Goal: Task Accomplishment & Management: Manage account settings

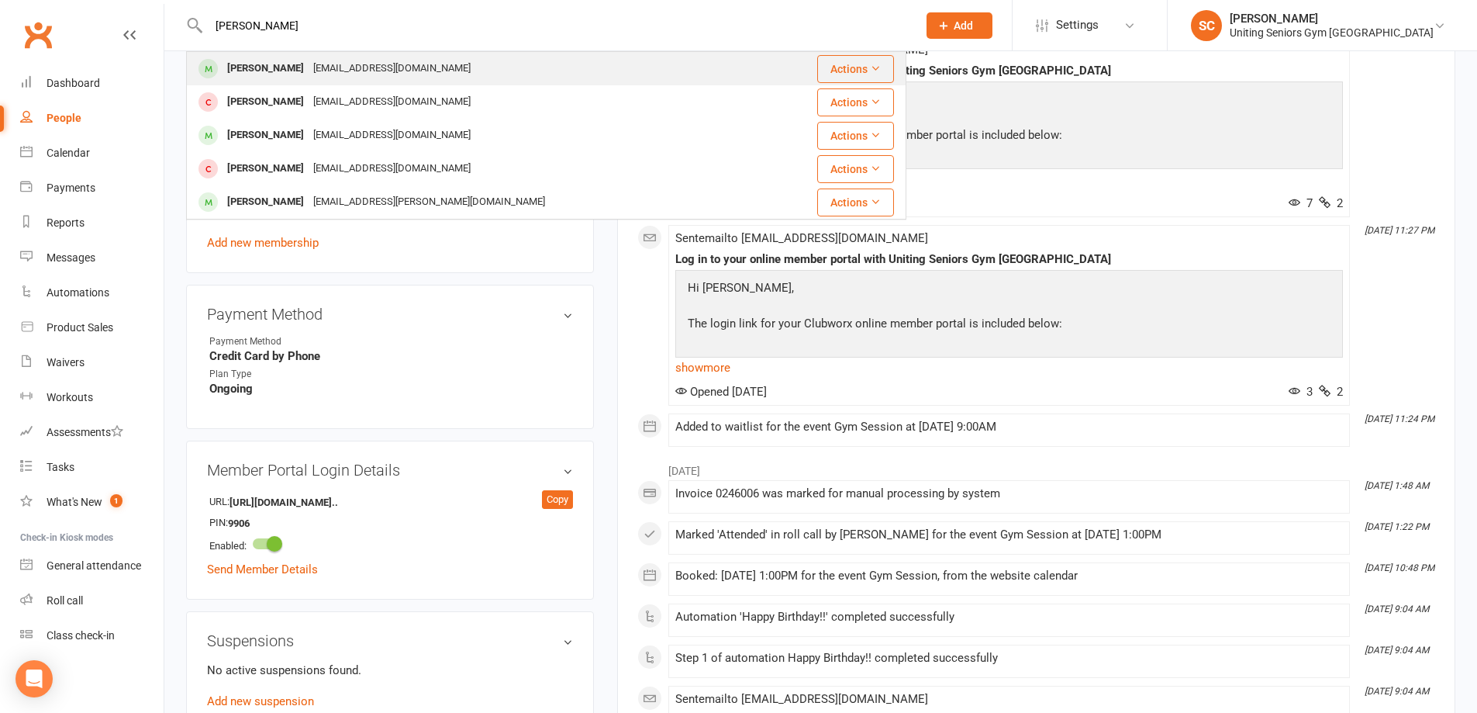
type input "gisella m"
click at [326, 71] on div "gismusumeci@gmail.com" at bounding box center [392, 68] width 167 height 22
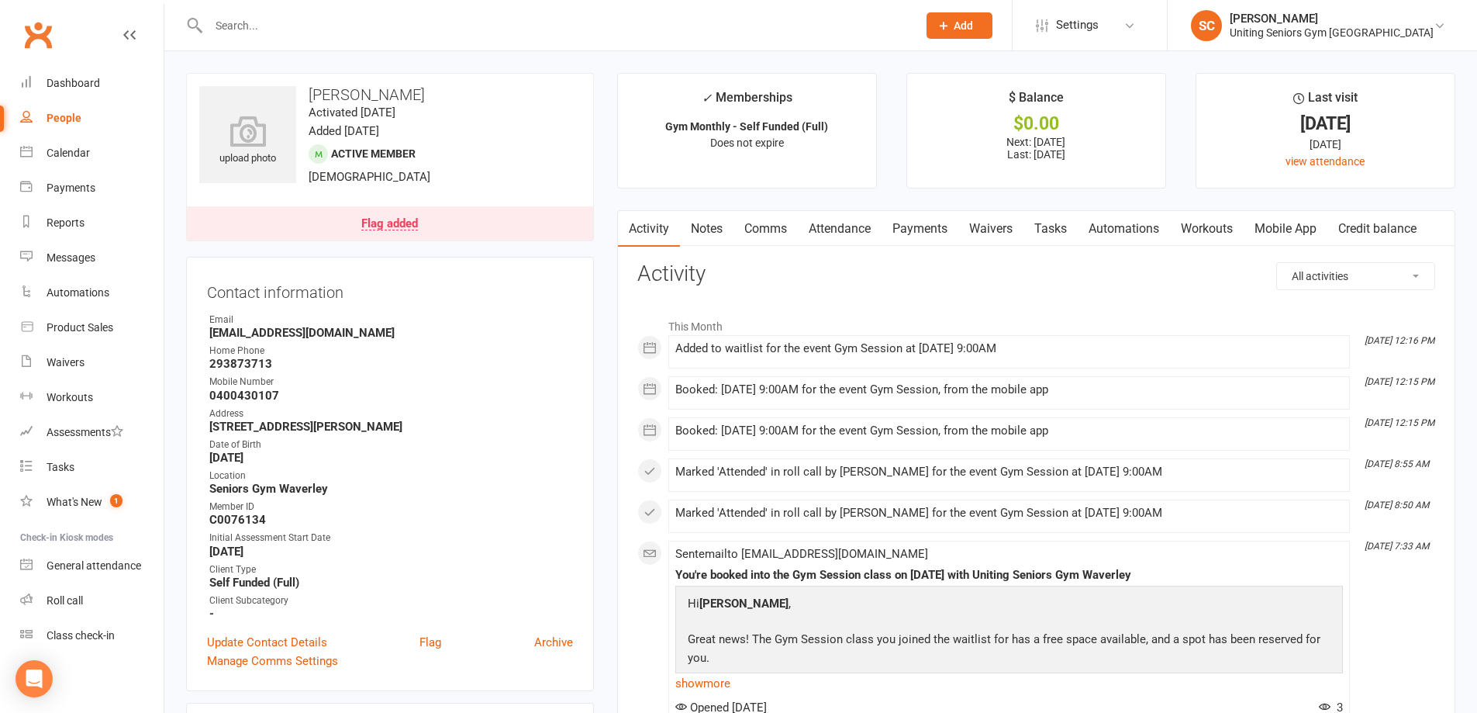
click at [845, 227] on link "Attendance" at bounding box center [840, 229] width 84 height 36
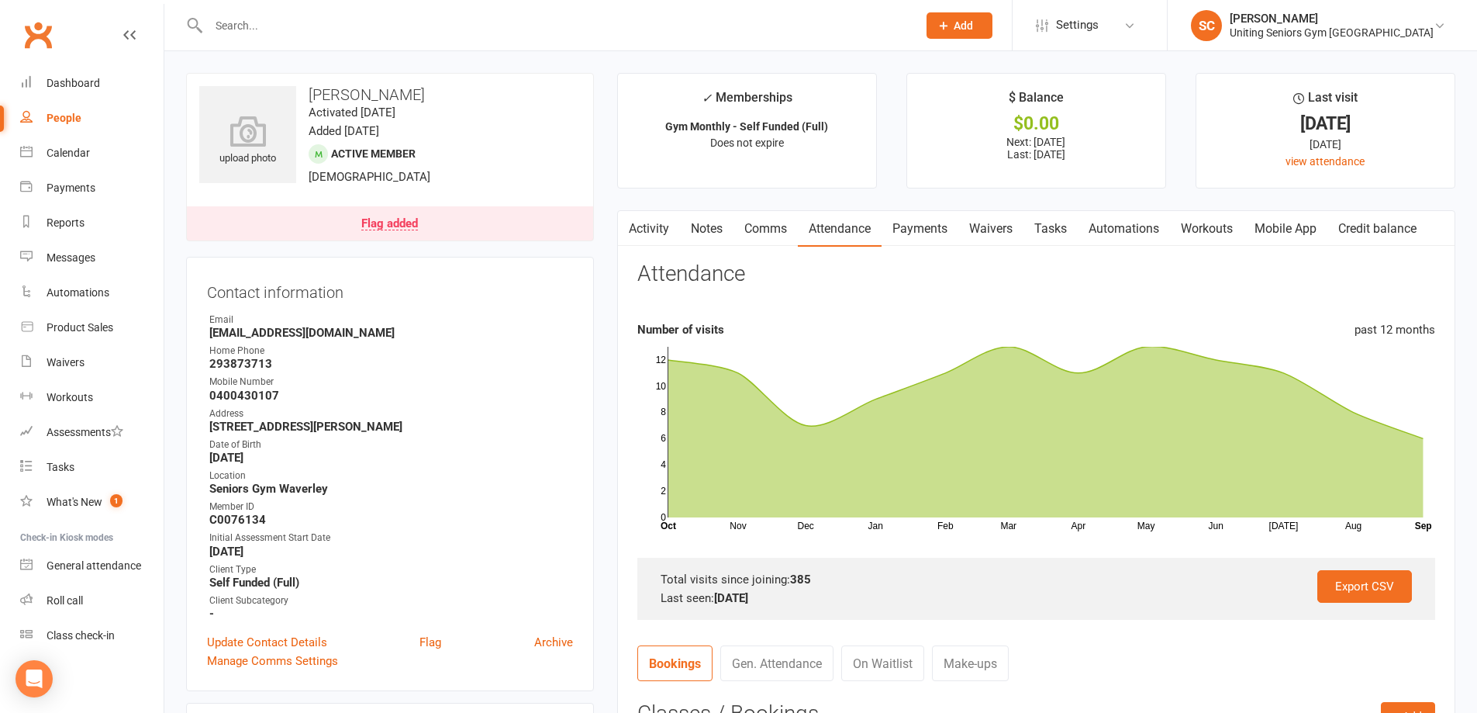
click at [379, 221] on div "Flag added" at bounding box center [389, 224] width 57 height 12
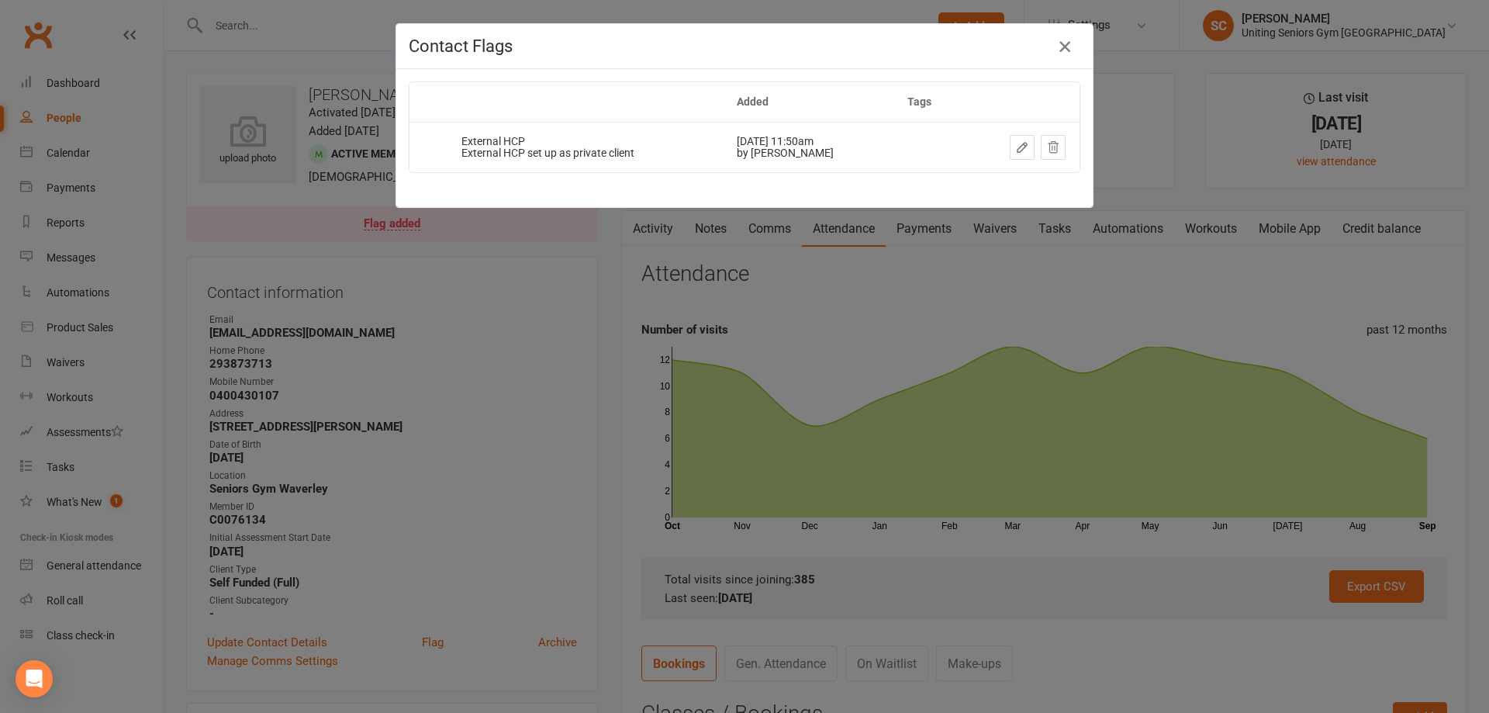
click at [1057, 50] on icon "button" at bounding box center [1064, 46] width 19 height 19
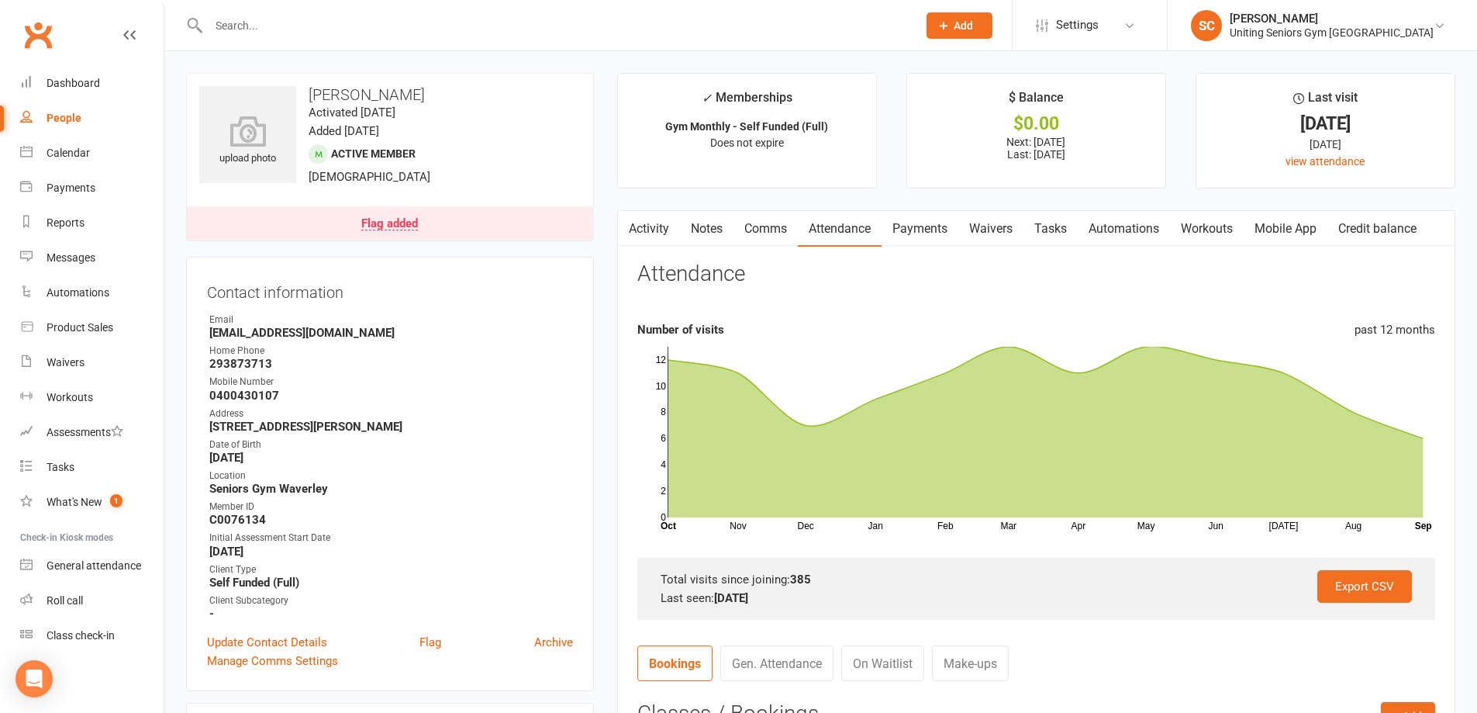
click at [382, 23] on input "text" at bounding box center [555, 26] width 703 height 22
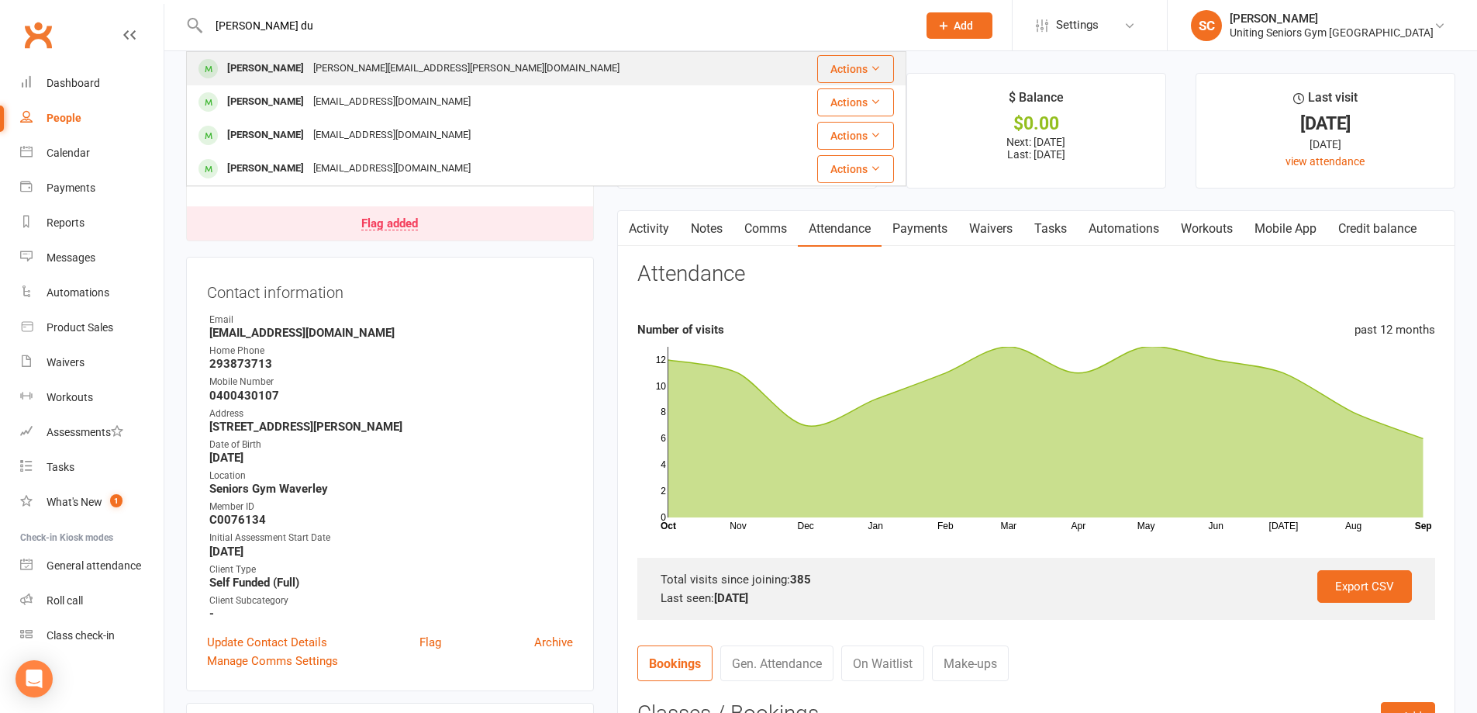
type input "kay du"
click at [388, 70] on div "kay.s.dunne@gmail.com" at bounding box center [467, 68] width 316 height 22
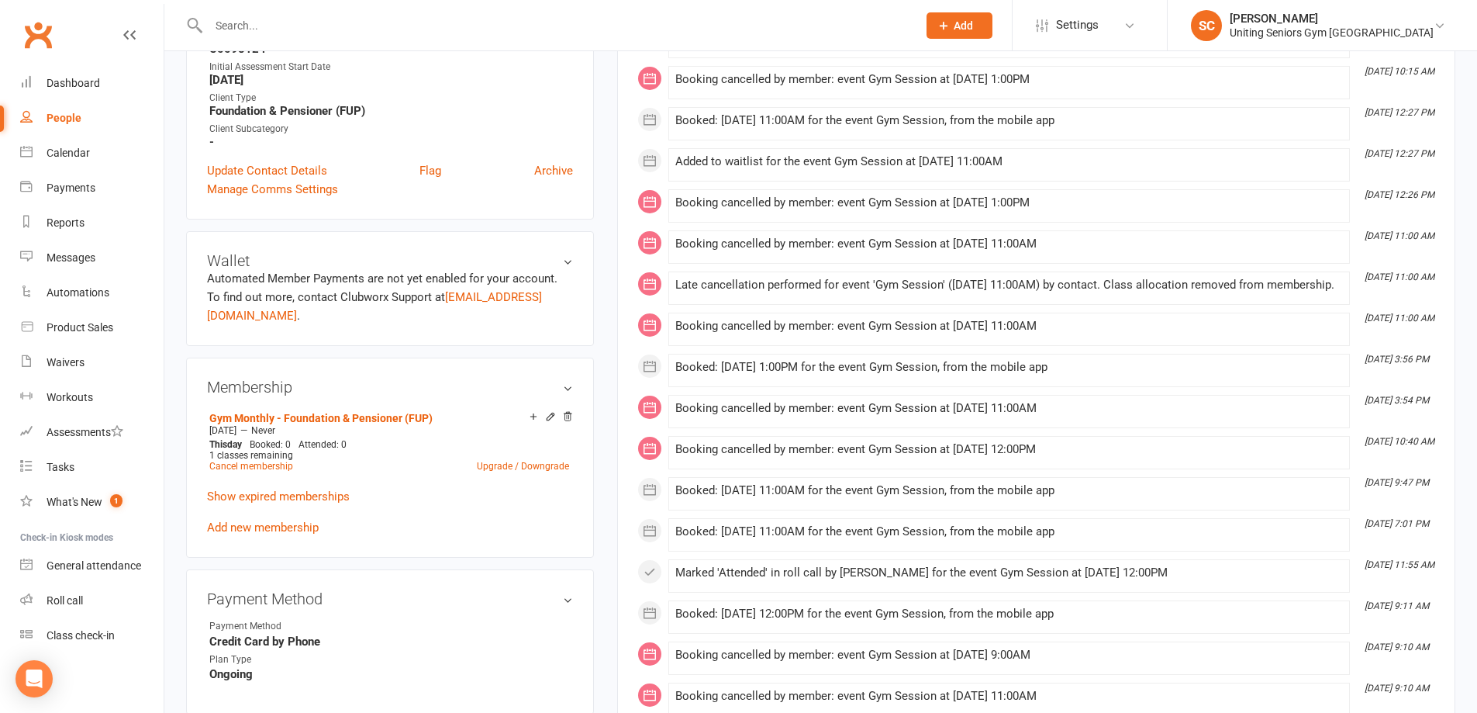
scroll to position [543, 0]
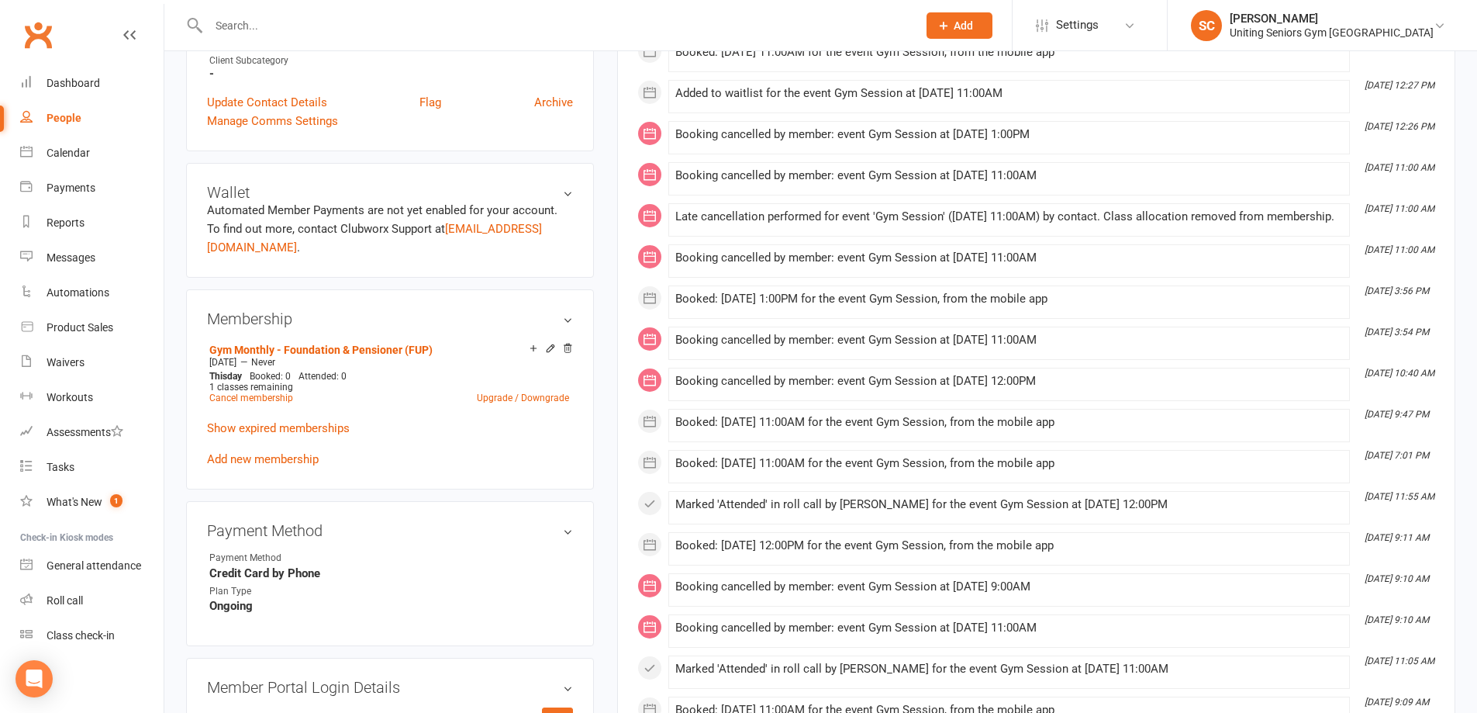
click at [278, 25] on input "text" at bounding box center [555, 26] width 703 height 22
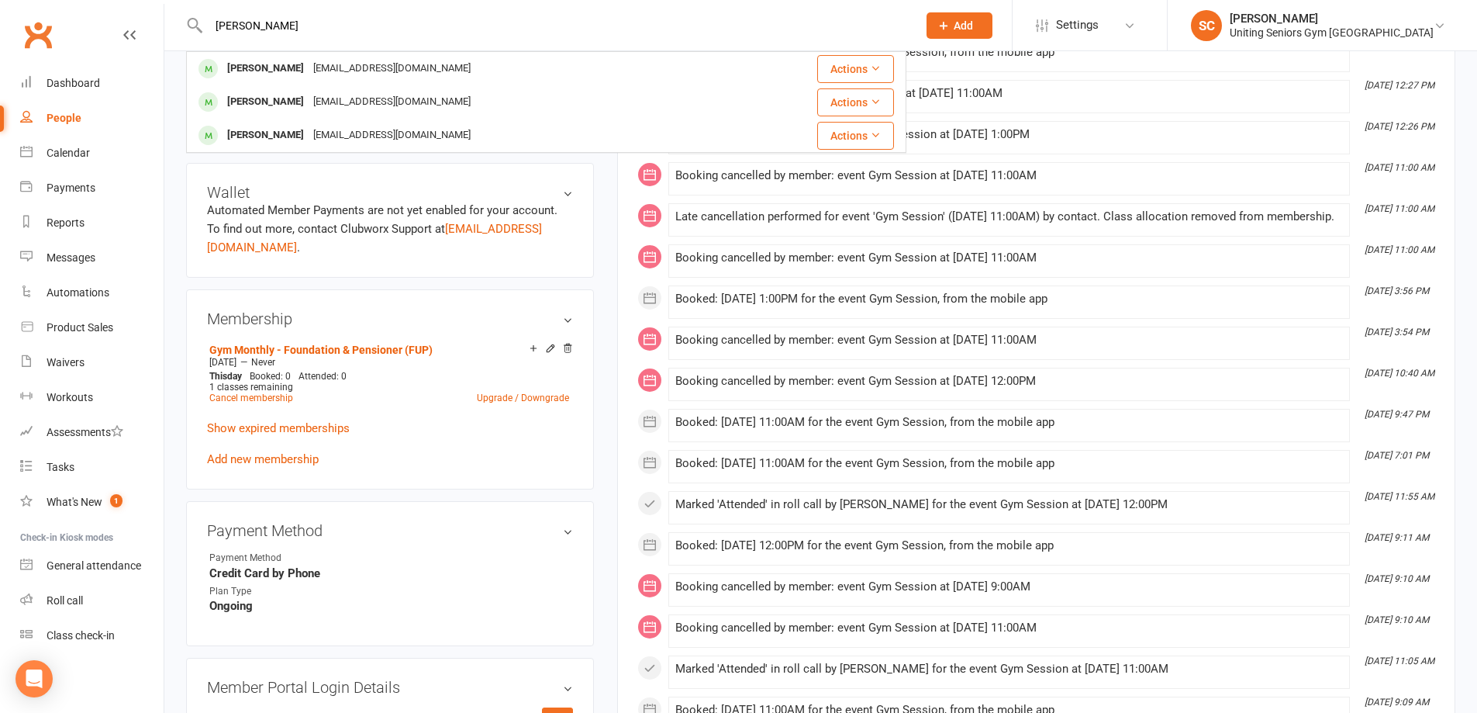
type input "gisella mu"
click at [289, 69] on div "[PERSON_NAME]" at bounding box center [266, 68] width 86 height 22
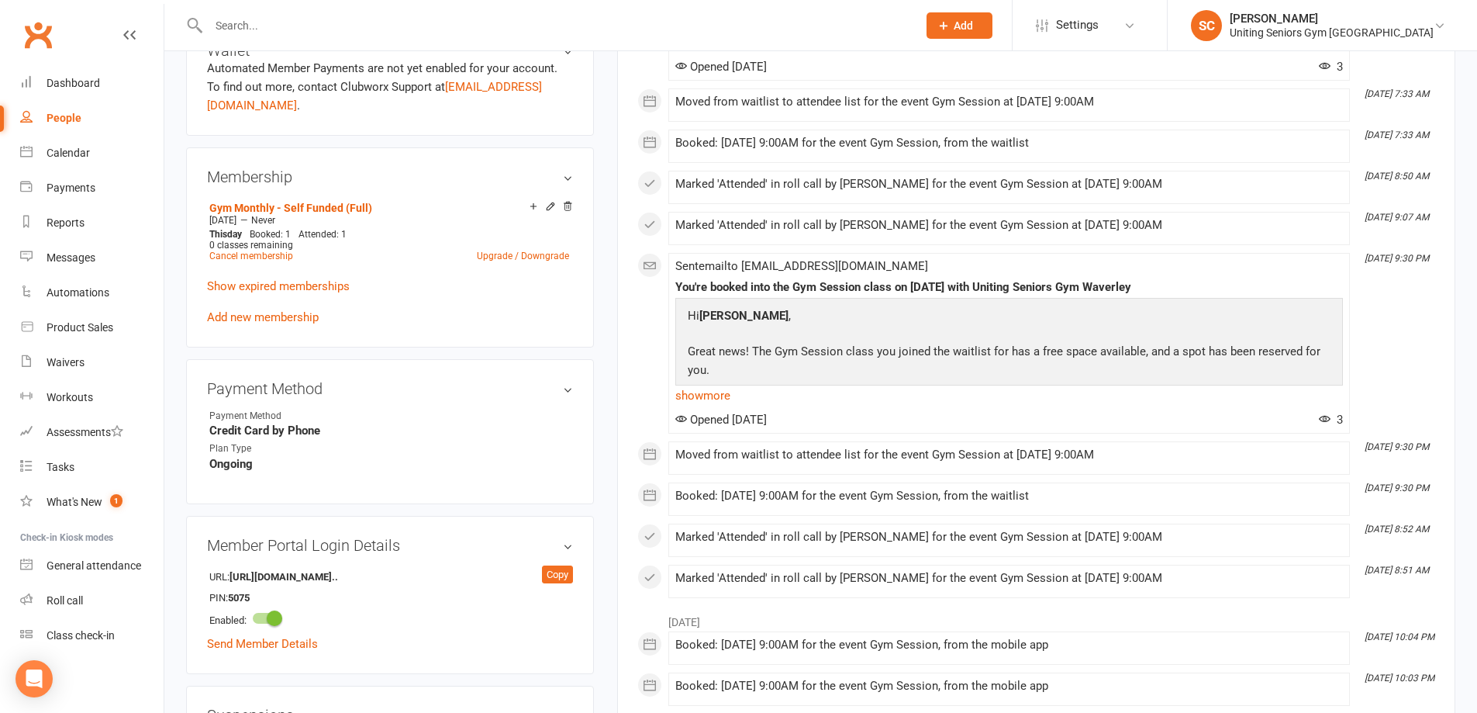
scroll to position [698, 0]
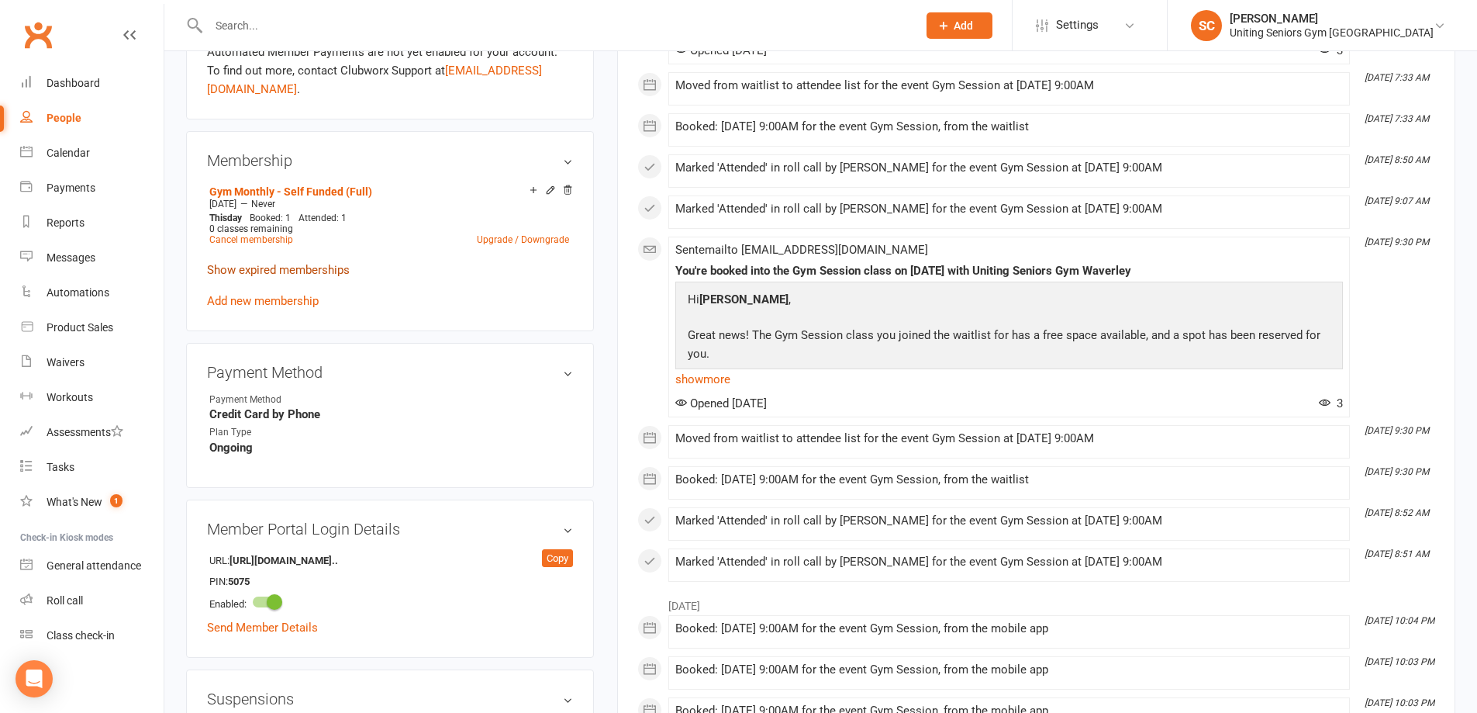
click at [313, 263] on link "Show expired memberships" at bounding box center [278, 270] width 143 height 14
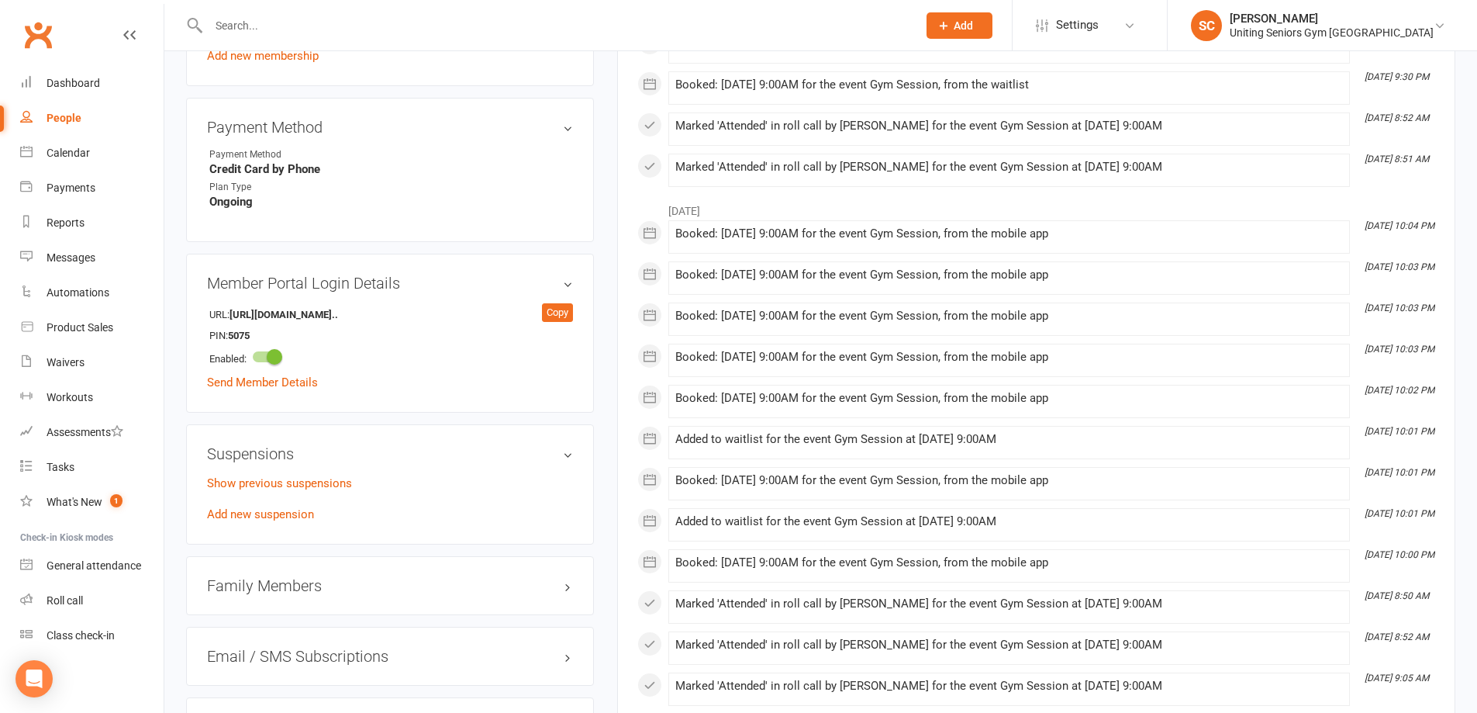
scroll to position [1163, 0]
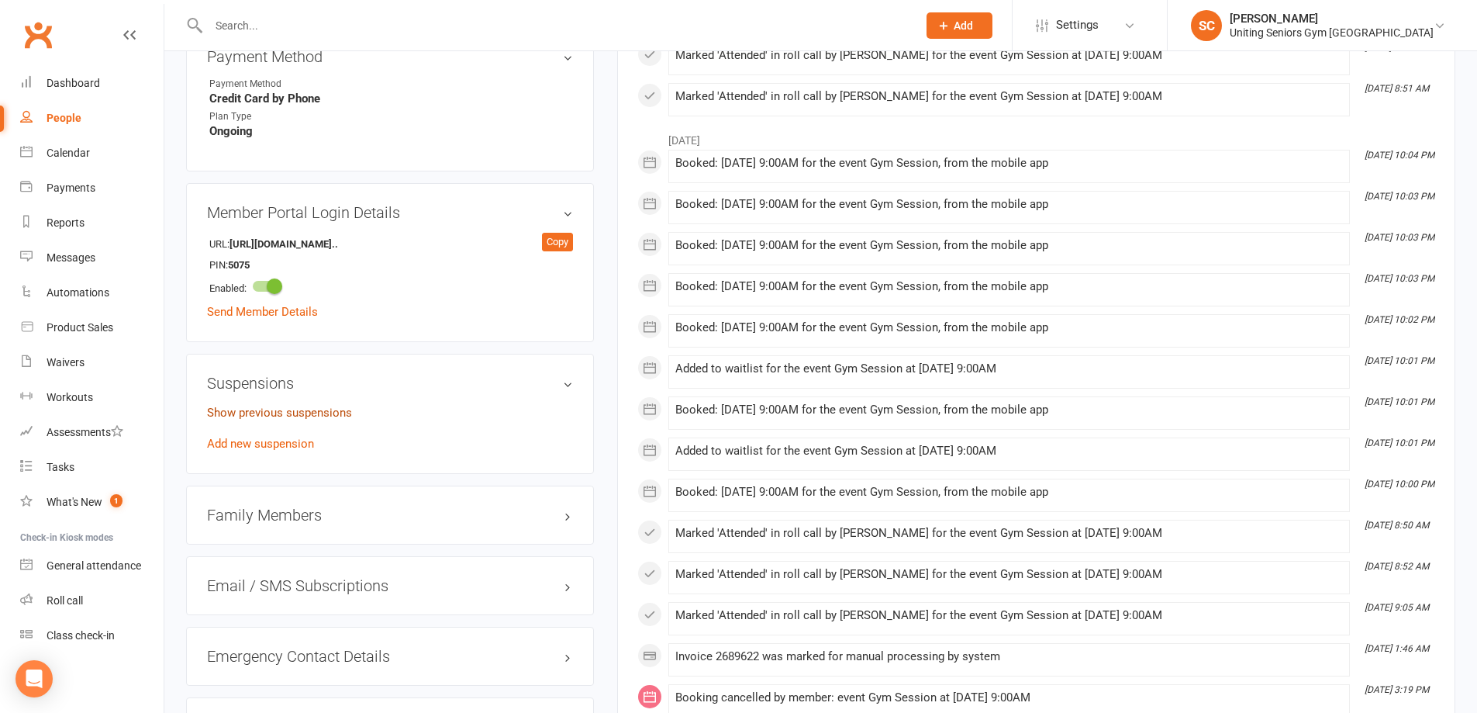
click at [320, 406] on link "Show previous suspensions" at bounding box center [279, 413] width 145 height 14
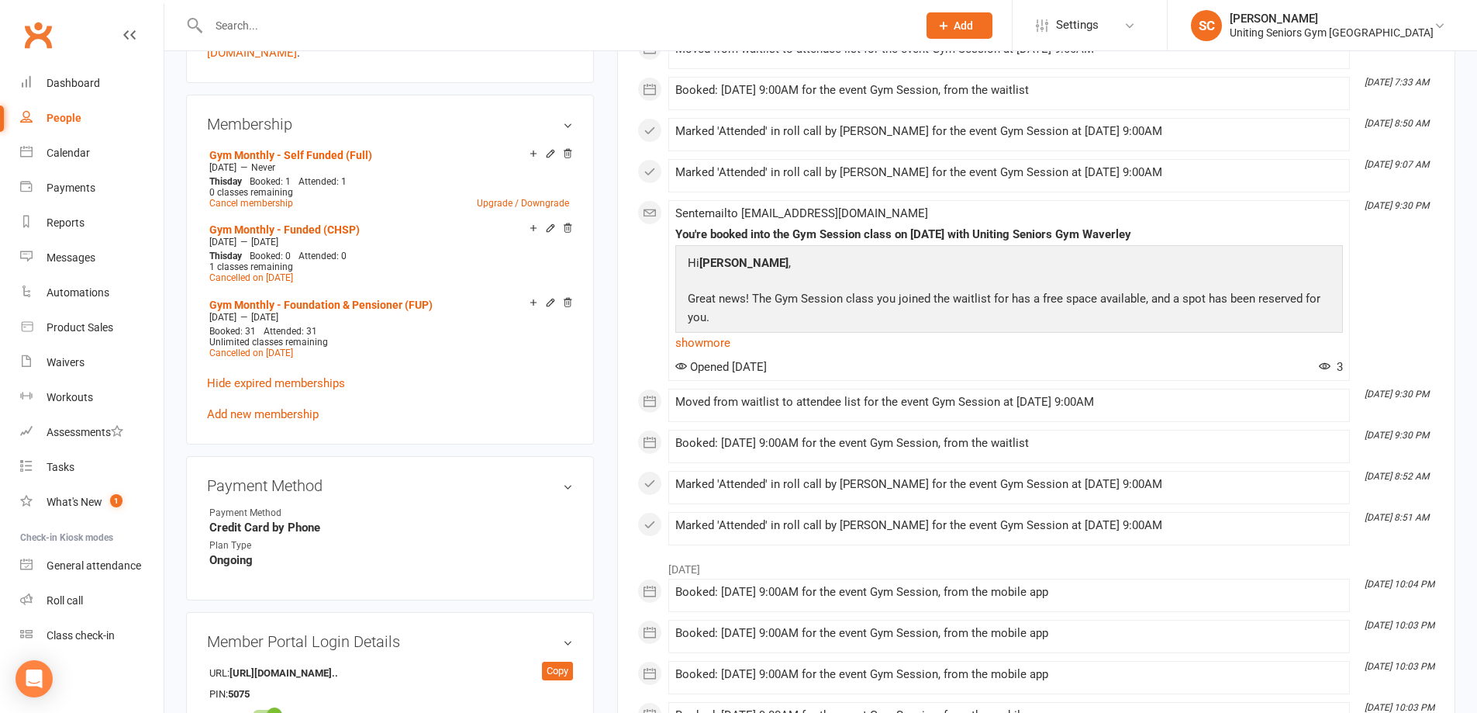
scroll to position [698, 0]
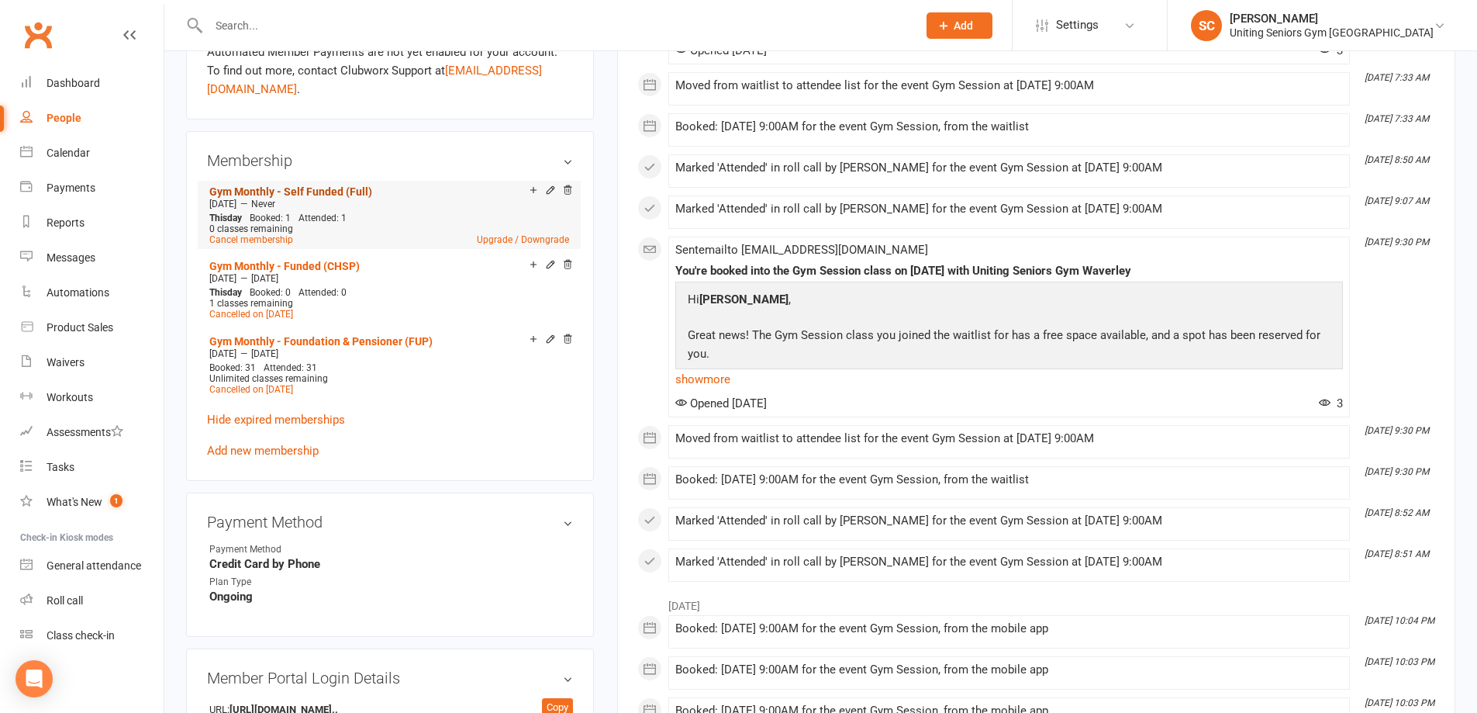
click at [356, 185] on link "Gym Monthly - Self Funded (Full)" at bounding box center [290, 191] width 163 height 12
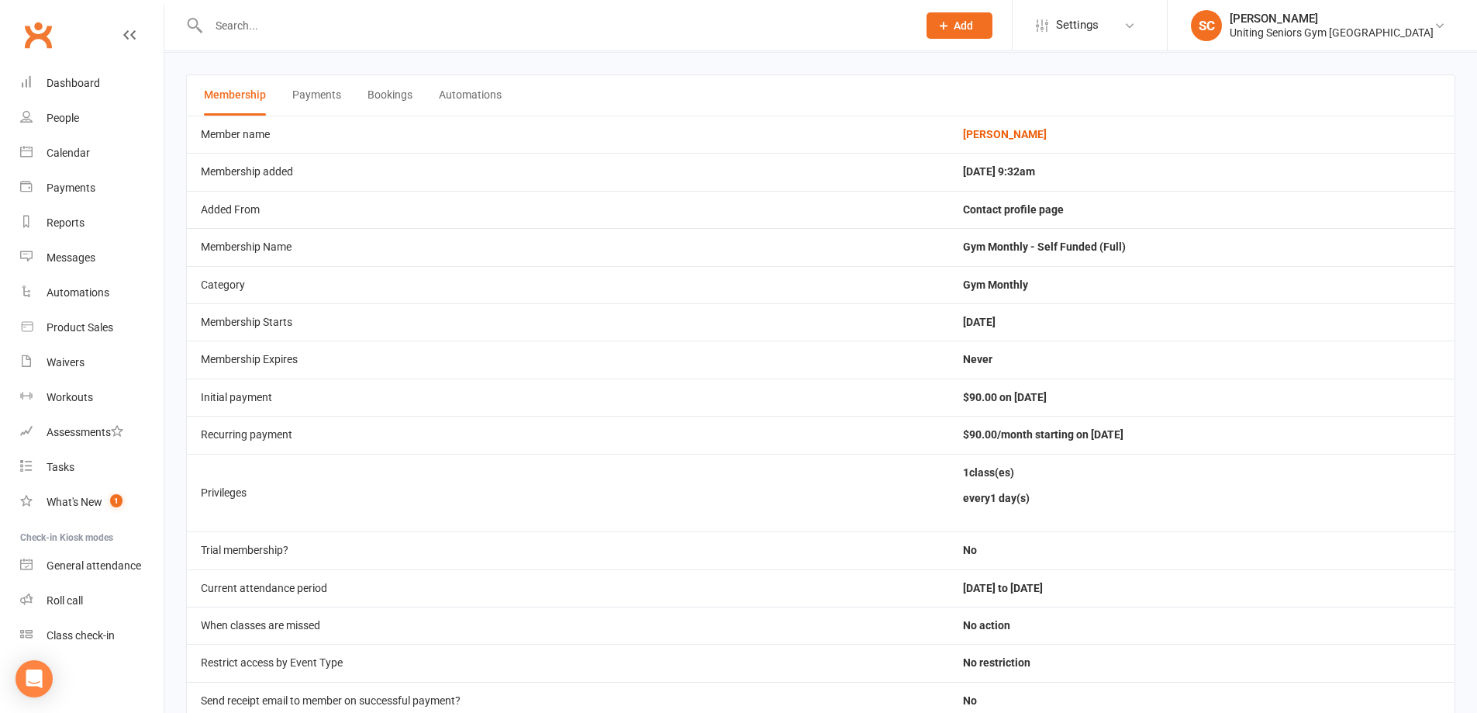
scroll to position [78, 0]
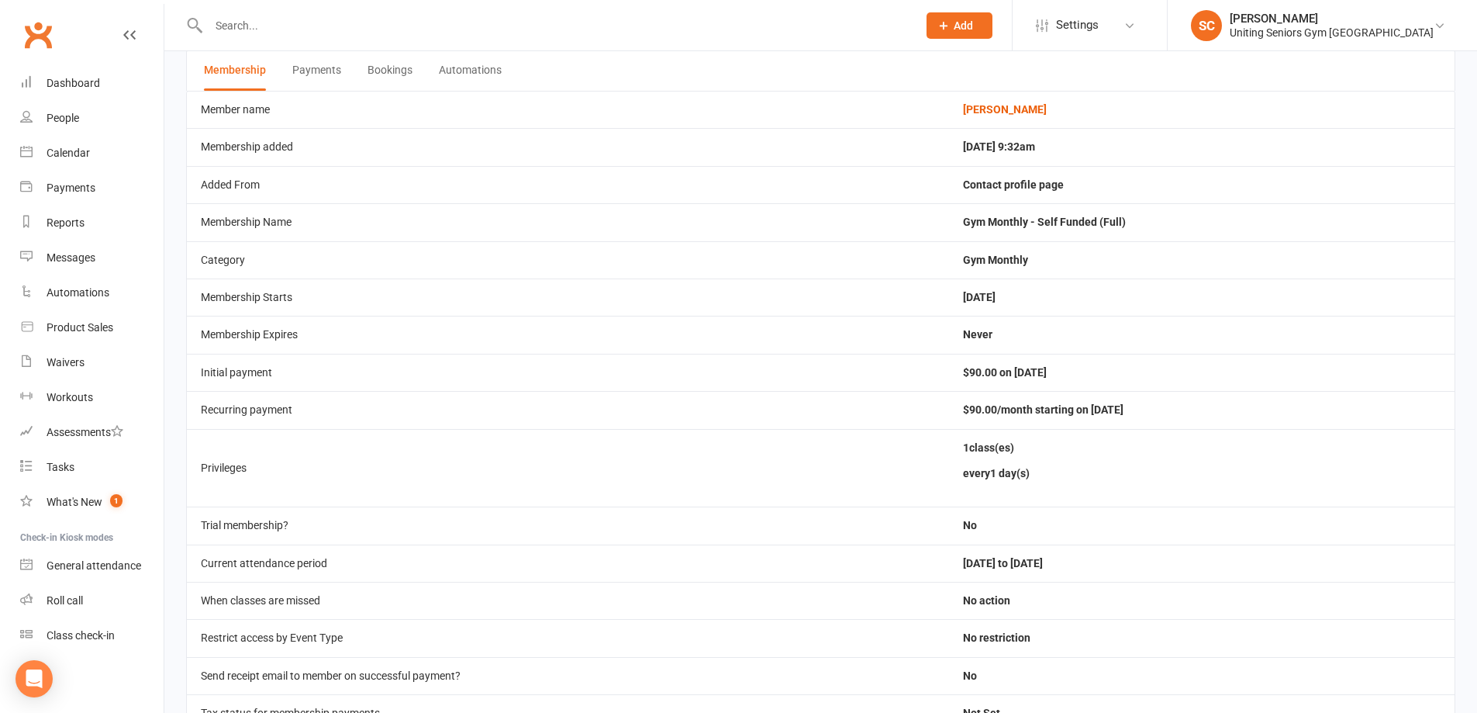
click at [257, 33] on input "text" at bounding box center [555, 26] width 703 height 22
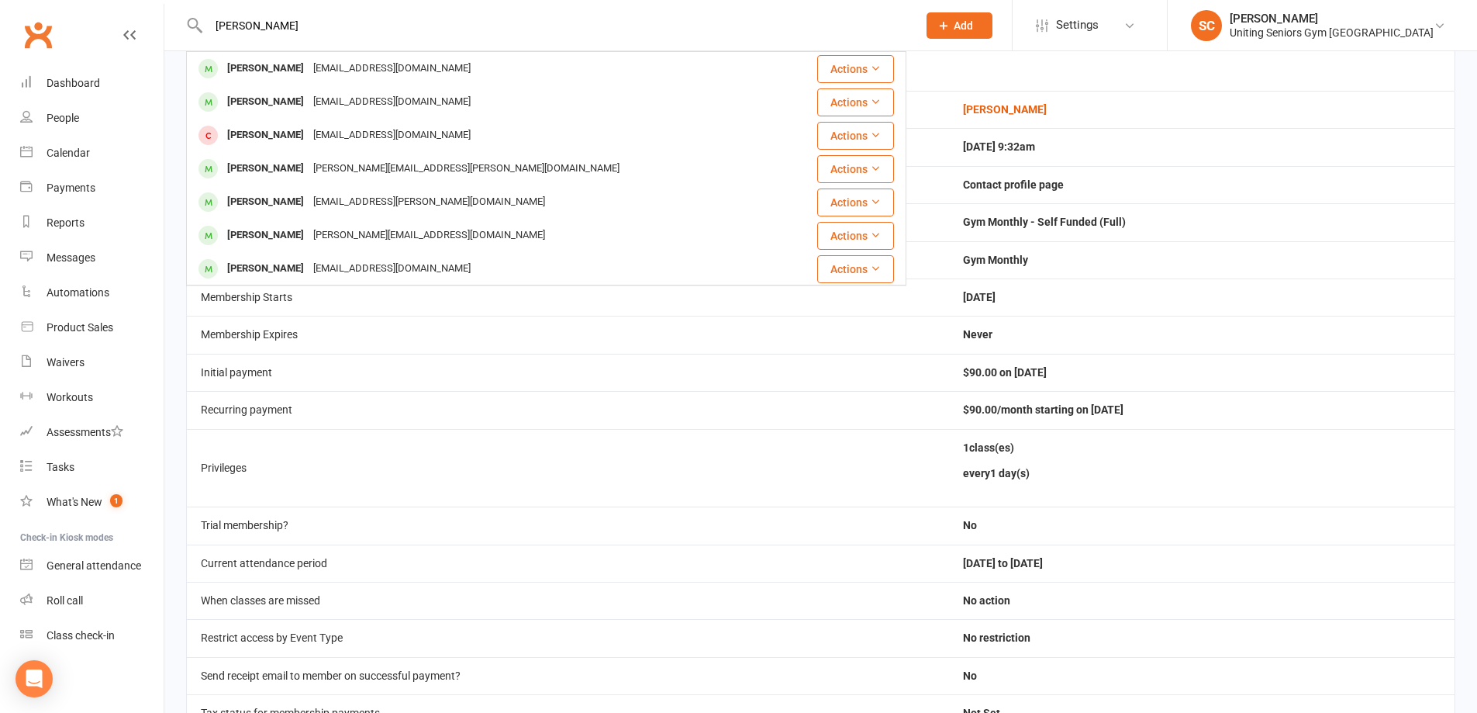
type input "gisell"
click at [318, 67] on div "gismusumeci@gmail.com" at bounding box center [392, 68] width 167 height 22
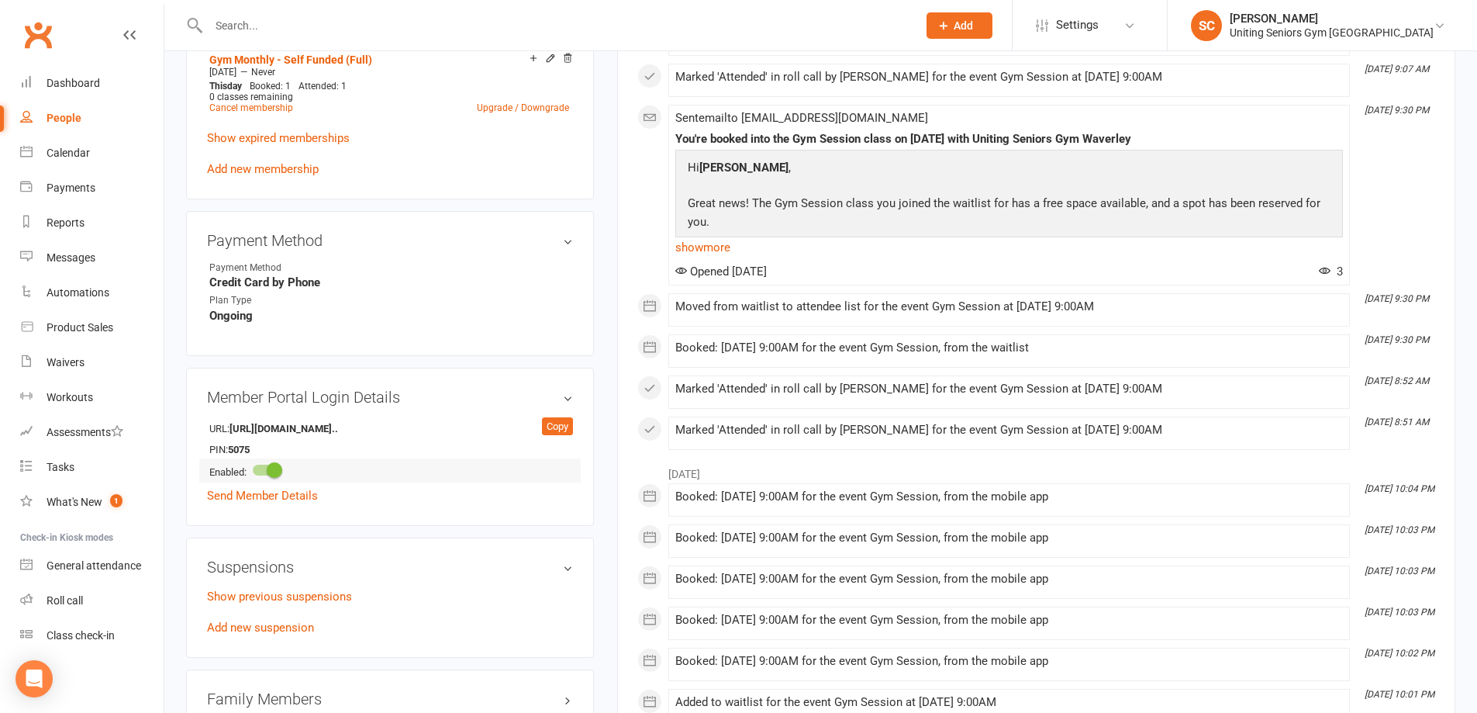
scroll to position [931, 0]
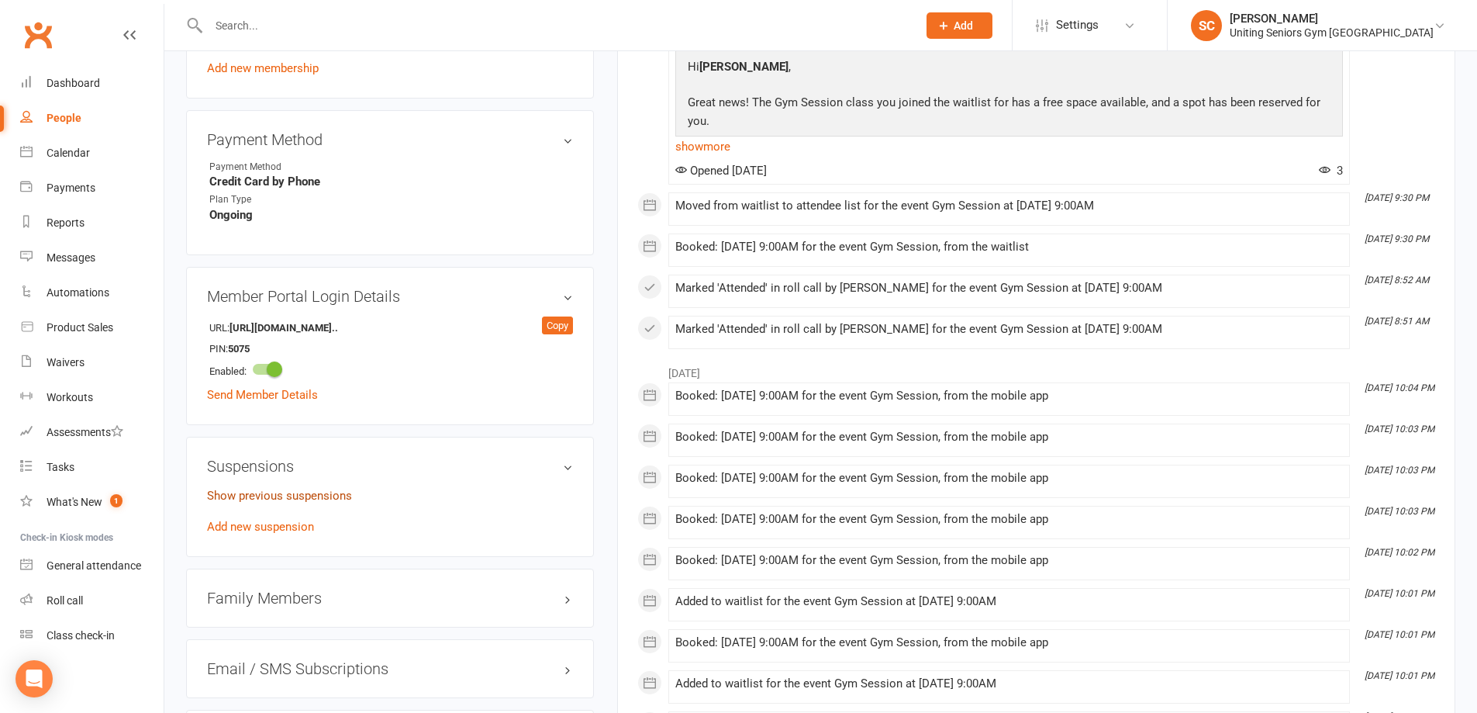
click at [316, 489] on link "Show previous suspensions" at bounding box center [279, 496] width 145 height 14
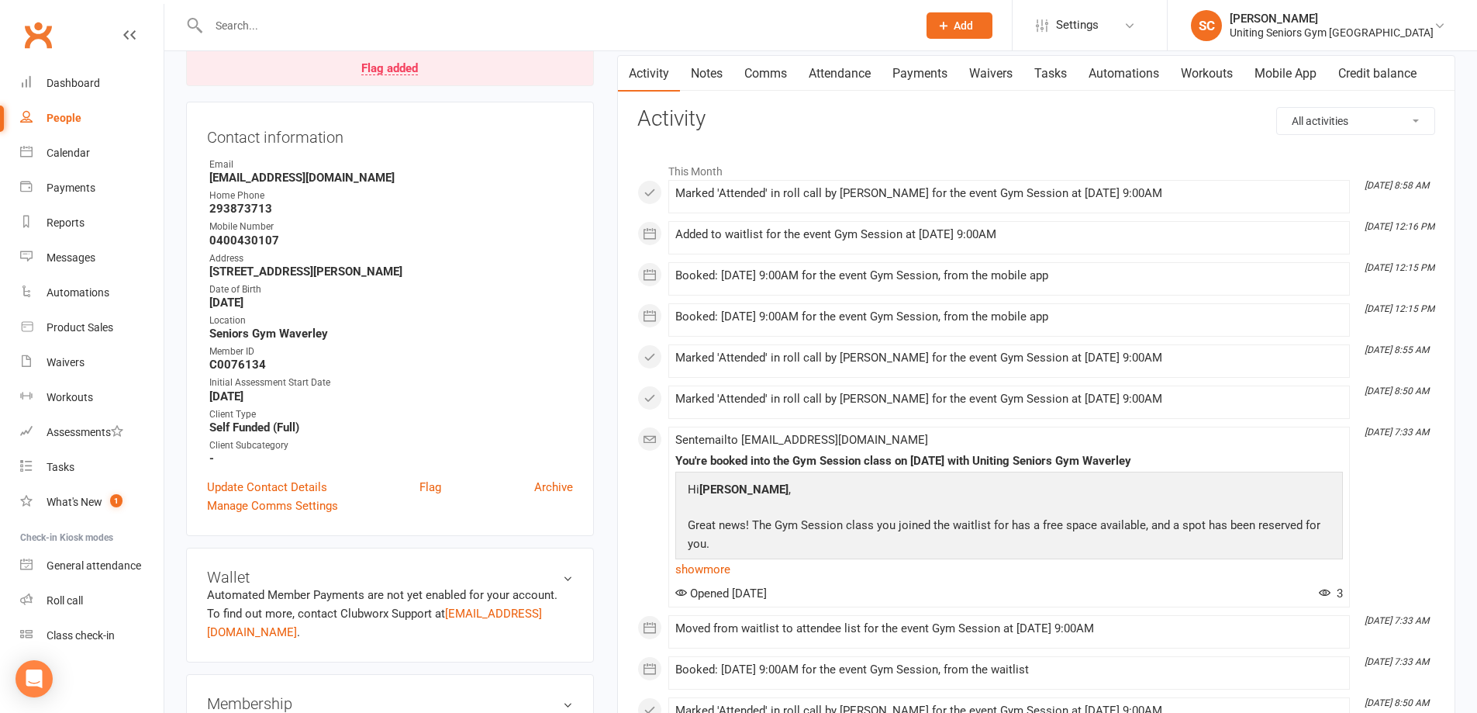
scroll to position [0, 0]
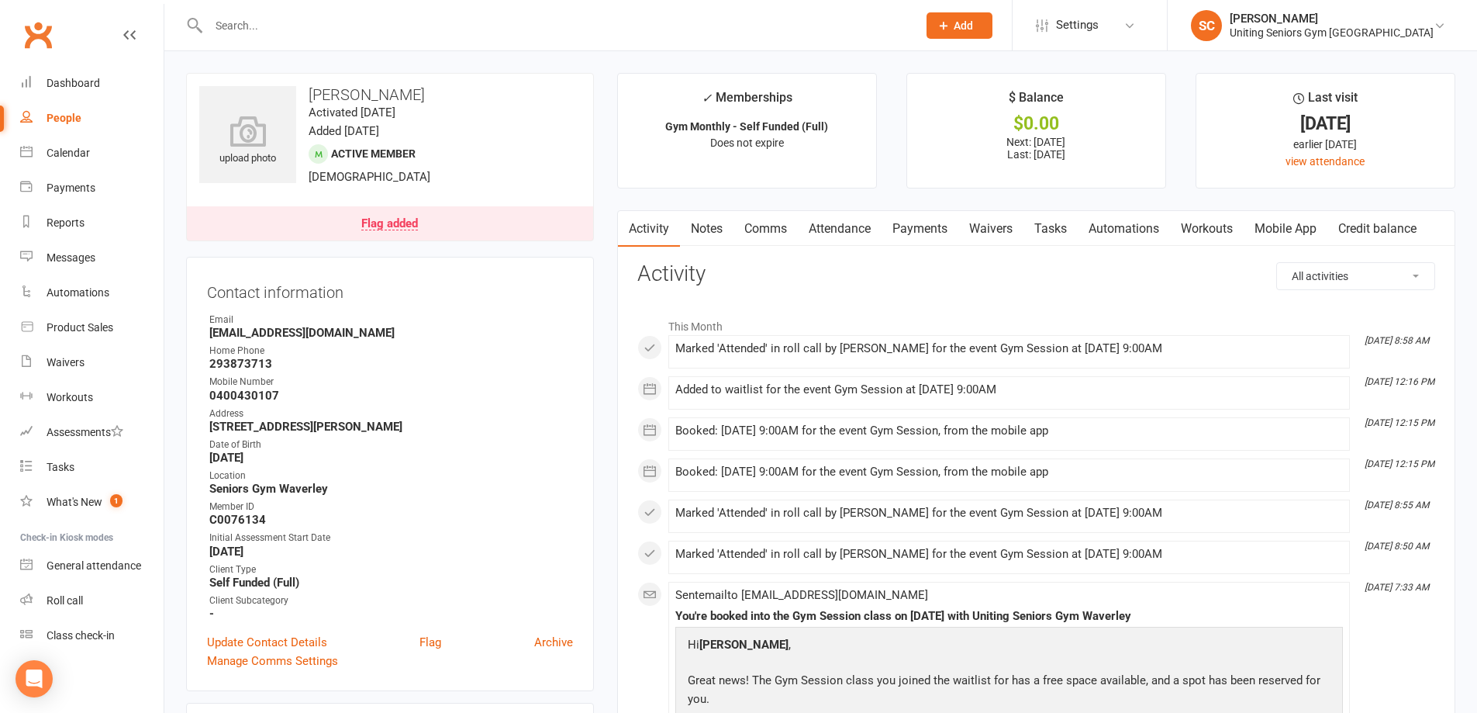
click at [457, 33] on input "text" at bounding box center [555, 26] width 703 height 22
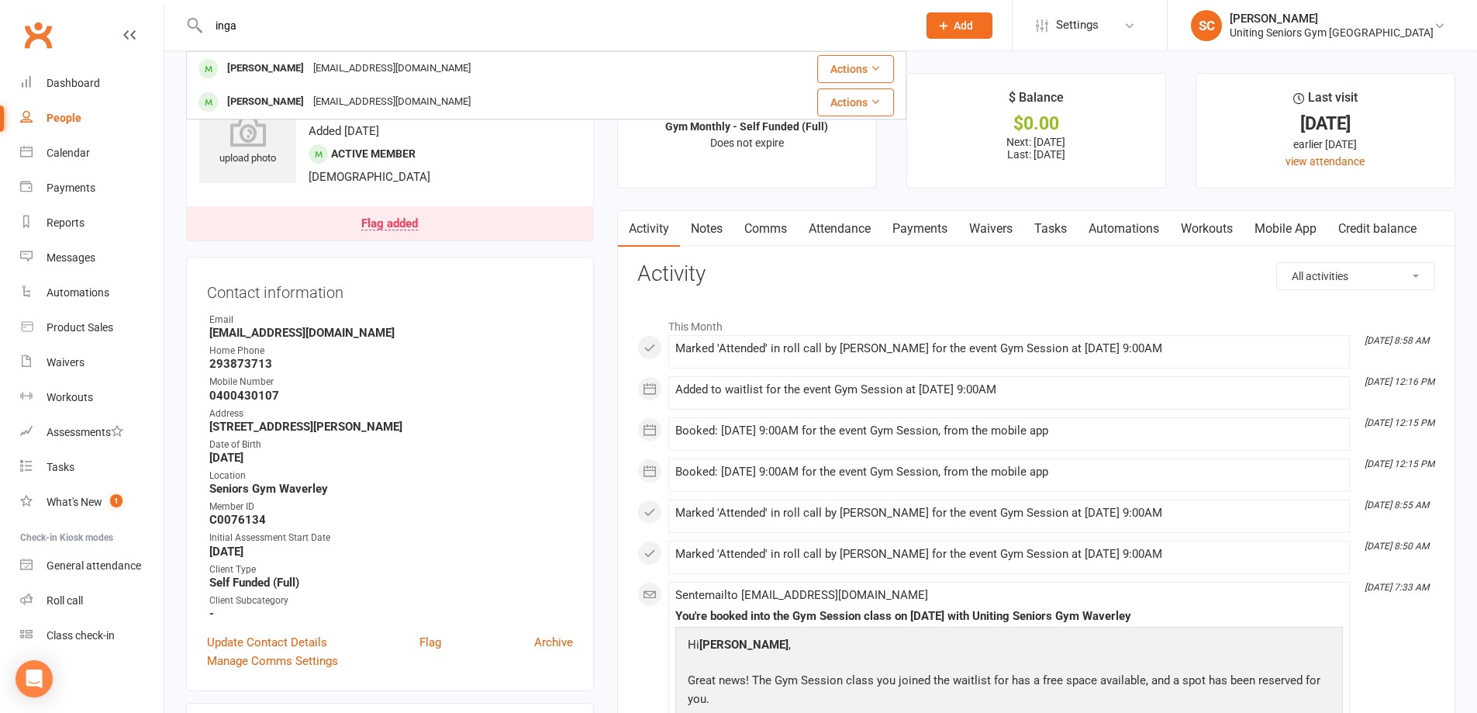
type input "inga"
click at [973, 21] on span "Add" at bounding box center [963, 25] width 19 height 12
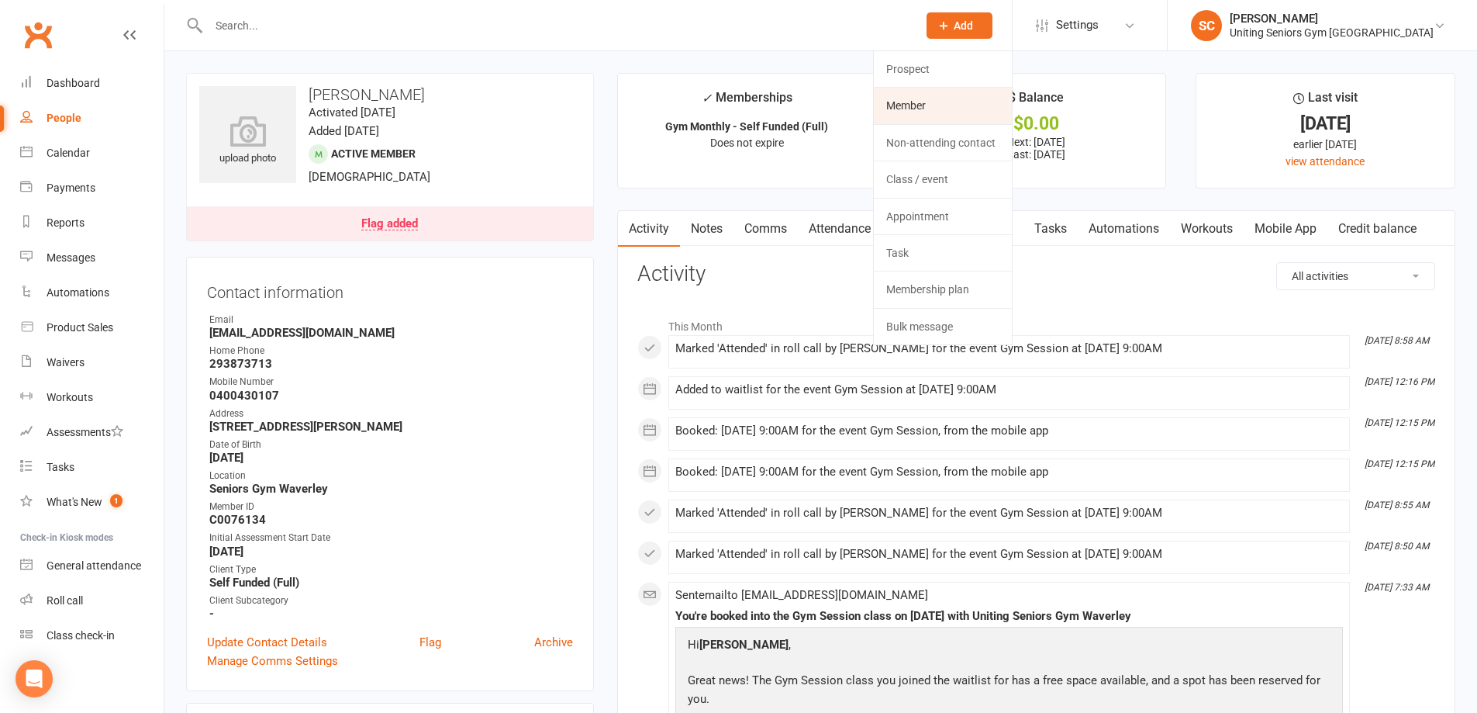
click at [1012, 102] on link "Member" at bounding box center [943, 106] width 138 height 36
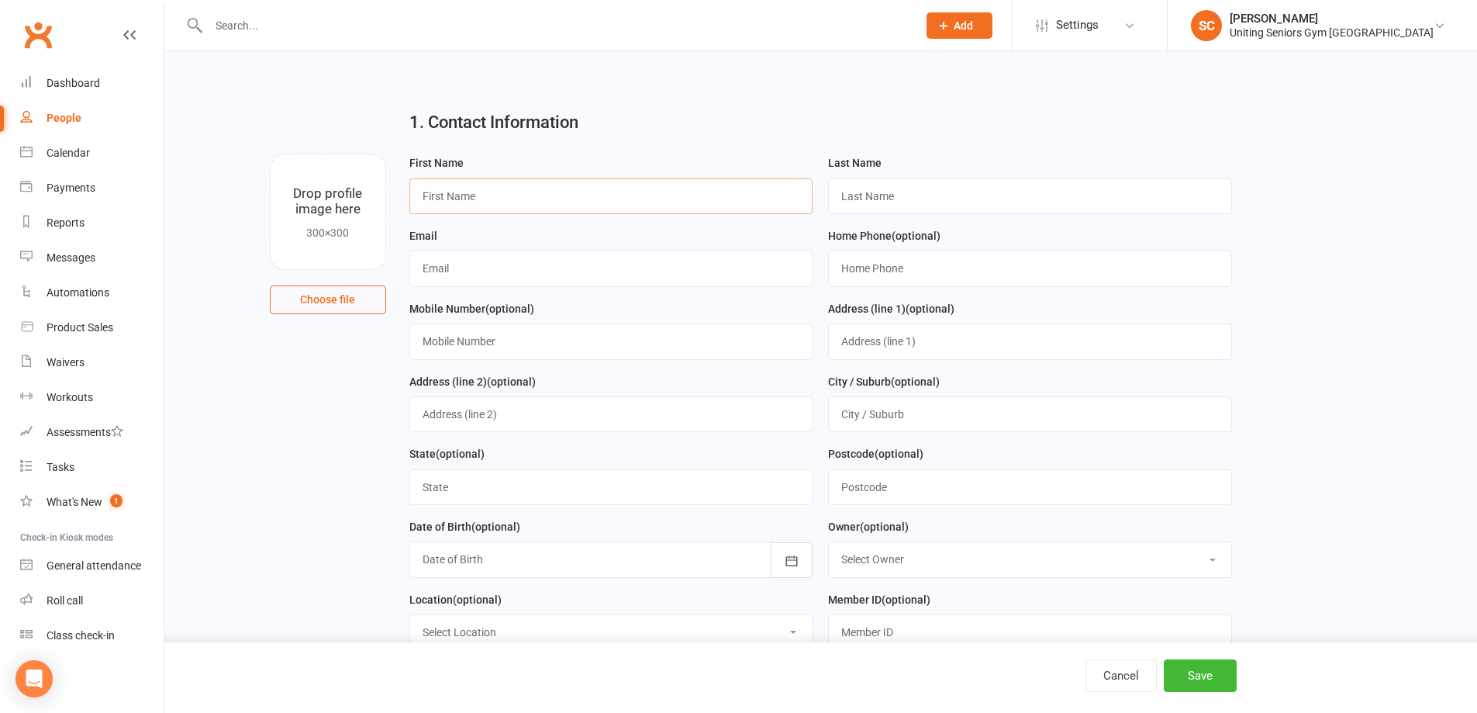
click at [565, 195] on input "text" at bounding box center [611, 196] width 404 height 36
type input "Inga"
type input "Gray"
paste input "ingagray@gmail.com"
type input "ingagray@gmail.com"
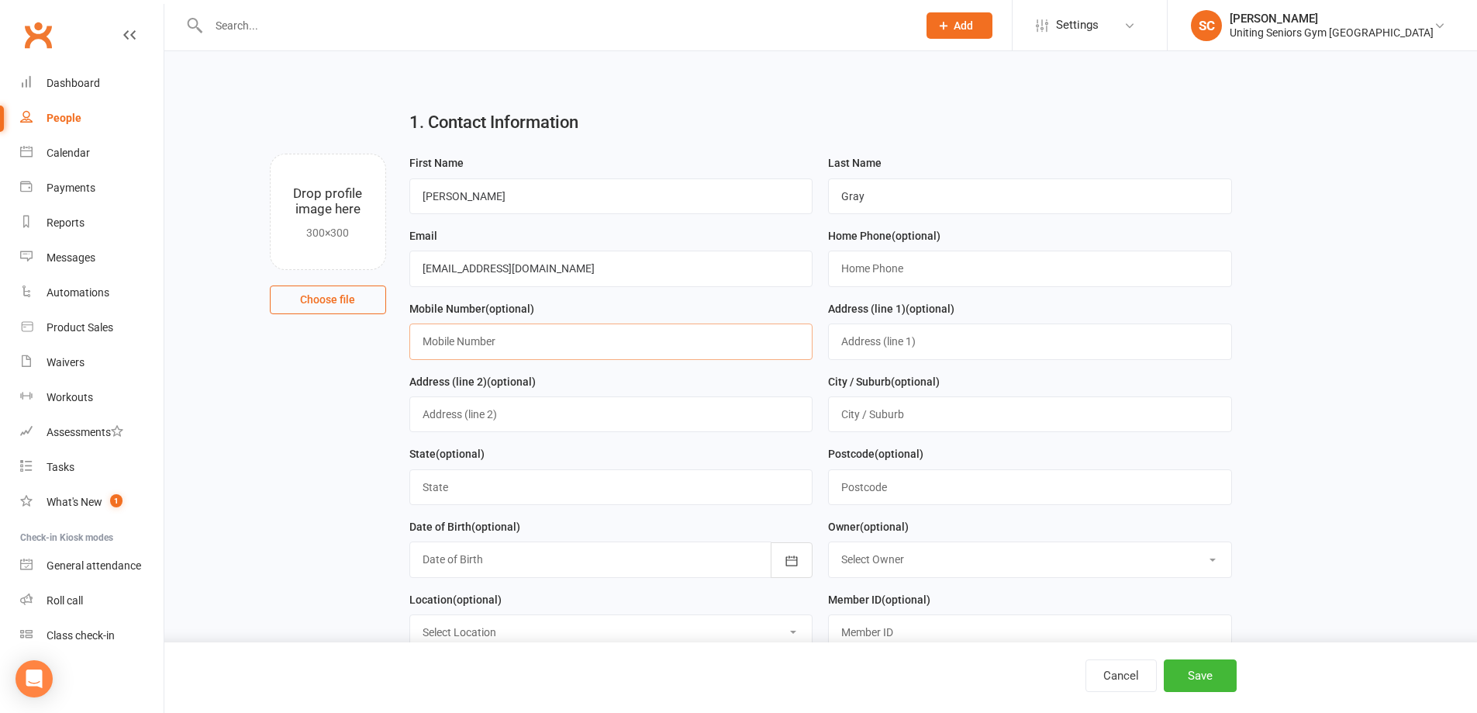
click at [572, 351] on input "text" at bounding box center [611, 341] width 404 height 36
paste input "+61 404 076 715"
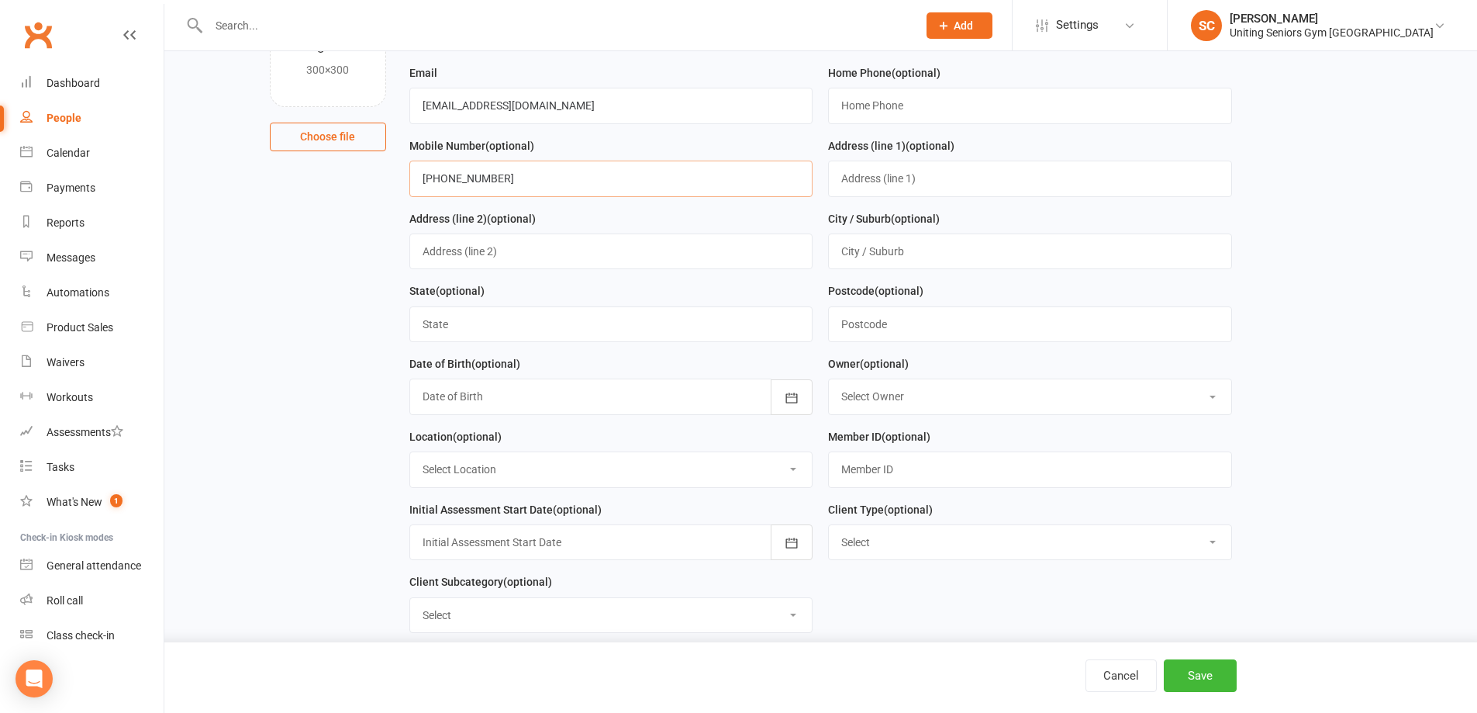
scroll to position [233, 0]
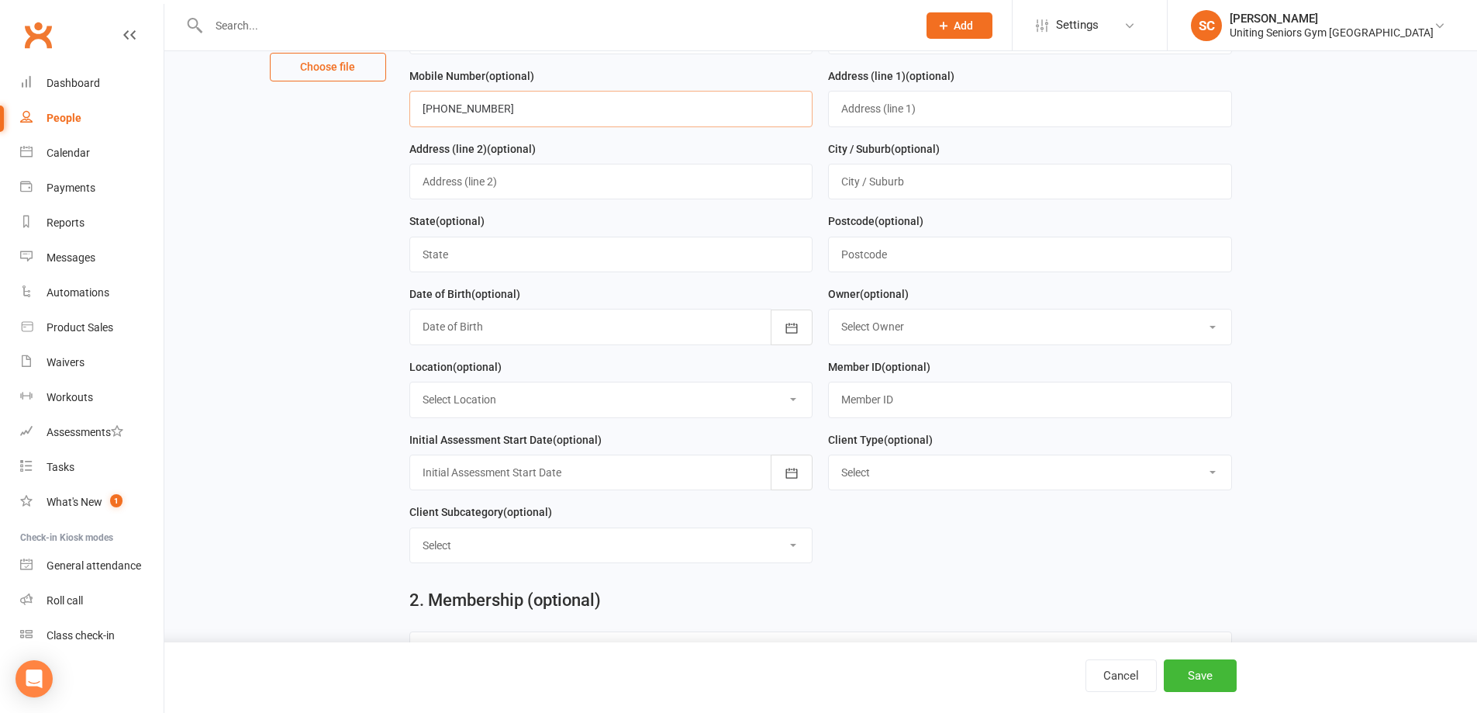
type input "+61 404 076 715"
click at [572, 341] on div at bounding box center [611, 327] width 404 height 36
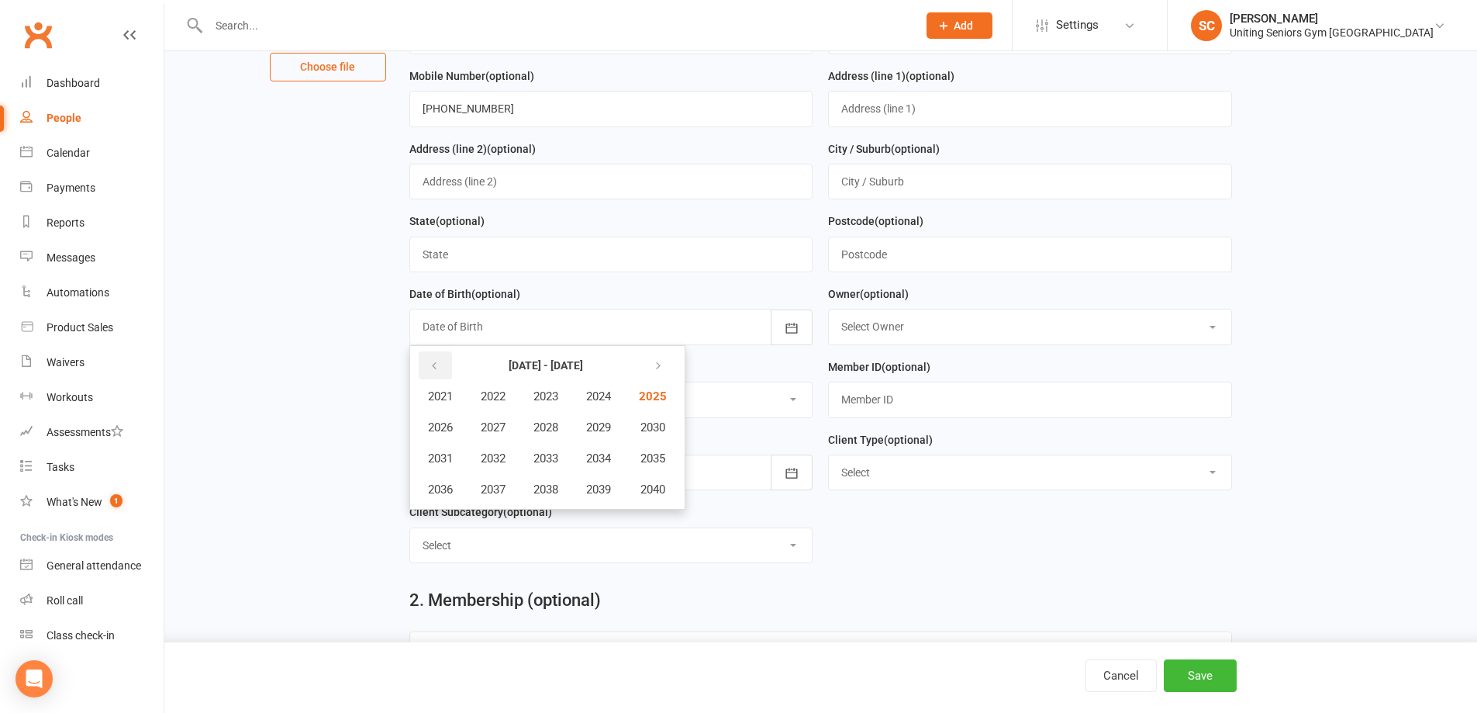
click at [434, 371] on icon "button" at bounding box center [434, 366] width 11 height 12
click at [433, 371] on icon "button" at bounding box center [434, 366] width 11 height 12
click at [446, 465] on span "1951" at bounding box center [440, 458] width 25 height 14
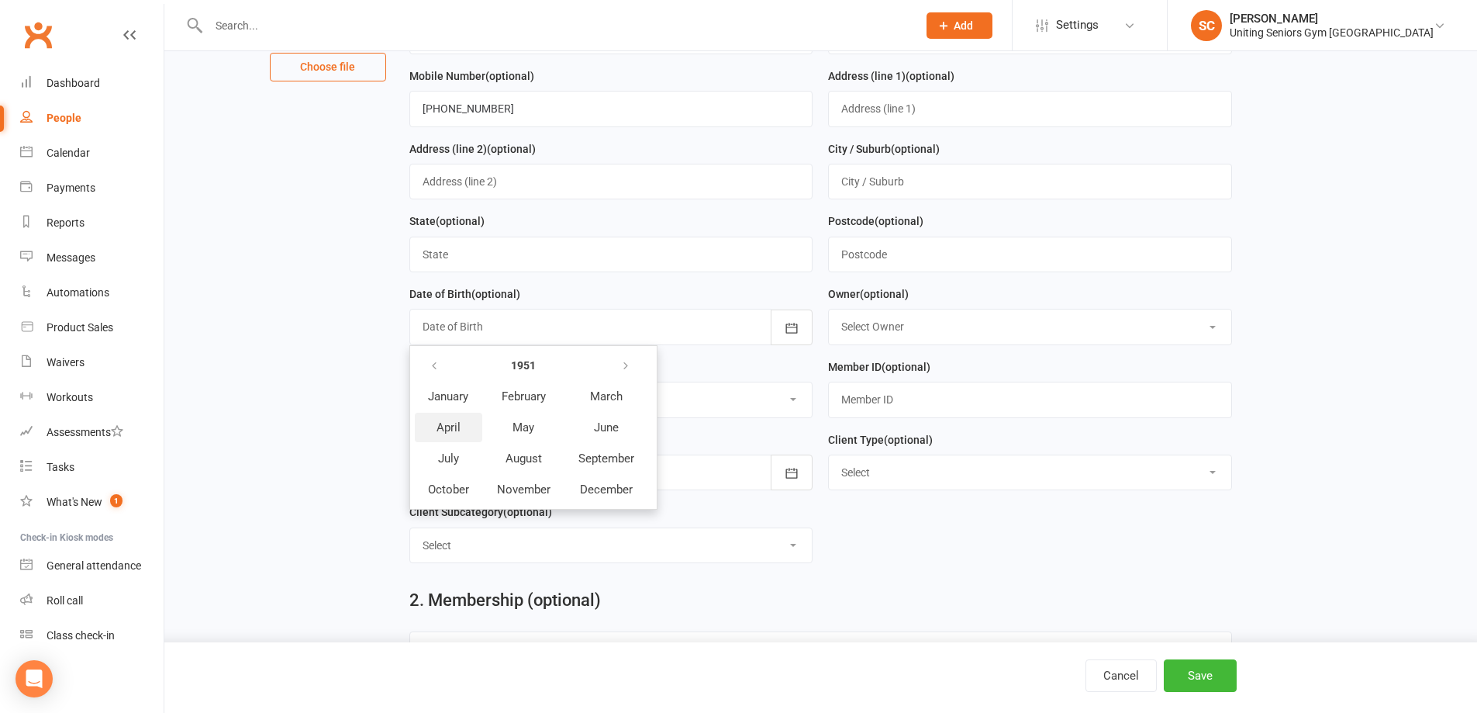
click at [444, 432] on span "April" at bounding box center [449, 427] width 24 height 14
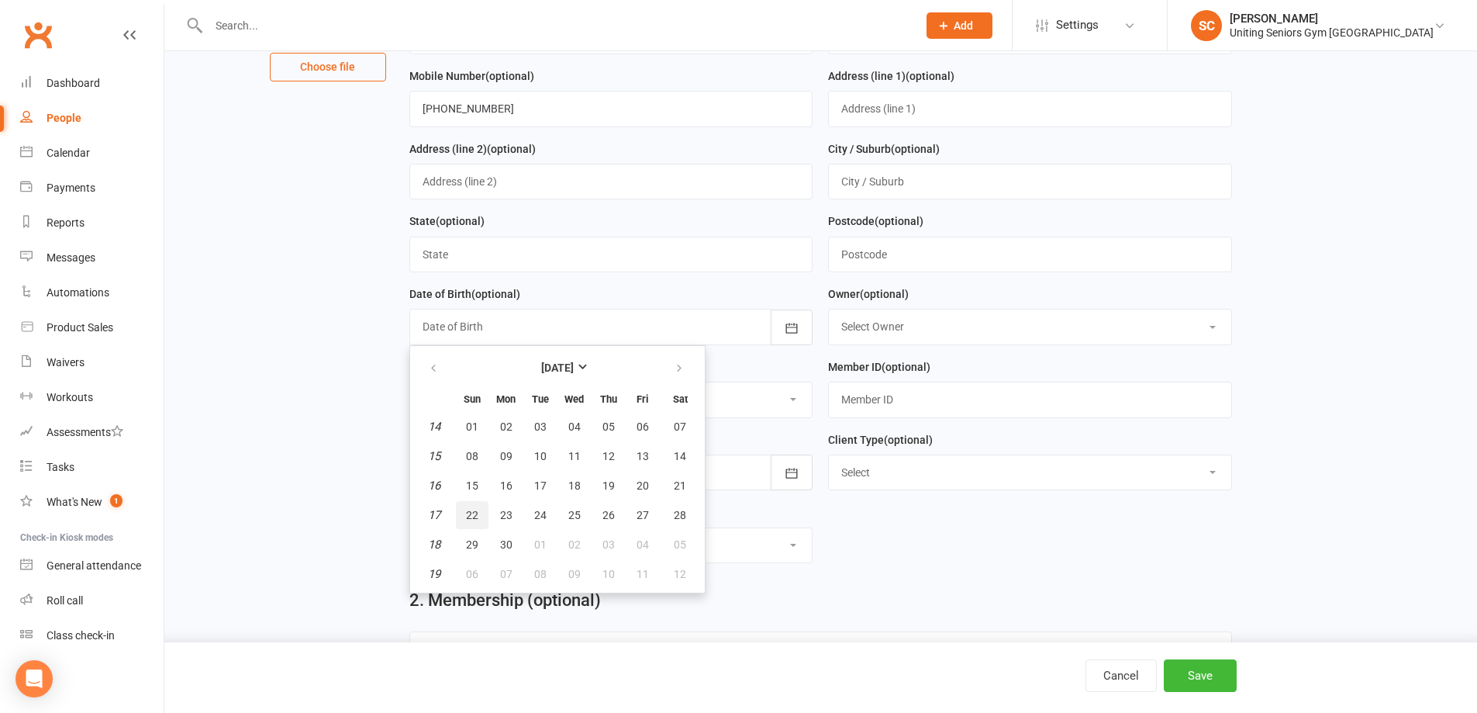
click at [474, 517] on span "22" at bounding box center [472, 515] width 12 height 12
type input "22 Apr 1951"
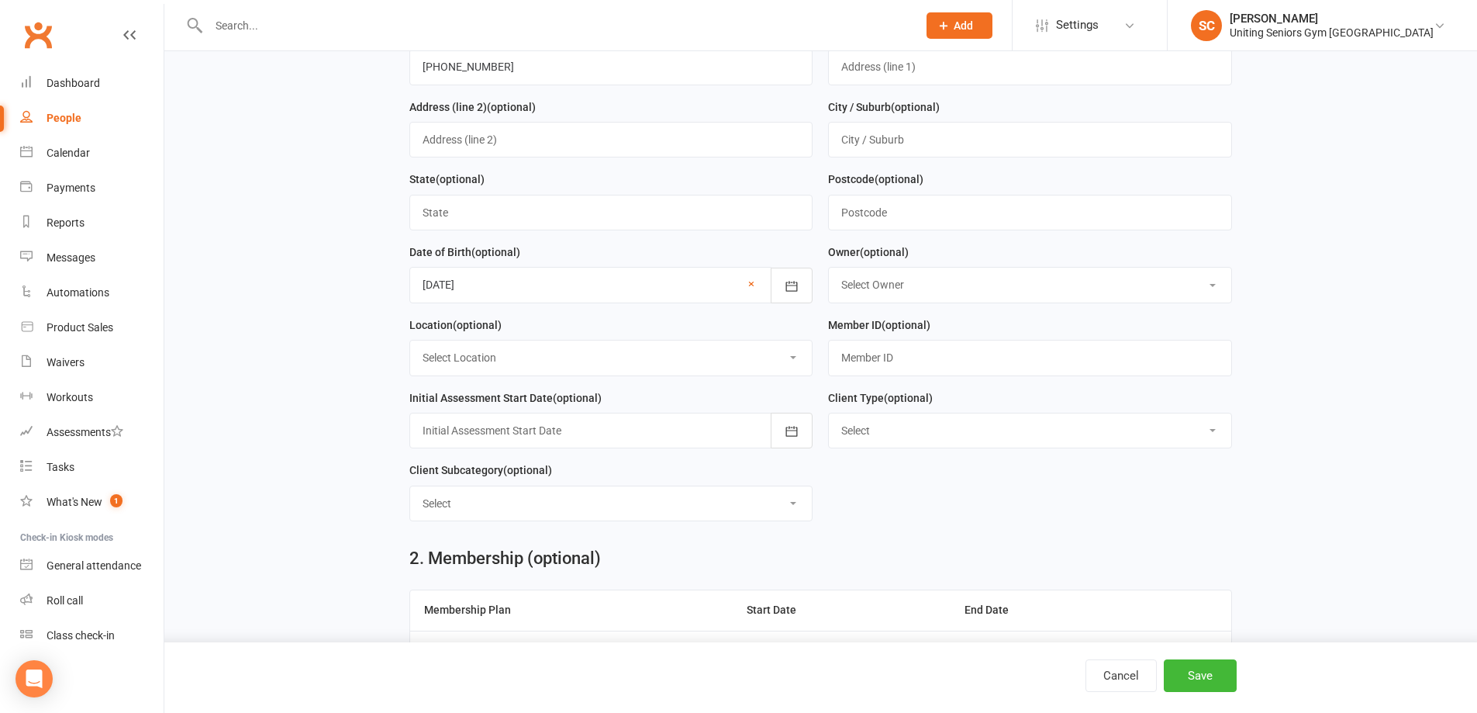
scroll to position [310, 0]
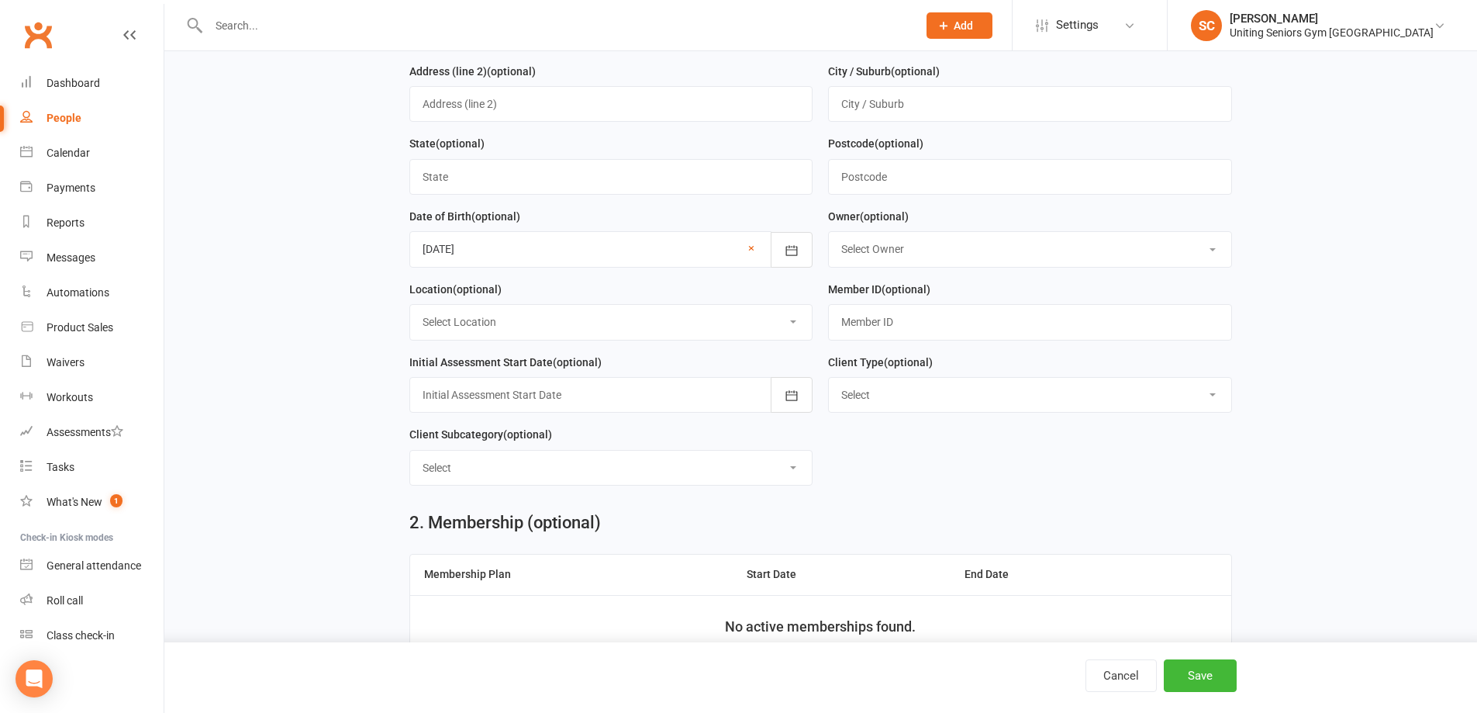
click at [623, 398] on div at bounding box center [611, 395] width 404 height 36
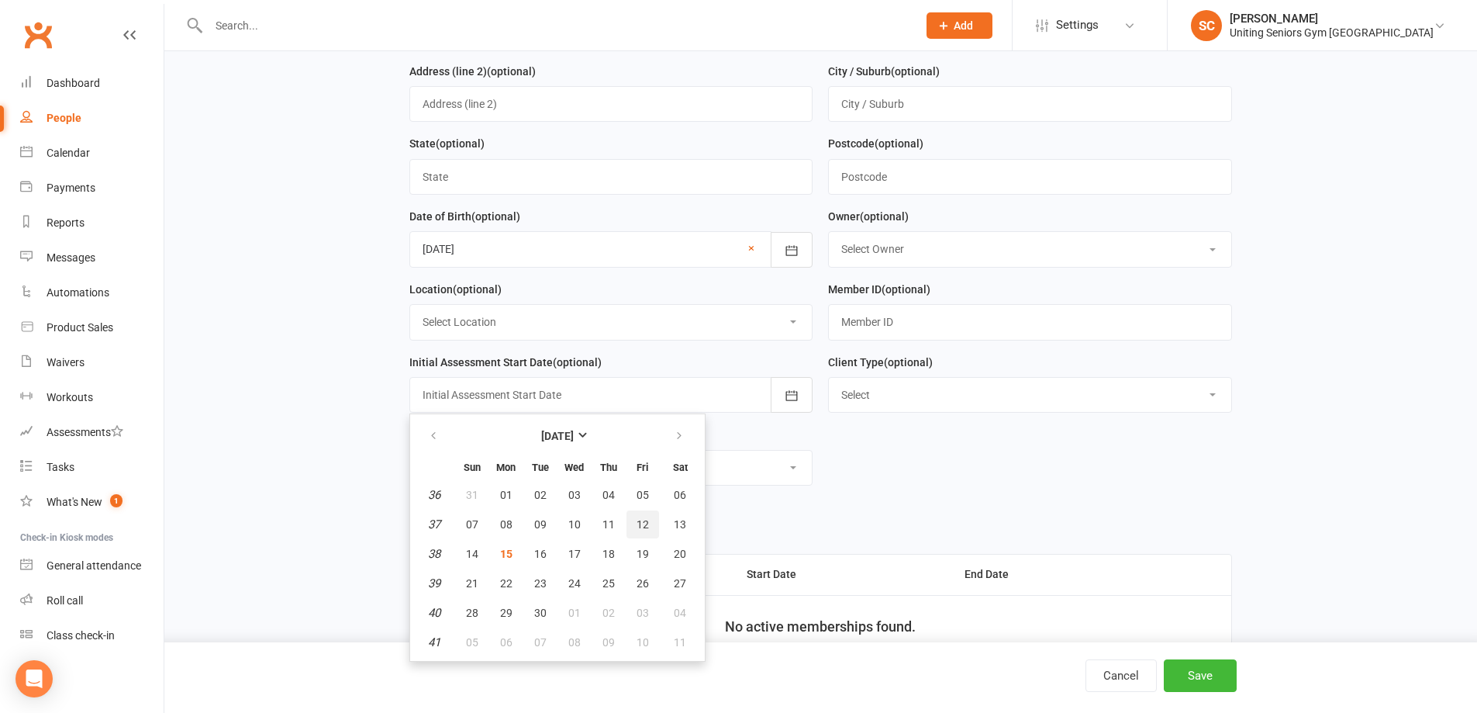
click at [644, 522] on button "12" at bounding box center [643, 524] width 33 height 28
type input "12 Sep 2025"
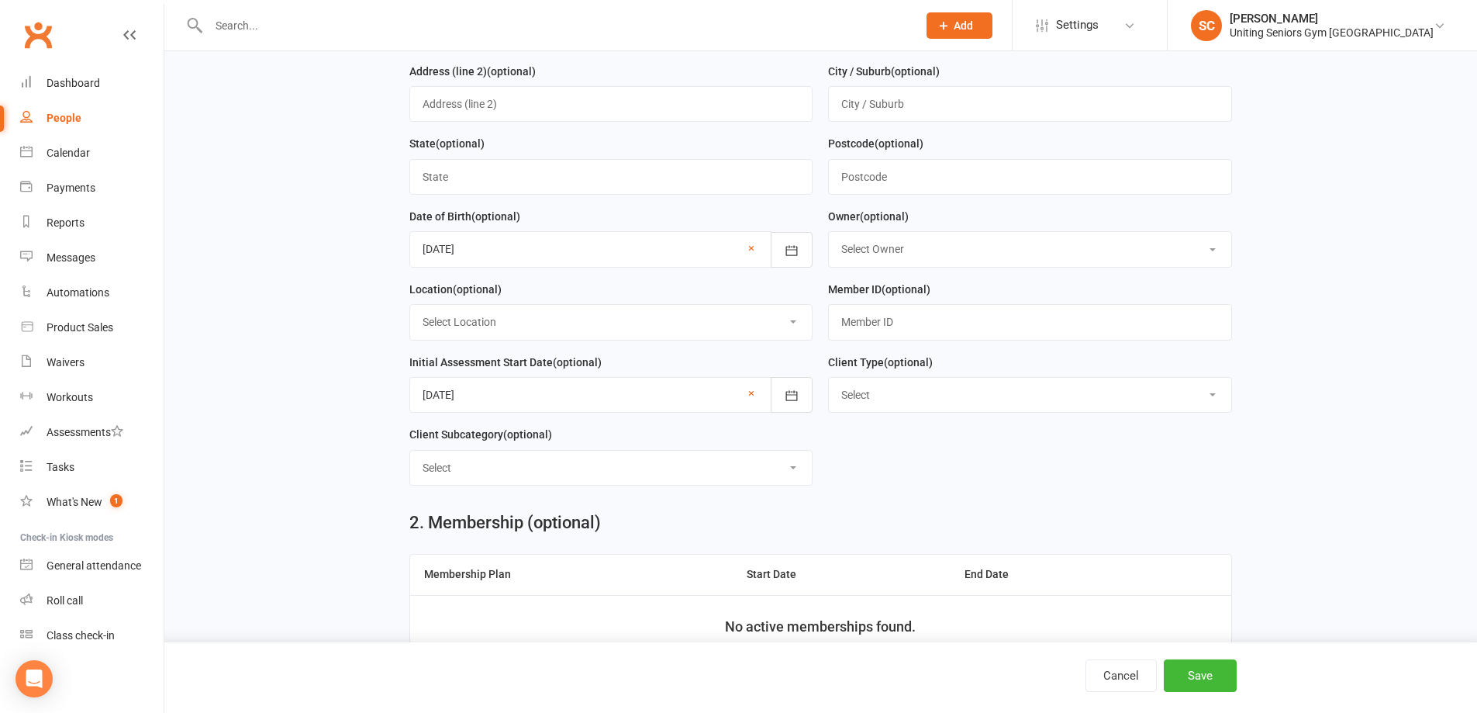
click at [892, 400] on select "Select Foundation & Pensioner (FUP) Self Funded (Full) Funded (CHSP) Uniting HC…" at bounding box center [1030, 395] width 403 height 34
select select "Self Funded (Full)"
click at [829, 384] on select "Select Foundation & Pensioner (FUP) Self Funded (Full) Funded (CHSP) Uniting HC…" at bounding box center [1030, 395] width 403 height 34
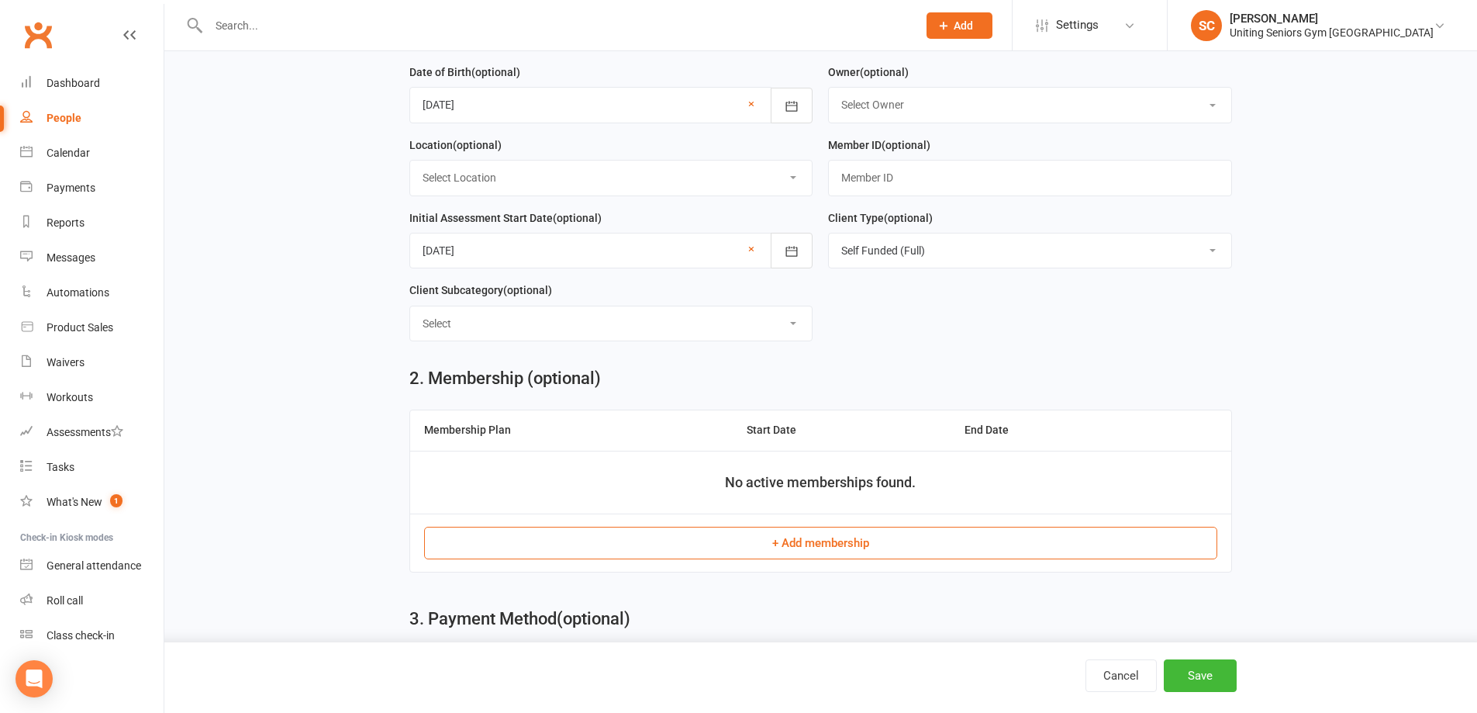
scroll to position [465, 0]
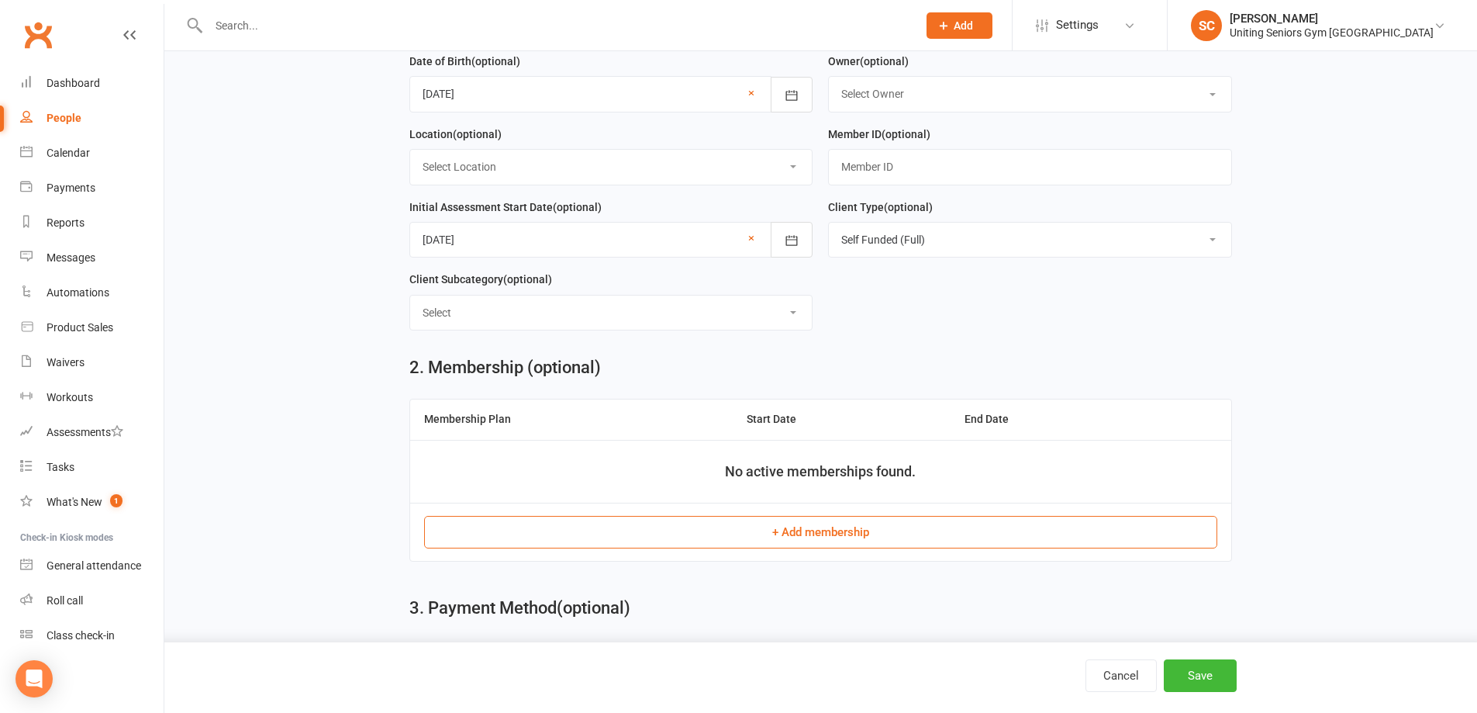
click at [686, 324] on select "Select ILU Community" at bounding box center [611, 312] width 403 height 34
click at [1024, 309] on form "First Name Inga Last Name Gray Email ingagray@gmail.com Home Phone (optional) M…" at bounding box center [821, 15] width 838 height 655
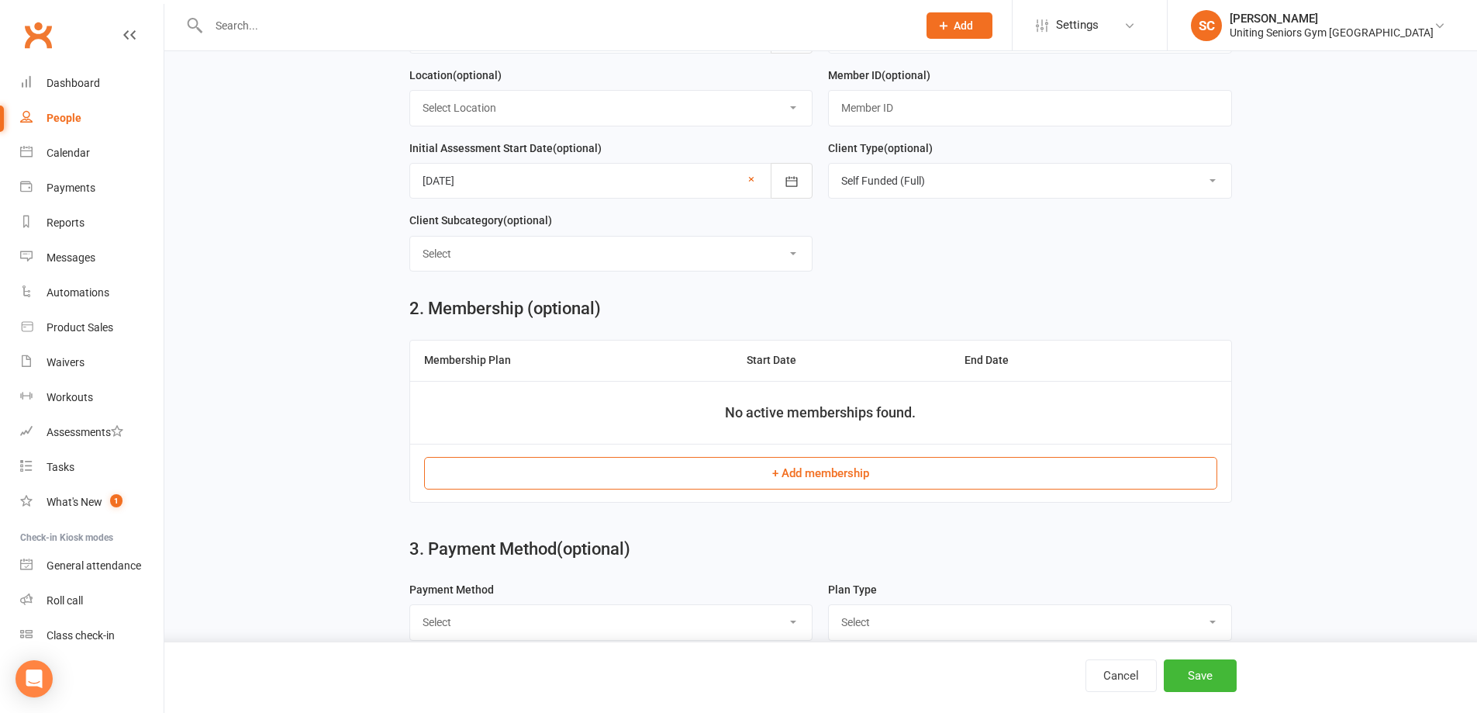
scroll to position [620, 0]
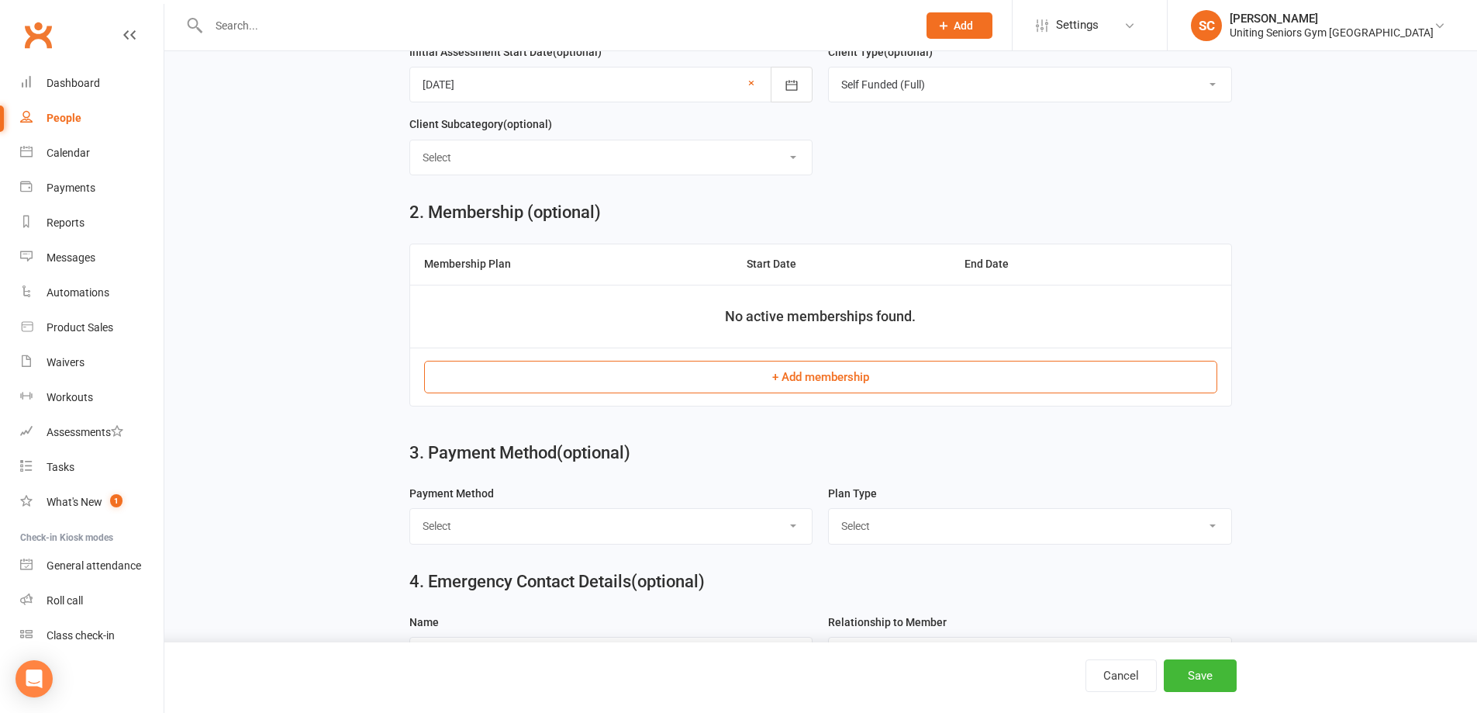
click at [865, 379] on button "+ Add membership" at bounding box center [820, 377] width 793 height 33
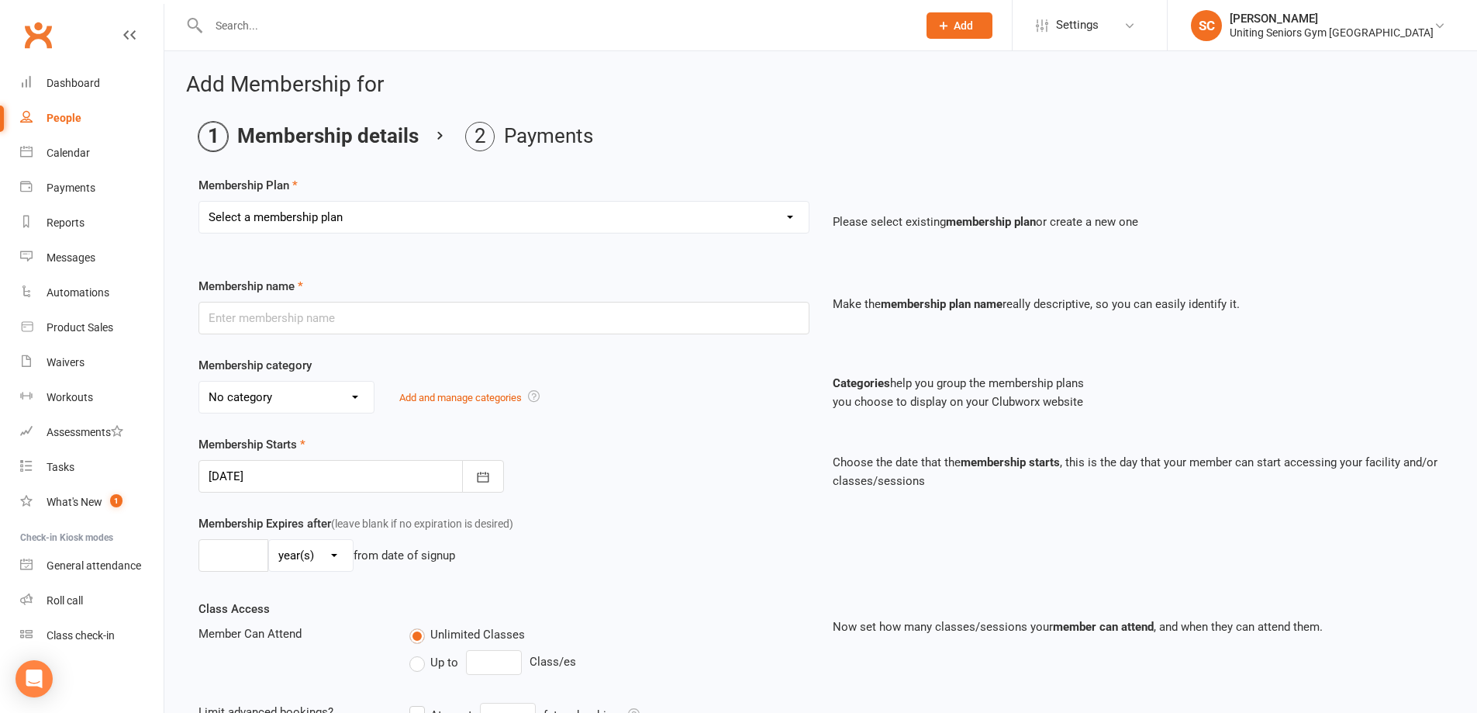
click at [354, 204] on select "Select a membership plan Create new Membership Plan Initial Assessment + Set Up…" at bounding box center [504, 217] width 610 height 31
select select "3"
click at [199, 202] on select "Select a membership plan Create new Membership Plan Initial Assessment + Set Up…" at bounding box center [504, 217] width 610 height 31
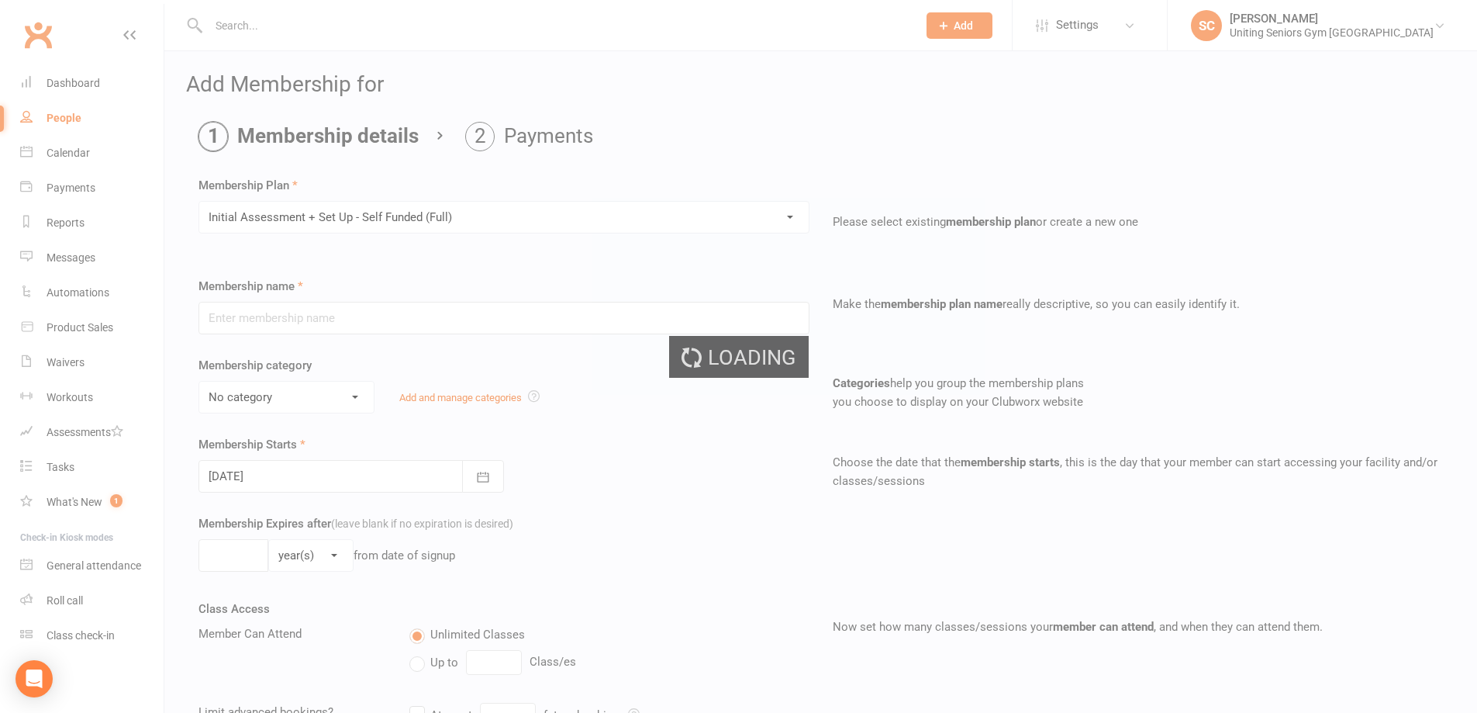
type input "Initial Assessment + Set Up - Self Funded (Full)"
select select "4"
type input "3"
select select "2"
type input "5"
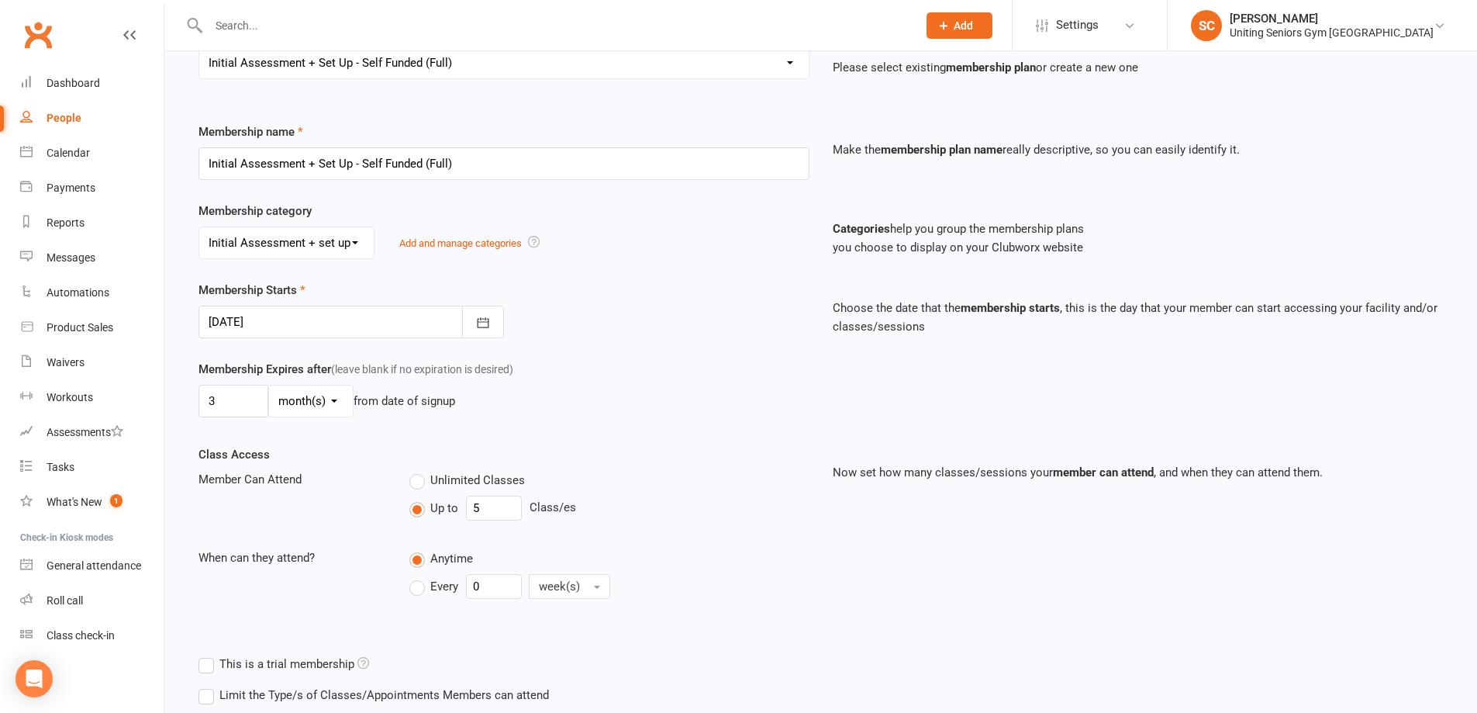
scroll to position [155, 0]
click at [482, 318] on icon "button" at bounding box center [483, 322] width 16 height 16
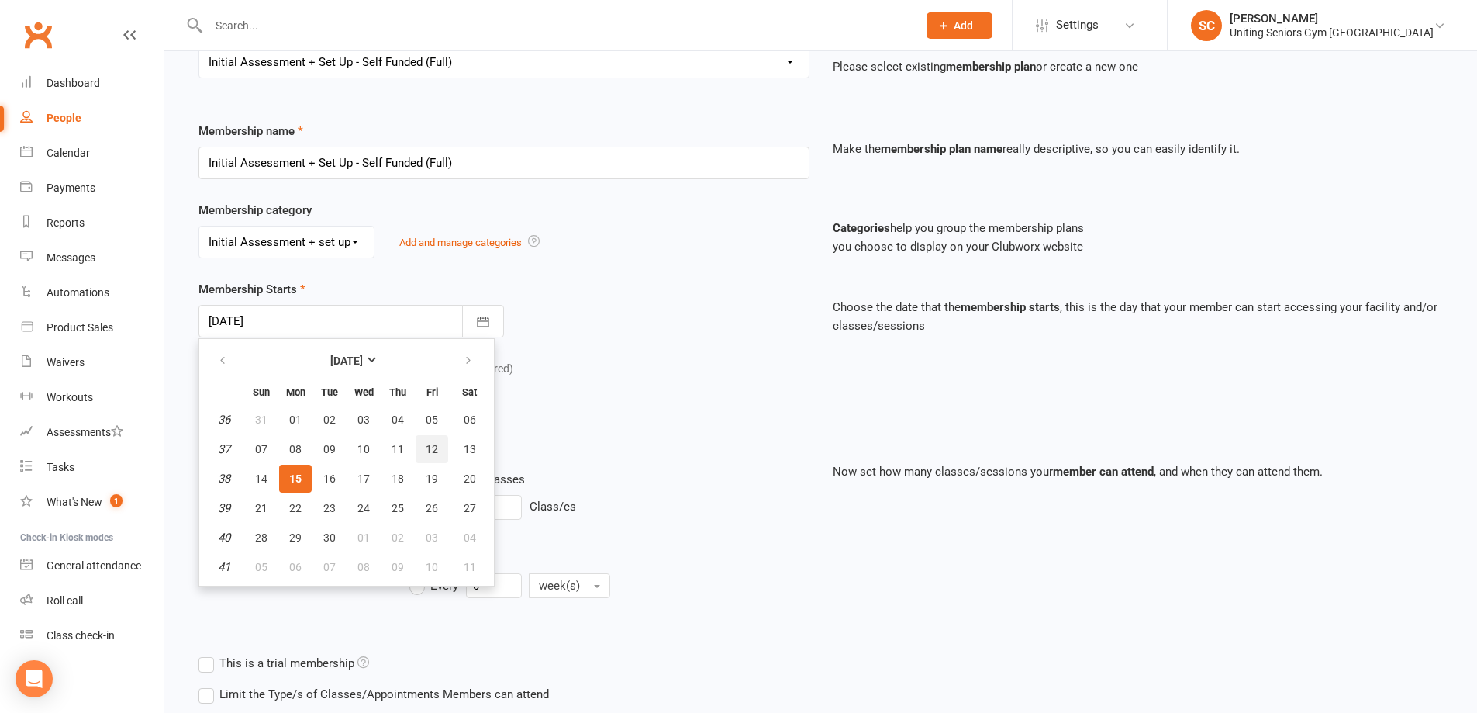
click at [430, 454] on span "12" at bounding box center [432, 449] width 12 height 12
type input "12 Sep 2025"
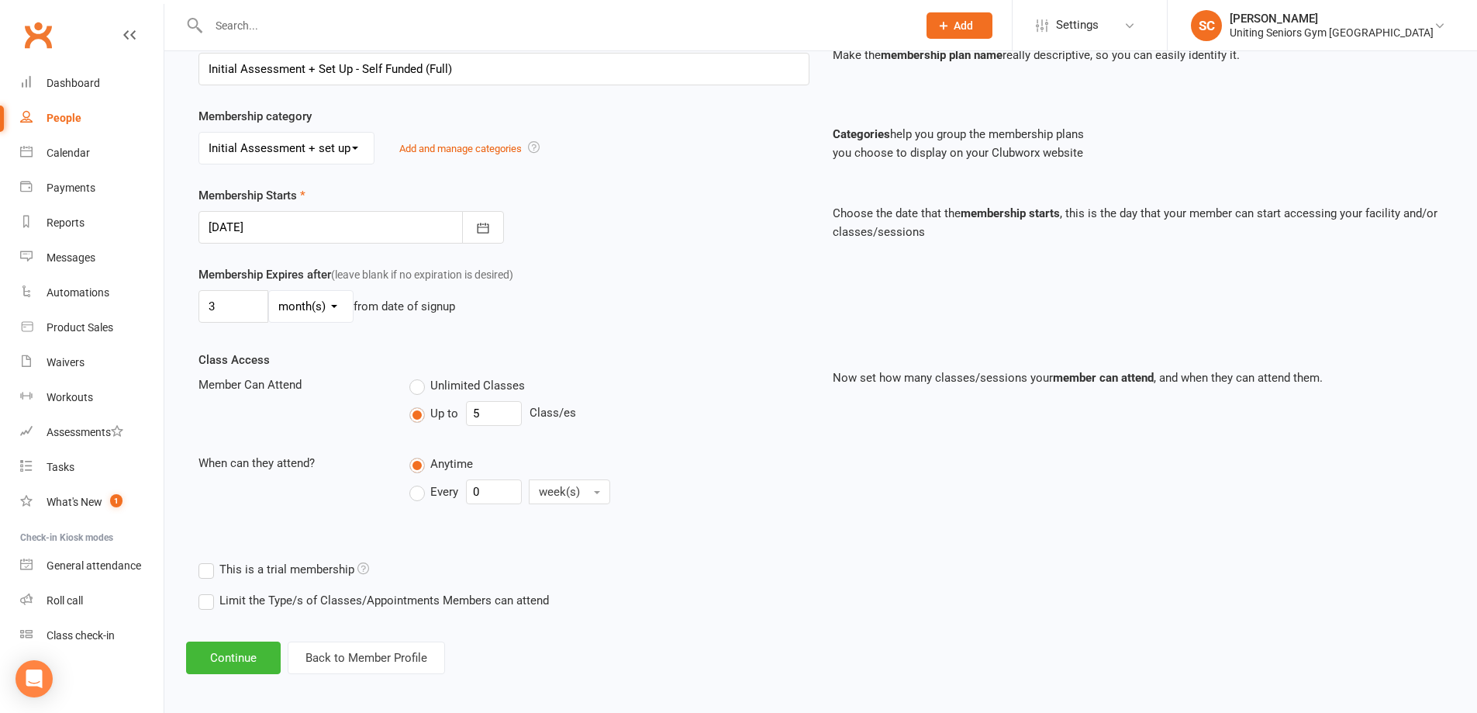
scroll to position [254, 0]
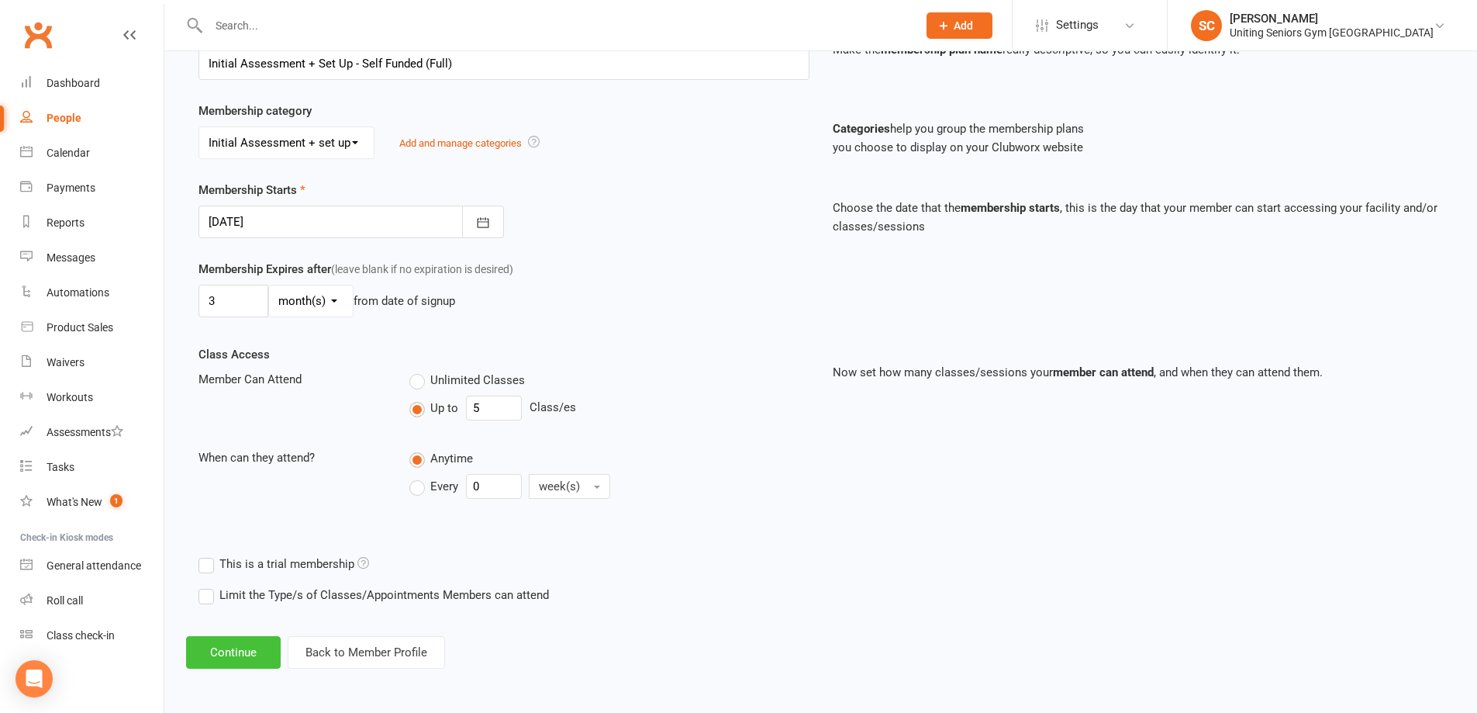
click at [240, 655] on button "Continue" at bounding box center [233, 652] width 95 height 33
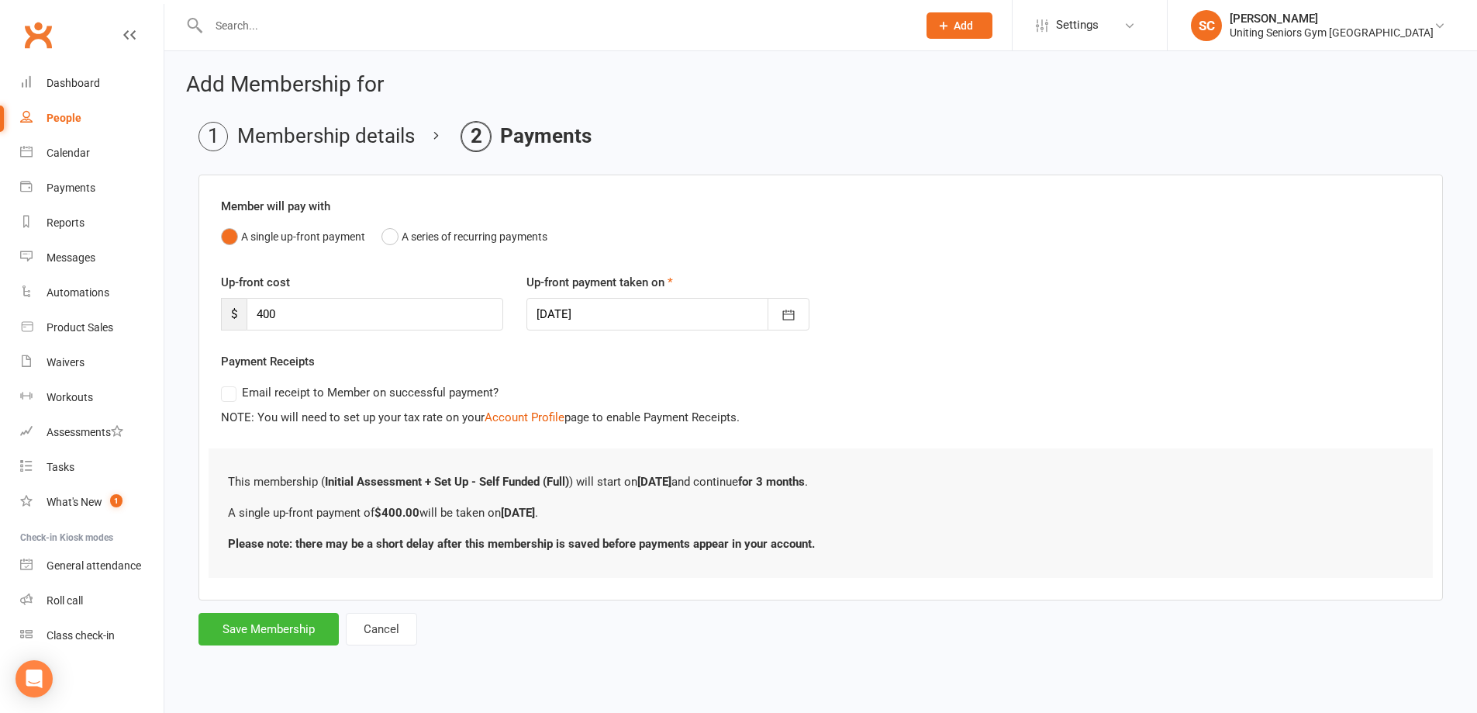
scroll to position [0, 0]
click at [300, 626] on button "Save Membership" at bounding box center [269, 629] width 140 height 33
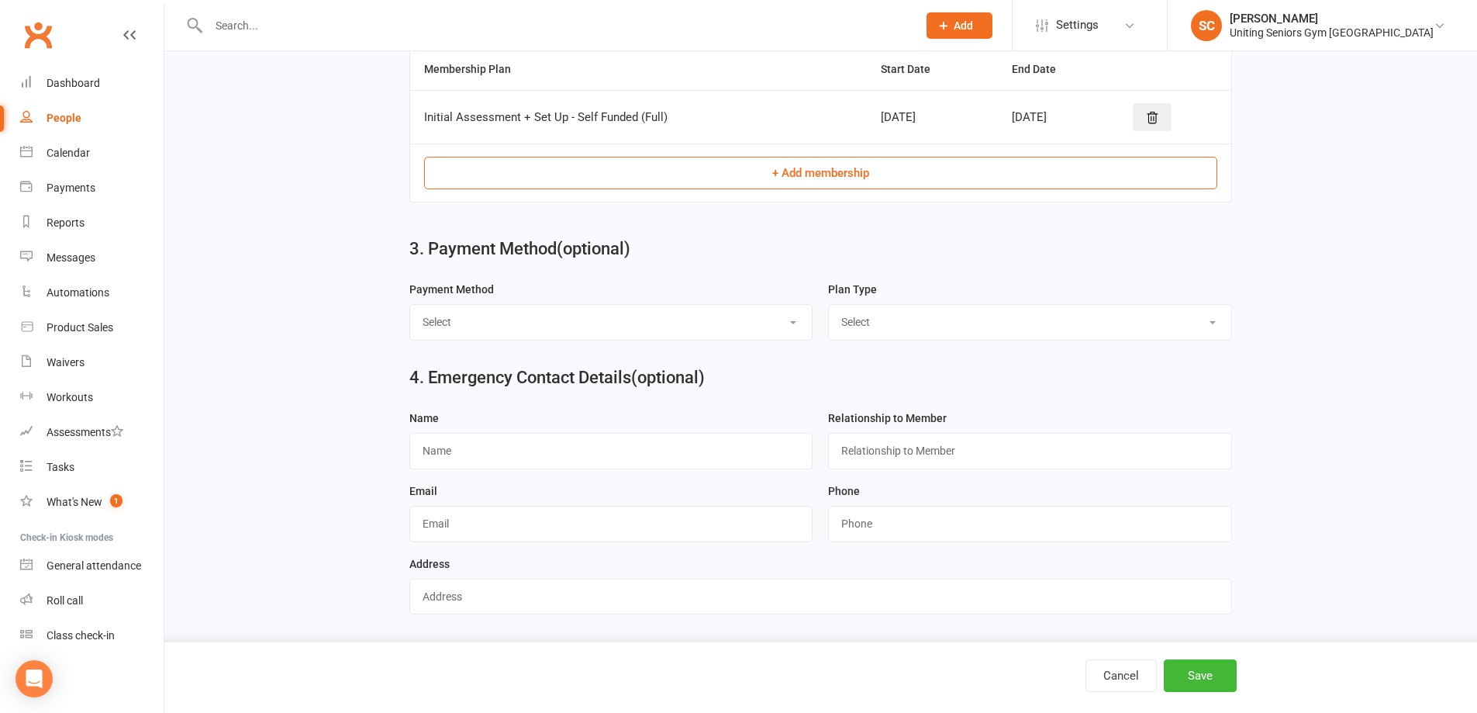
scroll to position [825, 0]
click at [537, 316] on select "Select Direct Debit Credit Card by Phone Cheque BPay Direct Deposit / Bank Tran…" at bounding box center [611, 322] width 403 height 34
select select "Credit Card by Phone"
click at [410, 305] on select "Select Direct Debit Credit Card by Phone Cheque BPay Direct Deposit / Bank Tran…" at bounding box center [611, 322] width 403 height 34
click at [887, 324] on select "Select Ongoing Single-Service" at bounding box center [1030, 322] width 403 height 34
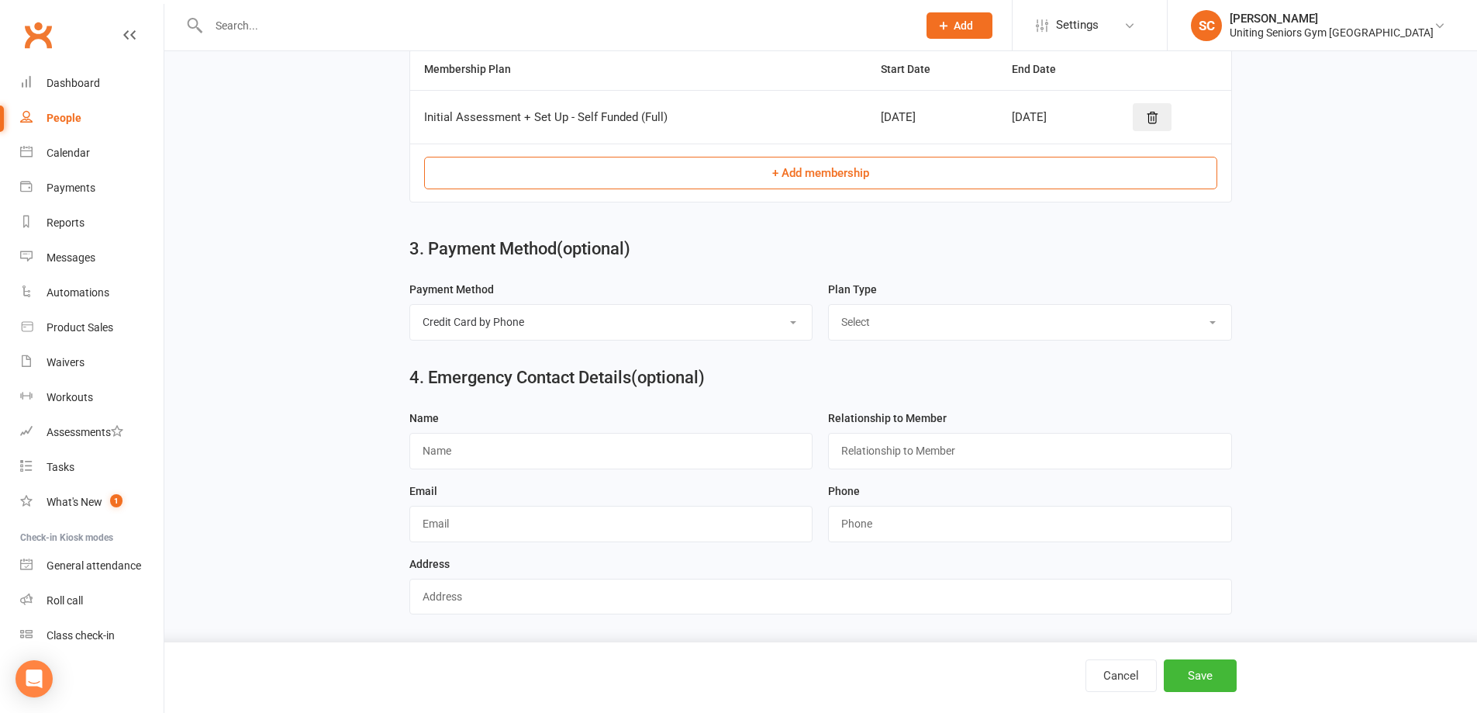
select select "Single-Service"
click at [829, 305] on select "Select Ongoing Single-Service" at bounding box center [1030, 322] width 403 height 34
click at [1214, 675] on button "Save" at bounding box center [1200, 675] width 73 height 33
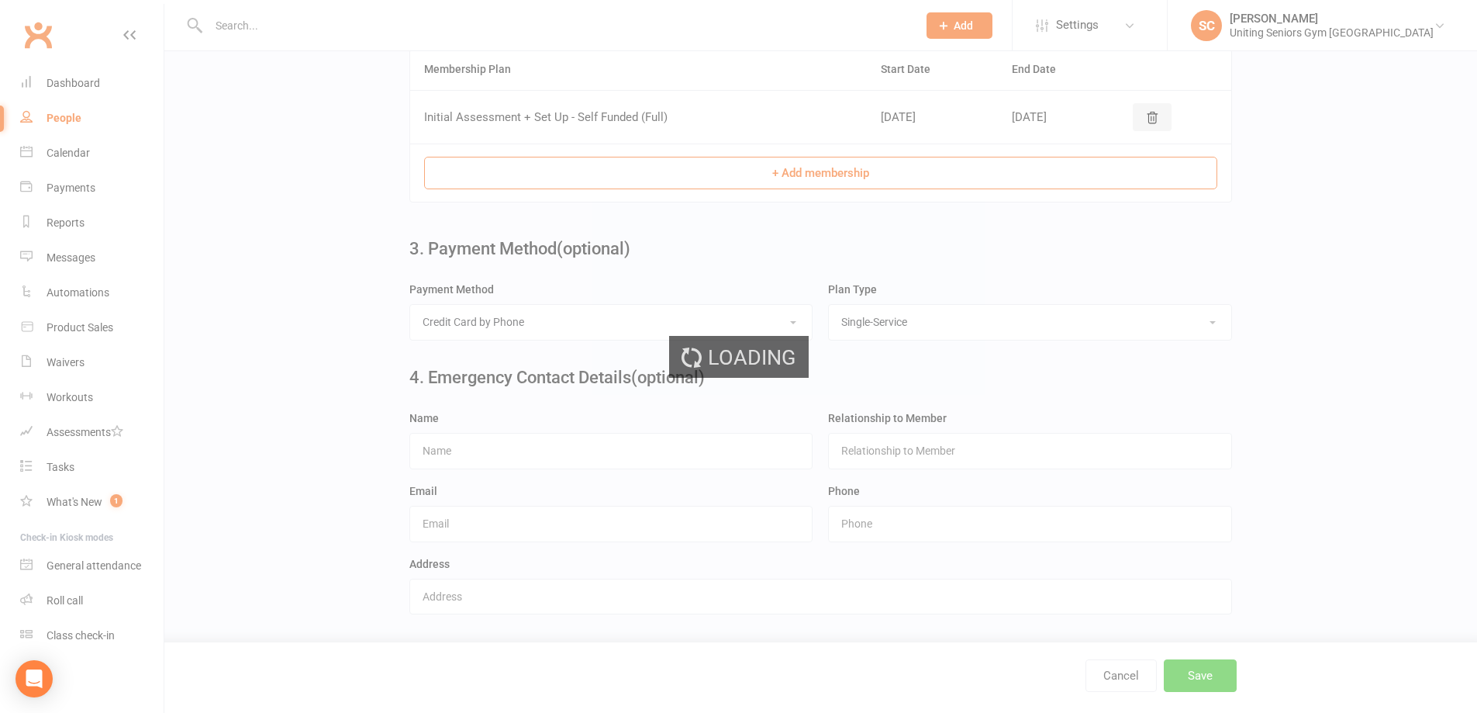
scroll to position [0, 0]
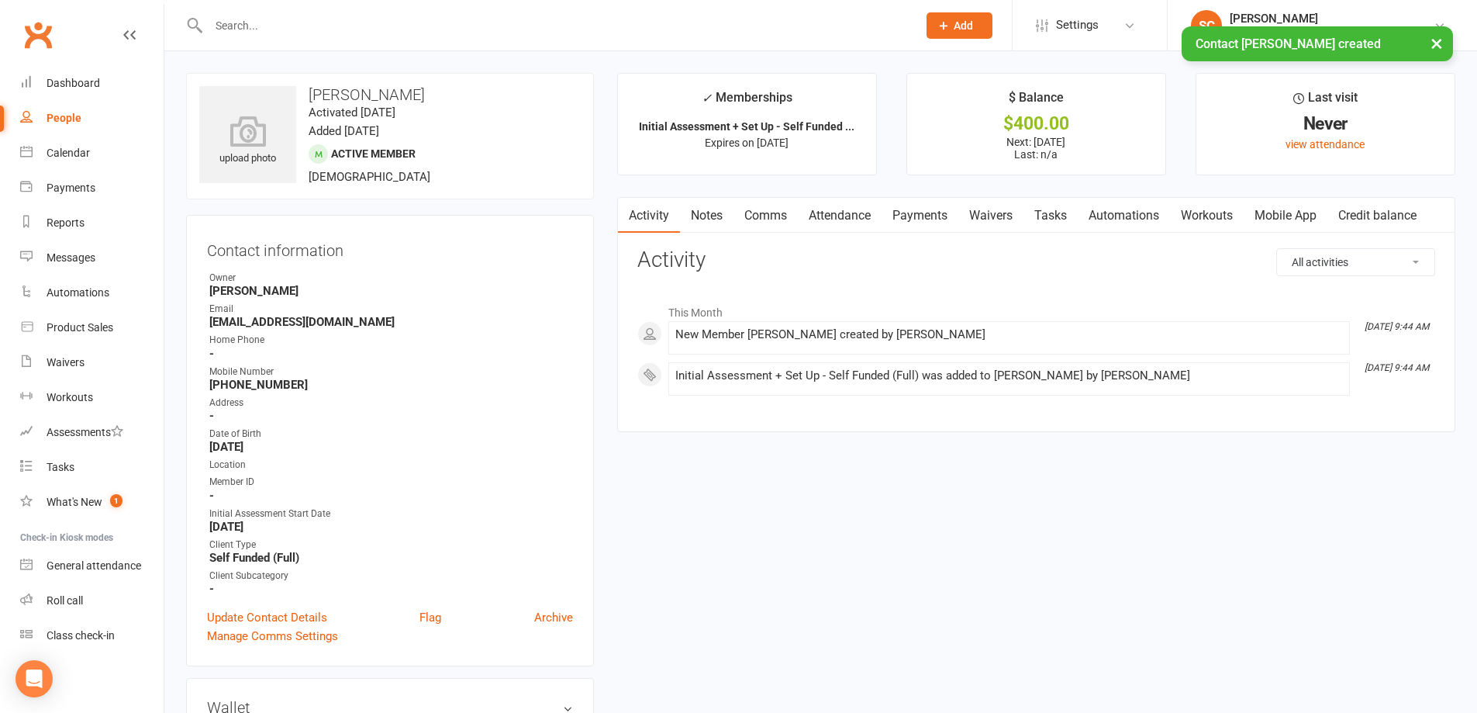
click at [840, 208] on link "Attendance" at bounding box center [840, 216] width 84 height 36
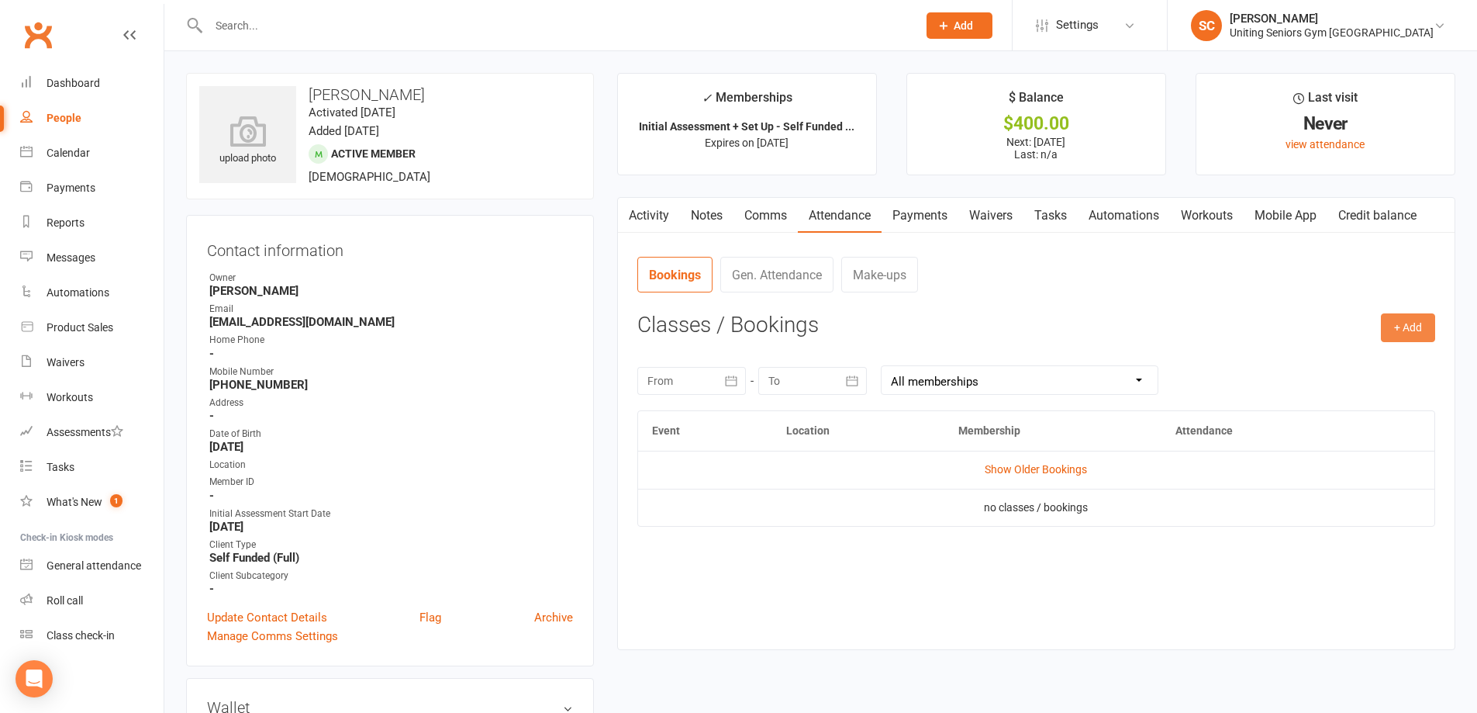
click at [1394, 330] on button "+ Add" at bounding box center [1408, 327] width 54 height 28
click at [1309, 358] on link "Book Event" at bounding box center [1358, 362] width 154 height 31
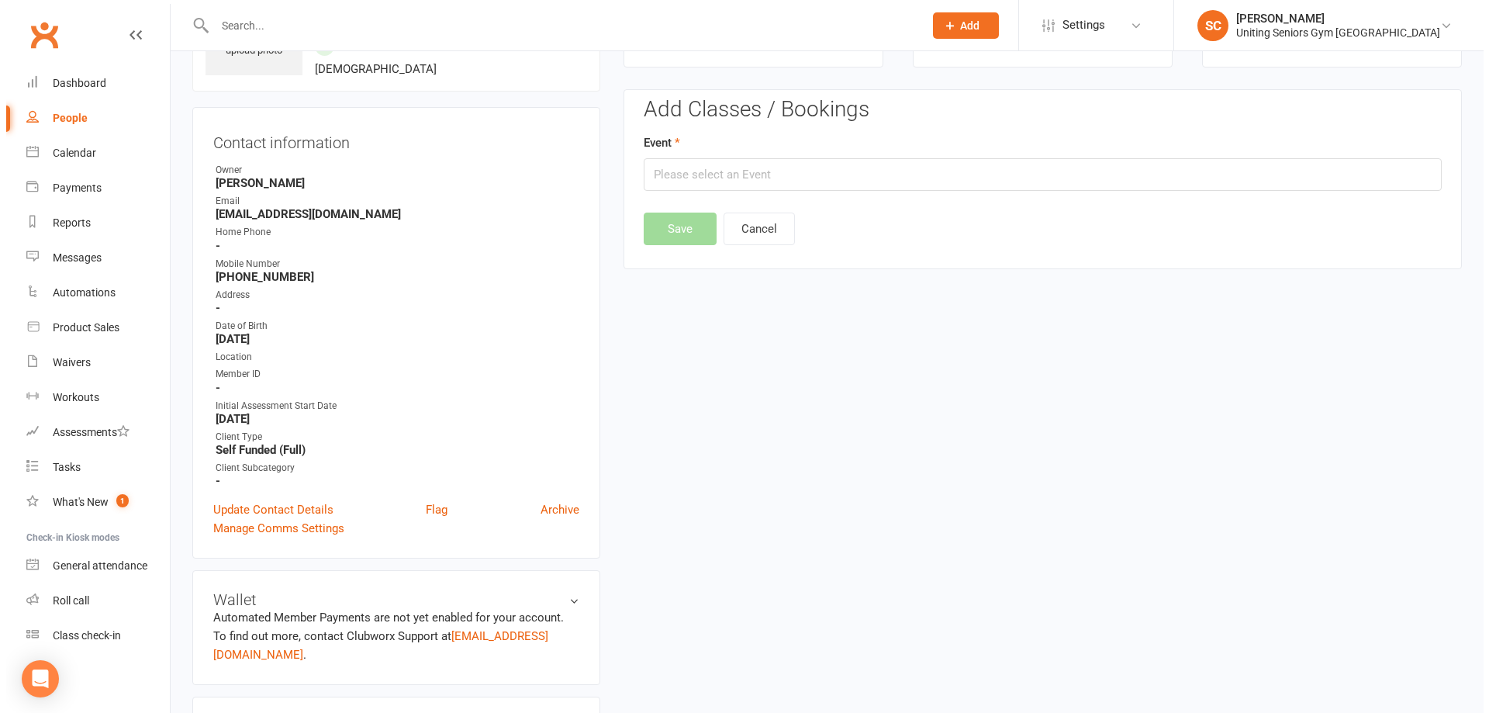
scroll to position [119, 0]
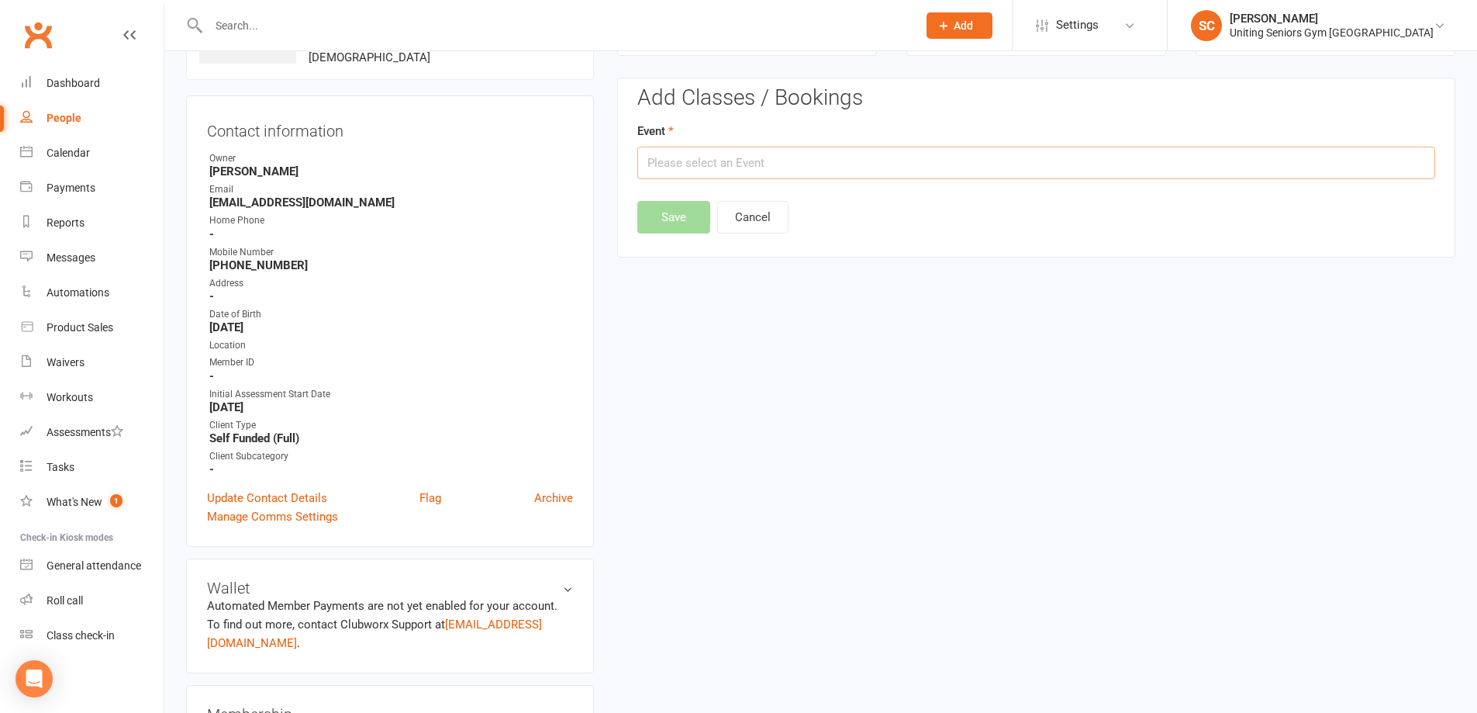
click at [751, 163] on input "text" at bounding box center [1036, 163] width 798 height 33
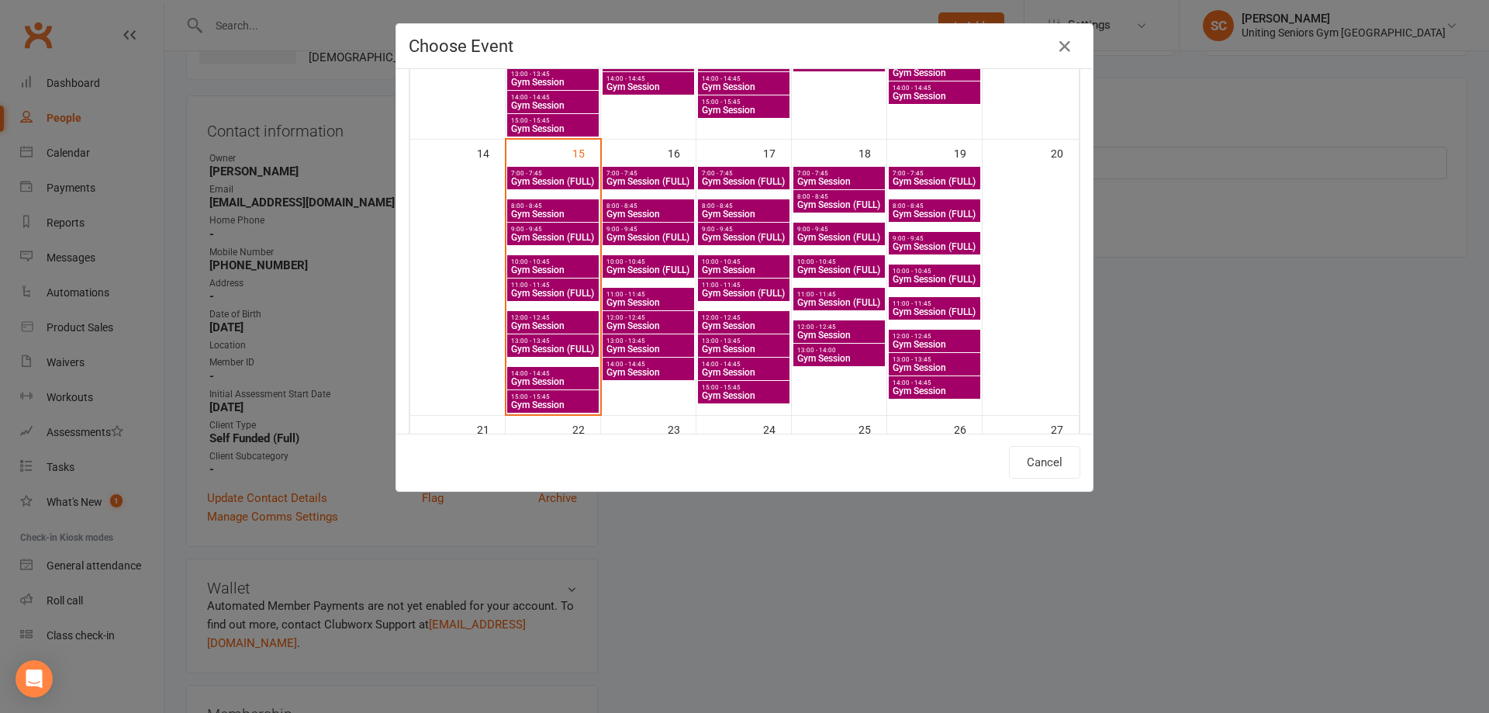
scroll to position [543, 0]
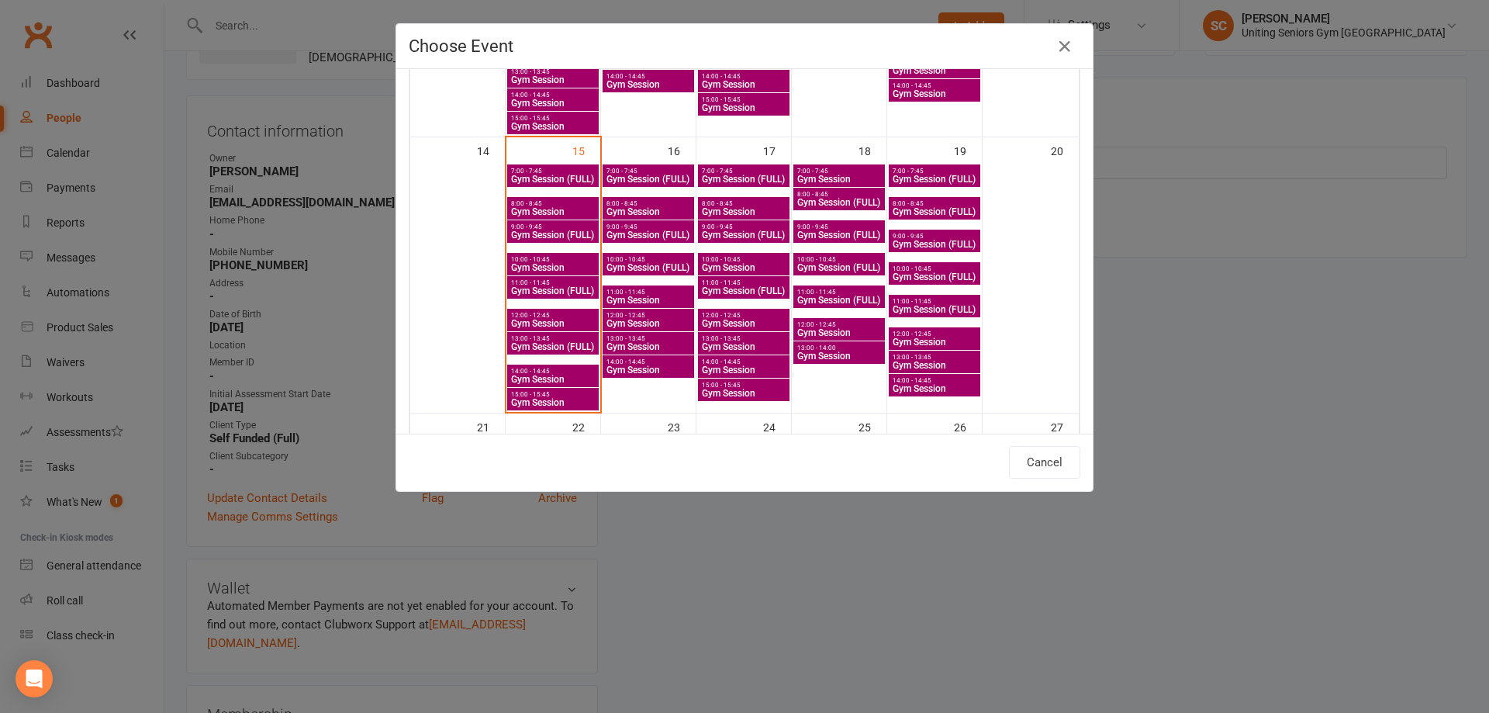
click at [824, 352] on span "Gym Session" at bounding box center [838, 355] width 85 height 9
type input "Gym Session - Sep 18, 2025 1:00:00 PM"
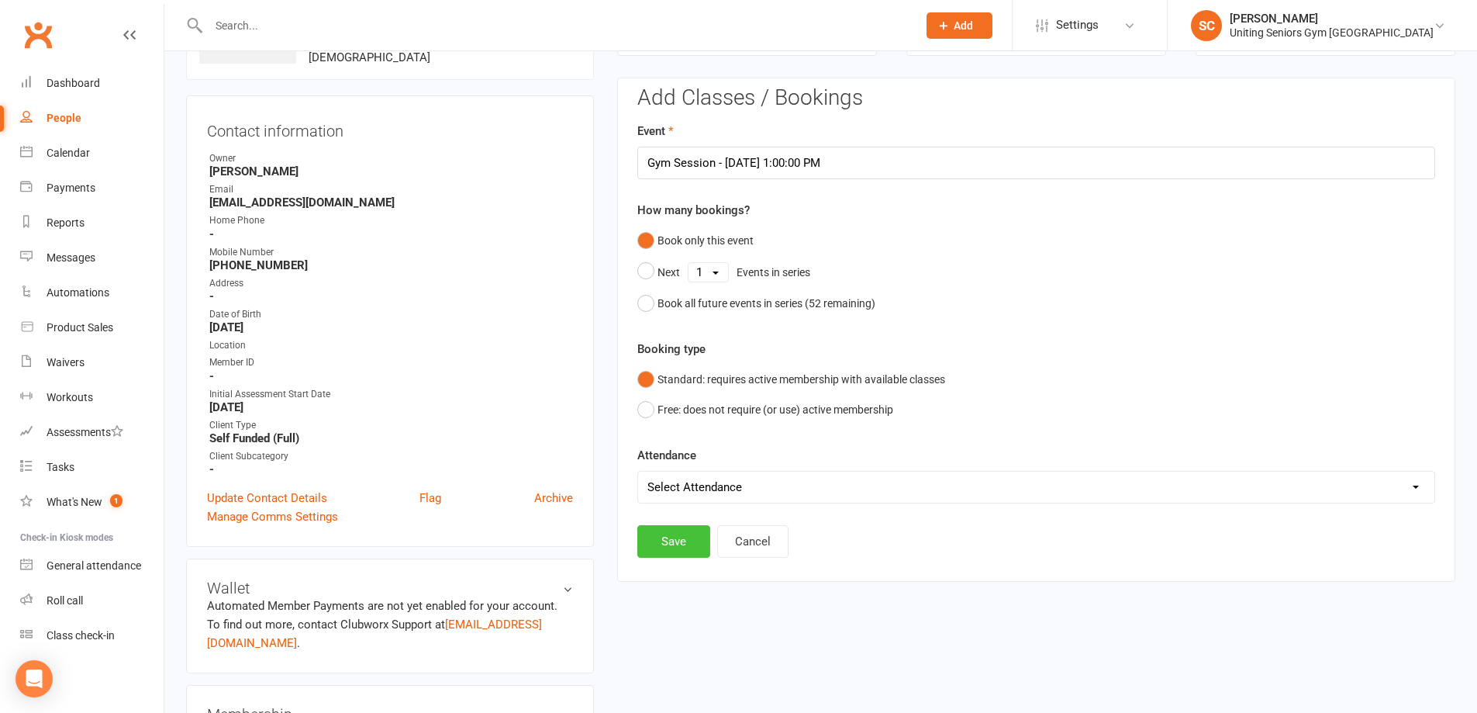
click at [658, 552] on button "Save" at bounding box center [673, 541] width 73 height 33
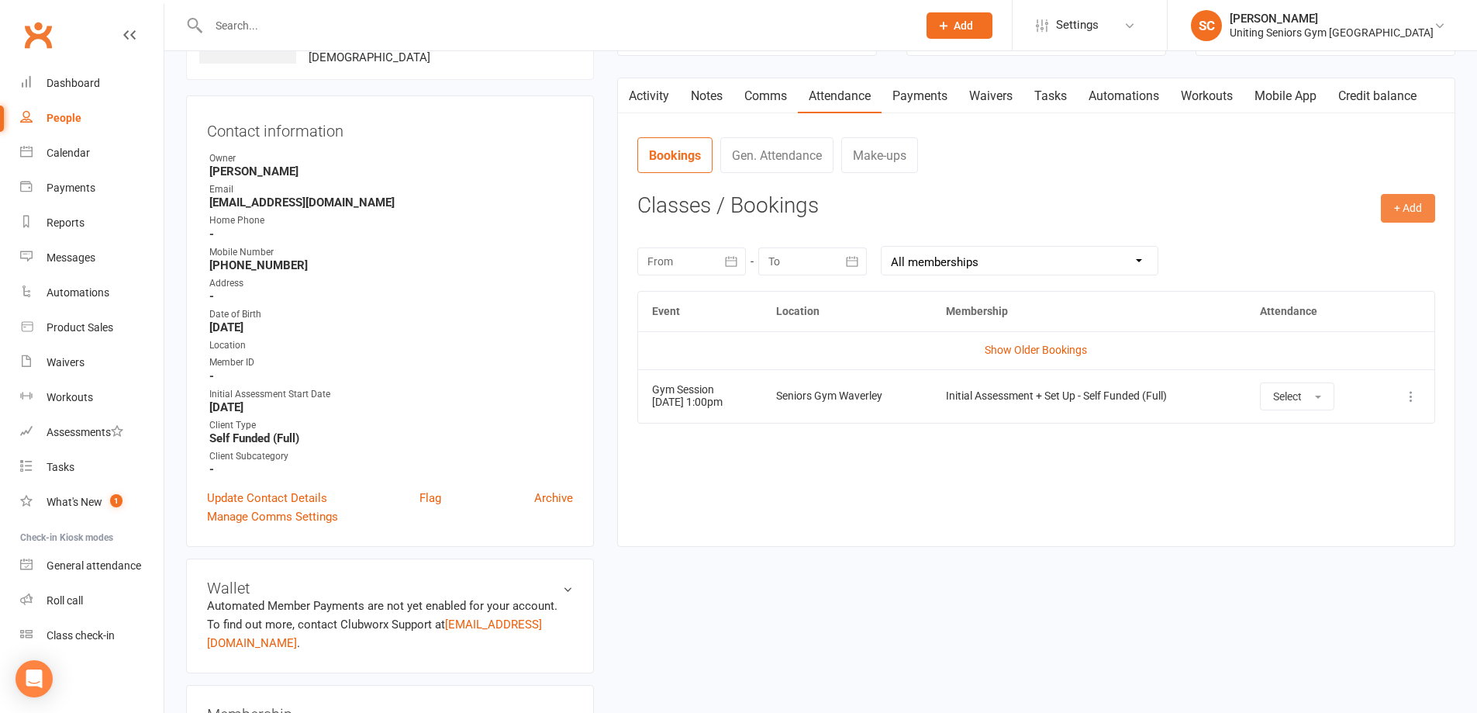
click at [1400, 201] on button "+ Add" at bounding box center [1408, 208] width 54 height 28
click at [1303, 240] on link "Book Event" at bounding box center [1358, 243] width 154 height 31
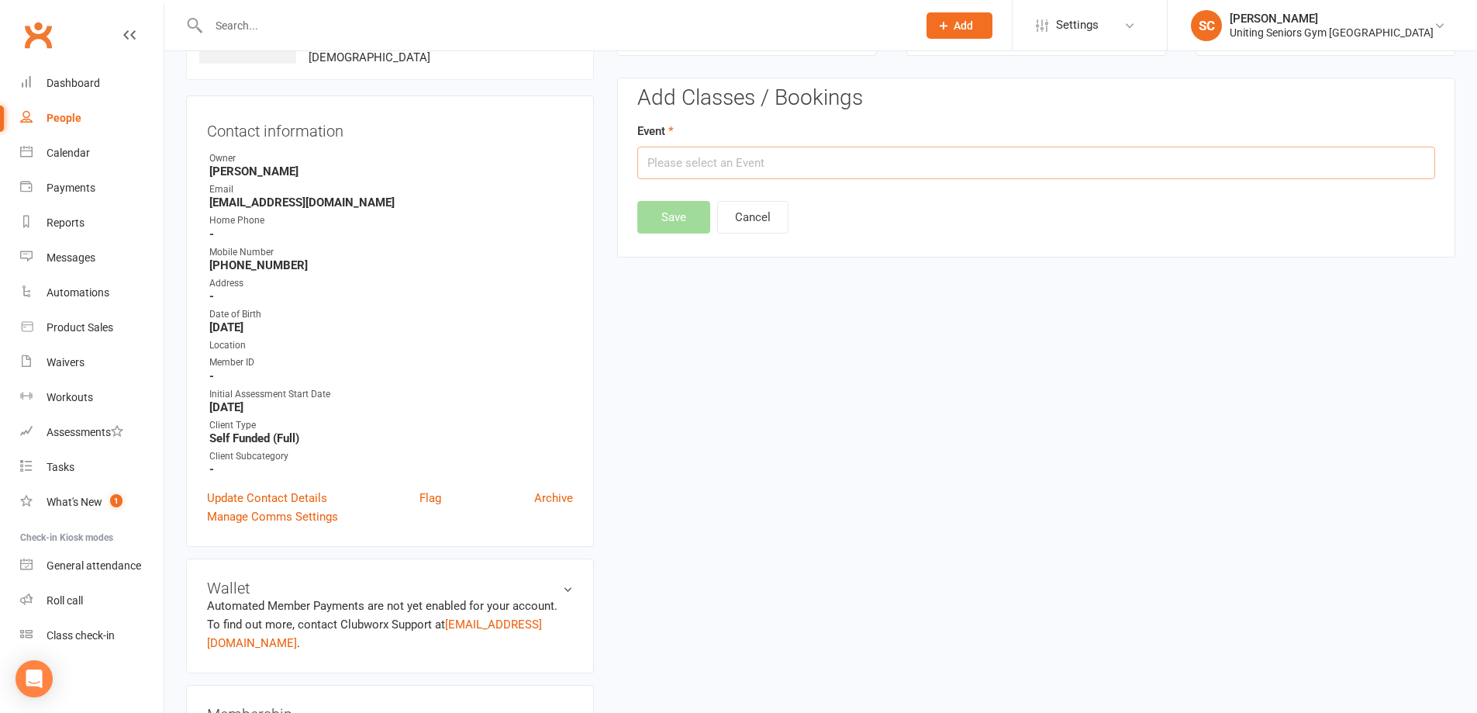
click at [733, 150] on input "text" at bounding box center [1036, 163] width 798 height 33
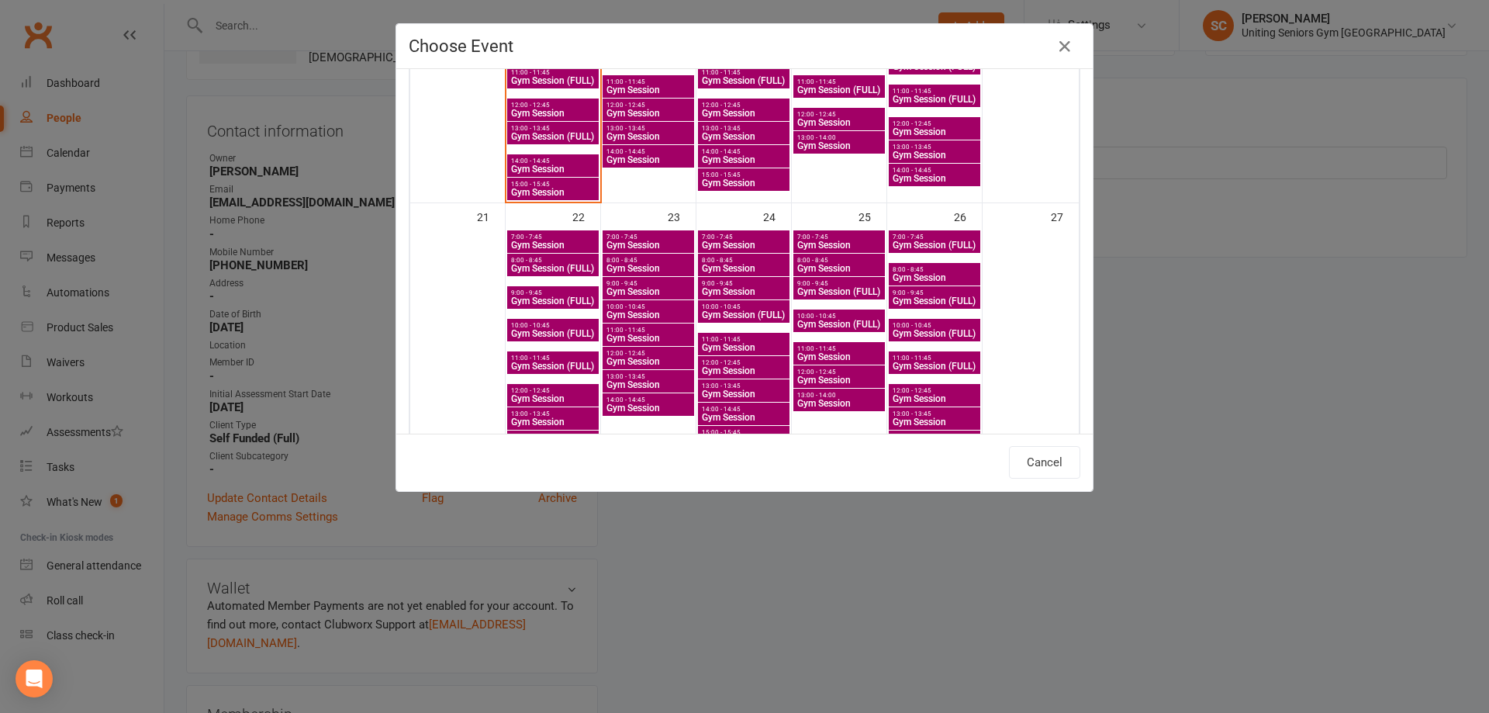
scroll to position [776, 0]
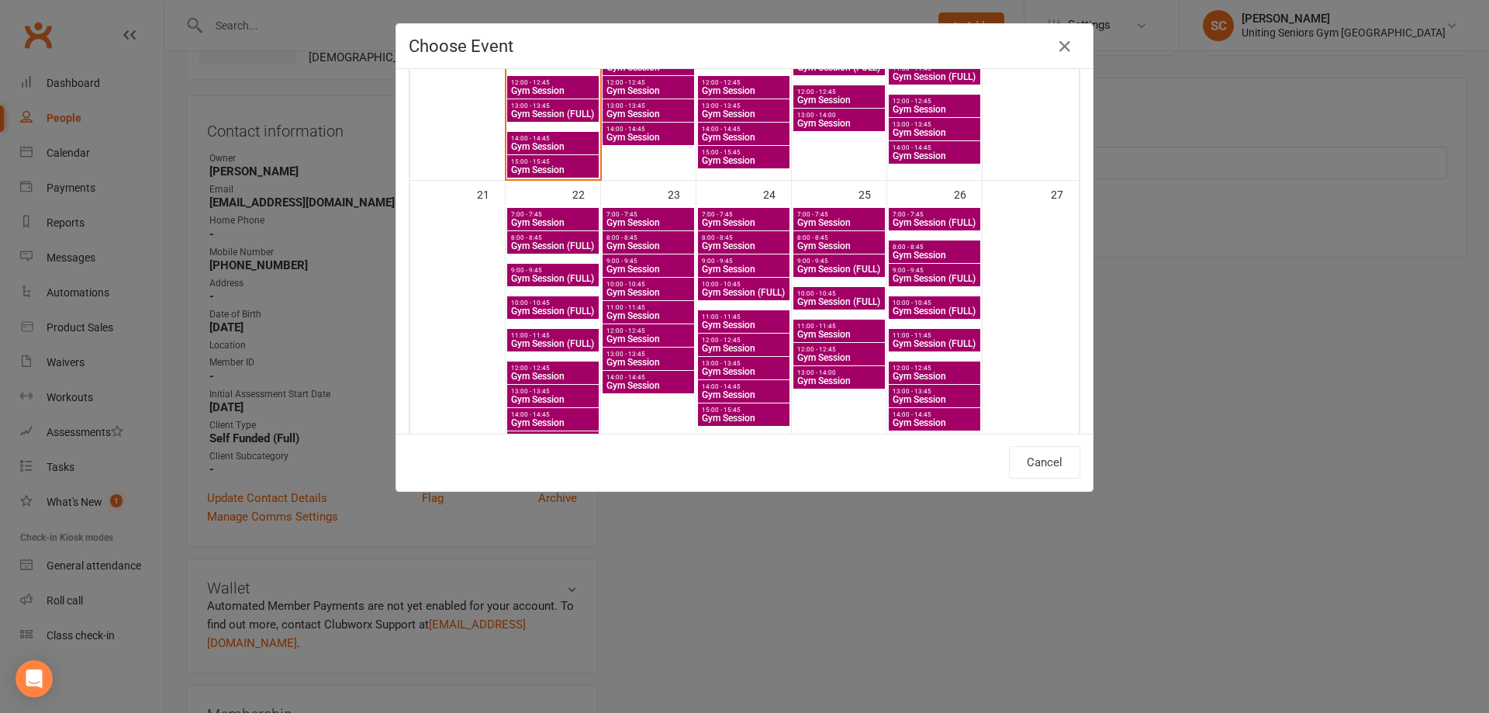
click at [527, 421] on span "Gym Session" at bounding box center [552, 422] width 85 height 9
type input "Gym Session - Sep 22, 2025 2:00:00 PM"
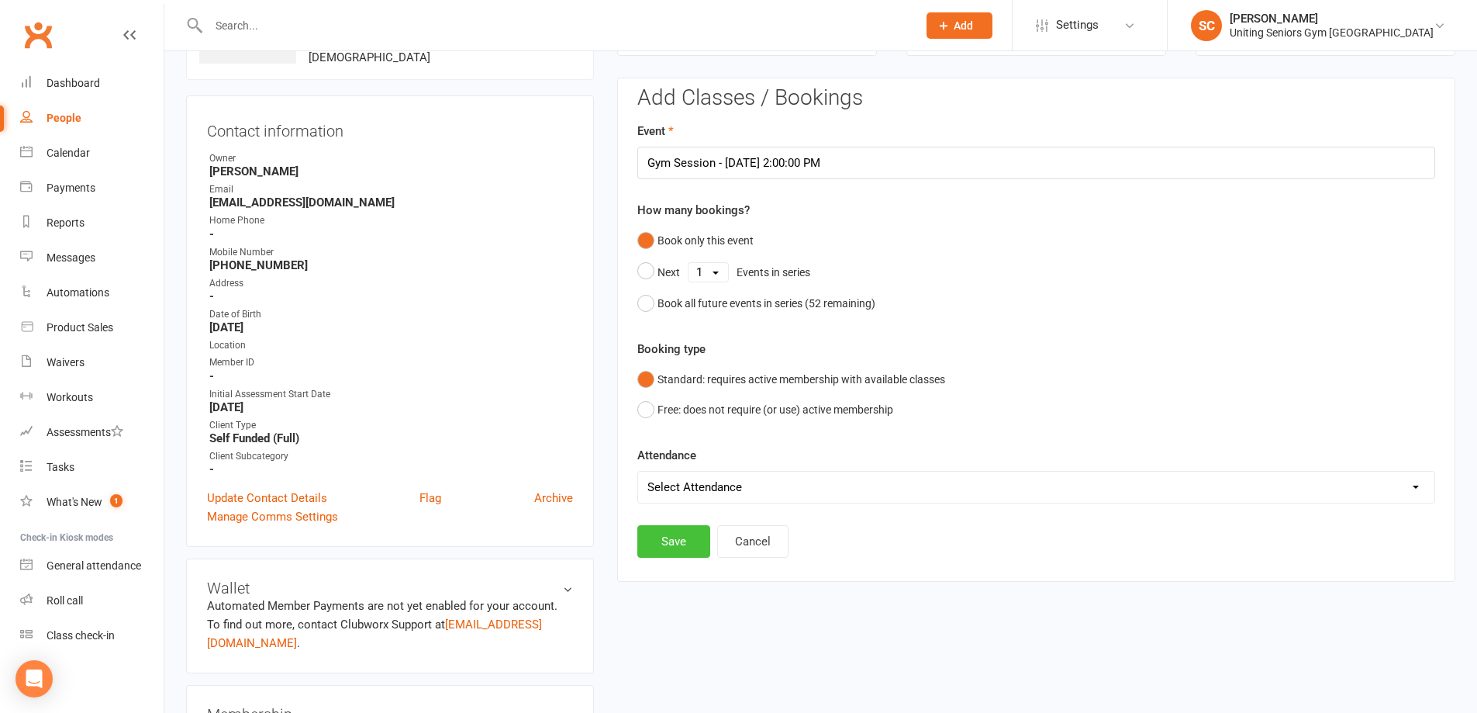
click at [667, 542] on button "Save" at bounding box center [673, 541] width 73 height 33
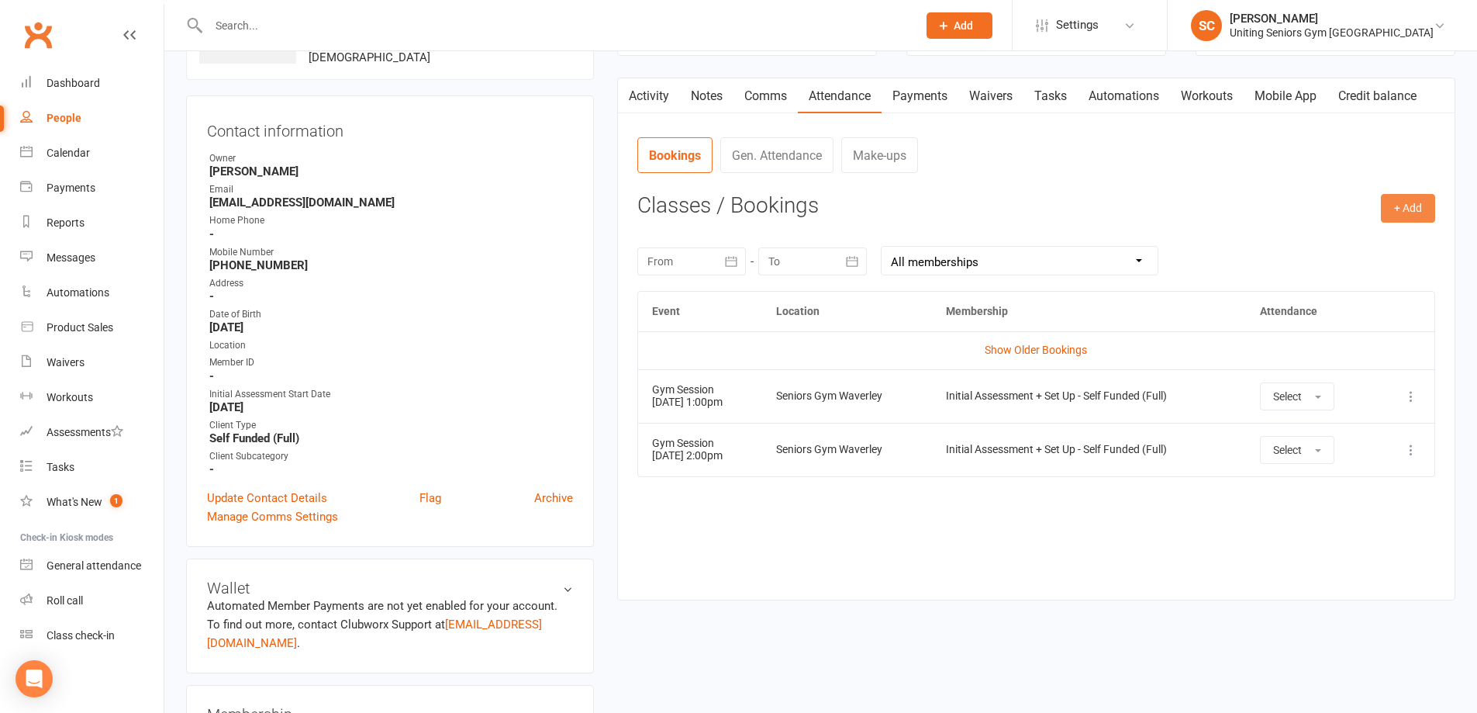
click at [1399, 206] on button "+ Add" at bounding box center [1408, 208] width 54 height 28
click at [1325, 240] on link "Book Event" at bounding box center [1358, 243] width 154 height 31
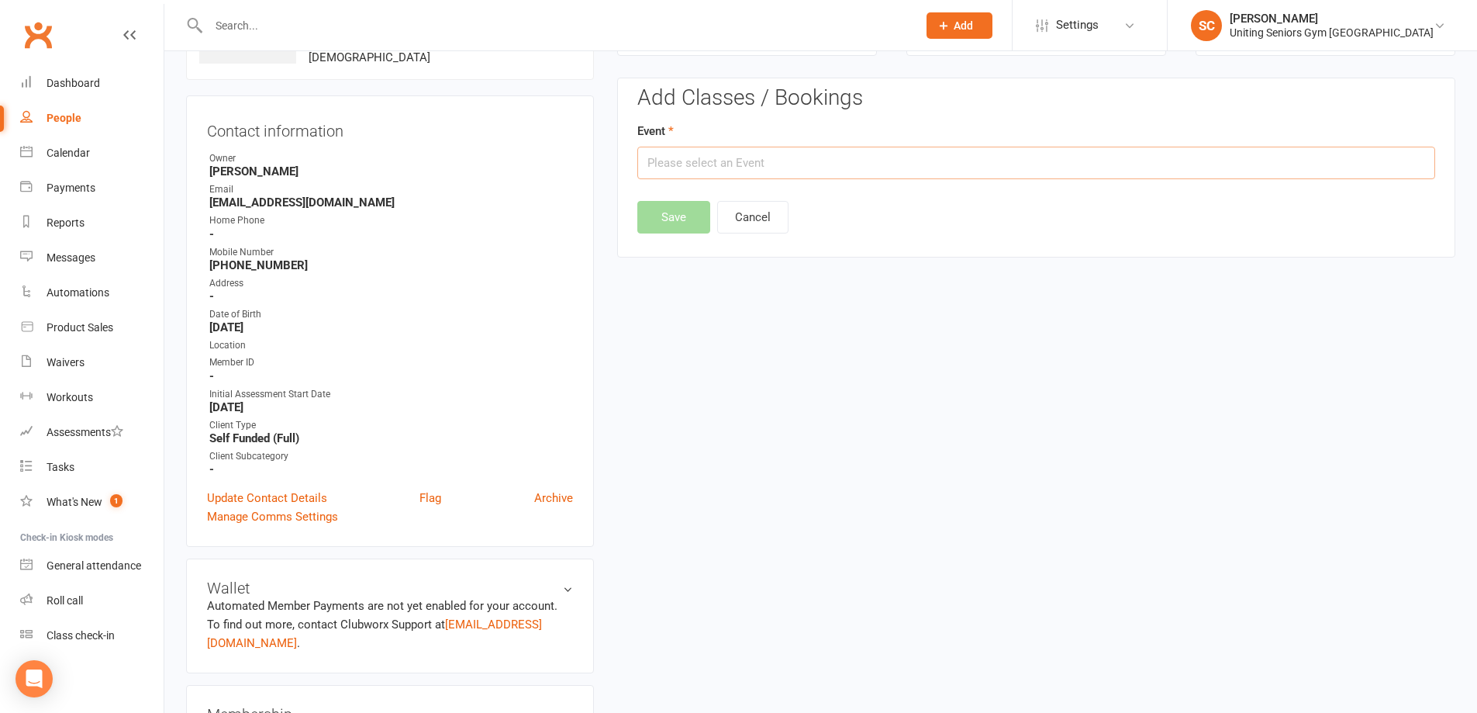
click at [745, 174] on input "text" at bounding box center [1036, 163] width 798 height 33
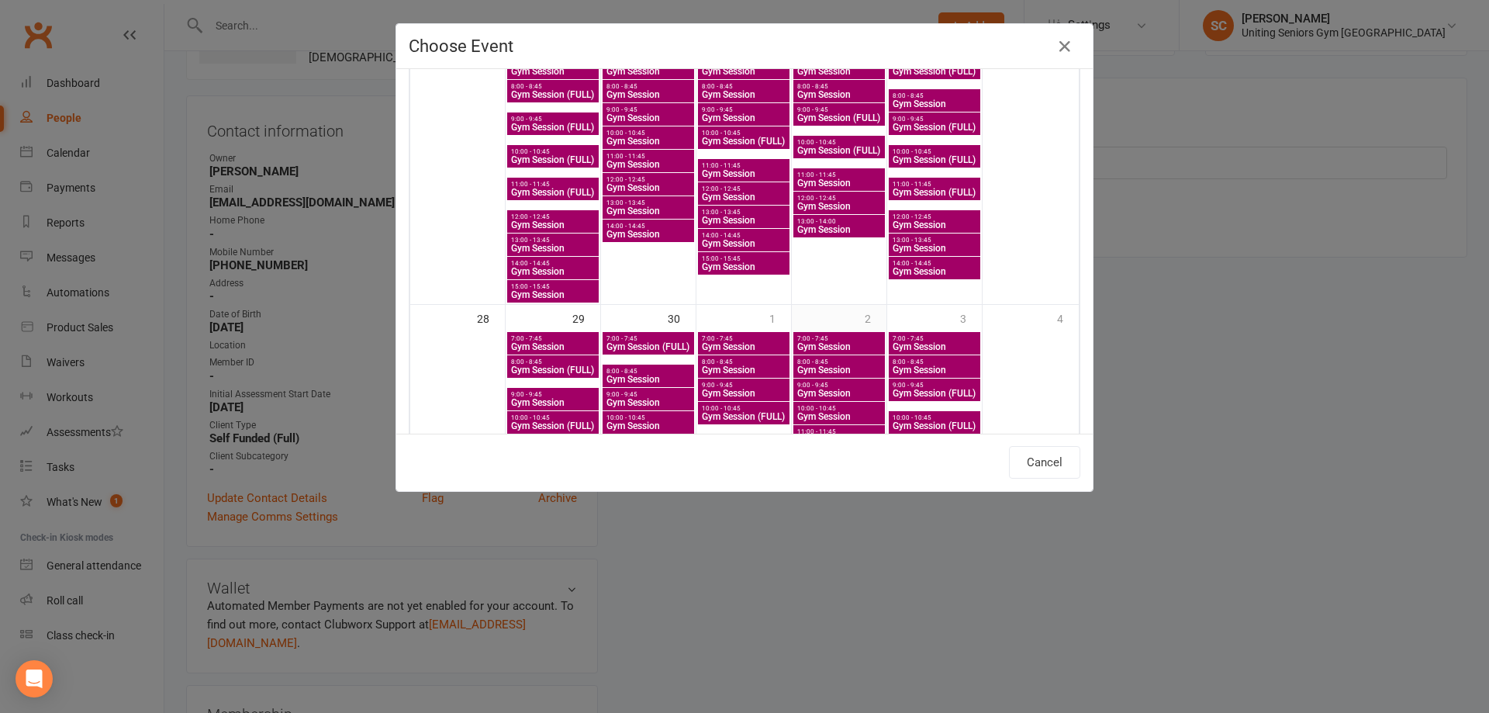
scroll to position [931, 0]
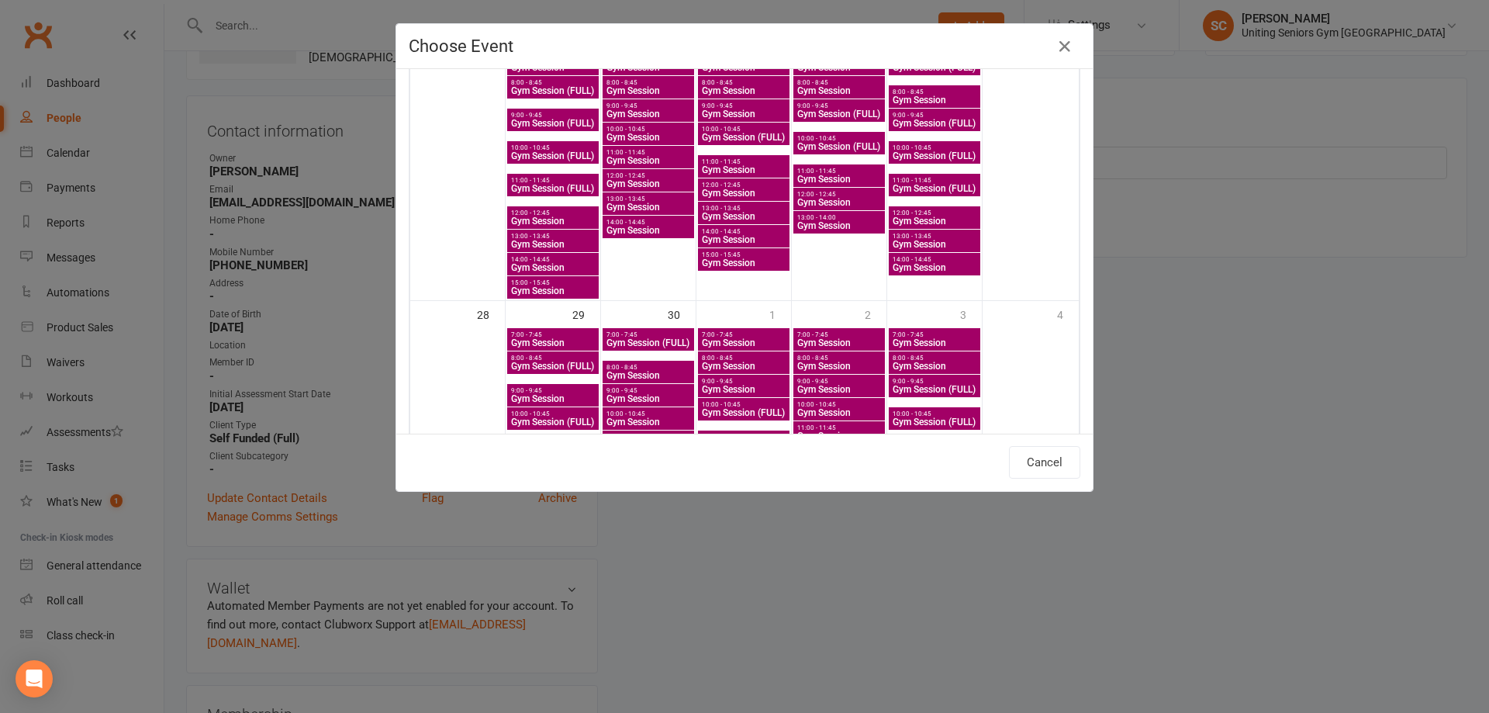
click at [926, 191] on span "Gym Session (FULL)" at bounding box center [934, 188] width 85 height 9
type input "Gym Session (FULL) - Sep 26, 2025 11:00:00 AM"
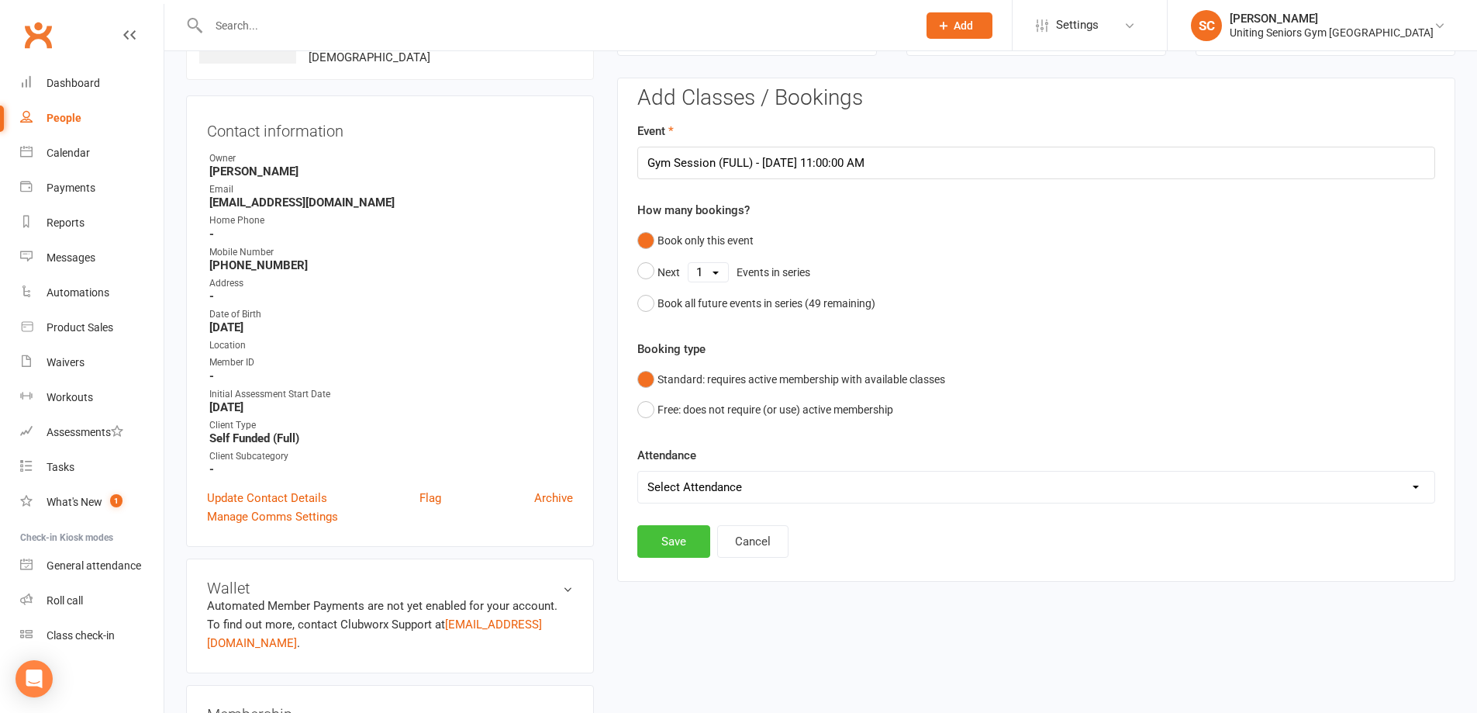
click at [690, 540] on button "Save" at bounding box center [673, 541] width 73 height 33
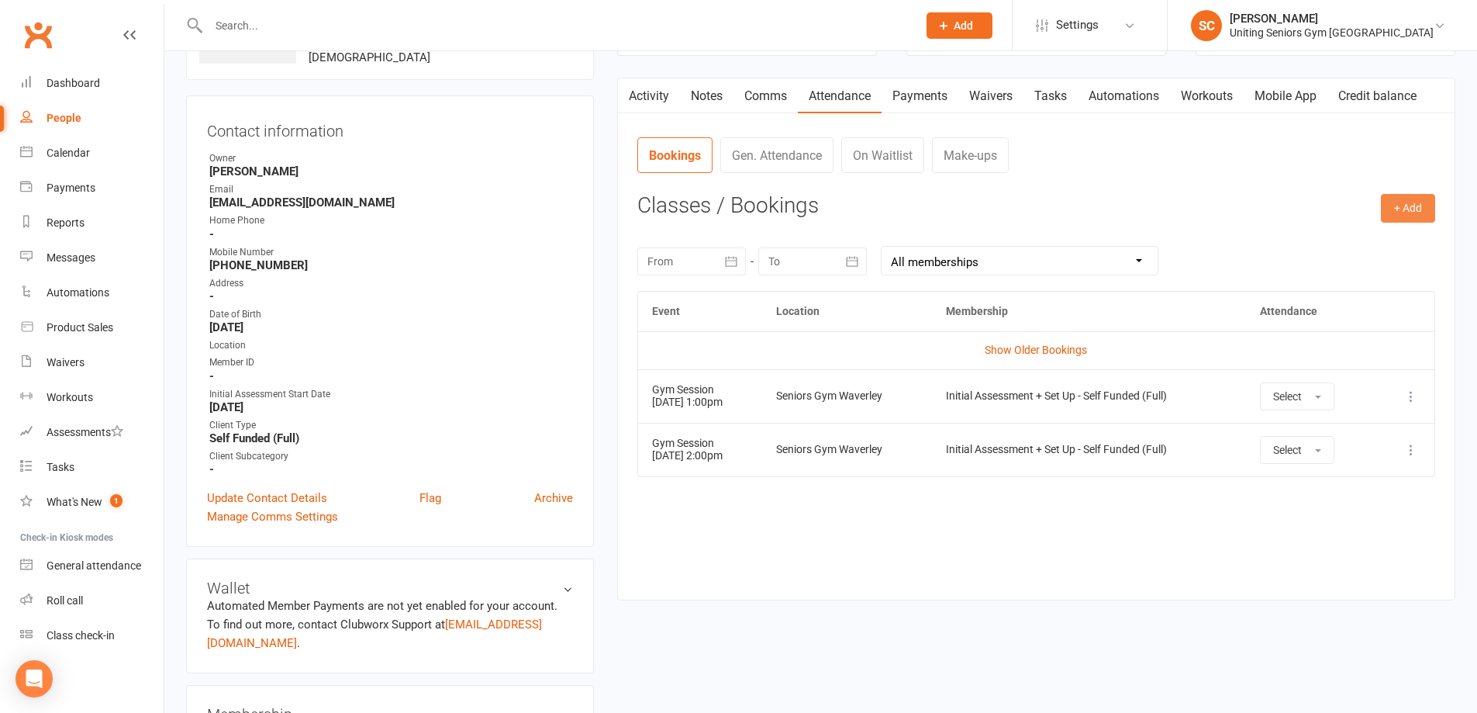
click at [1421, 208] on button "+ Add" at bounding box center [1408, 208] width 54 height 28
click at [1349, 239] on link "Book Event" at bounding box center [1358, 243] width 154 height 31
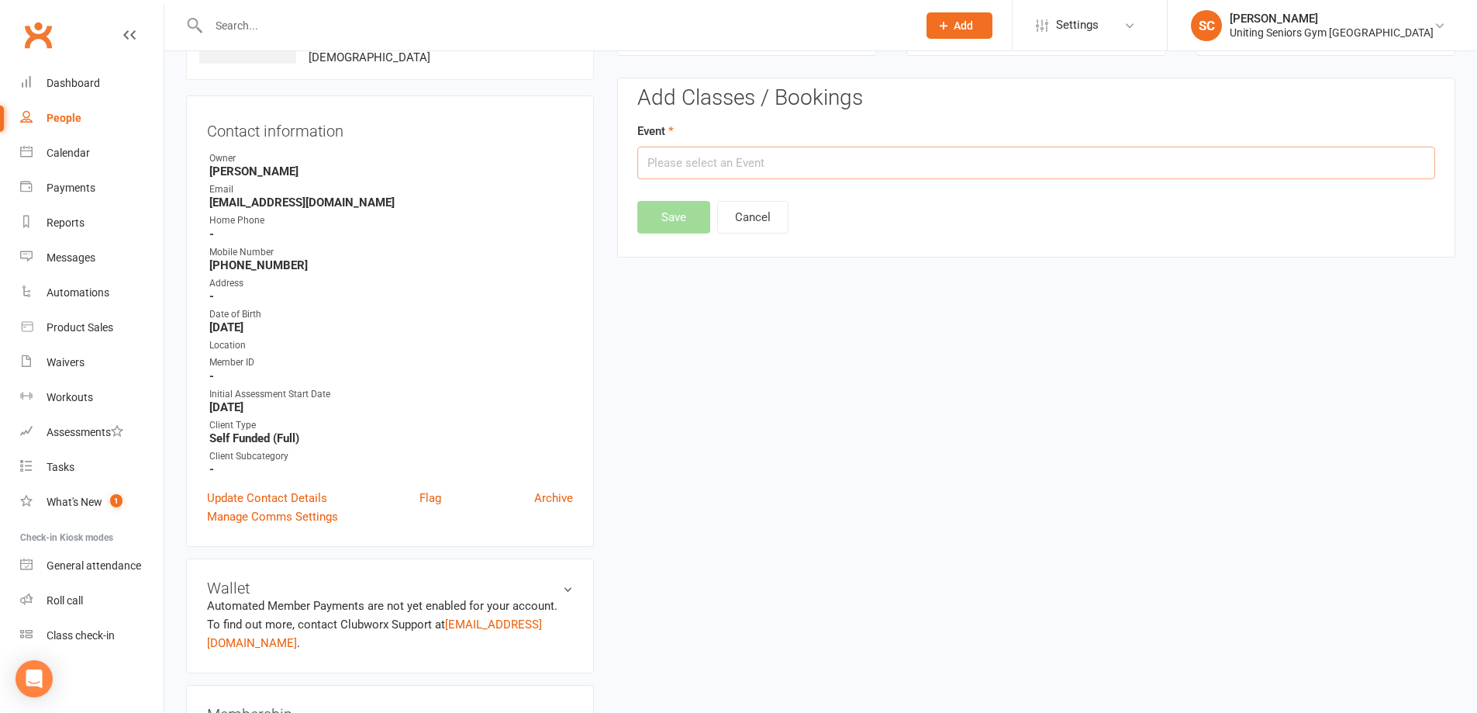
click at [761, 163] on input "text" at bounding box center [1036, 163] width 798 height 33
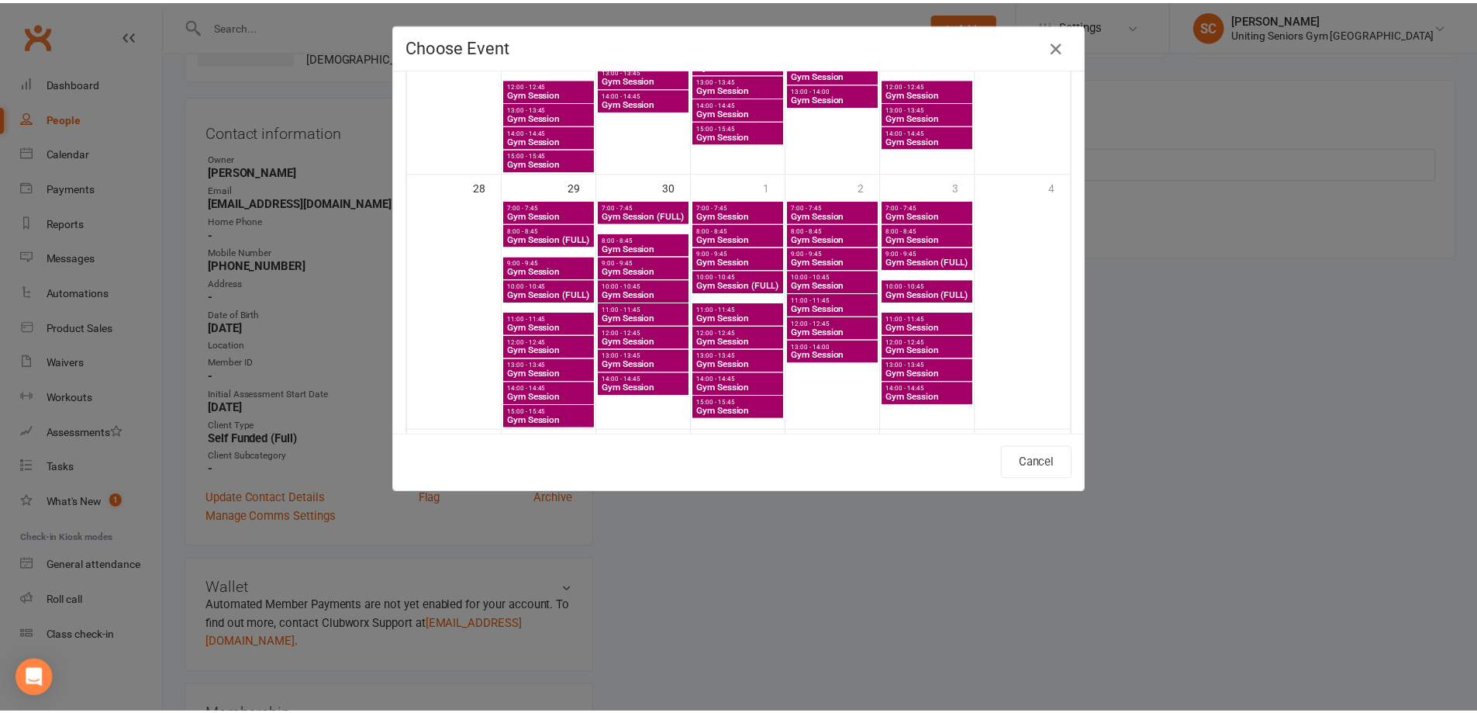
scroll to position [1086, 0]
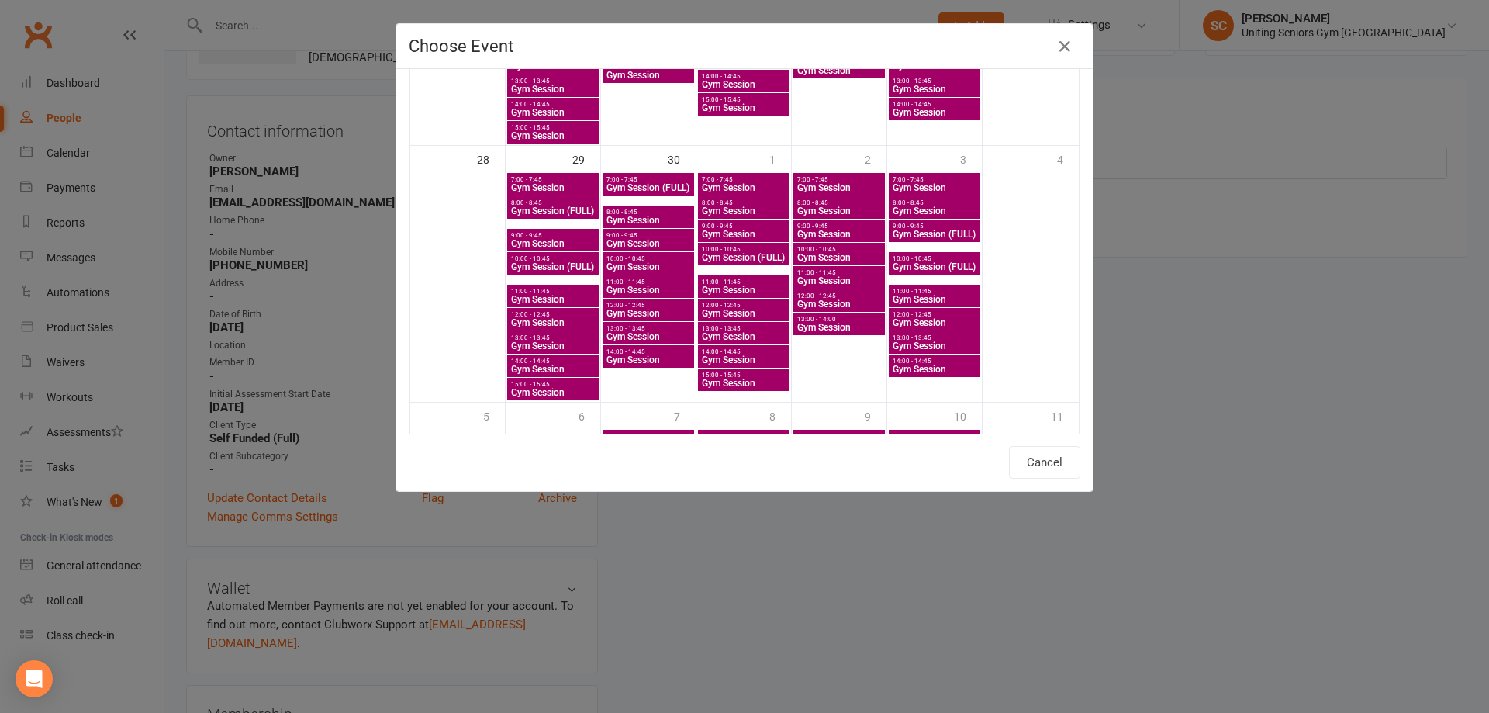
click at [523, 366] on span "Gym Session" at bounding box center [552, 368] width 85 height 9
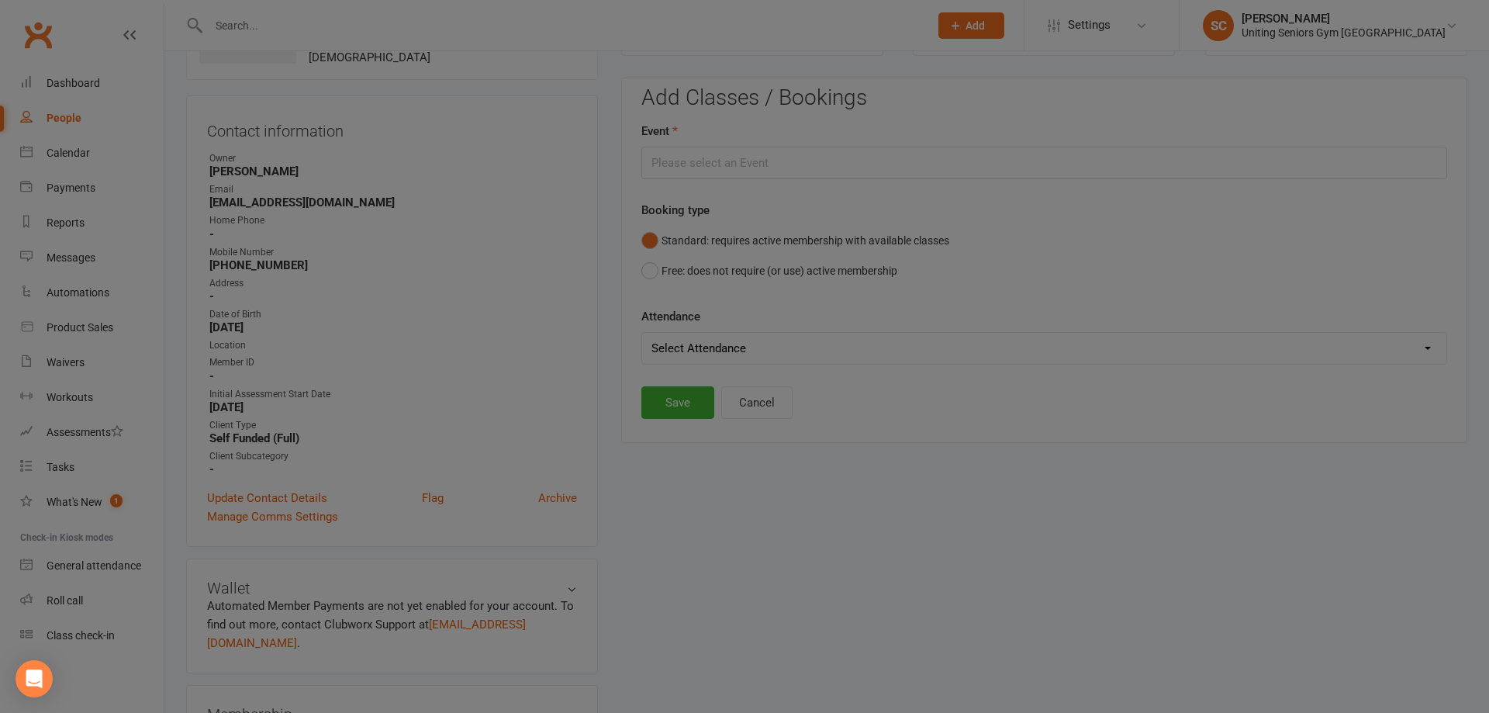
type input "Gym Session - Sep 29, 2025 2:00:00 PM"
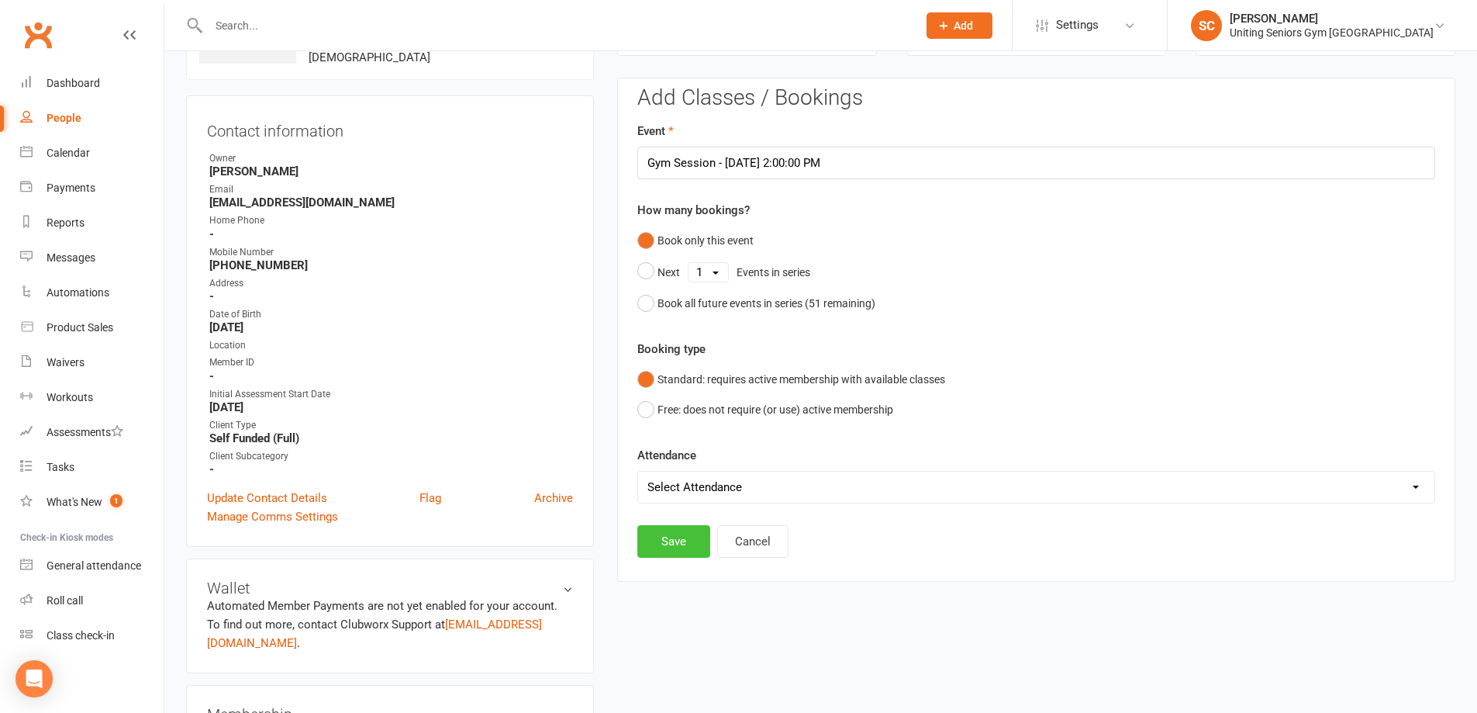
click at [682, 543] on button "Save" at bounding box center [673, 541] width 73 height 33
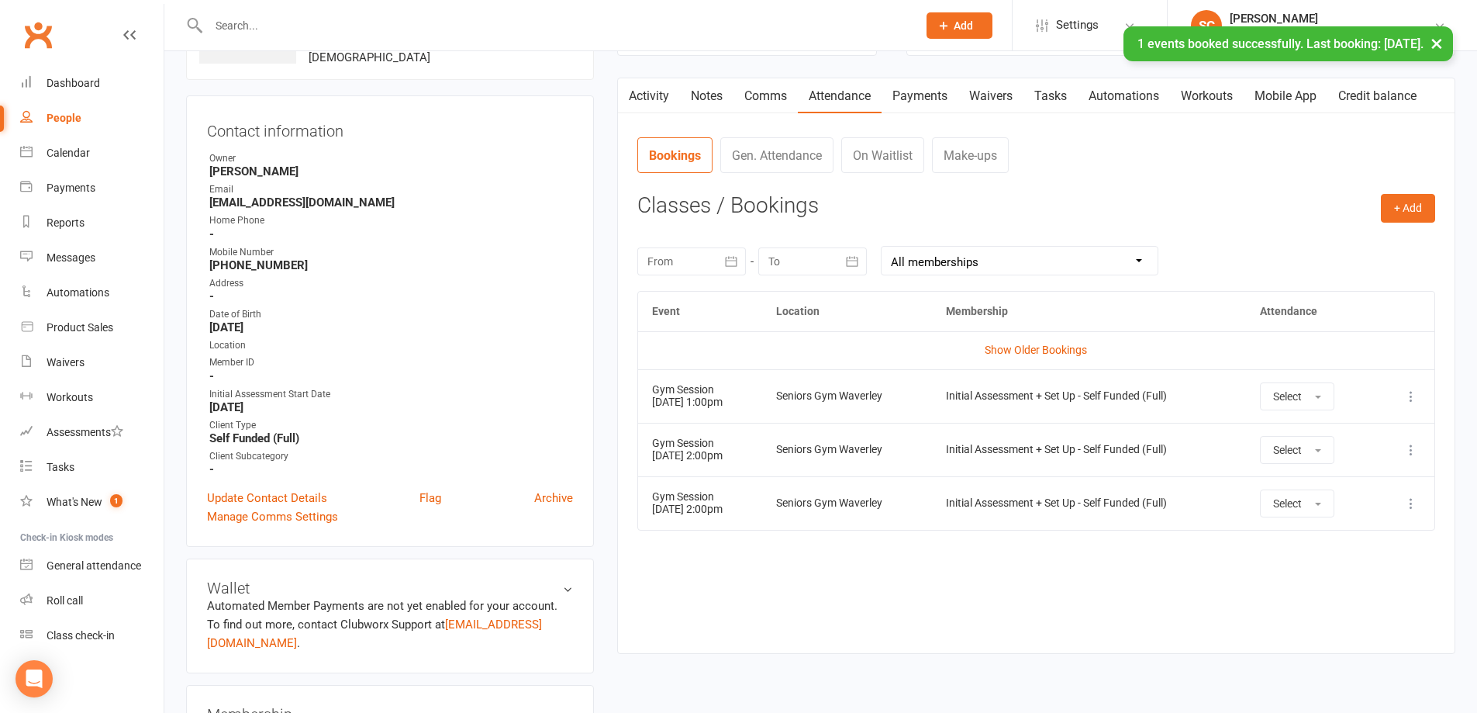
click at [889, 155] on link "On Waitlist" at bounding box center [882, 155] width 83 height 36
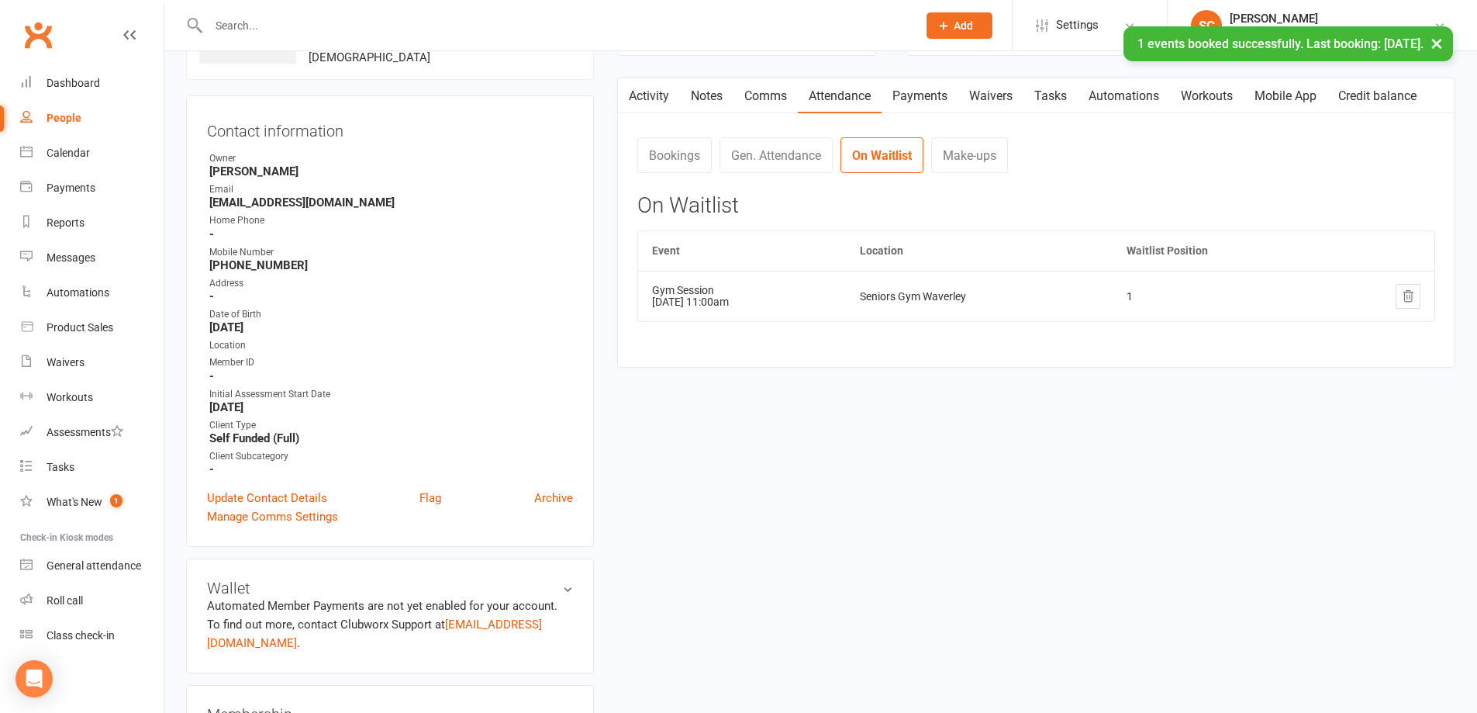
click at [684, 163] on link "Bookings" at bounding box center [674, 155] width 74 height 36
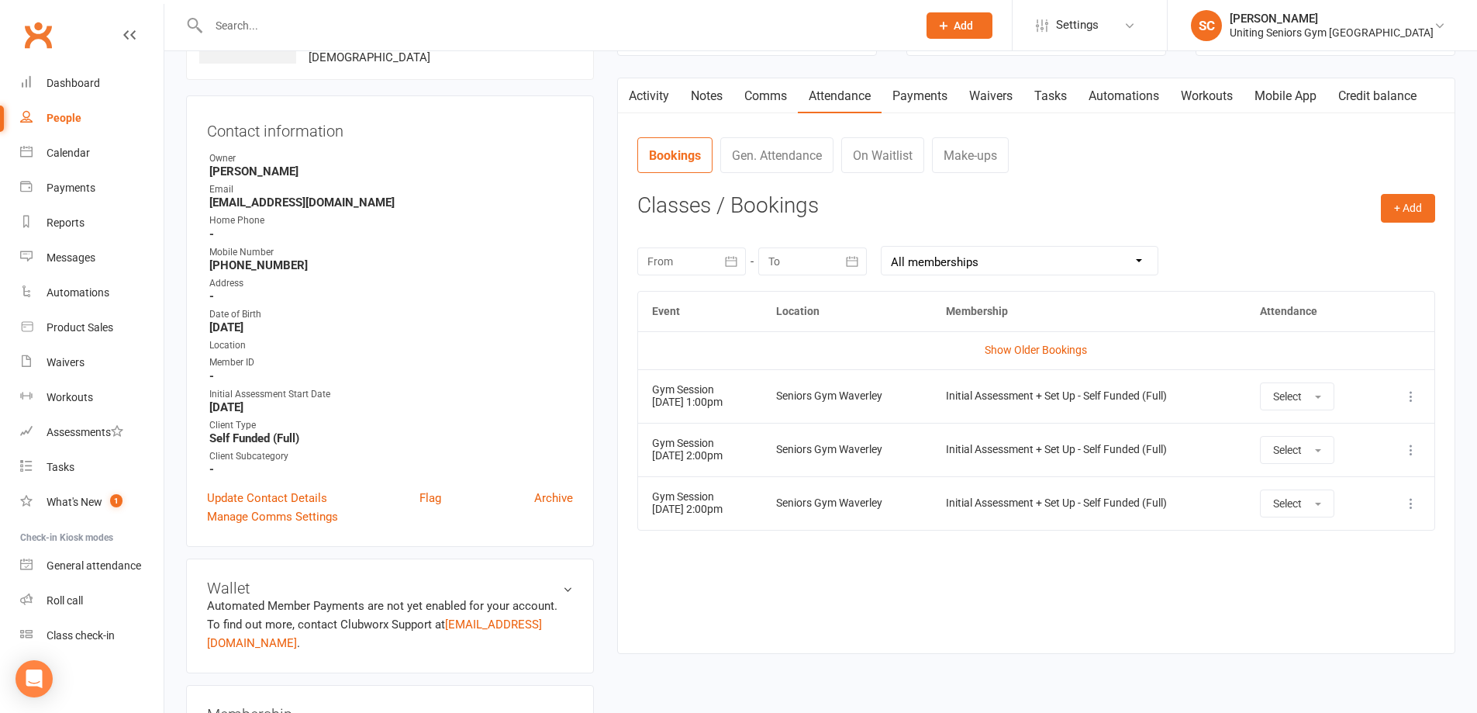
click at [886, 162] on link "On Waitlist" at bounding box center [882, 155] width 83 height 36
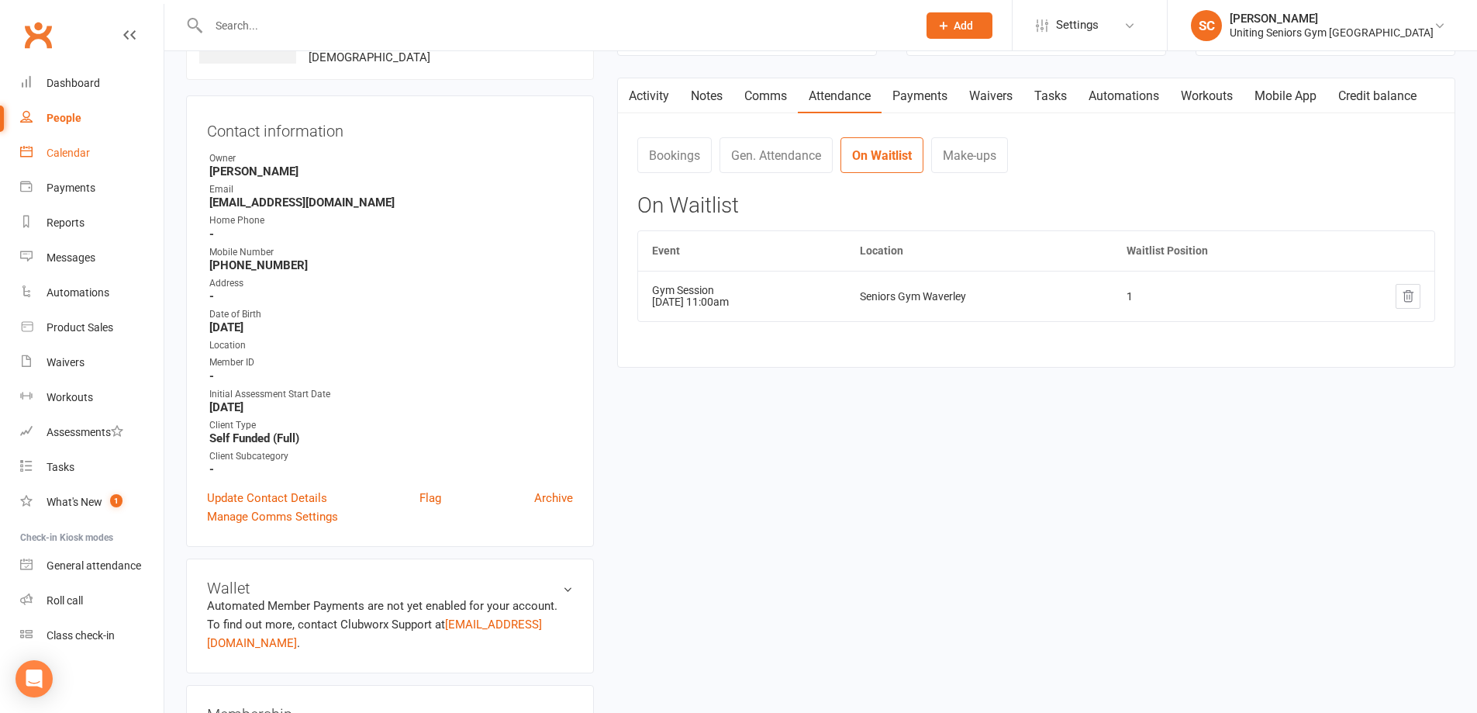
click at [71, 154] on div "Calendar" at bounding box center [68, 153] width 43 height 12
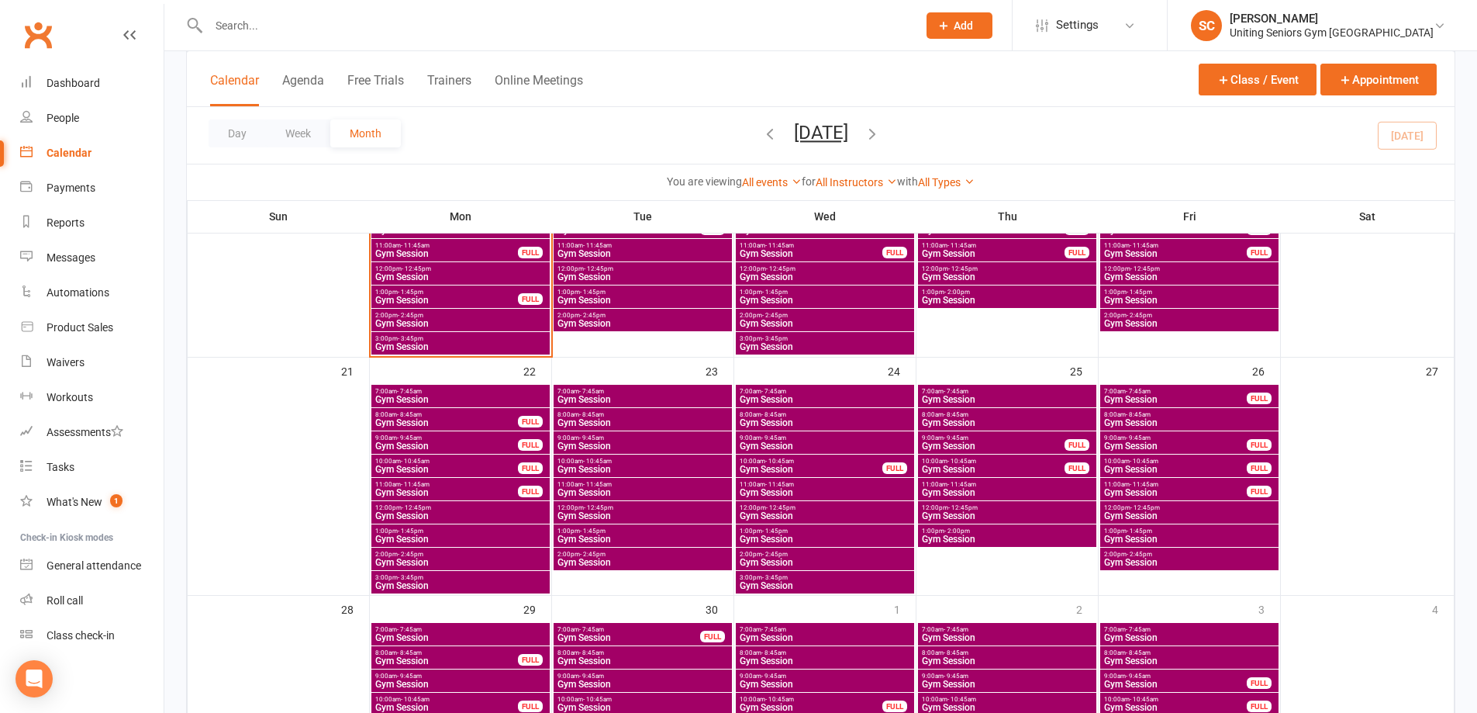
scroll to position [776, 0]
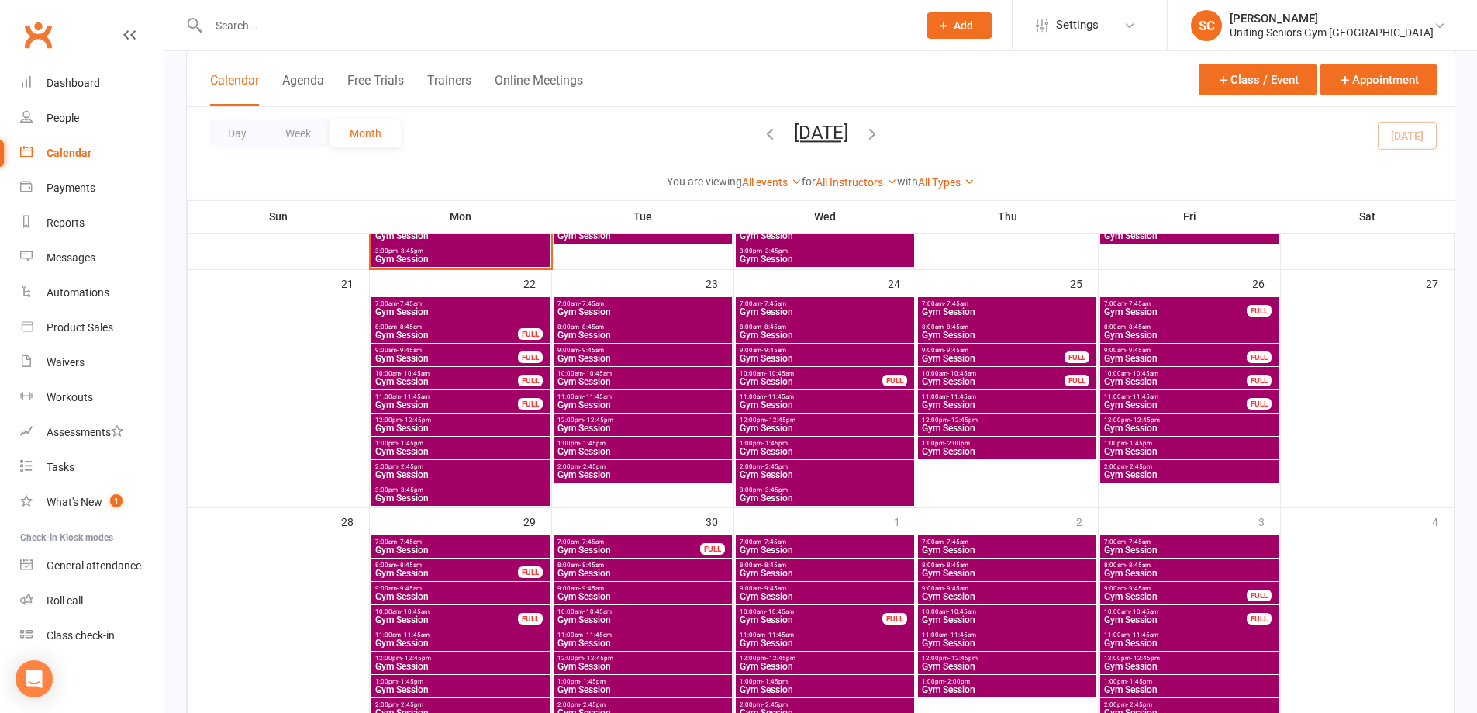
click at [1127, 400] on span "Gym Session" at bounding box center [1176, 404] width 144 height 9
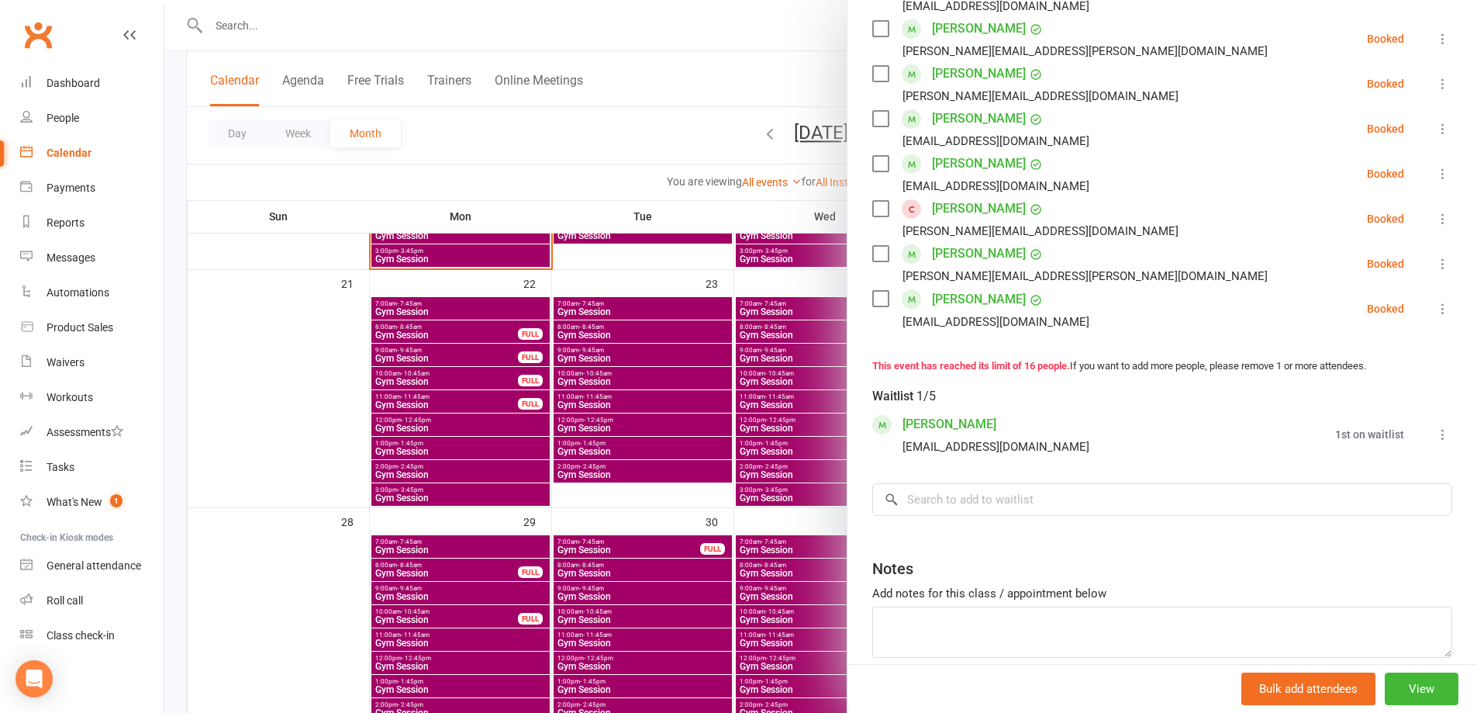
scroll to position [698, 0]
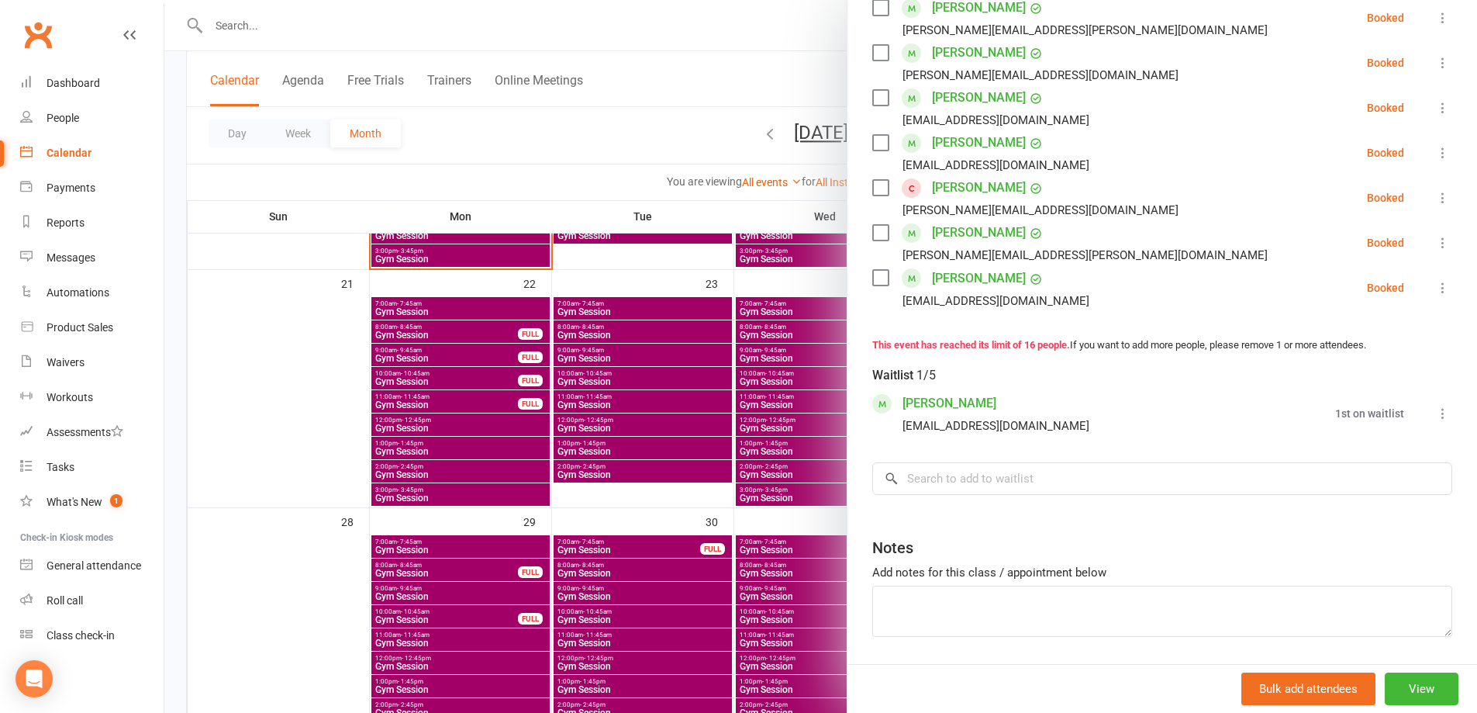
click at [1436, 413] on icon at bounding box center [1444, 414] width 16 height 16
click at [1410, 445] on link "Book now" at bounding box center [1368, 443] width 167 height 31
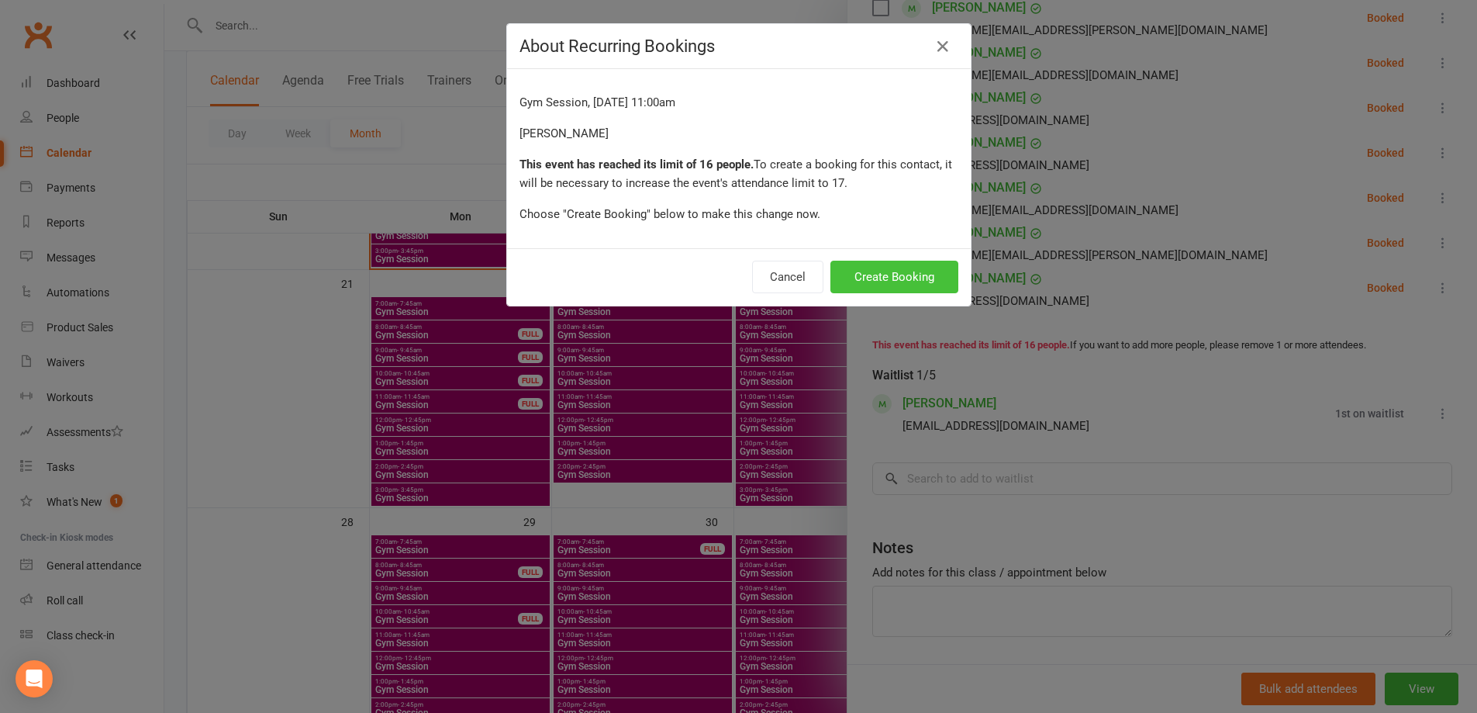
click at [902, 275] on button "Create Booking" at bounding box center [895, 277] width 128 height 33
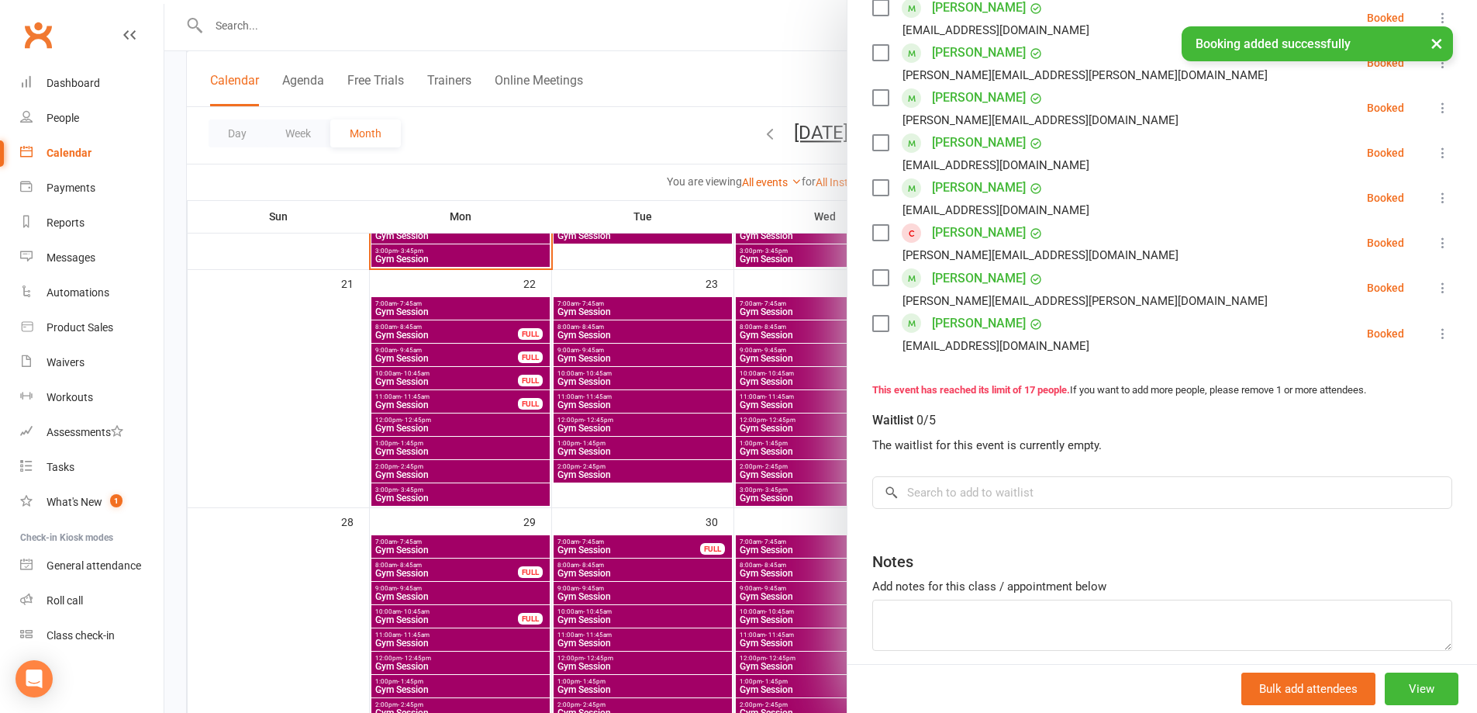
scroll to position [743, 0]
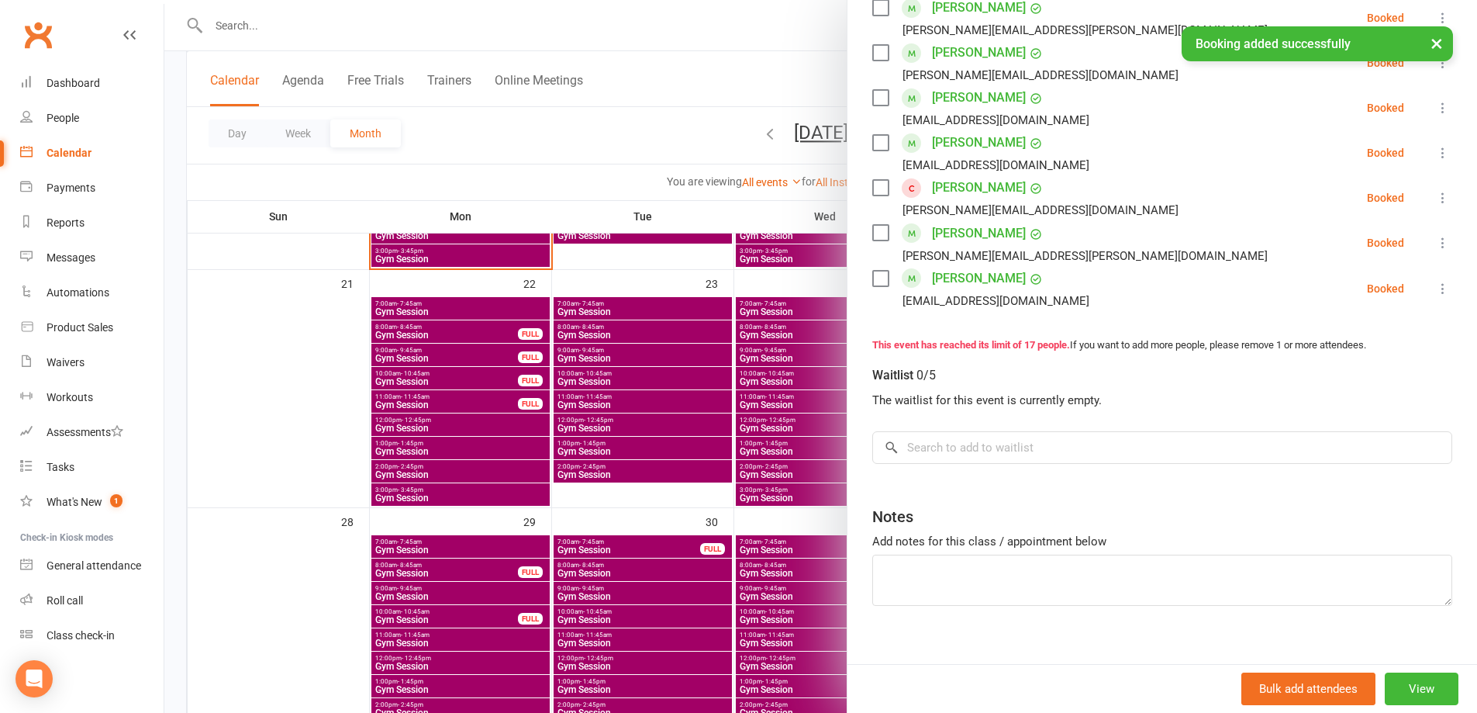
click at [662, 154] on div at bounding box center [820, 356] width 1313 height 713
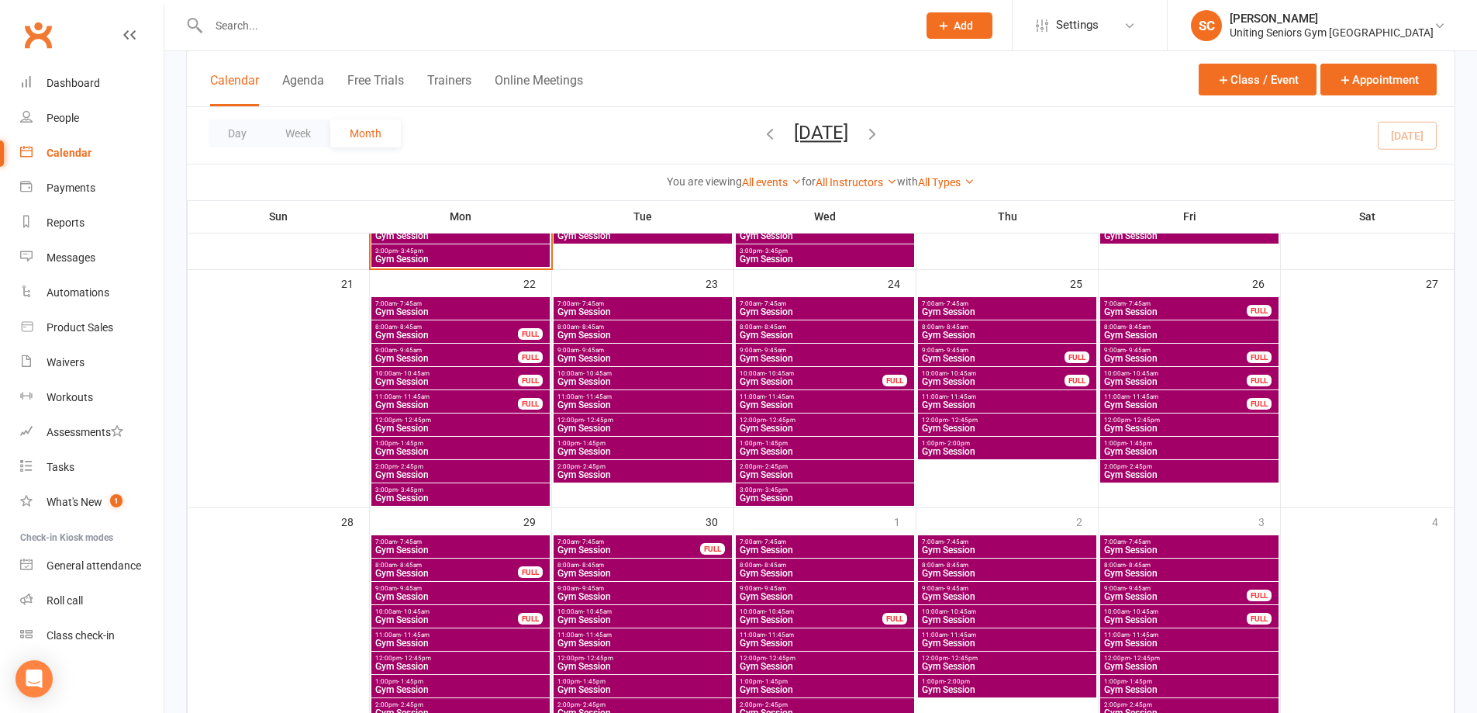
click at [402, 20] on input "text" at bounding box center [555, 26] width 703 height 22
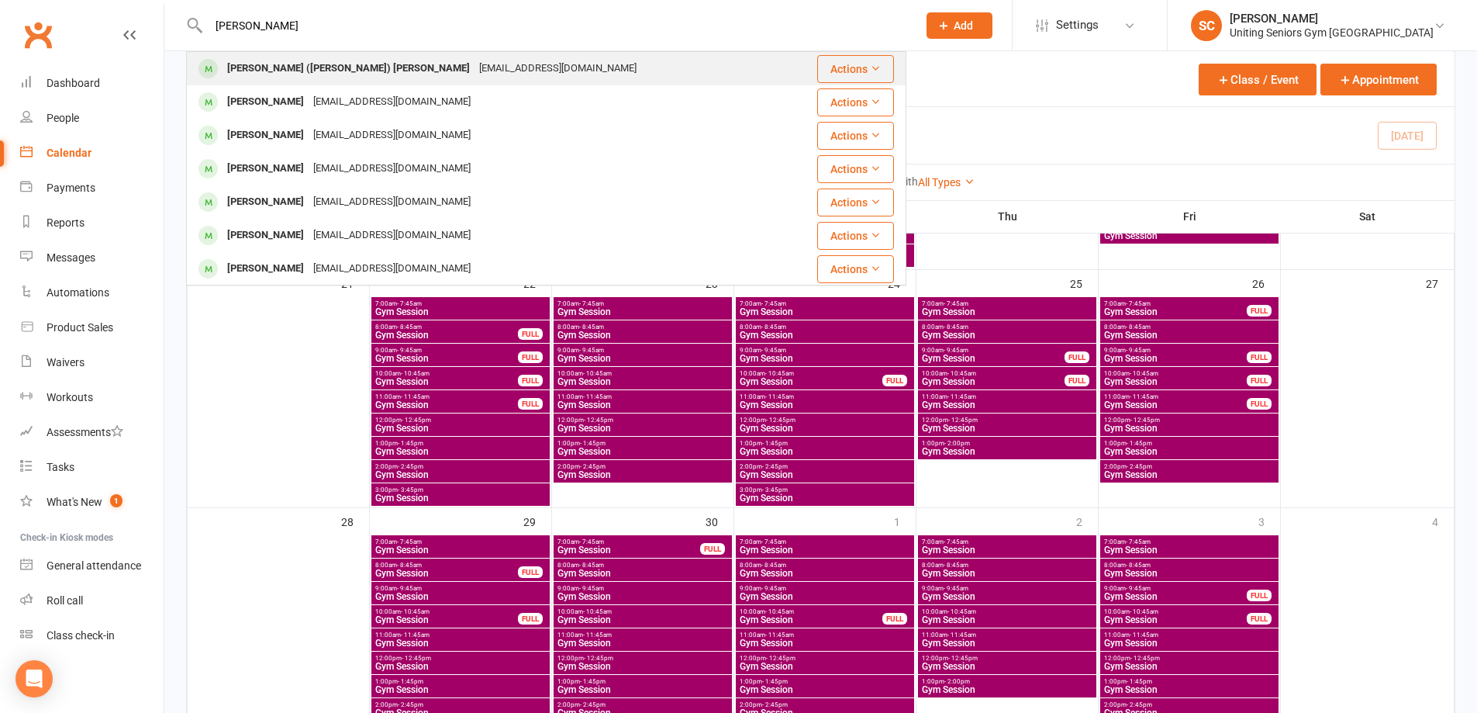
type input "gil mo"
click at [475, 70] on div "gillymo@yahoo.com.au" at bounding box center [558, 68] width 167 height 22
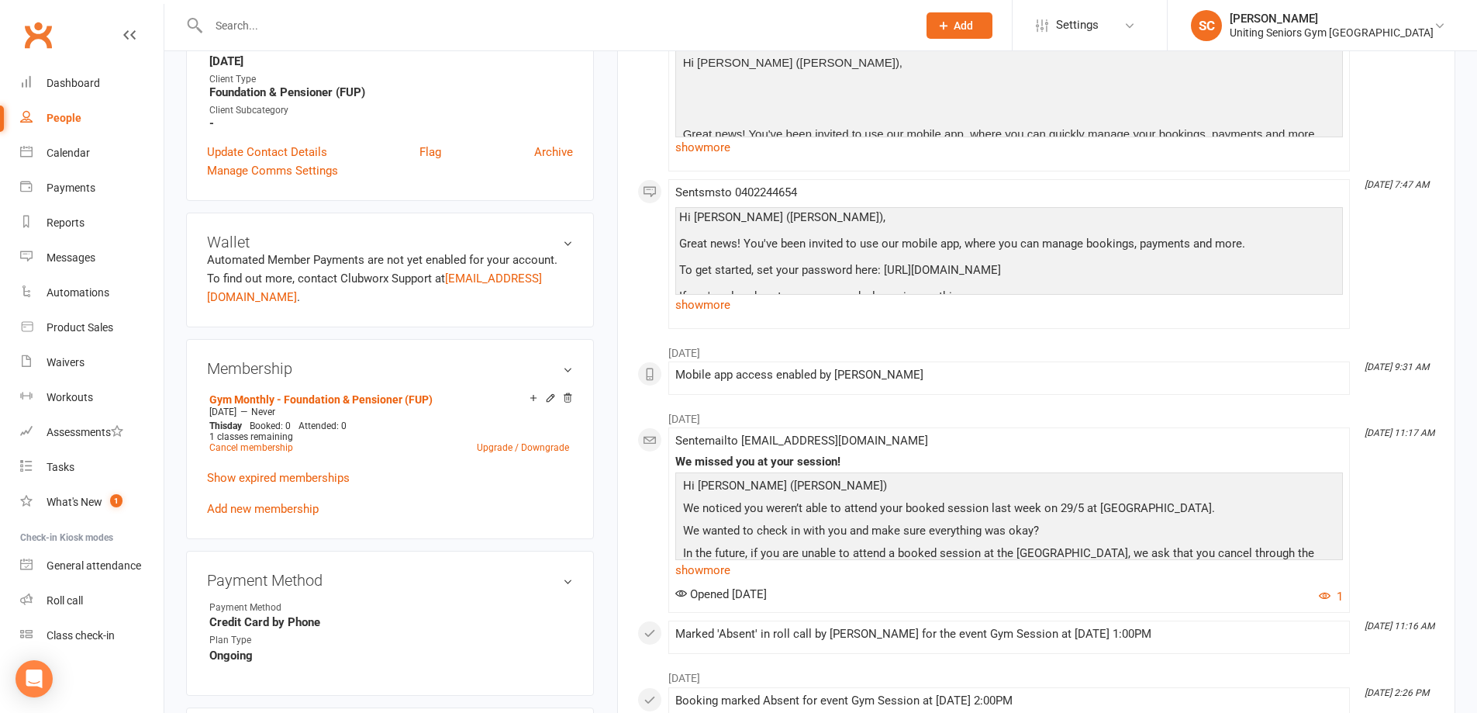
scroll to position [698, 0]
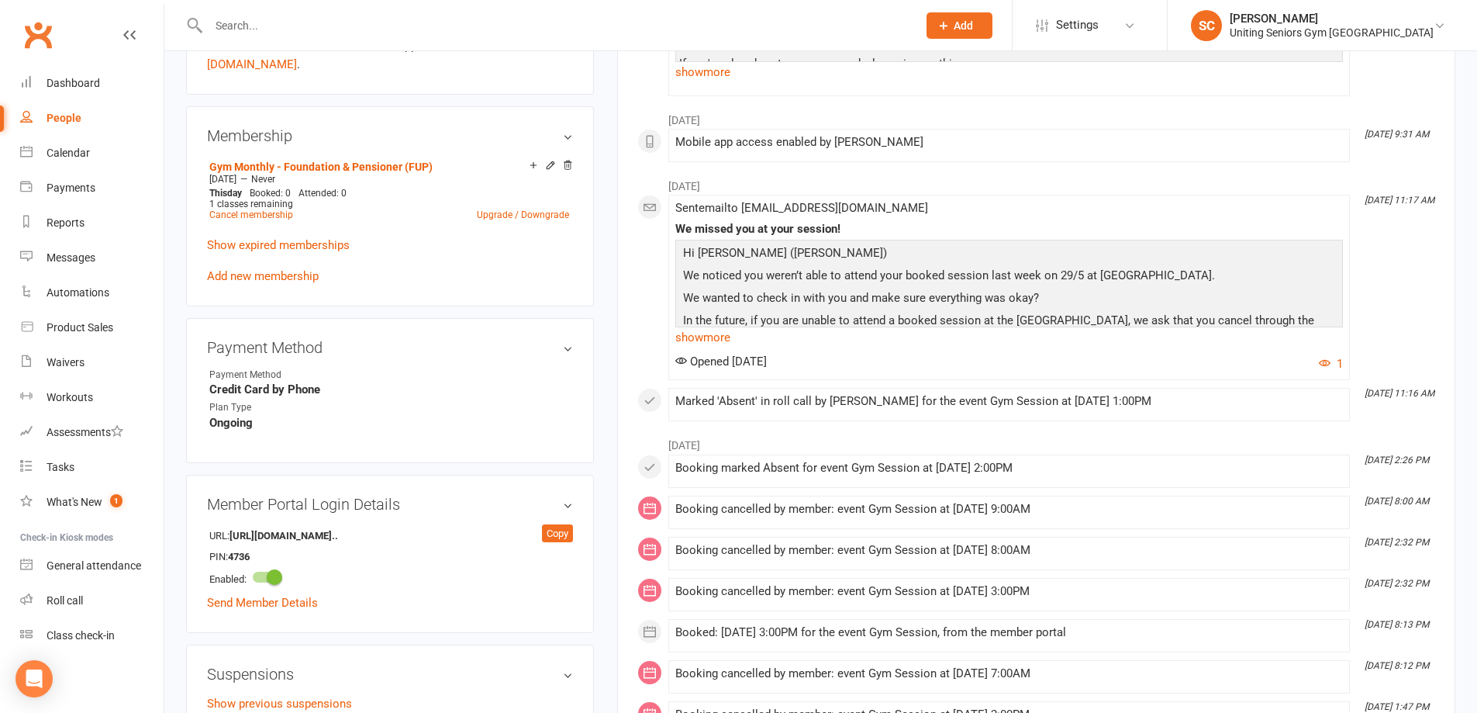
click at [606, 275] on main "✓ Memberships Gym Monthly - Foundation & Pensioner (FUP) Does not expire $ Bala…" at bounding box center [1037, 307] width 862 height 1864
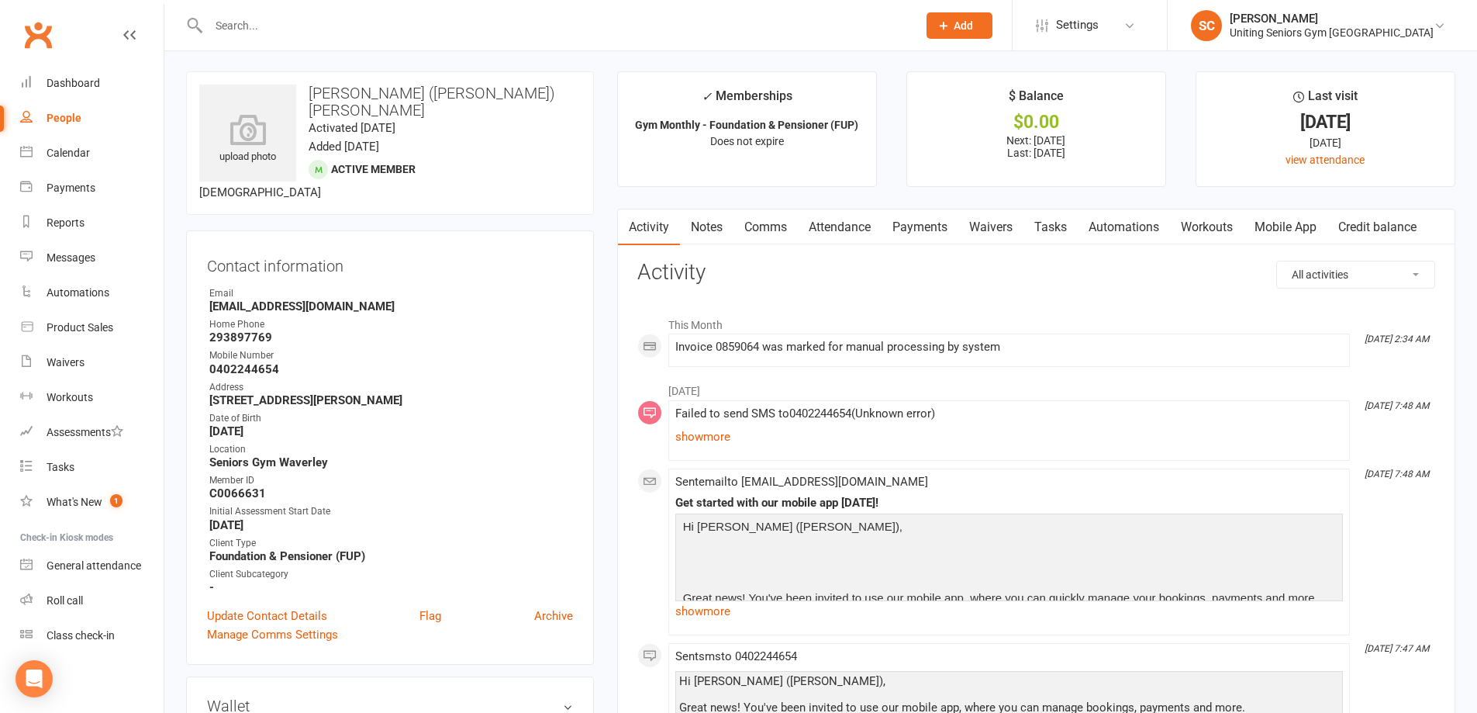
scroll to position [0, 0]
click at [858, 226] on link "Attendance" at bounding box center [840, 229] width 84 height 36
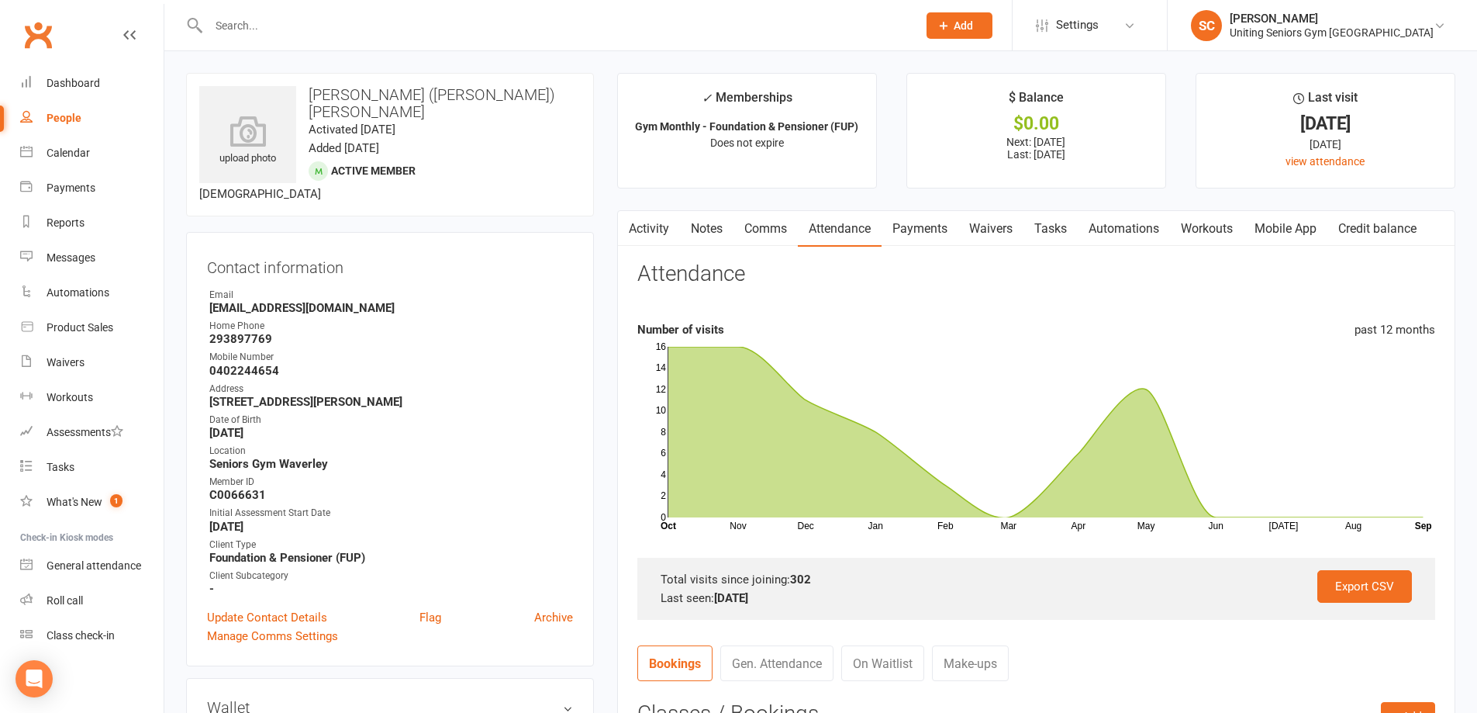
click at [1307, 226] on link "Mobile App" at bounding box center [1286, 229] width 84 height 36
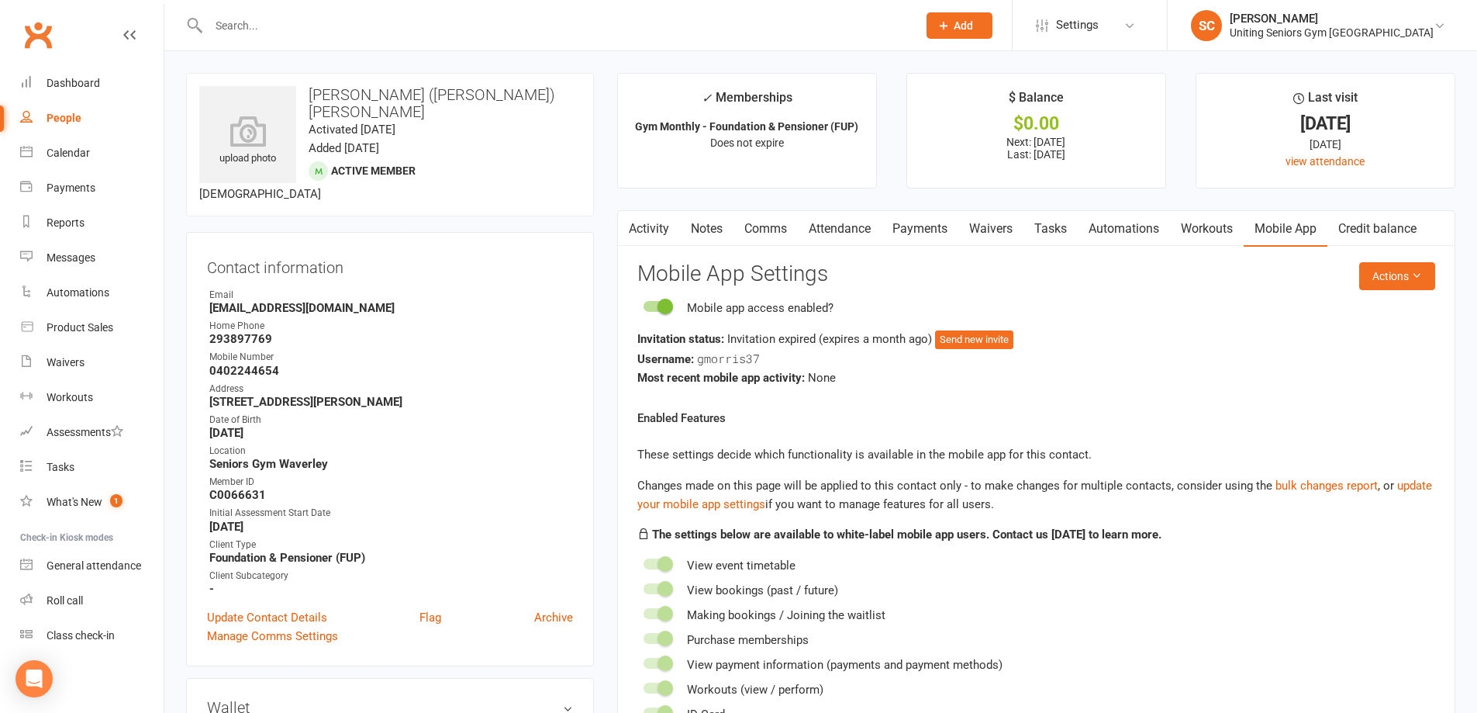
click at [631, 229] on icon "button" at bounding box center [627, 226] width 9 height 16
click at [658, 218] on link "Activity" at bounding box center [649, 229] width 62 height 36
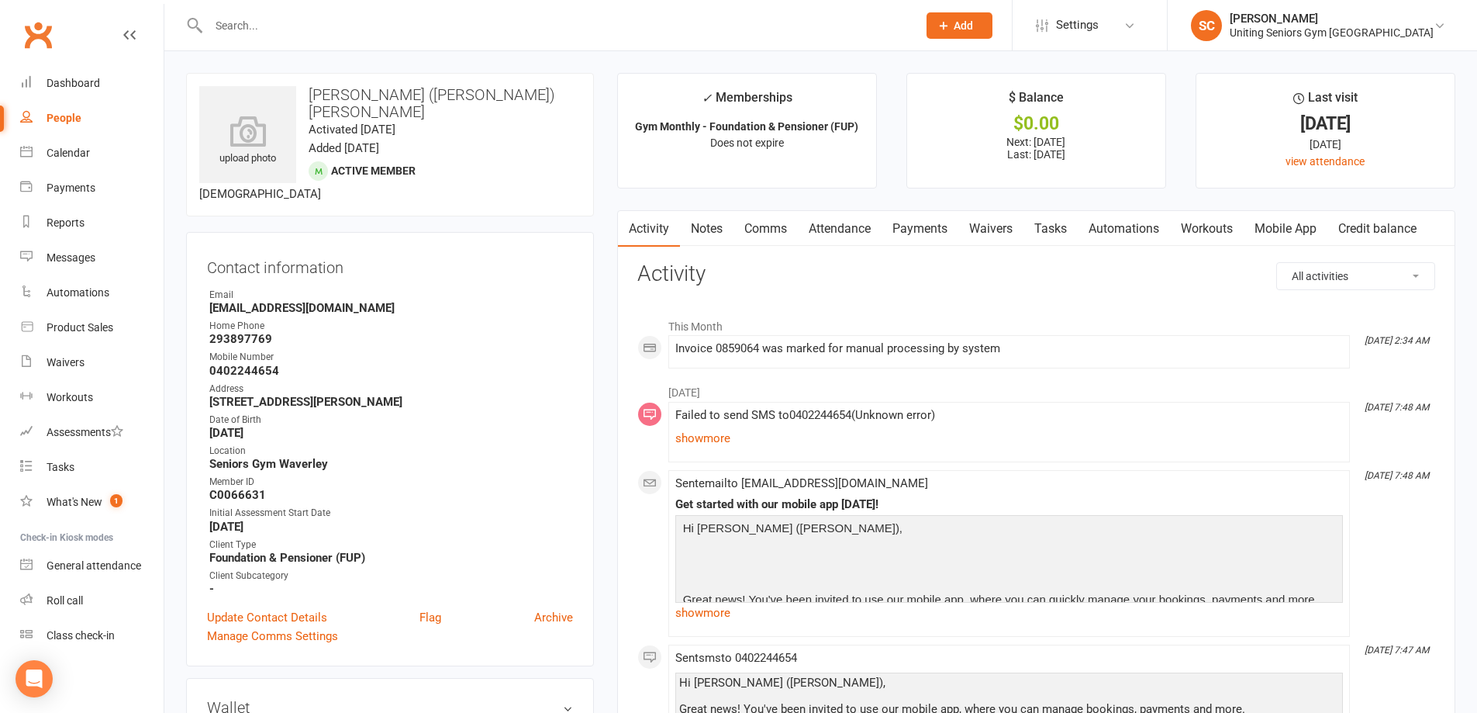
click at [1277, 239] on link "Mobile App" at bounding box center [1286, 229] width 84 height 36
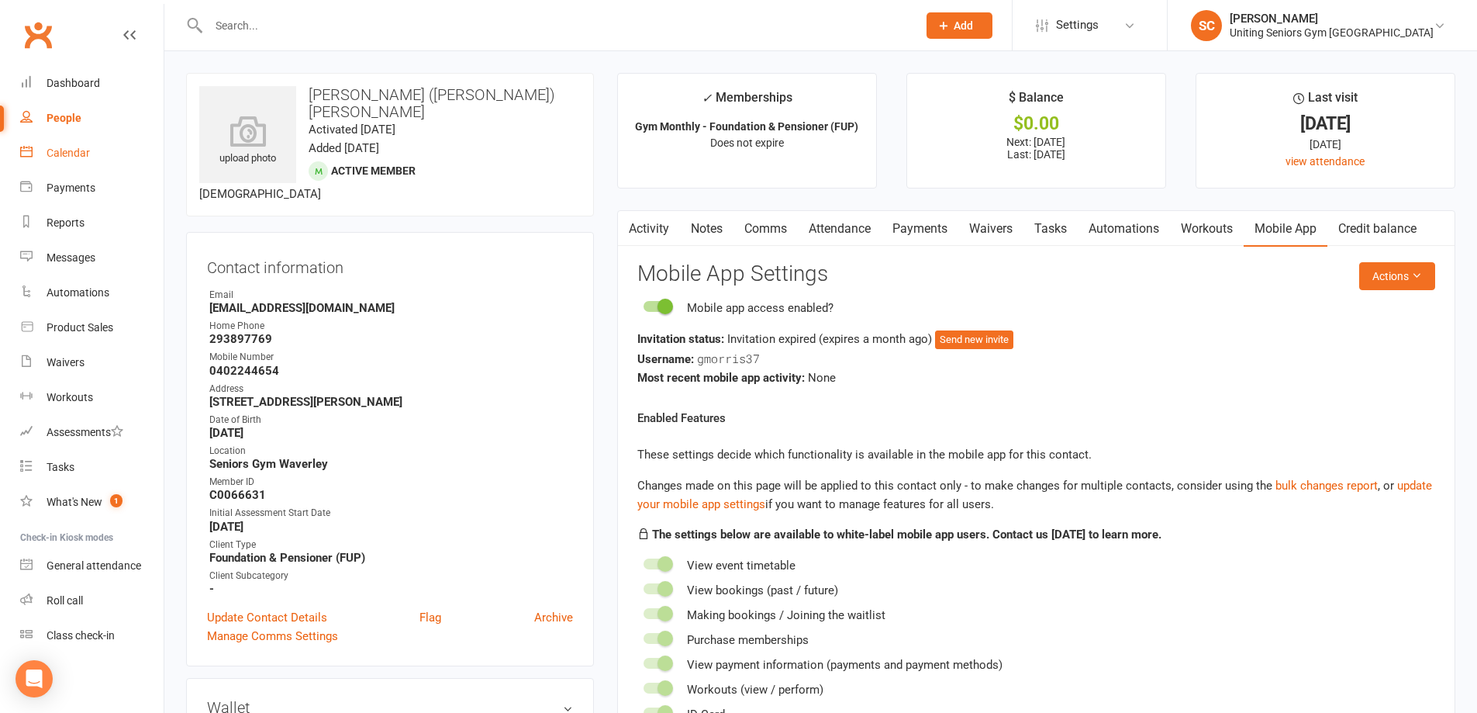
click at [71, 162] on link "Calendar" at bounding box center [91, 153] width 143 height 35
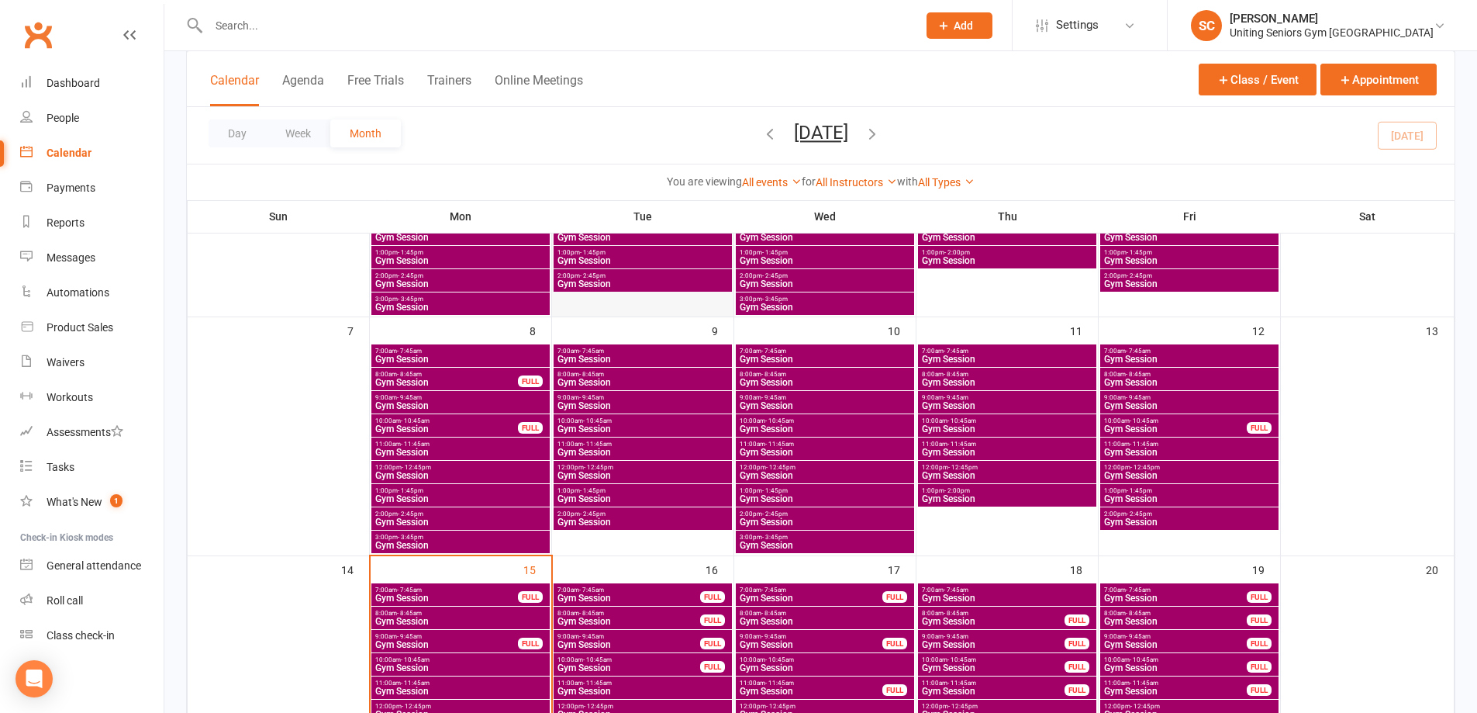
scroll to position [310, 0]
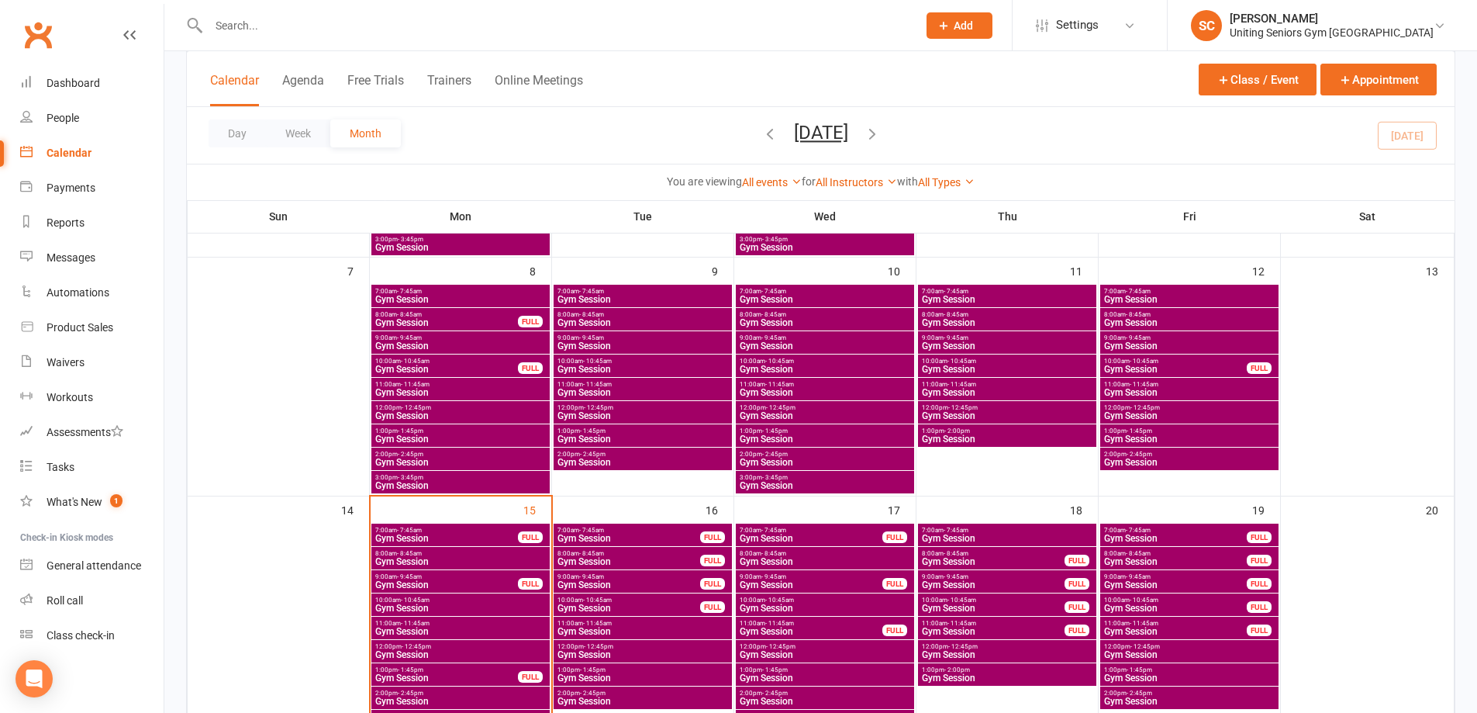
click at [793, 558] on span "Gym Session" at bounding box center [825, 561] width 172 height 9
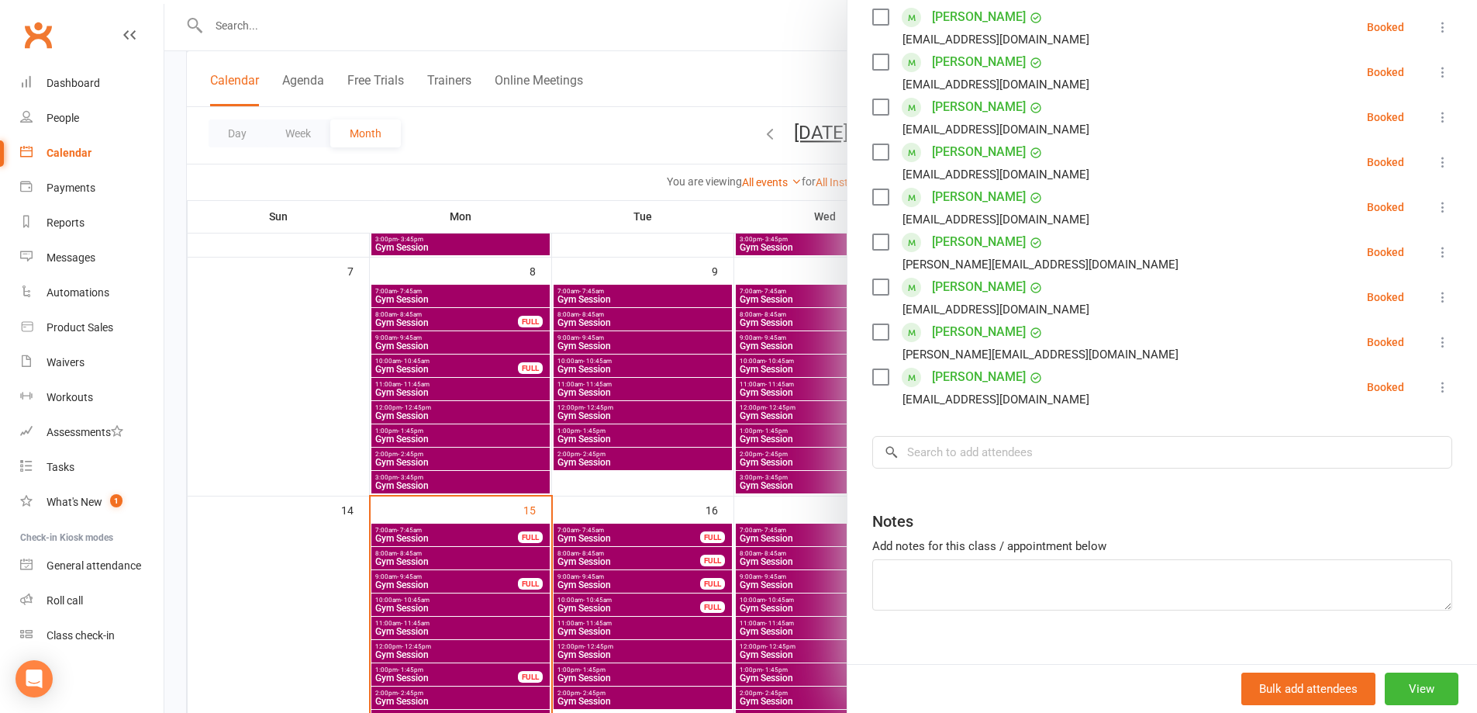
scroll to position [533, 0]
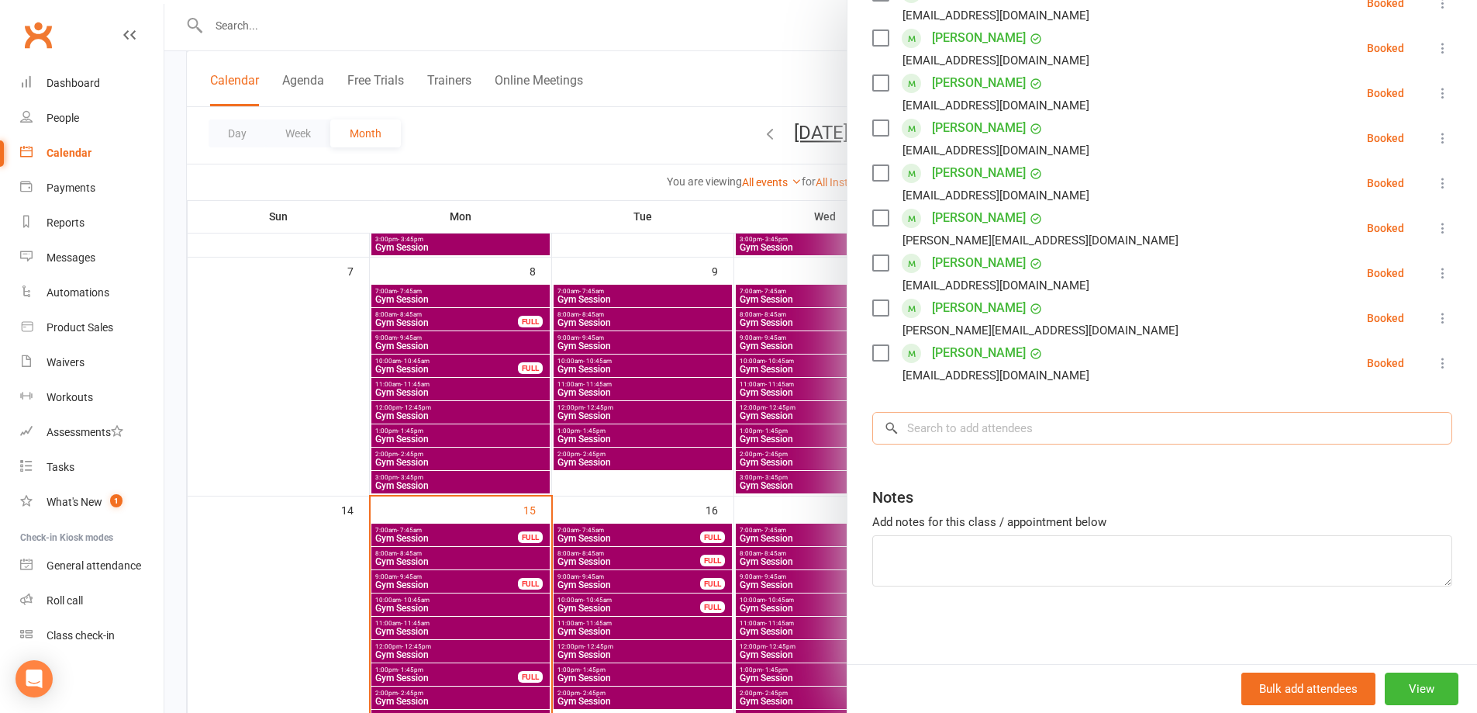
click at [997, 428] on input "search" at bounding box center [1162, 428] width 580 height 33
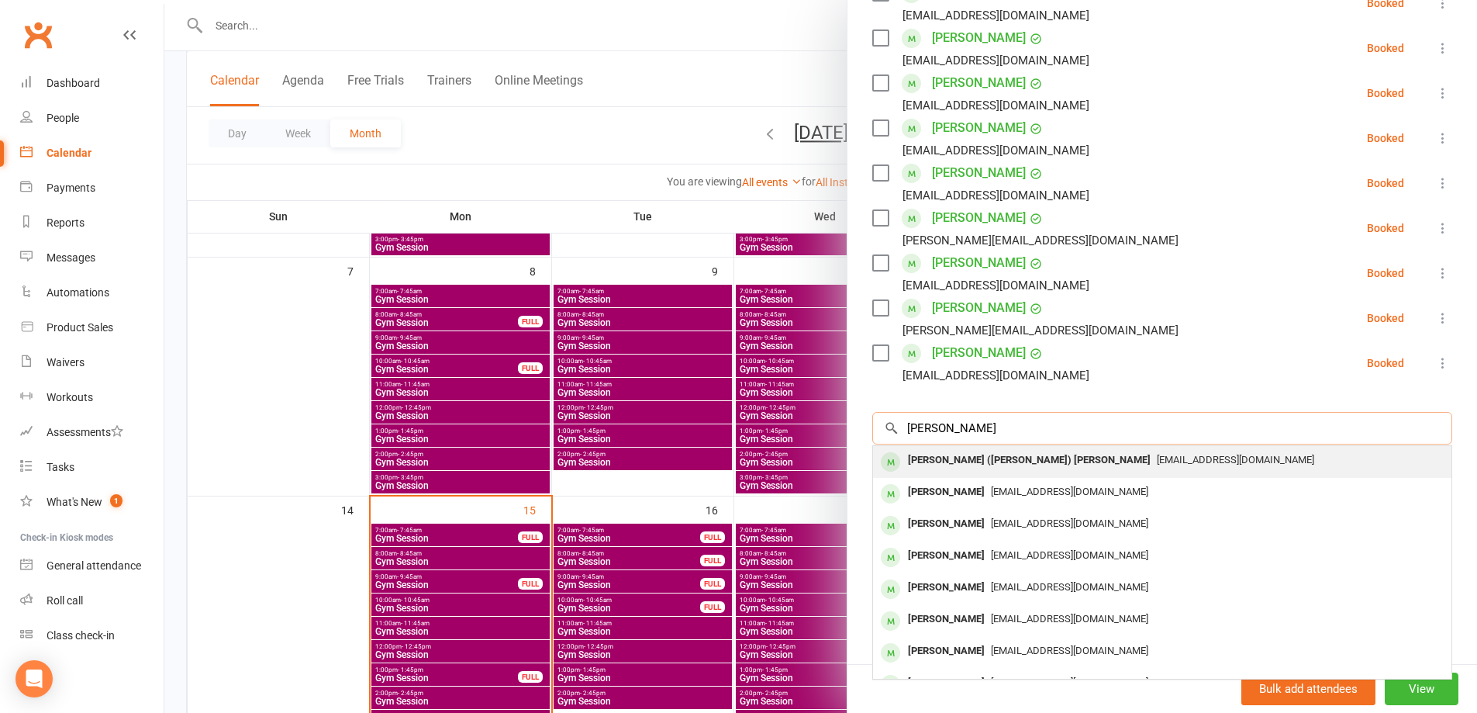
type input "gil mo"
click at [990, 464] on div "Gil (william) Morris" at bounding box center [1029, 460] width 255 height 22
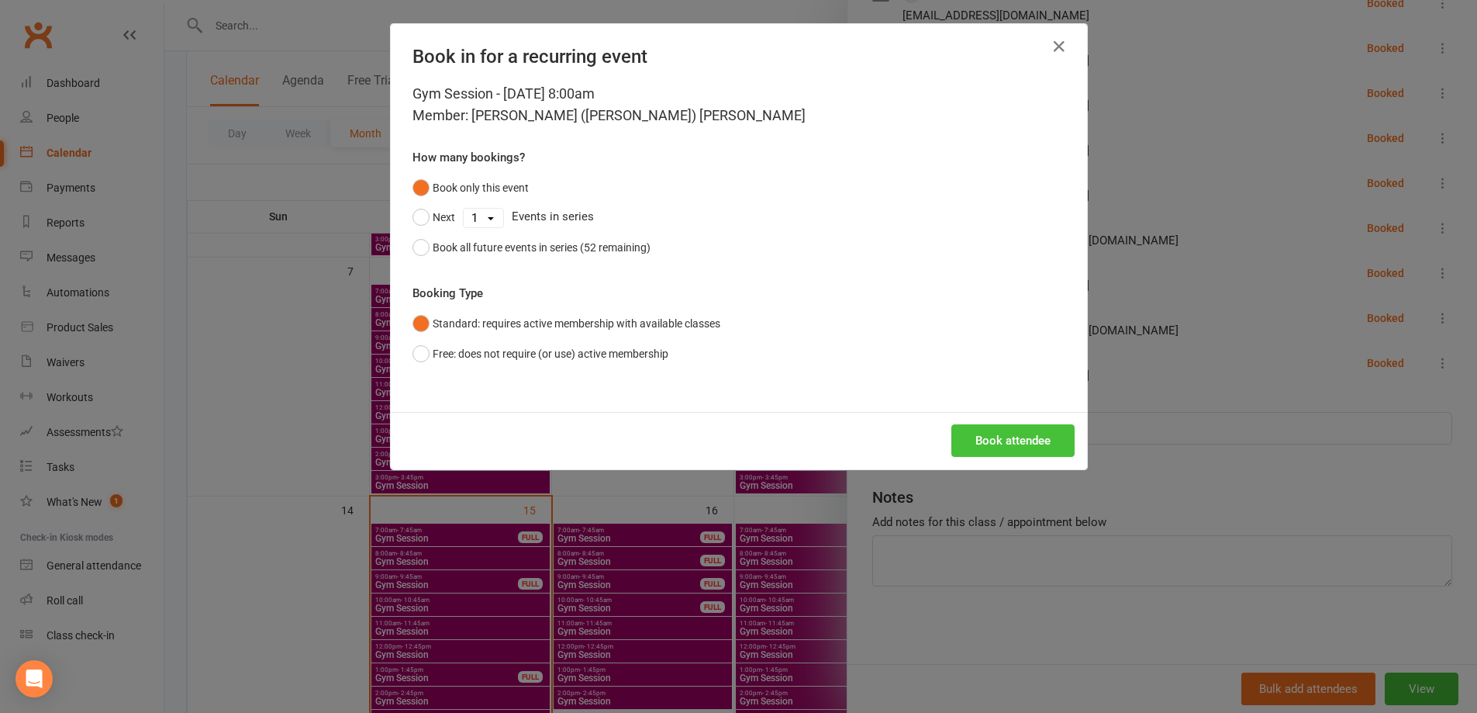
click at [1002, 434] on button "Book attendee" at bounding box center [1013, 440] width 123 height 33
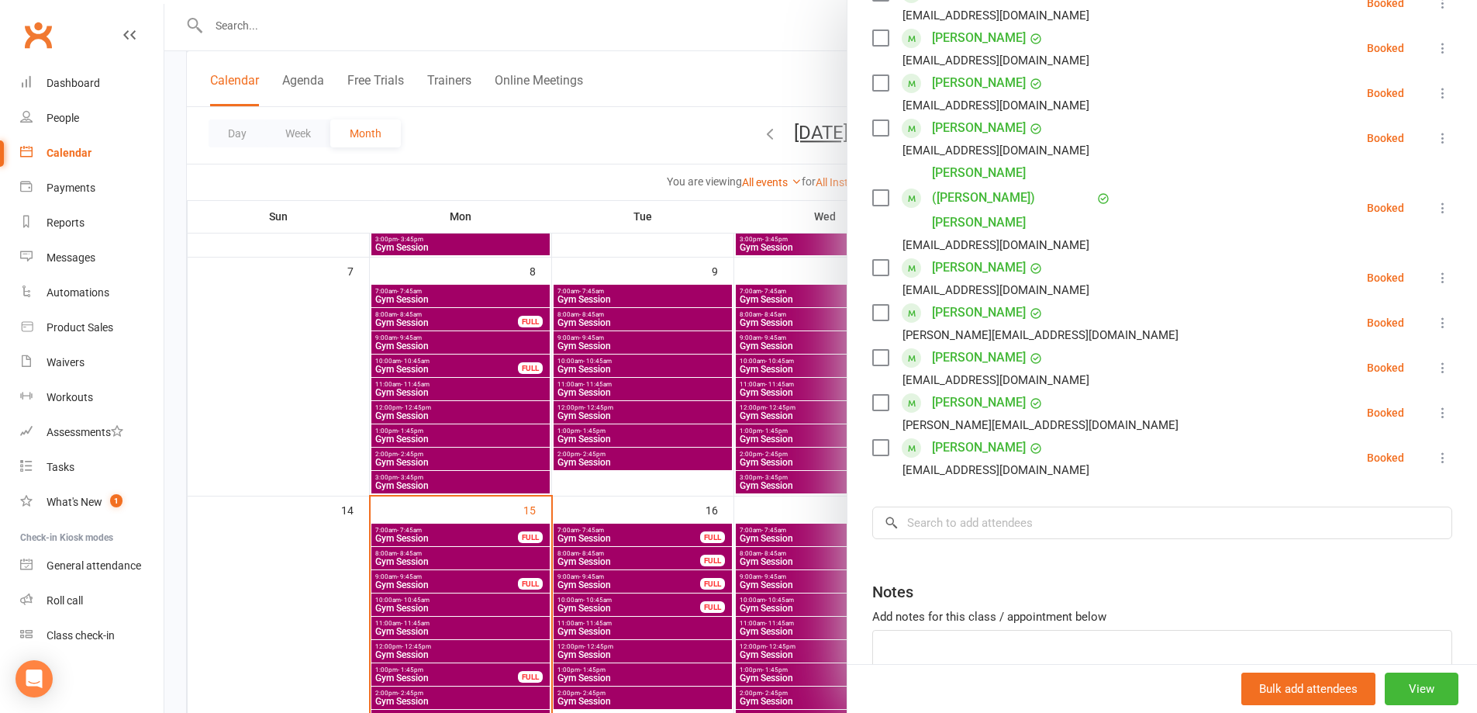
click at [620, 150] on div at bounding box center [820, 356] width 1313 height 713
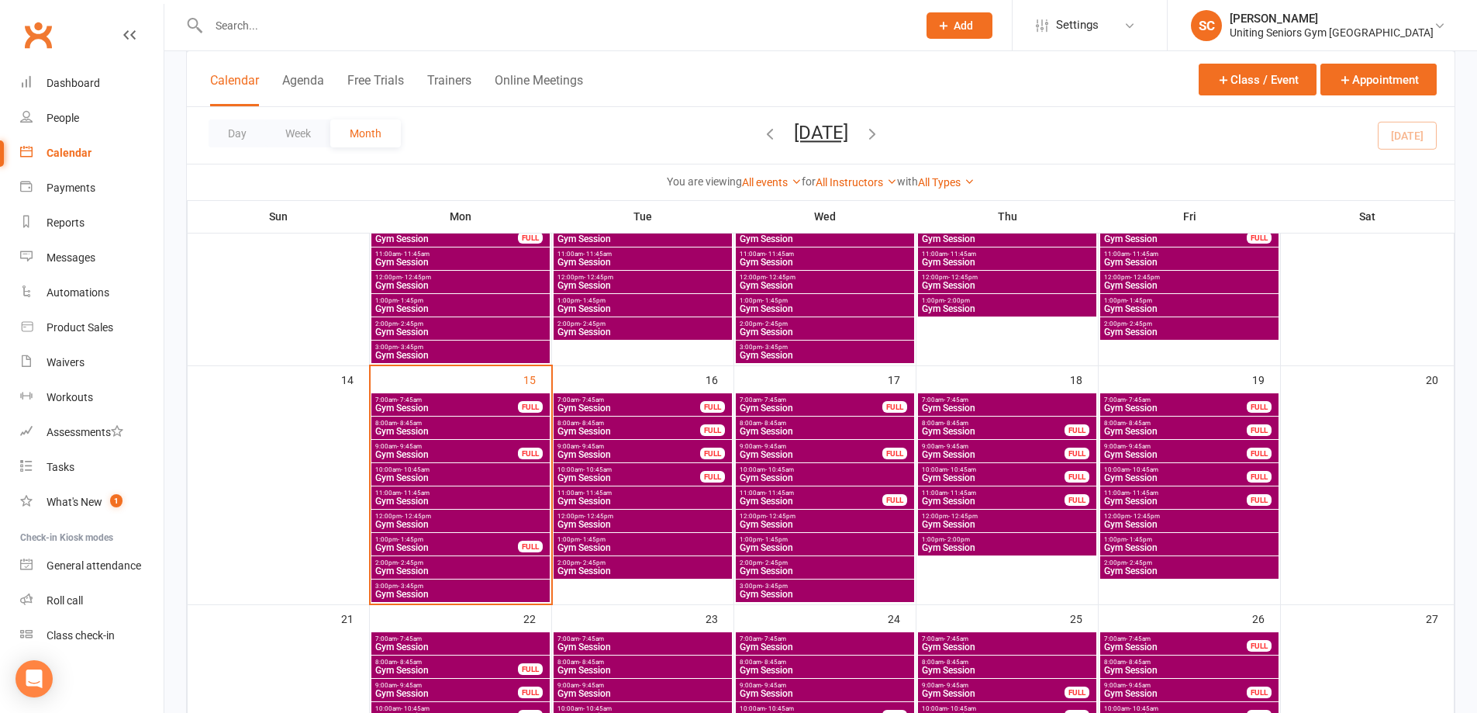
scroll to position [465, 0]
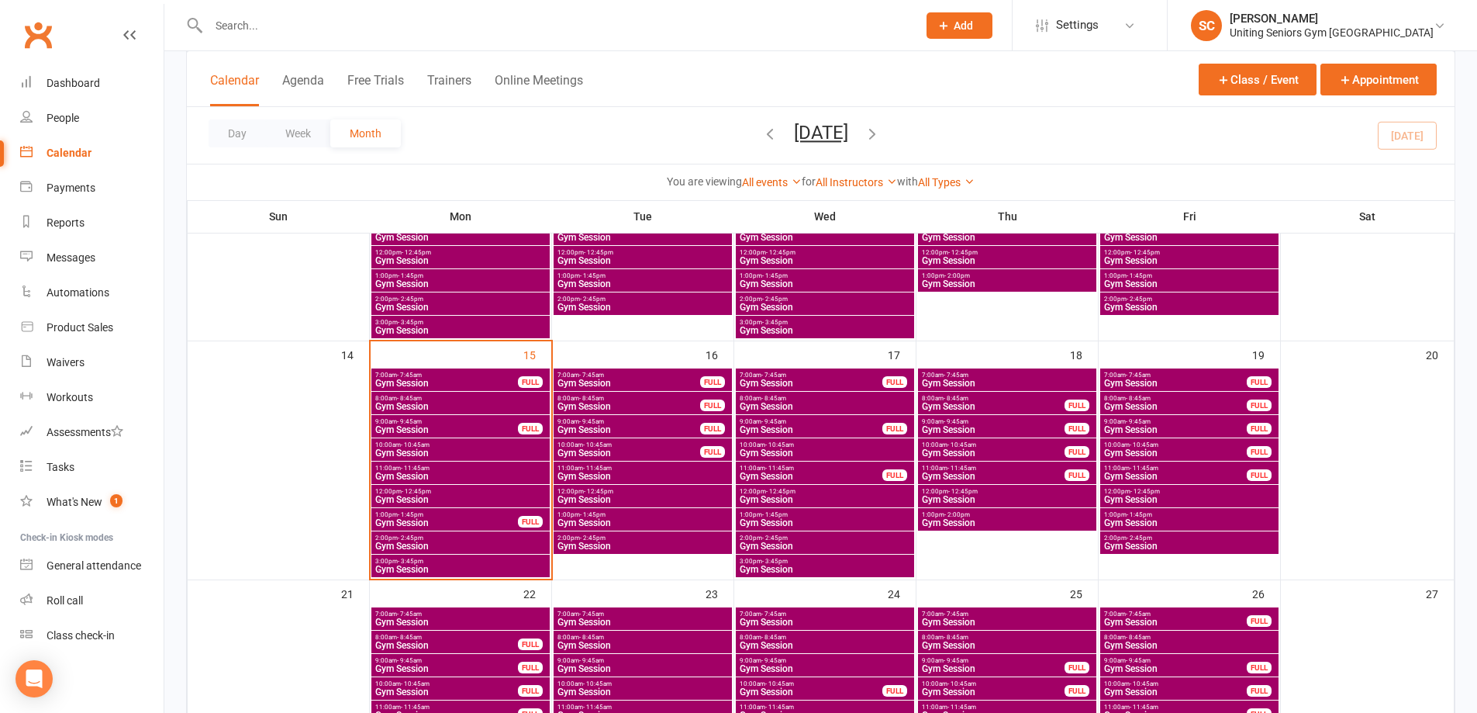
click at [344, 19] on input "text" at bounding box center [555, 26] width 703 height 22
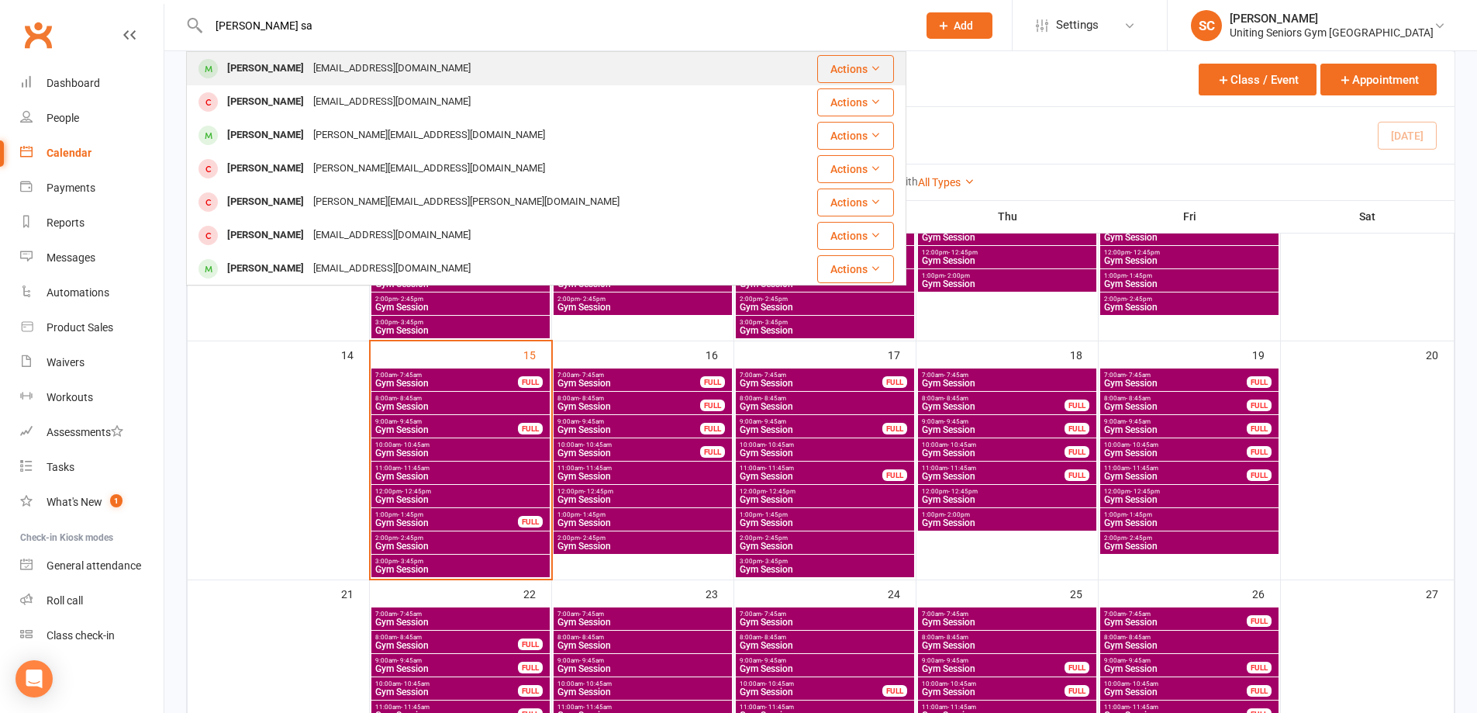
type input "deborah sa"
click at [333, 72] on div "[EMAIL_ADDRESS][DOMAIN_NAME]" at bounding box center [392, 68] width 167 height 22
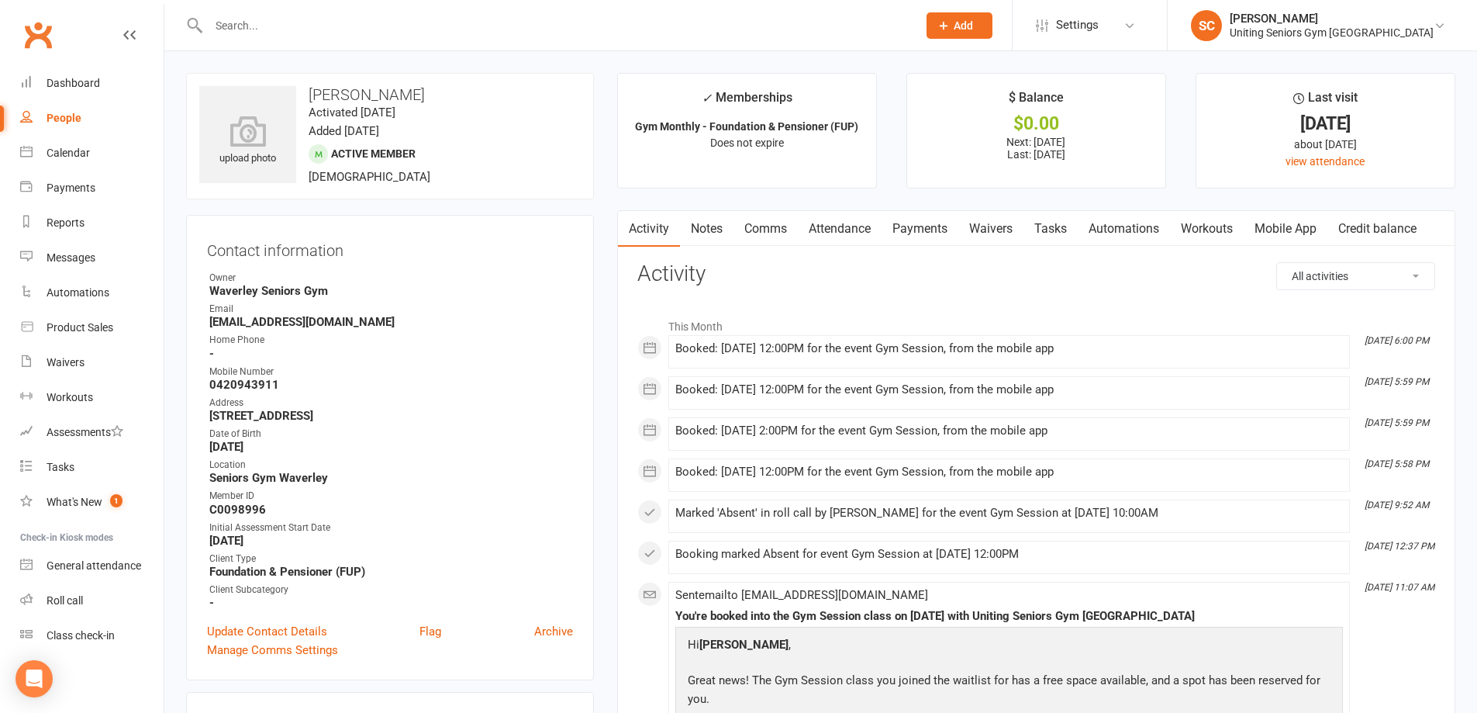
click at [835, 228] on link "Attendance" at bounding box center [840, 229] width 84 height 36
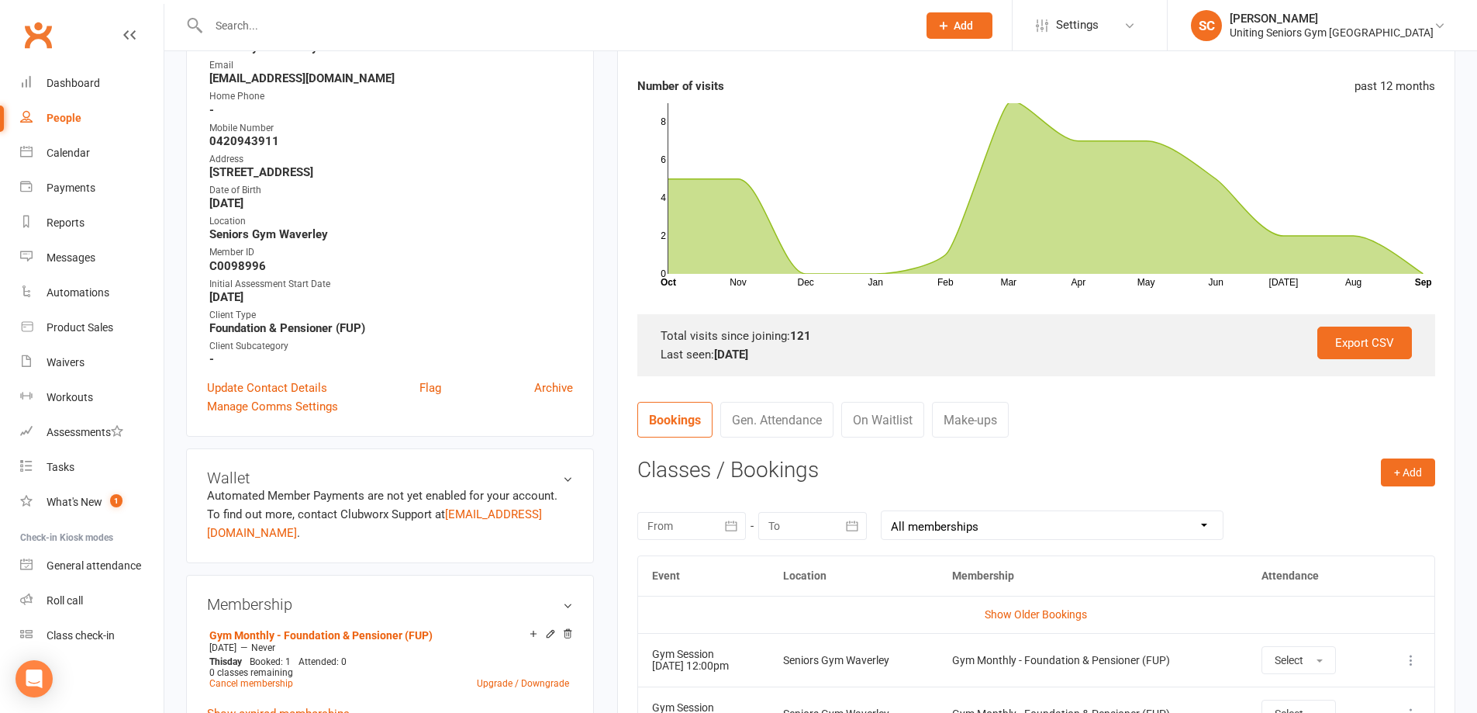
scroll to position [155, 0]
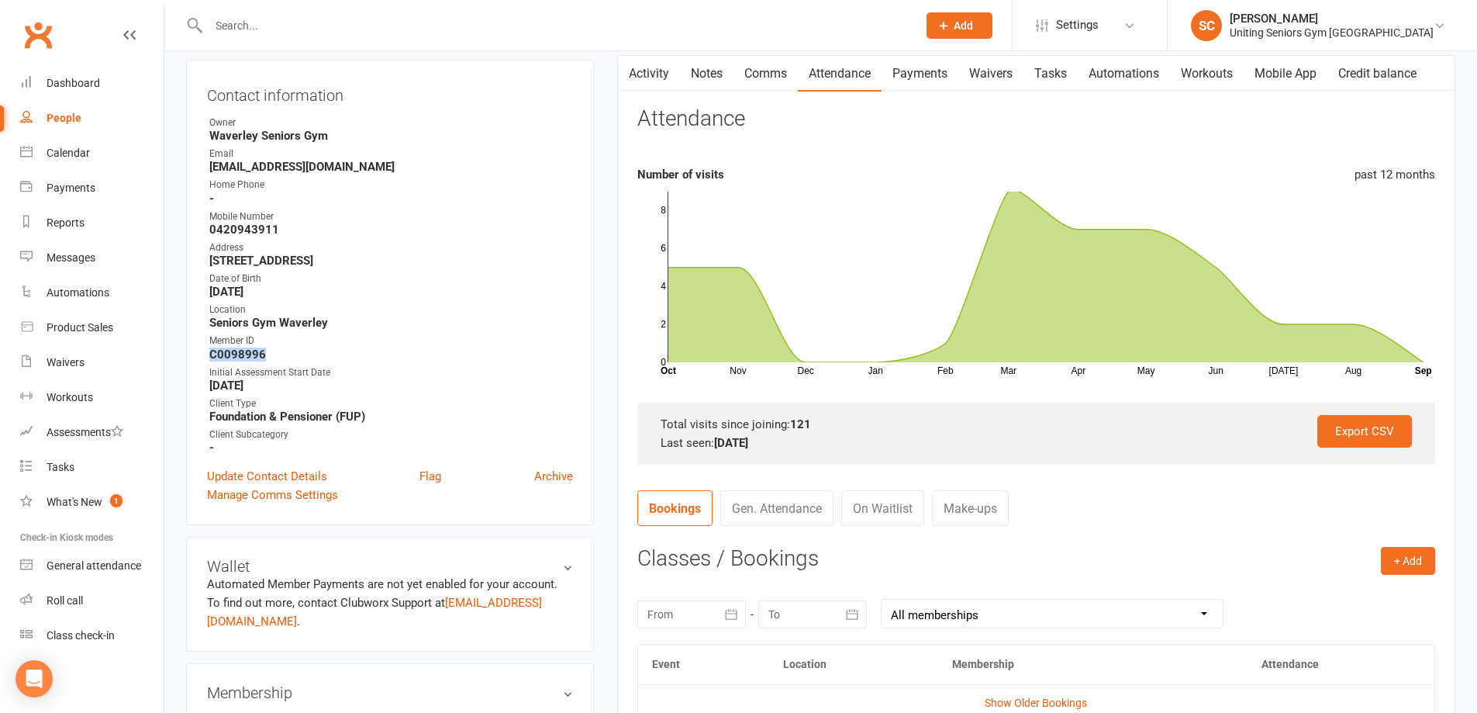
drag, startPoint x: 265, startPoint y: 351, endPoint x: 210, endPoint y: 351, distance: 55.1
click at [210, 351] on strong "C0098996" at bounding box center [391, 354] width 364 height 14
copy strong "C0098996"
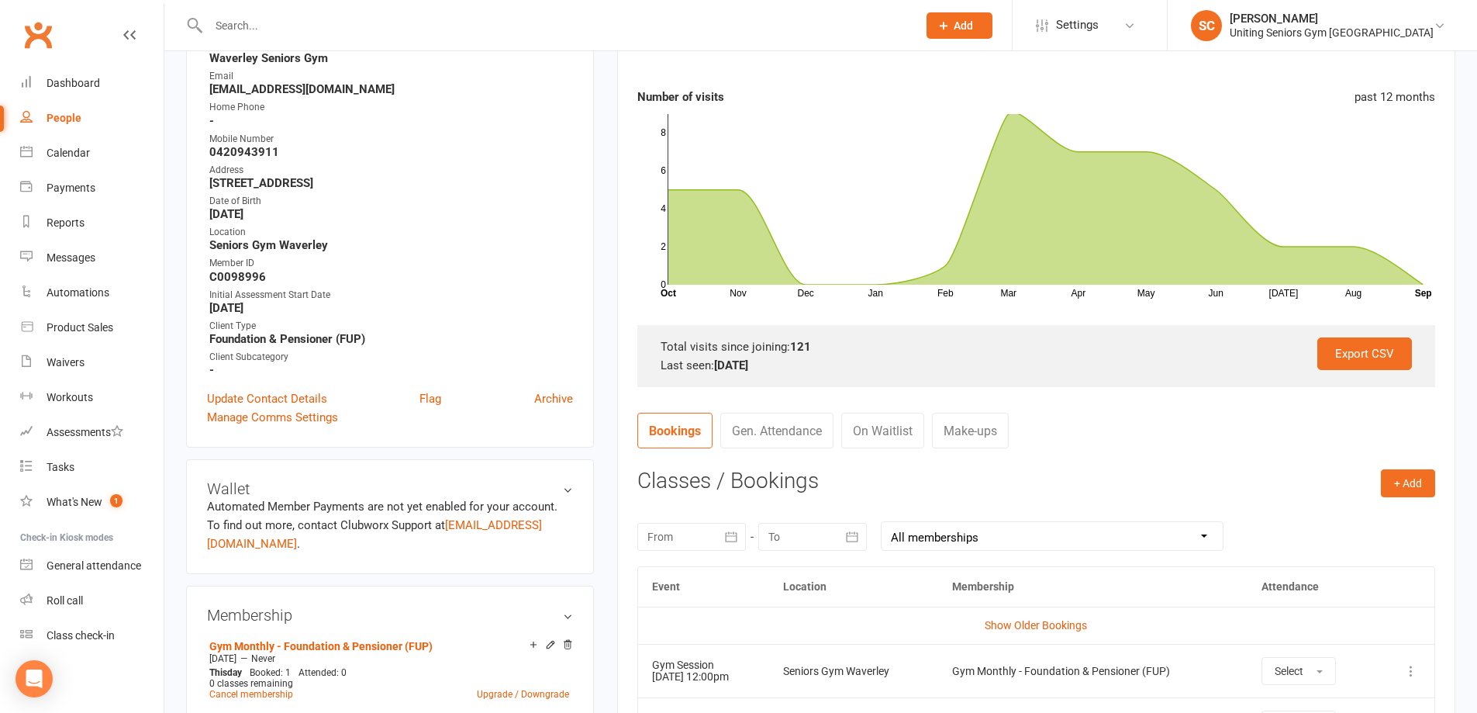
drag, startPoint x: 521, startPoint y: 221, endPoint x: 527, endPoint y: 226, distance: 8.2
click at [522, 223] on ul "Owner Waverley Seniors Gym Email deborahsaibi1@gmail.com Home Phone - Mobile Nu…" at bounding box center [390, 207] width 366 height 339
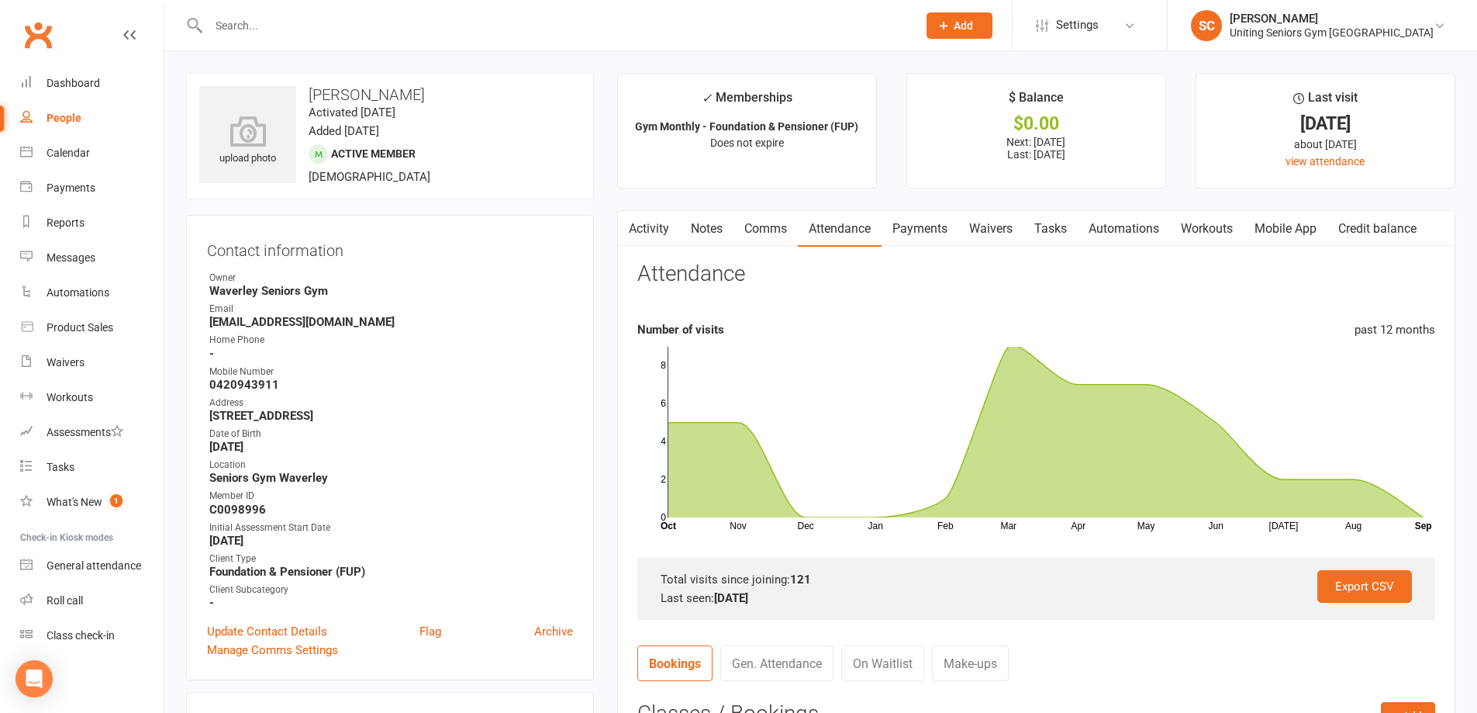
click at [319, 22] on input "text" at bounding box center [555, 26] width 703 height 22
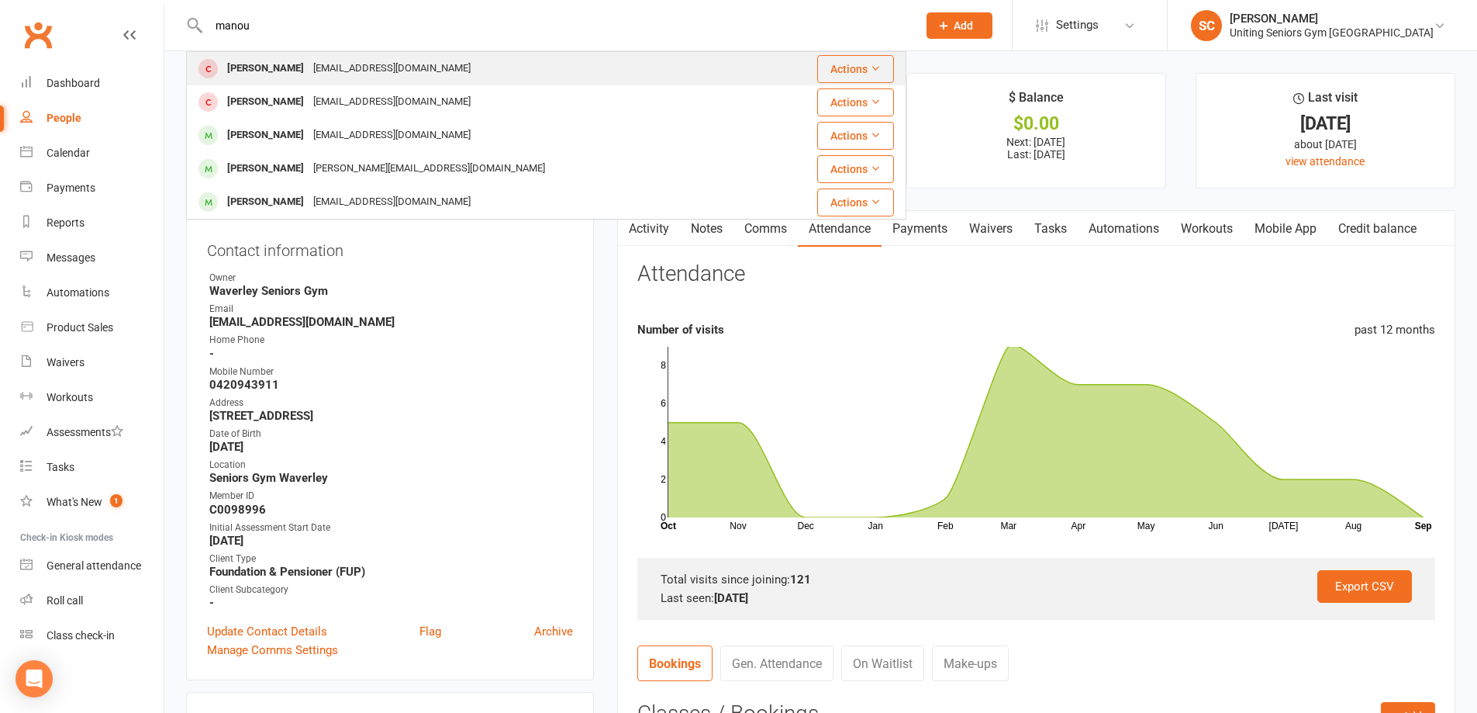
type input "manou"
click at [313, 66] on div "manouheman@gmail.com" at bounding box center [392, 68] width 167 height 22
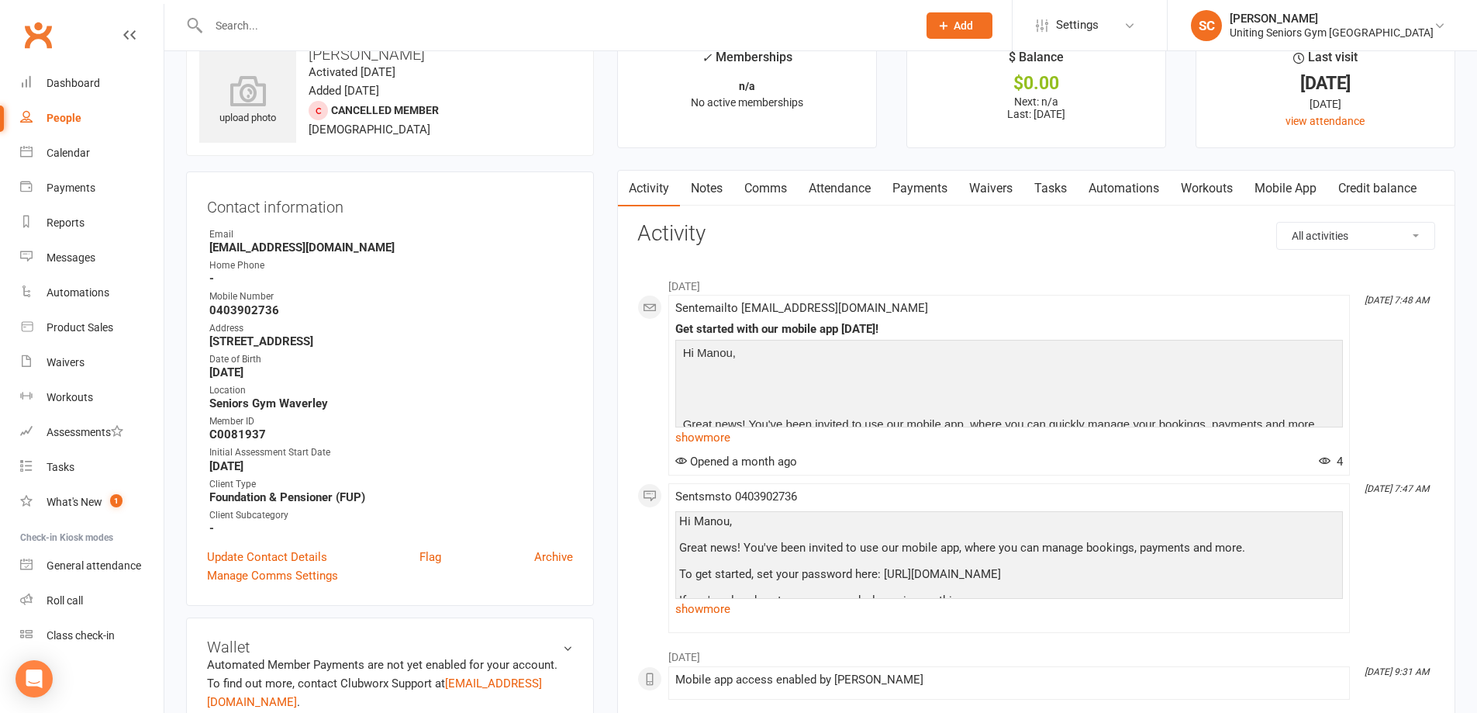
scroll to position [78, 0]
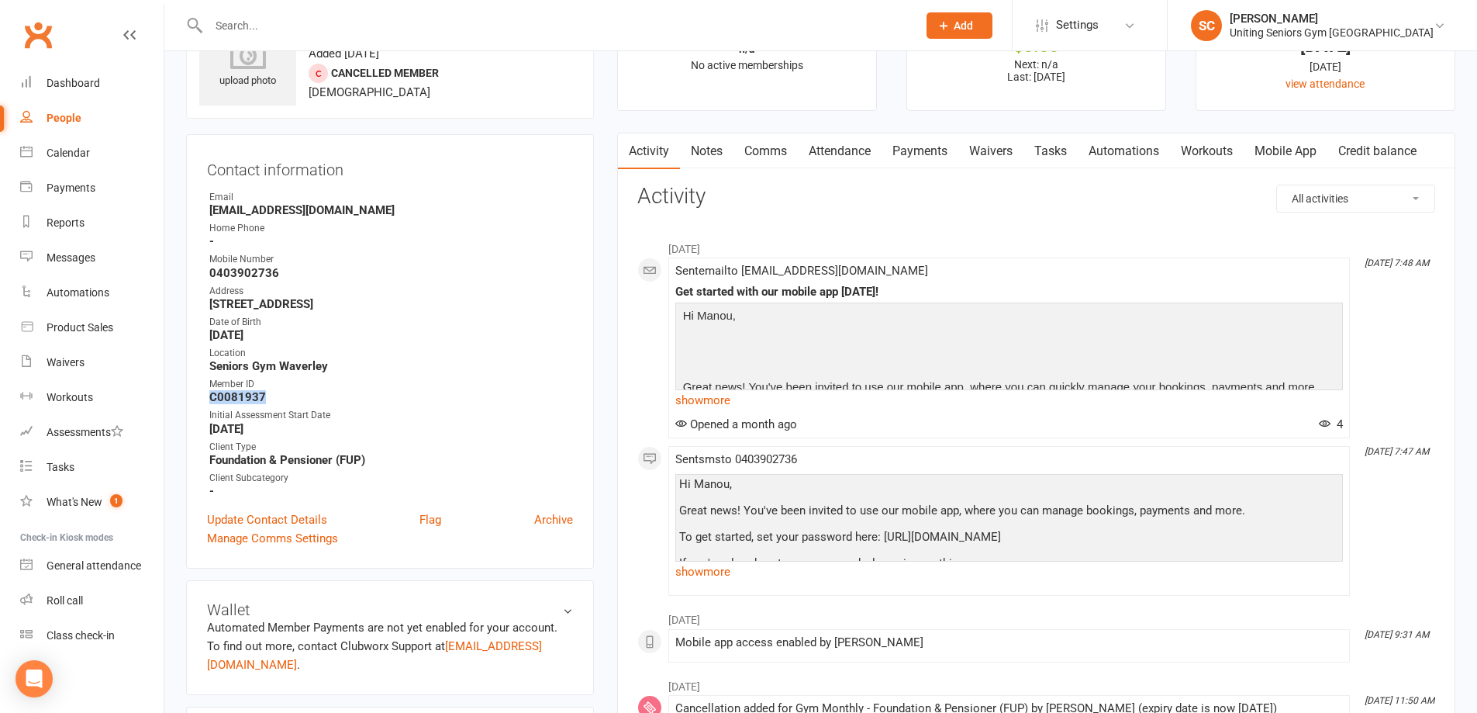
drag, startPoint x: 268, startPoint y: 392, endPoint x: 206, endPoint y: 395, distance: 62.9
click at [206, 395] on div "Contact information Owner Email manouheman@gmail.com Home Phone - Mobile Number…" at bounding box center [390, 351] width 408 height 434
copy strong "C0081937"
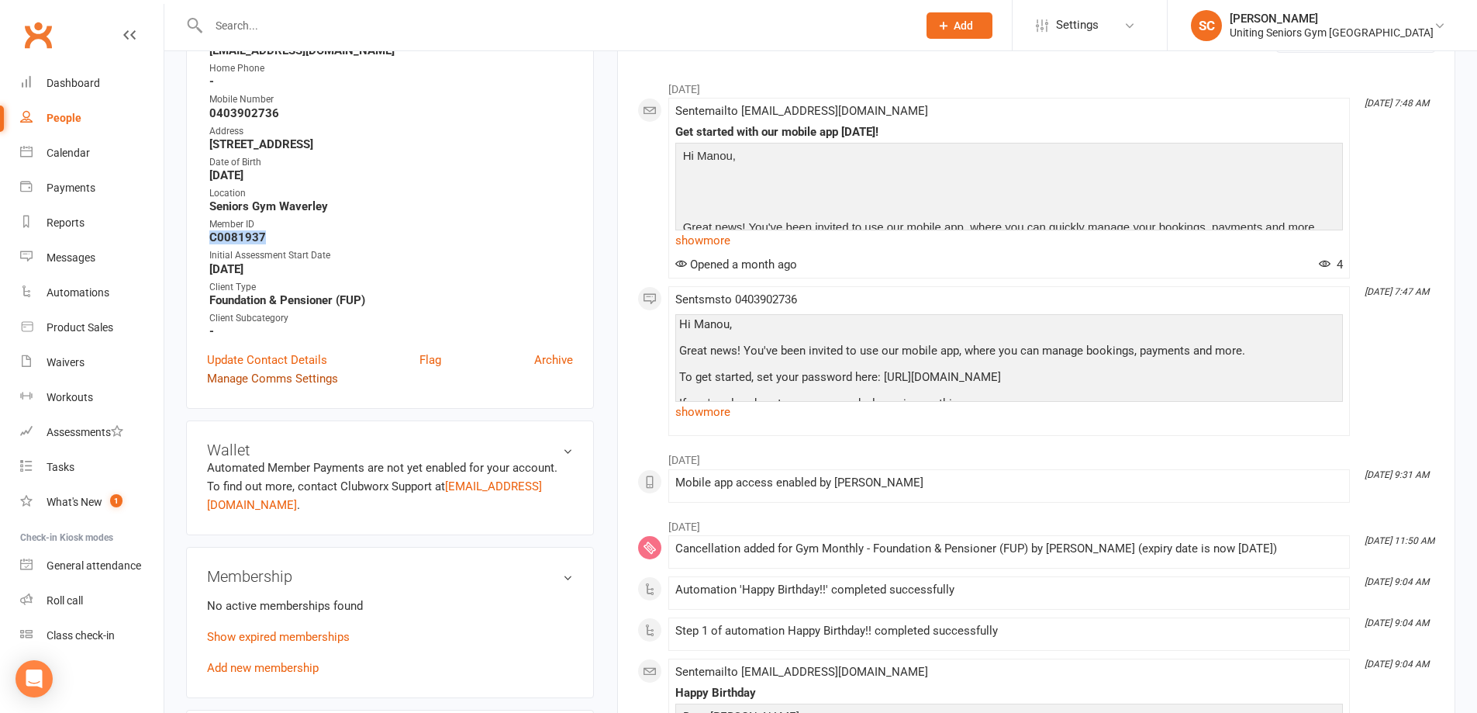
scroll to position [465, 0]
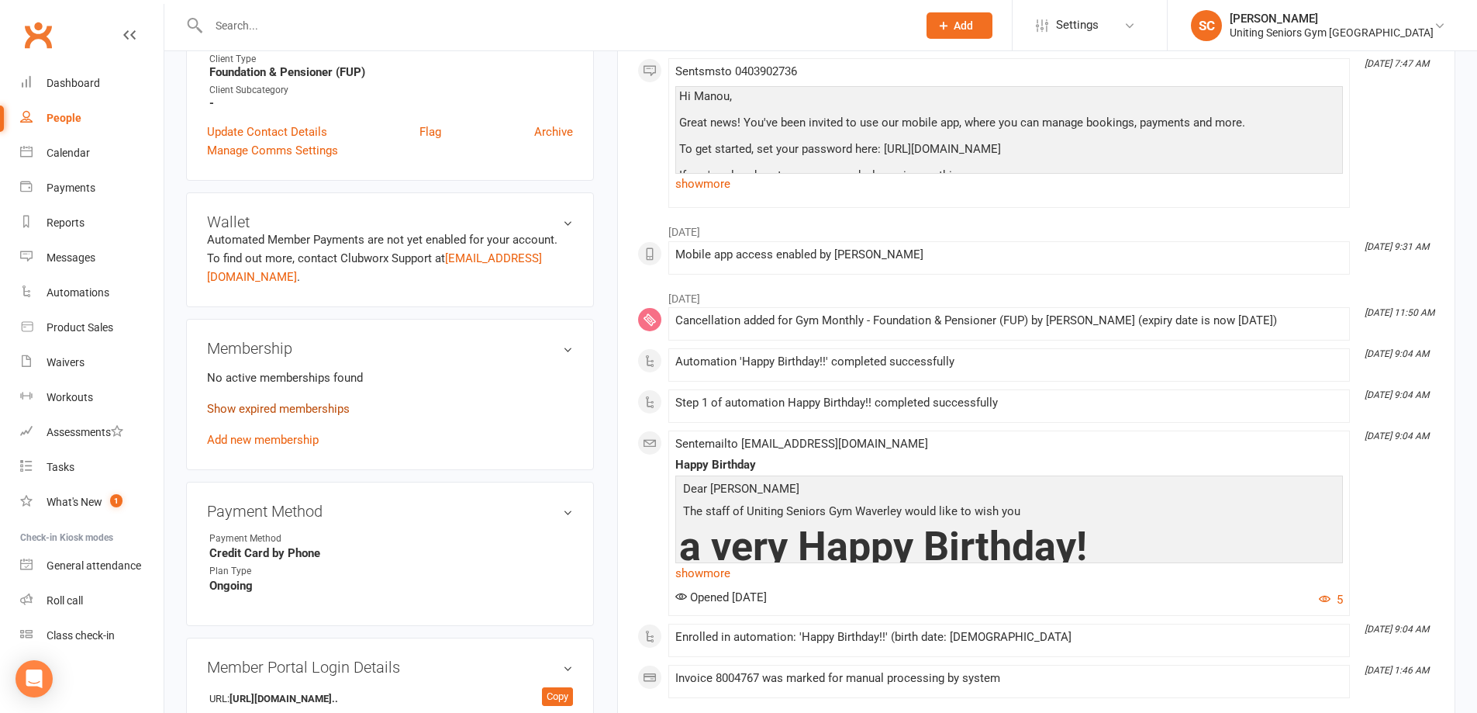
click at [330, 402] on link "Show expired memberships" at bounding box center [278, 409] width 143 height 14
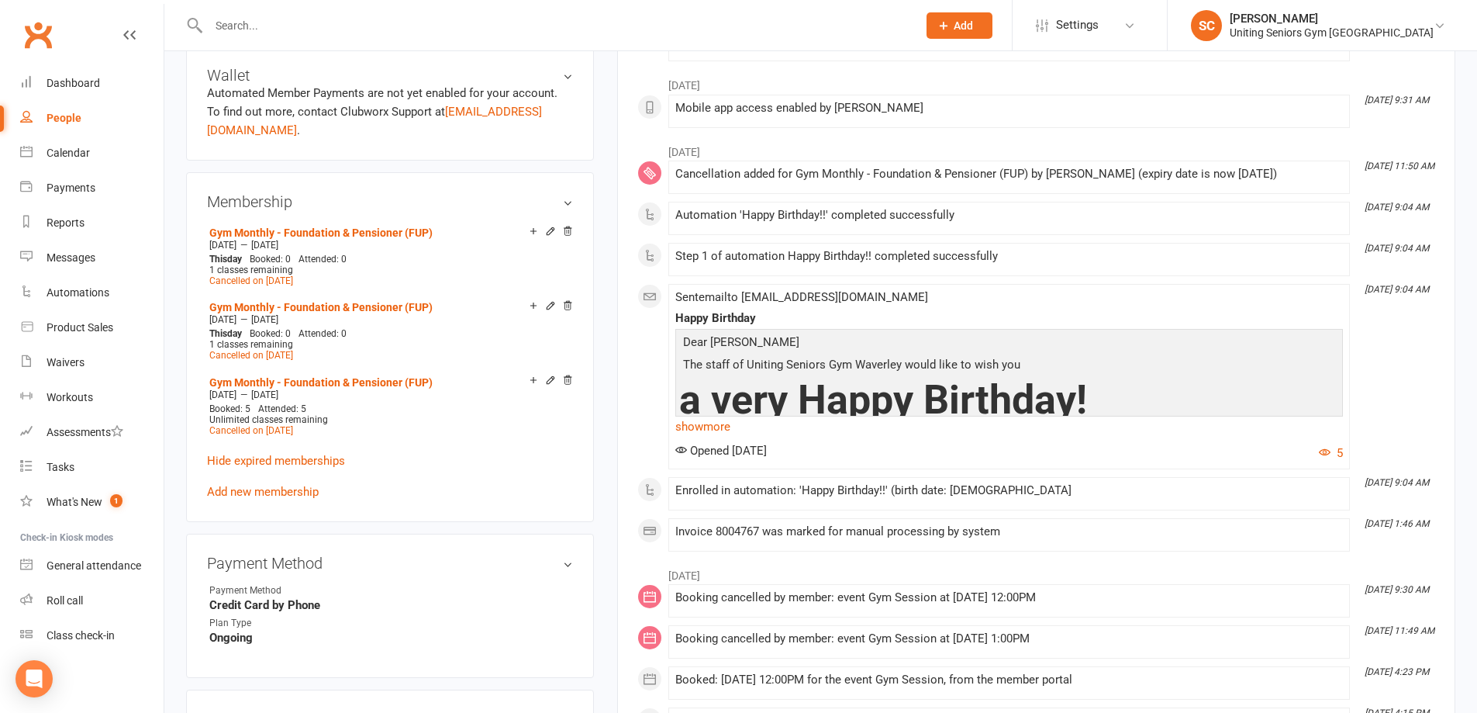
scroll to position [698, 0]
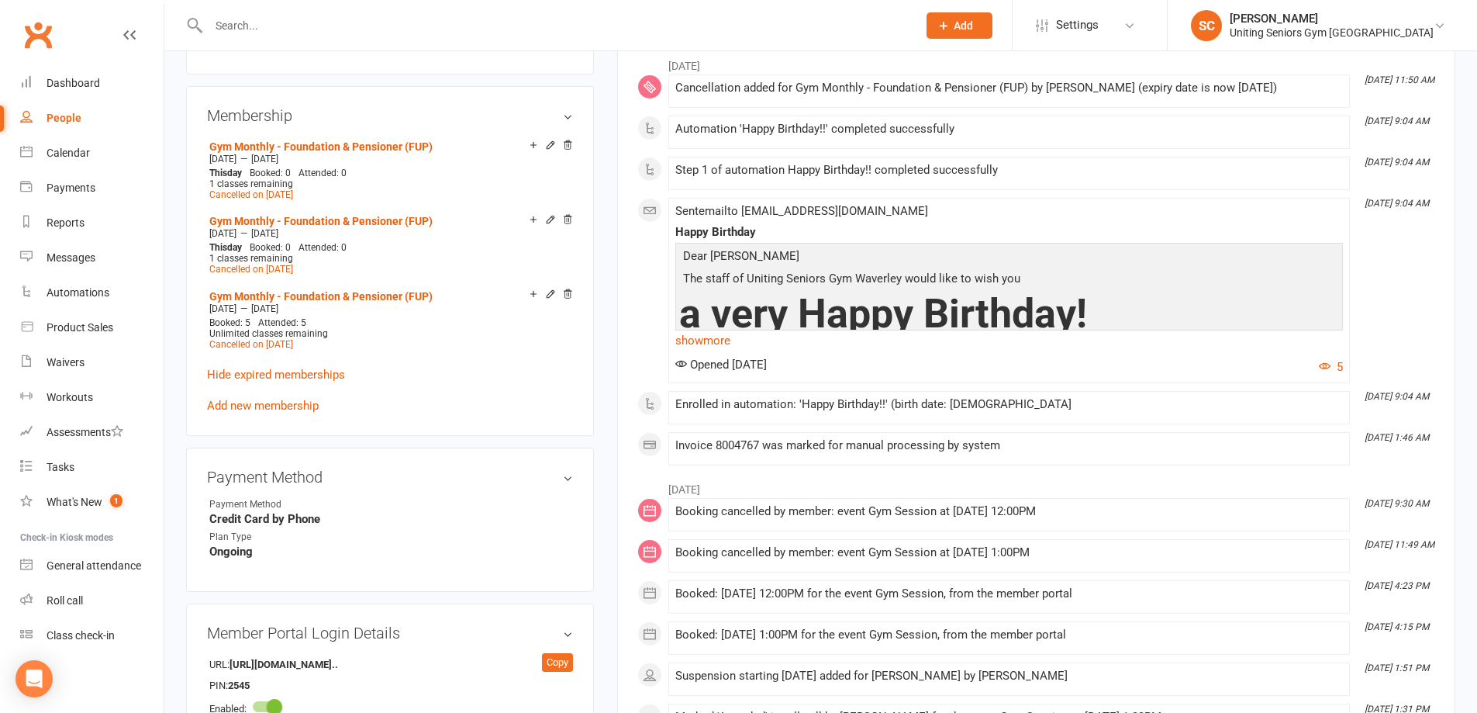
click at [297, 20] on input "text" at bounding box center [555, 26] width 703 height 22
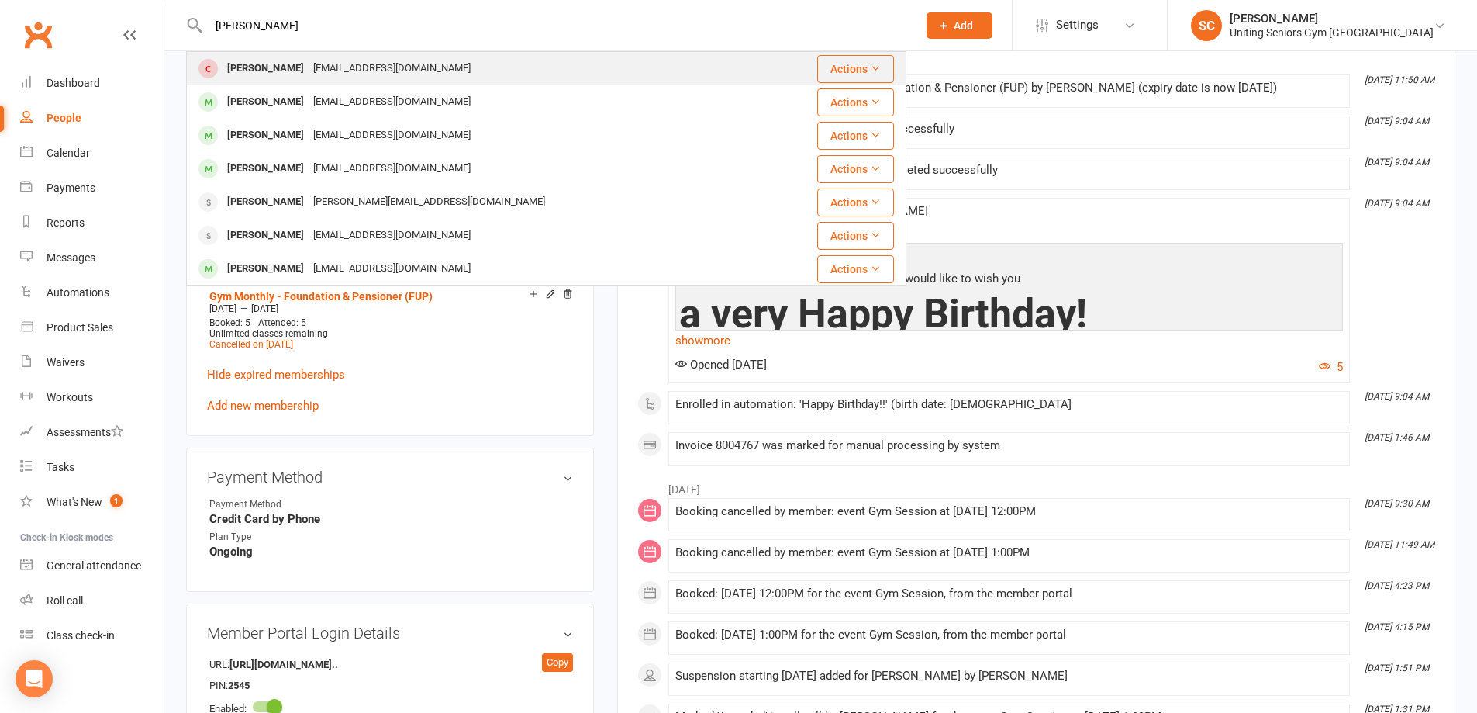
type input "albert h"
click at [293, 70] on div "Albert Heman" at bounding box center [266, 68] width 86 height 22
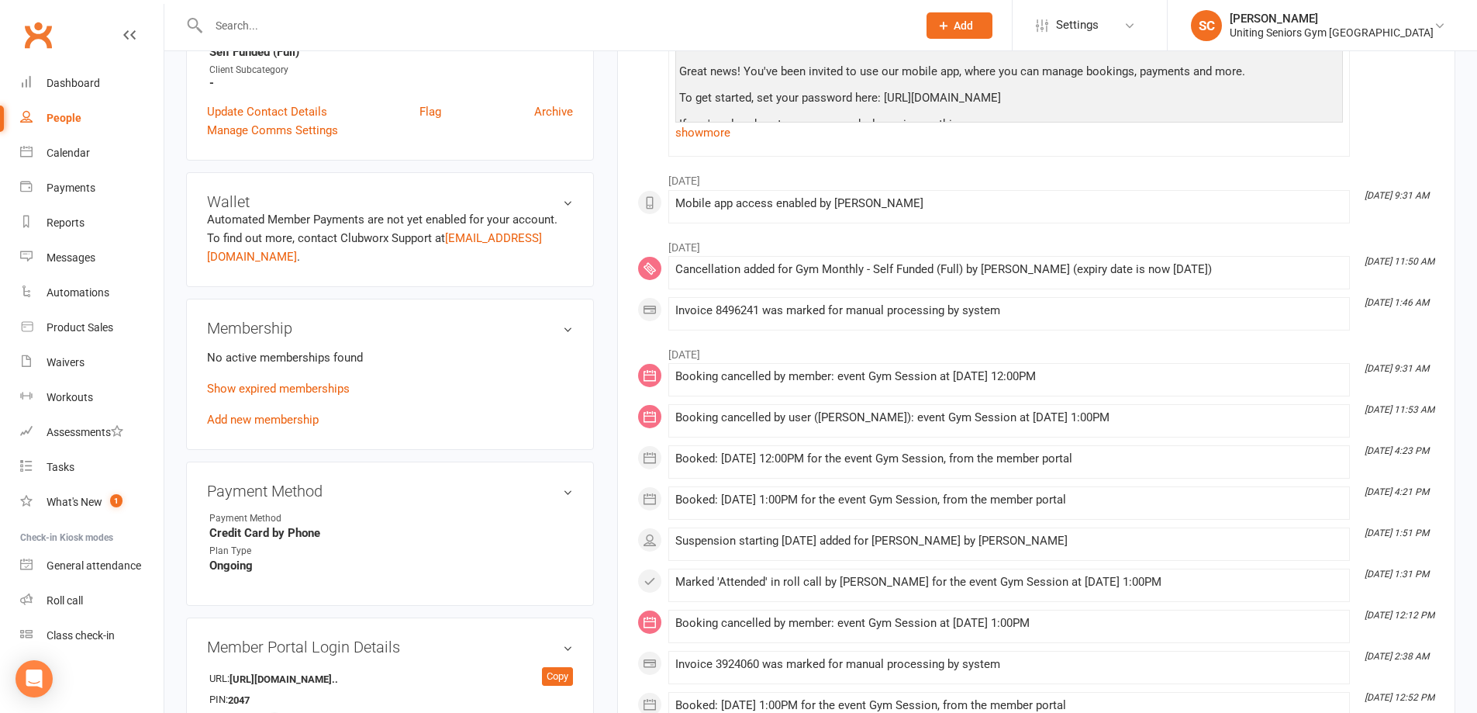
scroll to position [543, 0]
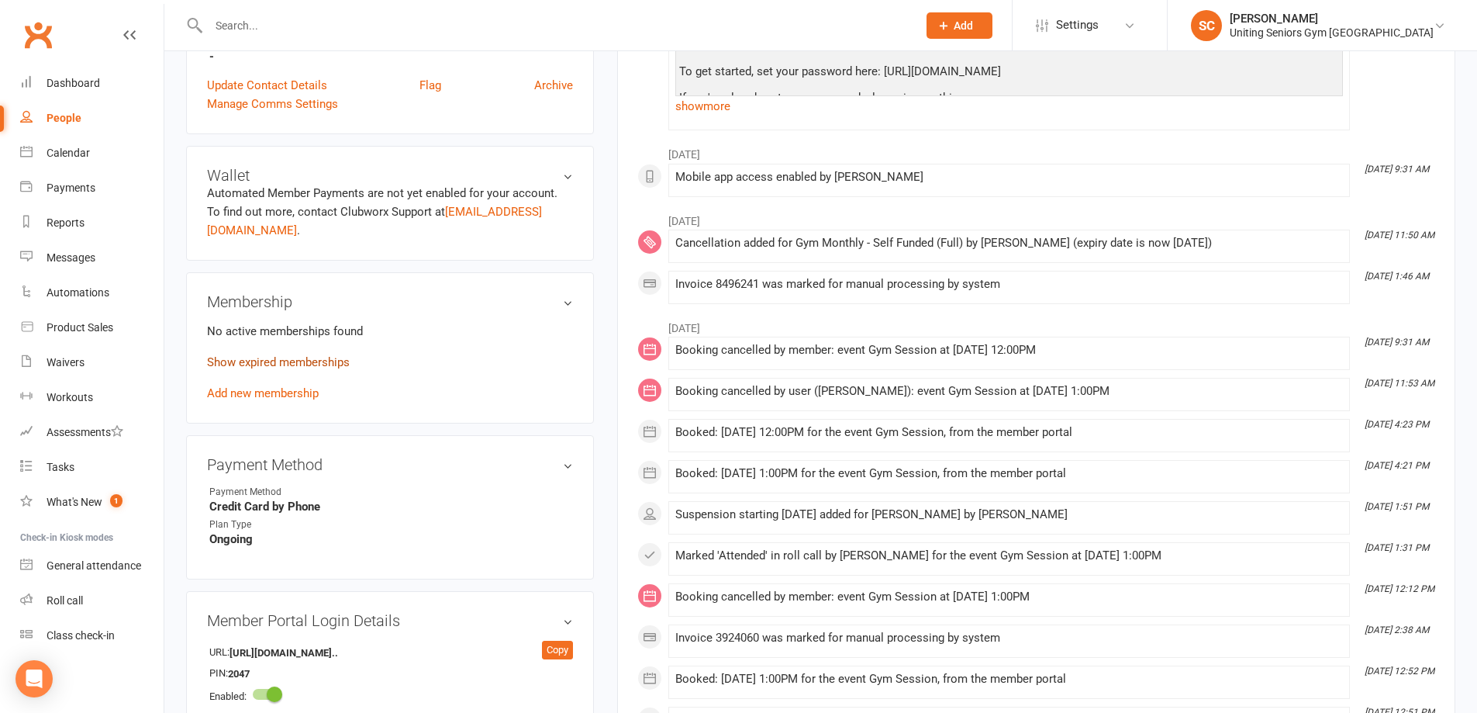
click at [315, 355] on link "Show expired memberships" at bounding box center [278, 362] width 143 height 14
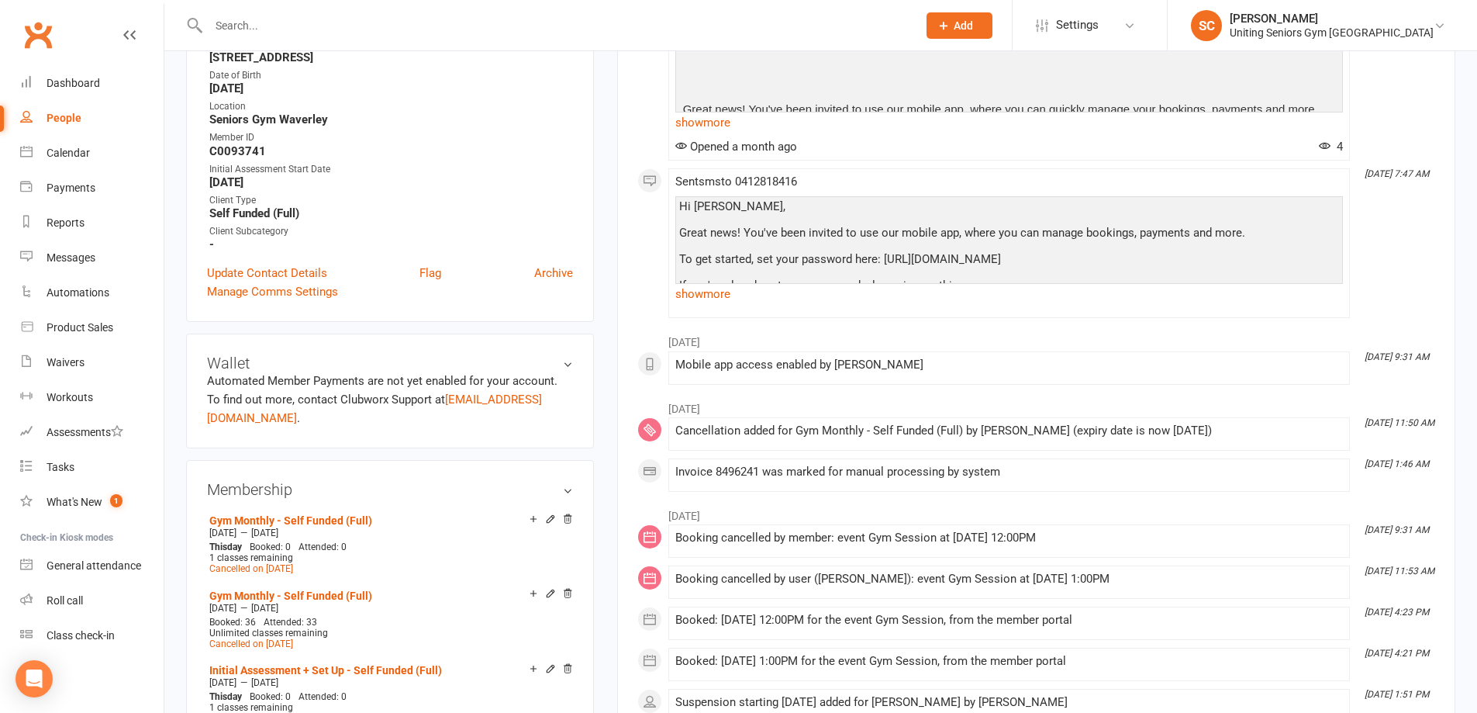
scroll to position [78, 0]
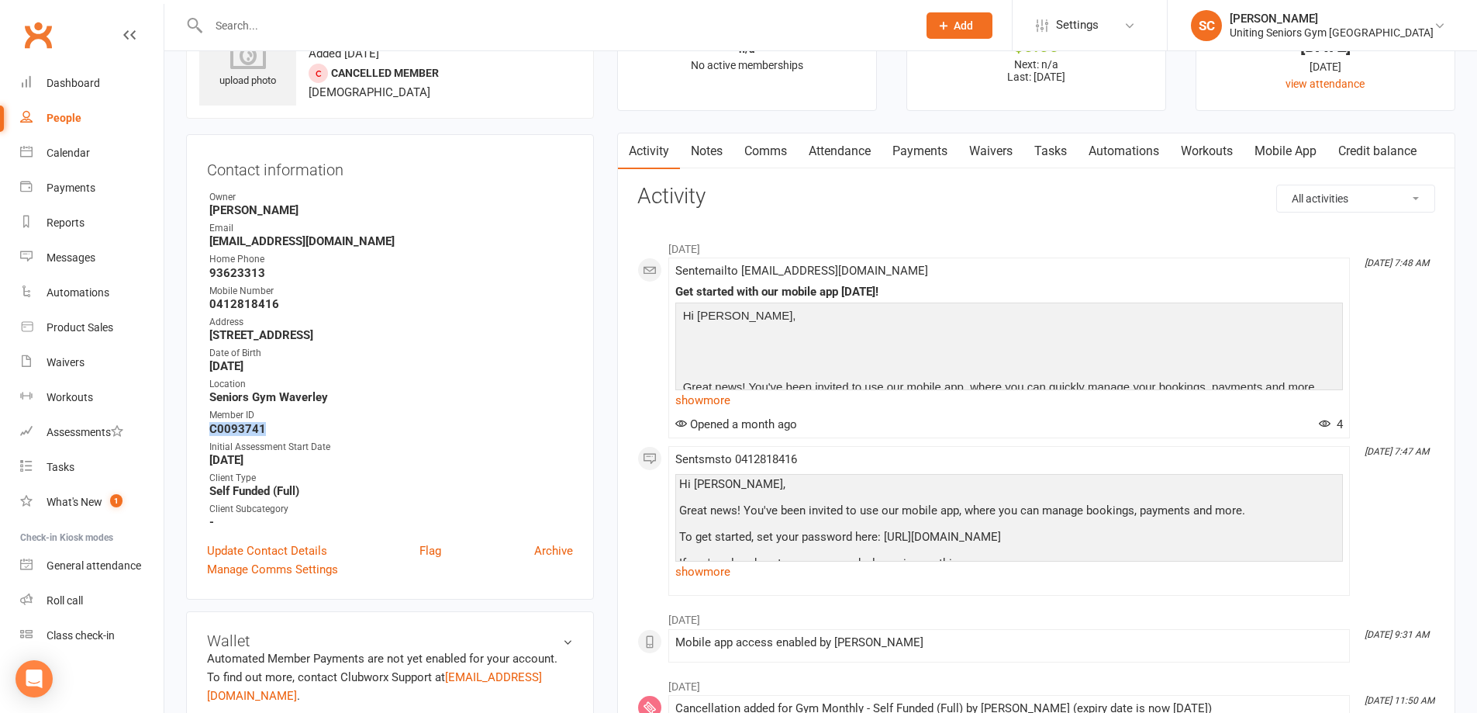
drag, startPoint x: 273, startPoint y: 426, endPoint x: 211, endPoint y: 425, distance: 62.0
click at [211, 425] on strong "C0093741" at bounding box center [391, 429] width 364 height 14
copy strong "C0093741"
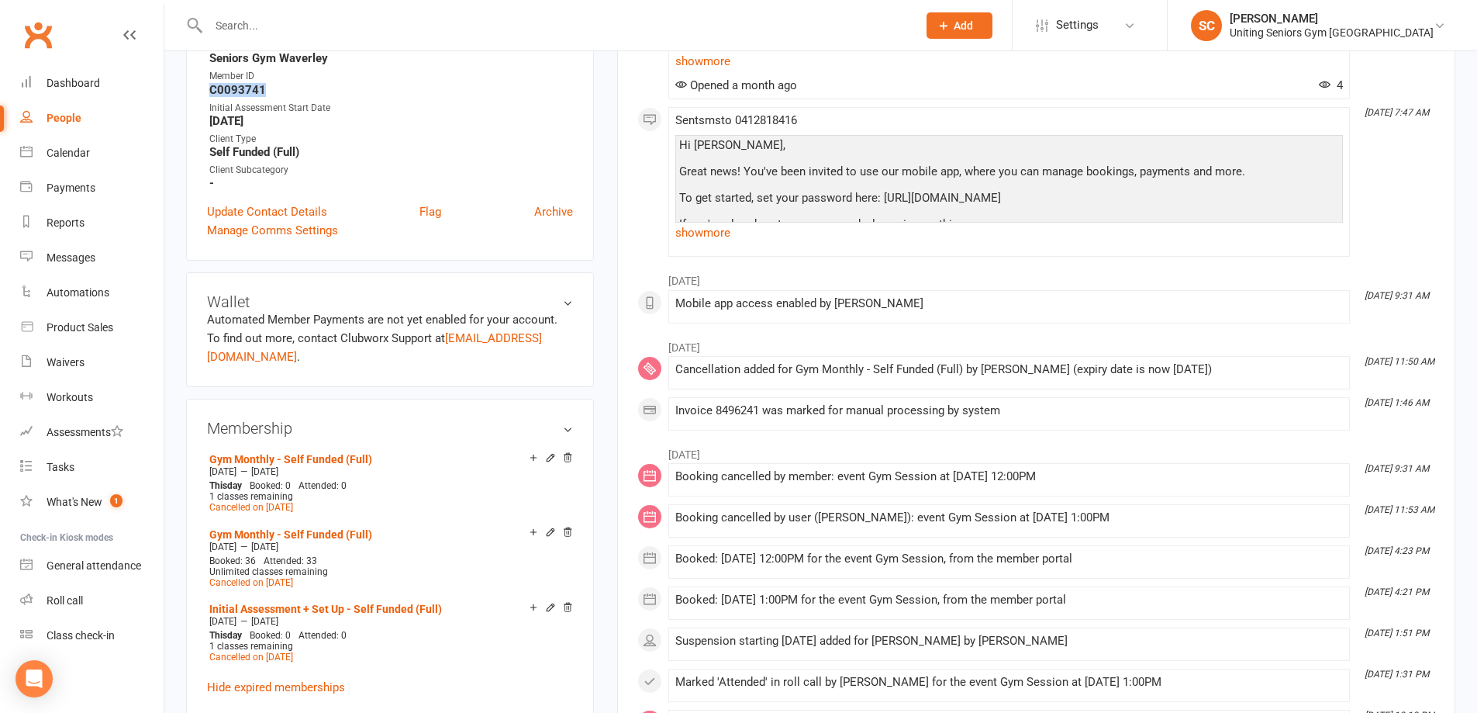
scroll to position [465, 0]
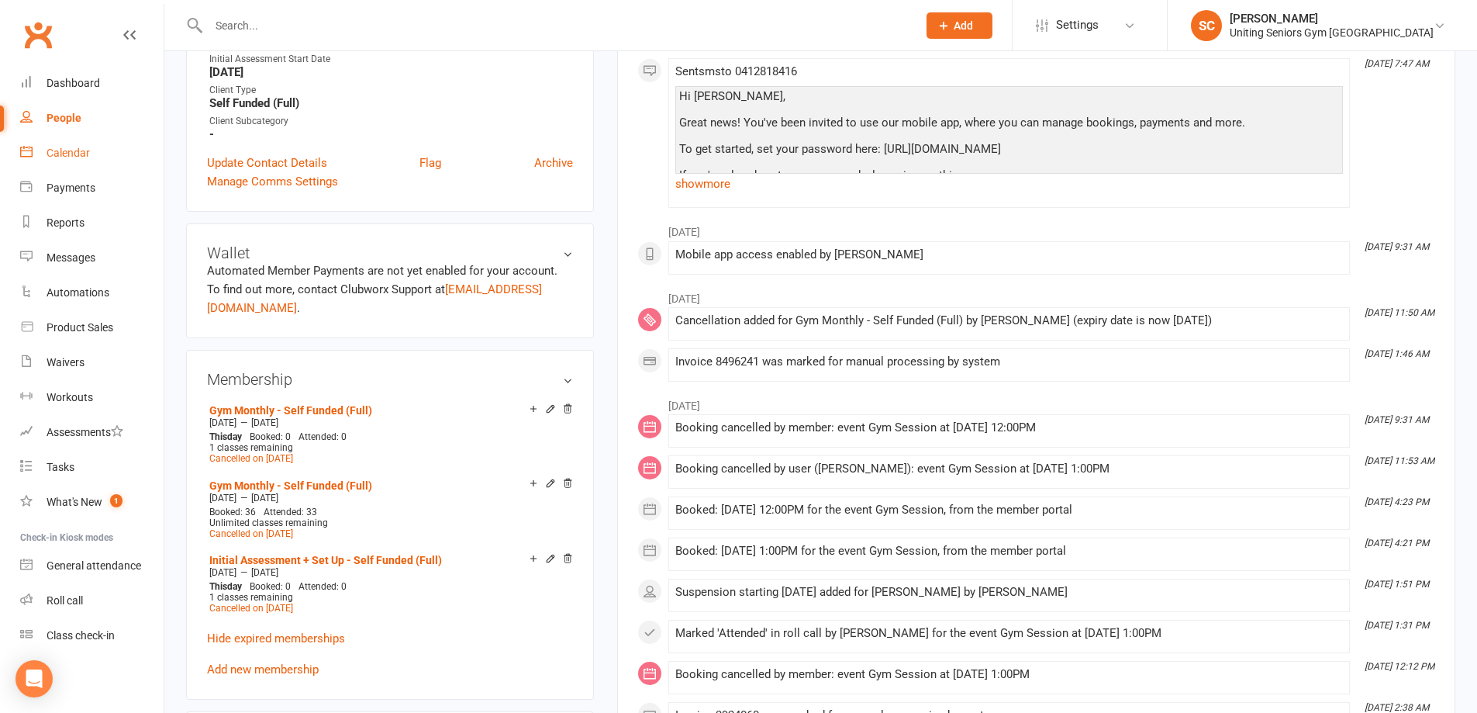
click at [73, 159] on div "Calendar" at bounding box center [68, 153] width 43 height 12
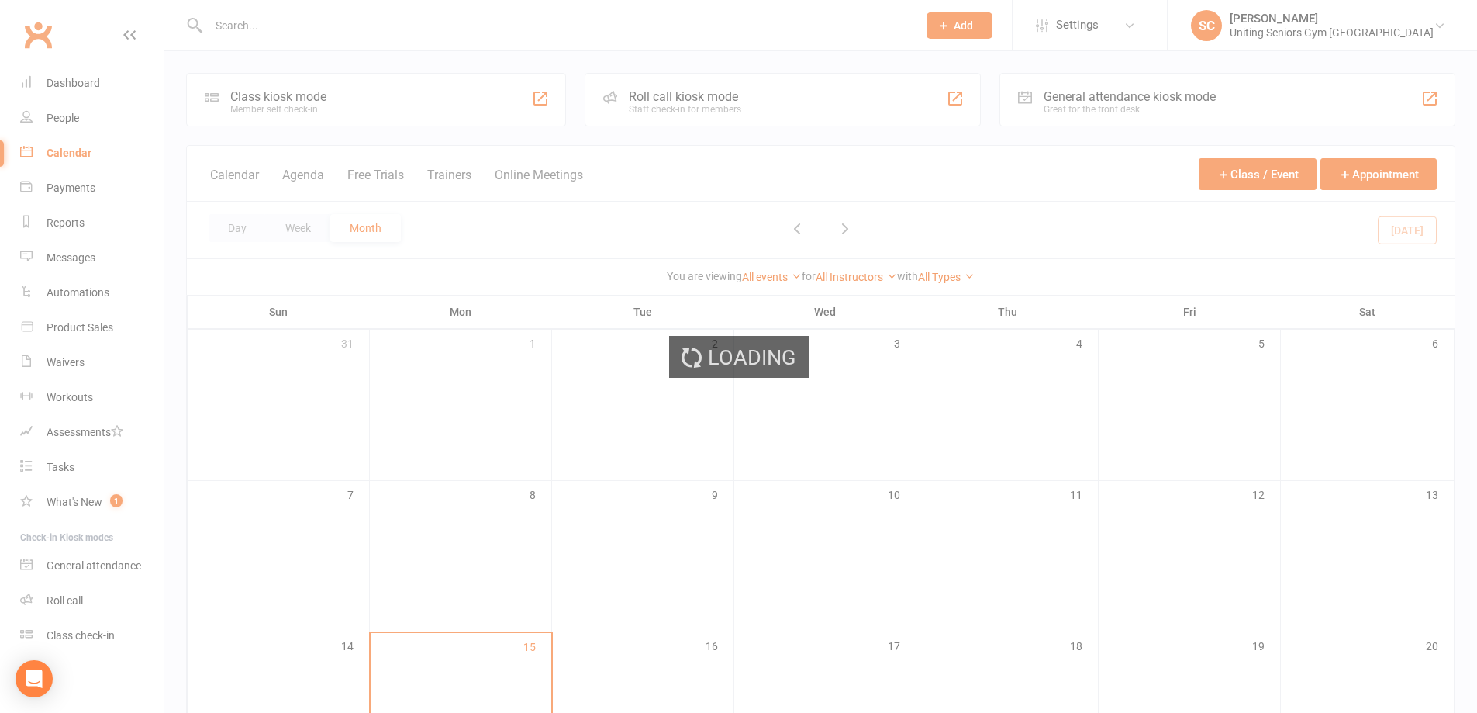
click at [347, 30] on div "Loading" at bounding box center [738, 356] width 1477 height 713
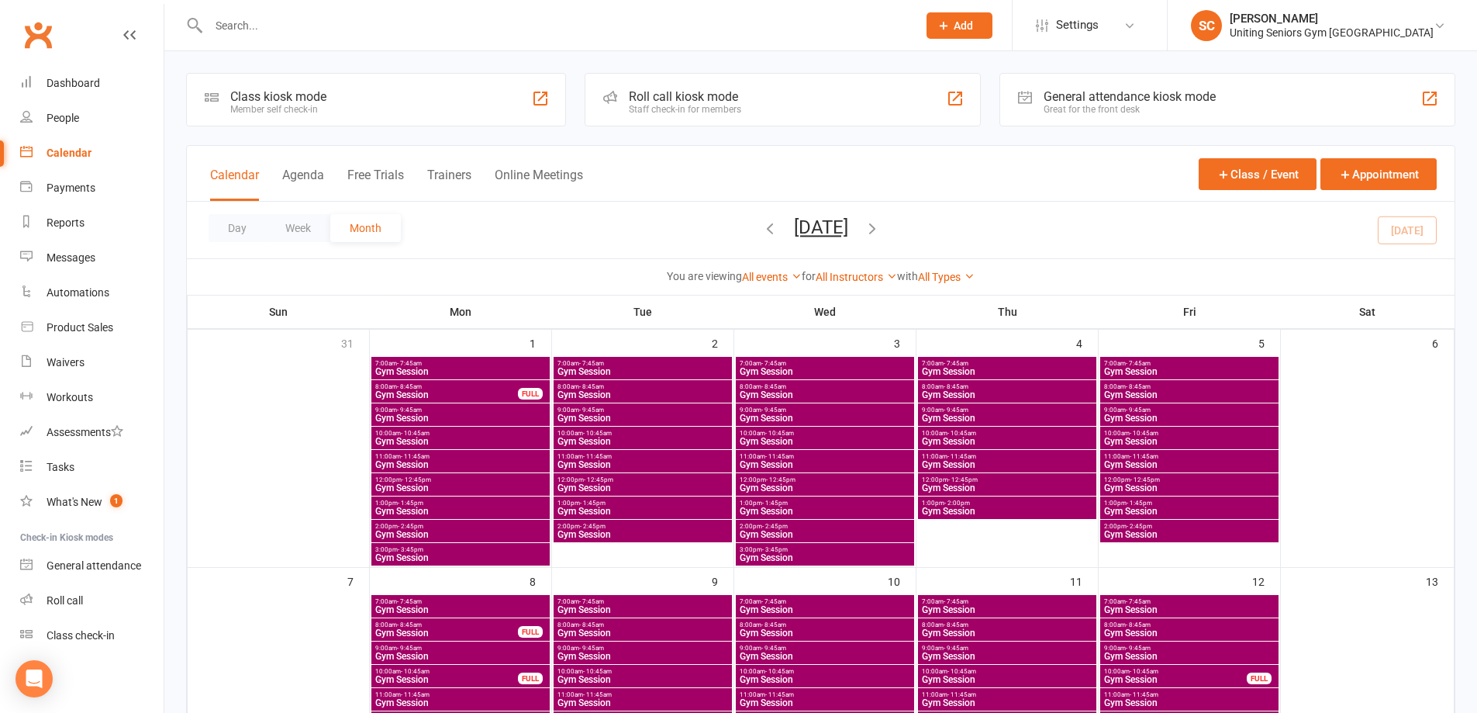
click at [344, 20] on input "text" at bounding box center [555, 26] width 703 height 22
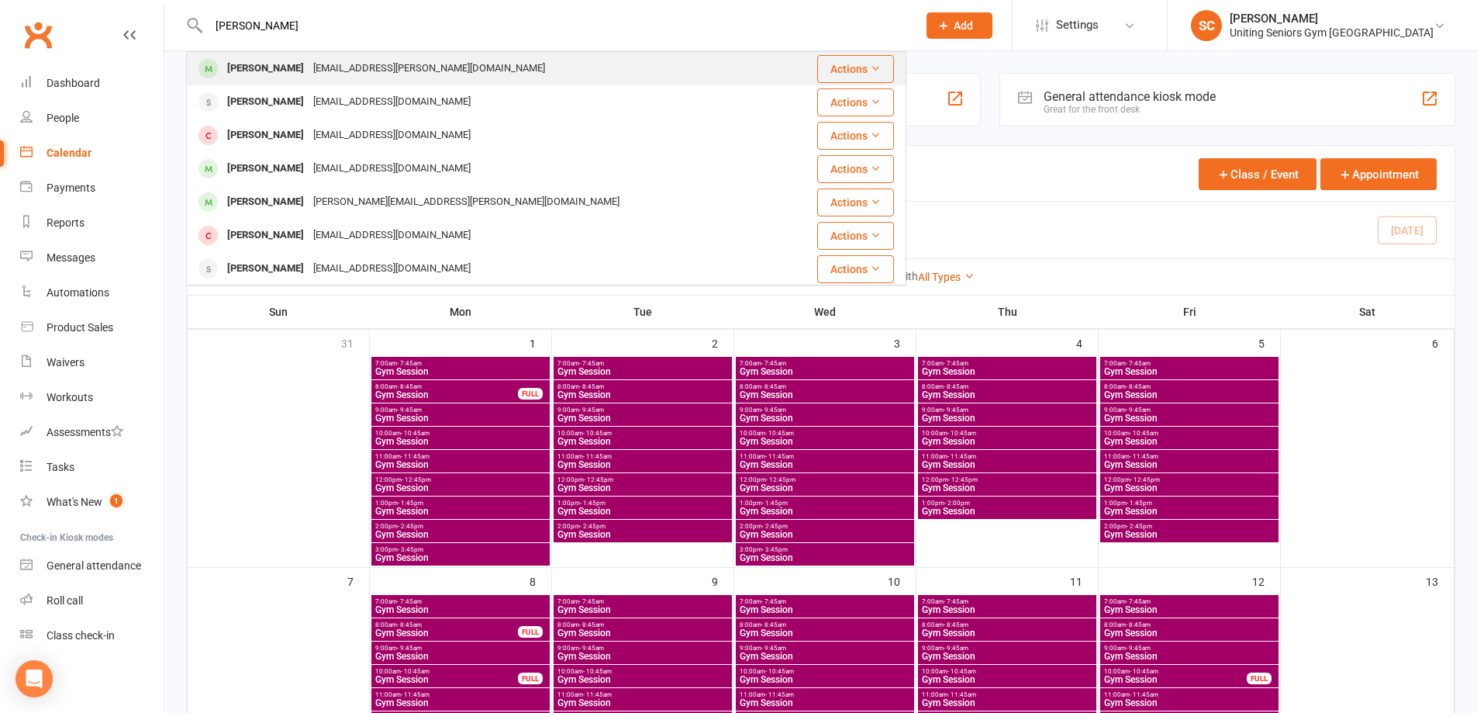
type input "jan m"
click at [354, 67] on div "jan.c.mcdonnell@gmail.com" at bounding box center [429, 68] width 241 height 22
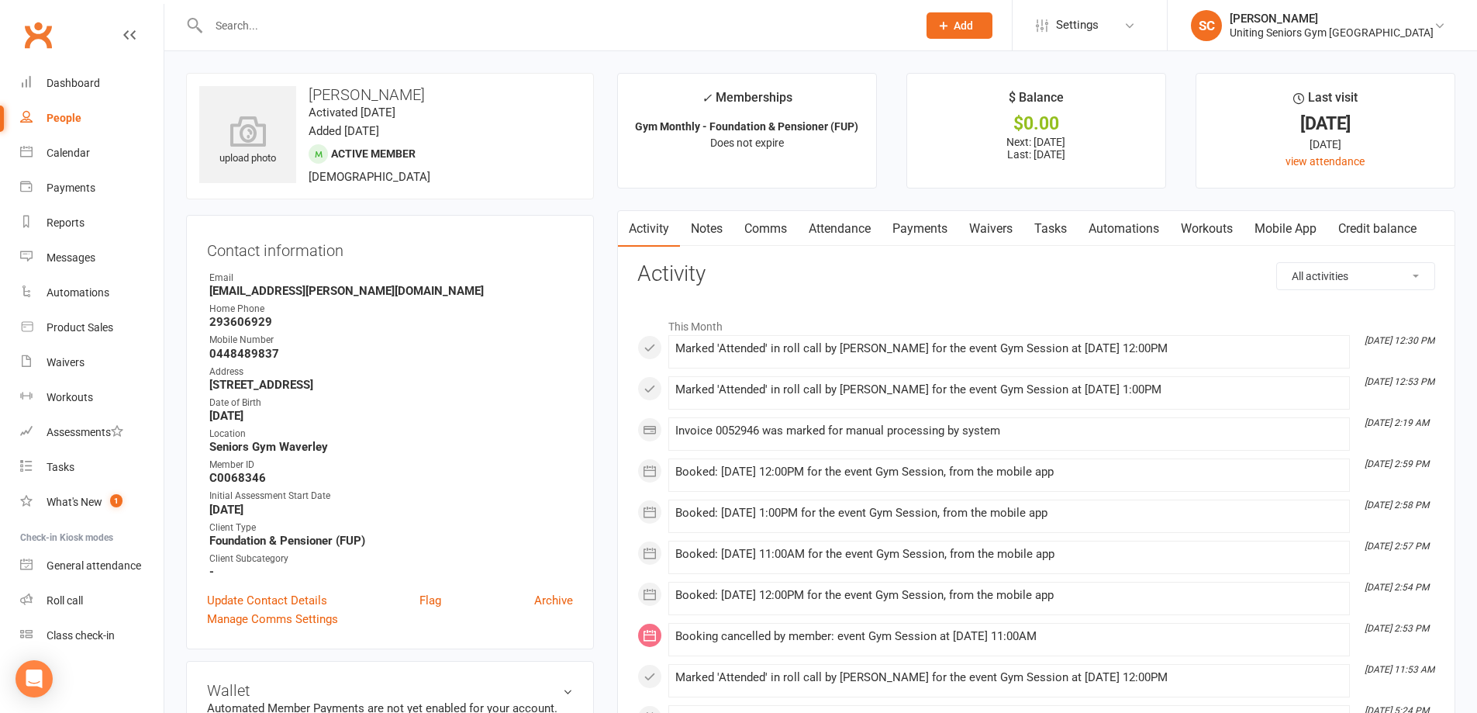
click at [859, 232] on link "Attendance" at bounding box center [840, 229] width 84 height 36
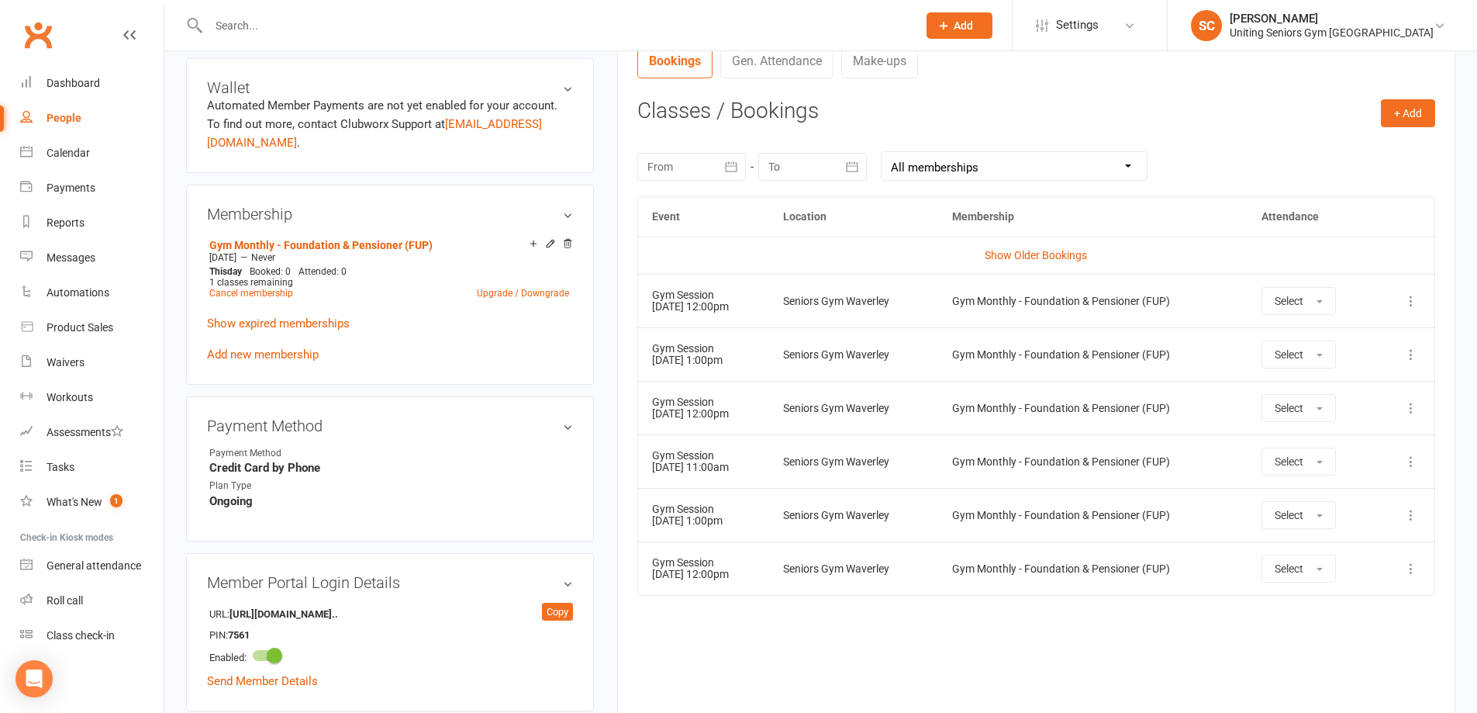
scroll to position [620, 0]
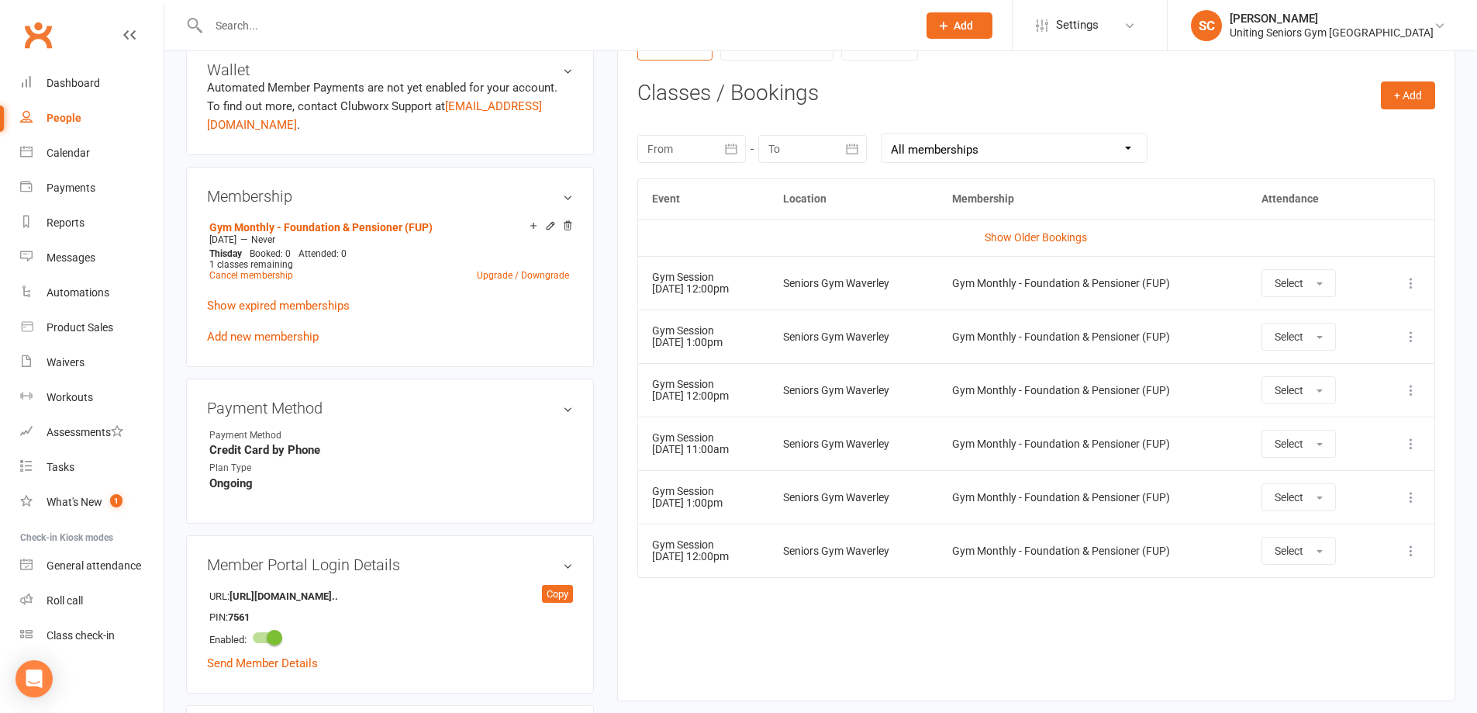
click at [68, 116] on div "People" at bounding box center [64, 118] width 35 height 12
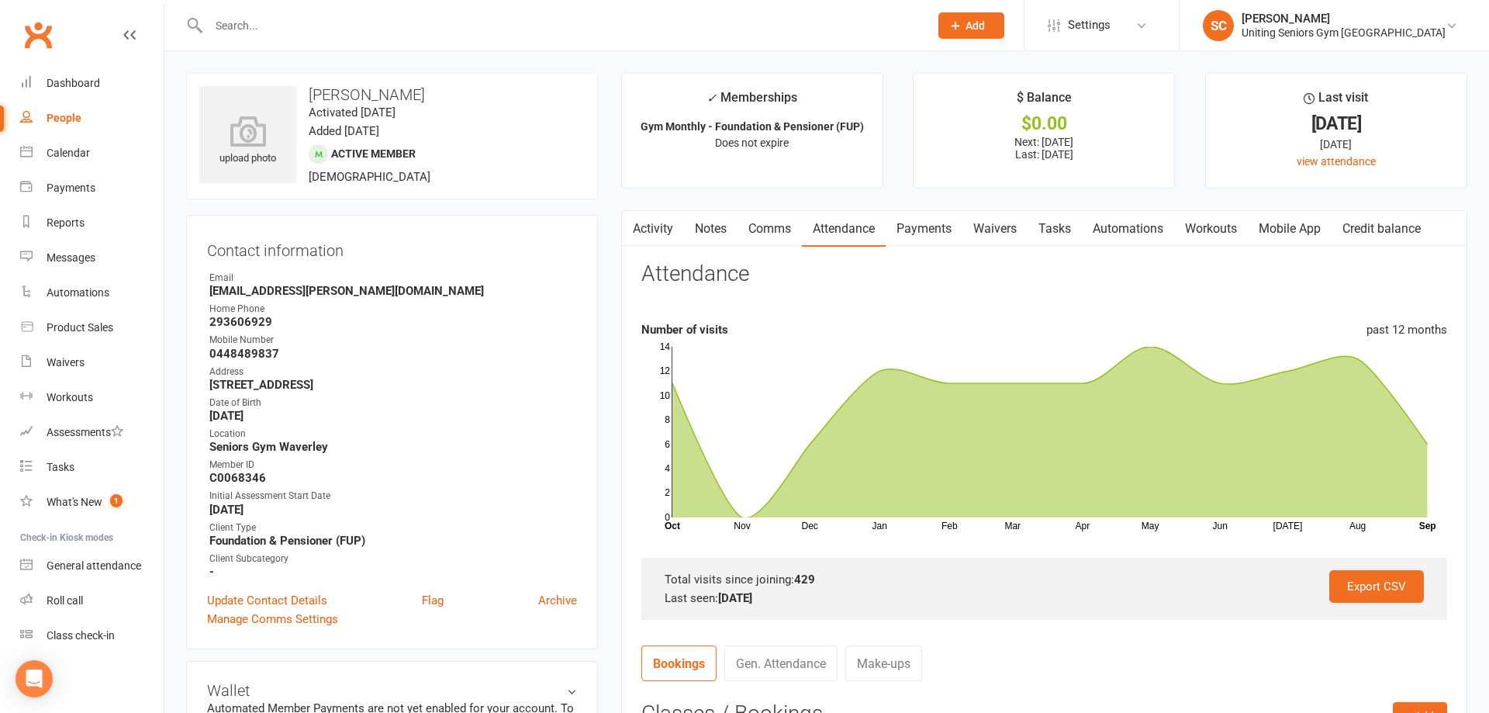
select select "100"
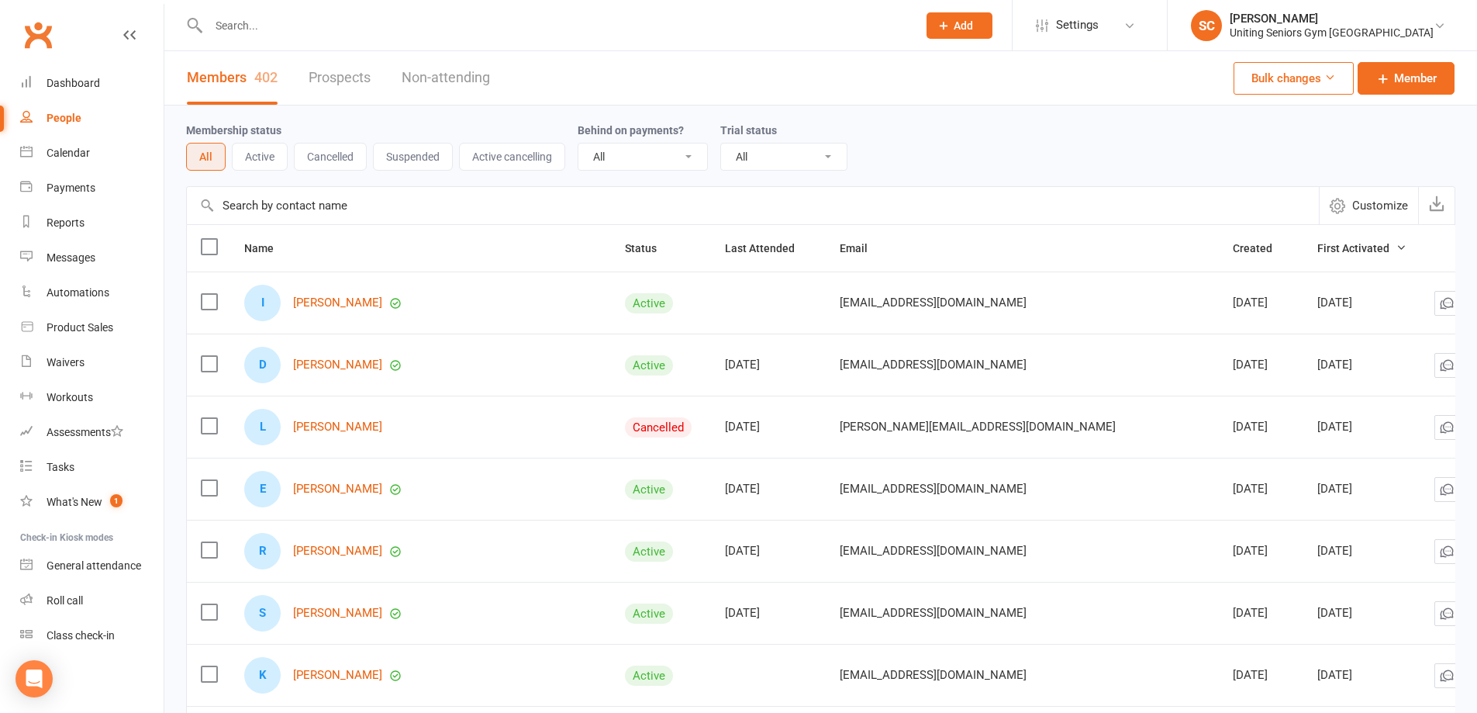
click at [277, 24] on input "text" at bounding box center [555, 26] width 703 height 22
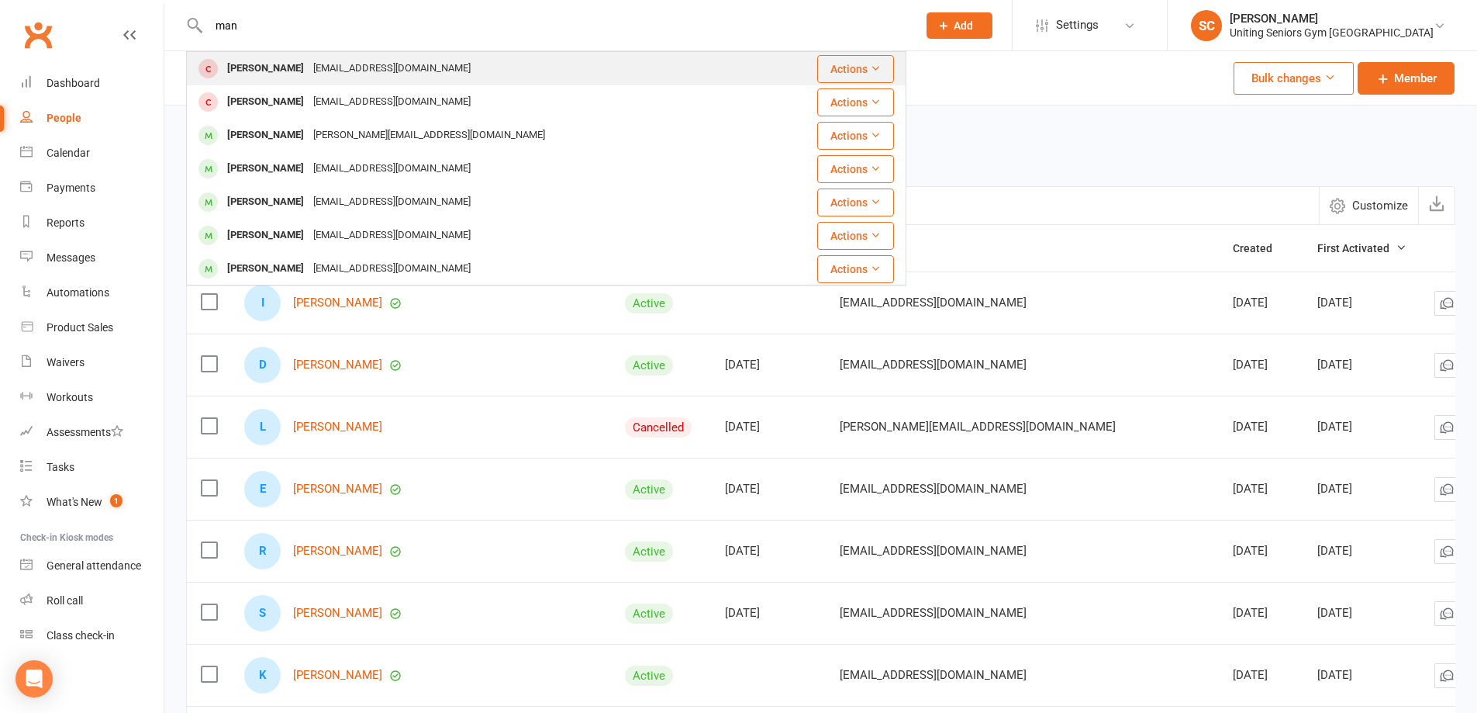
type input "man"
click at [292, 74] on div "Manou Heman" at bounding box center [266, 68] width 86 height 22
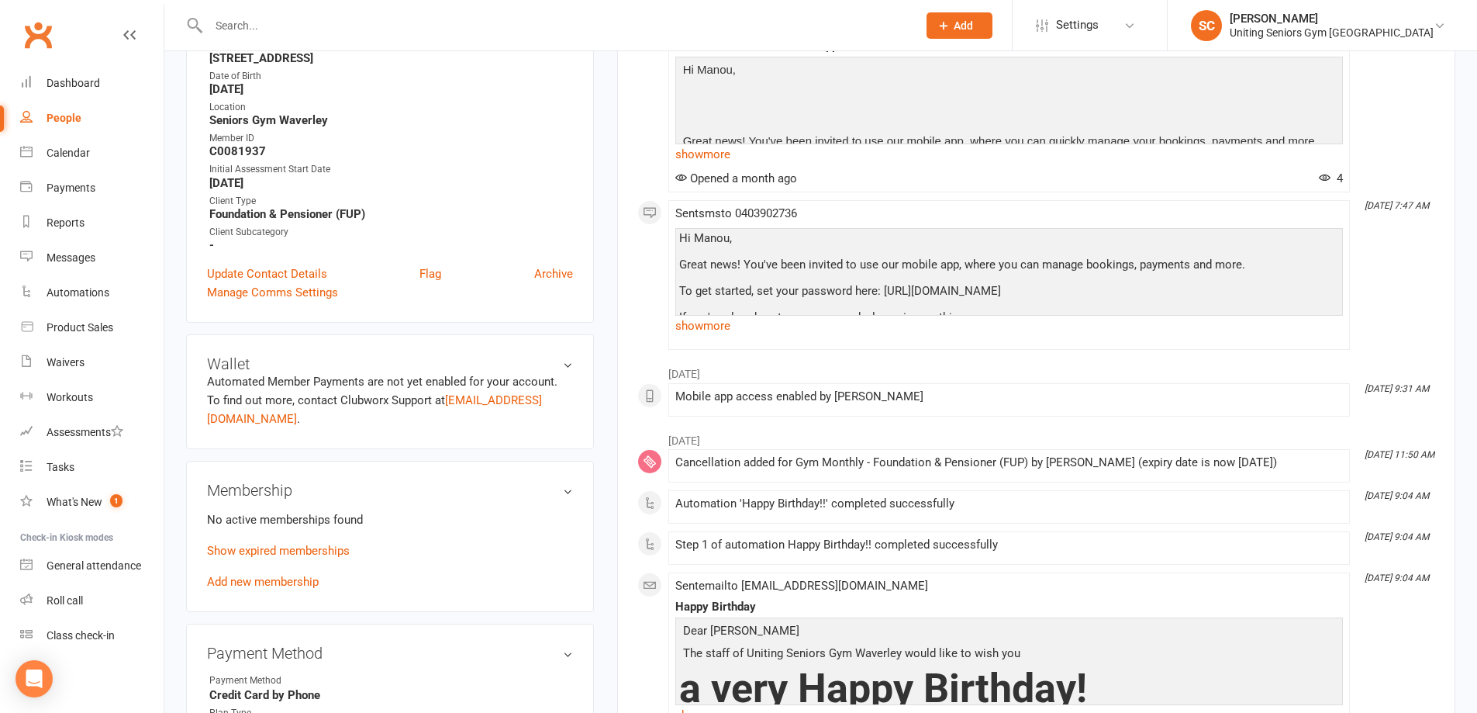
scroll to position [465, 0]
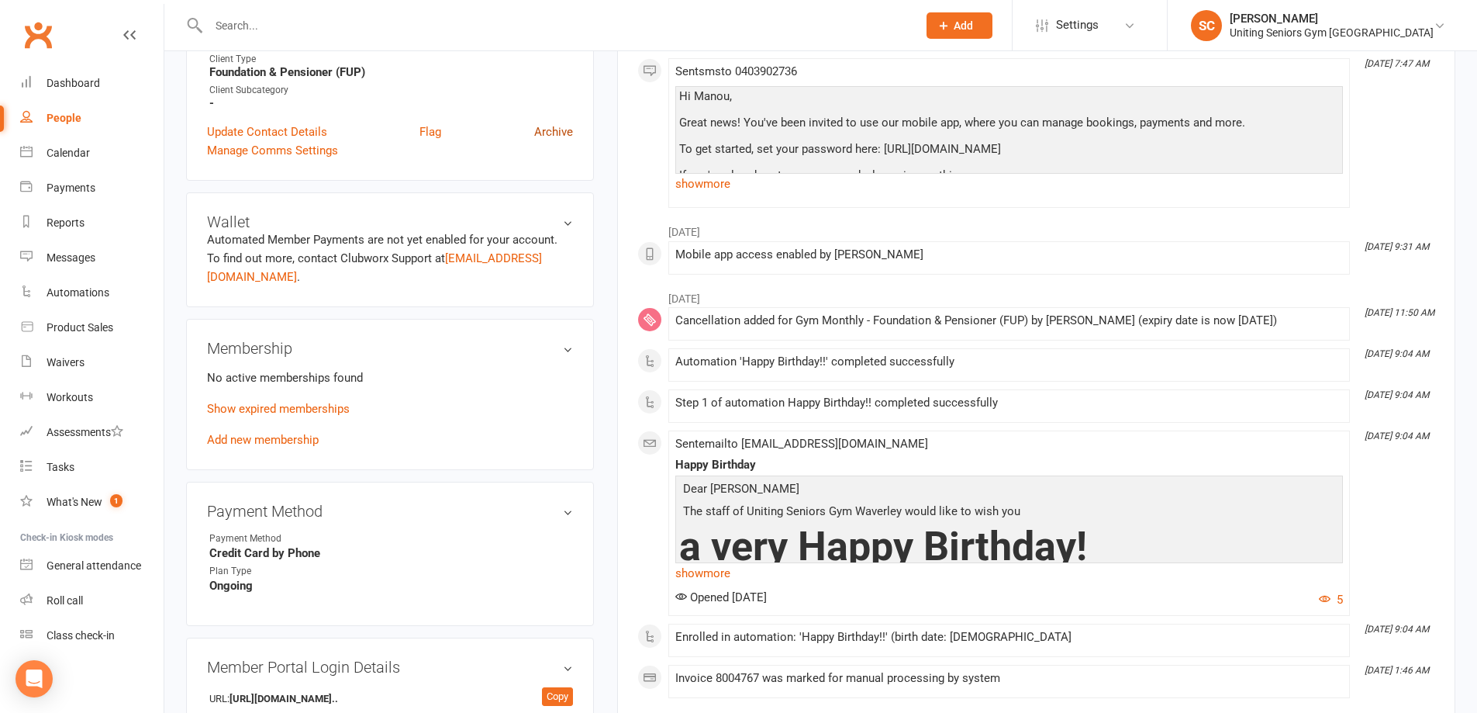
click at [551, 138] on link "Archive" at bounding box center [553, 132] width 39 height 19
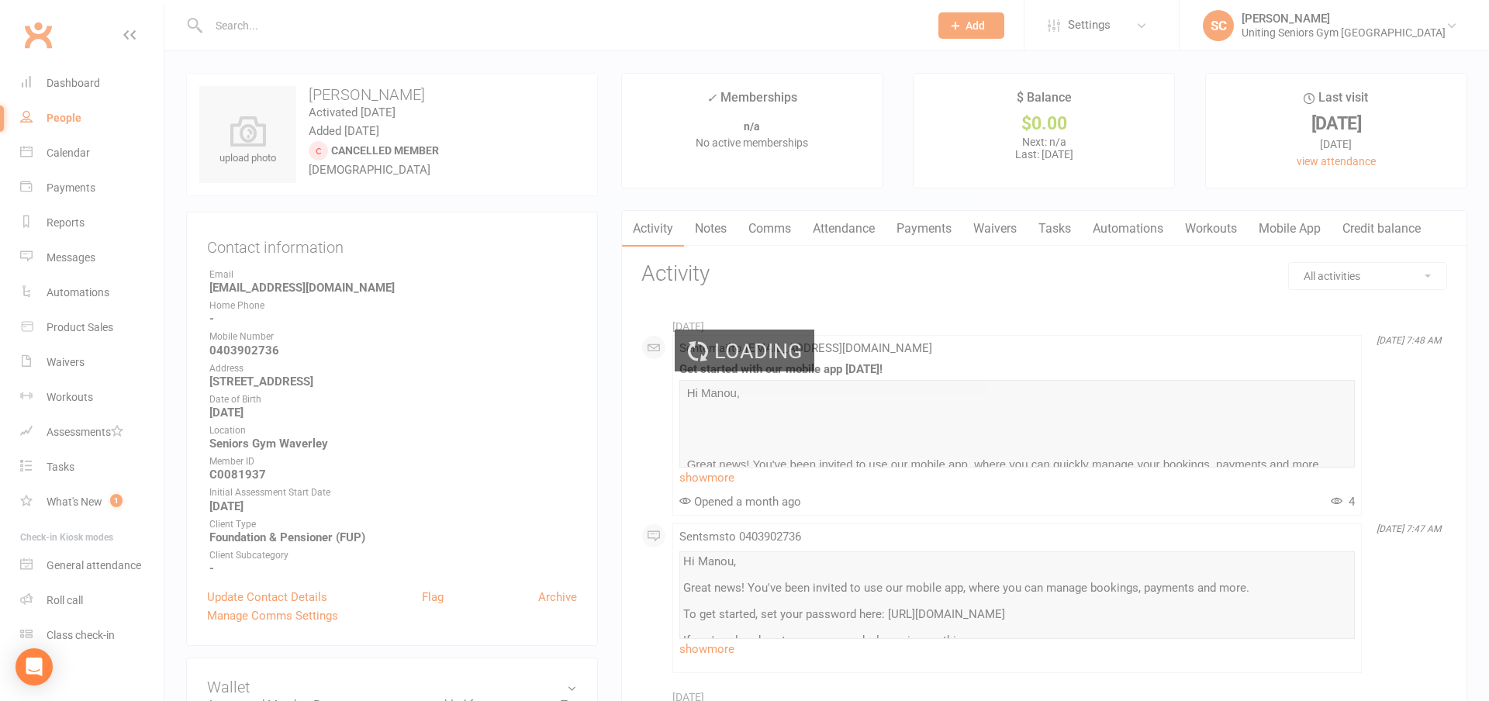
select select "100"
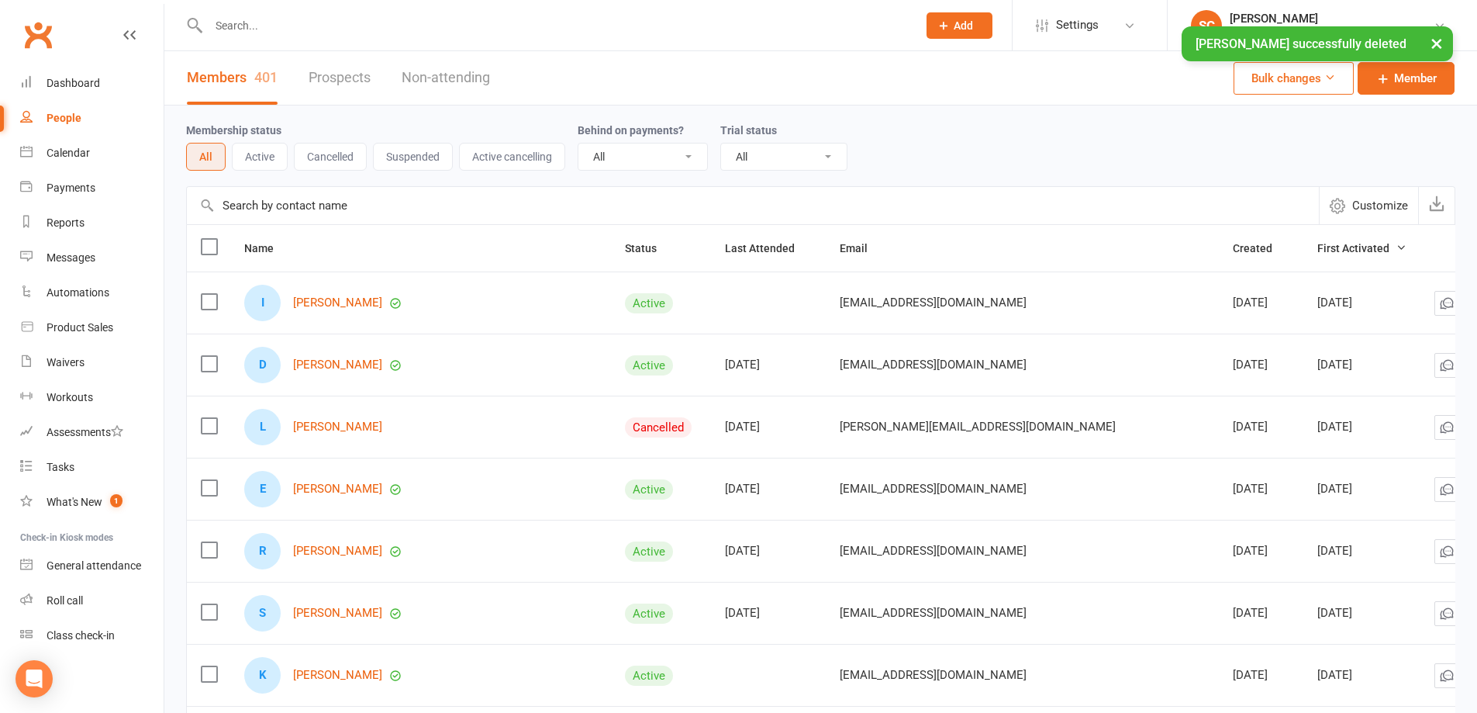
click at [264, 23] on input "text" at bounding box center [555, 26] width 703 height 22
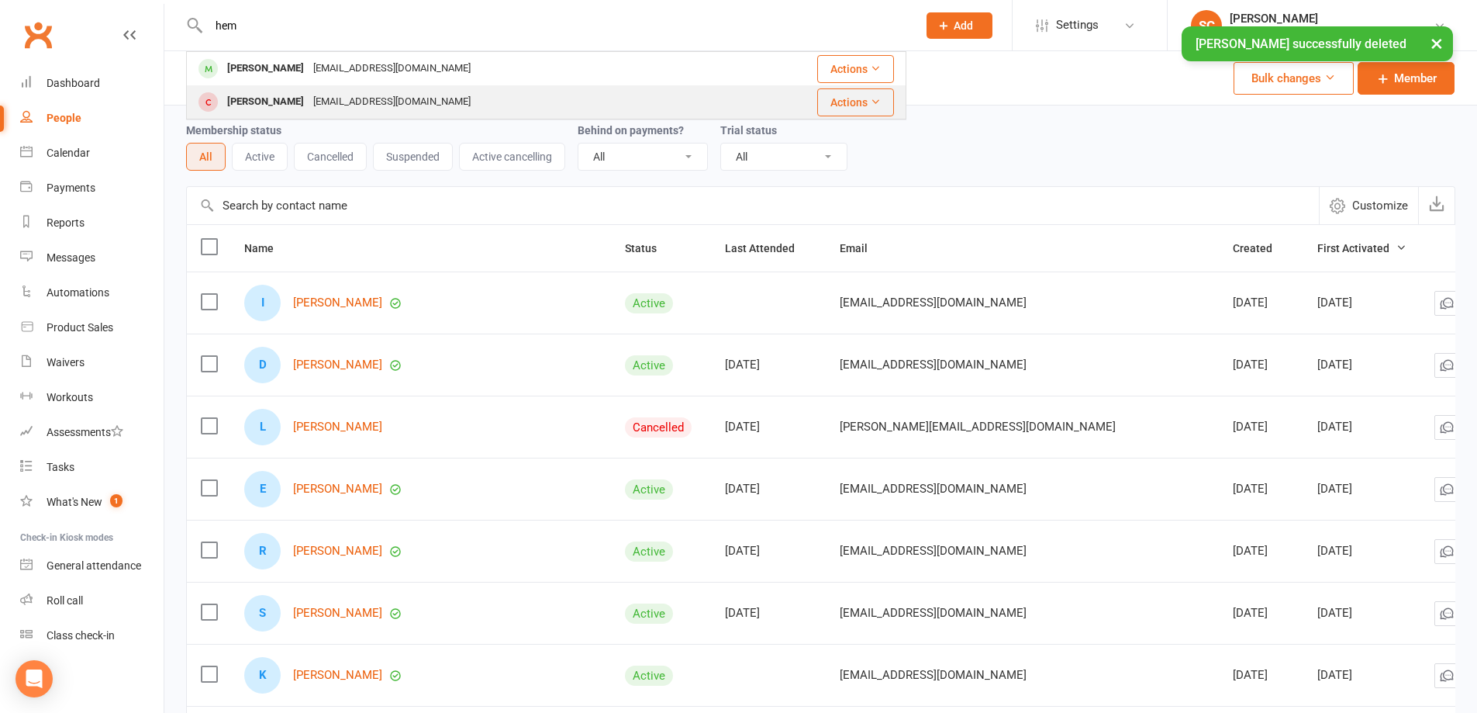
type input "hem"
click at [320, 101] on div "manouheman@gmail.com" at bounding box center [392, 102] width 167 height 22
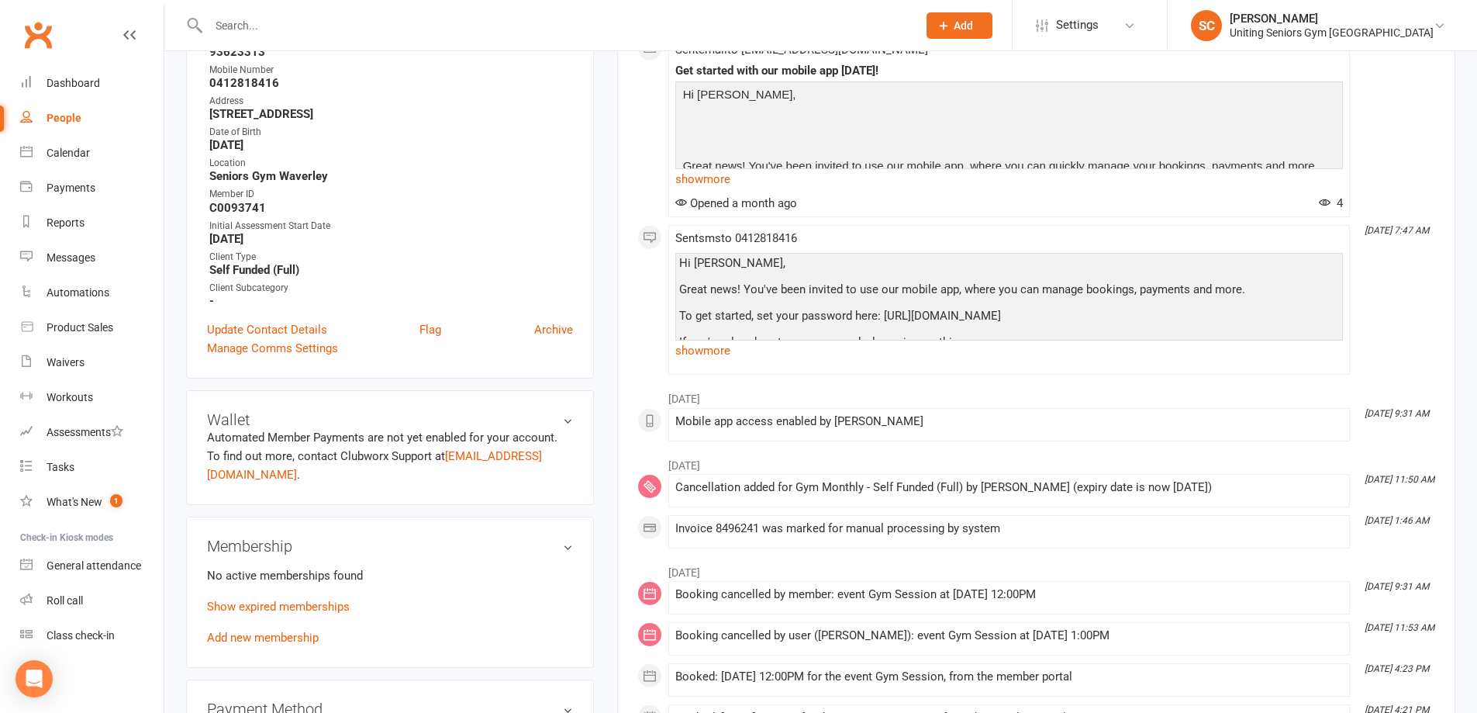
scroll to position [310, 0]
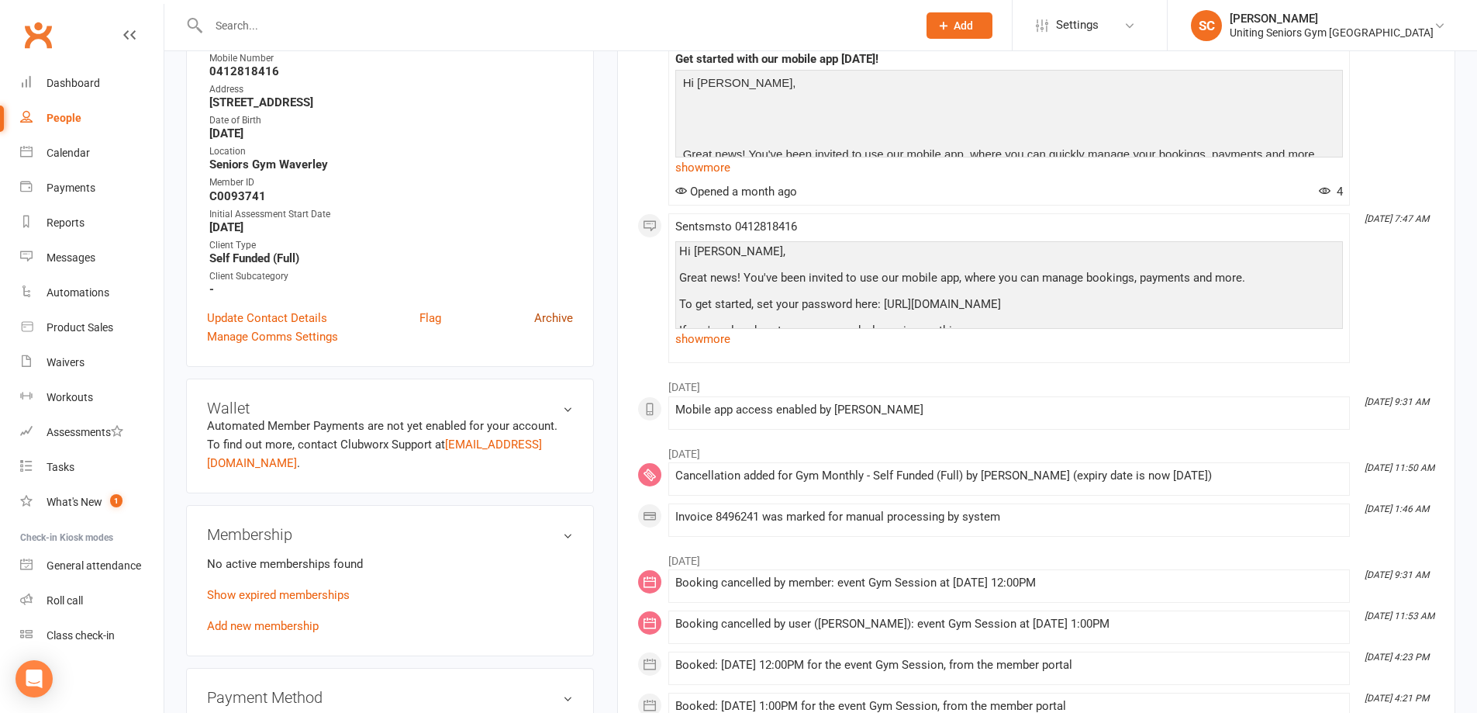
click at [561, 316] on link "Archive" at bounding box center [553, 318] width 39 height 19
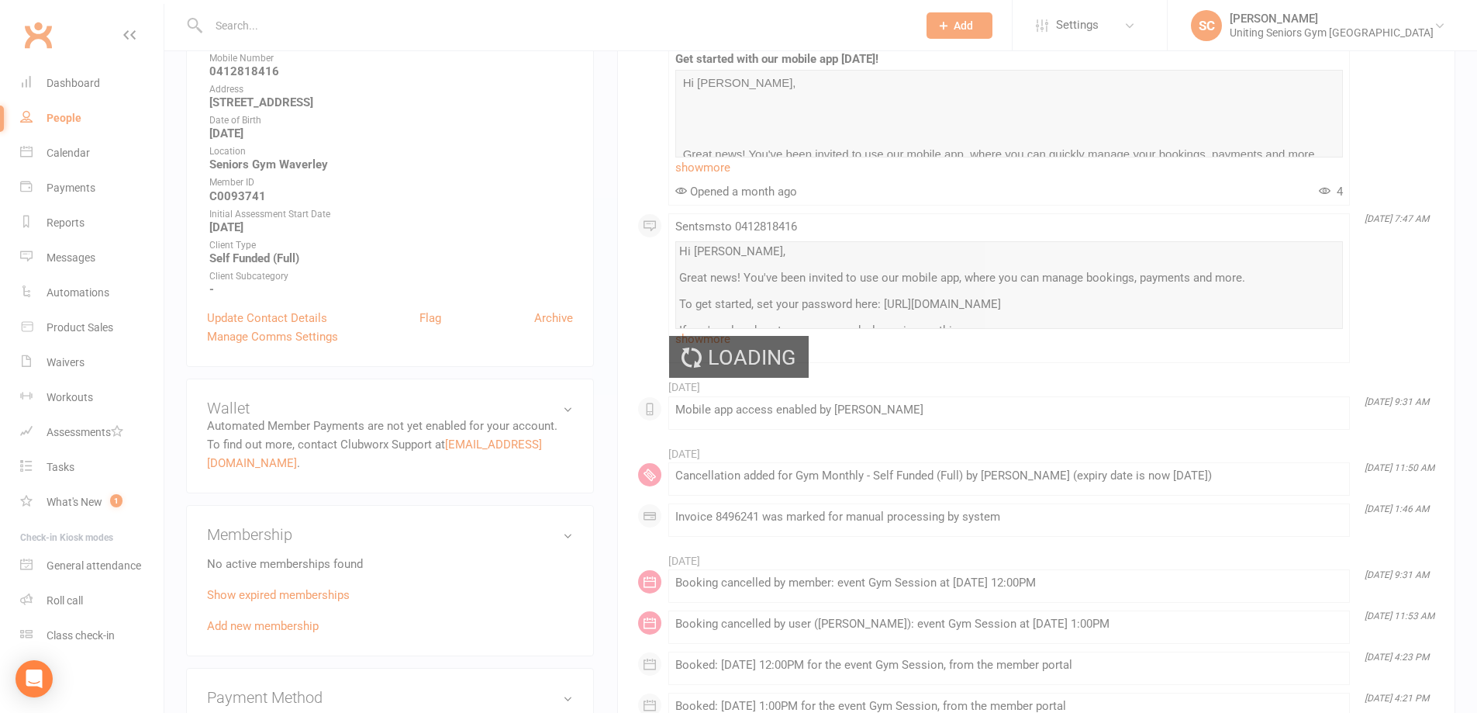
select select "100"
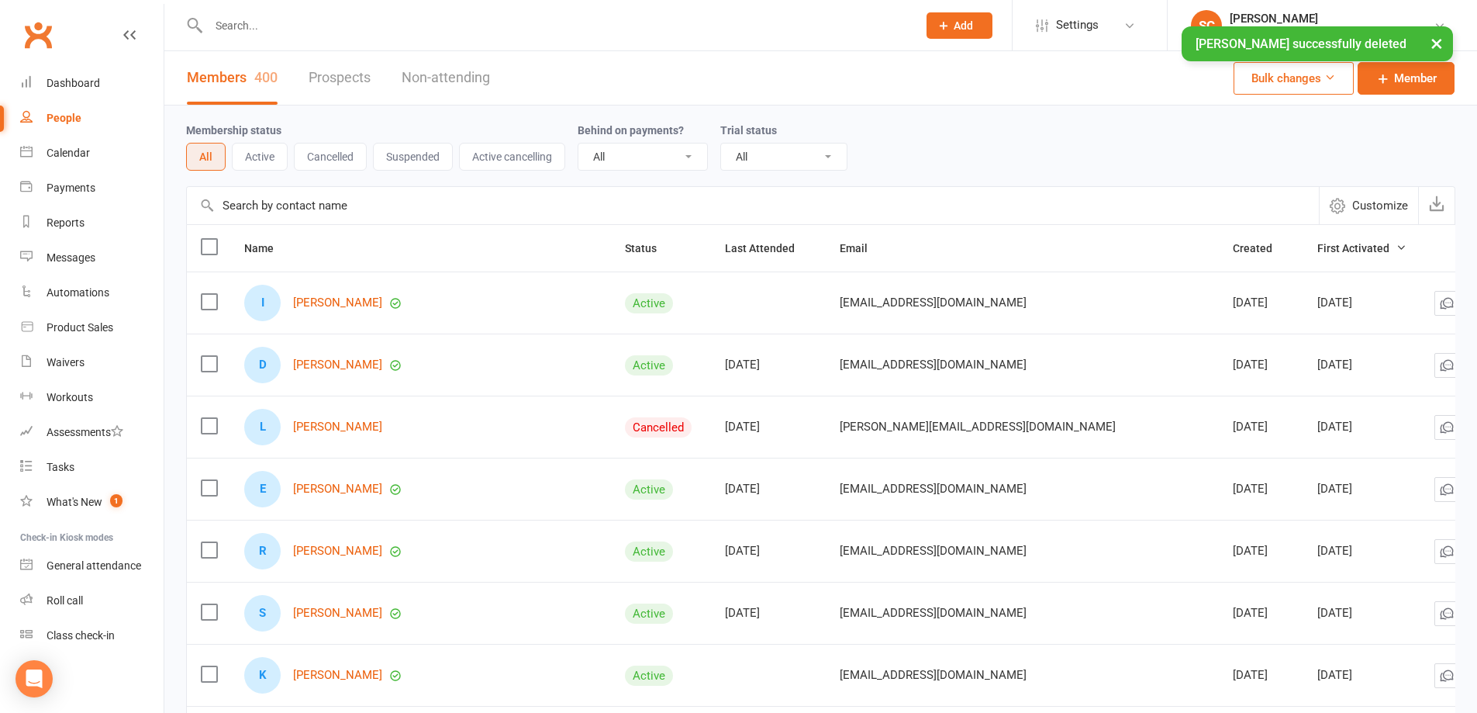
click at [252, 26] on div "× Albert Heman successfully deleted" at bounding box center [728, 26] width 1457 height 0
click at [263, 18] on input "text" at bounding box center [555, 26] width 703 height 22
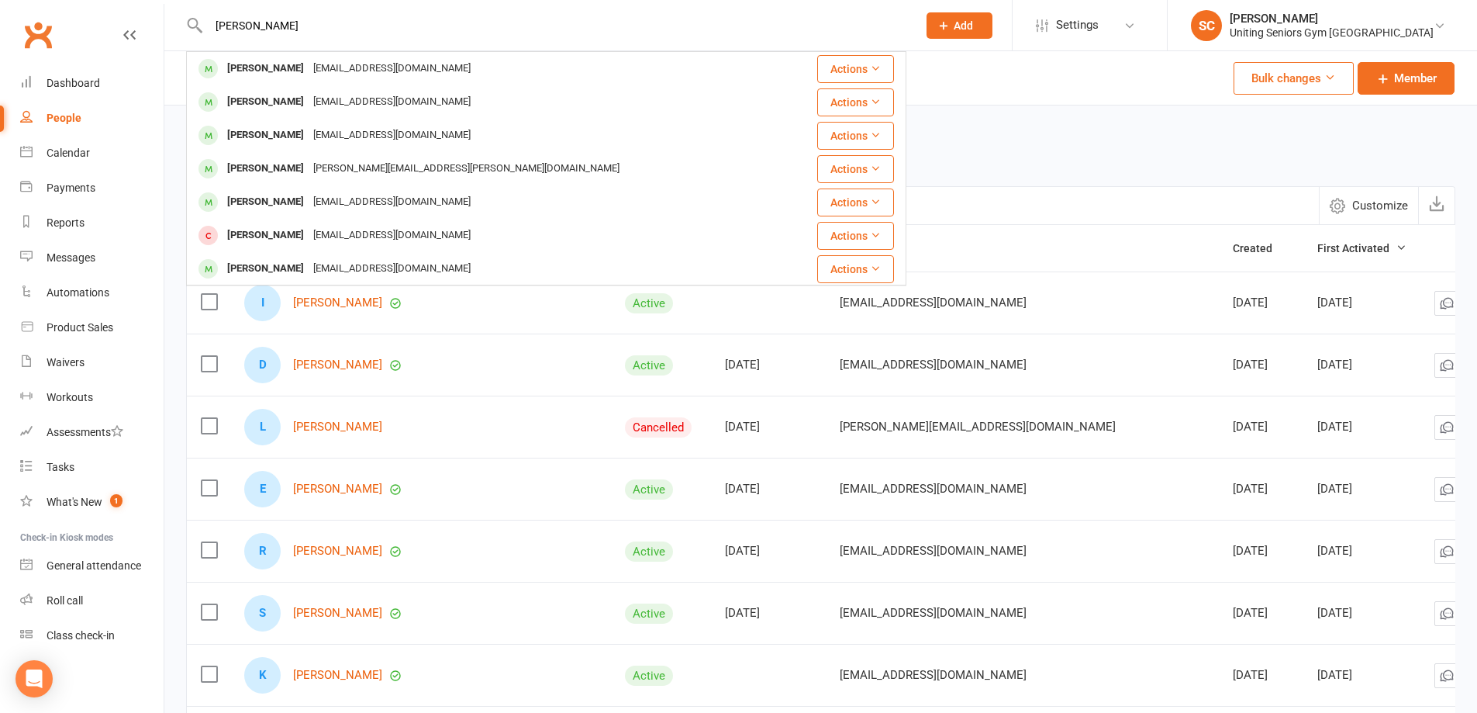
type input "marj"
drag, startPoint x: 1037, startPoint y: 129, endPoint x: 1026, endPoint y: 125, distance: 11.5
click at [1035, 126] on div "Membership status All Active Cancelled Suspended Active cancelling Behind on pa…" at bounding box center [821, 146] width 1270 height 50
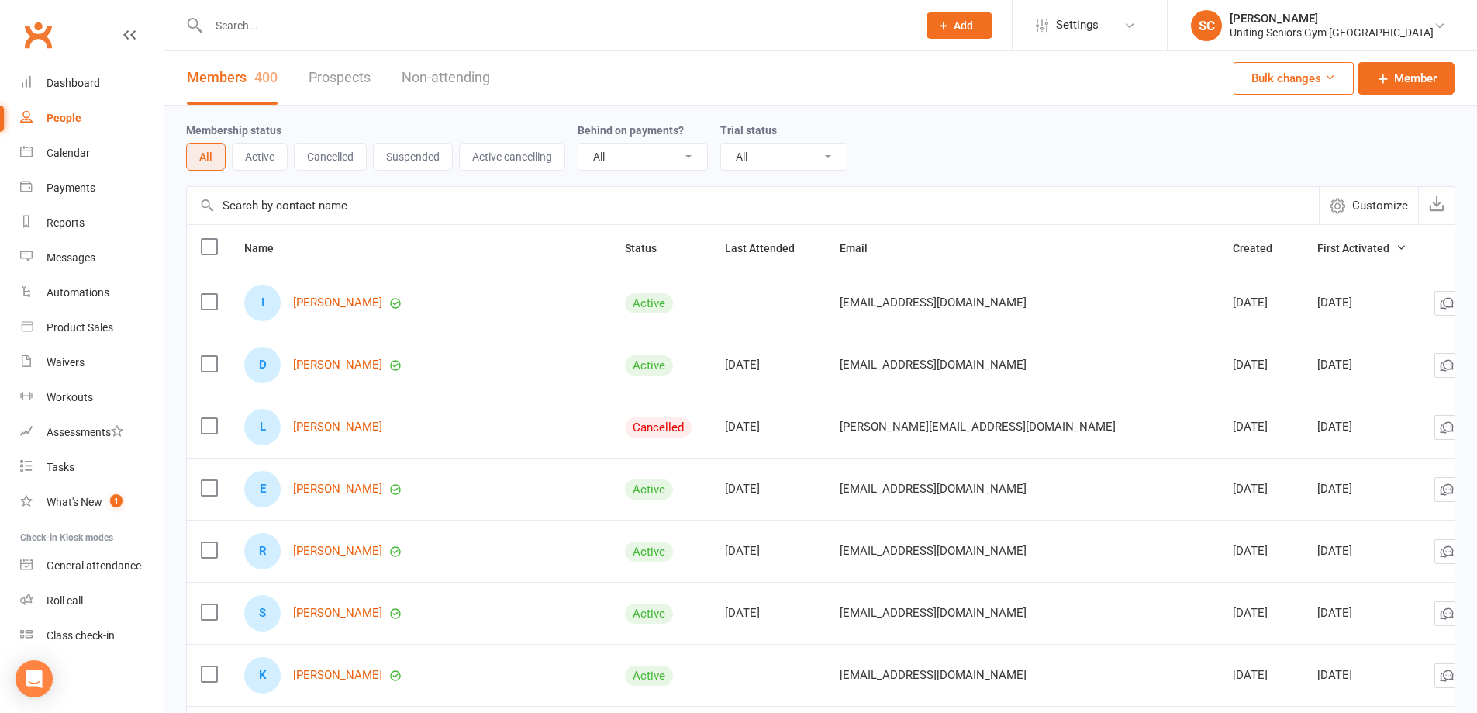
click at [1380, 210] on span "Customize" at bounding box center [1381, 205] width 56 height 19
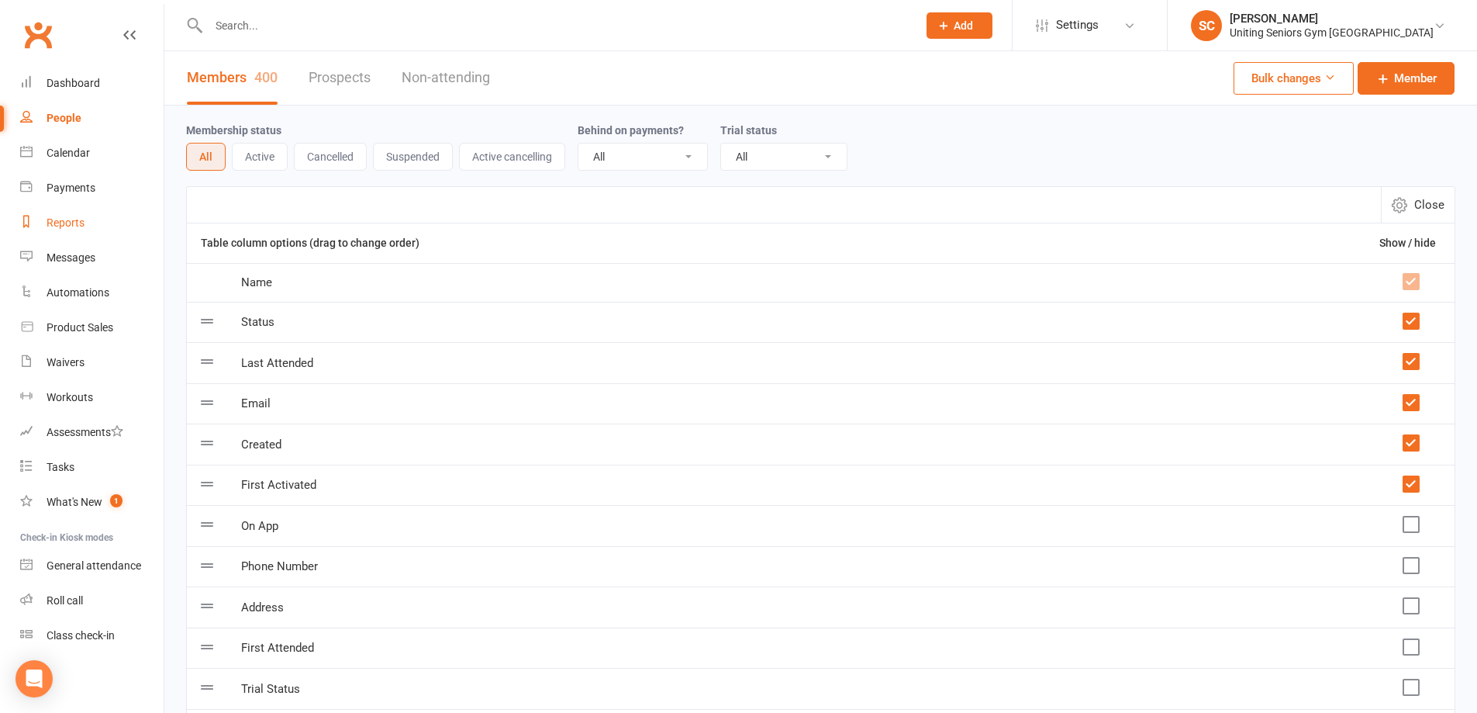
click at [70, 217] on div "Reports" at bounding box center [66, 222] width 38 height 12
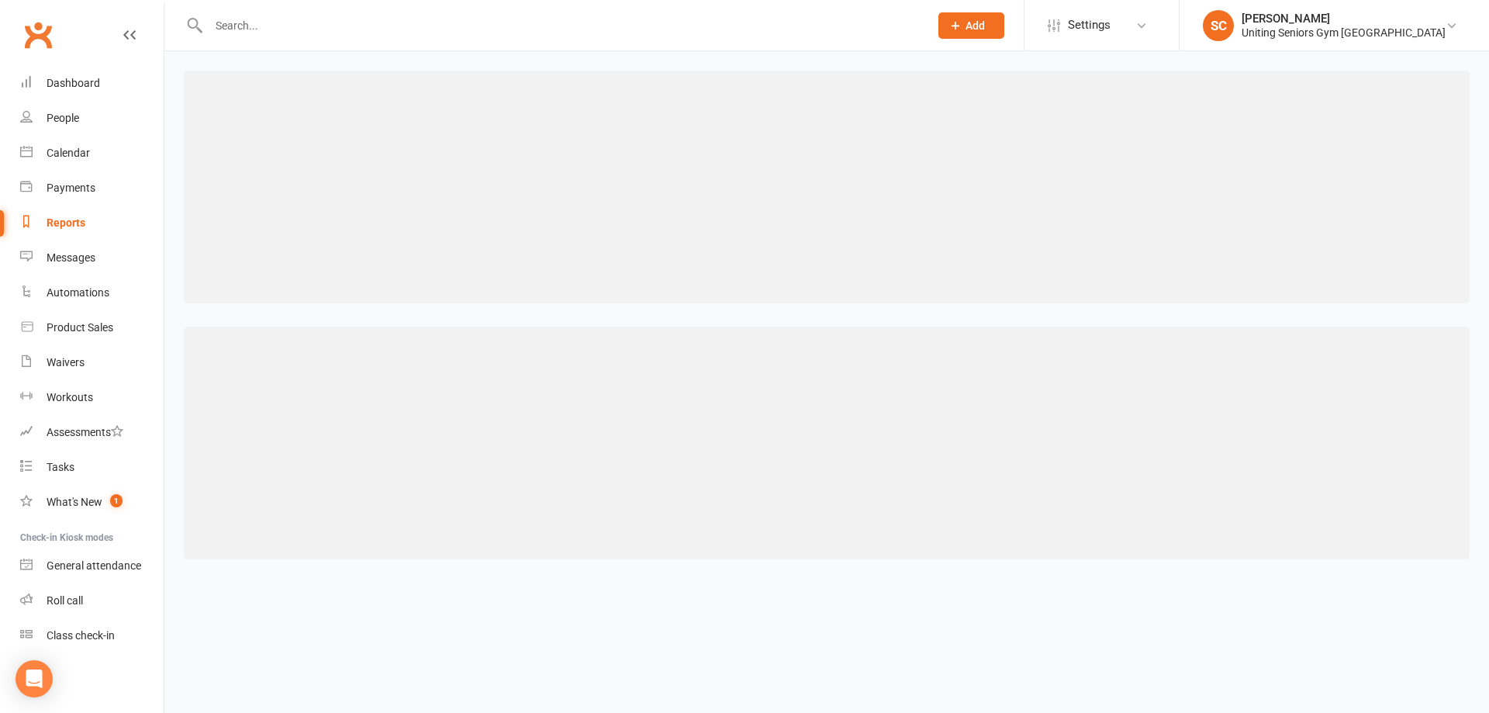
select select "100"
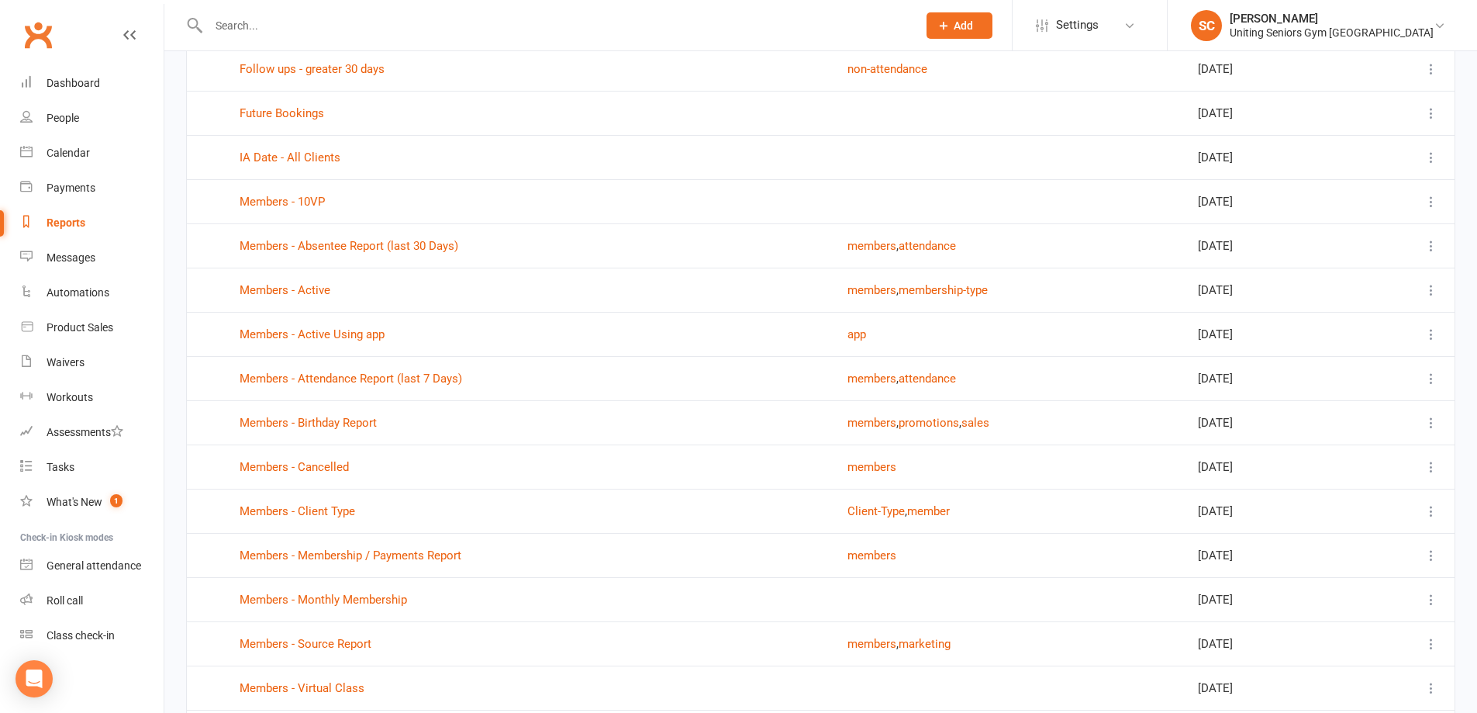
scroll to position [1474, 0]
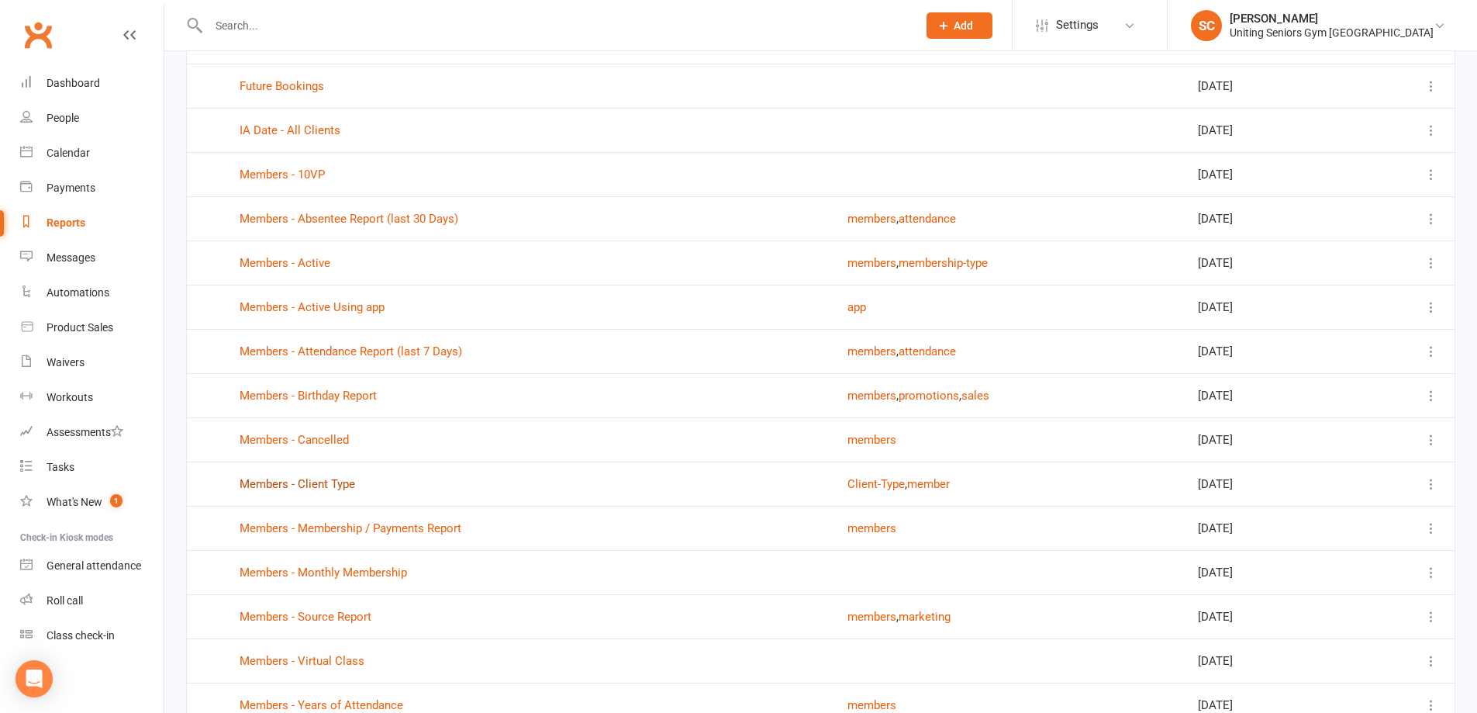
click at [338, 486] on link "Members - Client Type" at bounding box center [298, 484] width 116 height 14
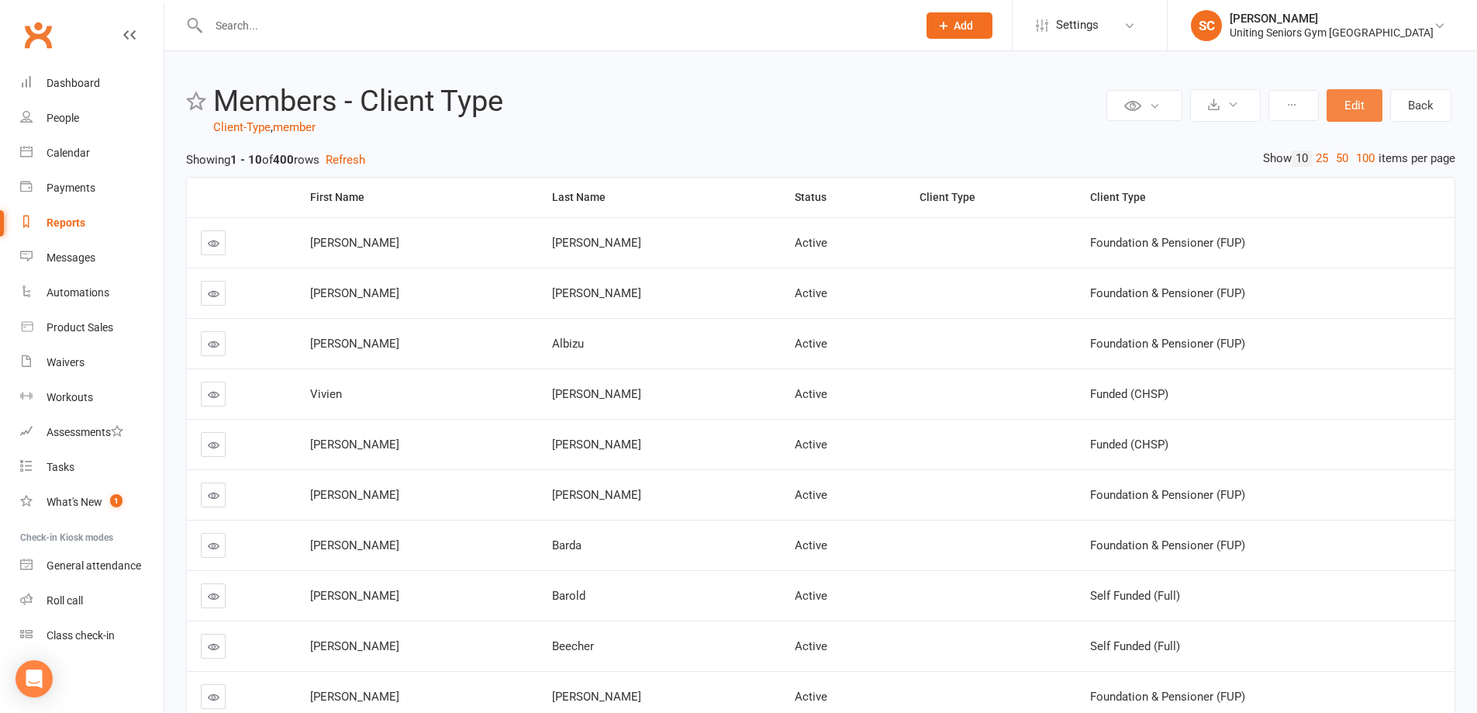
click at [1365, 105] on button "Edit" at bounding box center [1355, 105] width 56 height 33
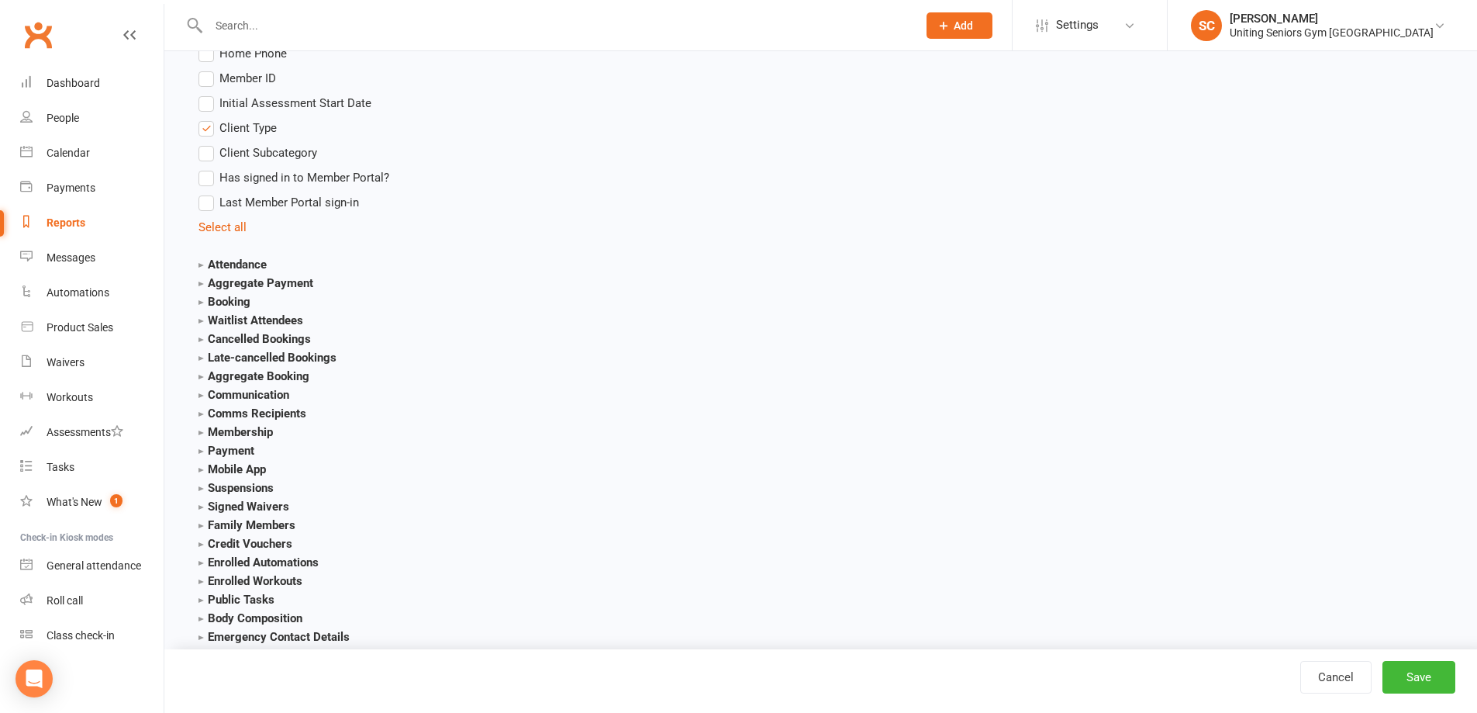
scroll to position [1629, 0]
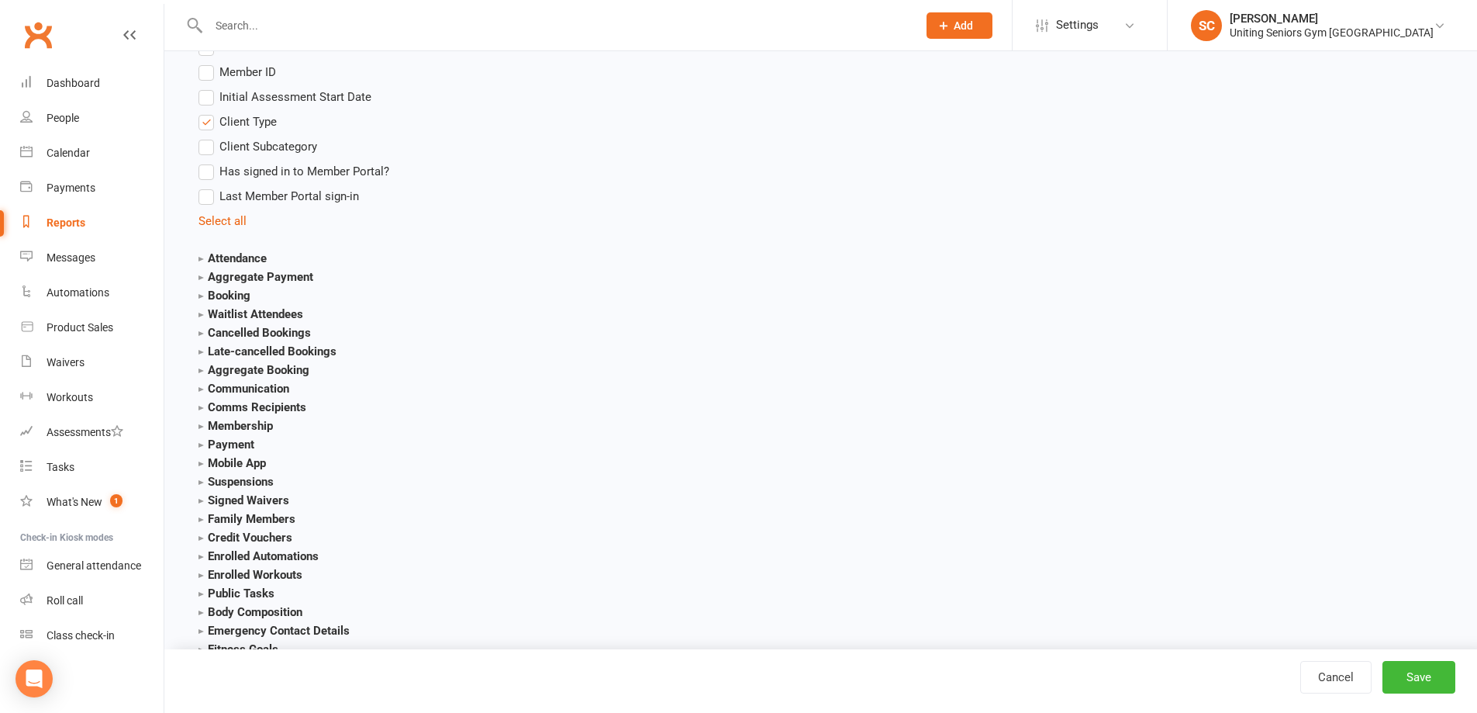
click at [201, 424] on strong "Membership" at bounding box center [236, 426] width 74 height 14
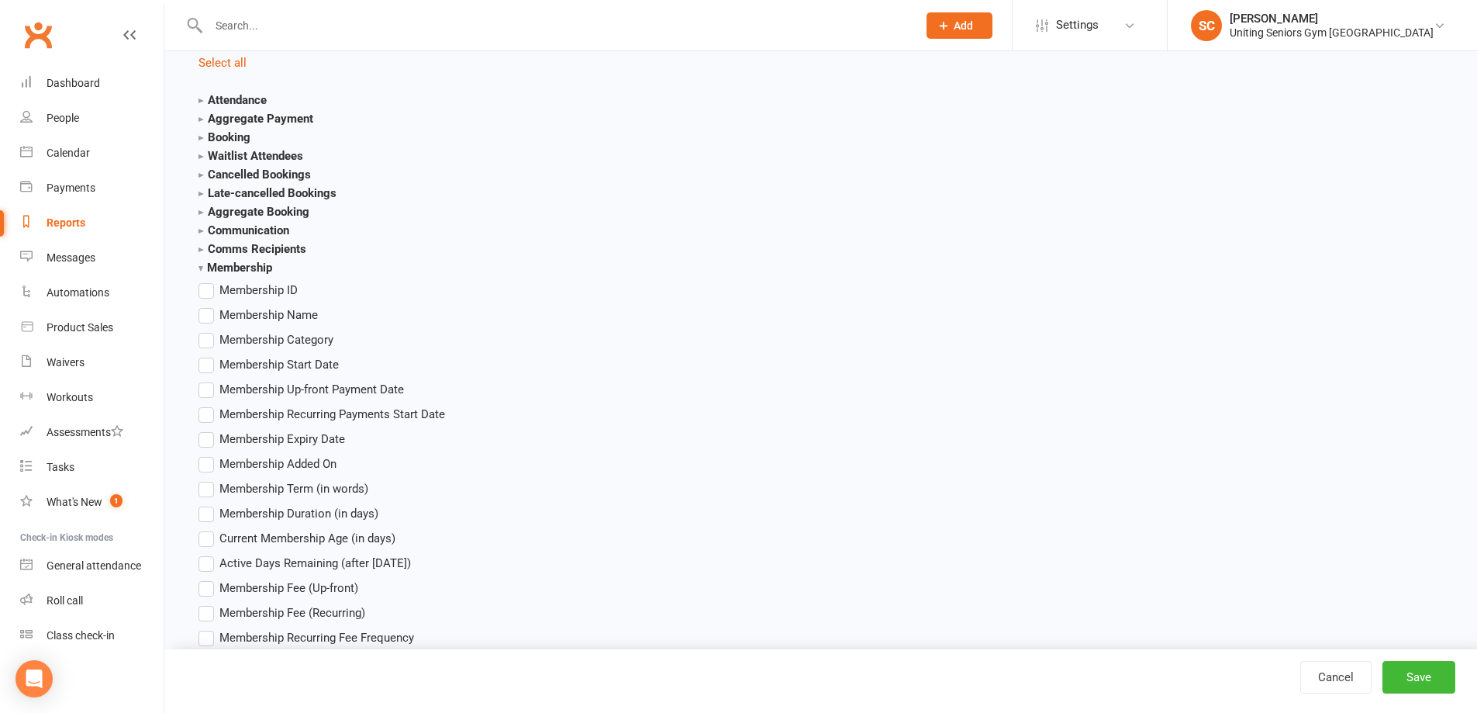
scroll to position [1861, 0]
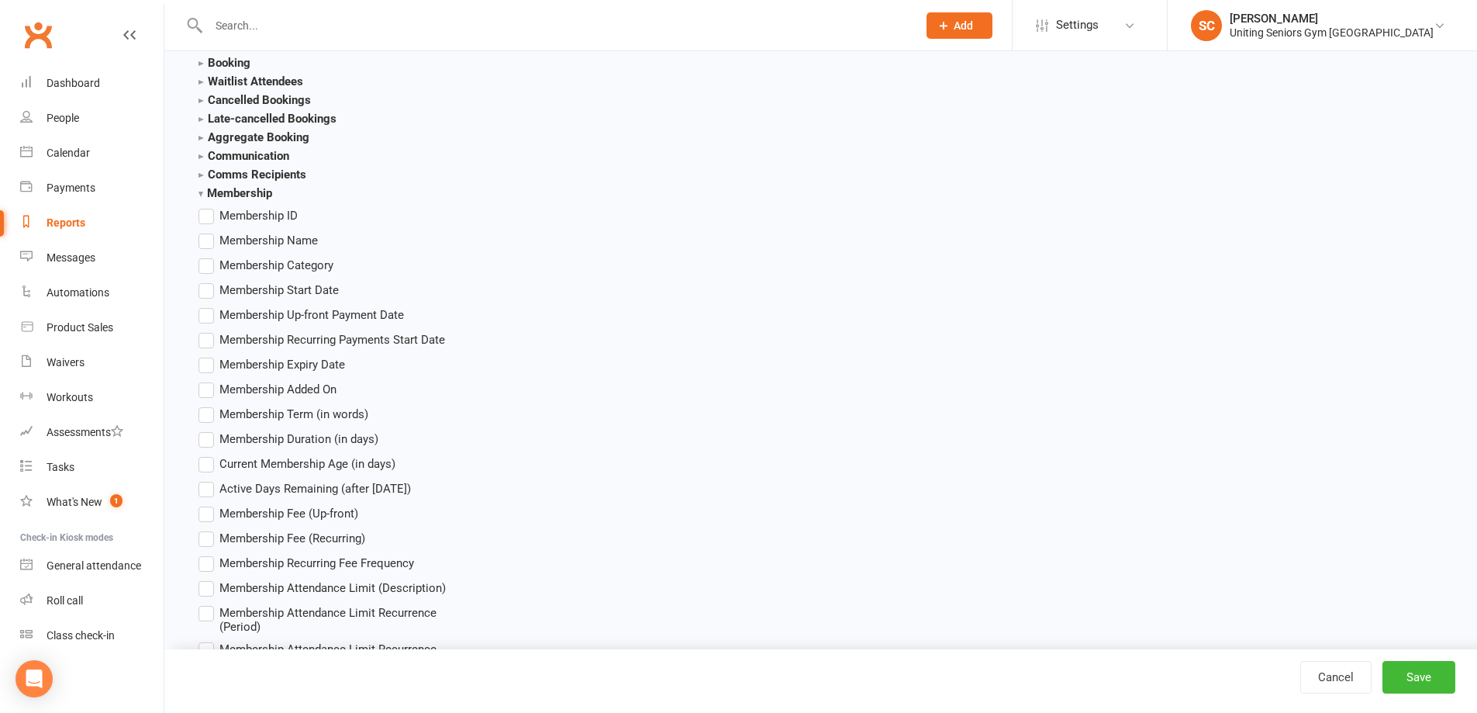
click at [207, 243] on label "Membership Name" at bounding box center [258, 240] width 119 height 19
click at [207, 231] on input "Membership Name" at bounding box center [204, 231] width 10 height 0
click at [1411, 680] on button "Save" at bounding box center [1419, 677] width 73 height 33
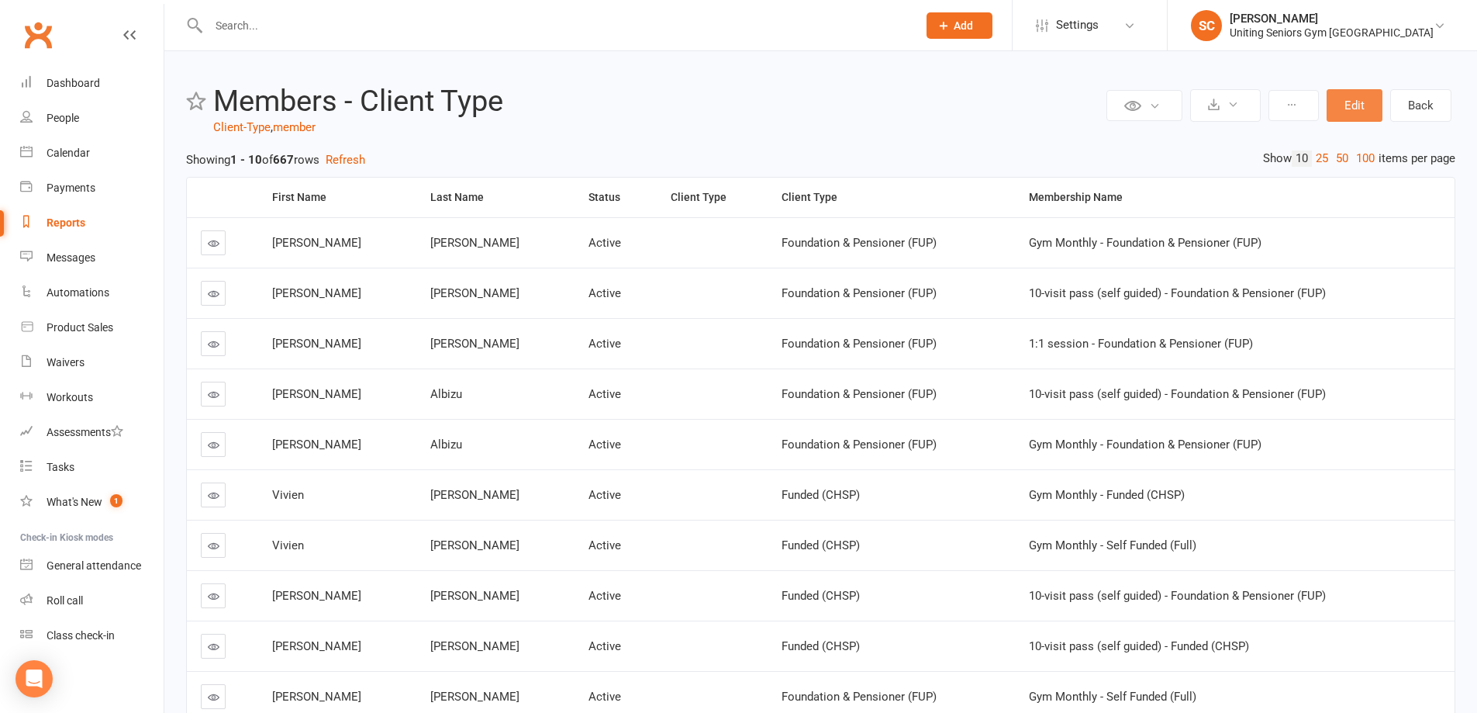
click at [1355, 103] on button "Edit" at bounding box center [1355, 105] width 56 height 33
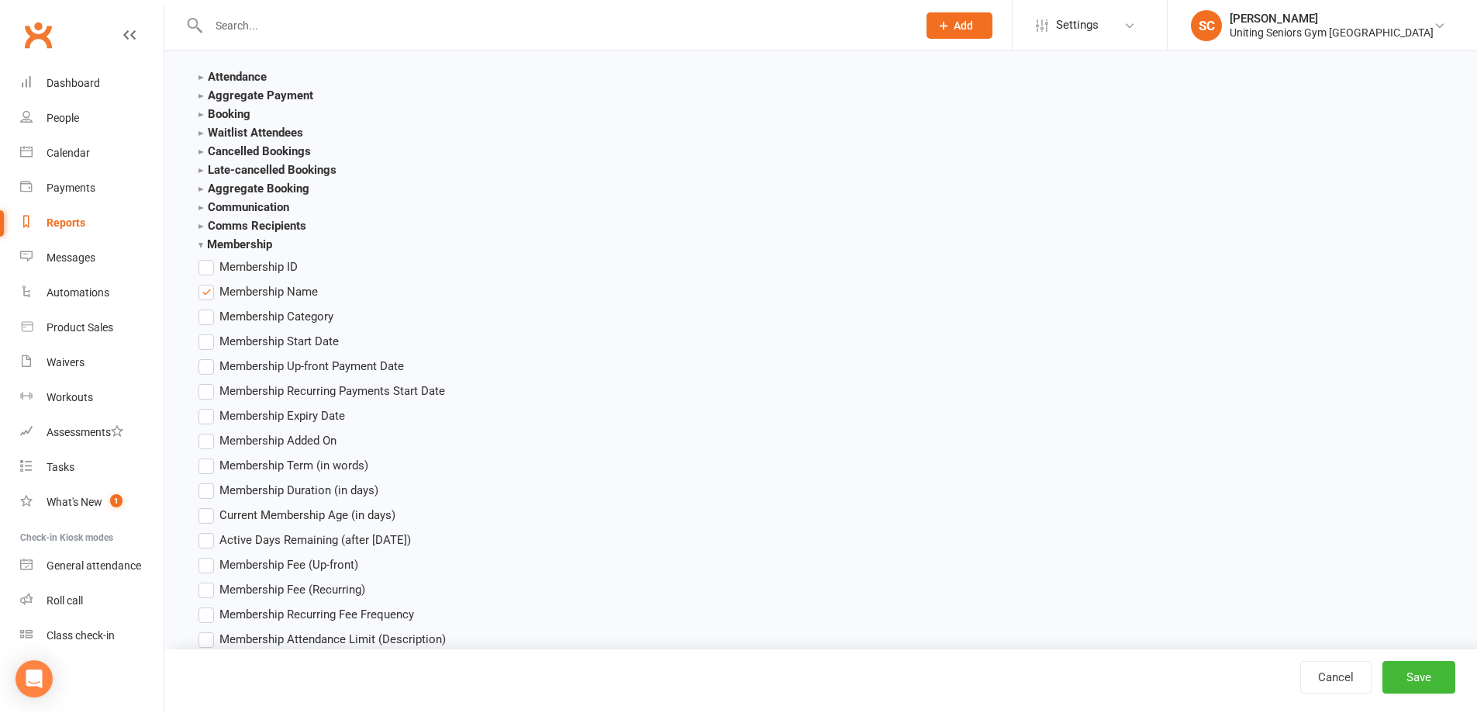
scroll to position [1813, 0]
click at [205, 287] on label "Membership Name" at bounding box center [258, 288] width 119 height 19
click at [205, 279] on input "Membership Name" at bounding box center [204, 279] width 10 height 0
click at [1442, 673] on button "Save" at bounding box center [1419, 677] width 73 height 33
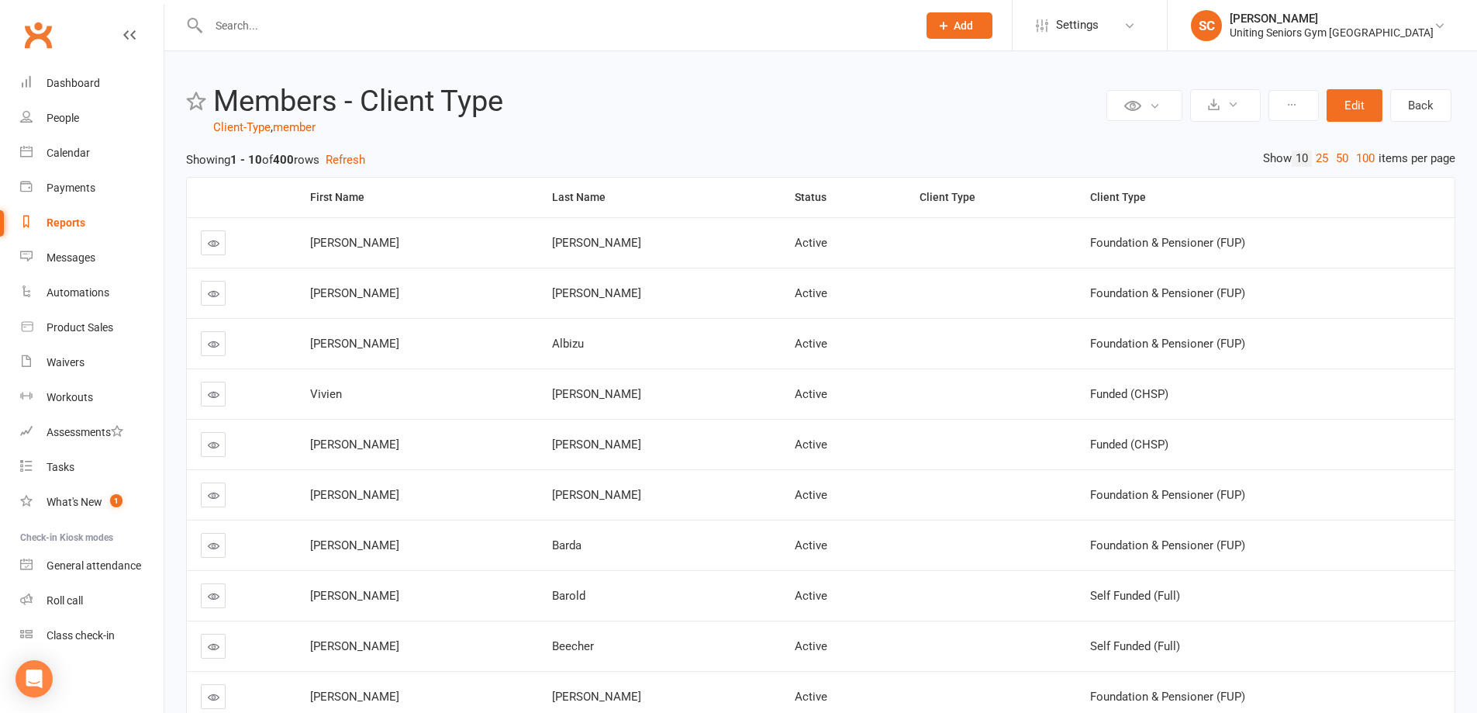
click at [415, 23] on input "text" at bounding box center [555, 26] width 703 height 22
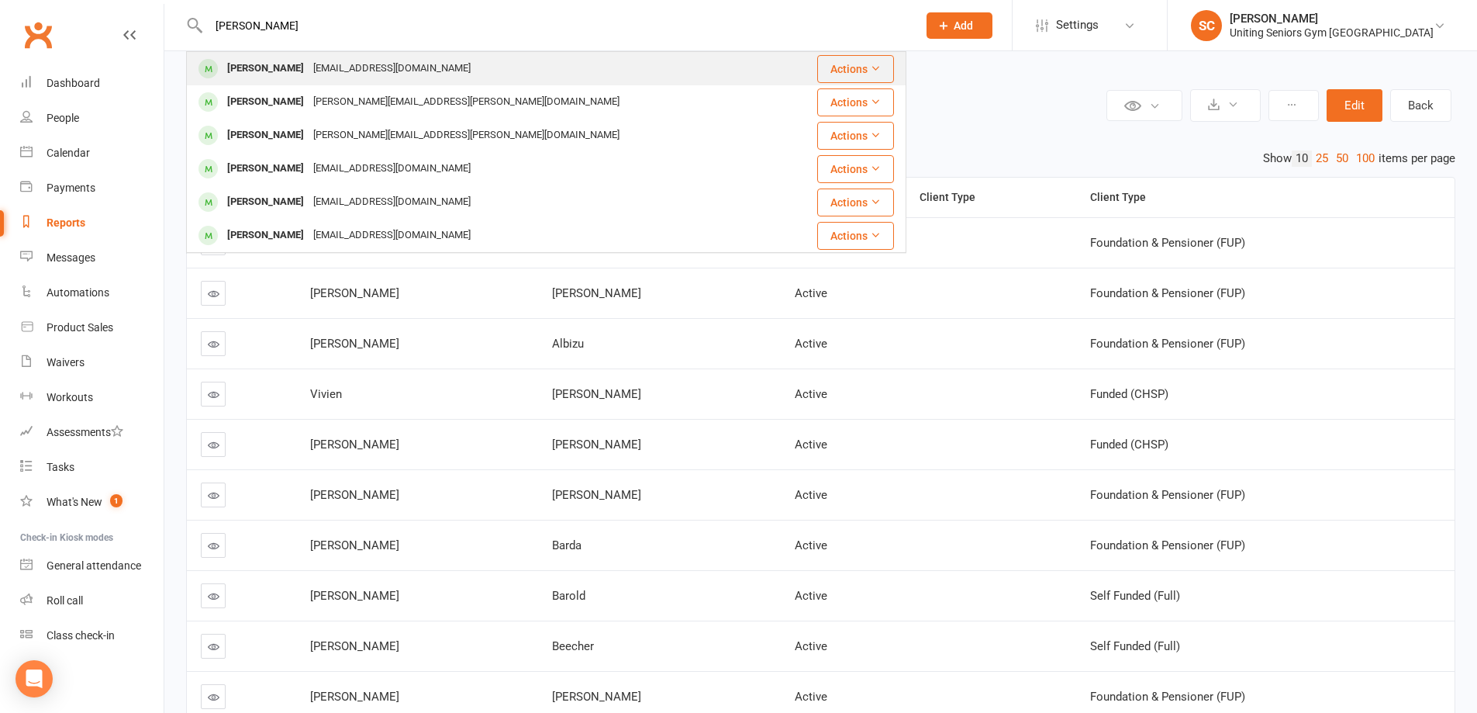
type input "ian ka"
click at [399, 71] on div "Ian Kaplin IJKaplin@icloud.com" at bounding box center [486, 69] width 597 height 32
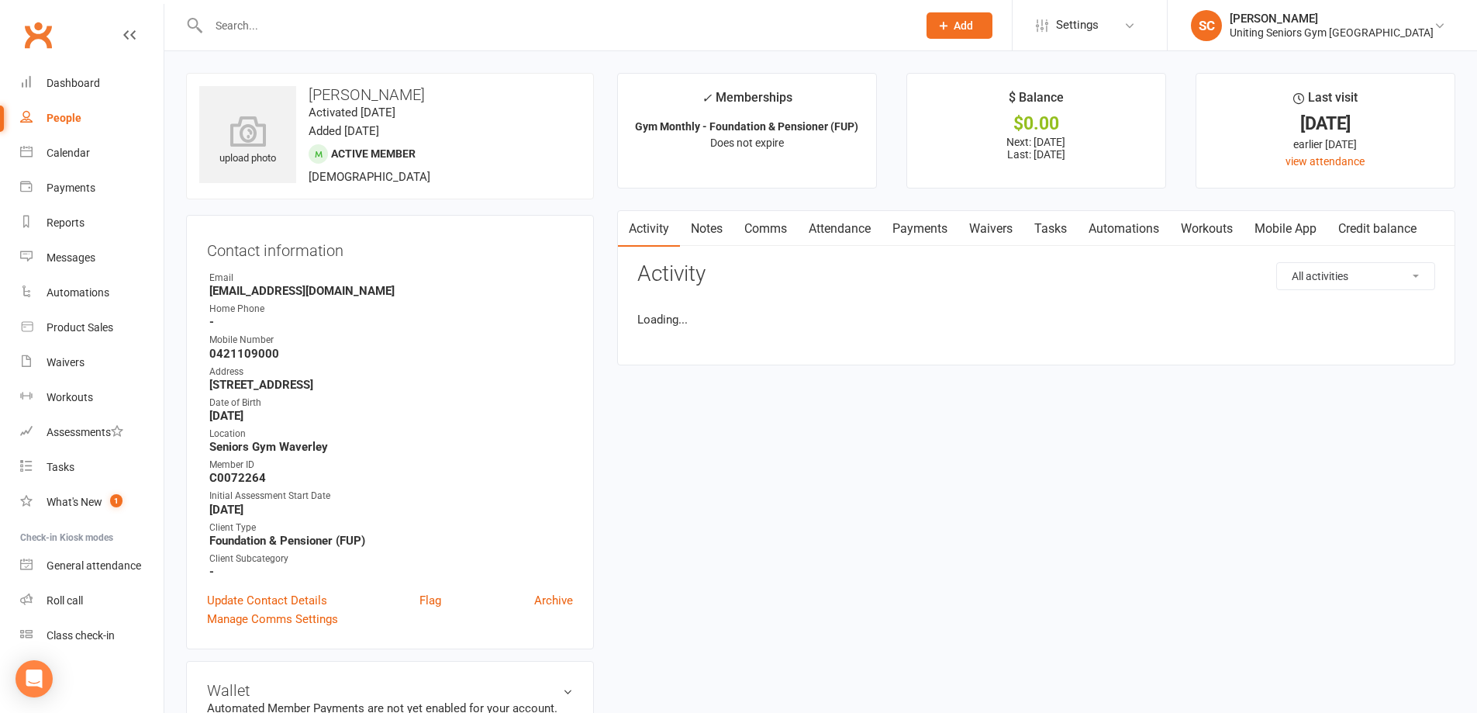
click at [1308, 216] on link "Mobile App" at bounding box center [1286, 229] width 84 height 36
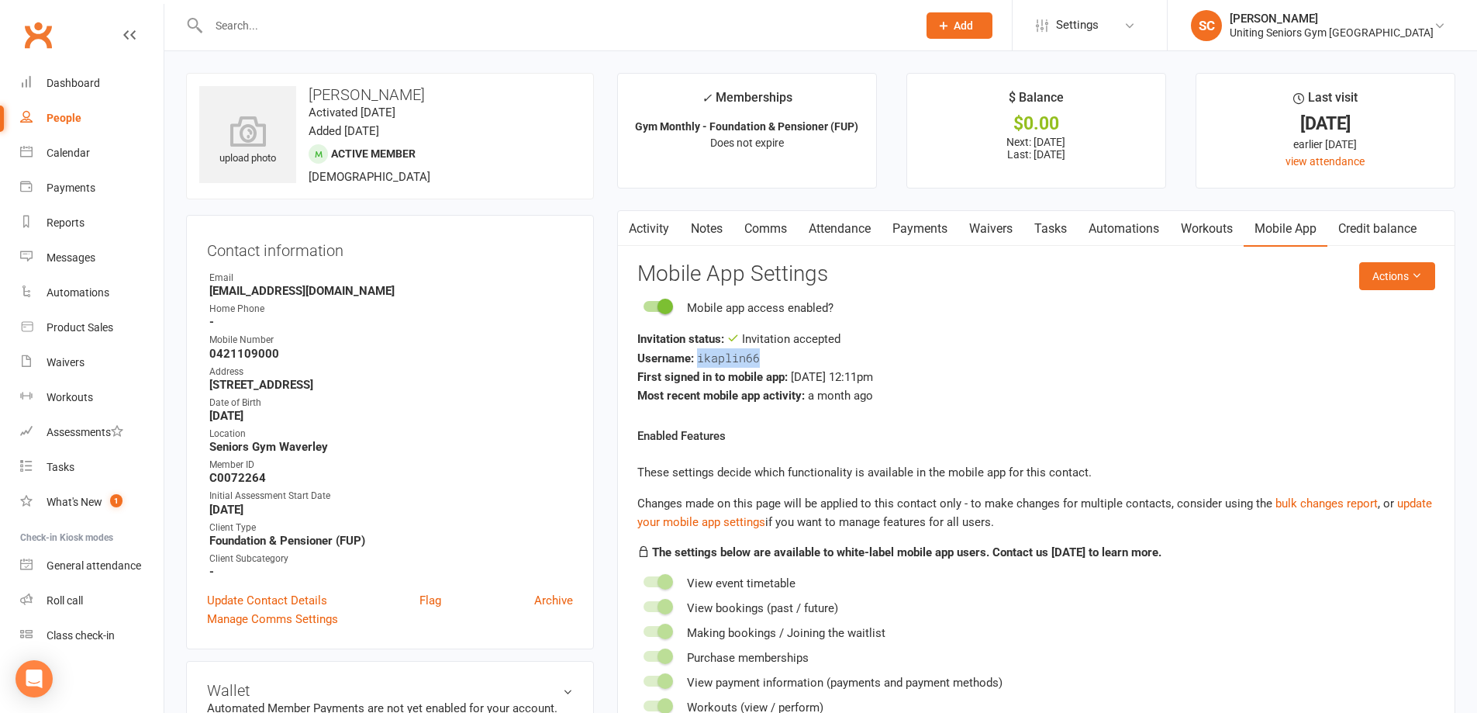
drag, startPoint x: 762, startPoint y: 358, endPoint x: 696, endPoint y: 359, distance: 65.9
click at [696, 359] on div "Username: ikaplin66" at bounding box center [1036, 357] width 798 height 19
click at [776, 359] on div "Username: ikaplin66" at bounding box center [1036, 357] width 798 height 19
click at [369, 24] on input "text" at bounding box center [555, 26] width 703 height 22
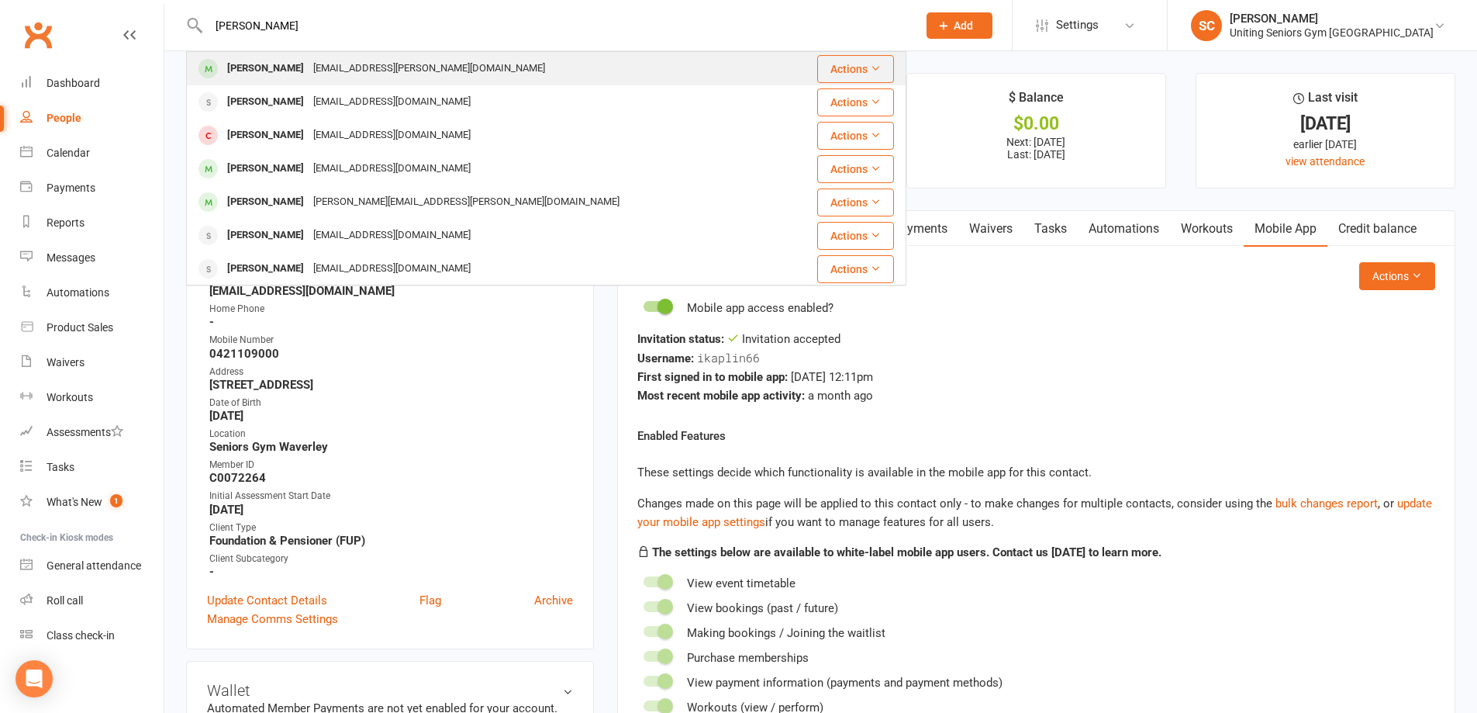
type input "jan mc"
click at [361, 66] on div "jan.c.mcdonnell@gmail.com" at bounding box center [429, 68] width 241 height 22
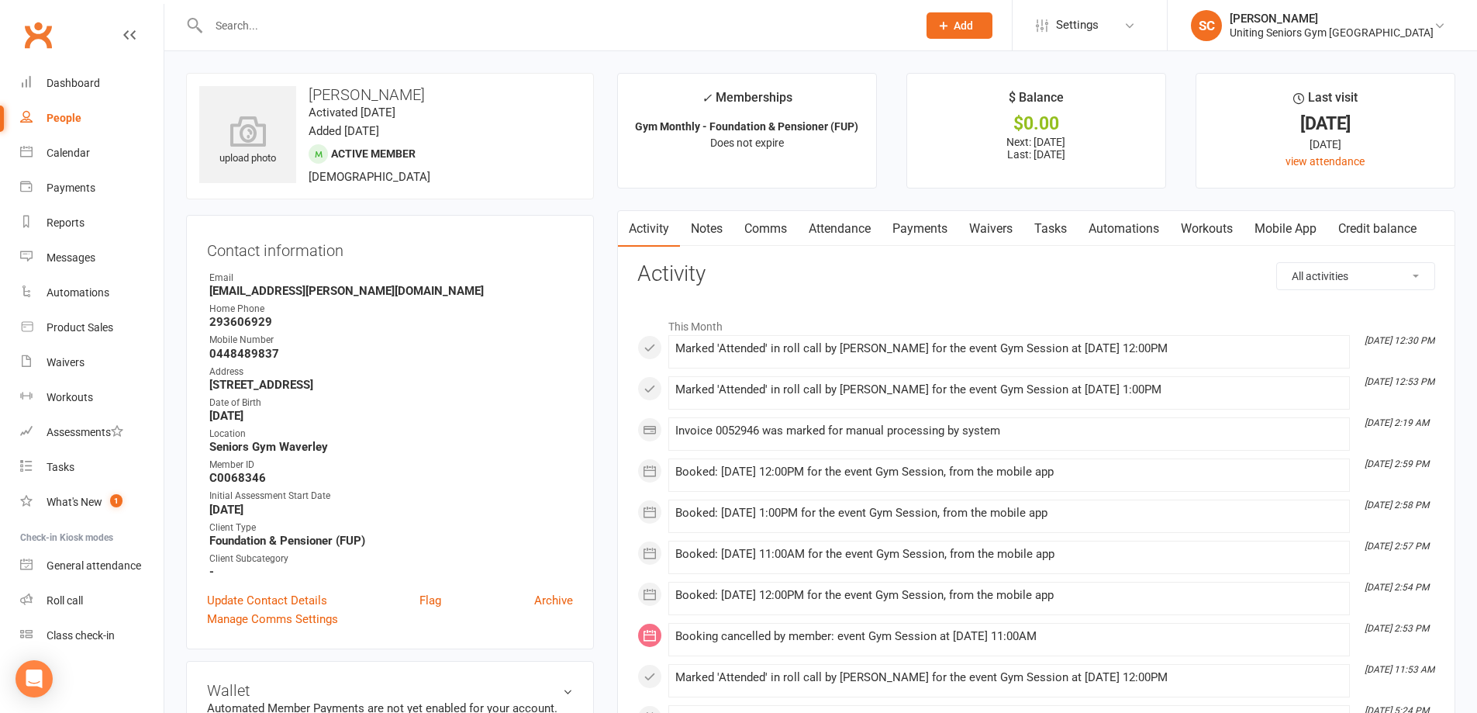
click at [847, 230] on link "Attendance" at bounding box center [840, 229] width 84 height 36
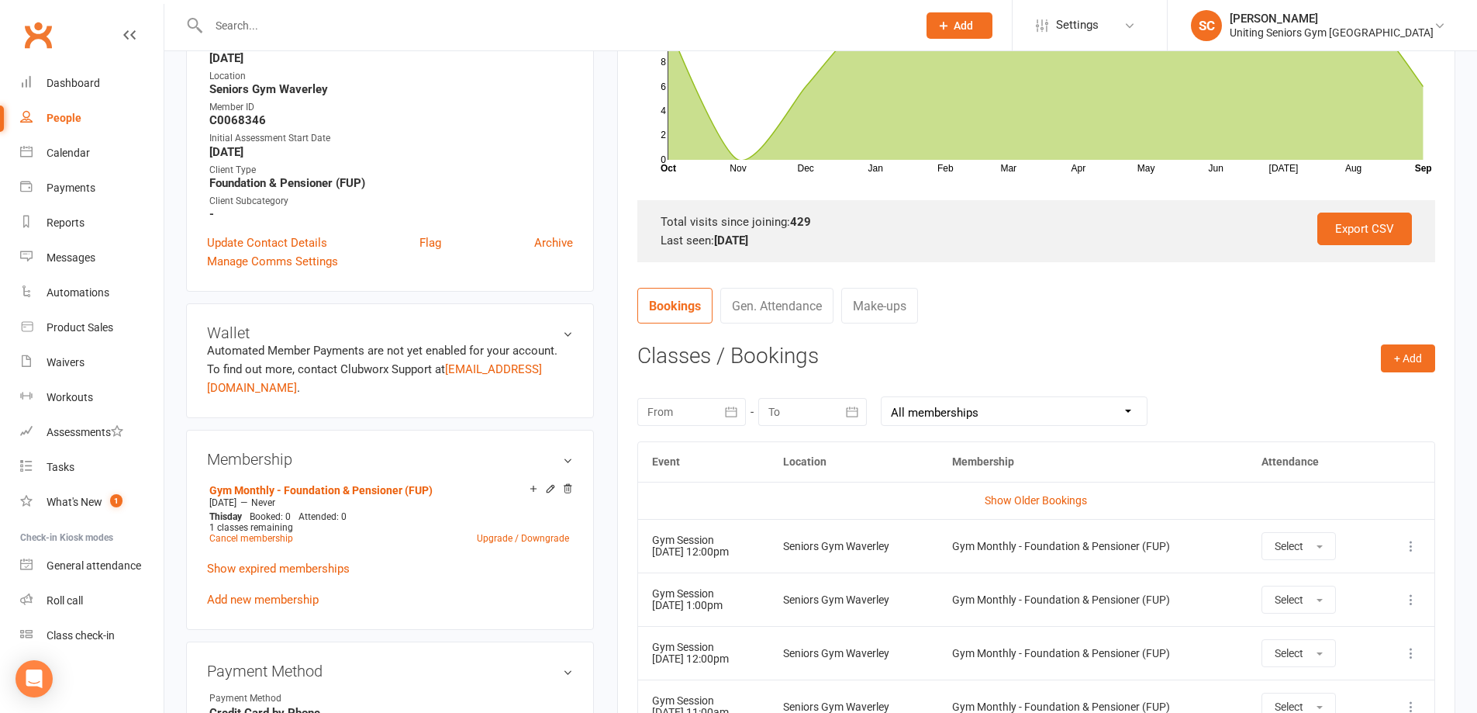
scroll to position [465, 0]
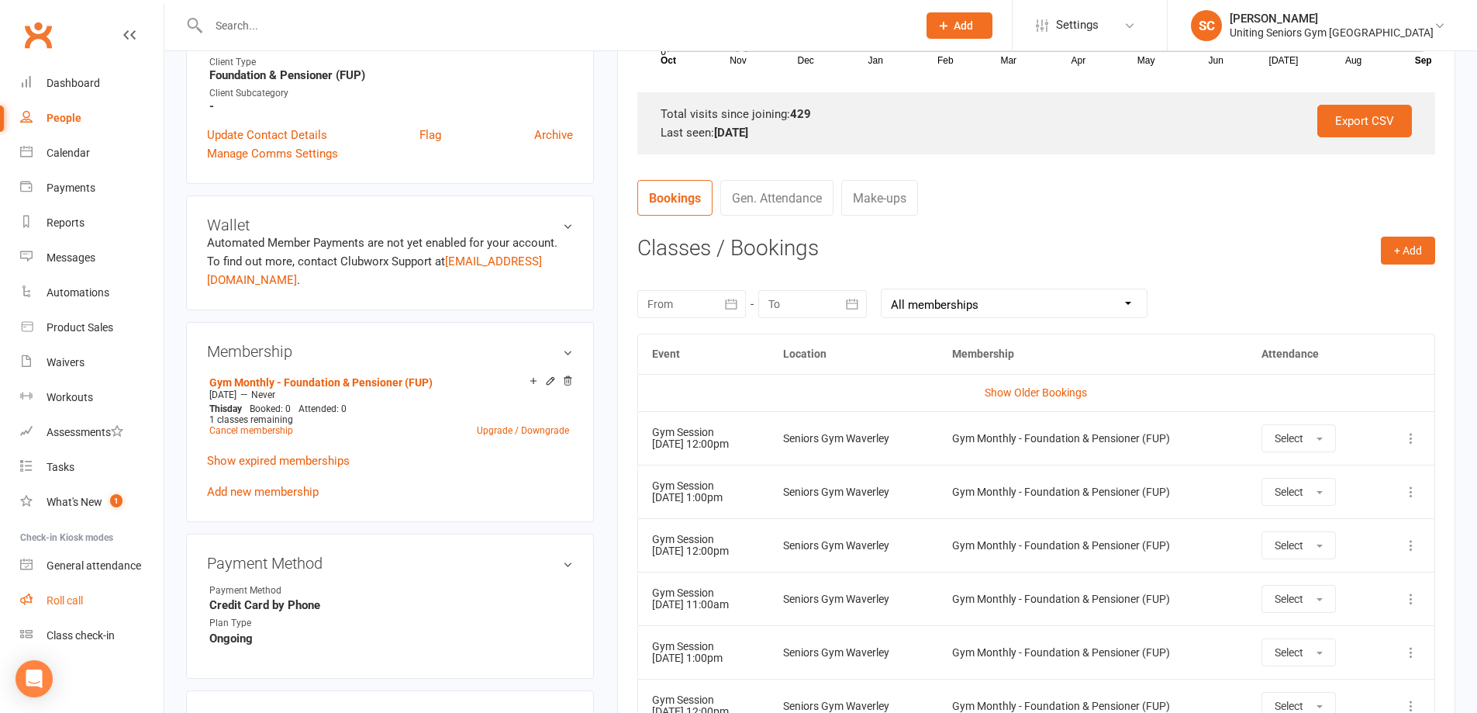
click at [80, 607] on link "Roll call" at bounding box center [91, 600] width 143 height 35
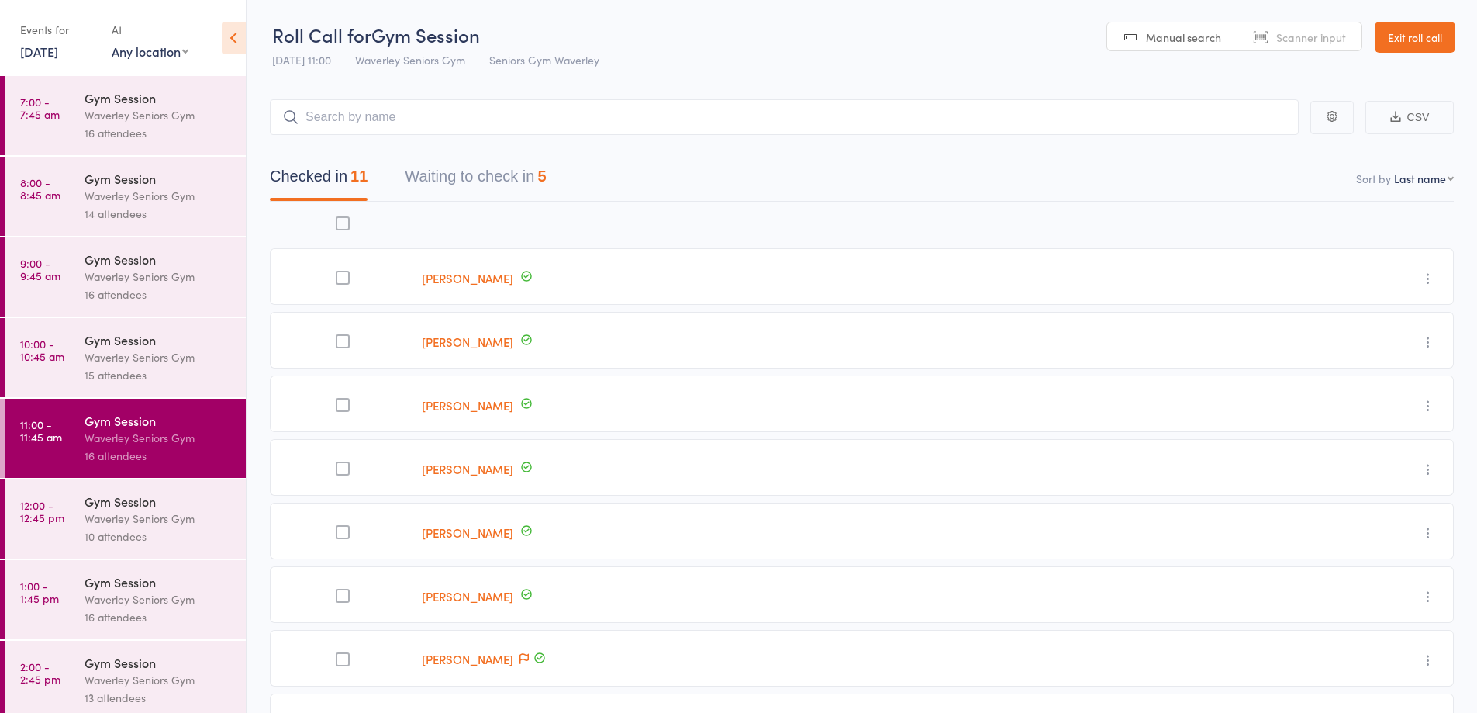
click at [39, 59] on link "[DATE]" at bounding box center [39, 51] width 38 height 17
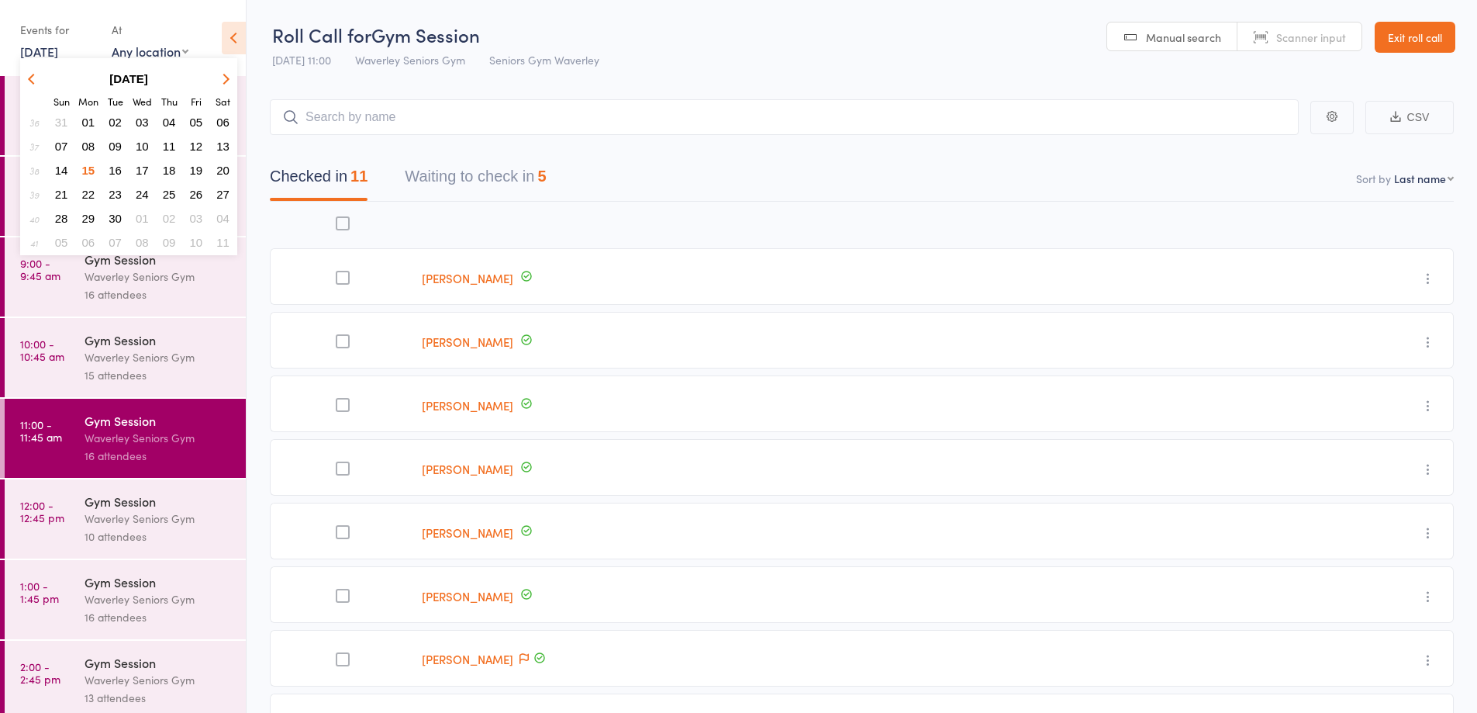
click at [200, 118] on span "05" at bounding box center [196, 122] width 13 height 13
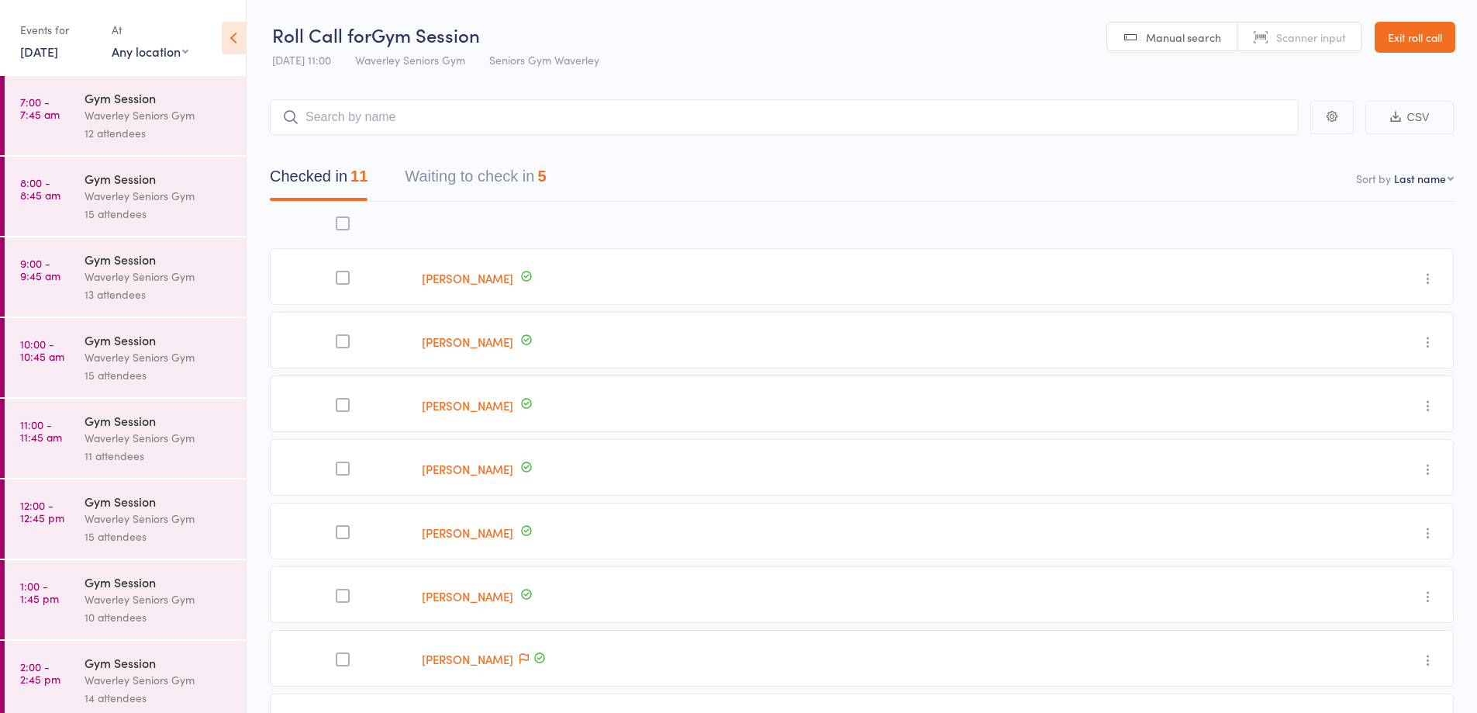
click at [144, 116] on div "Waverley Seniors Gym" at bounding box center [159, 115] width 148 height 18
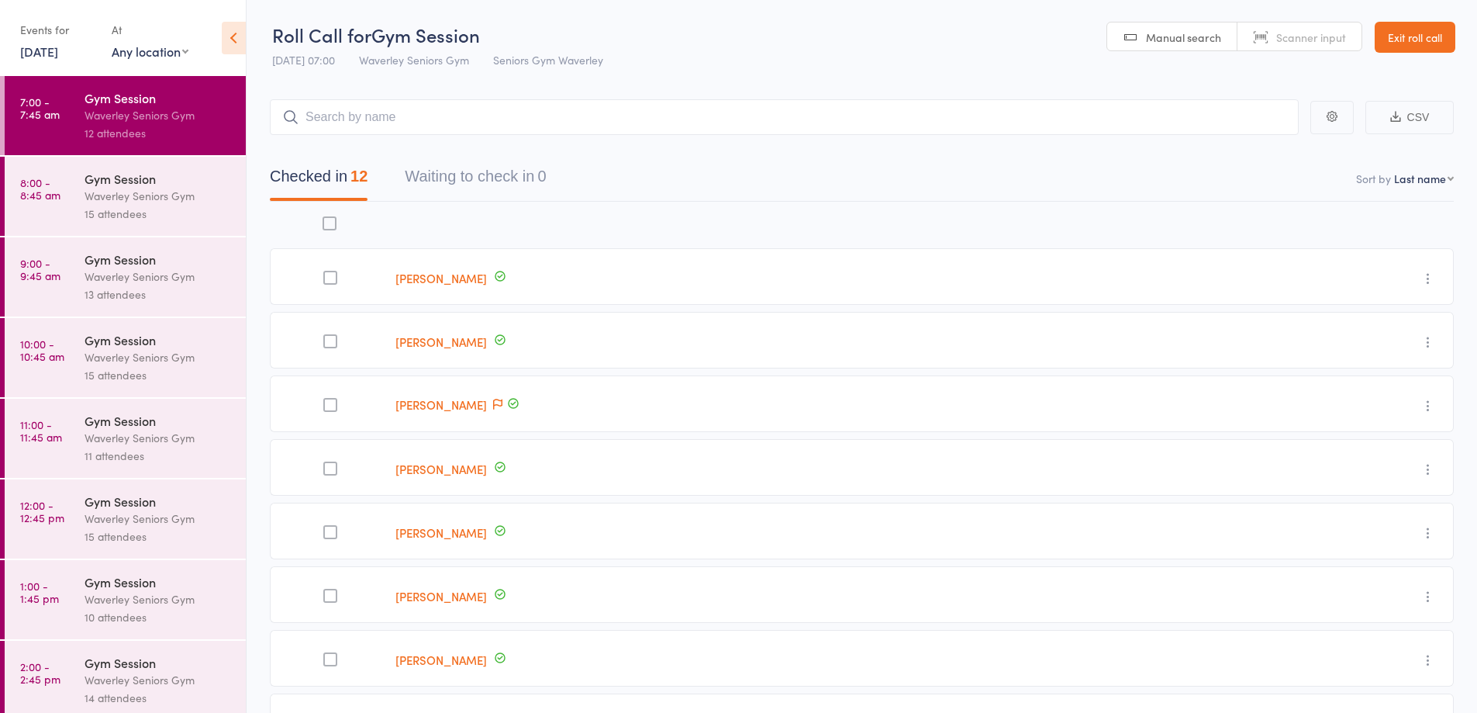
click at [135, 218] on div "15 attendees" at bounding box center [159, 214] width 148 height 18
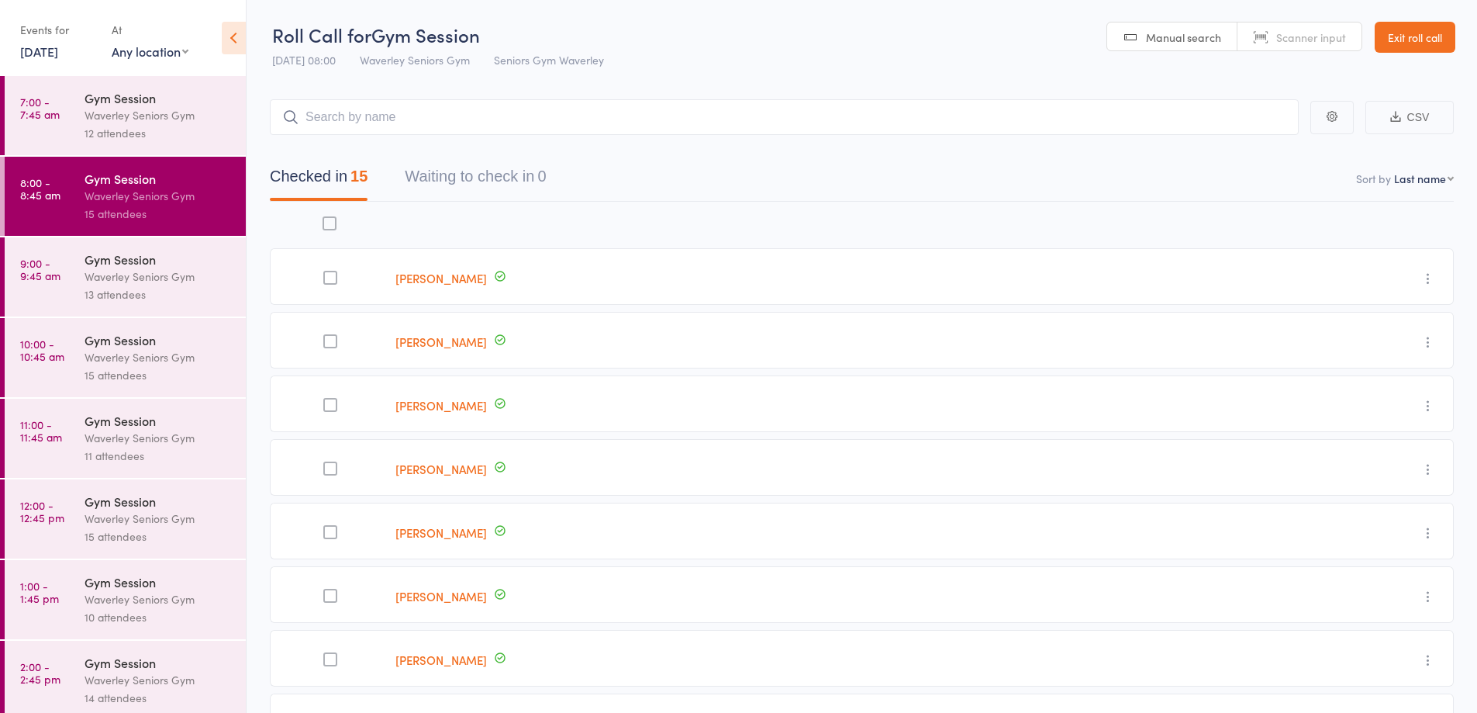
click at [193, 277] on div "Waverley Seniors Gym" at bounding box center [159, 277] width 148 height 18
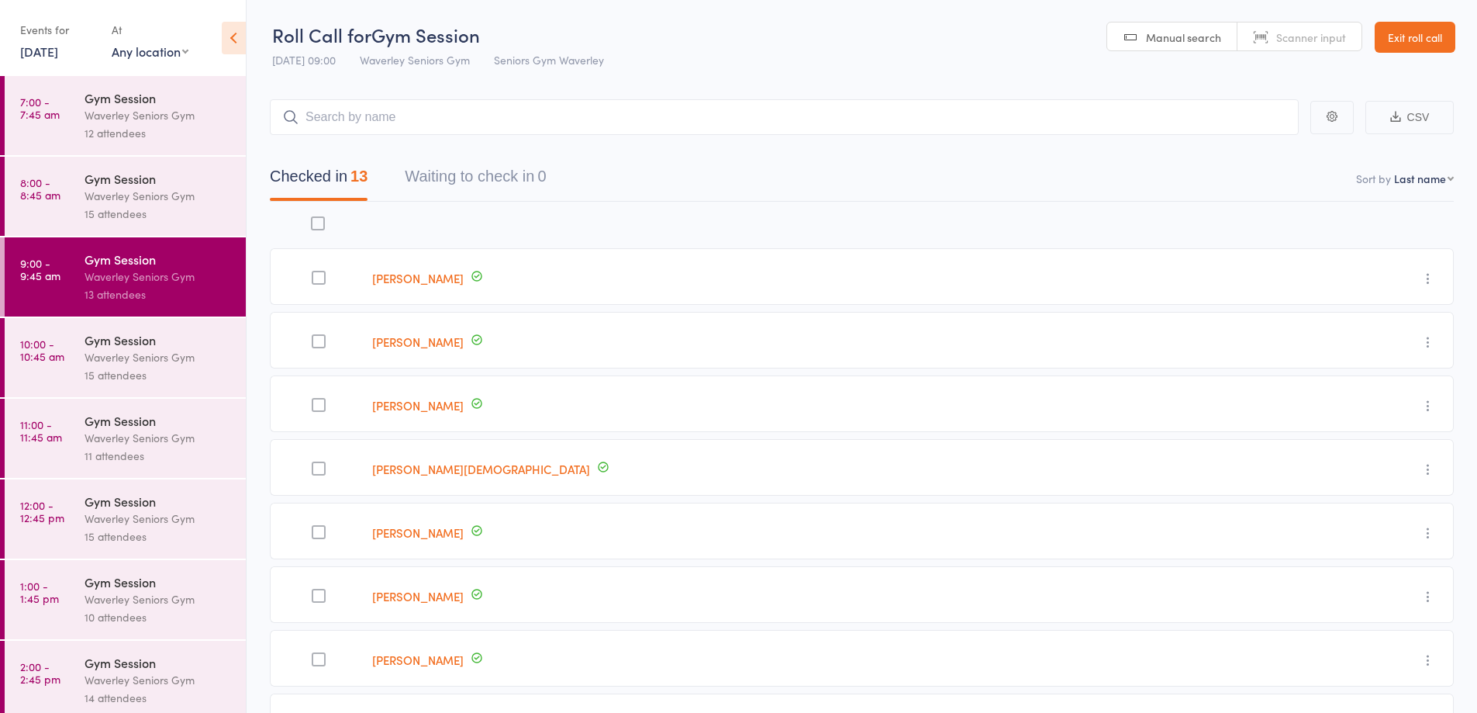
click at [165, 357] on div "Waverley Seniors Gym" at bounding box center [159, 357] width 148 height 18
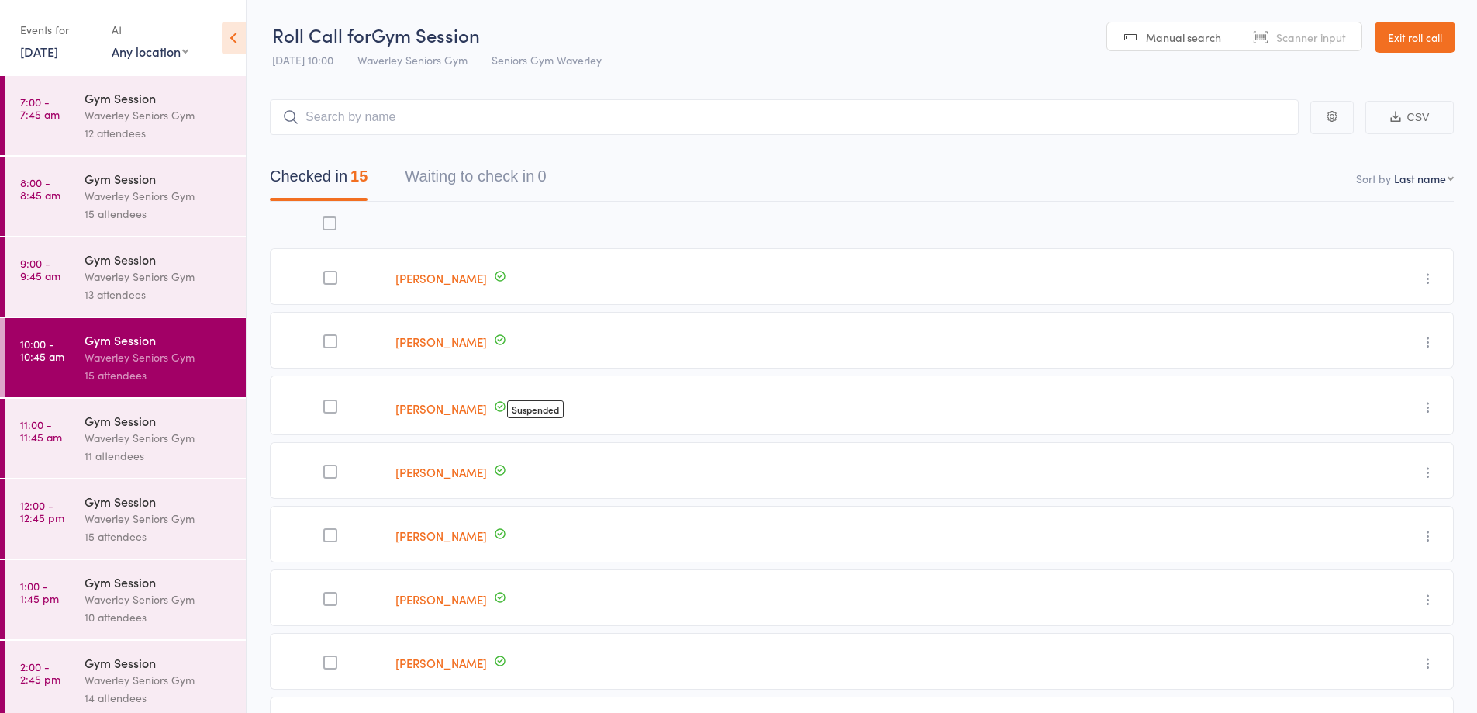
click at [160, 430] on div "Waverley Seniors Gym" at bounding box center [159, 438] width 148 height 18
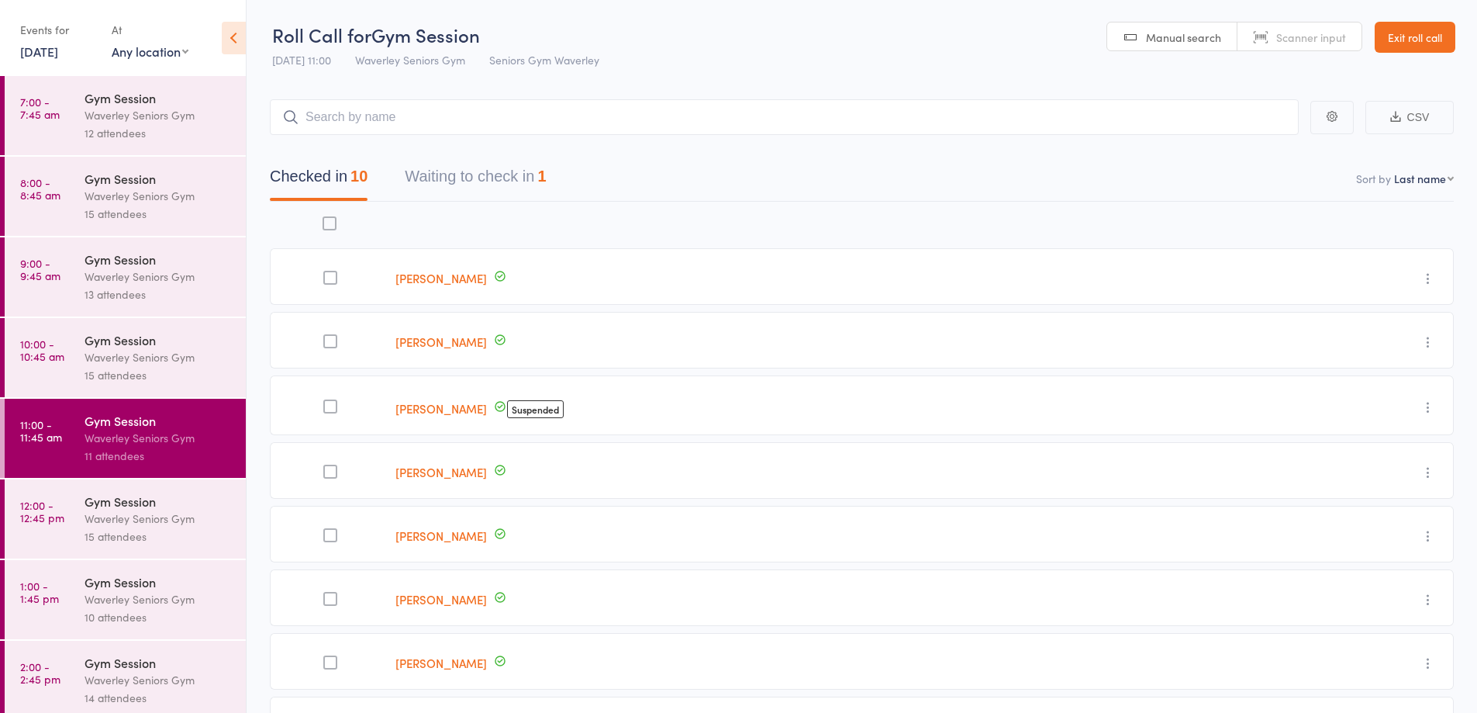
click at [111, 527] on div "15 attendees" at bounding box center [159, 536] width 148 height 18
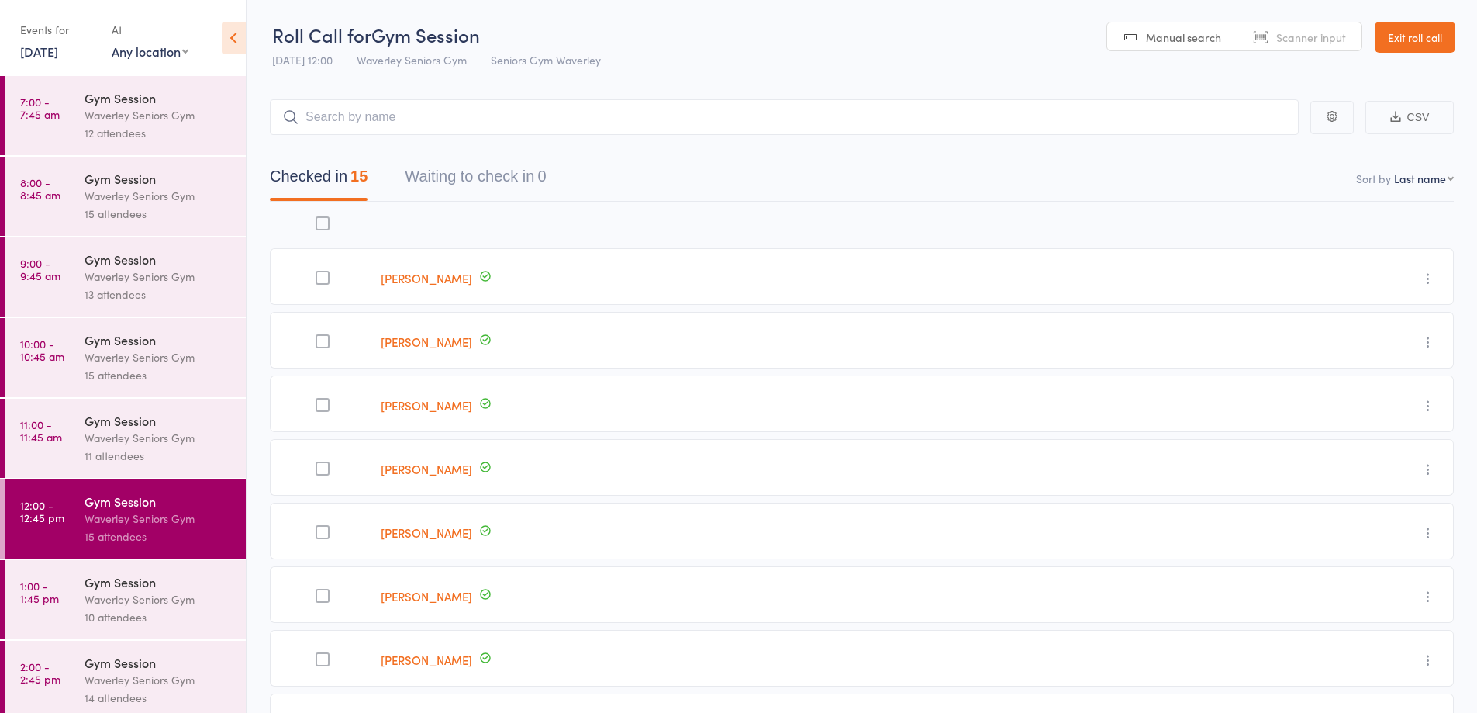
click at [122, 592] on div "Waverley Seniors Gym" at bounding box center [159, 599] width 148 height 18
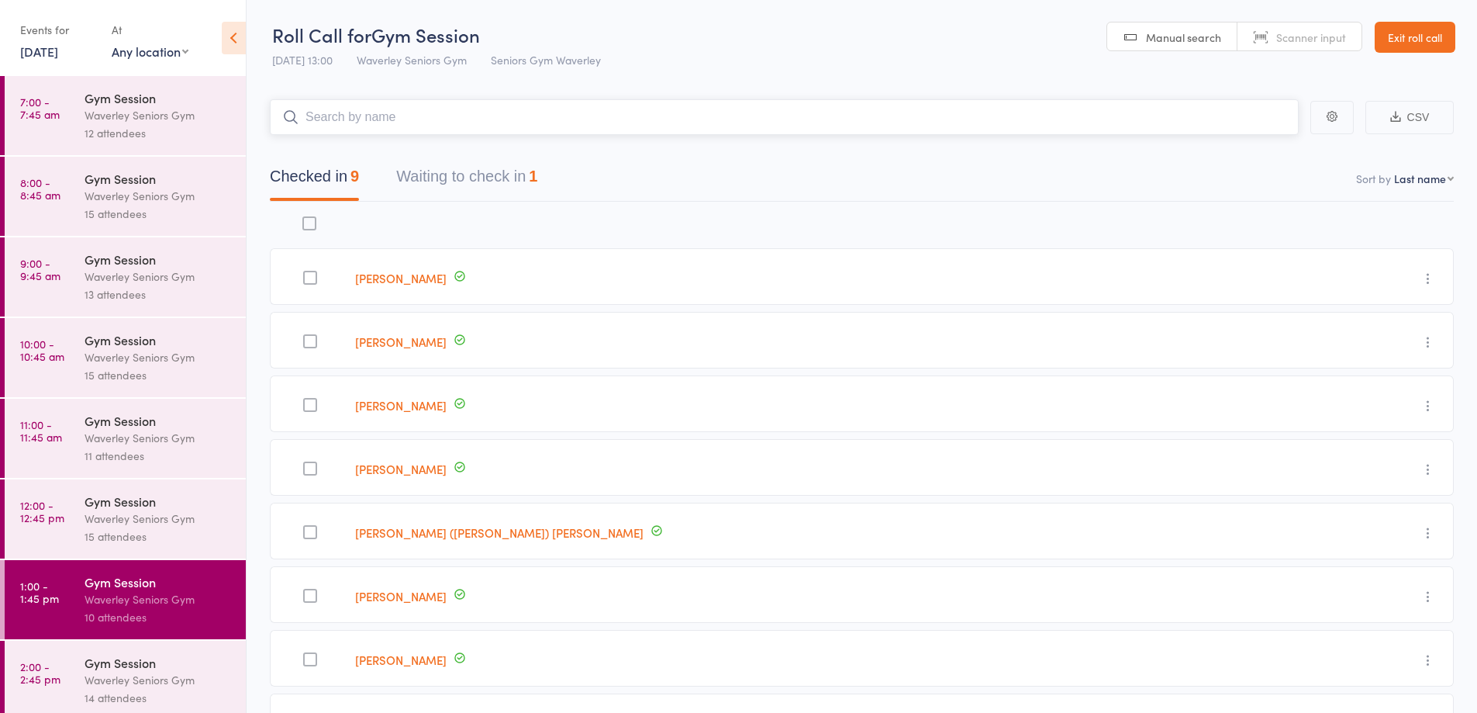
scroll to position [9, 0]
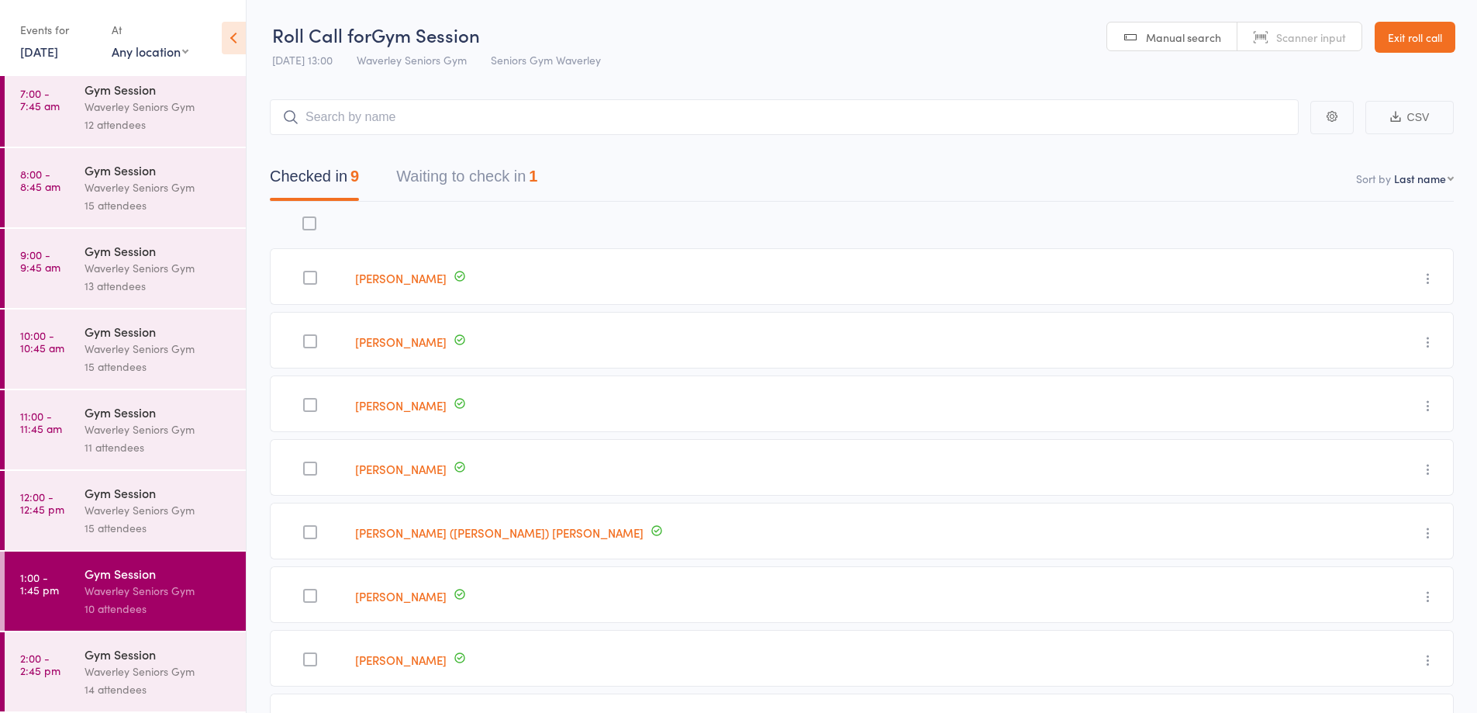
click at [116, 655] on div "Gym Session" at bounding box center [159, 653] width 148 height 17
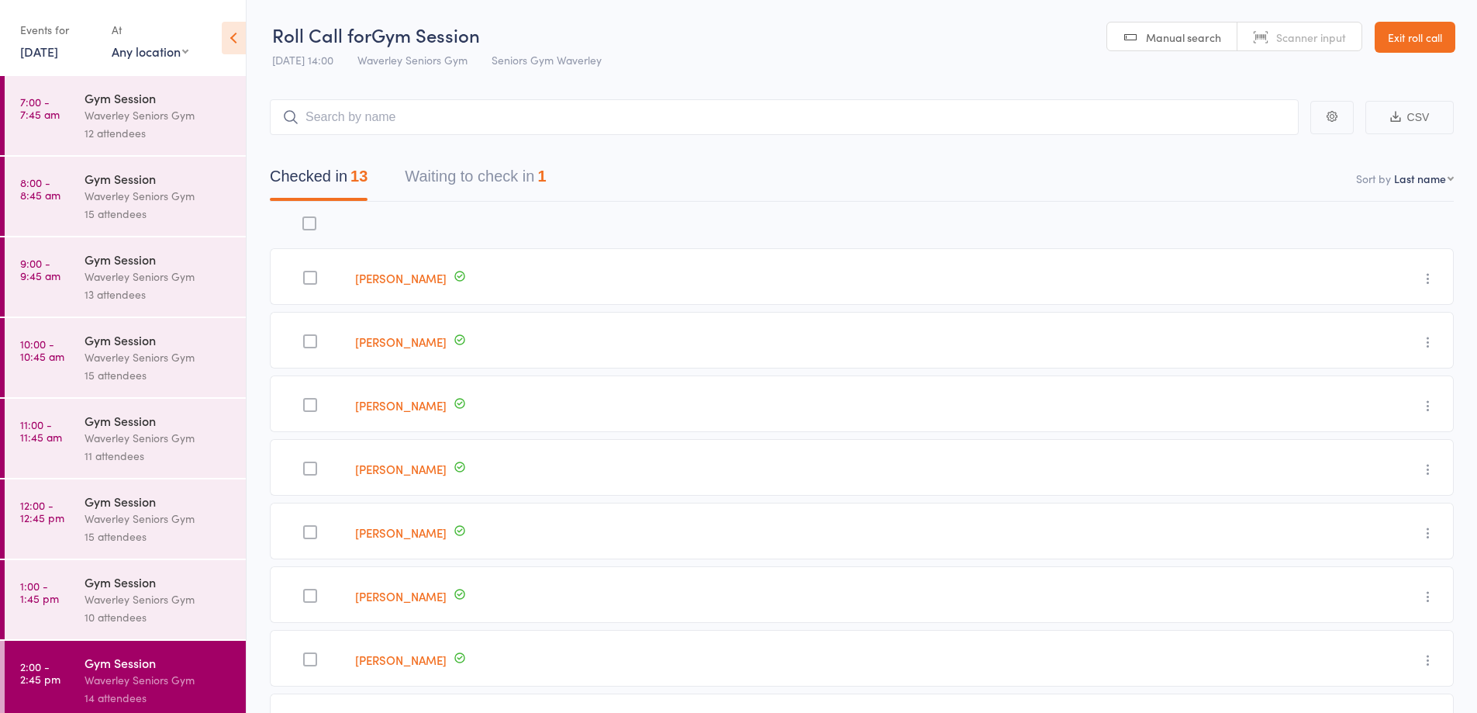
click at [58, 47] on link "5 Sep, 2025" at bounding box center [39, 51] width 38 height 17
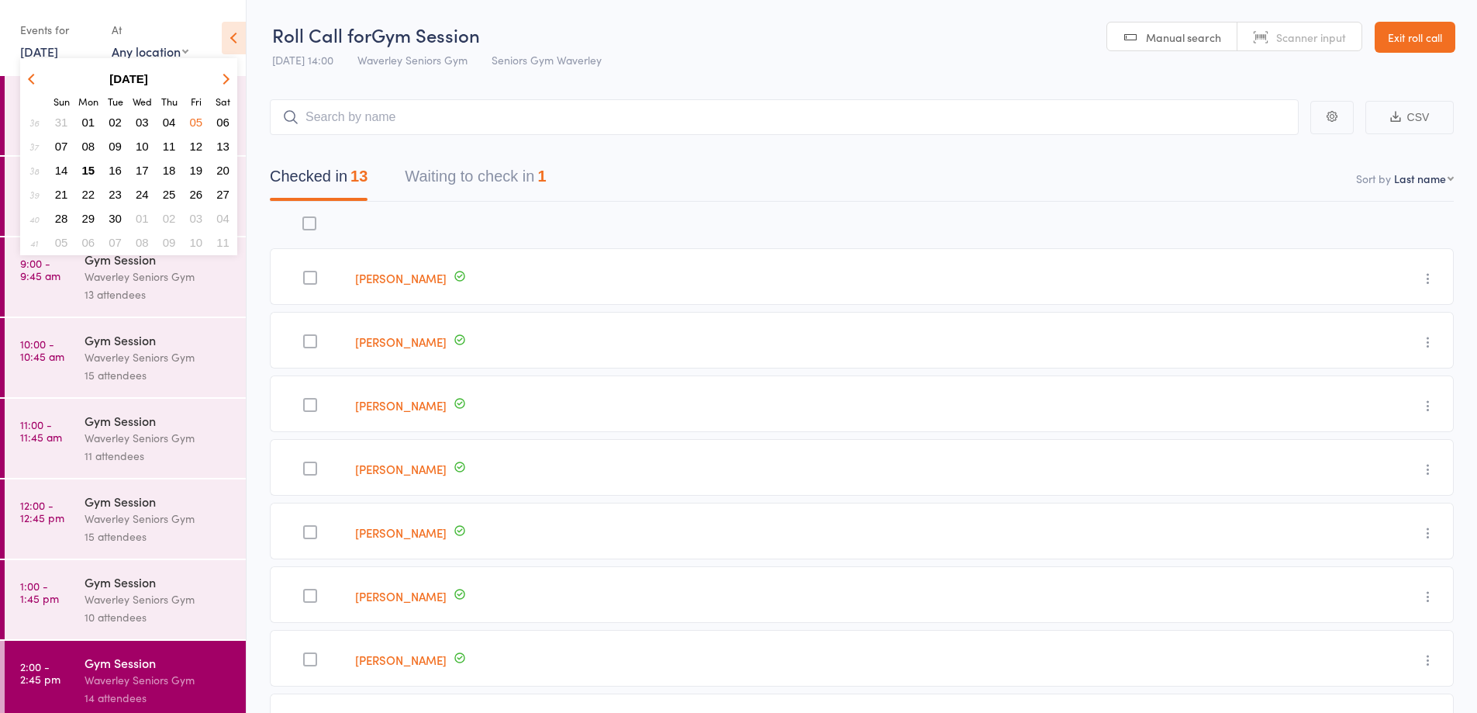
click at [1441, 30] on link "Exit roll call" at bounding box center [1415, 37] width 81 height 31
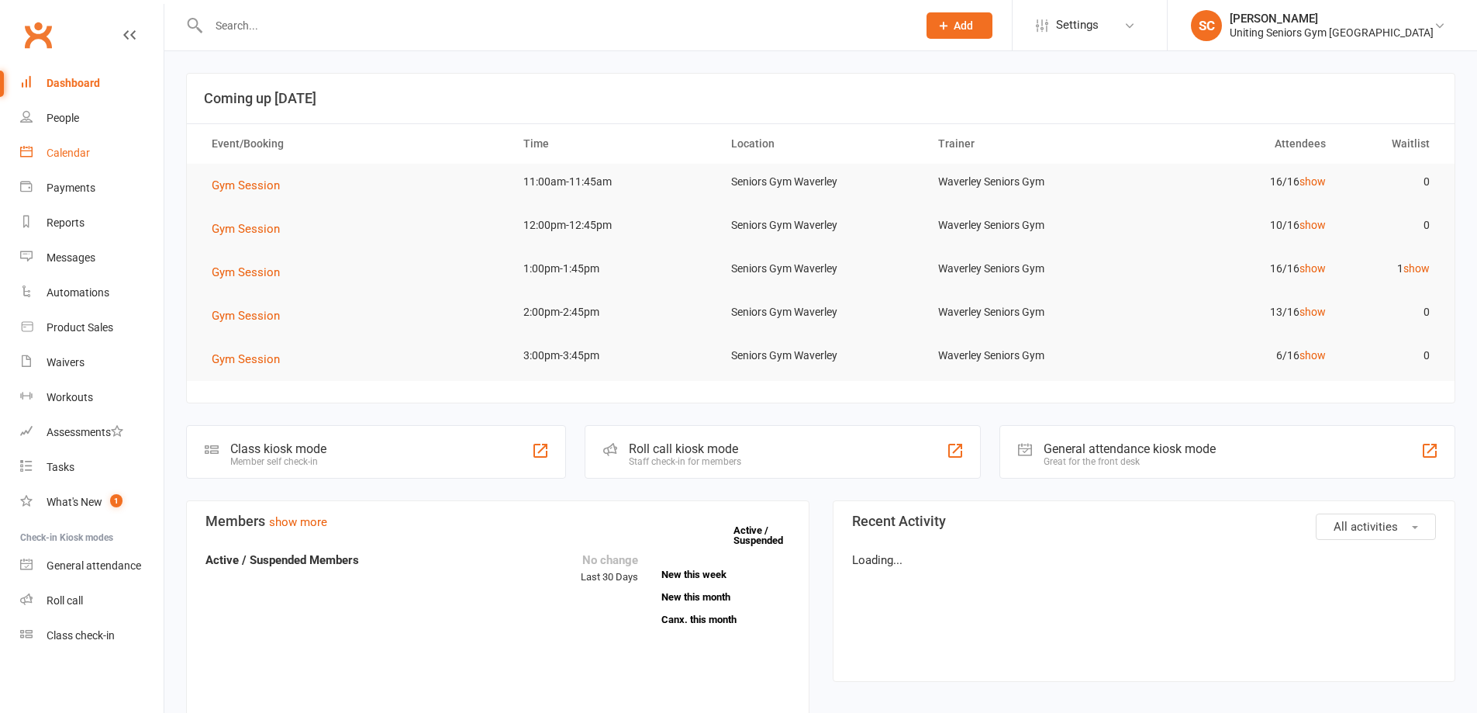
click at [75, 160] on link "Calendar" at bounding box center [91, 153] width 143 height 35
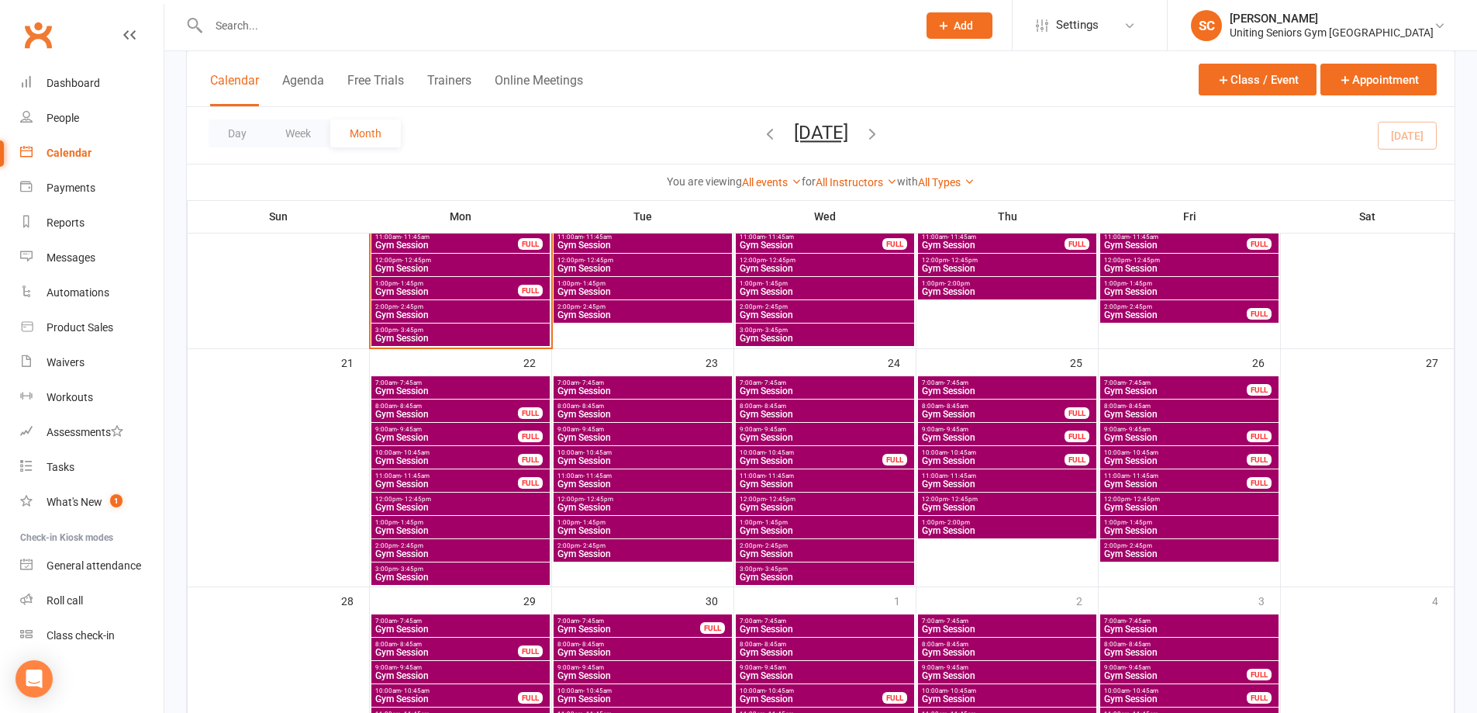
scroll to position [776, 0]
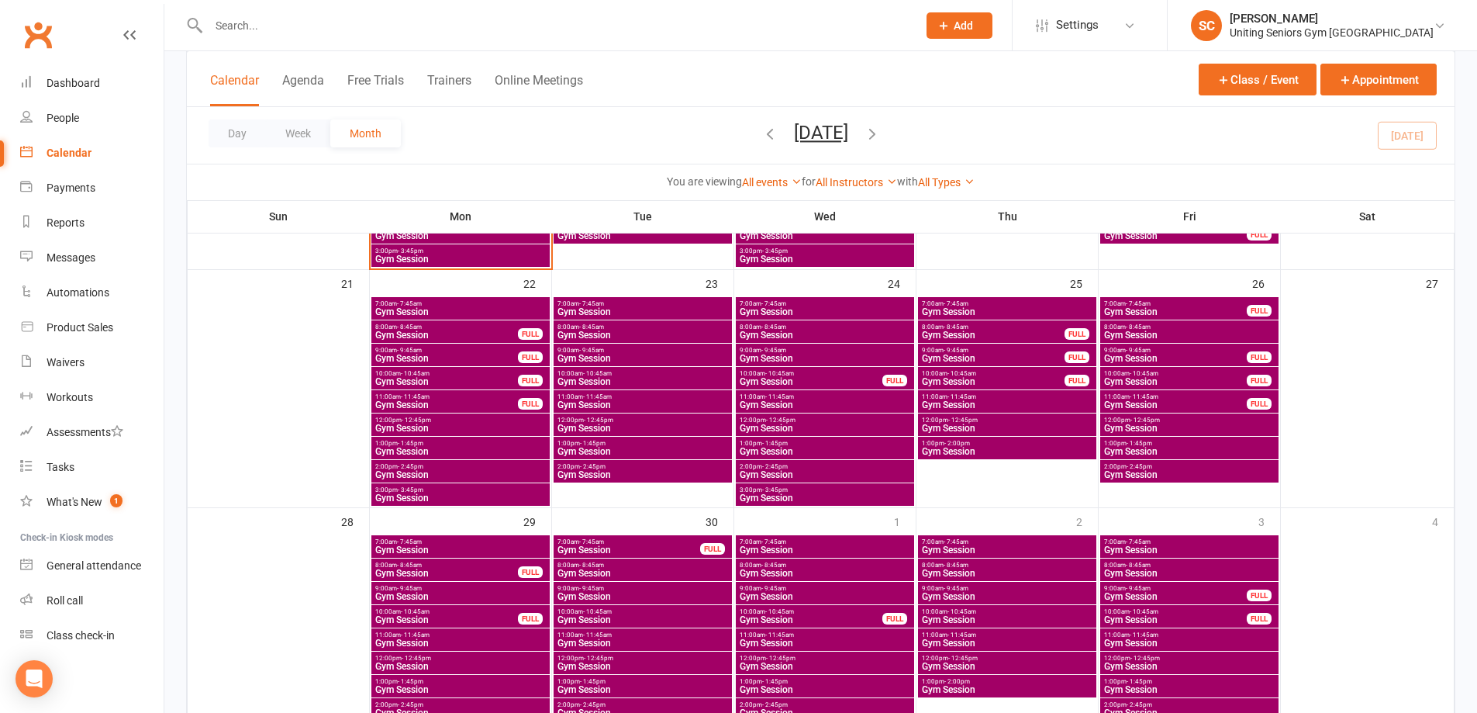
click at [586, 471] on span "Gym Session" at bounding box center [643, 474] width 172 height 9
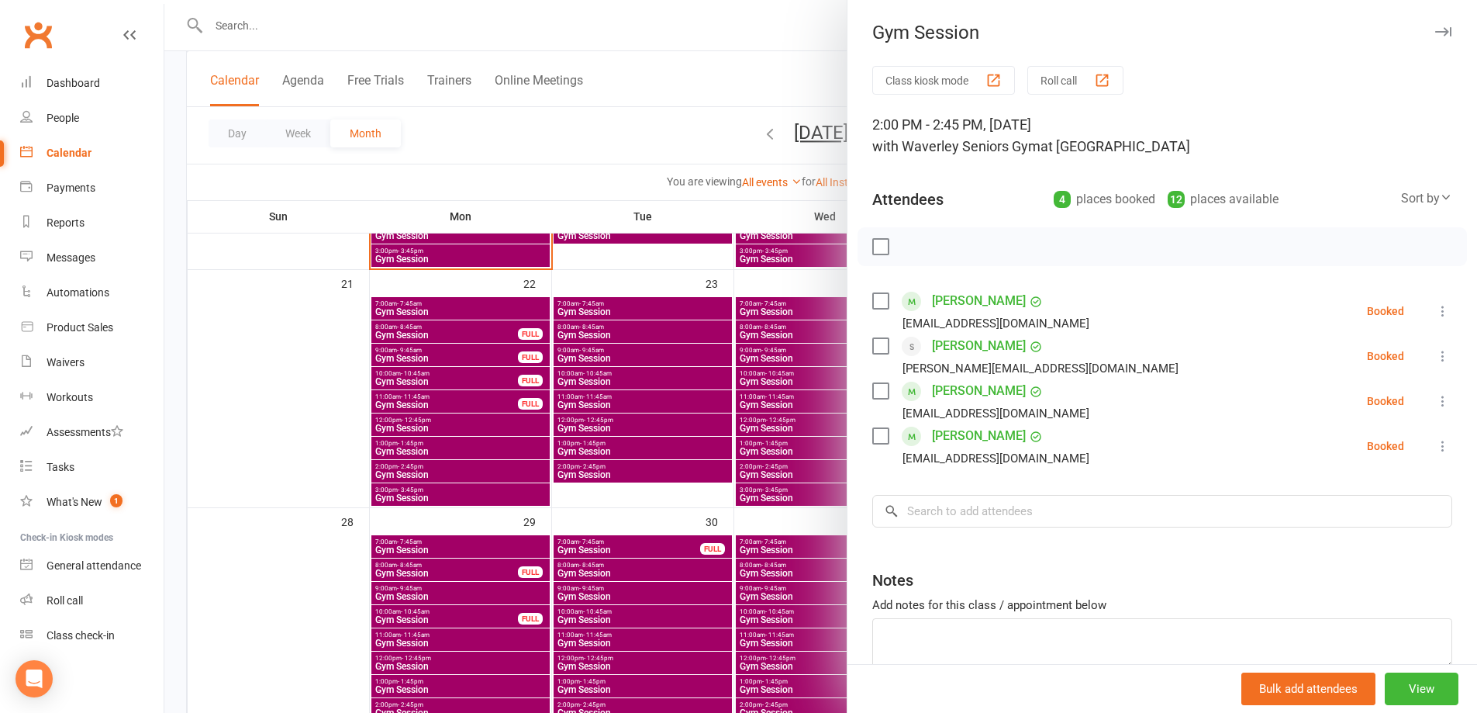
click at [601, 150] on div at bounding box center [820, 356] width 1313 height 713
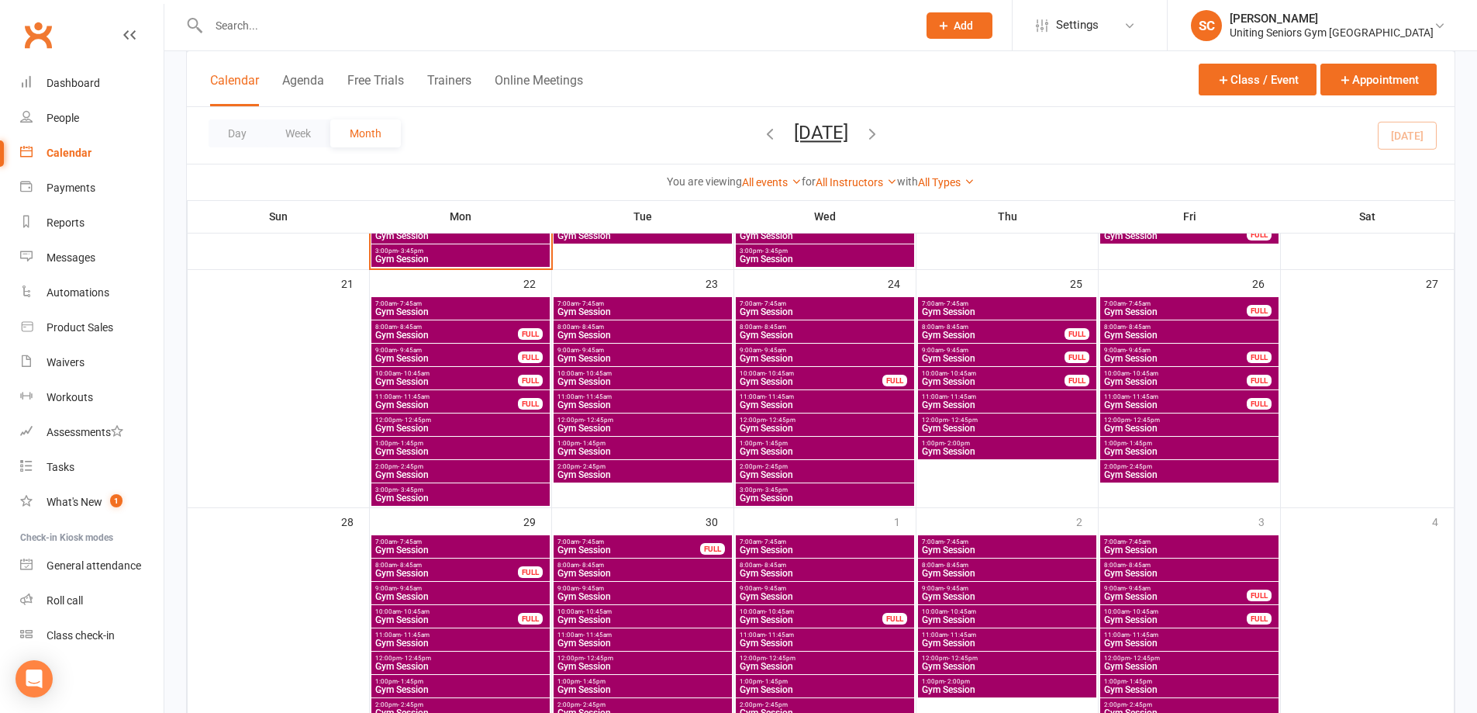
click at [967, 443] on span "- 2:00pm" at bounding box center [958, 443] width 26 height 7
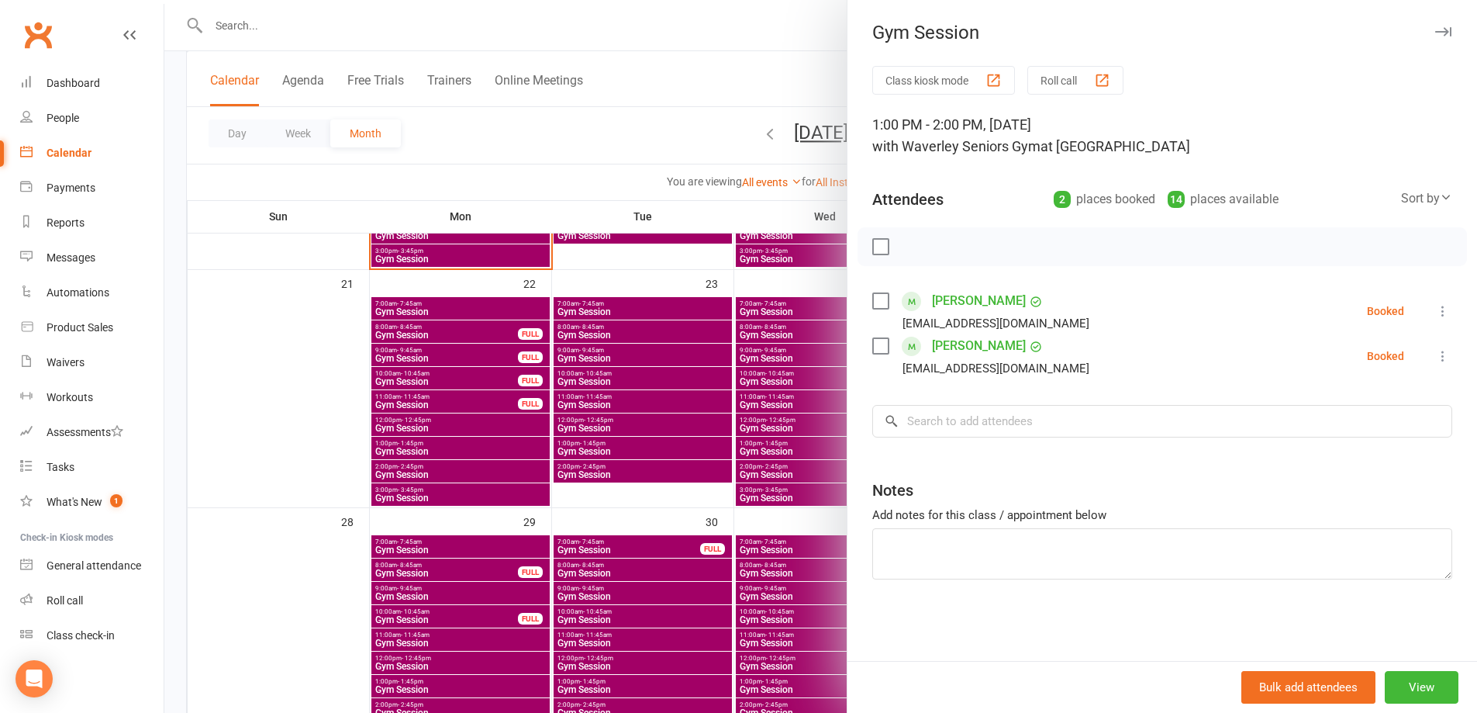
click at [659, 148] on div at bounding box center [820, 356] width 1313 height 713
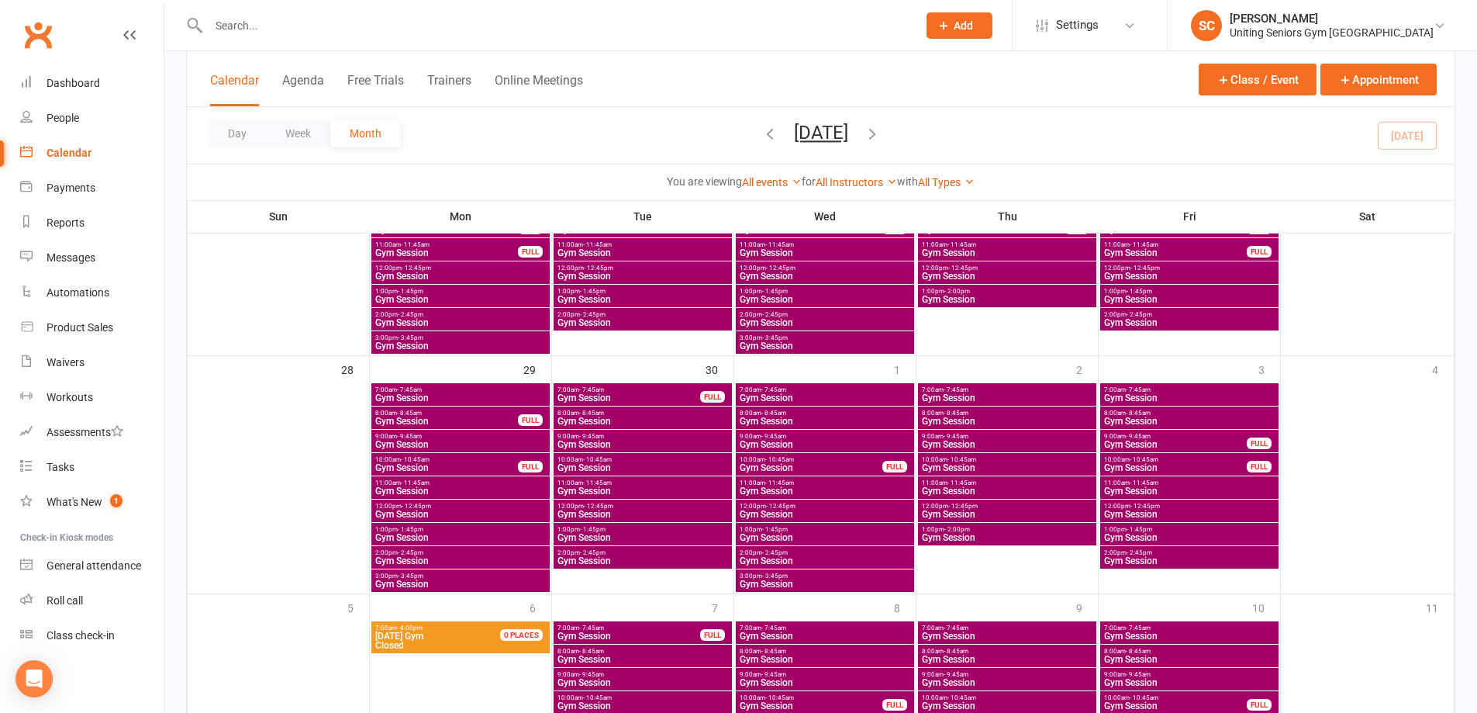
scroll to position [931, 0]
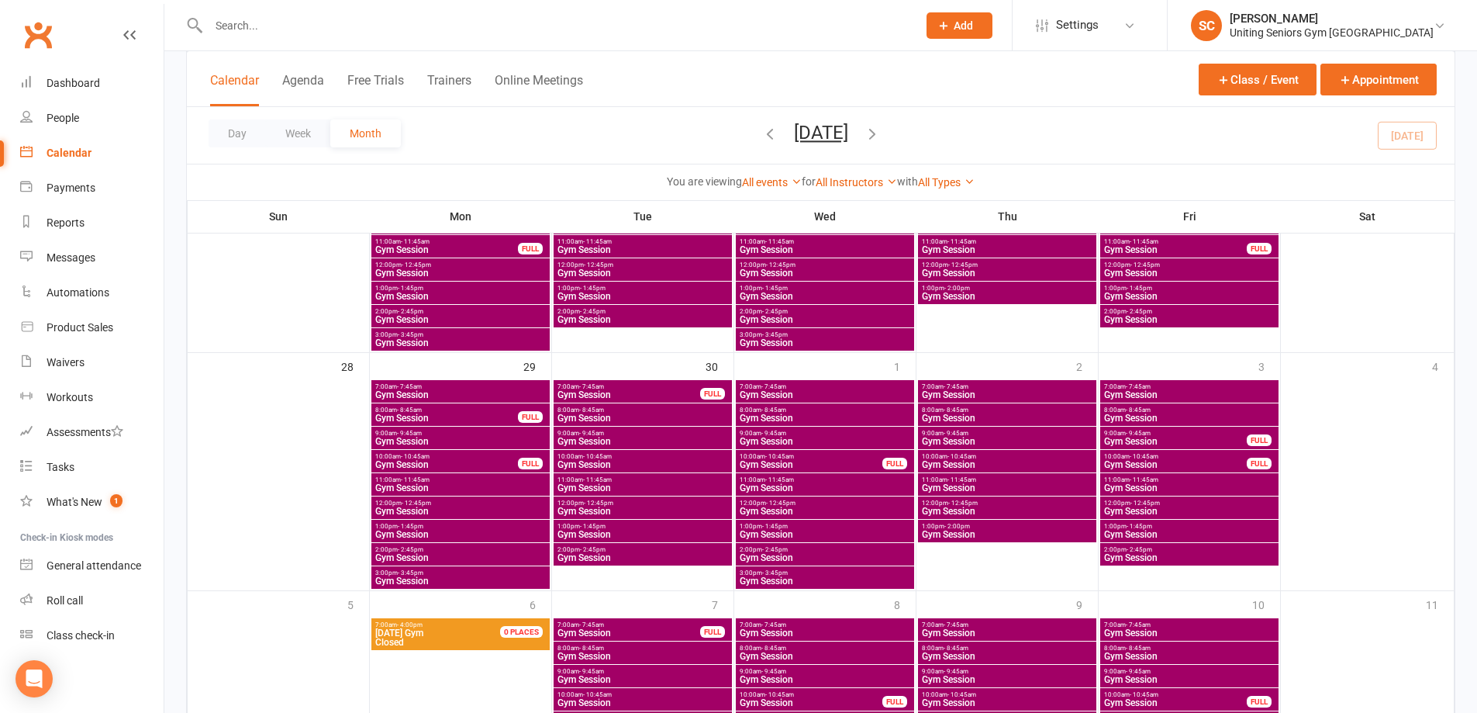
click at [596, 553] on span "Gym Session" at bounding box center [643, 557] width 172 height 9
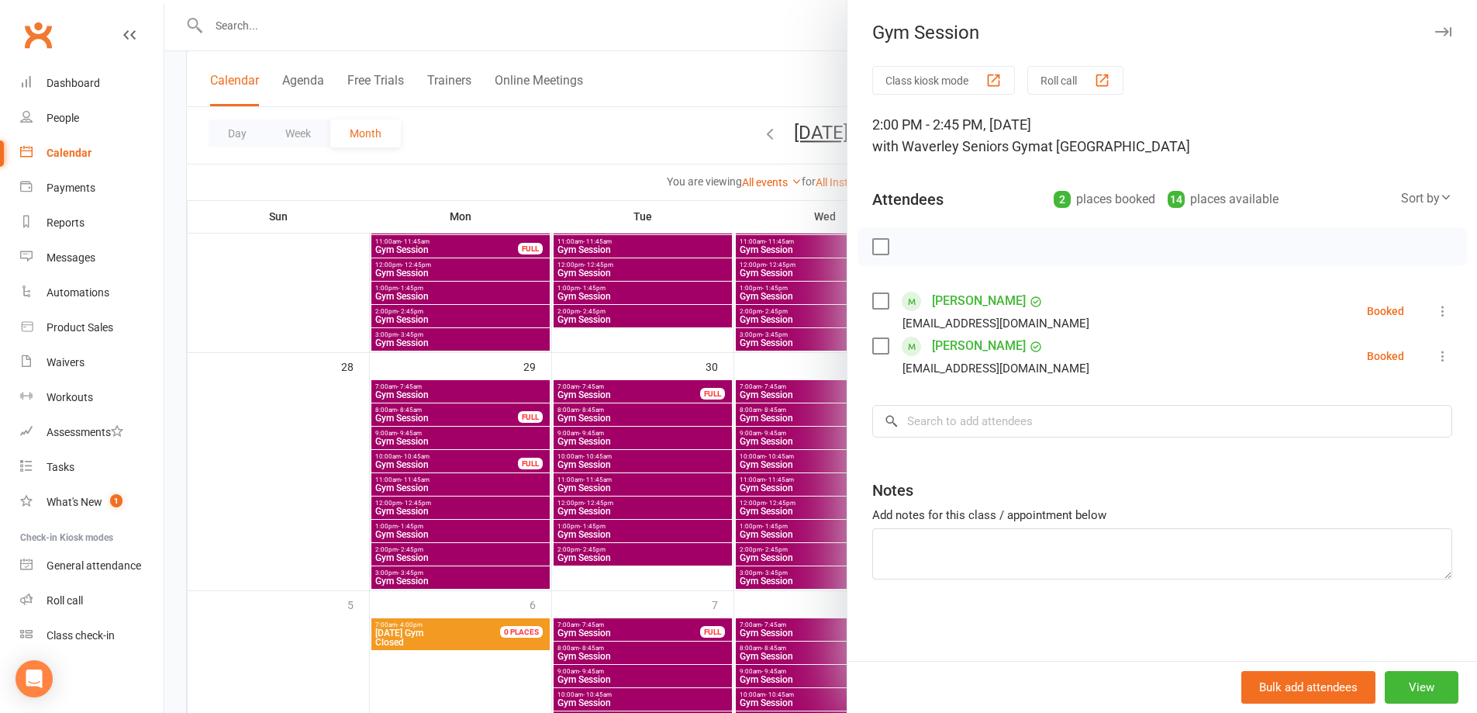
click at [593, 142] on div at bounding box center [820, 356] width 1313 height 713
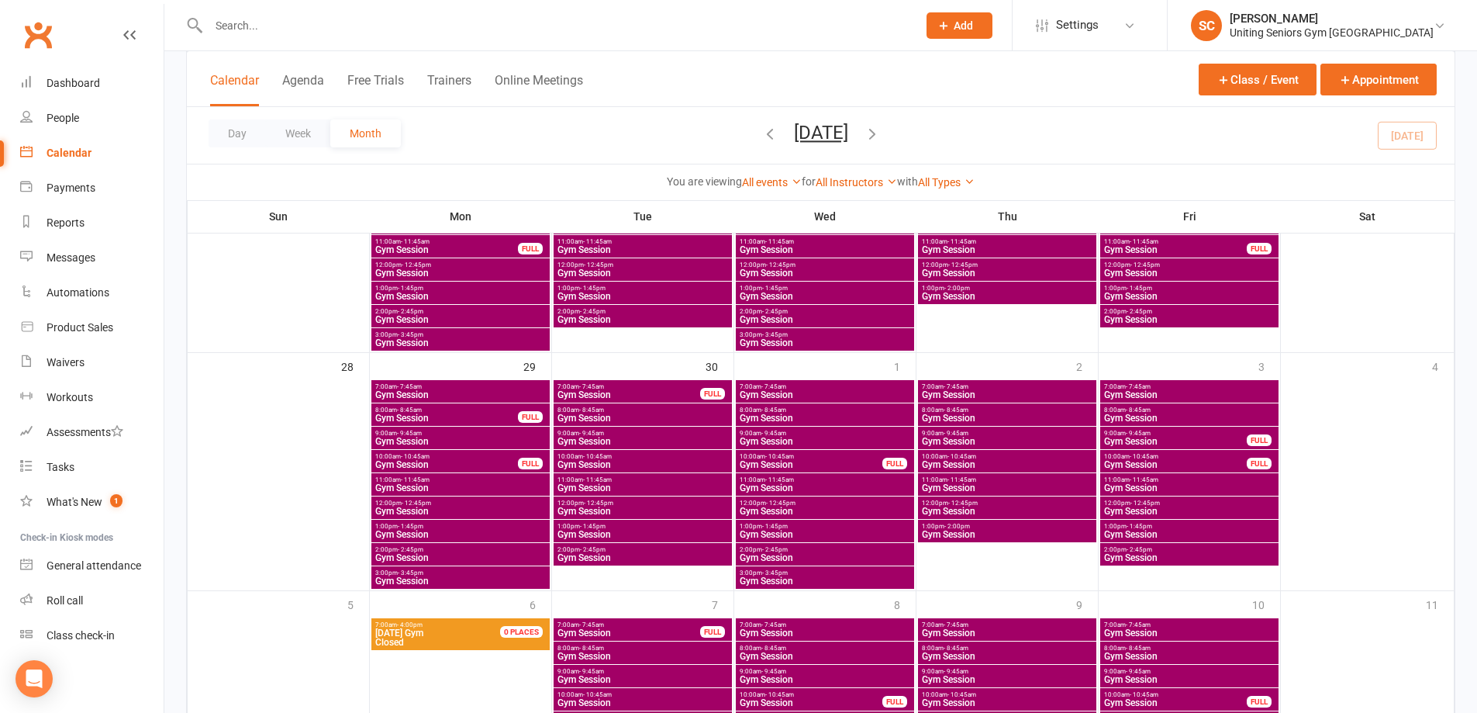
click at [986, 534] on span "Gym Session" at bounding box center [1007, 534] width 172 height 9
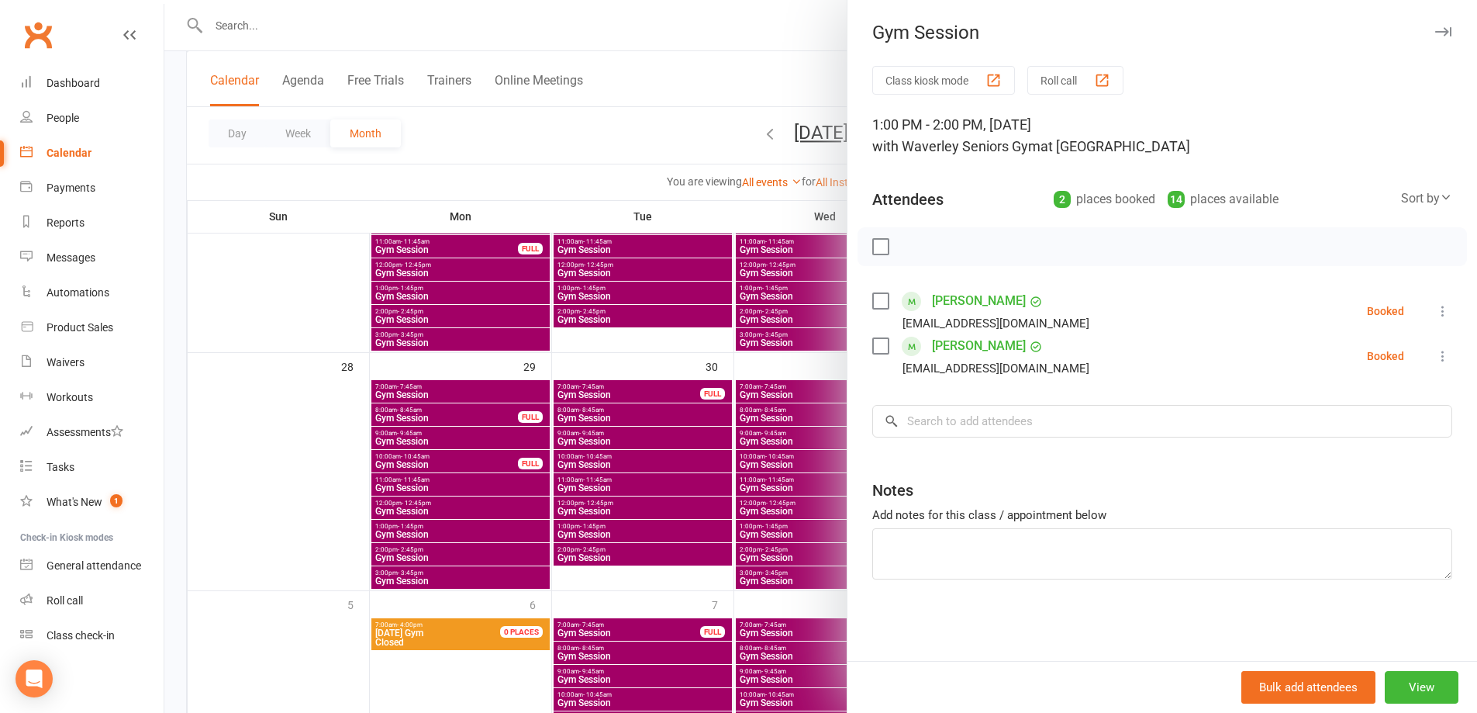
click at [610, 140] on div at bounding box center [820, 356] width 1313 height 713
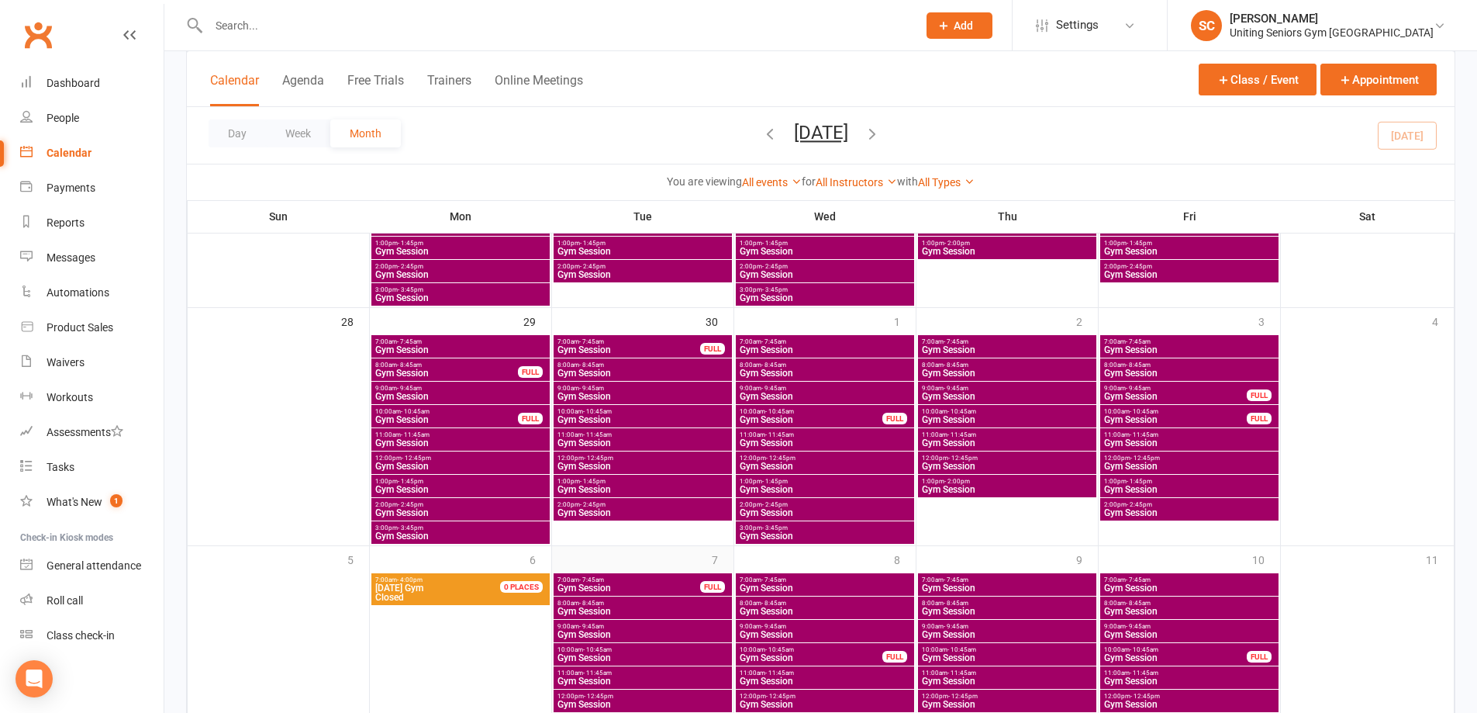
scroll to position [1092, 0]
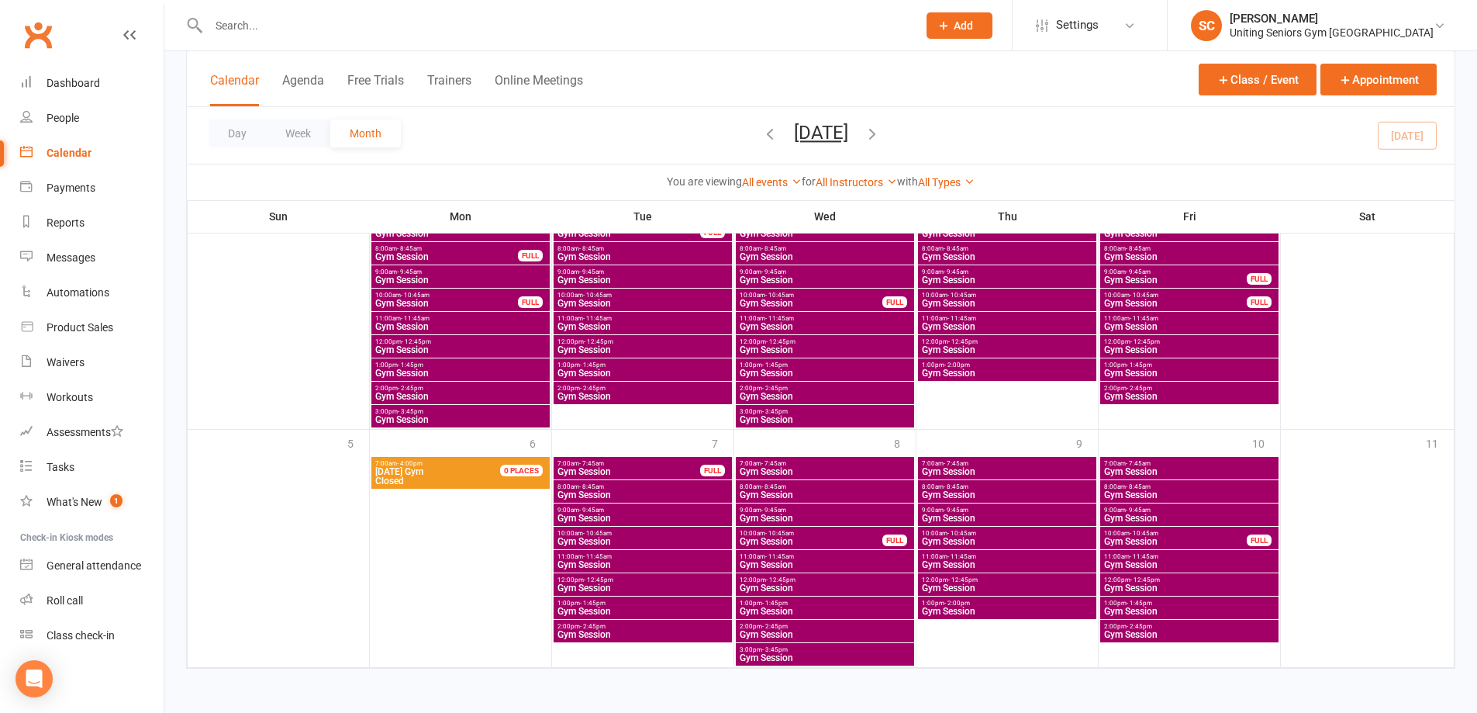
click at [602, 627] on span "- 2:45pm" at bounding box center [593, 626] width 26 height 7
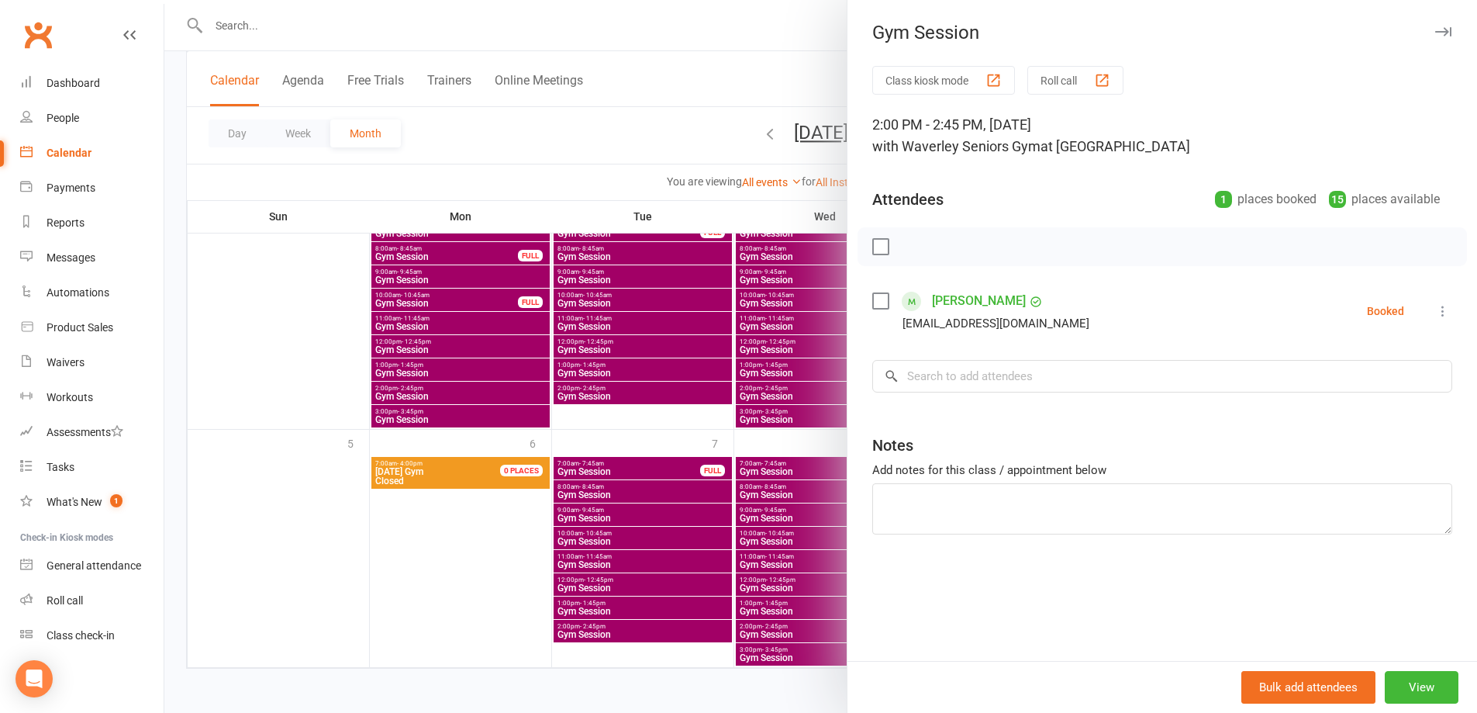
click at [589, 156] on div at bounding box center [820, 356] width 1313 height 713
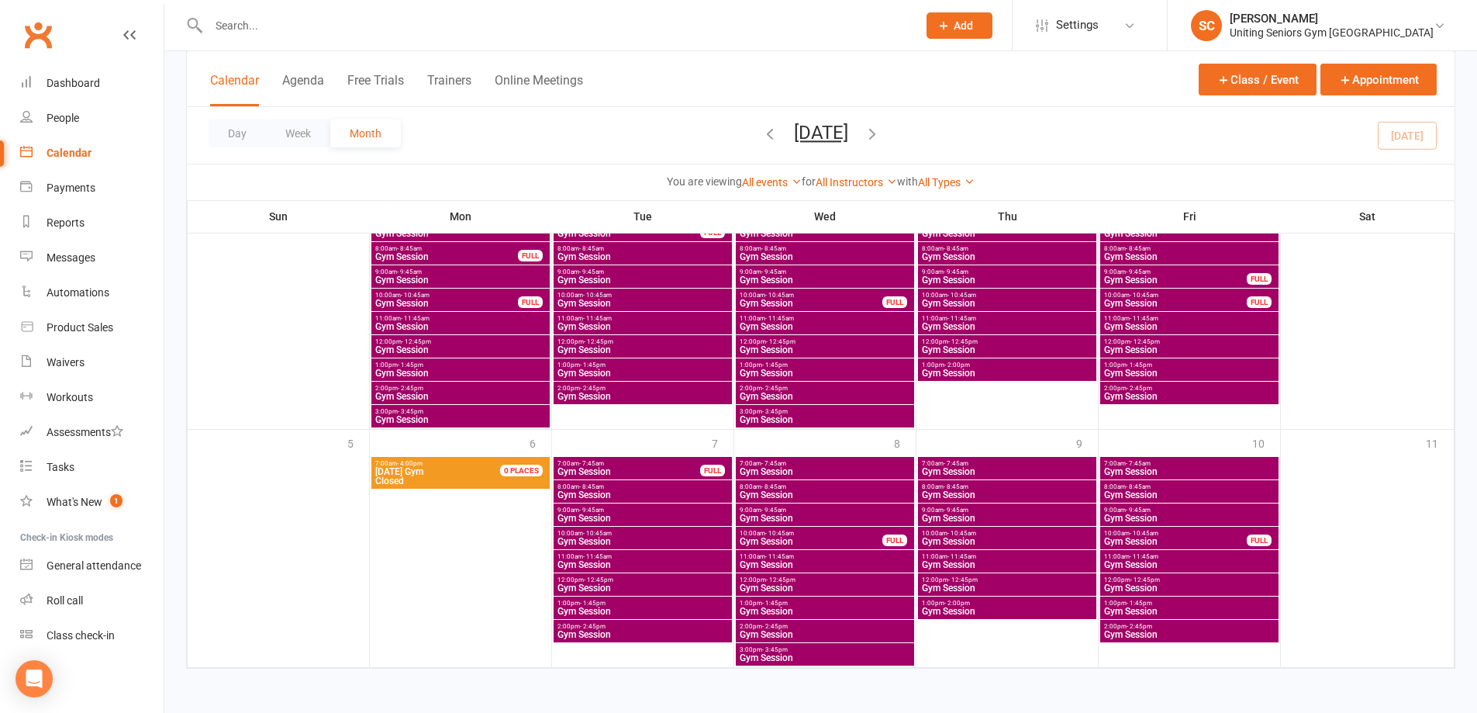
click at [959, 607] on span "Gym Session" at bounding box center [1007, 610] width 172 height 9
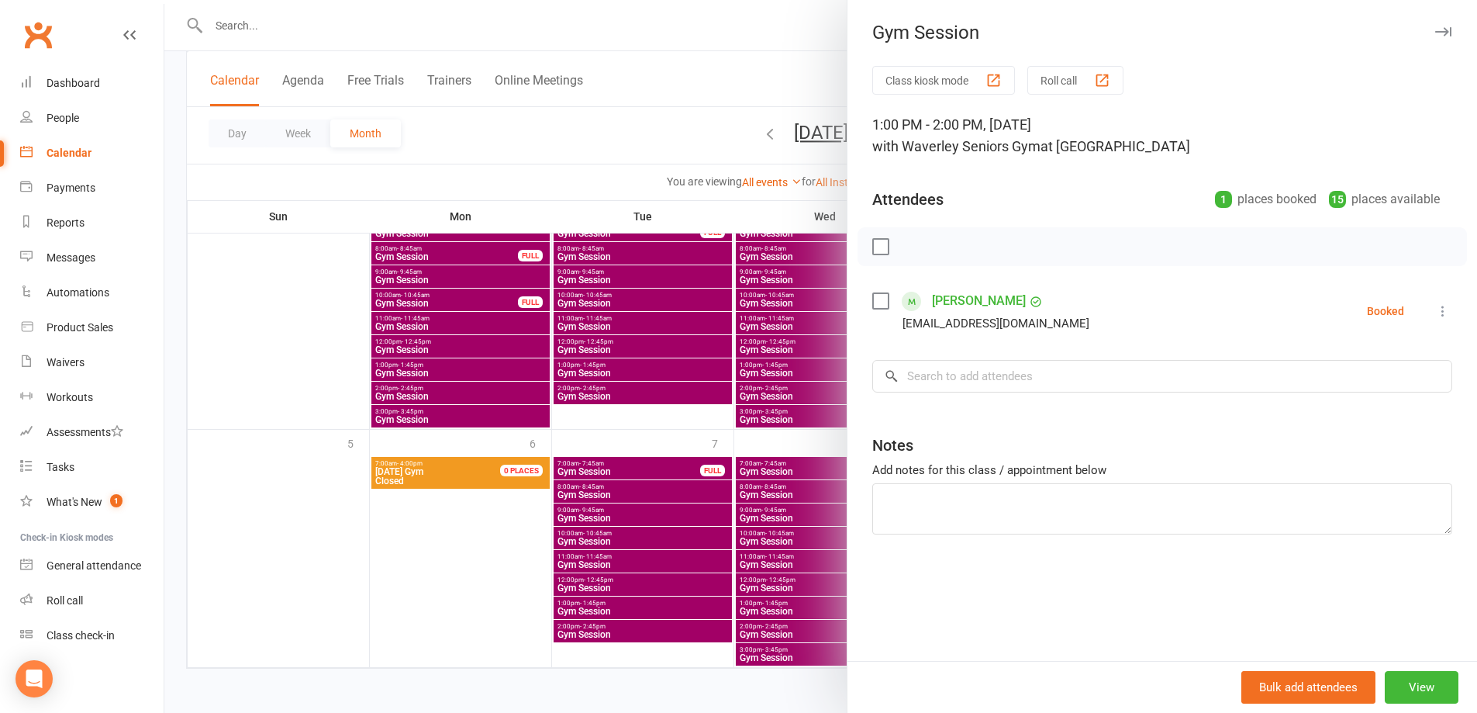
click at [571, 133] on div at bounding box center [820, 356] width 1313 height 713
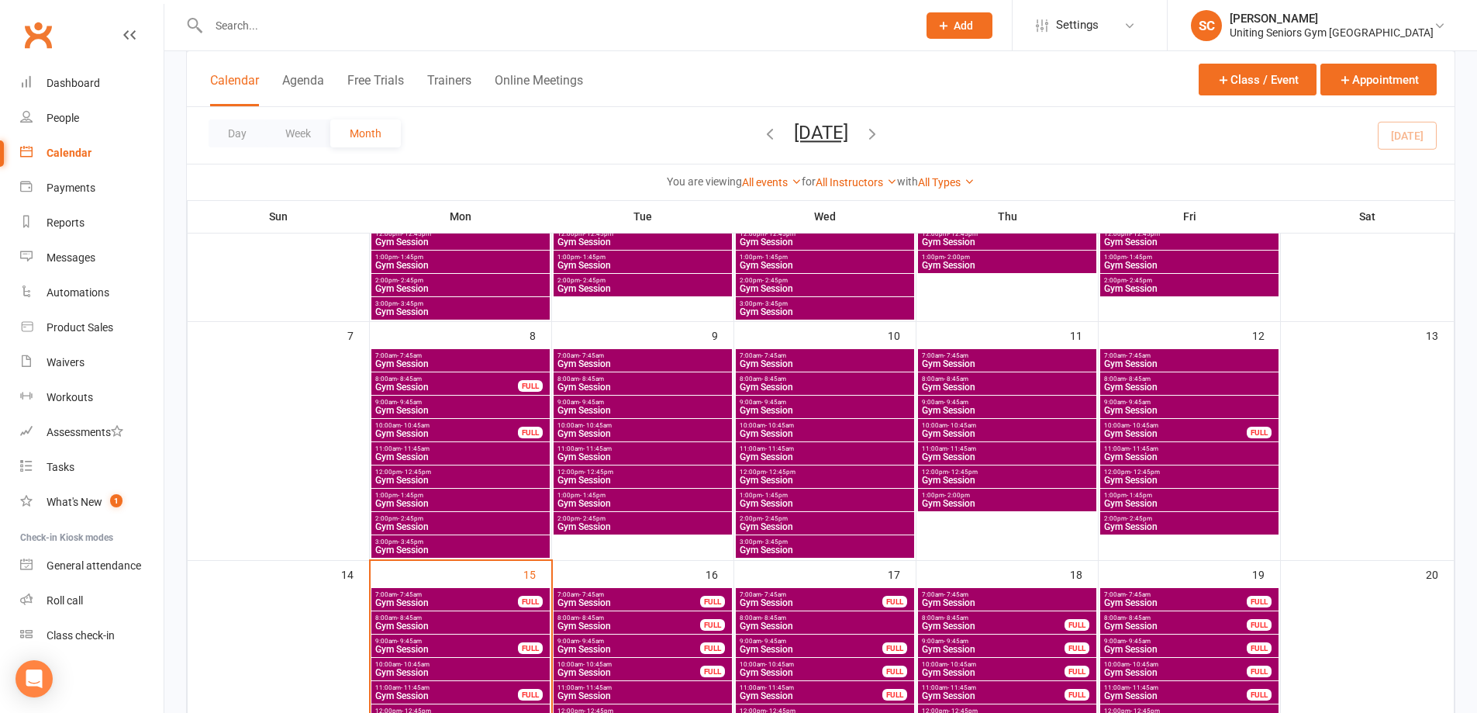
scroll to position [239, 0]
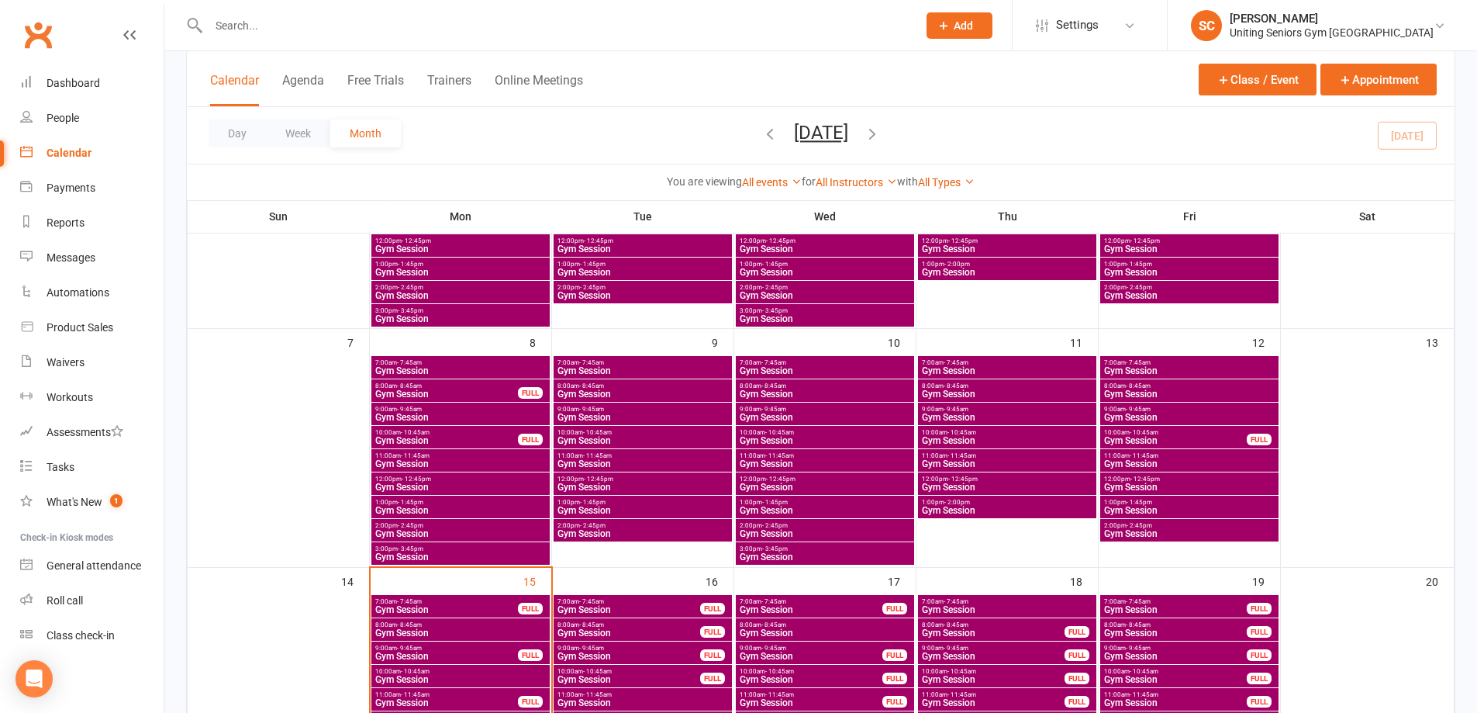
click at [613, 528] on span "2:00pm - 2:45pm" at bounding box center [643, 525] width 172 height 7
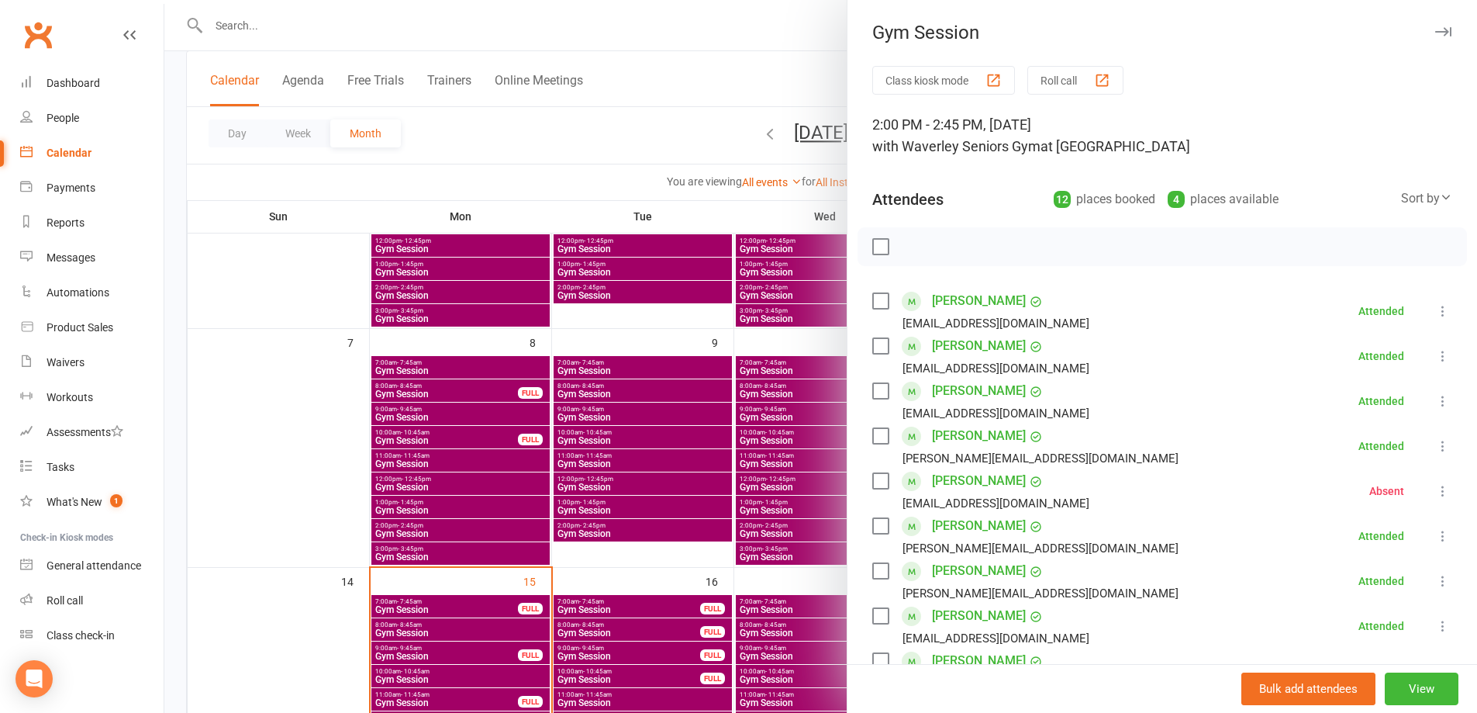
click at [633, 164] on div at bounding box center [820, 356] width 1313 height 713
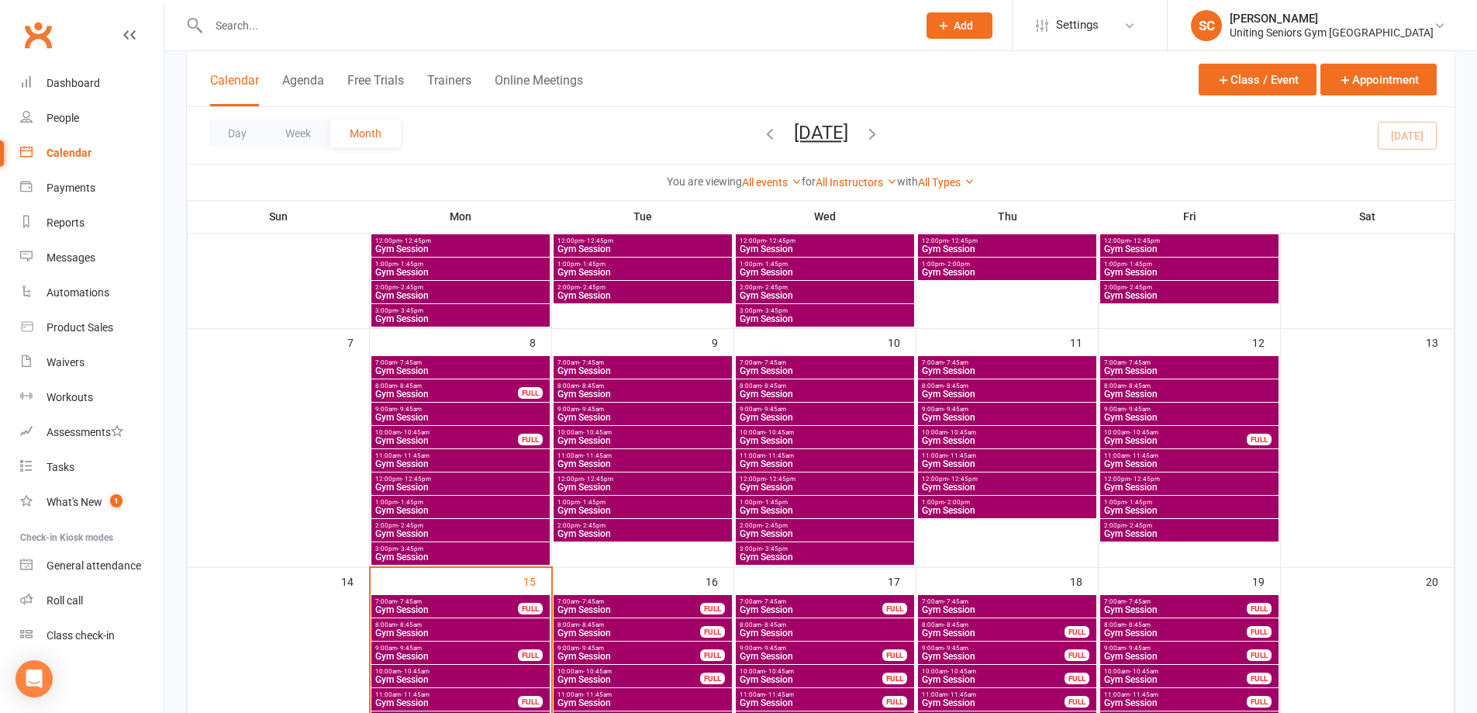
click at [979, 508] on span "Gym Session" at bounding box center [1007, 510] width 172 height 9
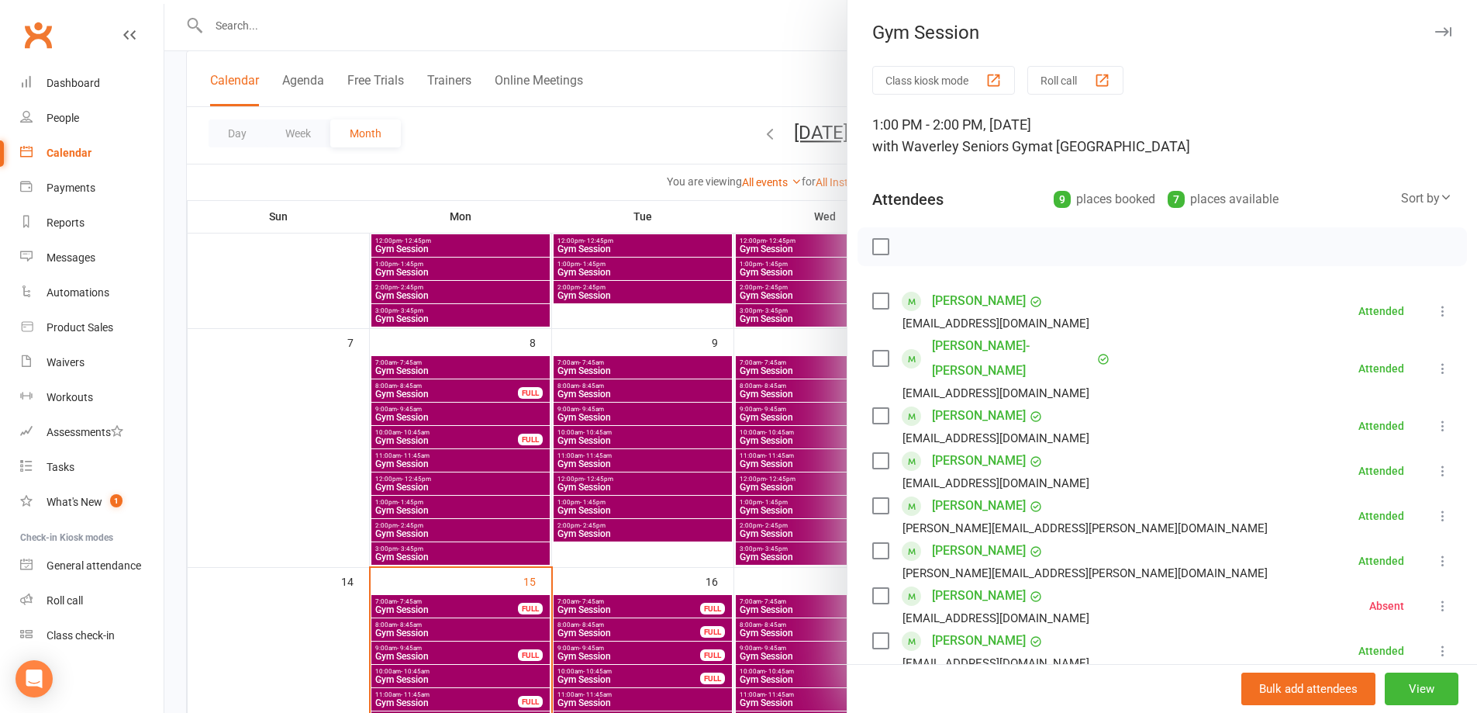
click at [593, 162] on div at bounding box center [820, 356] width 1313 height 713
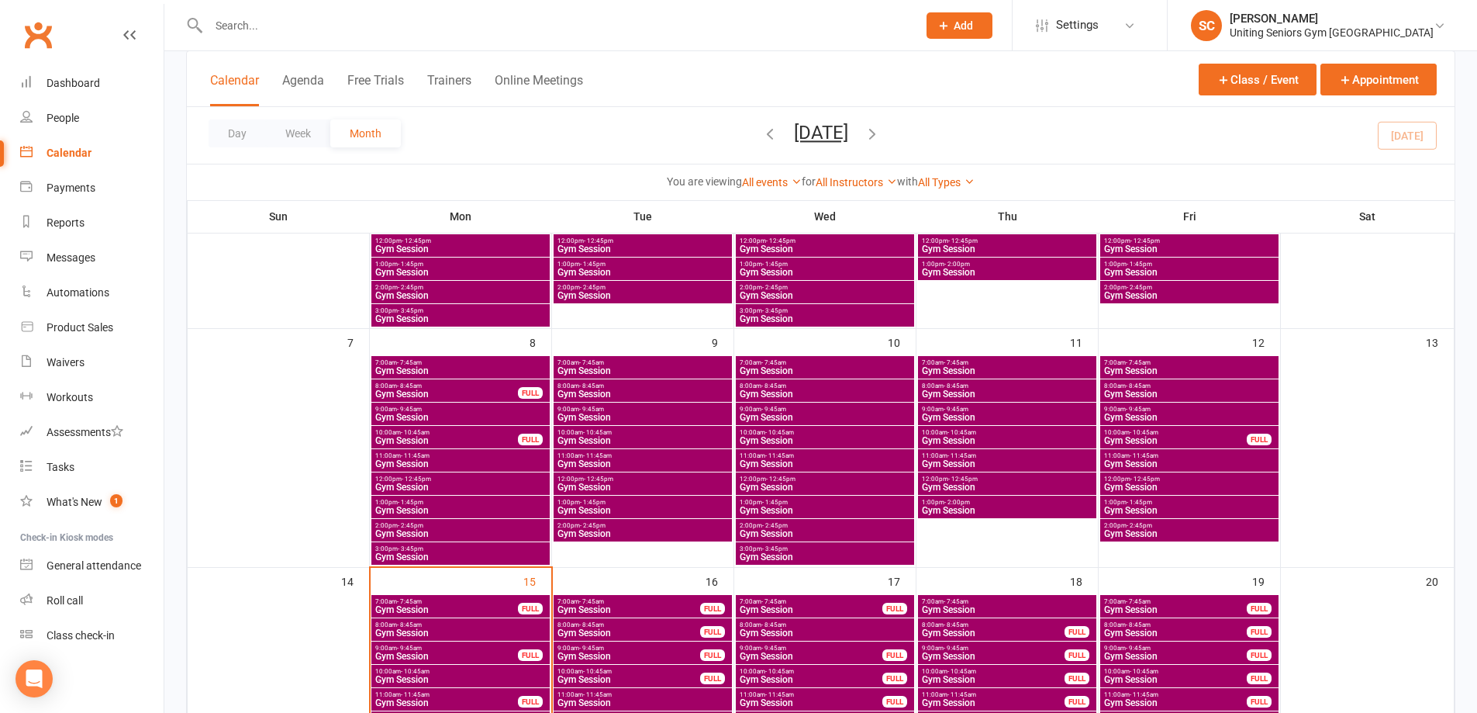
click at [752, 559] on span "Gym Session" at bounding box center [825, 556] width 172 height 9
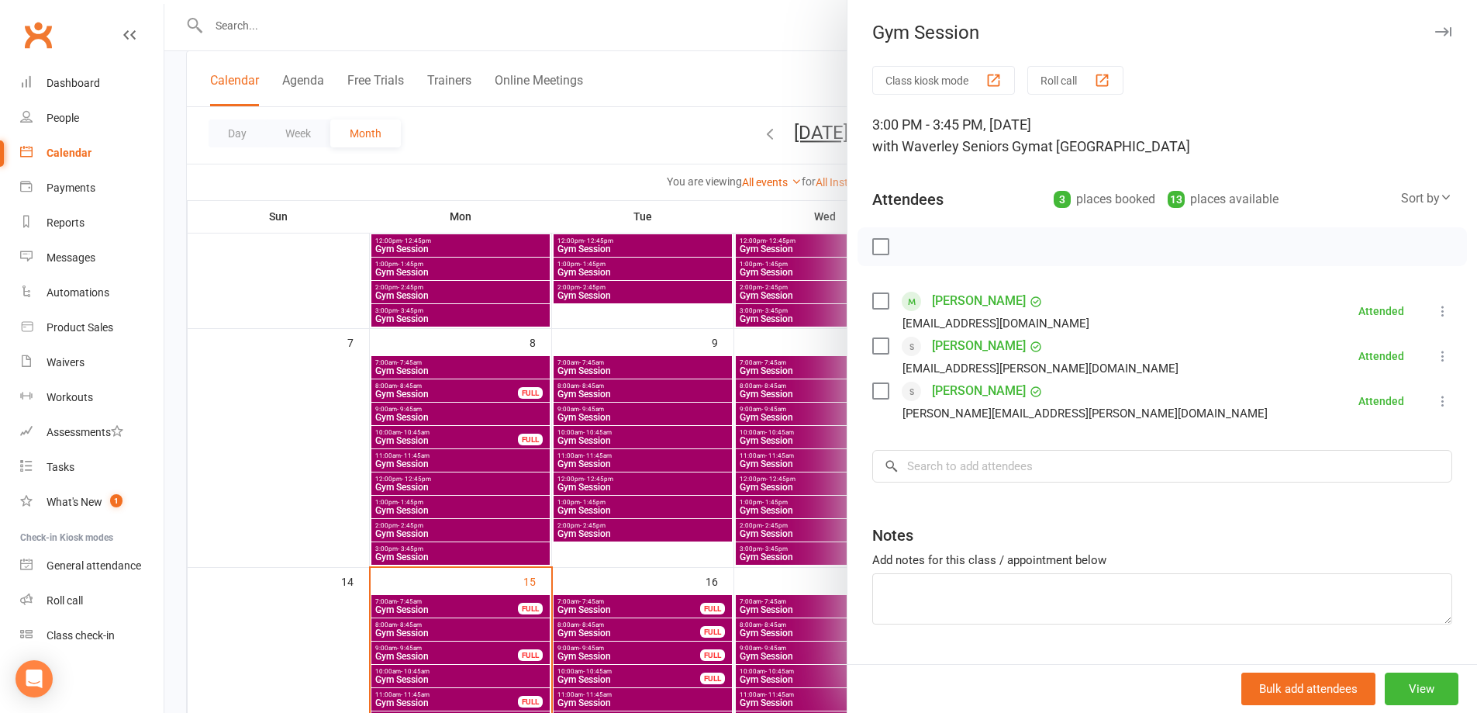
click at [650, 157] on div at bounding box center [820, 356] width 1313 height 713
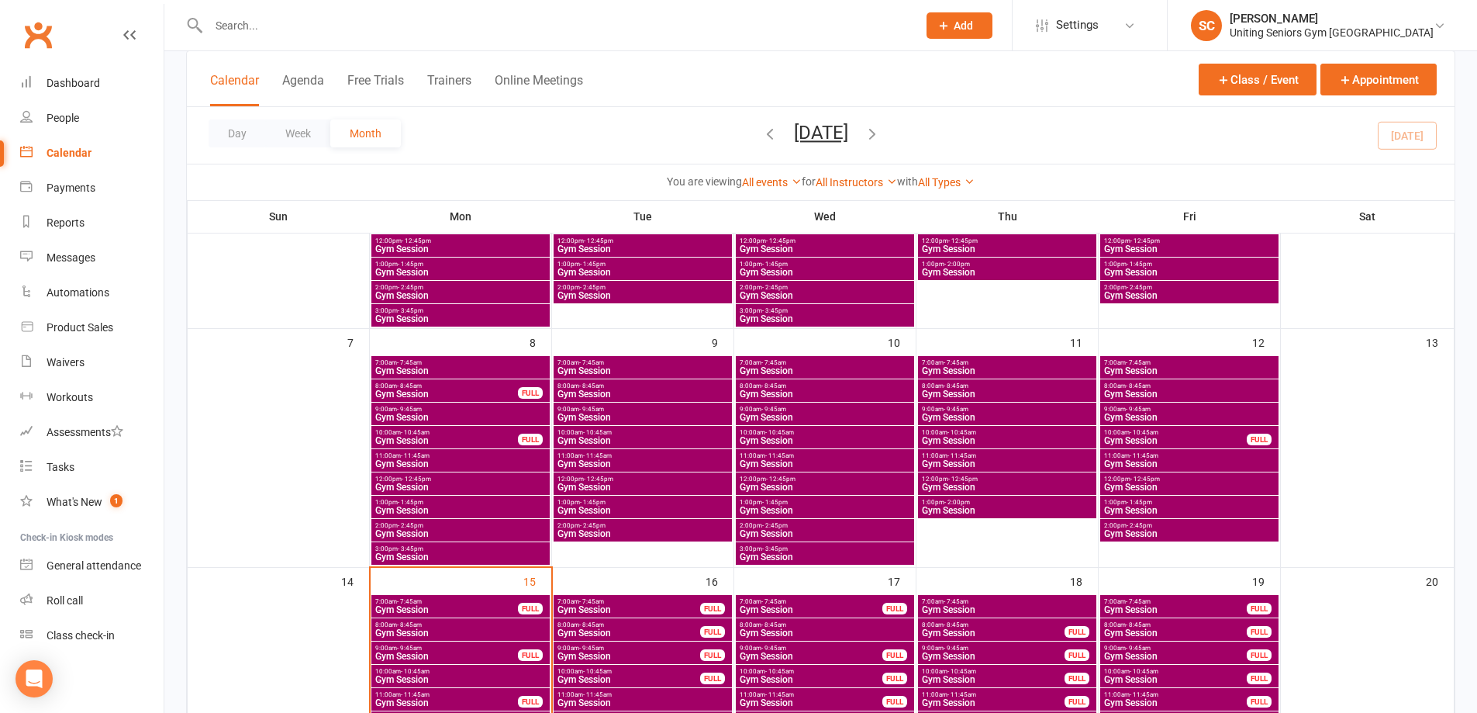
click at [475, 556] on span "Gym Session" at bounding box center [461, 556] width 172 height 9
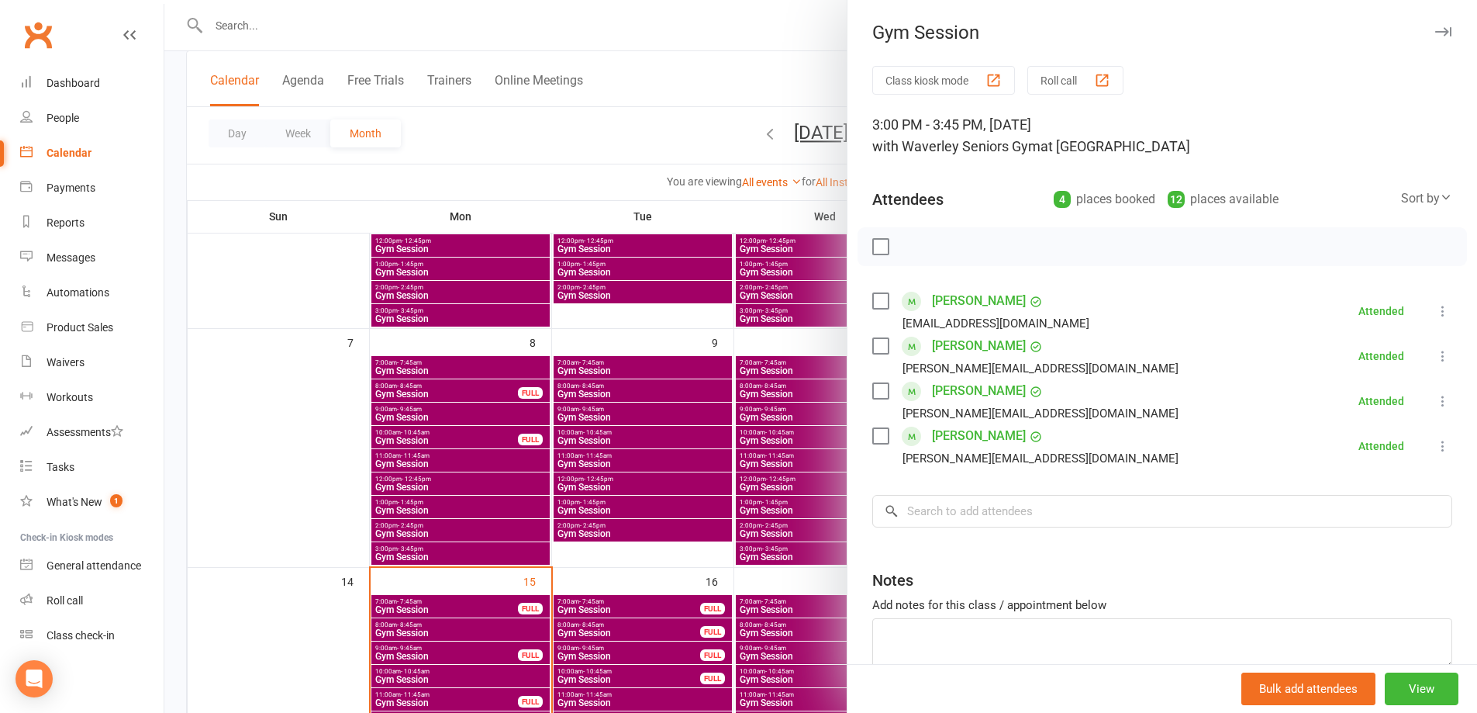
click at [671, 147] on div at bounding box center [820, 356] width 1313 height 713
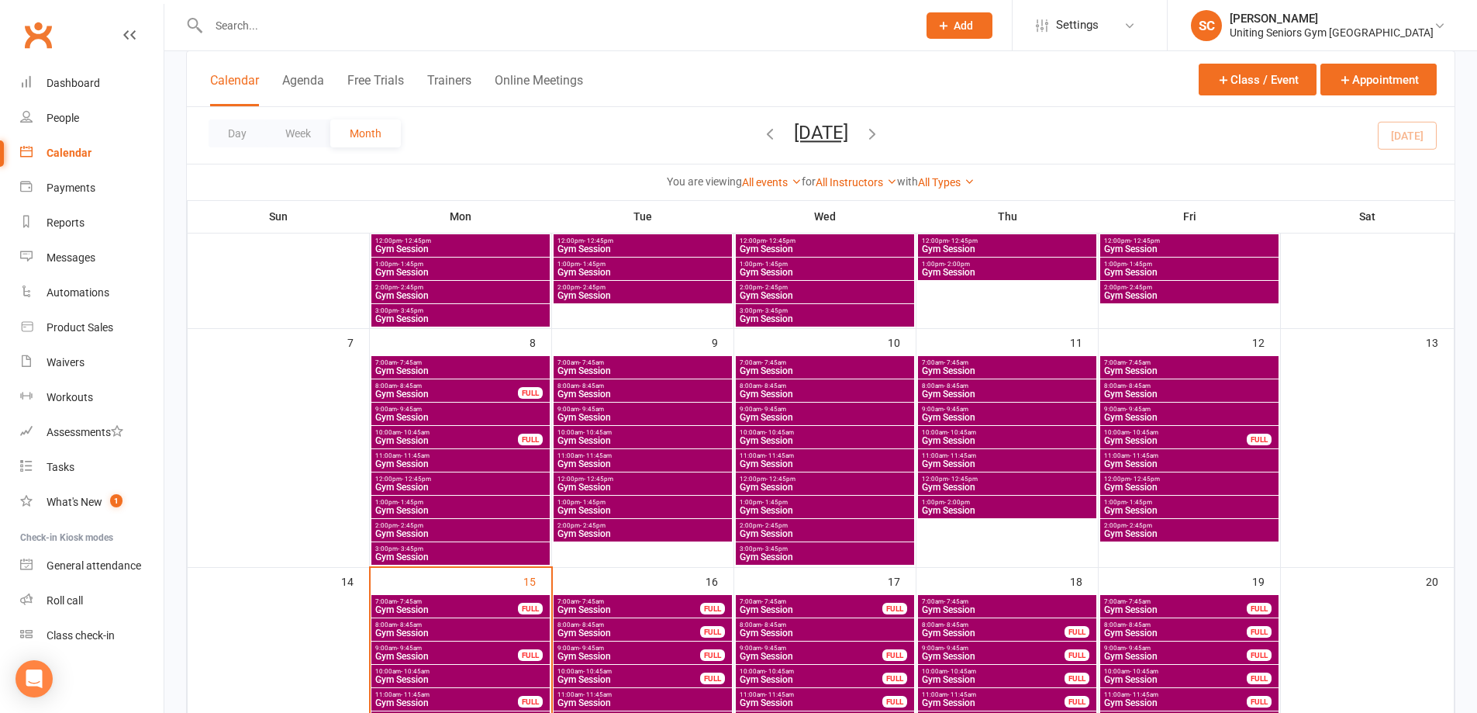
click at [1049, 502] on span "1:00pm - 2:00pm" at bounding box center [1007, 502] width 172 height 7
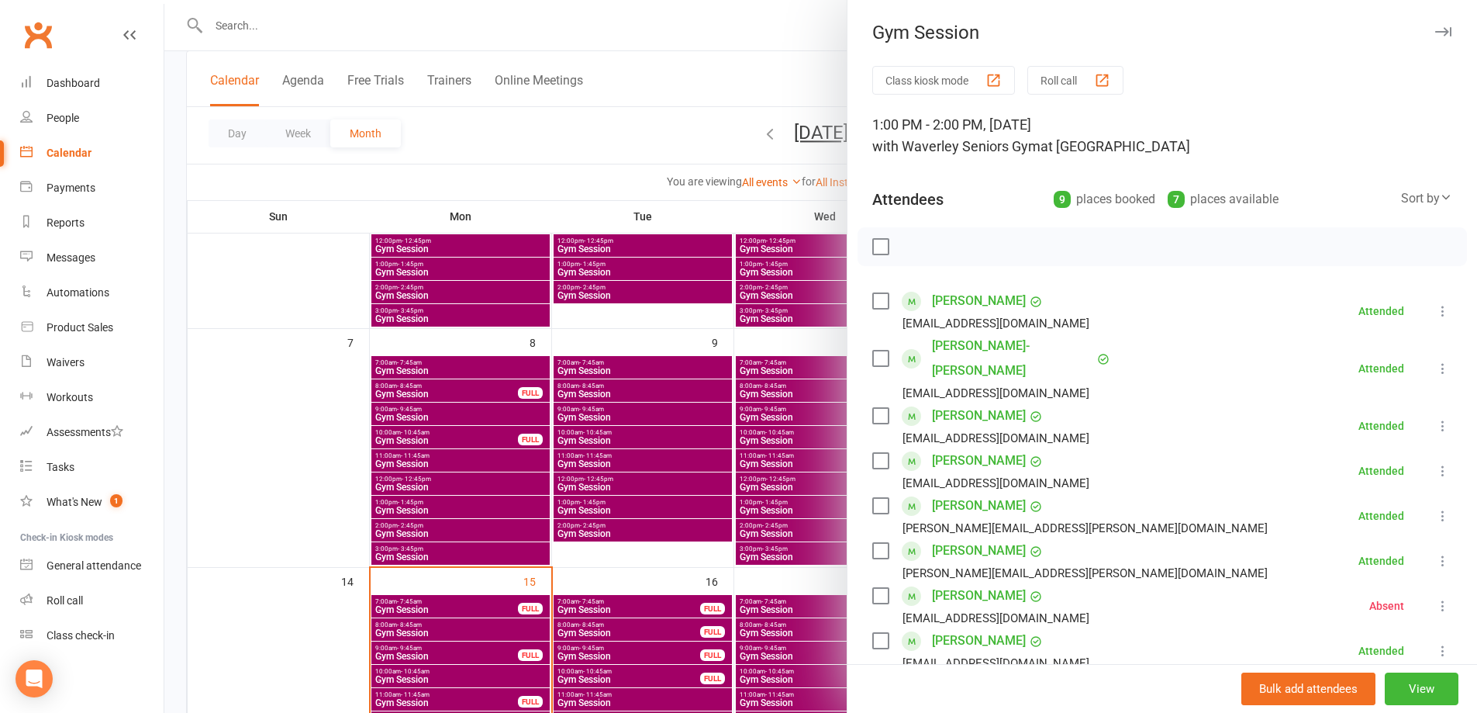
click at [686, 153] on div at bounding box center [820, 356] width 1313 height 713
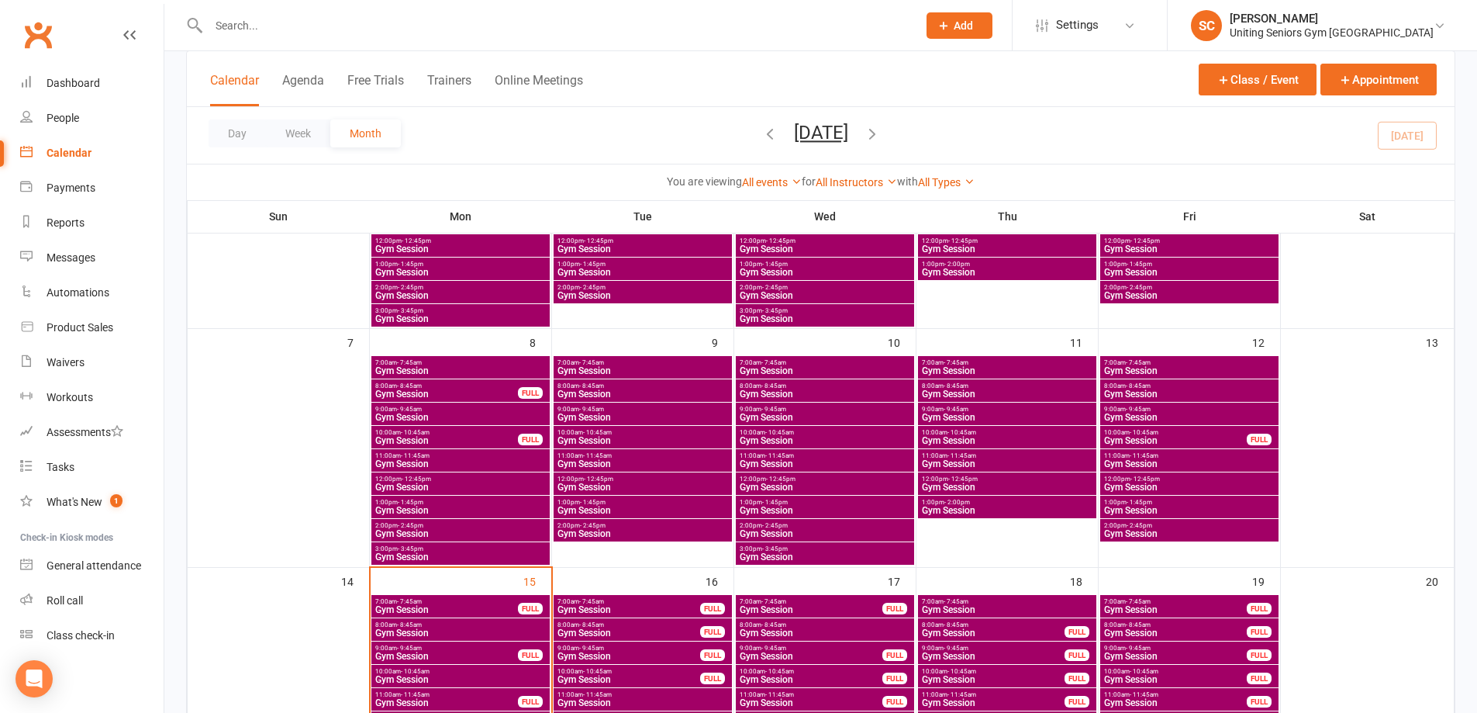
click at [1227, 531] on span "Gym Session" at bounding box center [1190, 533] width 172 height 9
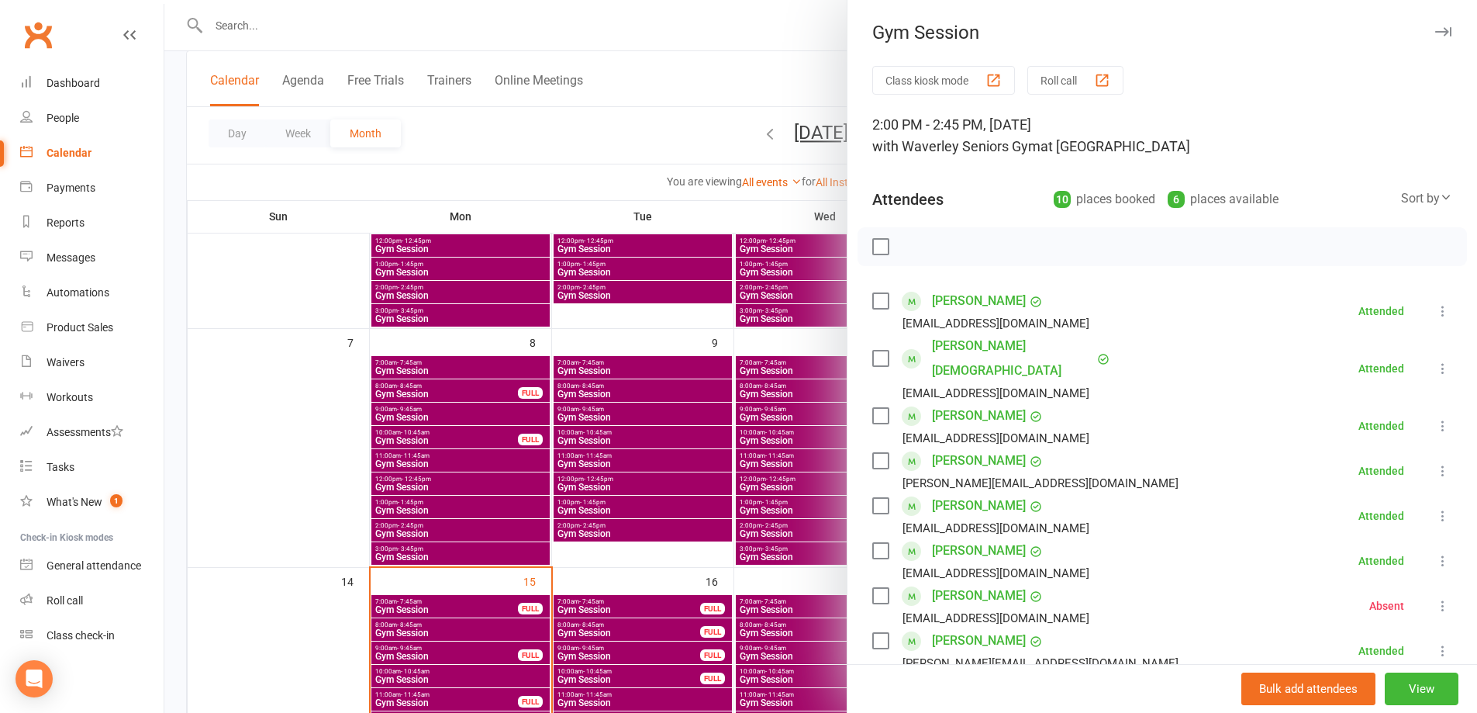
click at [623, 178] on div at bounding box center [820, 356] width 1313 height 713
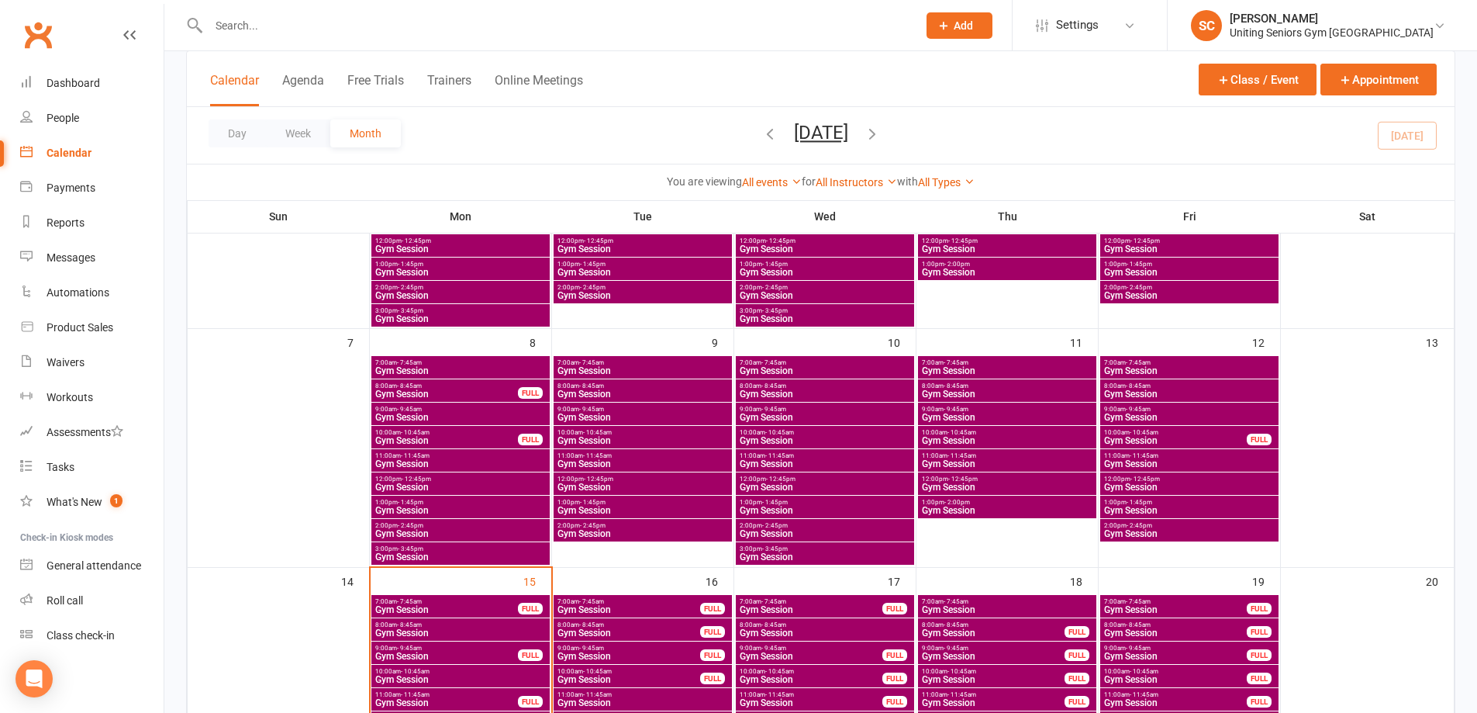
scroll to position [161, 0]
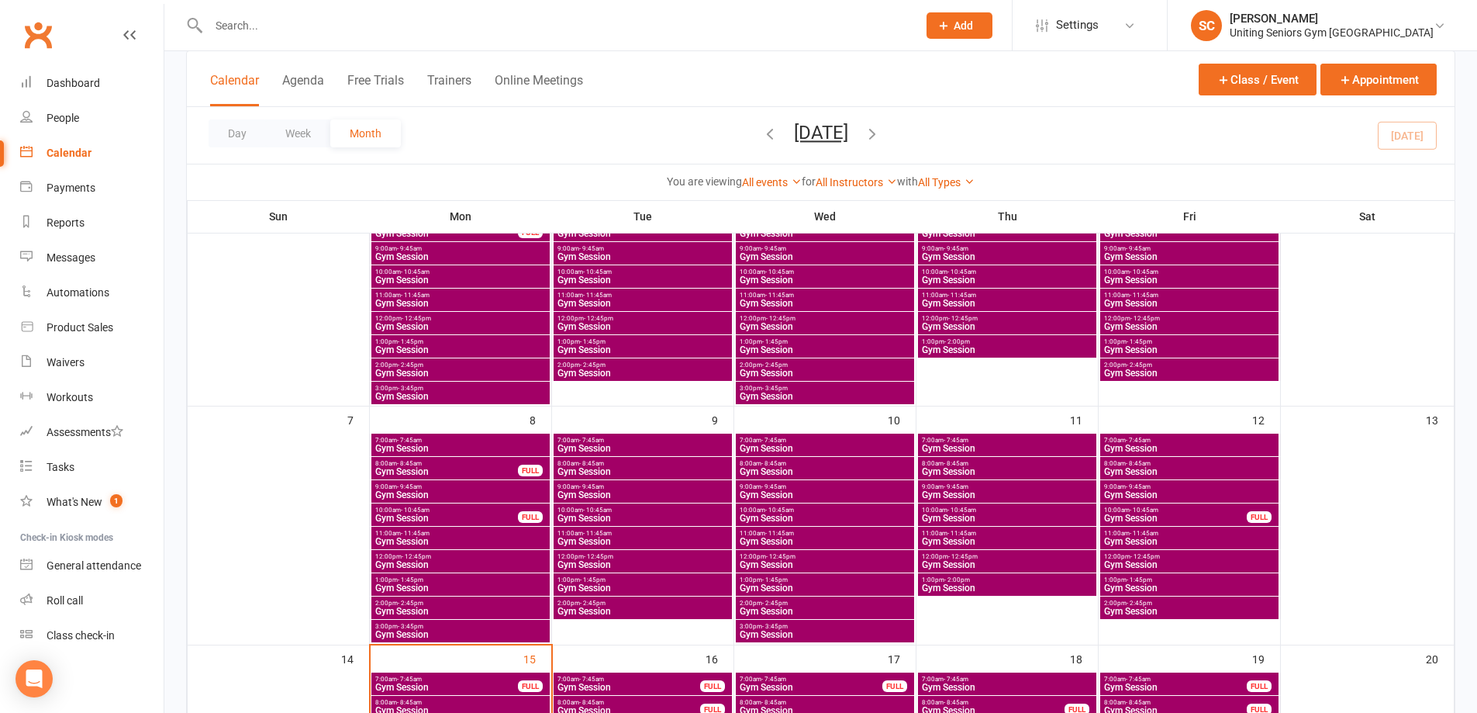
click at [606, 373] on span "Gym Session" at bounding box center [643, 372] width 172 height 9
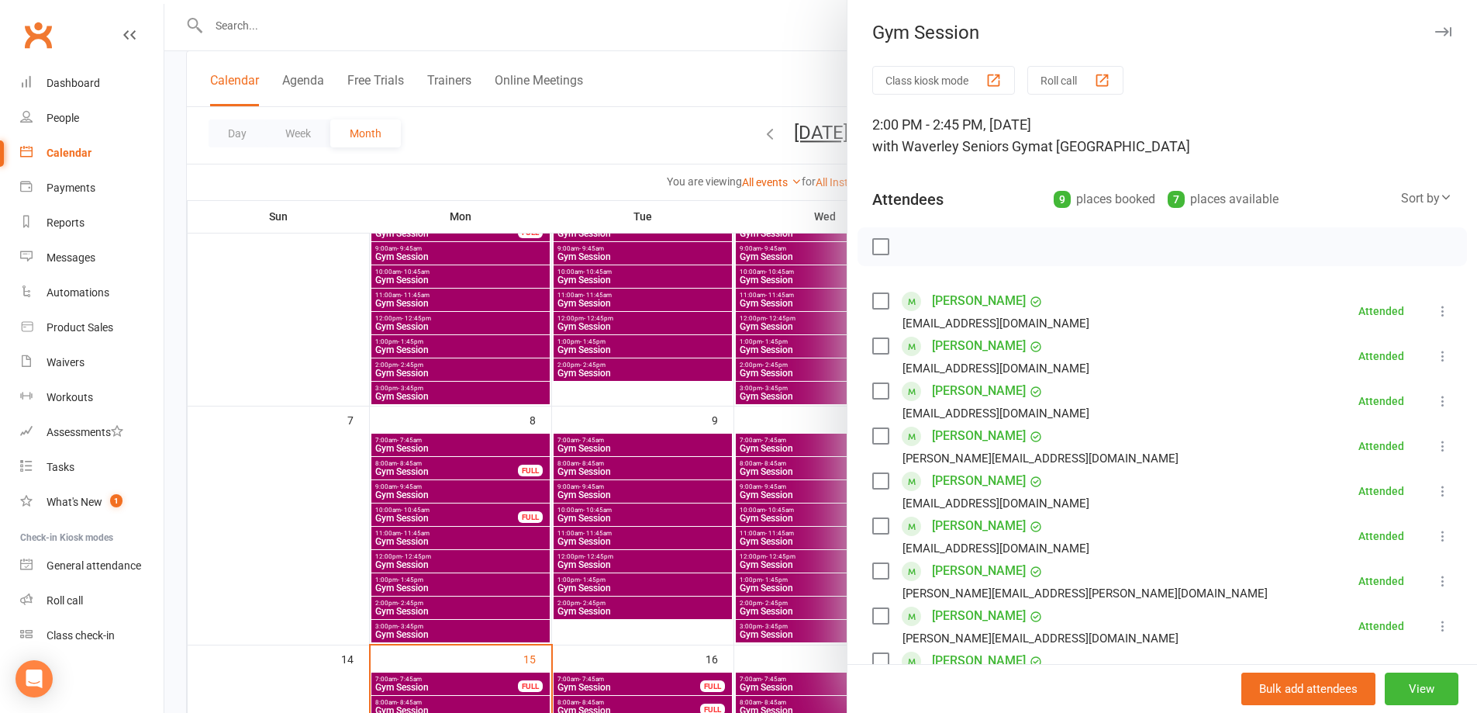
click at [611, 143] on div at bounding box center [820, 356] width 1313 height 713
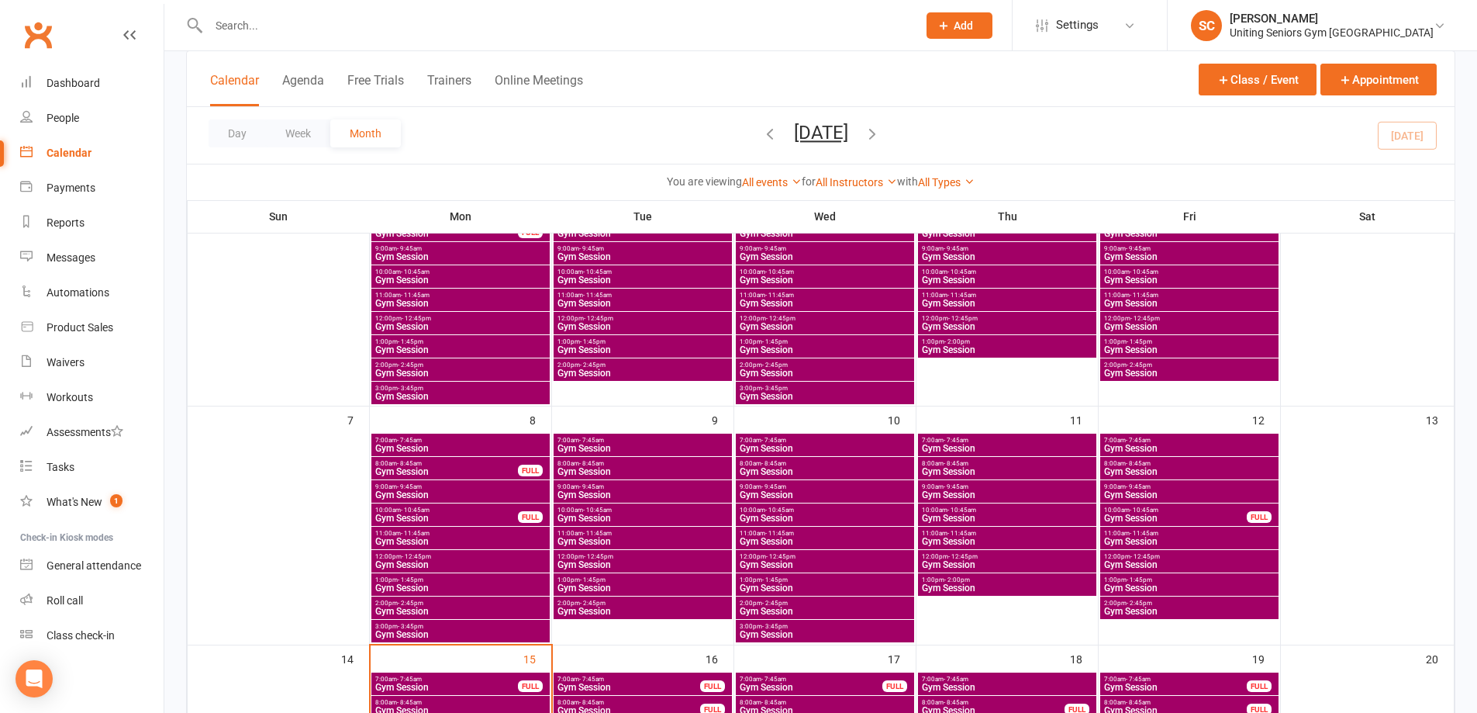
click at [954, 351] on span "Gym Session" at bounding box center [1007, 349] width 172 height 9
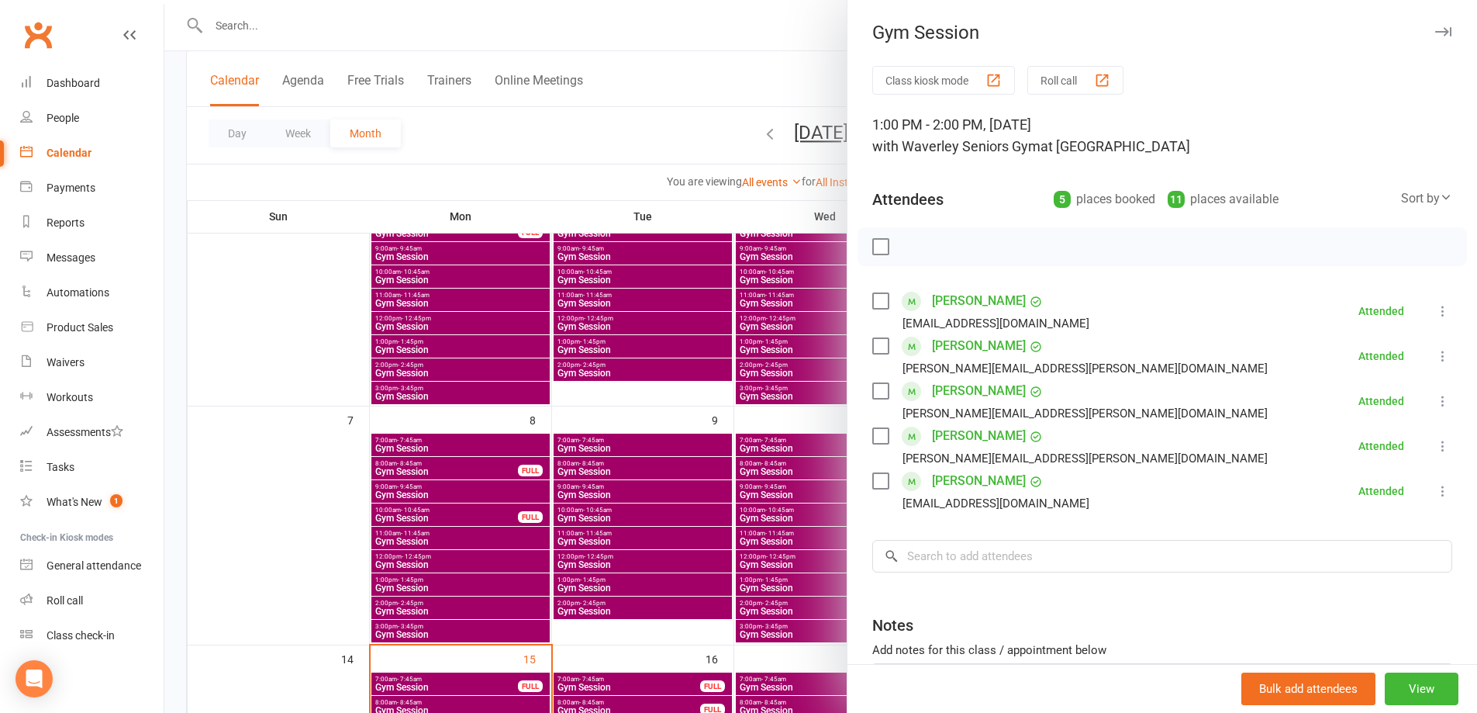
click at [583, 154] on div at bounding box center [820, 356] width 1313 height 713
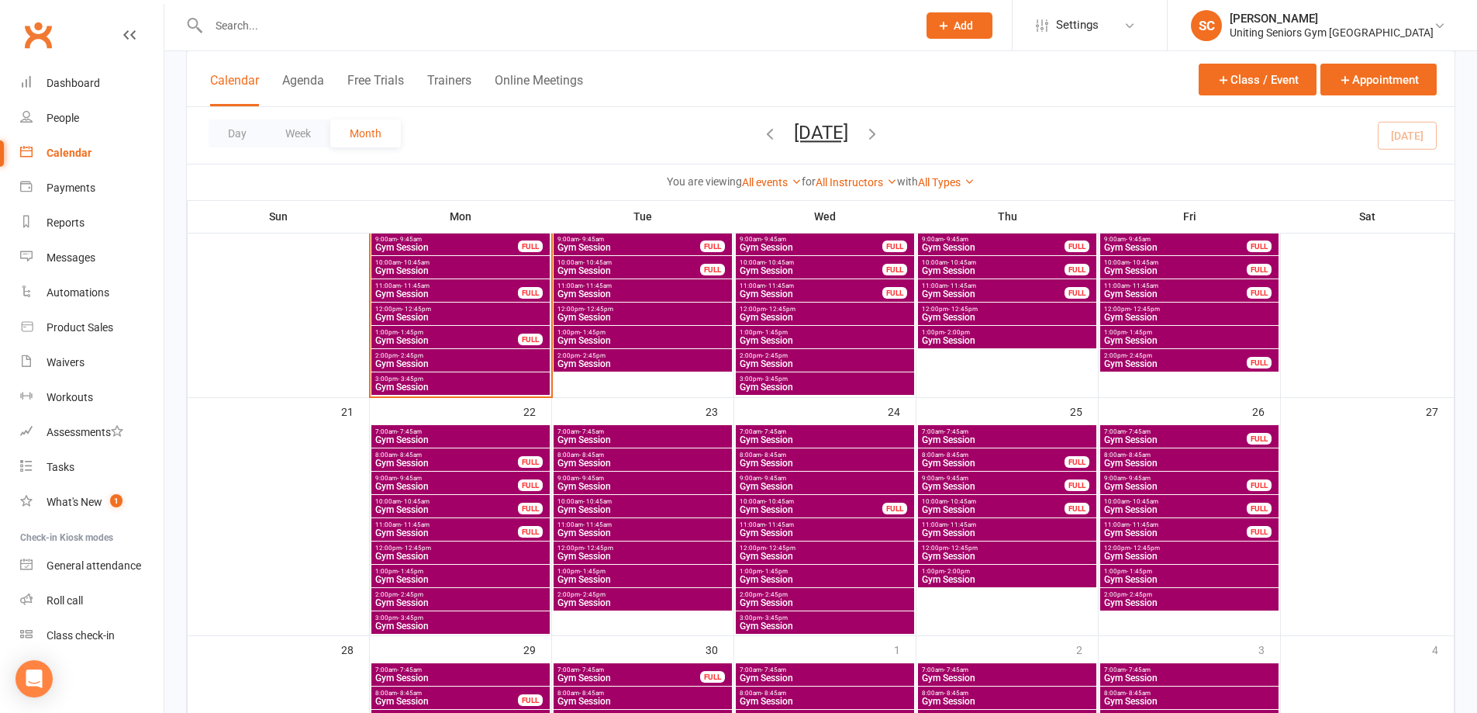
scroll to position [627, 0]
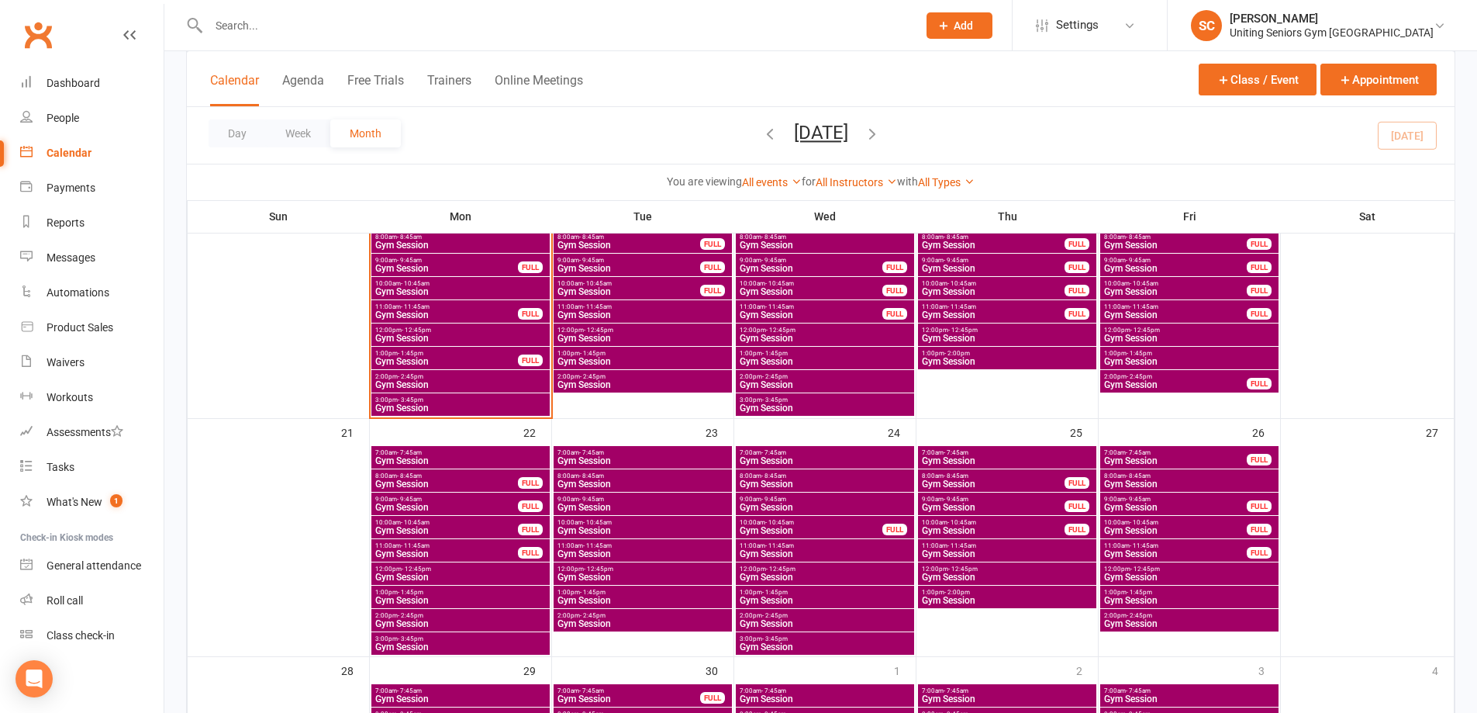
click at [600, 378] on span "- 2:45pm" at bounding box center [593, 376] width 26 height 7
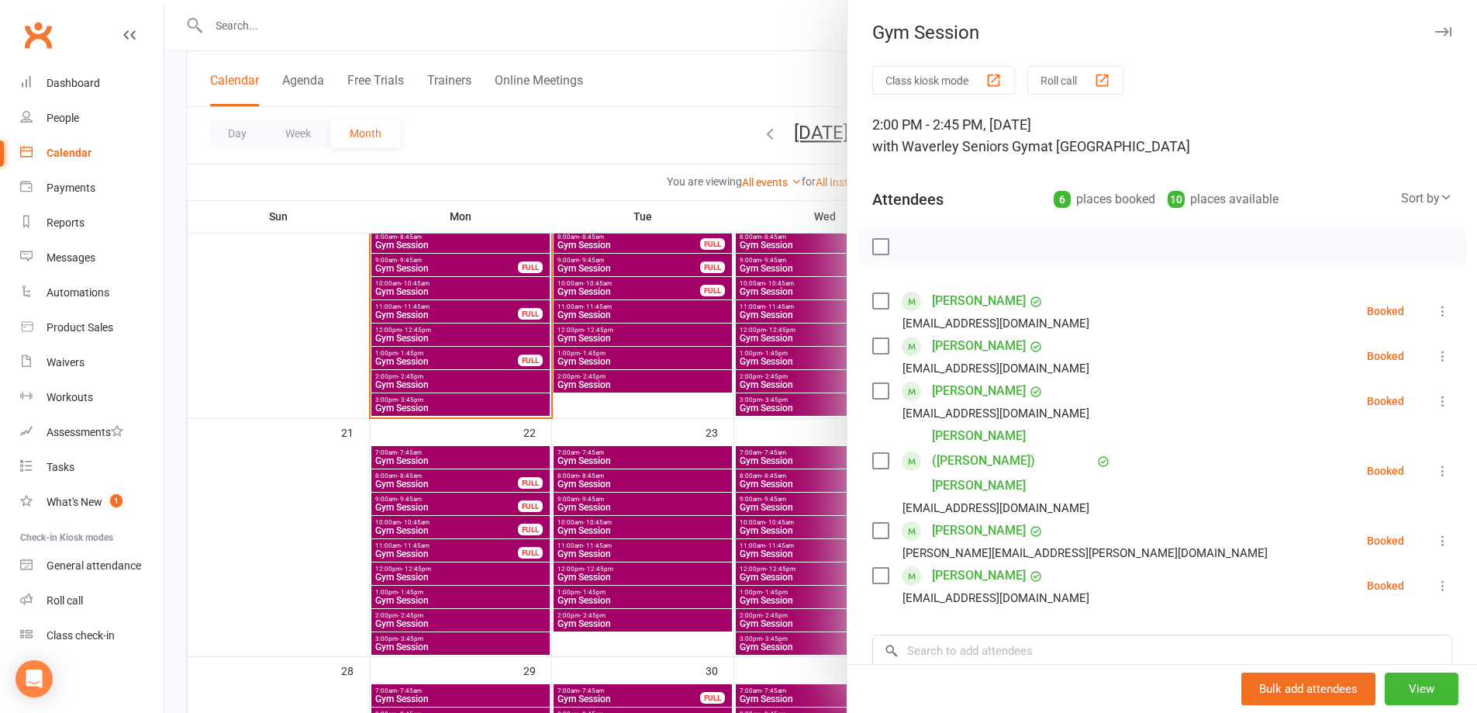
click at [603, 354] on div at bounding box center [820, 356] width 1313 height 713
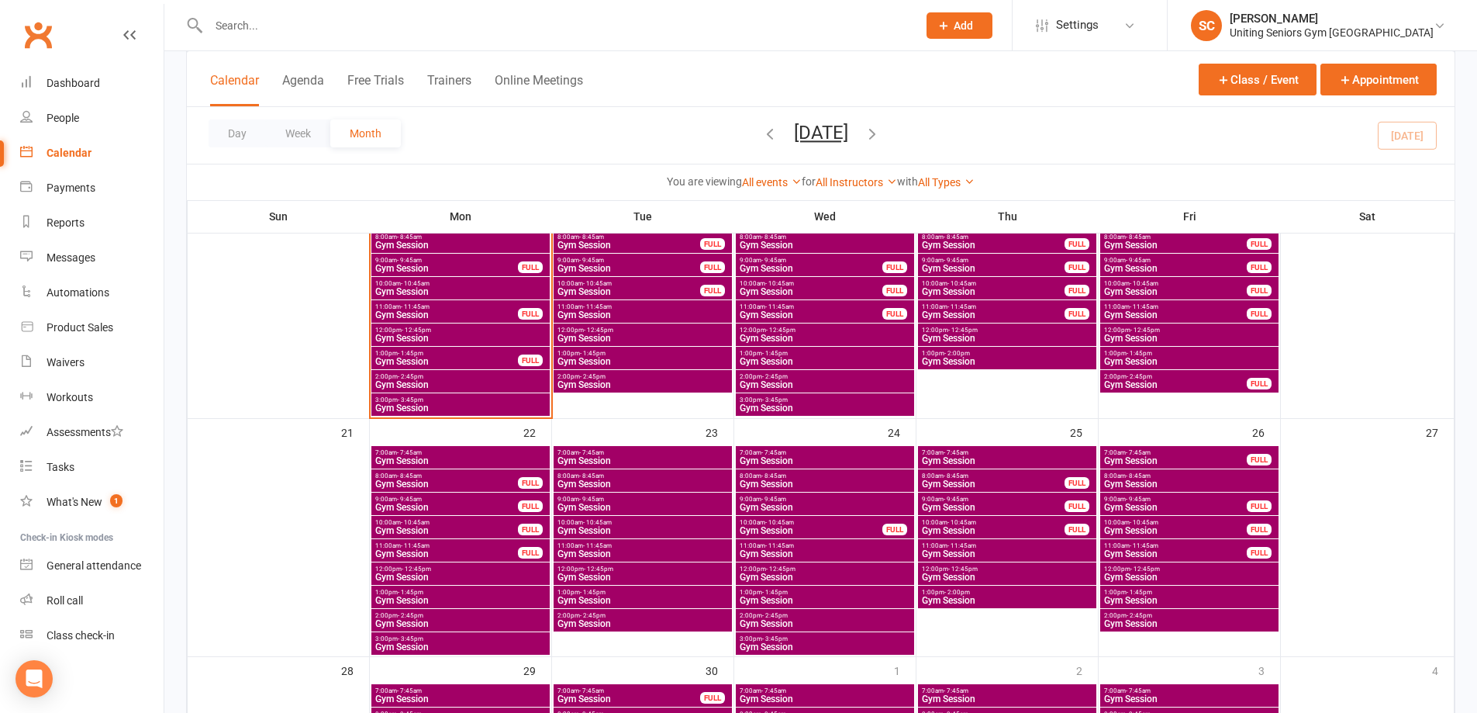
click at [606, 357] on span "Gym Session" at bounding box center [643, 361] width 172 height 9
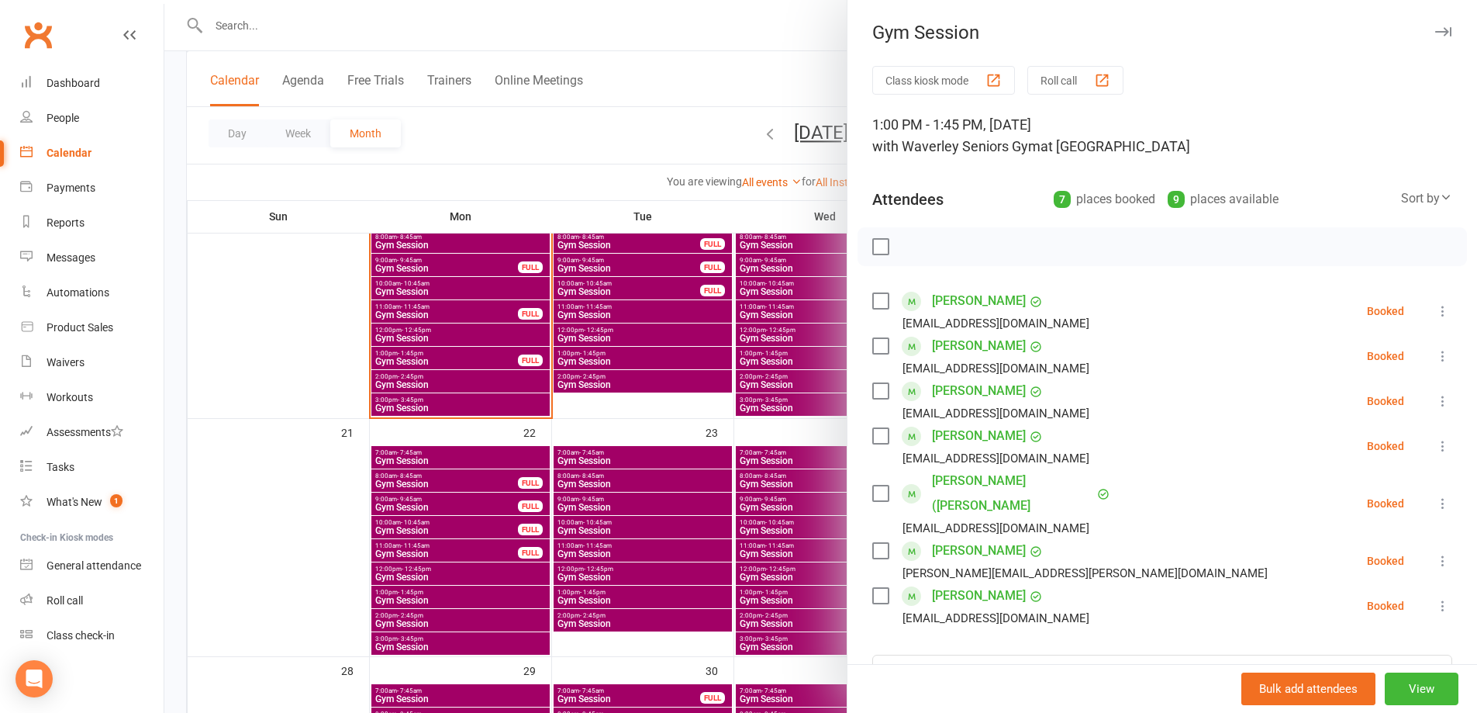
click at [580, 147] on div at bounding box center [820, 356] width 1313 height 713
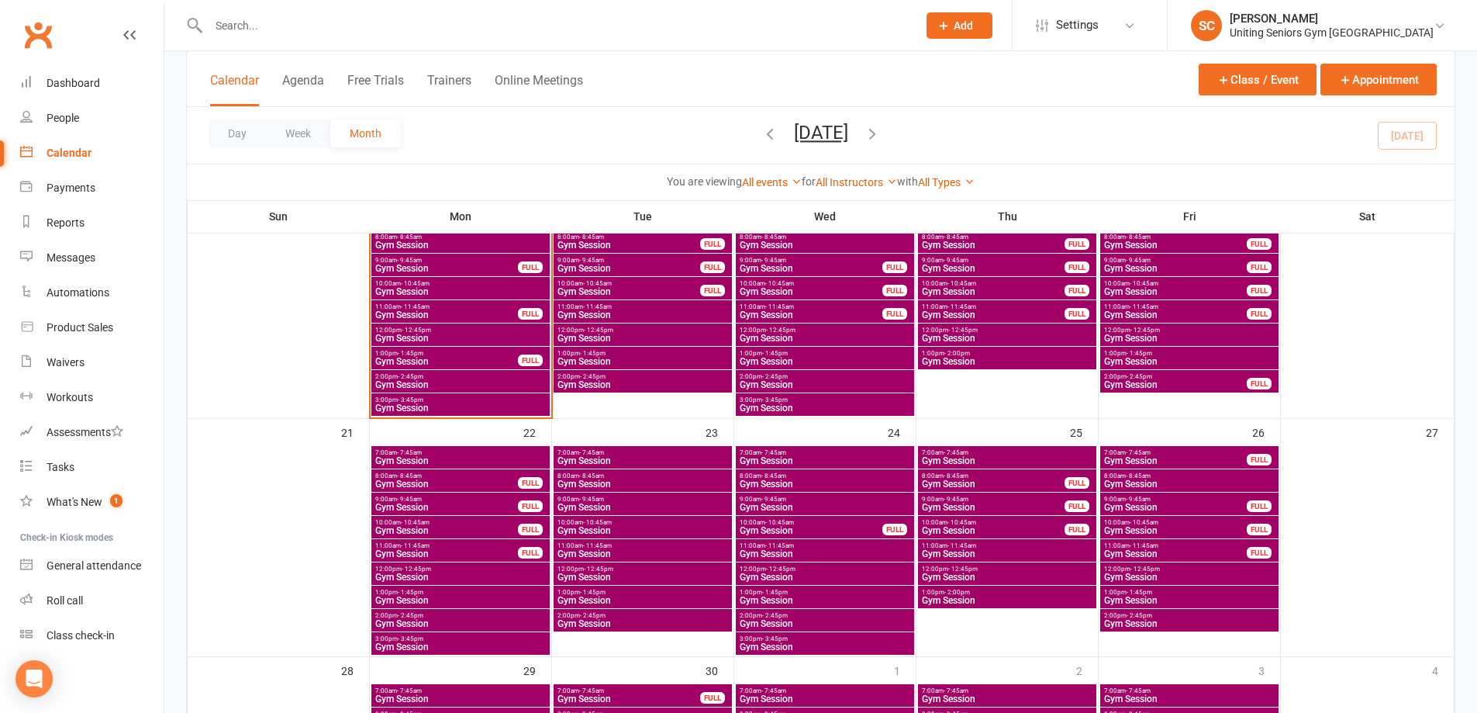
click at [772, 380] on span "Gym Session" at bounding box center [825, 384] width 172 height 9
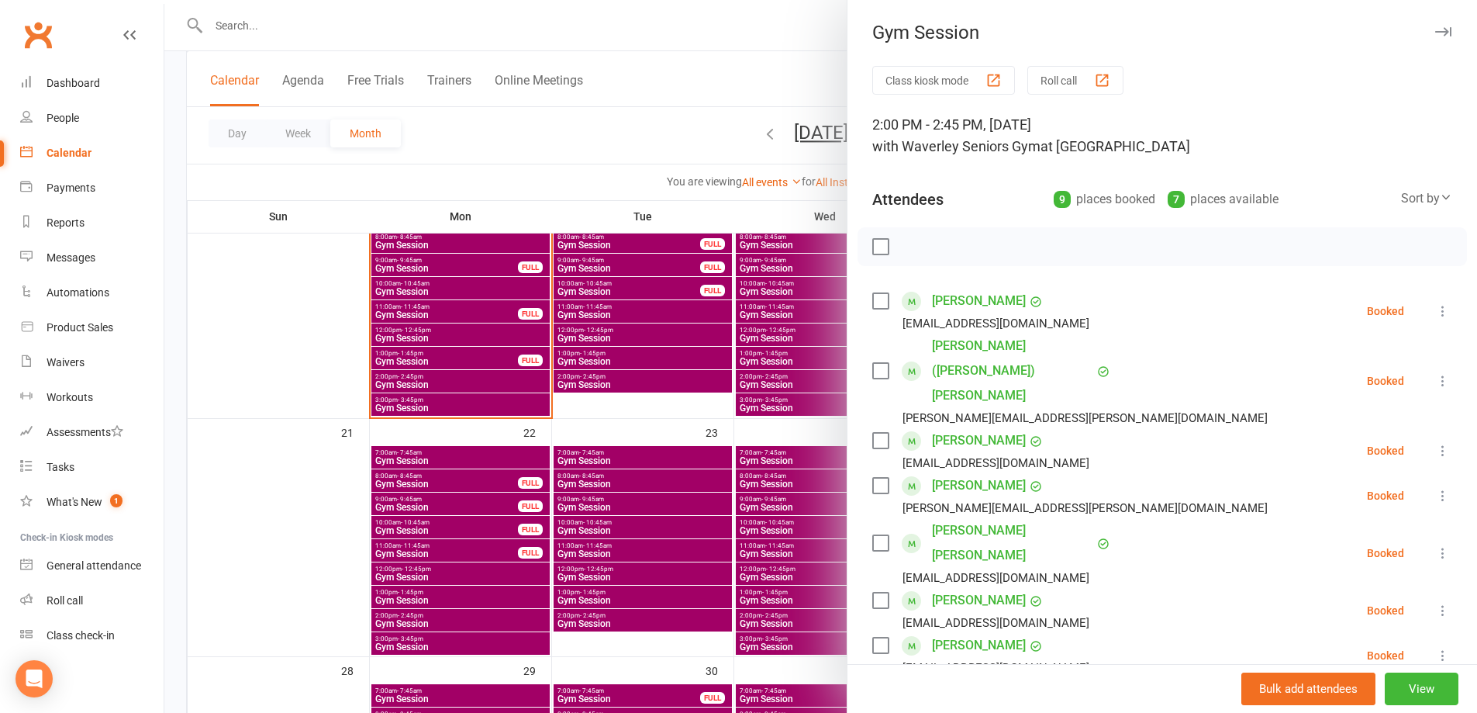
click at [626, 166] on div at bounding box center [820, 356] width 1313 height 713
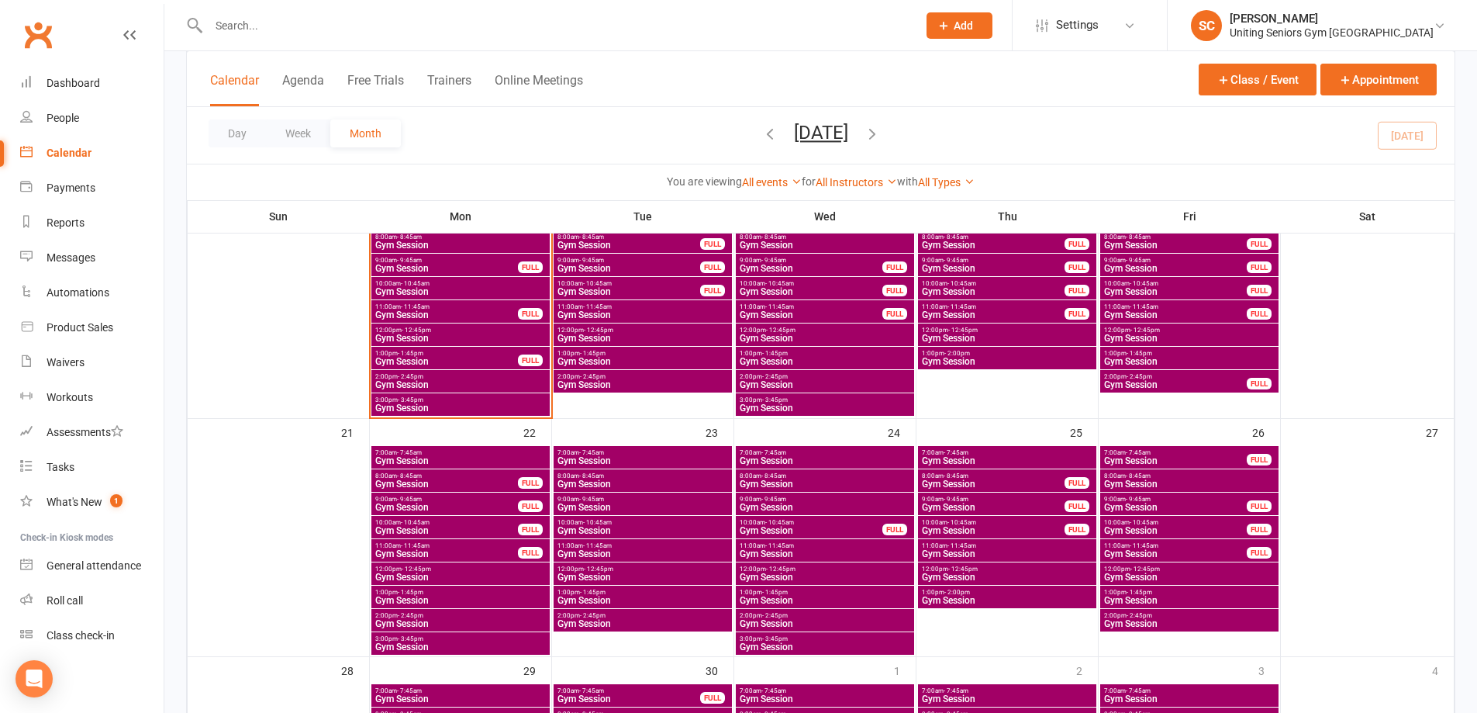
click at [822, 401] on span "3:00pm - 3:45pm" at bounding box center [825, 399] width 172 height 7
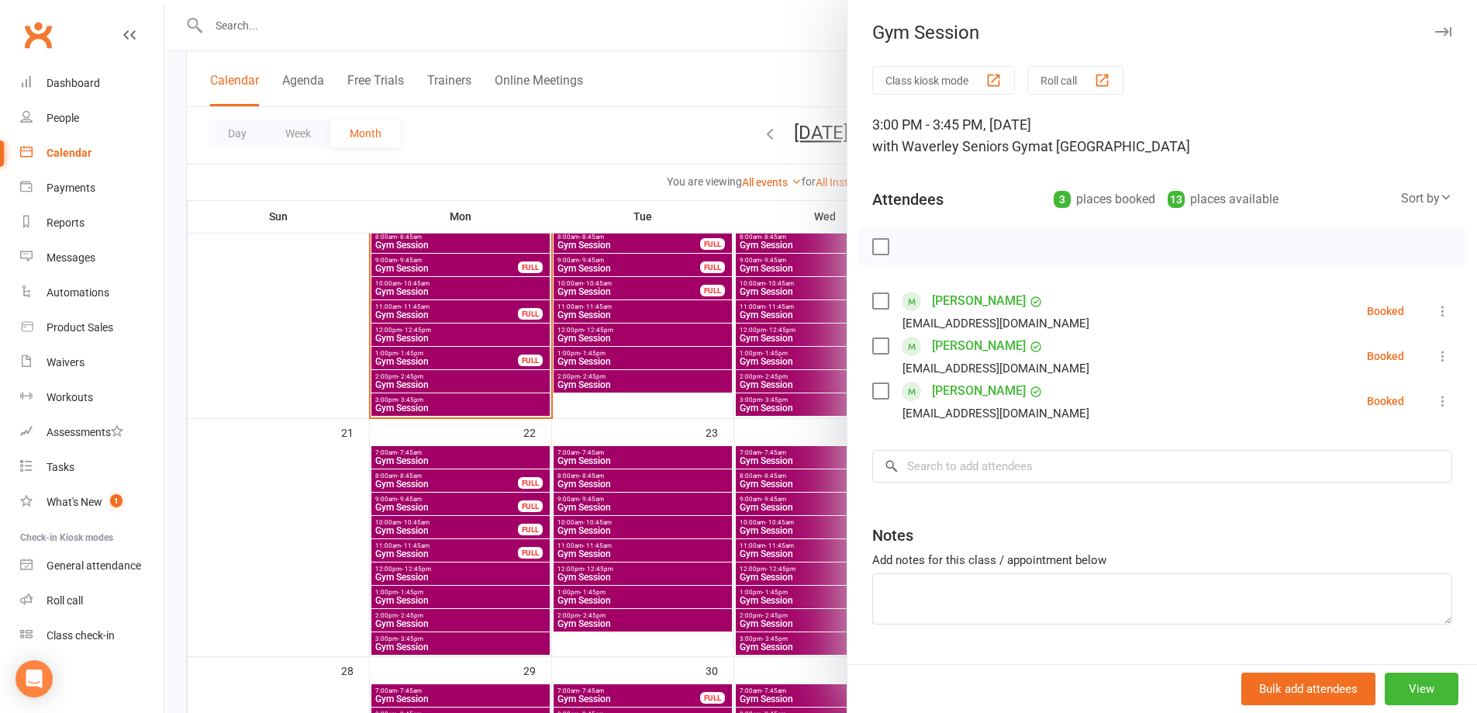
click at [643, 150] on div at bounding box center [820, 356] width 1313 height 713
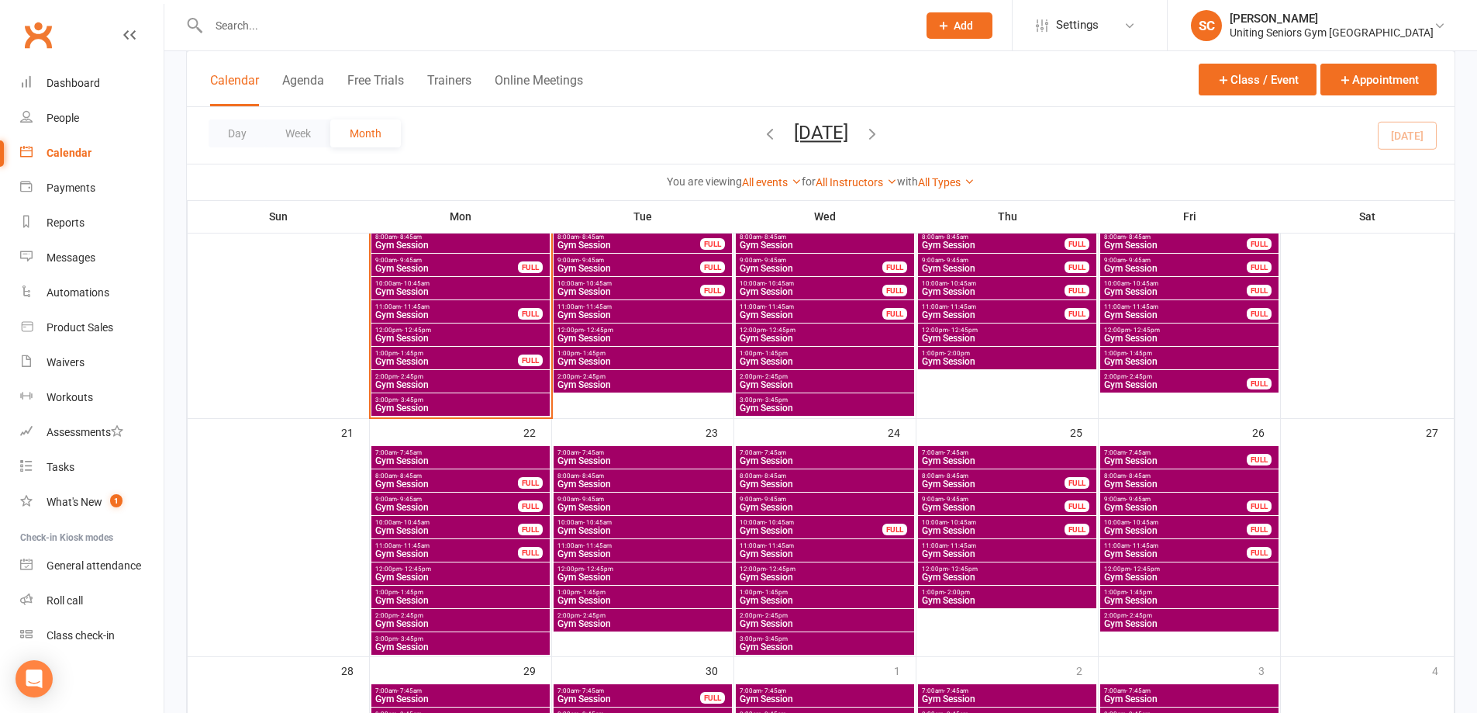
click at [615, 622] on span "Gym Session" at bounding box center [643, 623] width 172 height 9
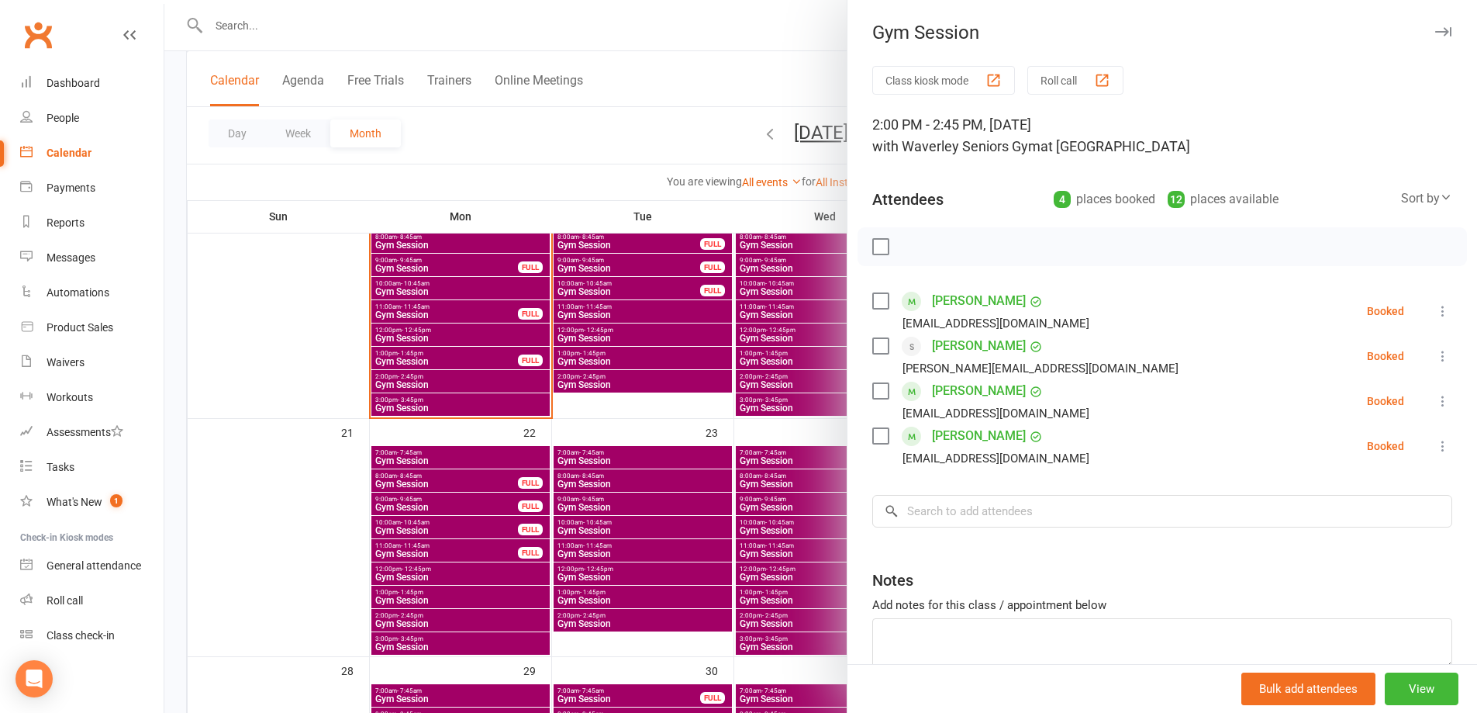
click at [627, 127] on div at bounding box center [820, 356] width 1313 height 713
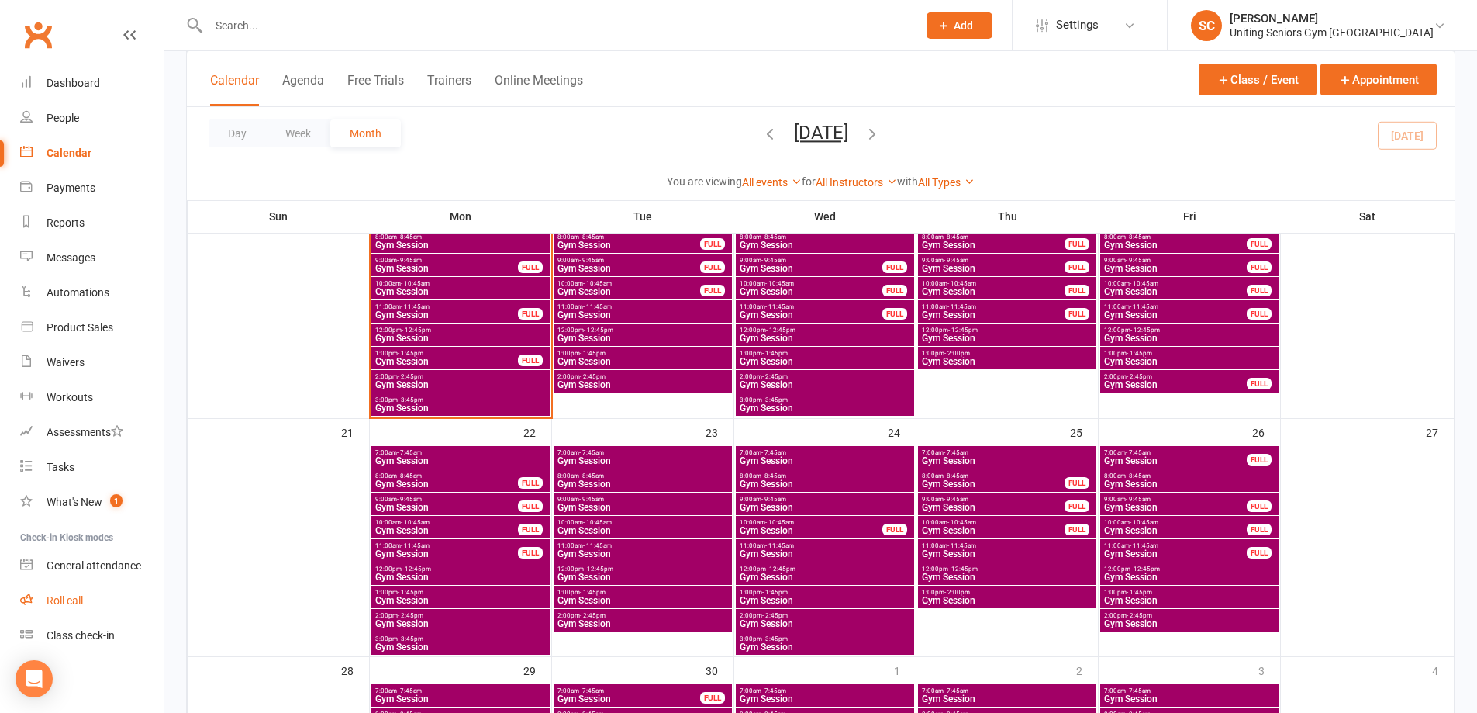
click at [74, 603] on div "Roll call" at bounding box center [65, 600] width 36 height 12
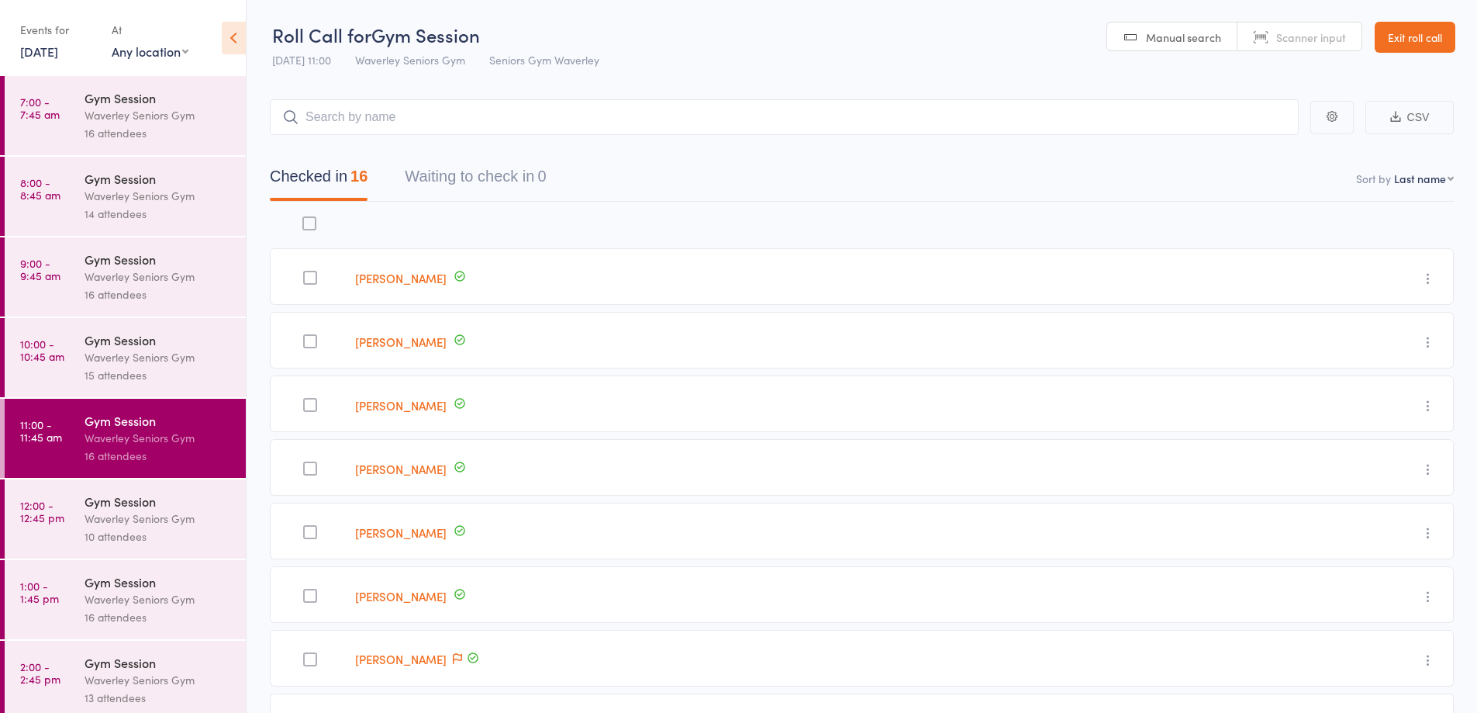
click at [41, 54] on link "[DATE]" at bounding box center [39, 51] width 38 height 17
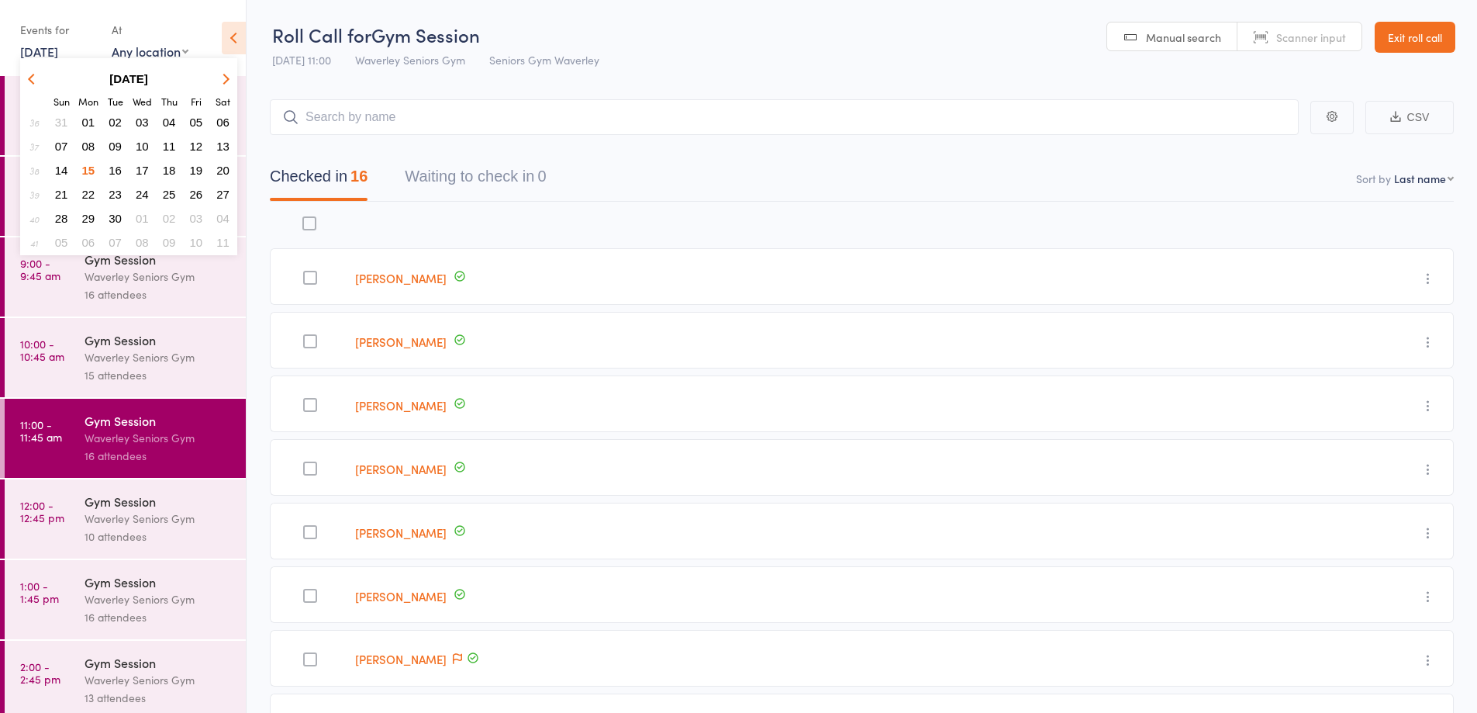
click at [84, 144] on span "08" at bounding box center [88, 146] width 13 height 13
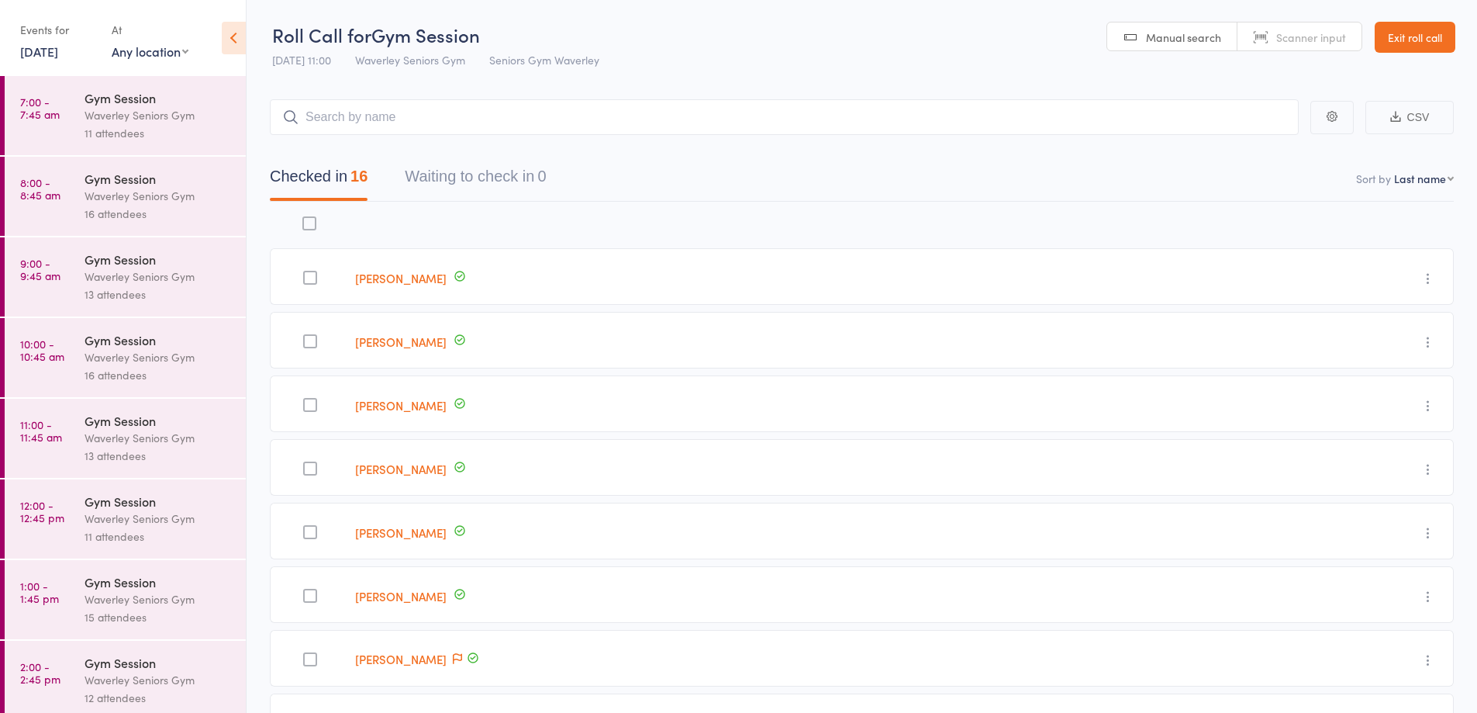
click at [89, 113] on div "Waverley Seniors Gym" at bounding box center [159, 115] width 148 height 18
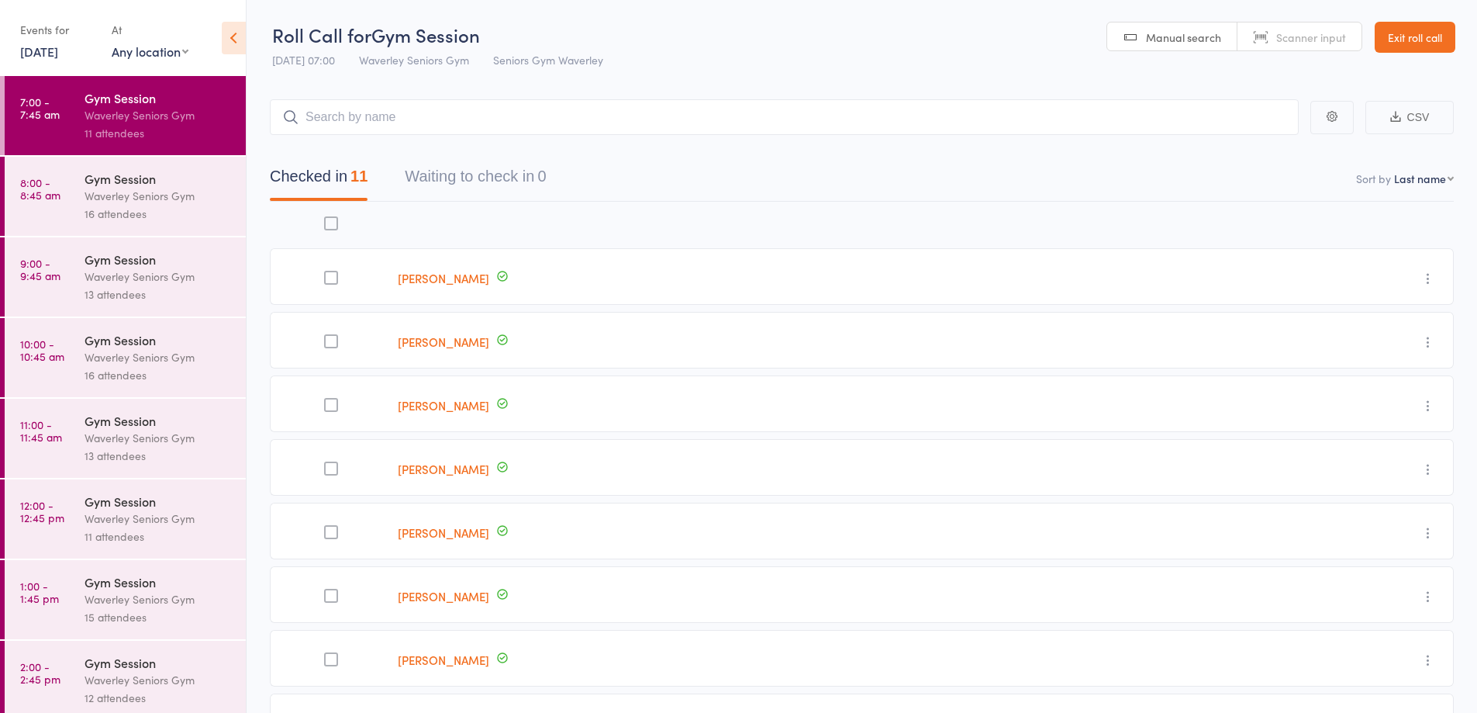
click at [106, 206] on div "16 attendees" at bounding box center [159, 214] width 148 height 18
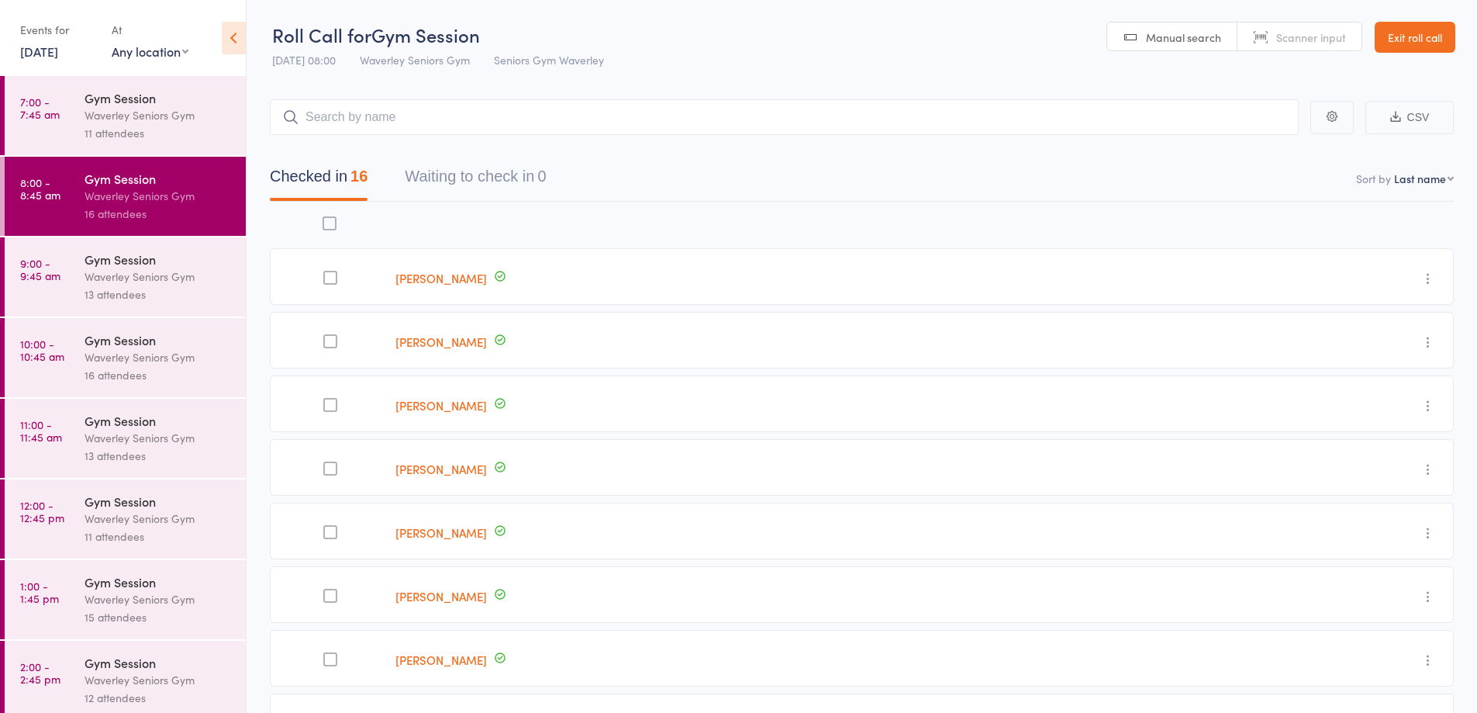
click at [148, 292] on div "13 attendees" at bounding box center [159, 294] width 148 height 18
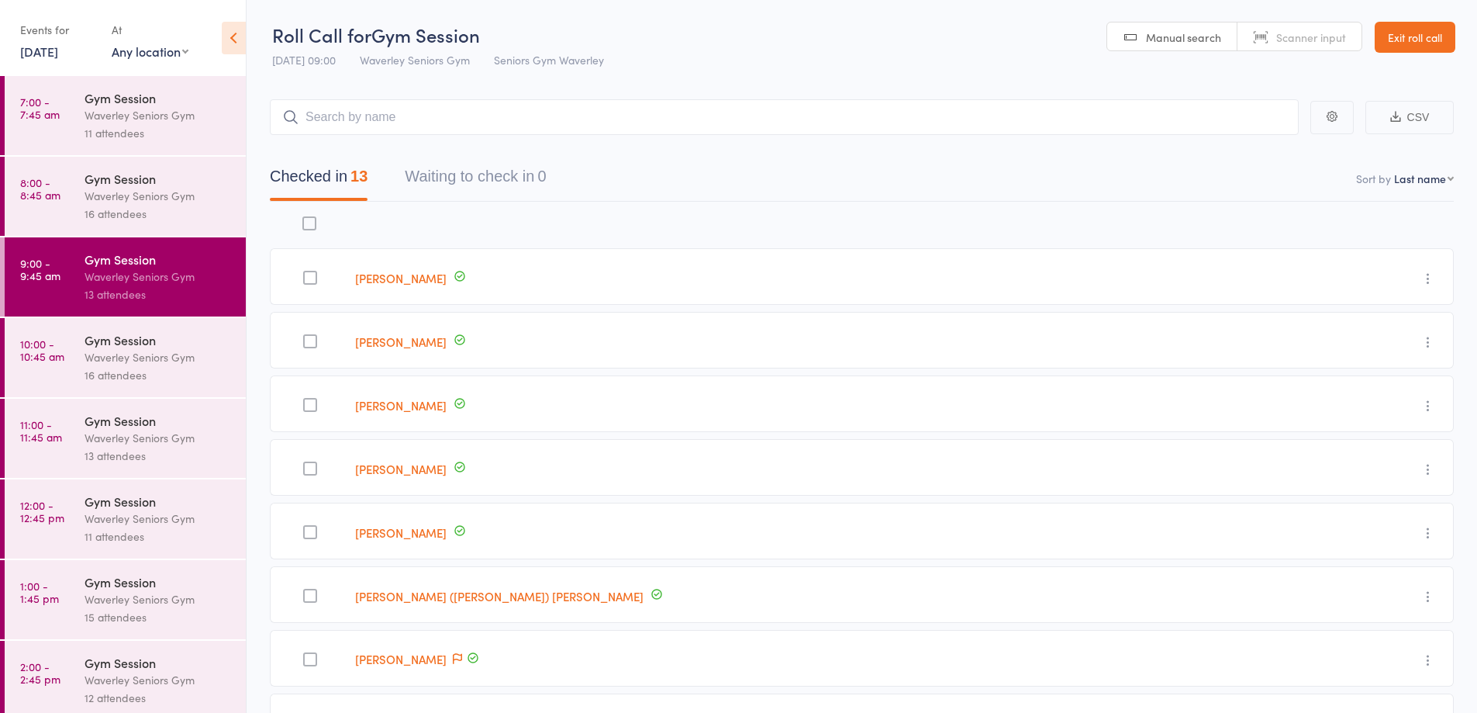
click at [143, 376] on div "16 attendees" at bounding box center [159, 375] width 148 height 18
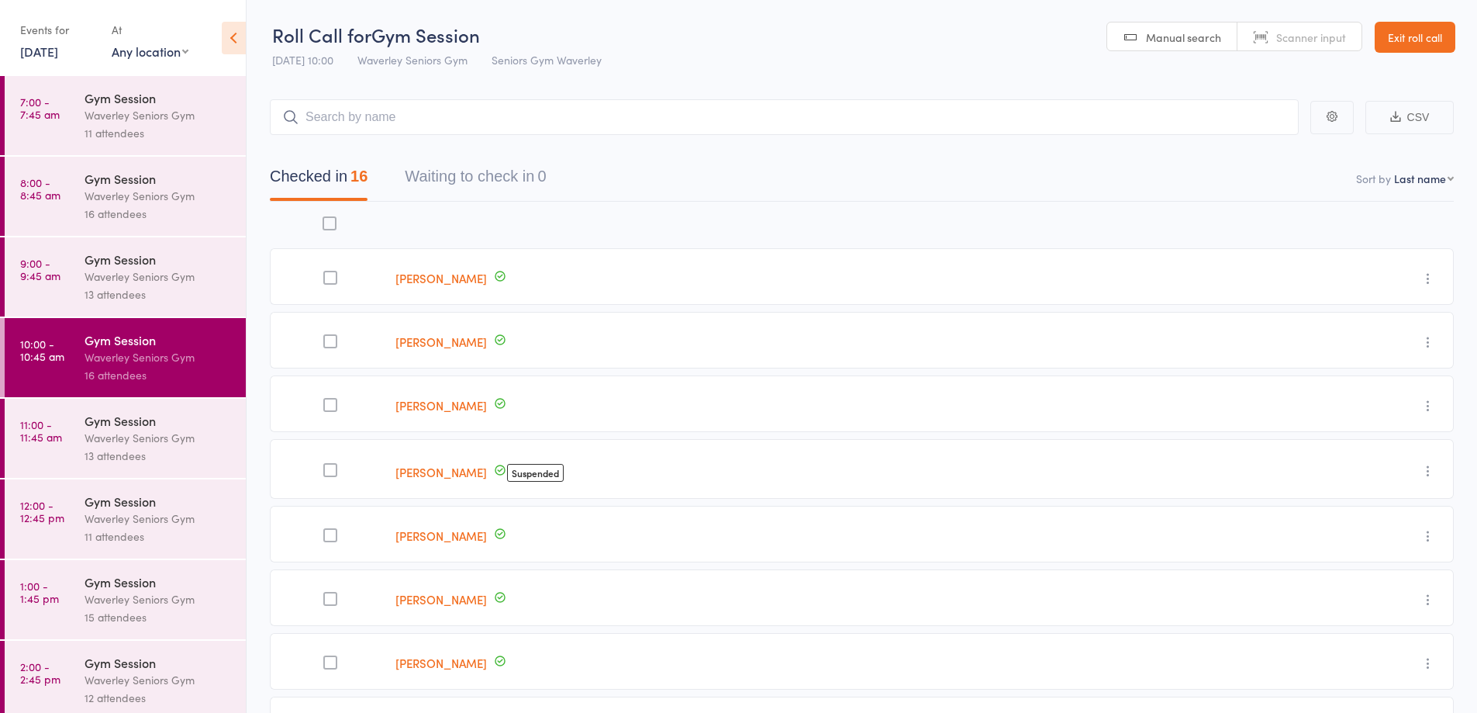
click at [146, 431] on div "Waverley Seniors Gym" at bounding box center [159, 438] width 148 height 18
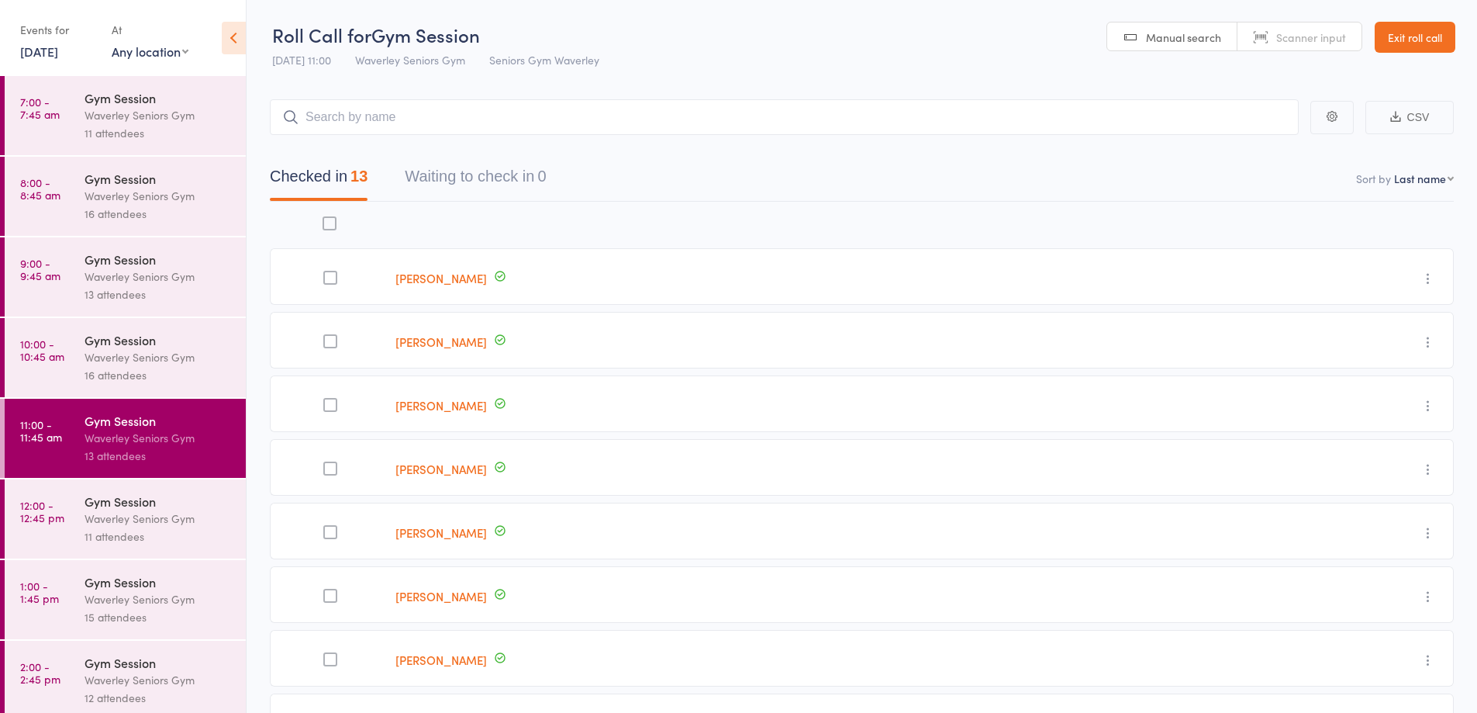
click at [136, 510] on div "Waverley Seniors Gym" at bounding box center [159, 519] width 148 height 18
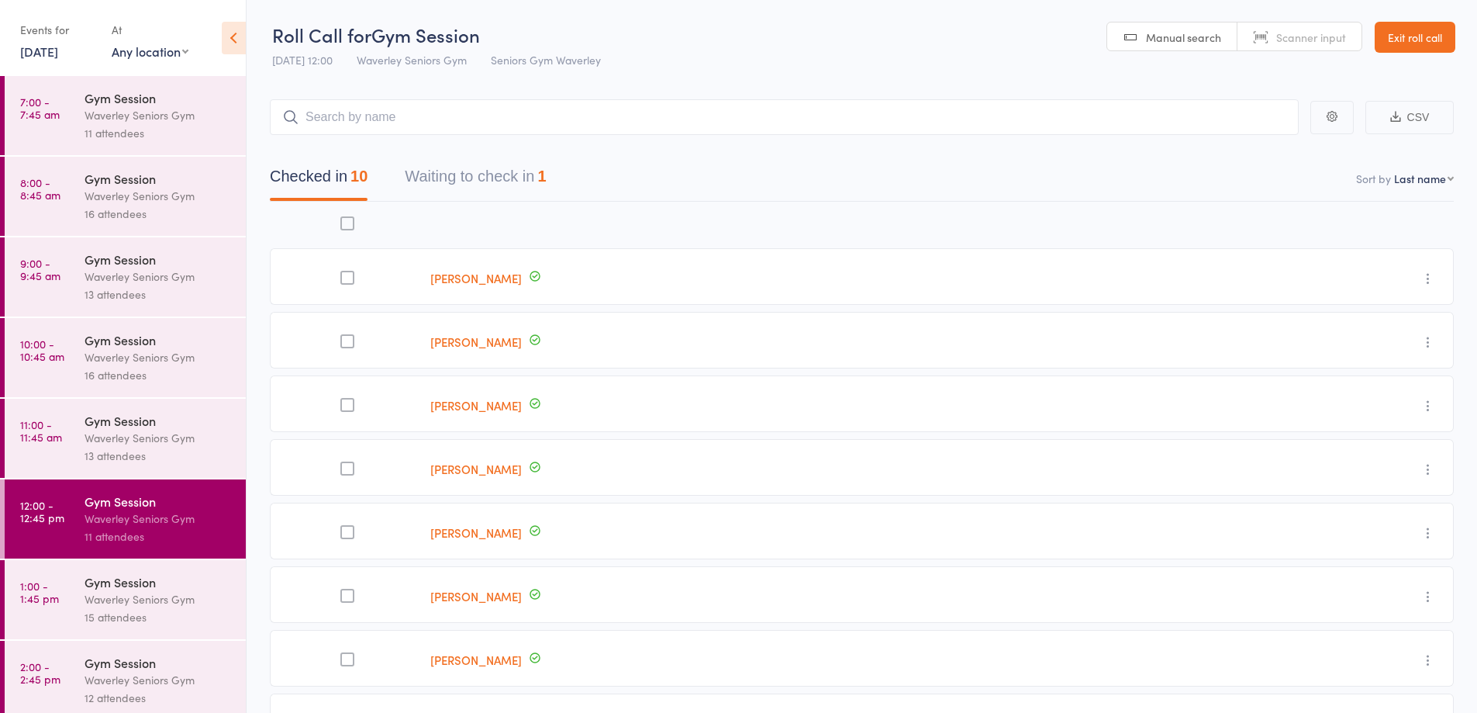
click at [168, 607] on div "Waverley Seniors Gym" at bounding box center [159, 599] width 148 height 18
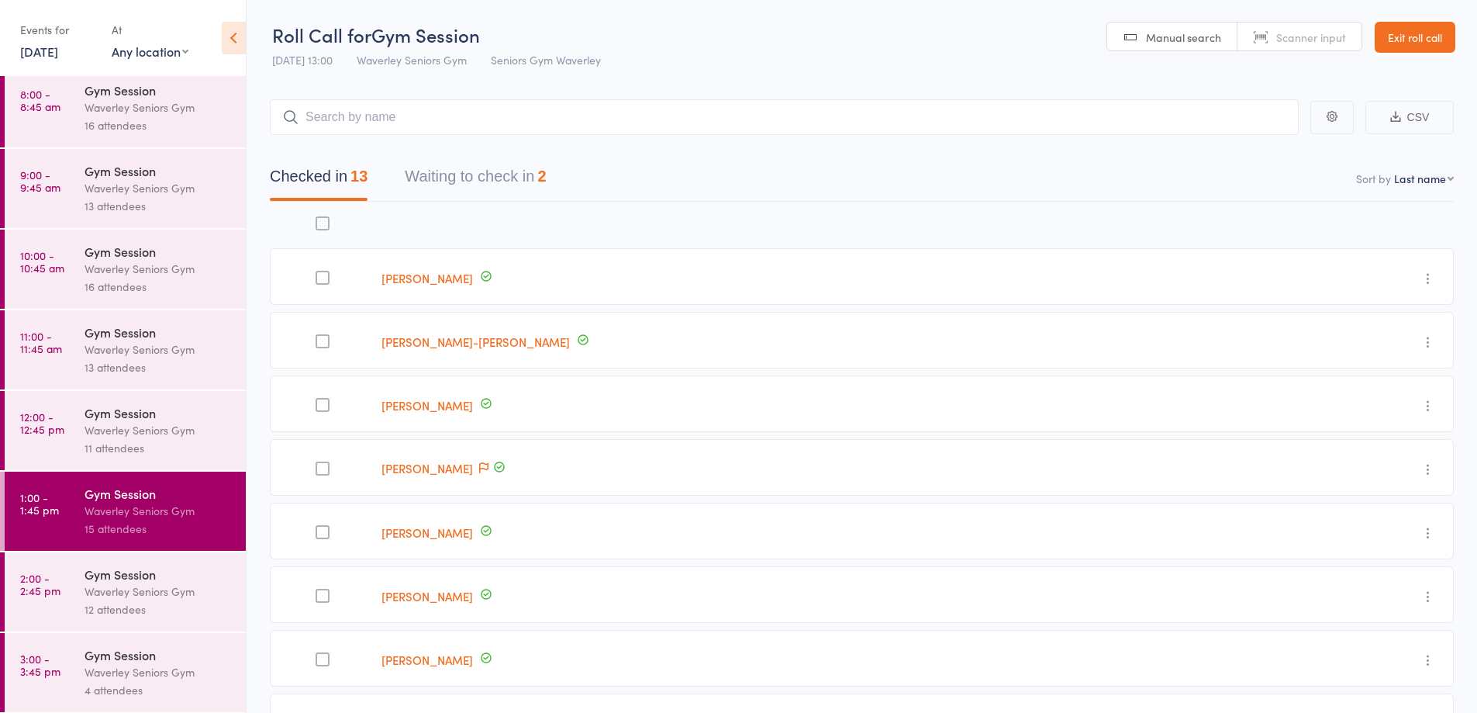
scroll to position [89, 0]
click at [157, 583] on div "Waverley Seniors Gym" at bounding box center [159, 591] width 148 height 18
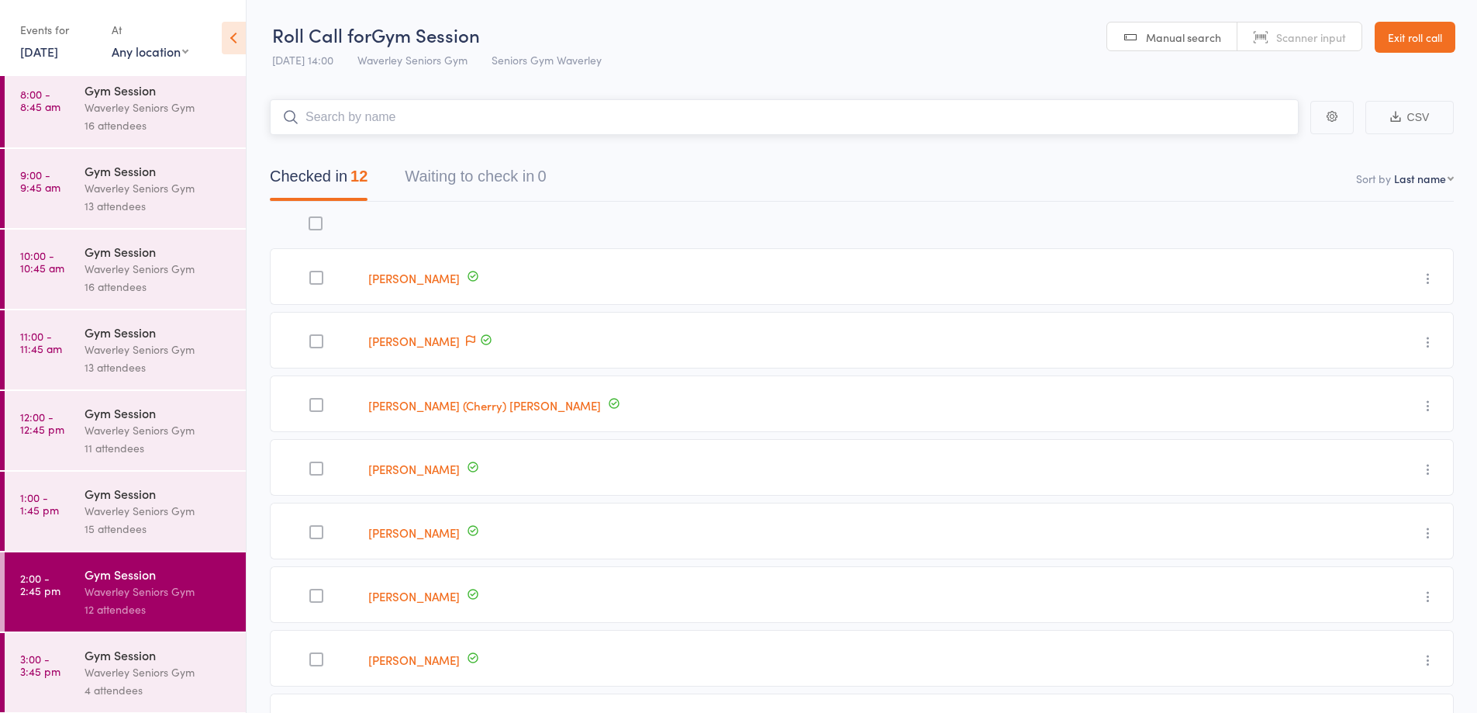
scroll to position [89, 0]
click at [137, 672] on div "Waverley Seniors Gym" at bounding box center [159, 671] width 148 height 18
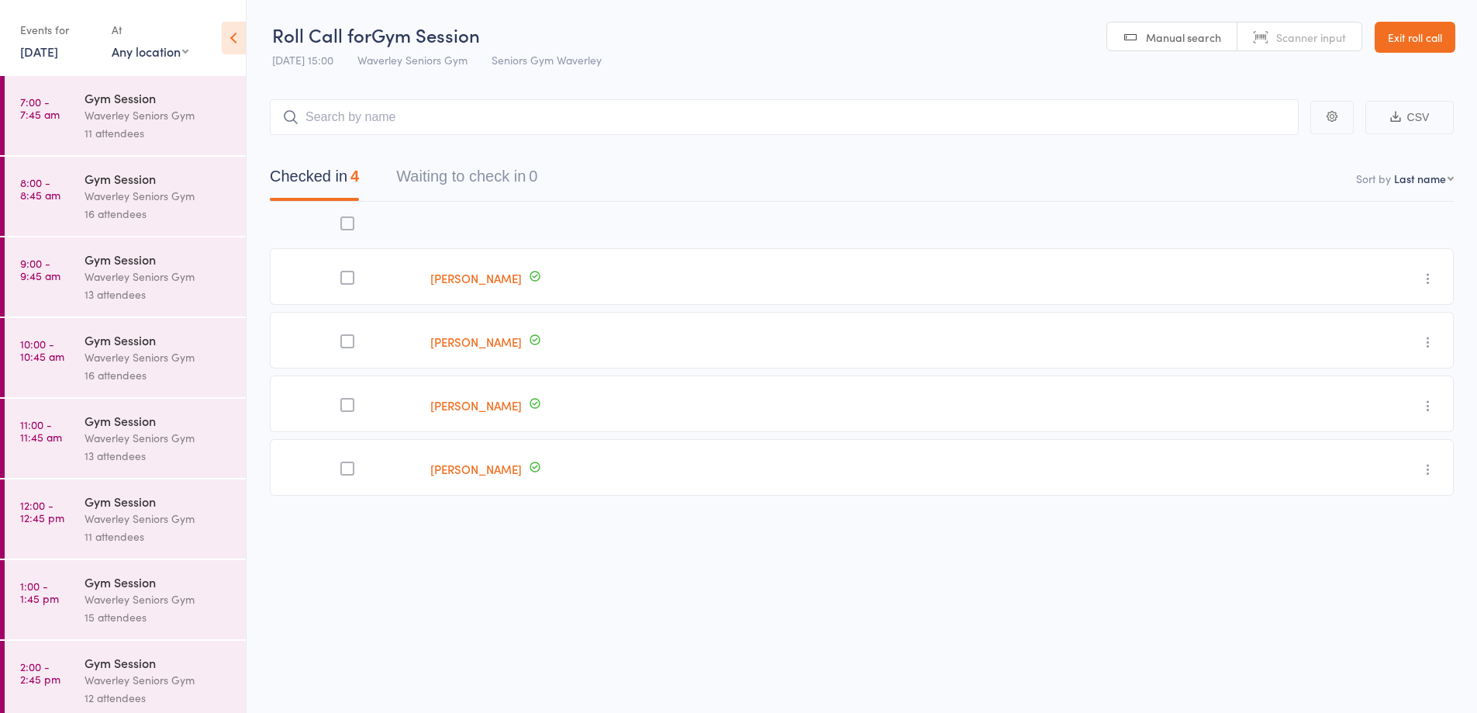
click at [47, 44] on link "8 Sep, 2025" at bounding box center [39, 51] width 38 height 17
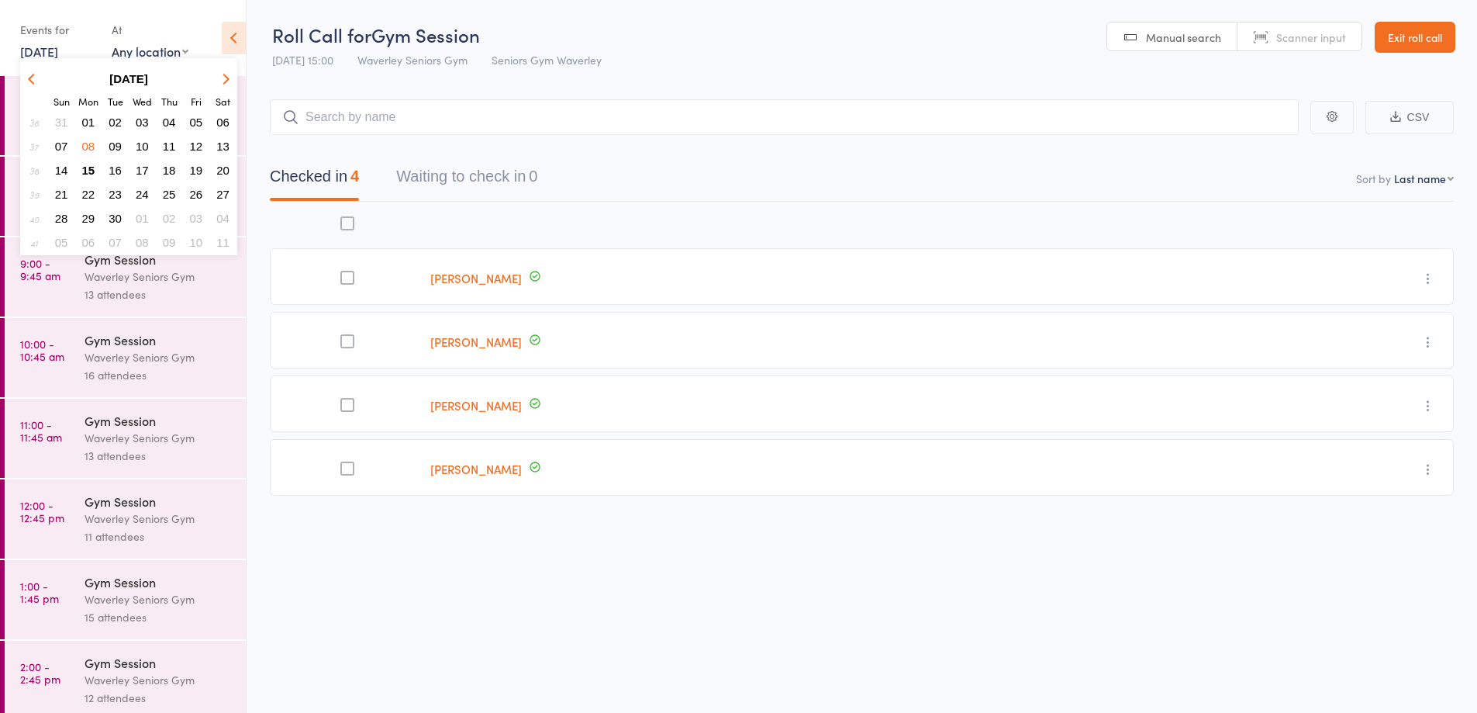
click at [117, 139] on button "09" at bounding box center [115, 146] width 24 height 21
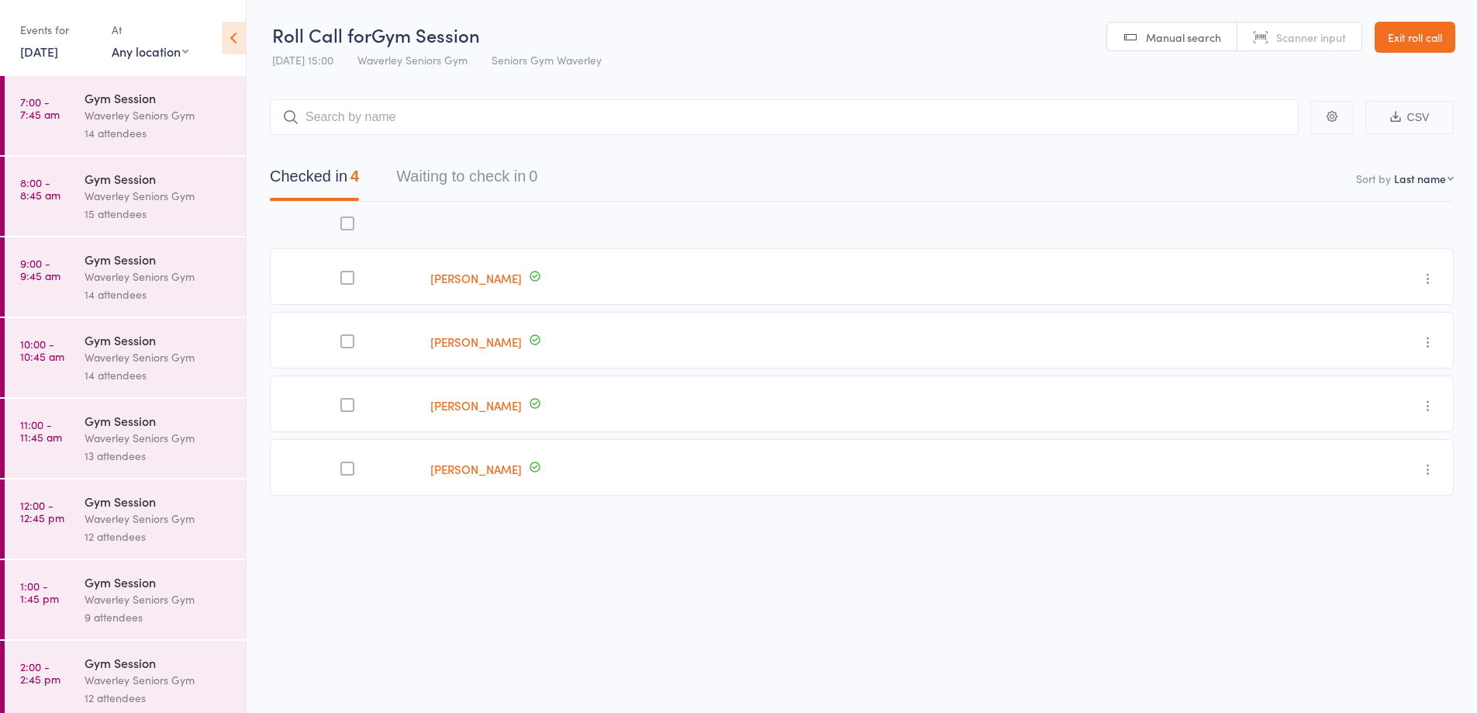
click at [118, 112] on div "Waverley Seniors Gym" at bounding box center [159, 115] width 148 height 18
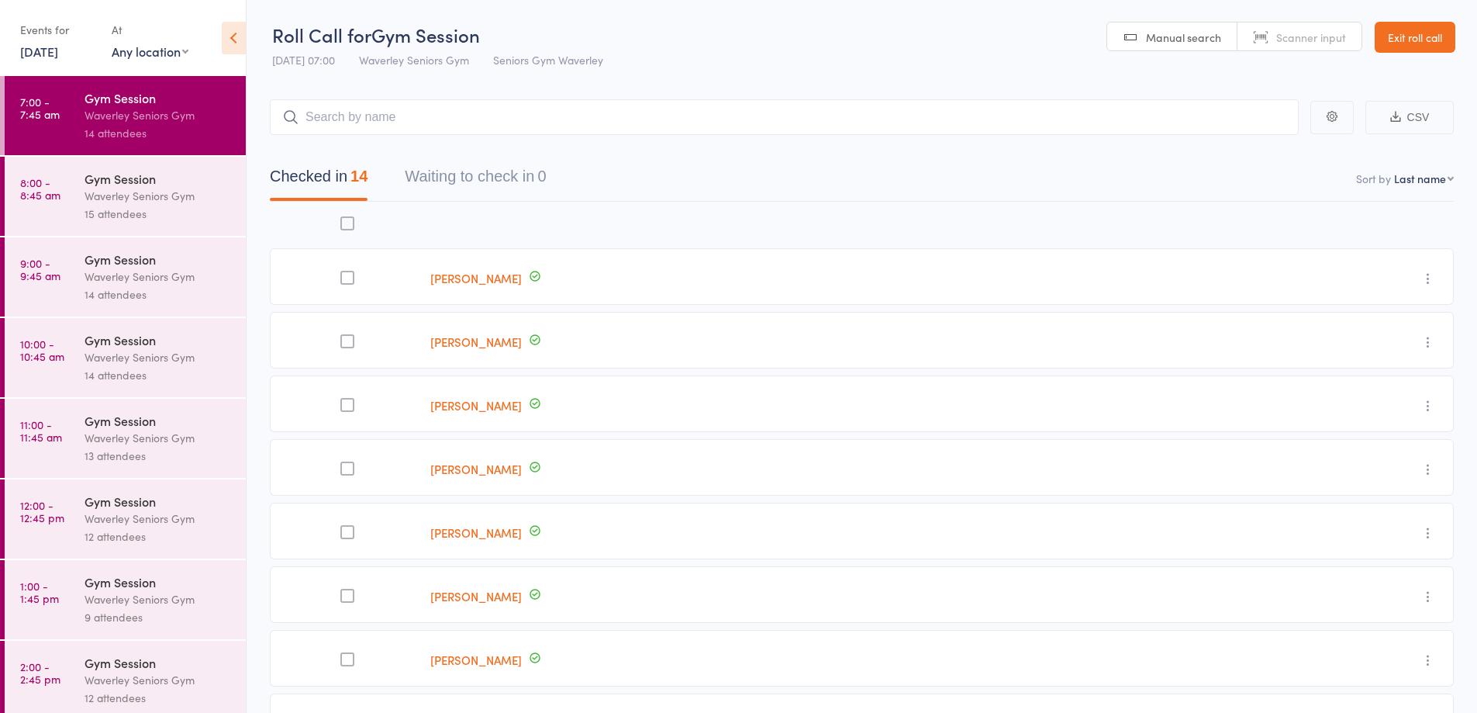
click at [126, 192] on div "Waverley Seniors Gym" at bounding box center [159, 196] width 148 height 18
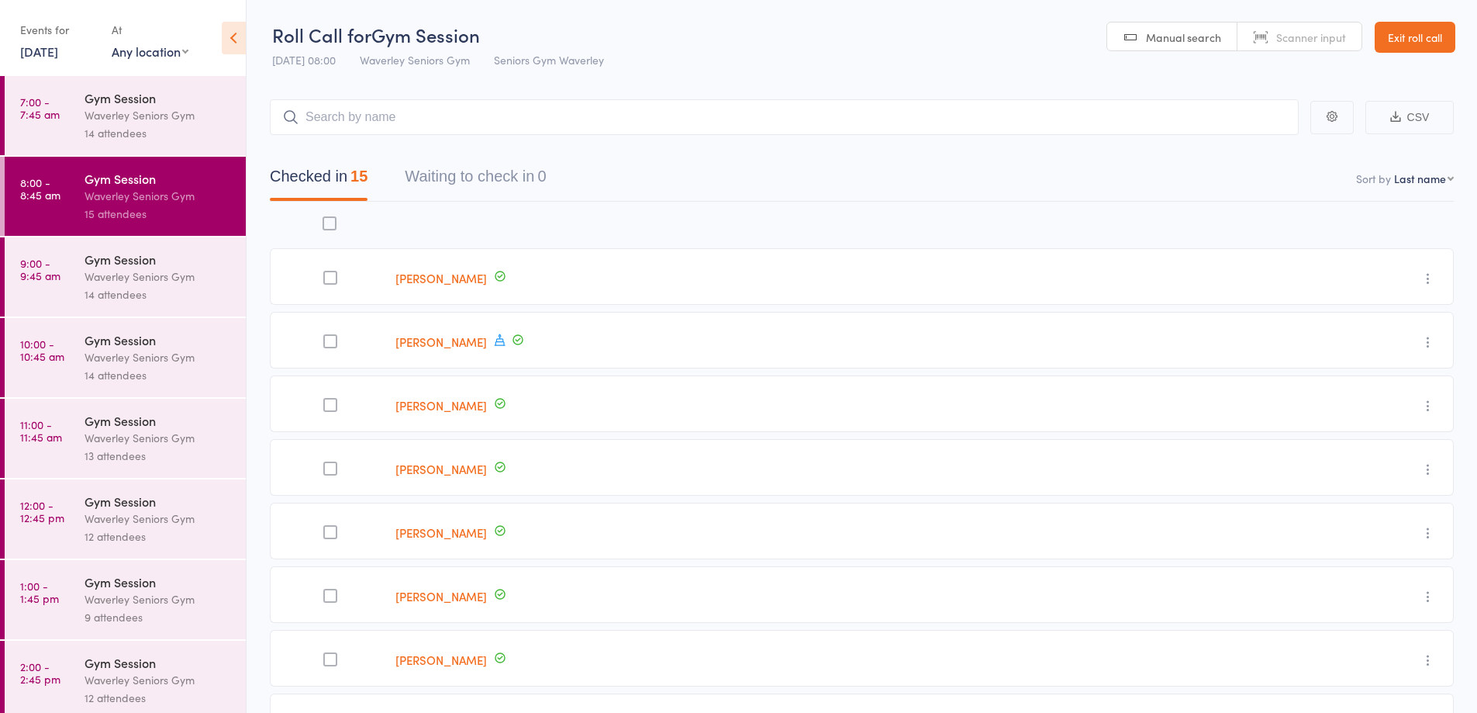
click at [115, 273] on div "Waverley Seniors Gym" at bounding box center [159, 277] width 148 height 18
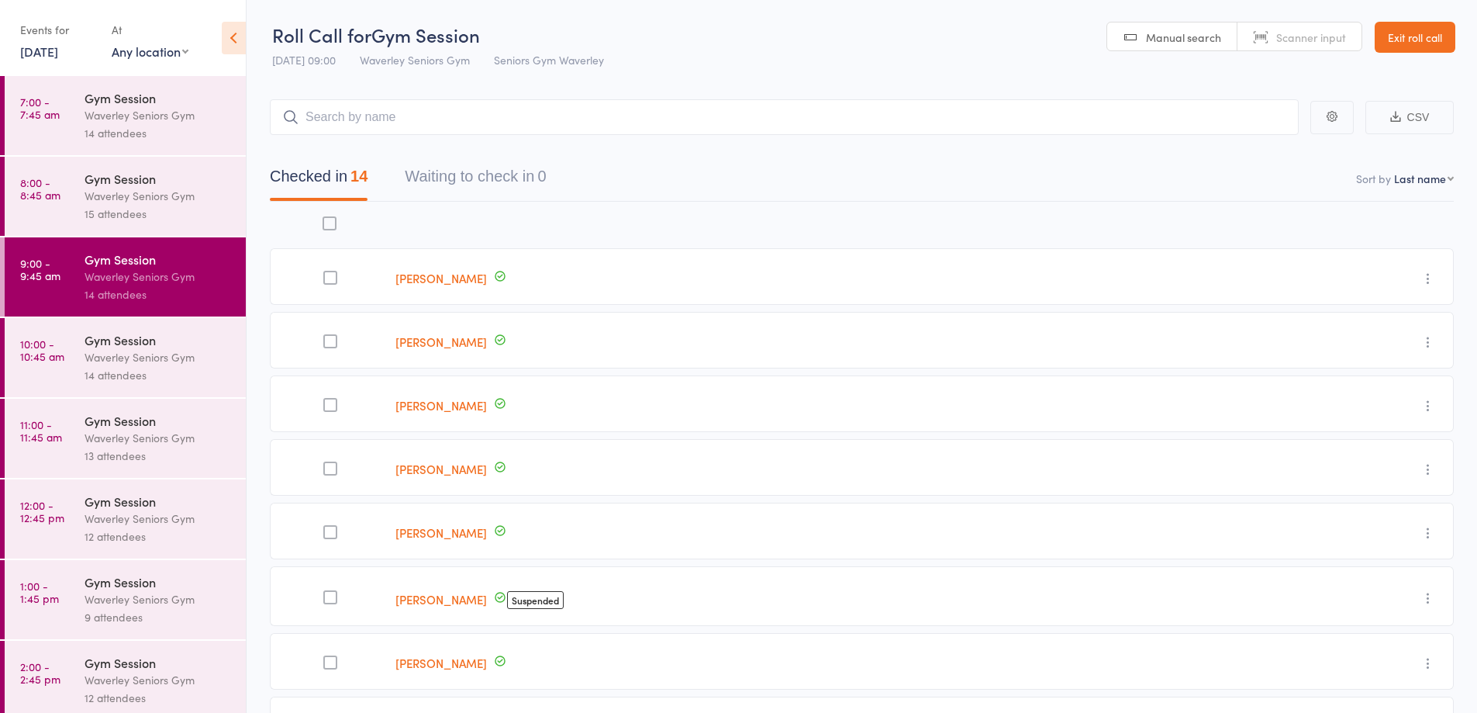
click at [119, 349] on div "Waverley Seniors Gym" at bounding box center [159, 357] width 148 height 18
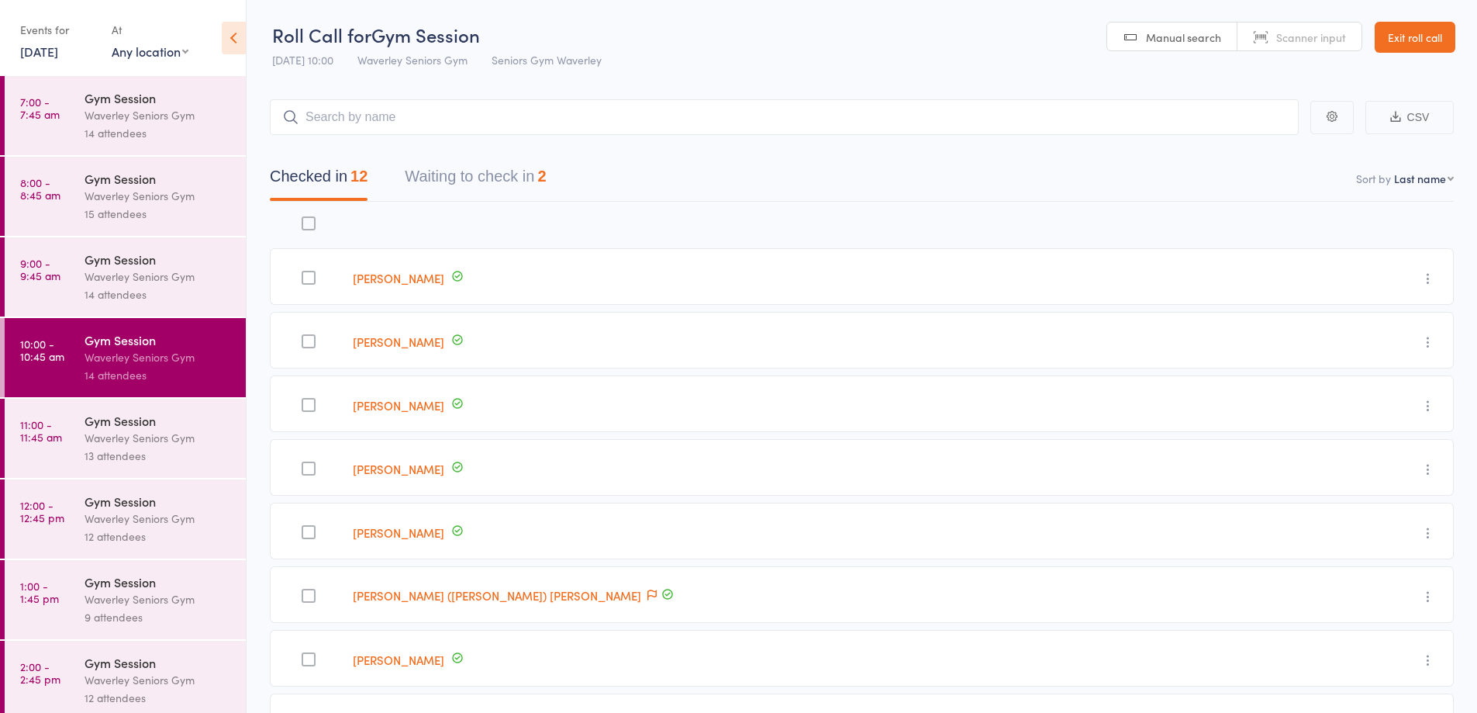
click at [114, 444] on div "Waverley Seniors Gym" at bounding box center [159, 438] width 148 height 18
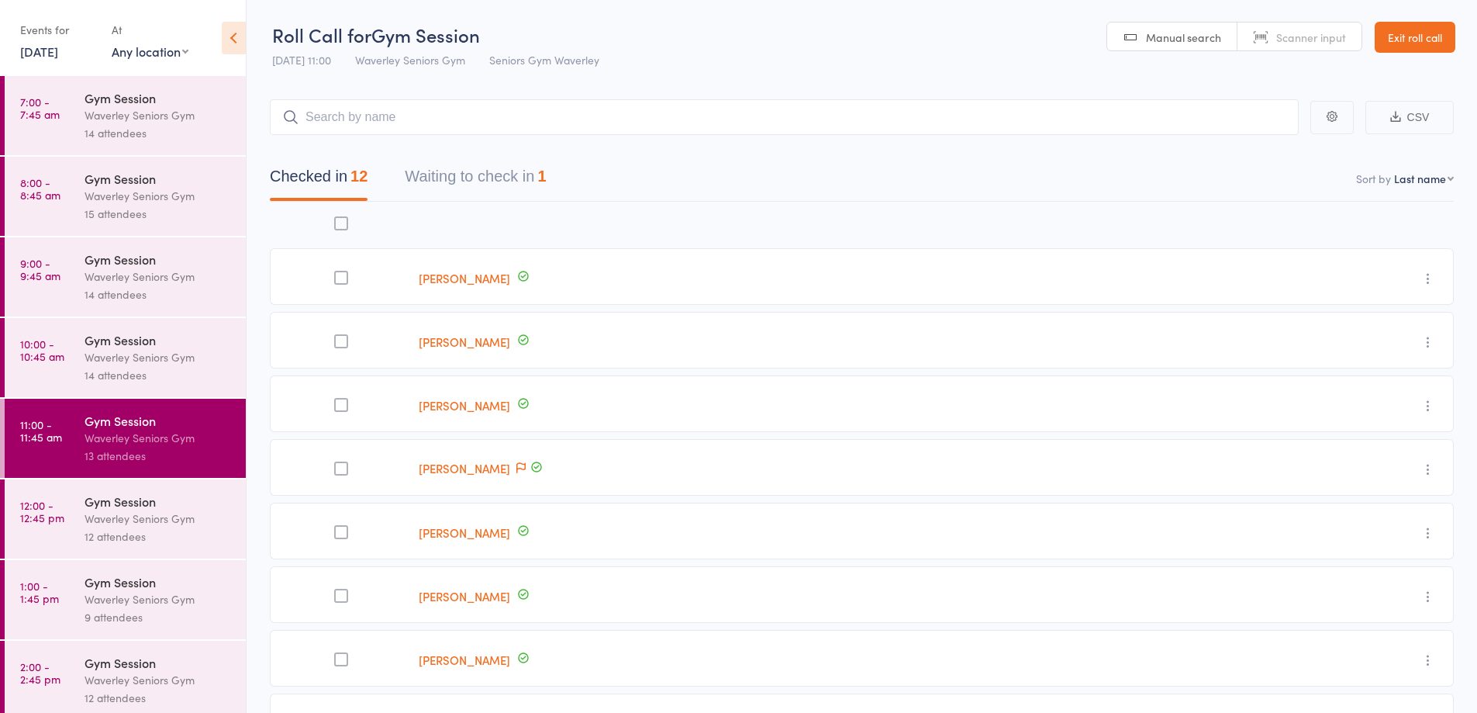
click at [104, 554] on div "Gym Session Waverley Seniors Gym 12 attendees" at bounding box center [165, 518] width 161 height 79
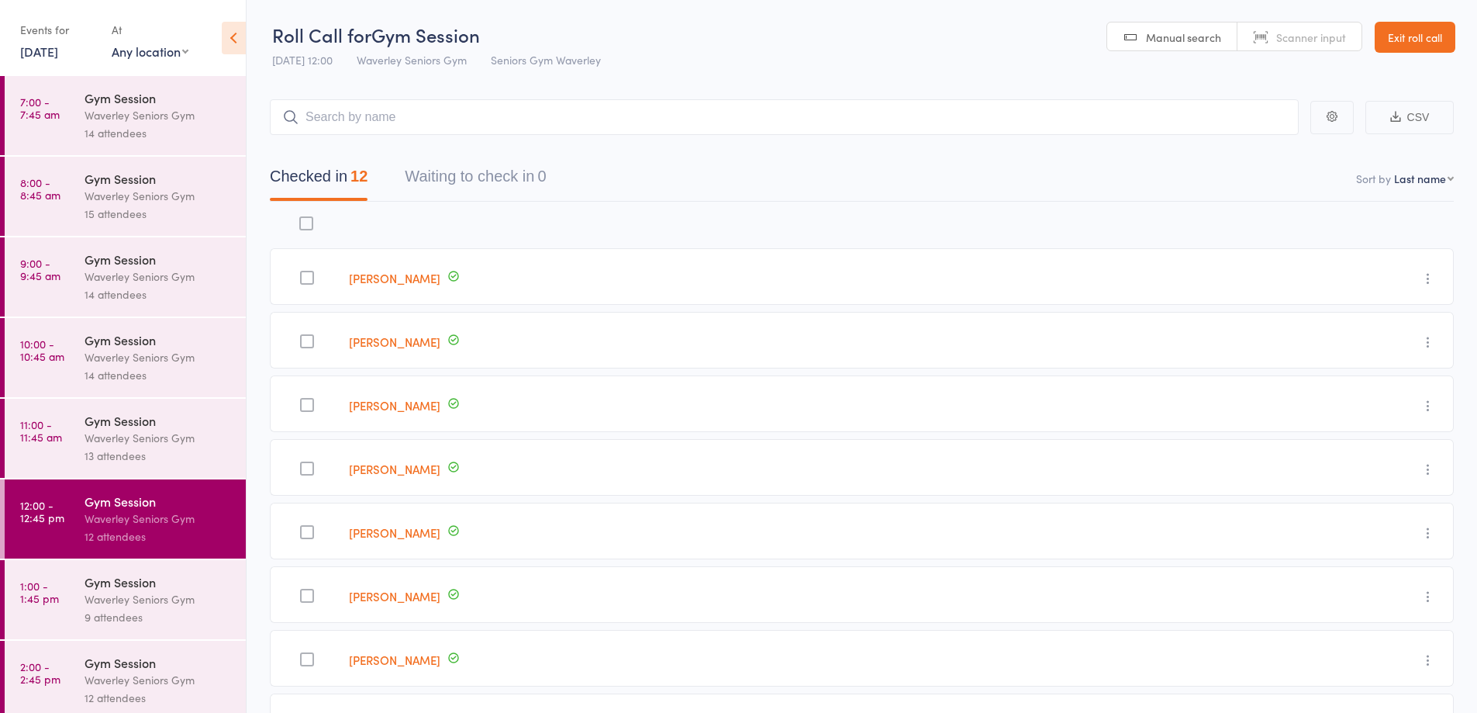
click at [136, 620] on div "9 attendees" at bounding box center [159, 617] width 148 height 18
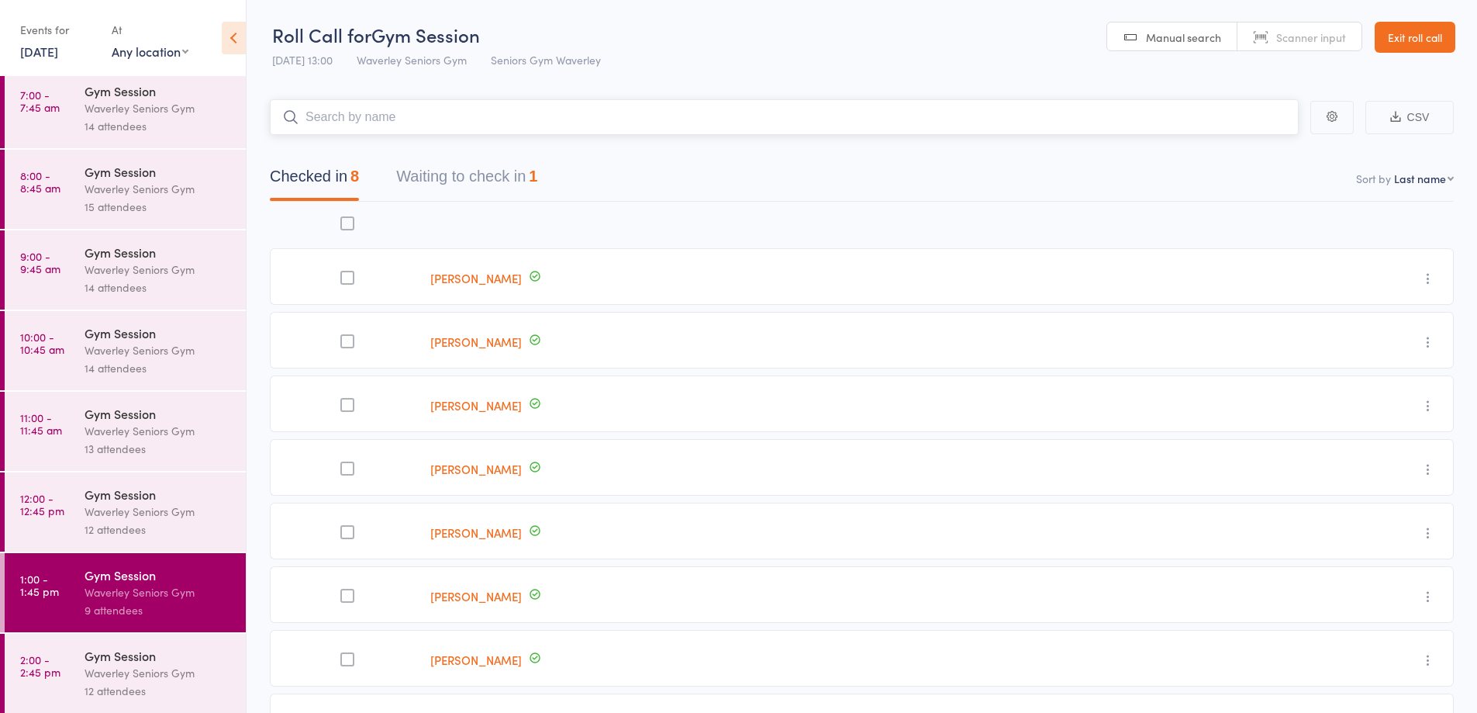
scroll to position [9, 0]
click at [112, 681] on div "12 attendees" at bounding box center [159, 689] width 148 height 18
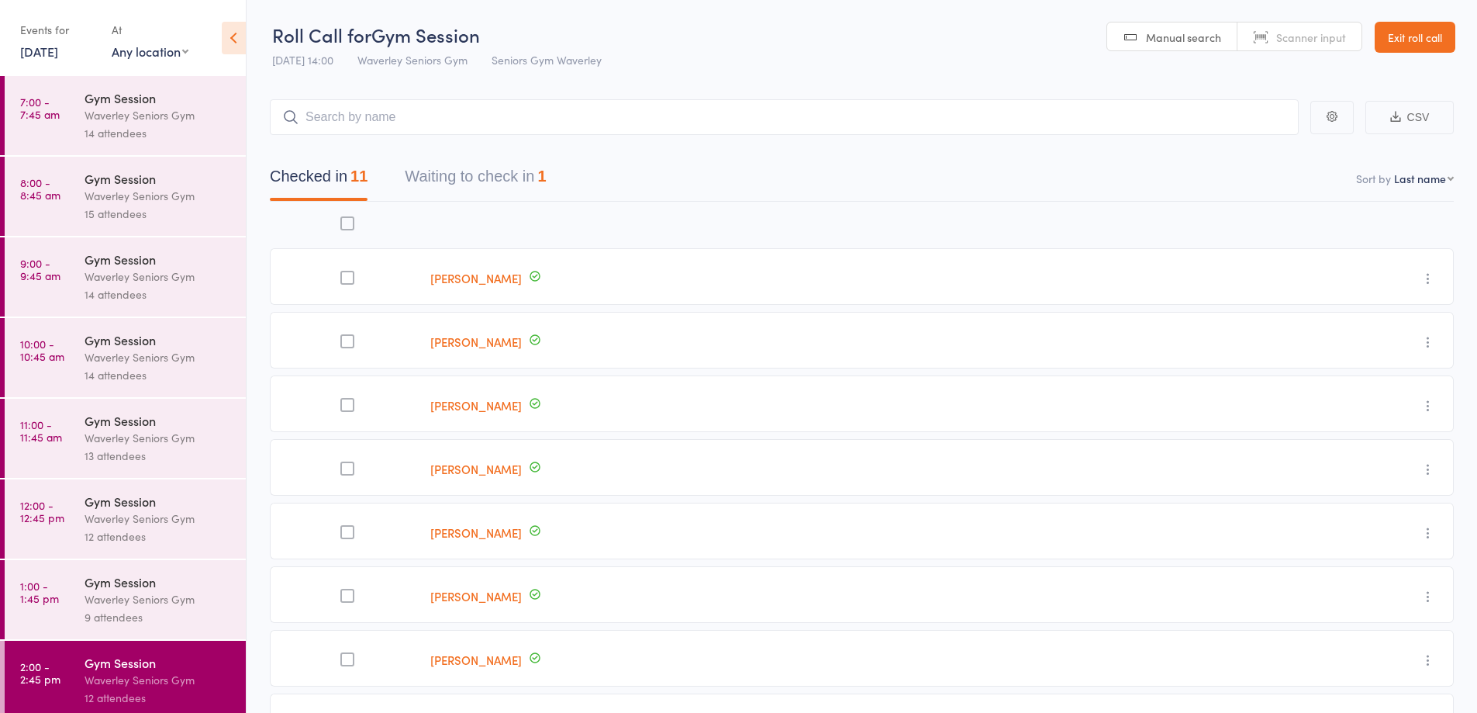
click at [32, 50] on link "9 Sep, 2025" at bounding box center [39, 51] width 38 height 17
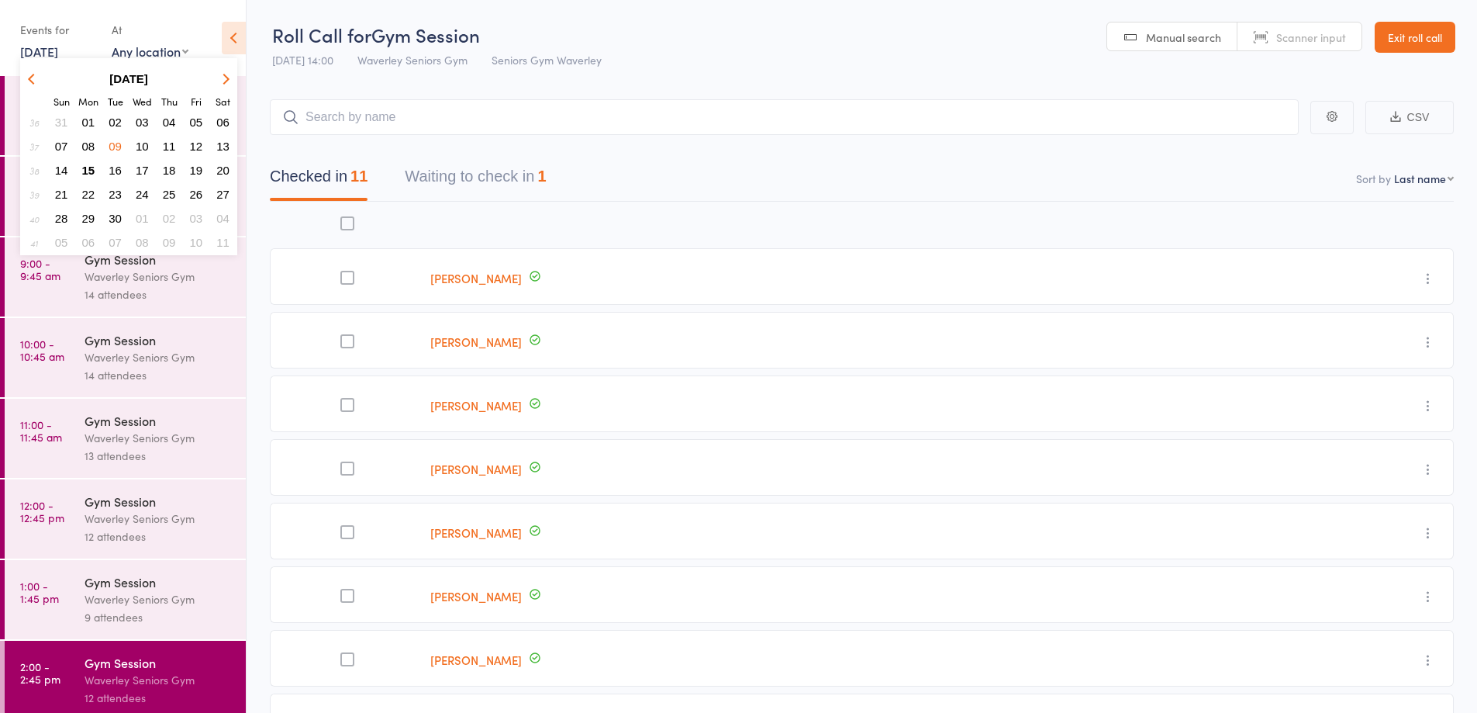
click at [140, 145] on span "10" at bounding box center [142, 146] width 13 height 13
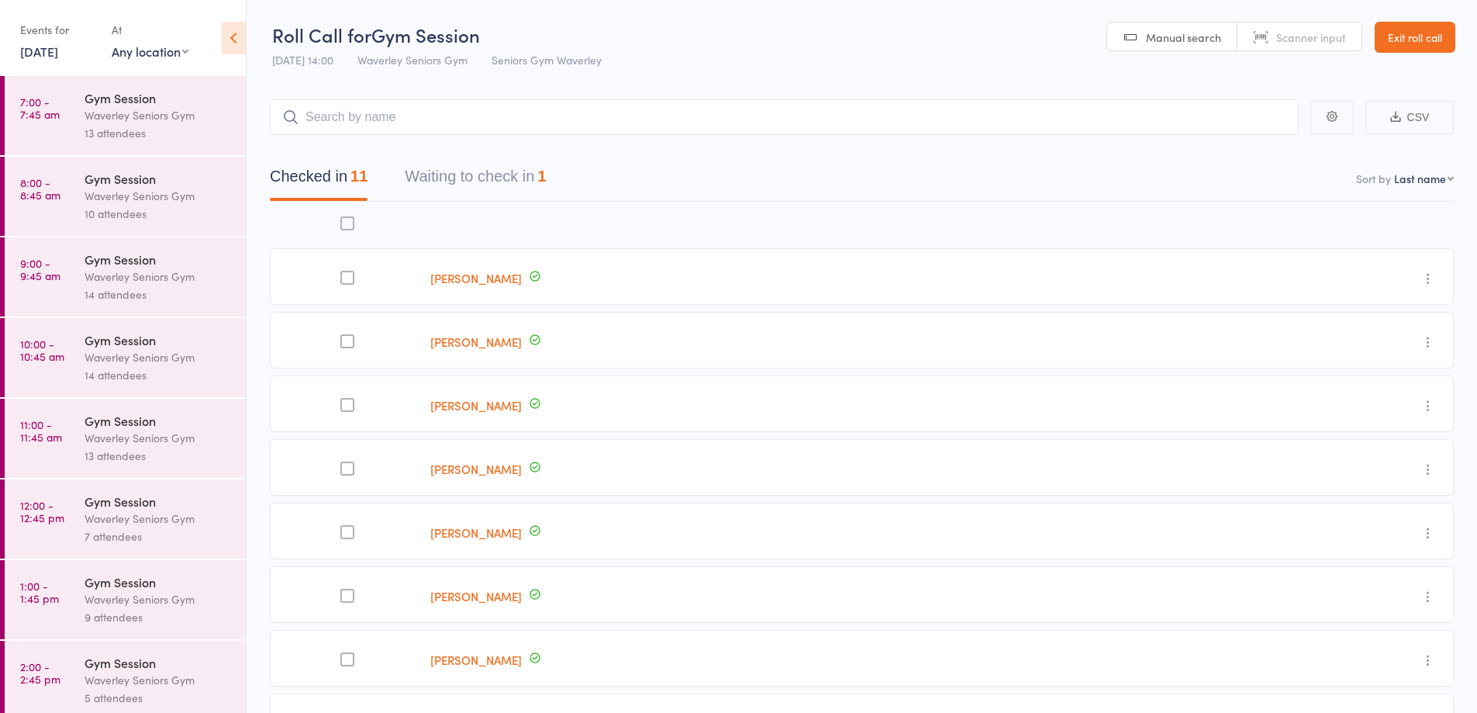
click at [138, 107] on div "Waverley Seniors Gym" at bounding box center [159, 115] width 148 height 18
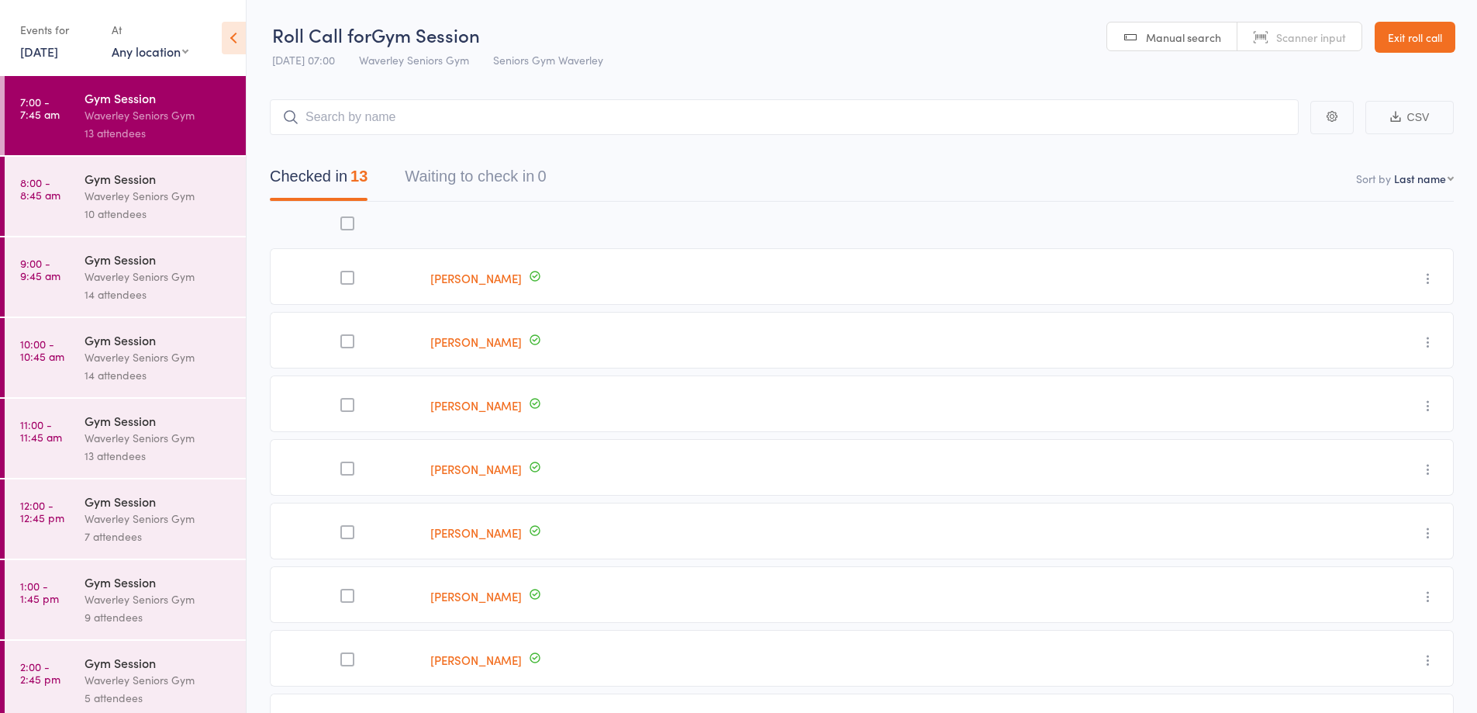
click at [141, 214] on div "10 attendees" at bounding box center [159, 214] width 148 height 18
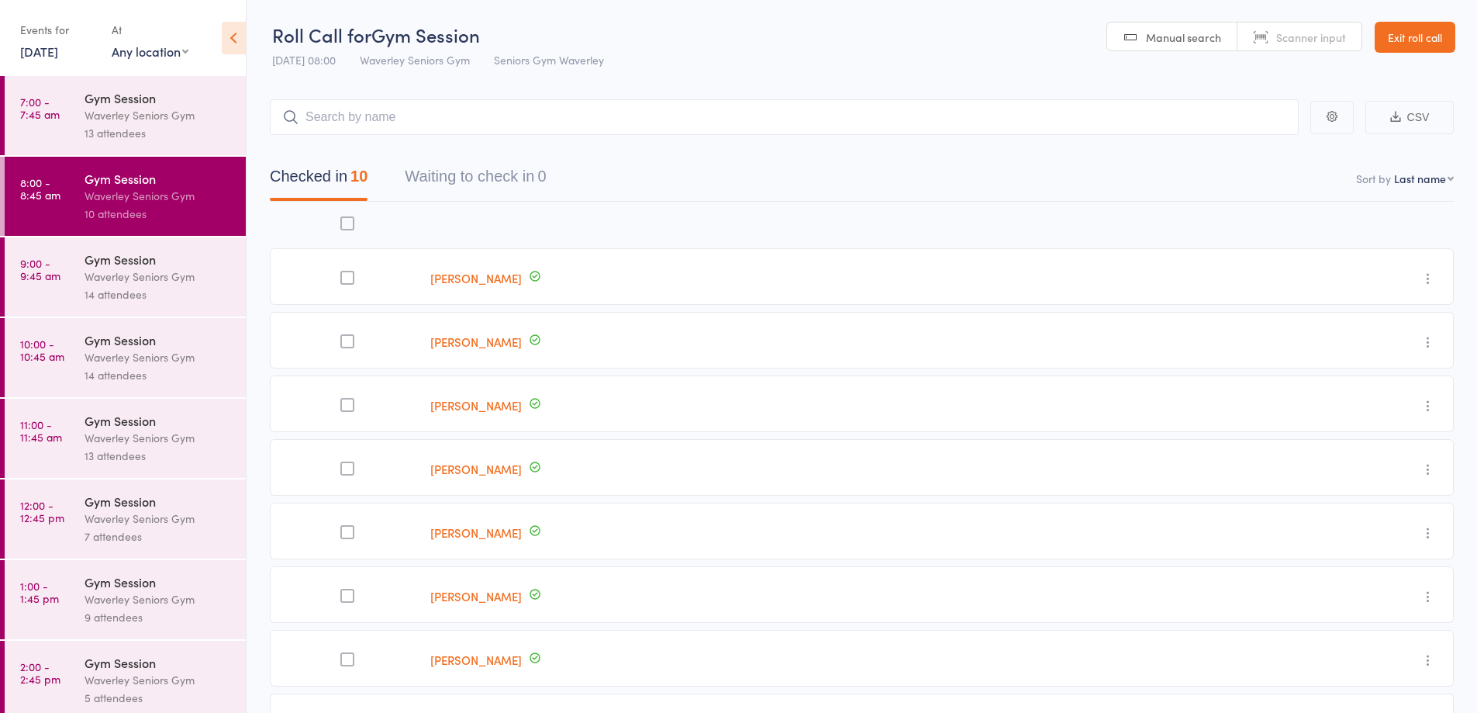
click at [124, 254] on div "Gym Session" at bounding box center [159, 258] width 148 height 17
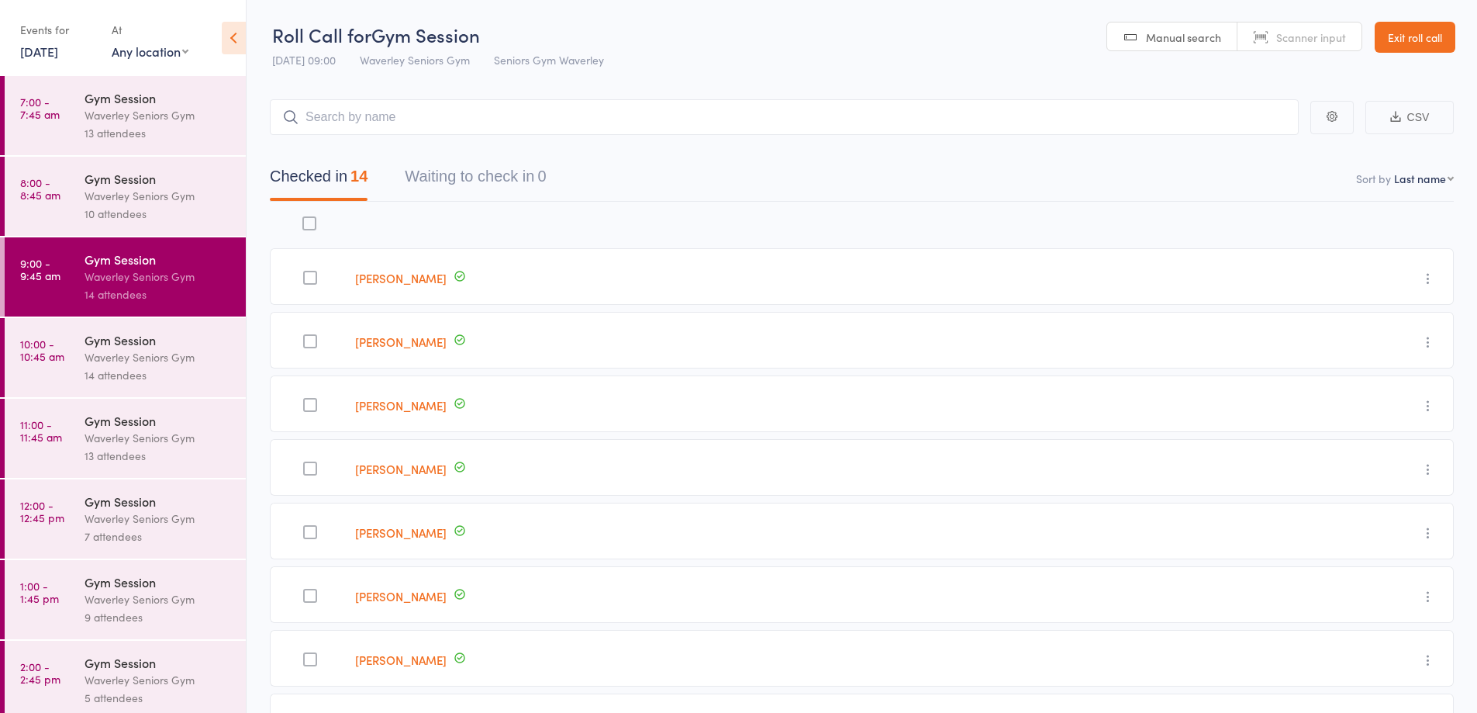
click at [133, 350] on div "Waverley Seniors Gym" at bounding box center [159, 357] width 148 height 18
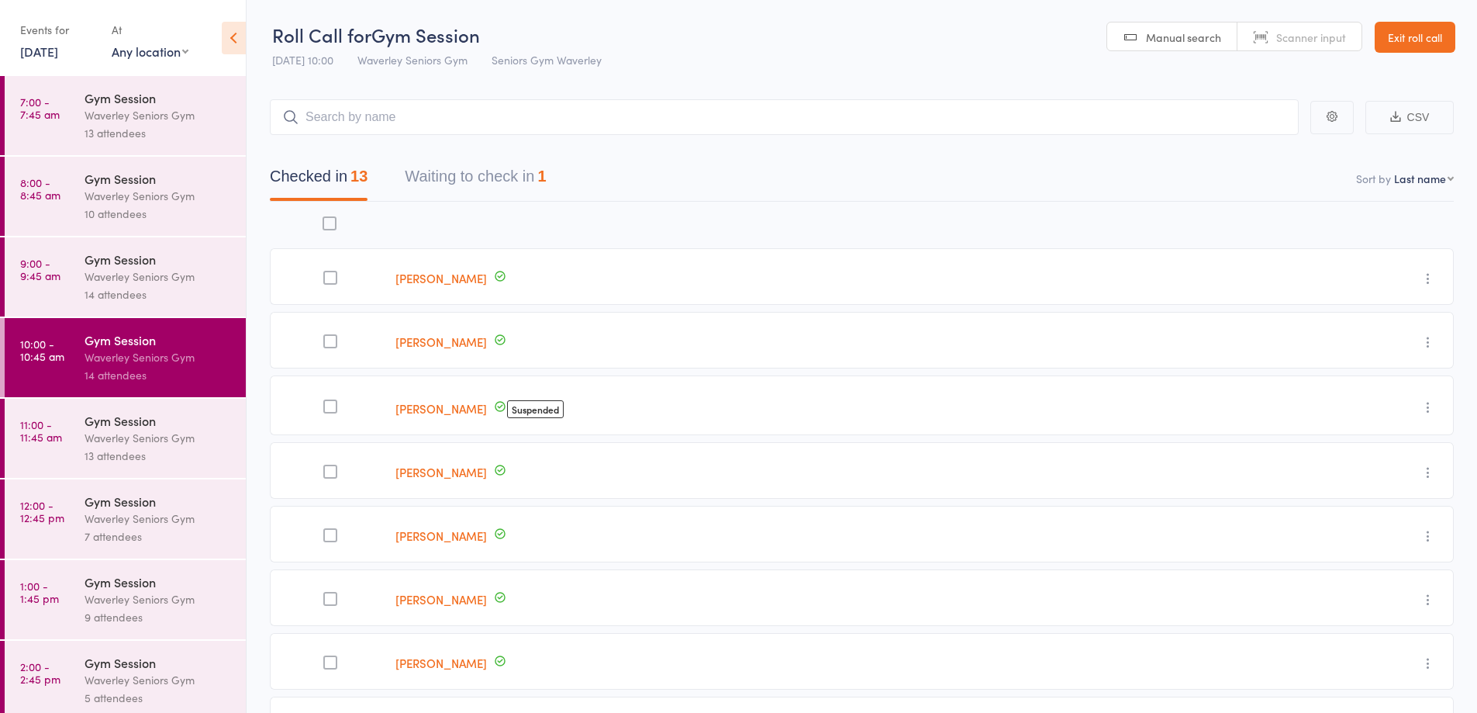
click at [147, 434] on div "Waverley Seniors Gym" at bounding box center [159, 438] width 148 height 18
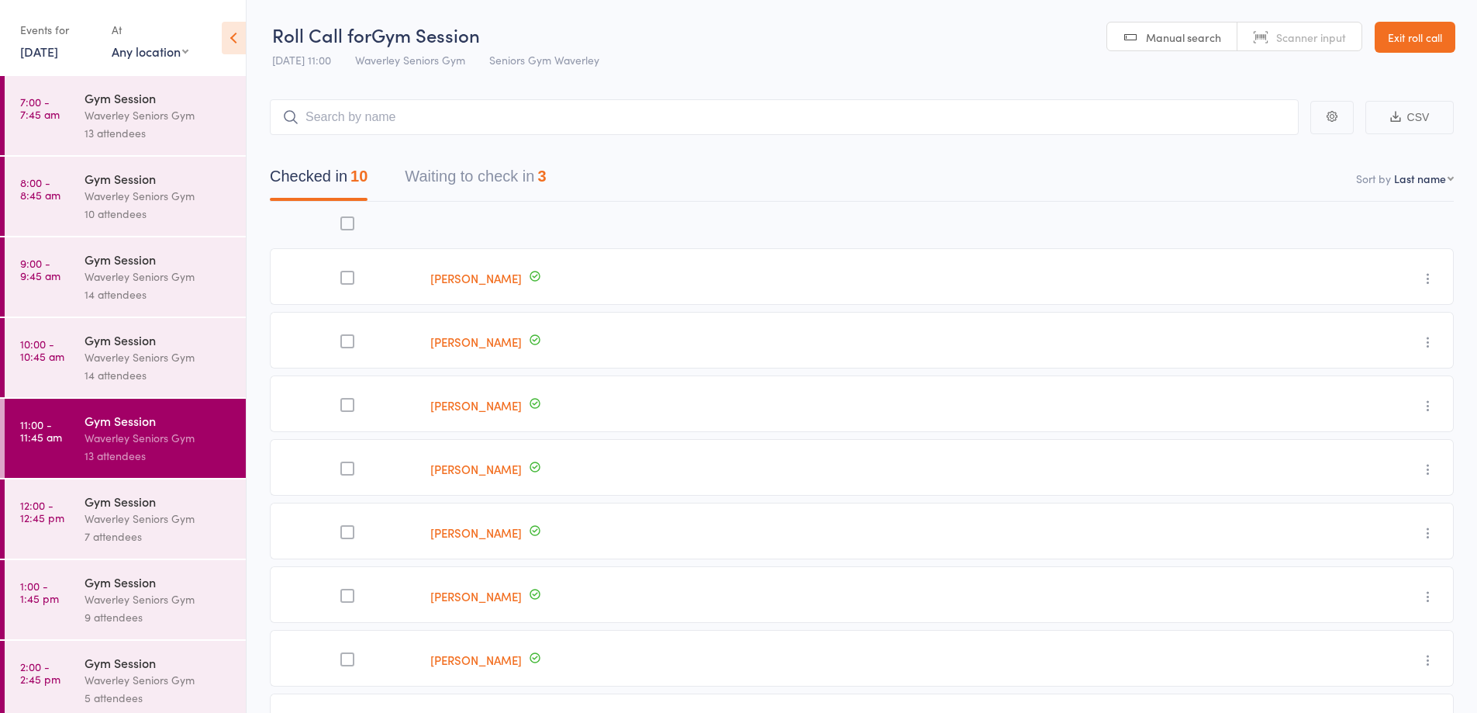
click at [144, 514] on div "Waverley Seniors Gym" at bounding box center [159, 519] width 148 height 18
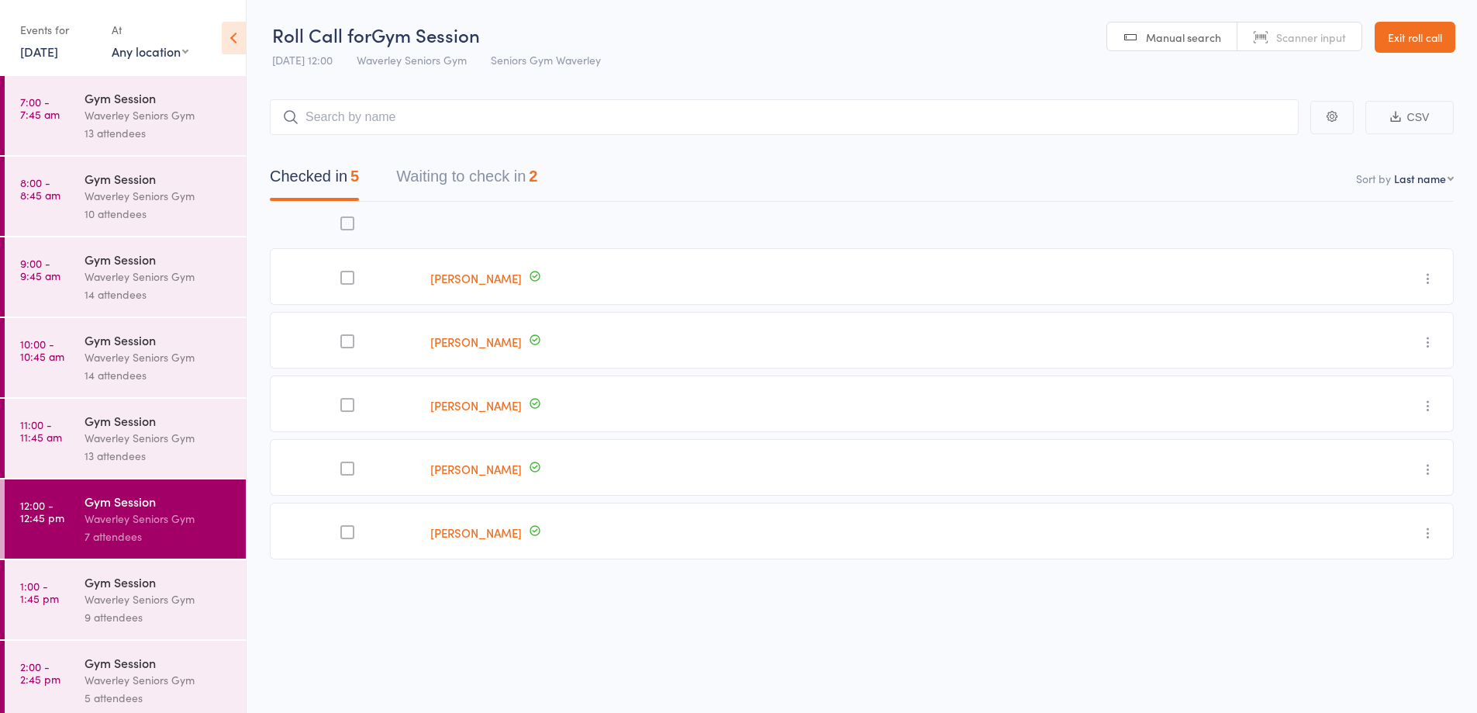
click at [148, 601] on div "Waverley Seniors Gym" at bounding box center [159, 599] width 148 height 18
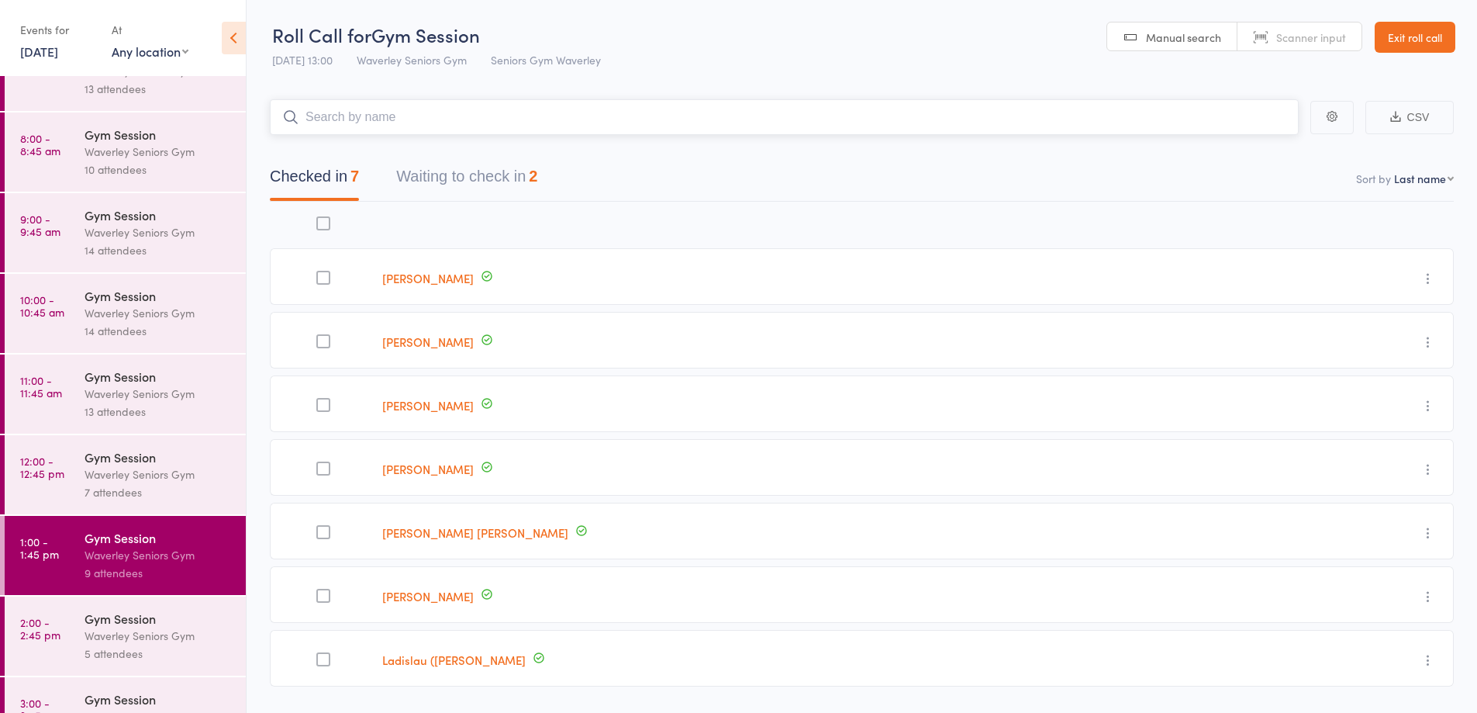
scroll to position [89, 0]
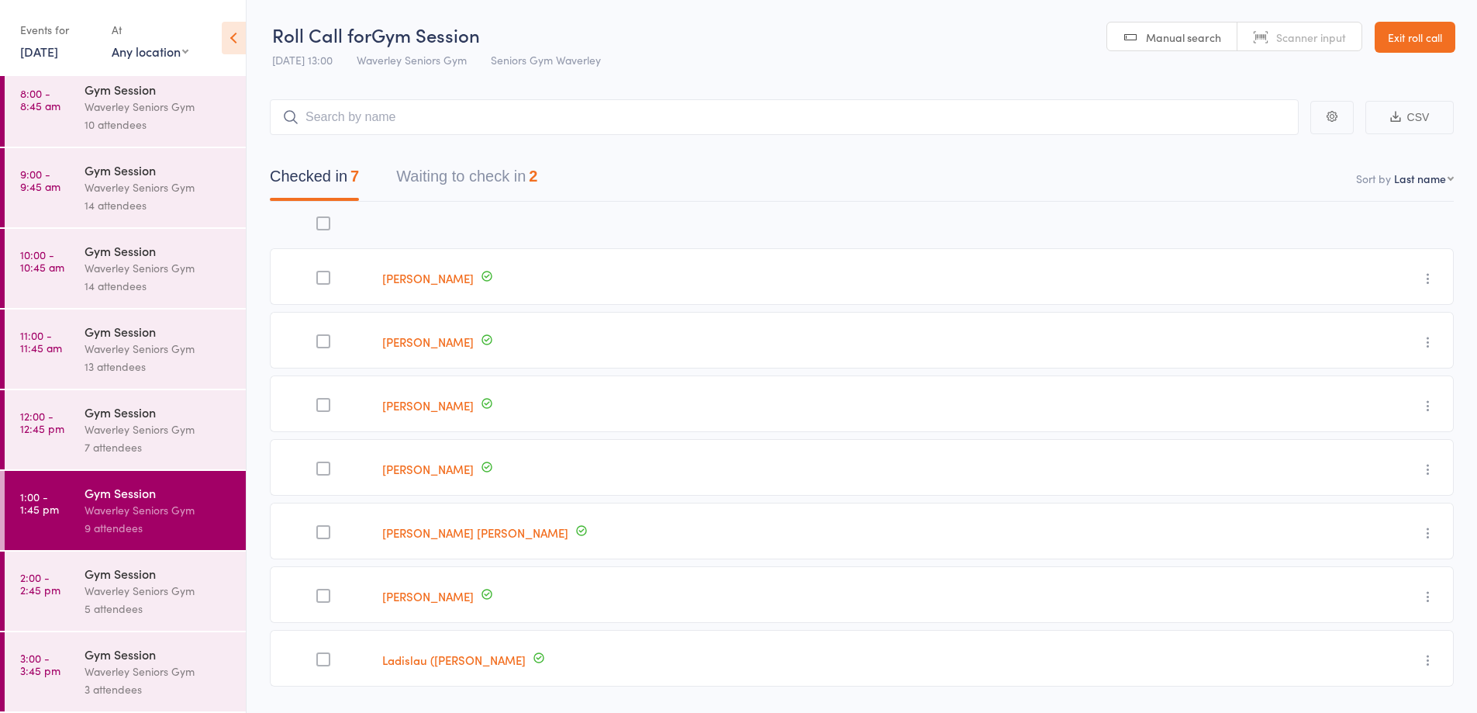
click at [123, 589] on div "Waverley Seniors Gym" at bounding box center [159, 591] width 148 height 18
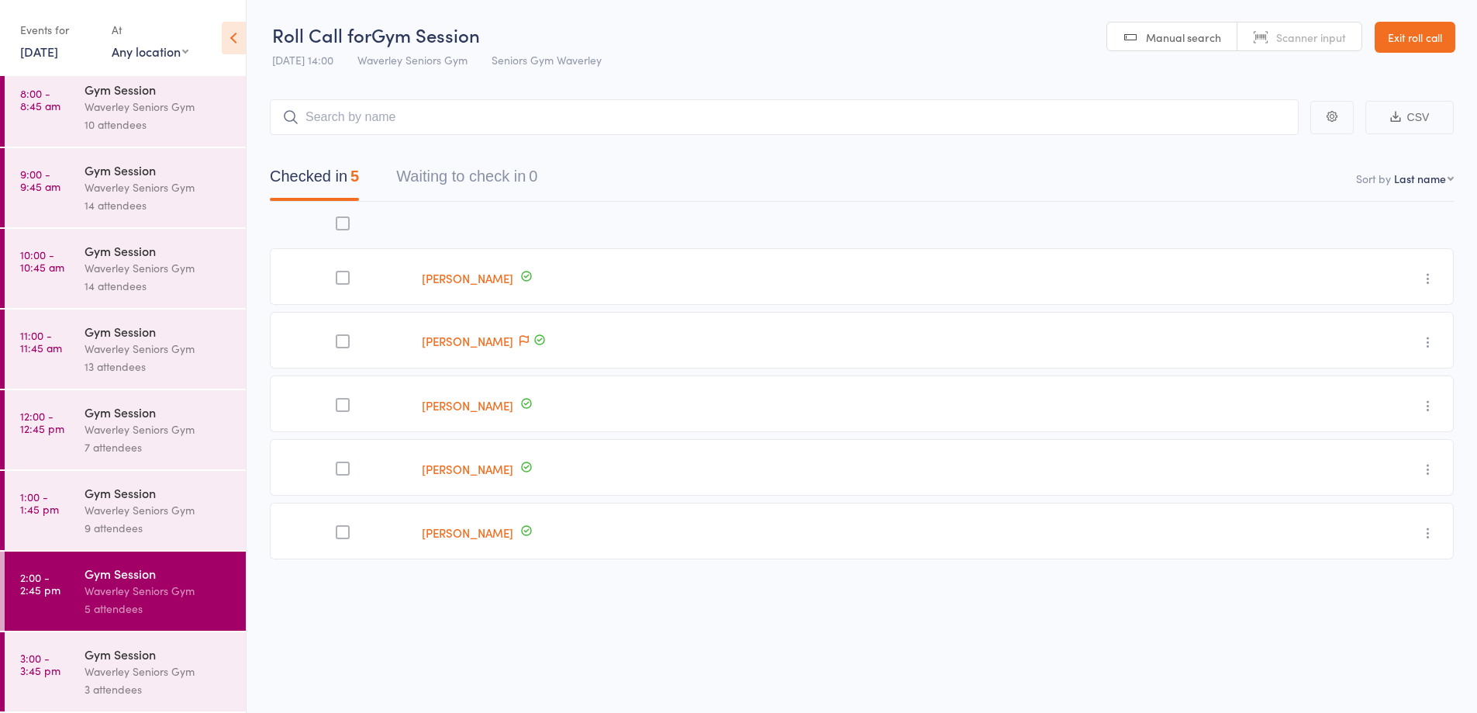
scroll to position [1, 0]
click at [142, 652] on div "Gym Session" at bounding box center [159, 653] width 148 height 17
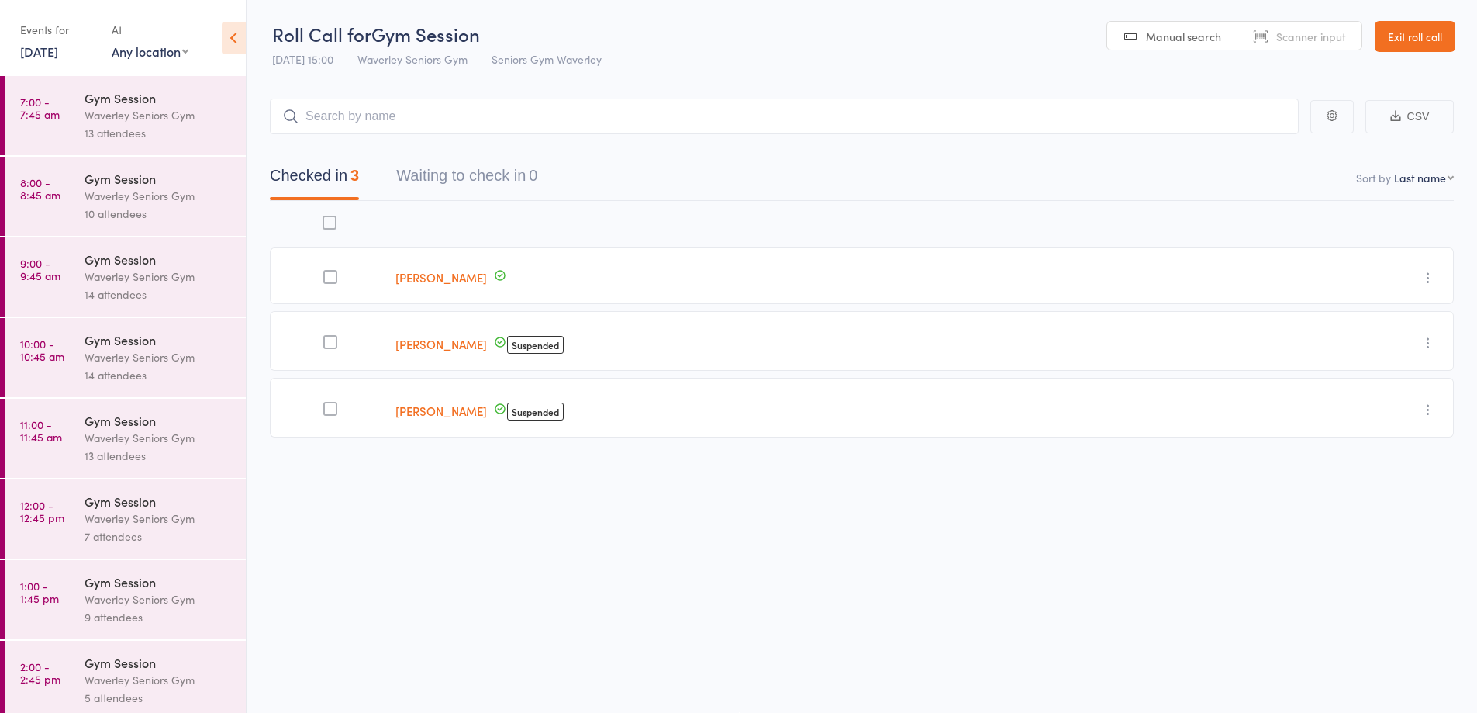
click at [461, 341] on link "[PERSON_NAME]" at bounding box center [442, 344] width 92 height 16
click at [31, 48] on link "10 Sep, 2025" at bounding box center [39, 51] width 38 height 17
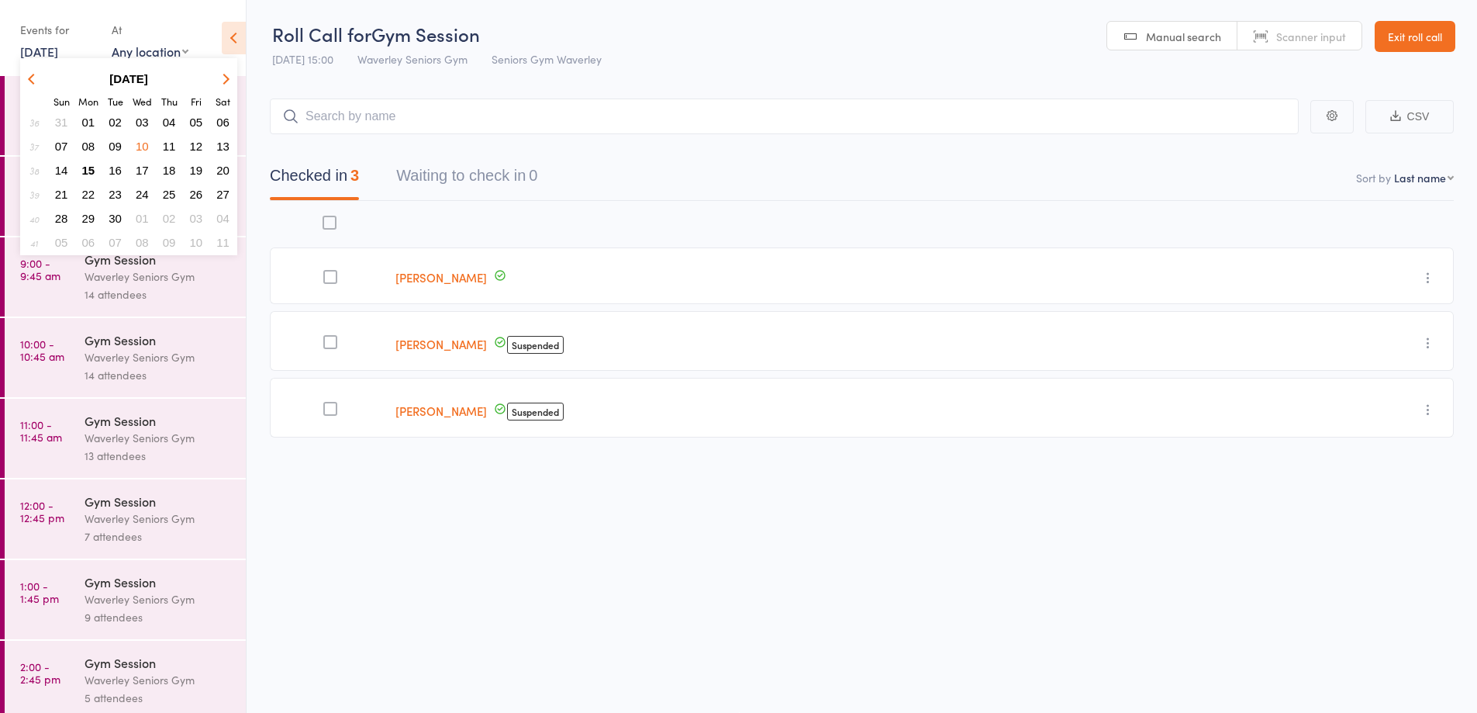
click at [165, 142] on span "11" at bounding box center [169, 146] width 13 height 13
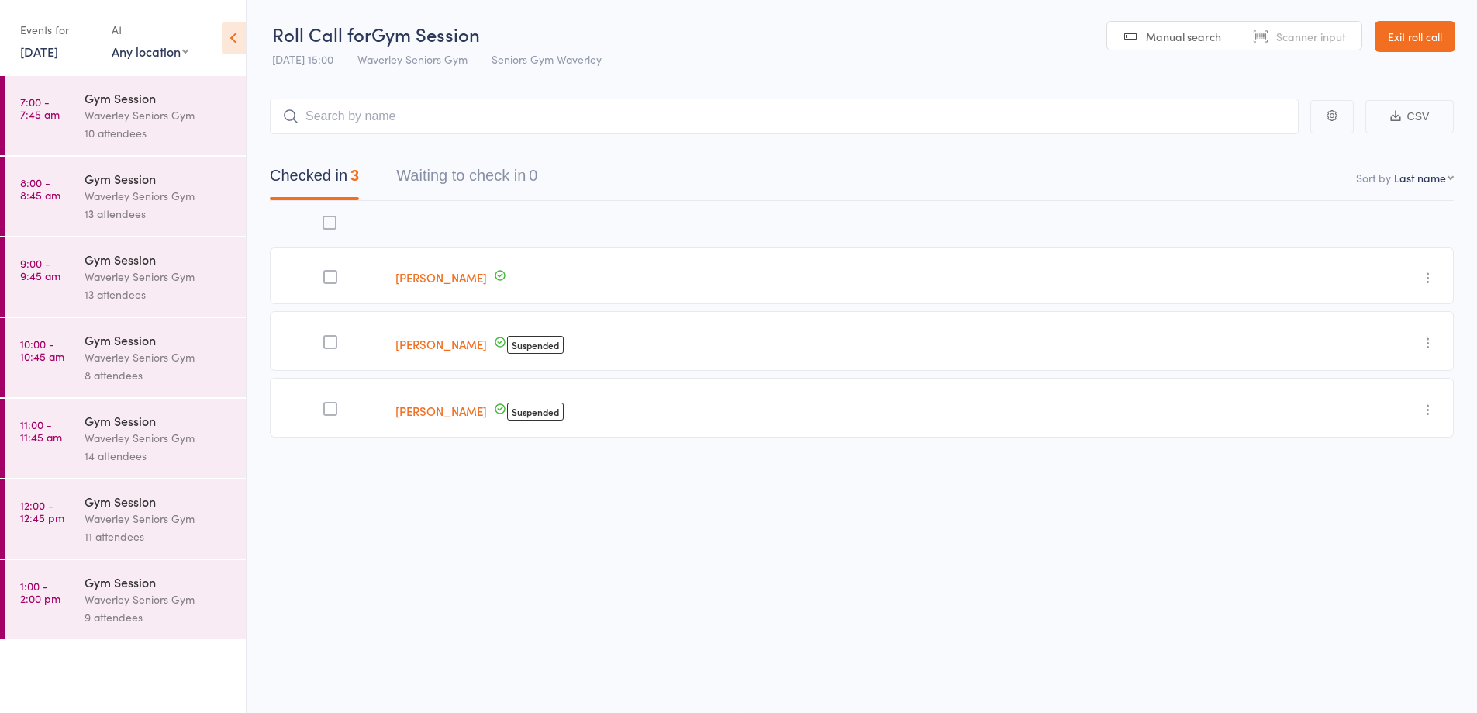
click at [159, 107] on div "Waverley Seniors Gym" at bounding box center [159, 115] width 148 height 18
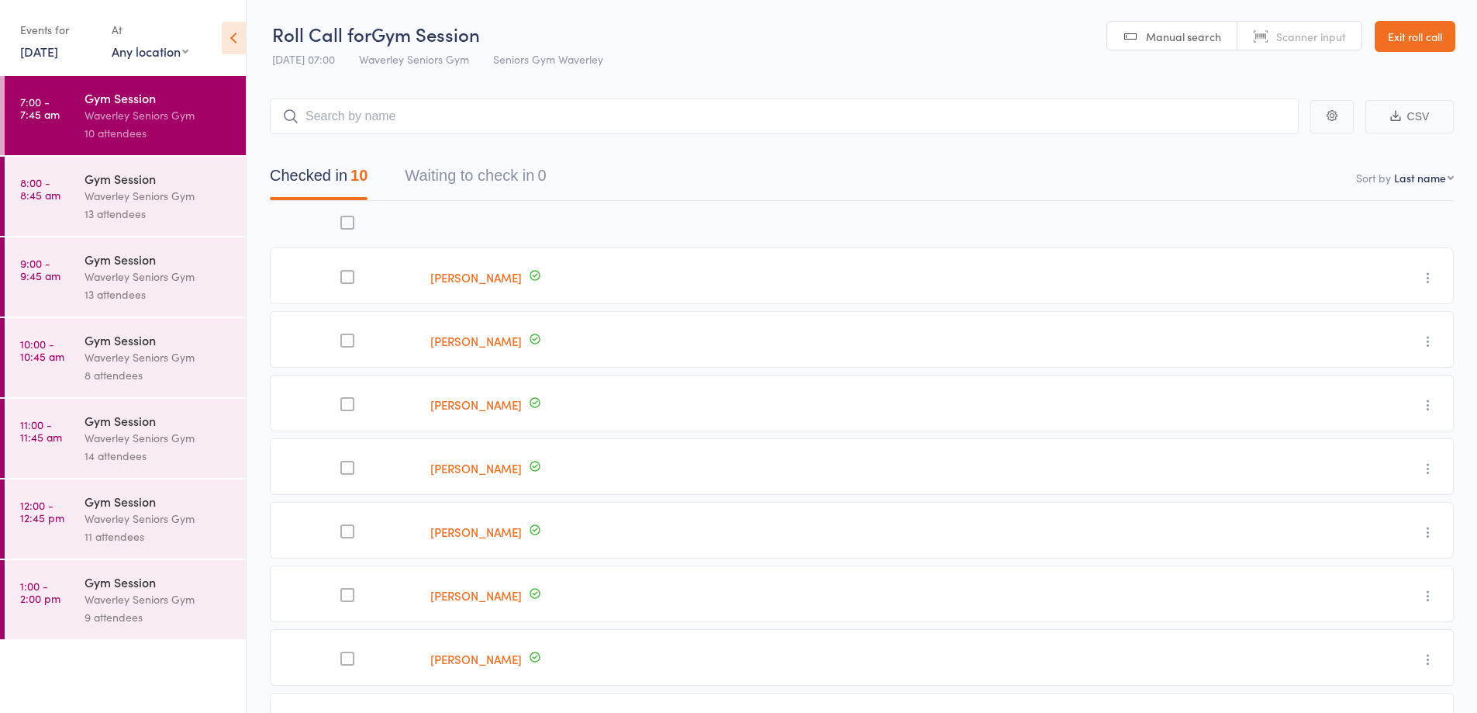
click at [152, 178] on div "Gym Session" at bounding box center [159, 178] width 148 height 17
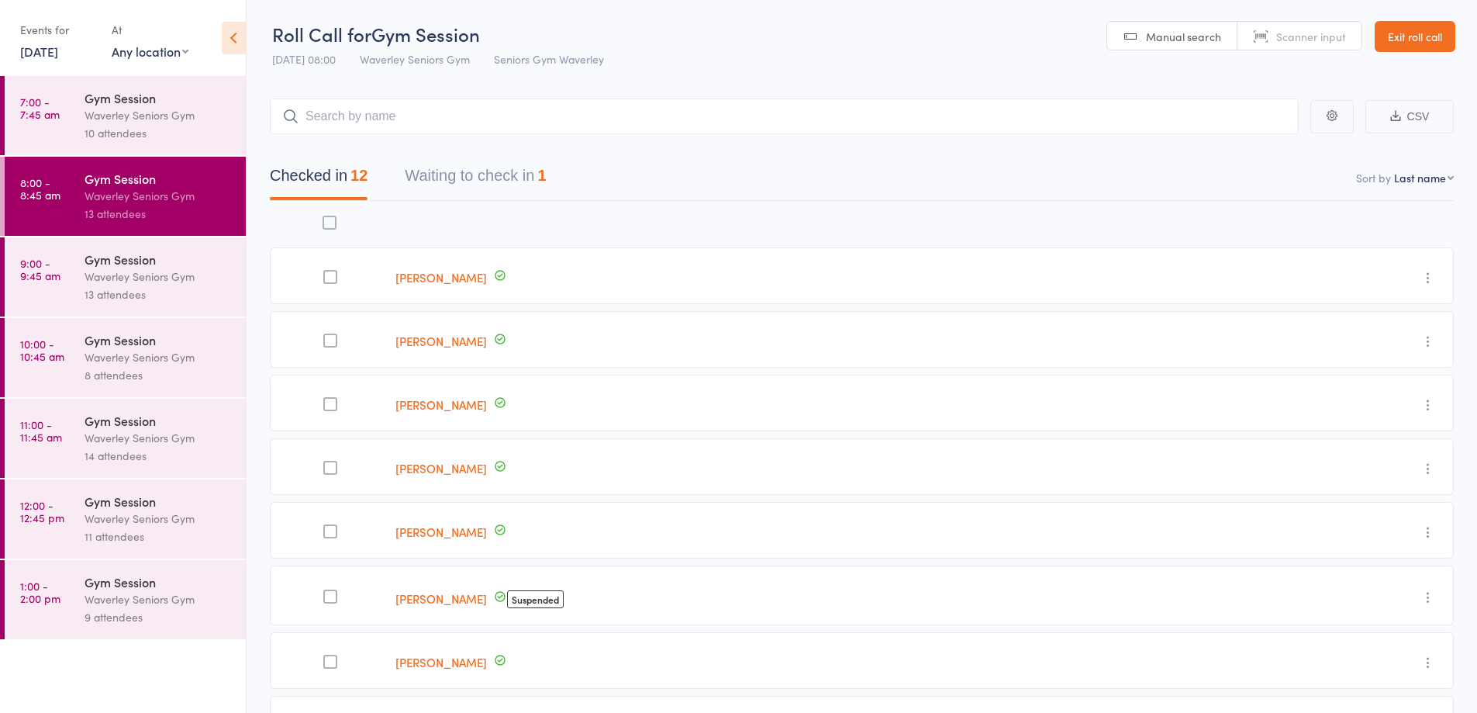
click at [175, 278] on div "Waverley Seniors Gym" at bounding box center [159, 277] width 148 height 18
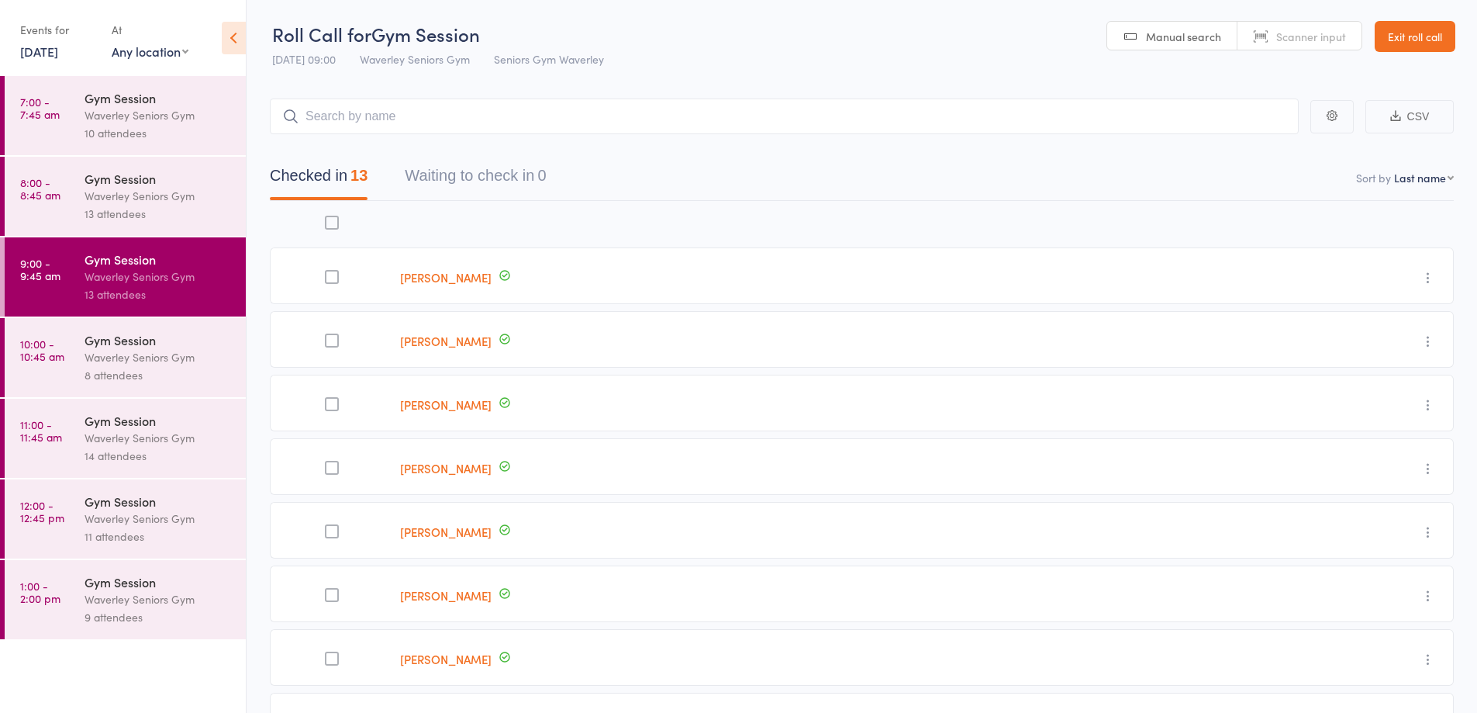
click at [168, 365] on div "Waverley Seniors Gym" at bounding box center [159, 357] width 148 height 18
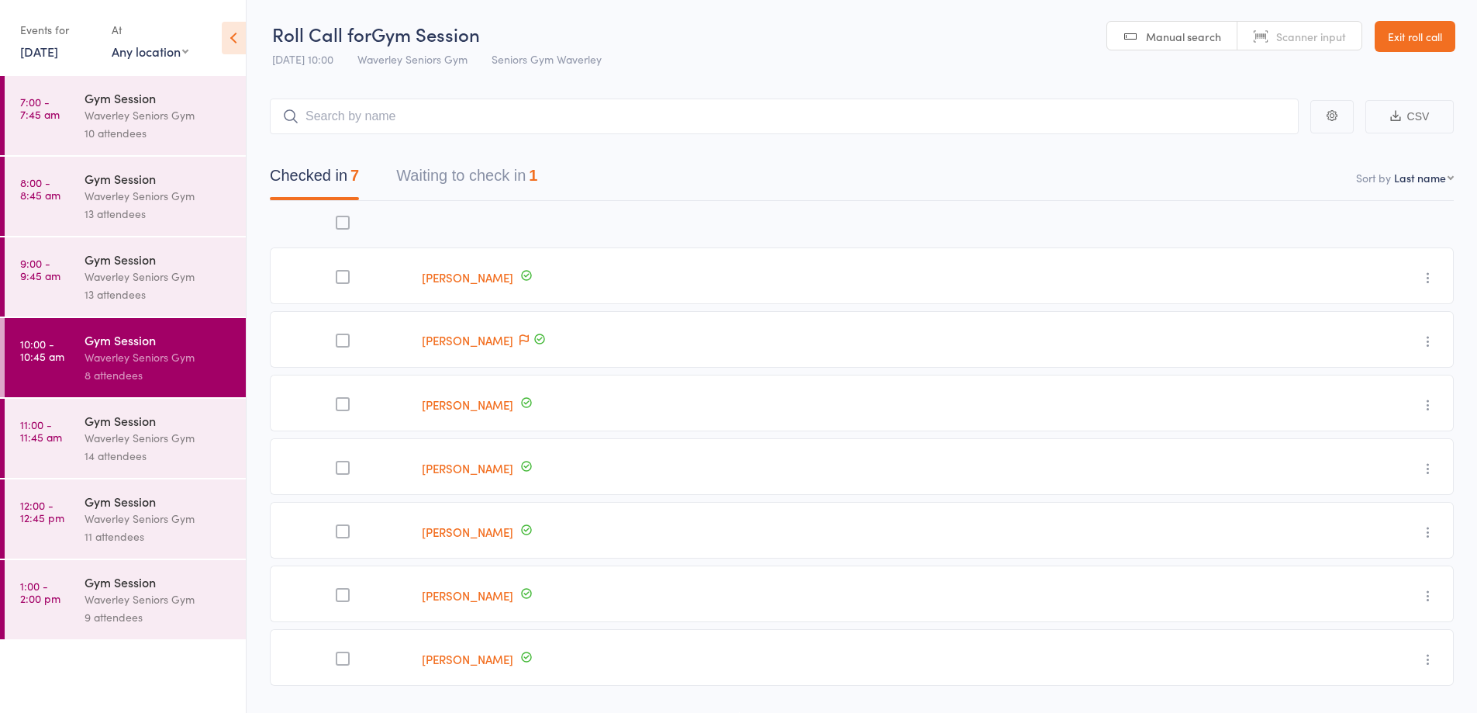
click at [174, 422] on div "Gym Session" at bounding box center [159, 420] width 148 height 17
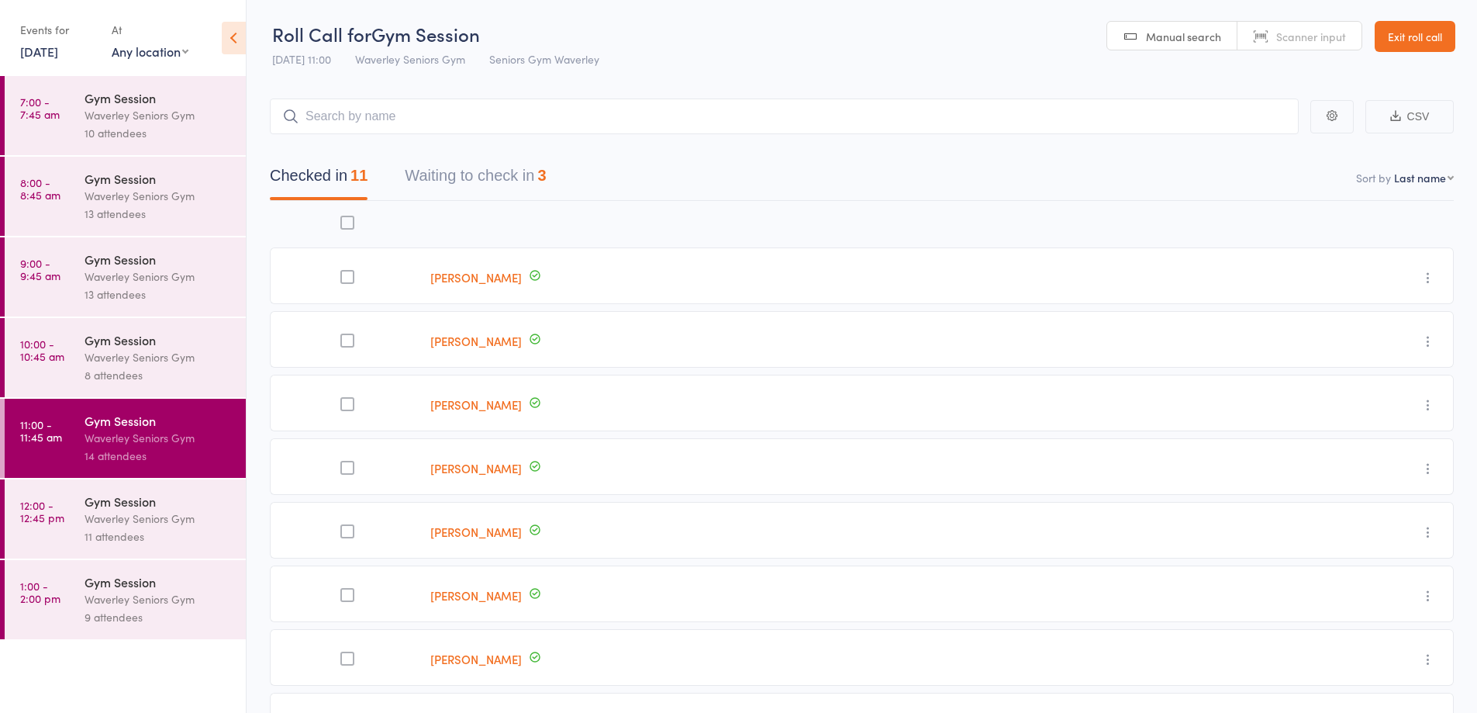
click at [183, 505] on div "Gym Session" at bounding box center [159, 500] width 148 height 17
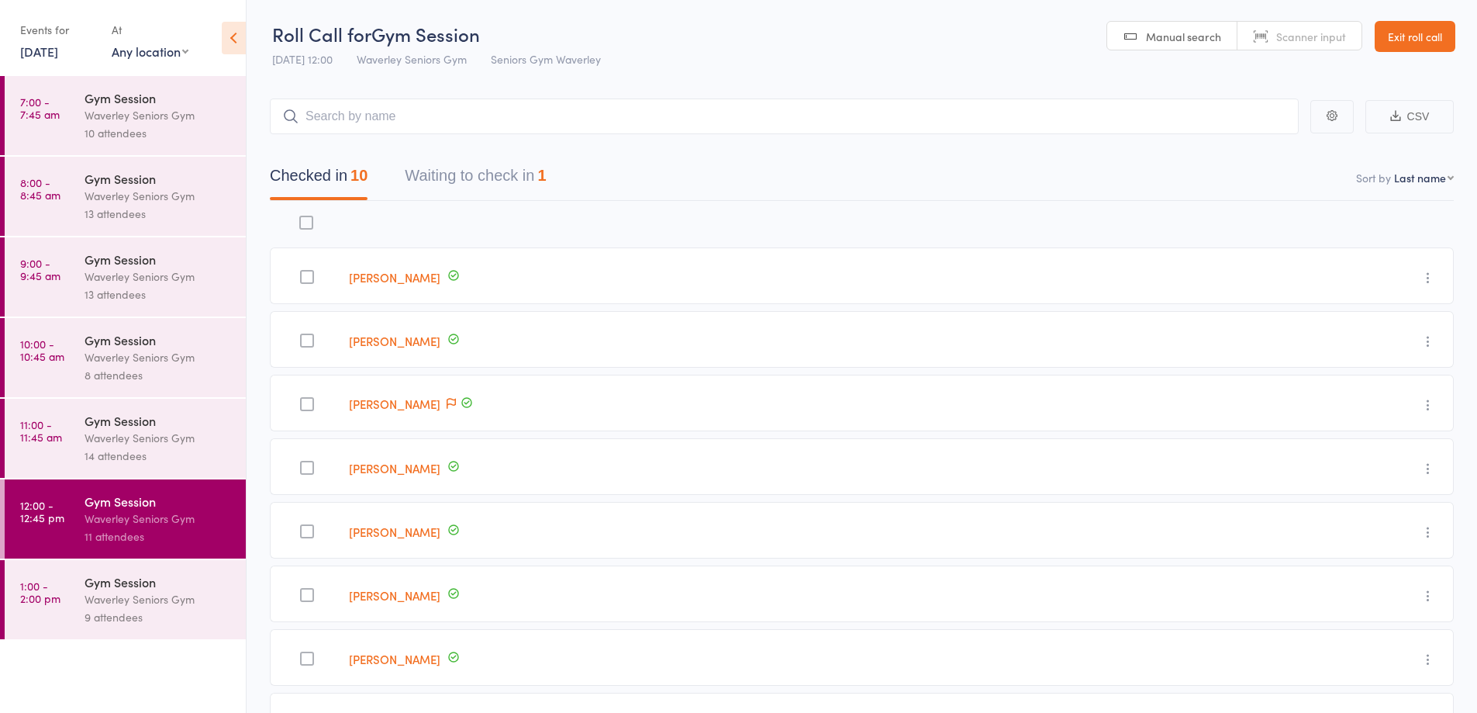
click at [154, 599] on div "Waverley Seniors Gym" at bounding box center [159, 599] width 148 height 18
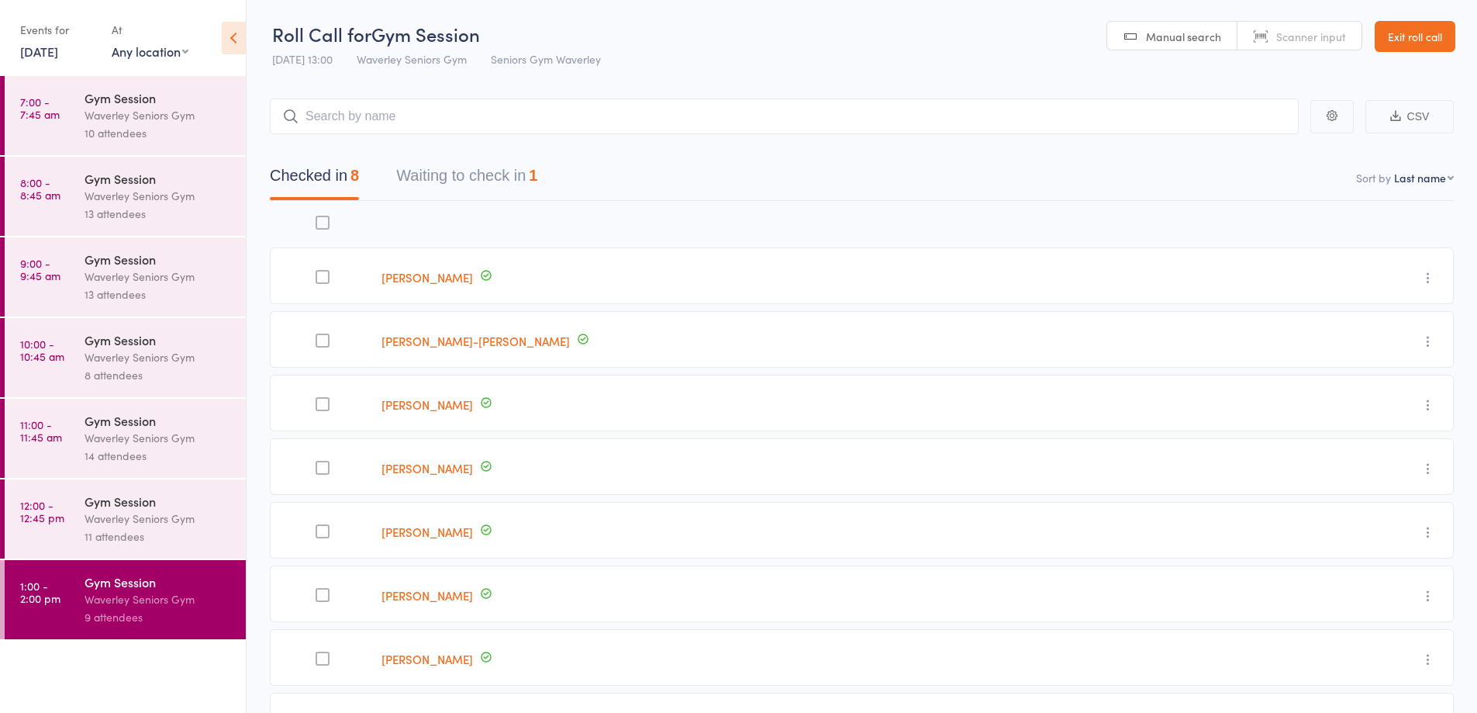
click at [46, 55] on link "11 Sep, 2025" at bounding box center [39, 51] width 38 height 17
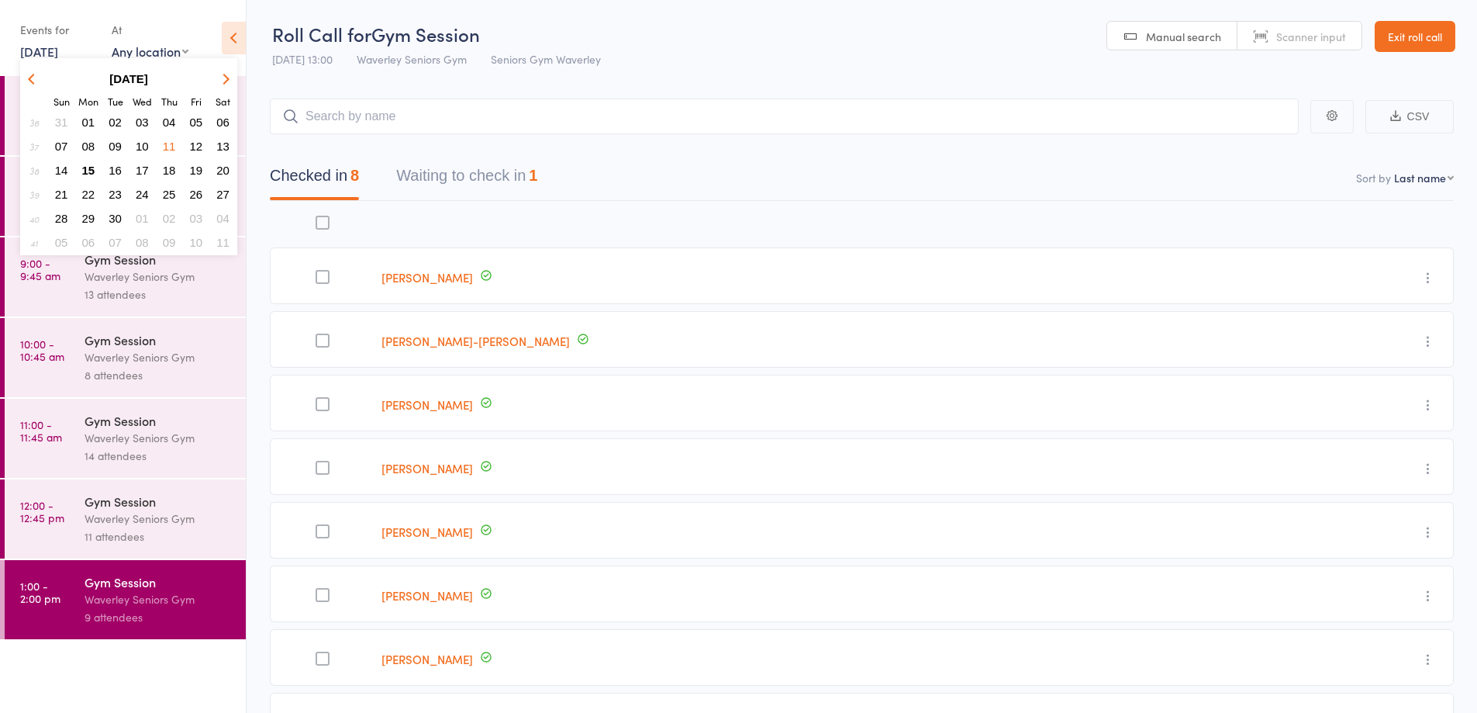
click at [199, 143] on span "12" at bounding box center [196, 146] width 13 height 13
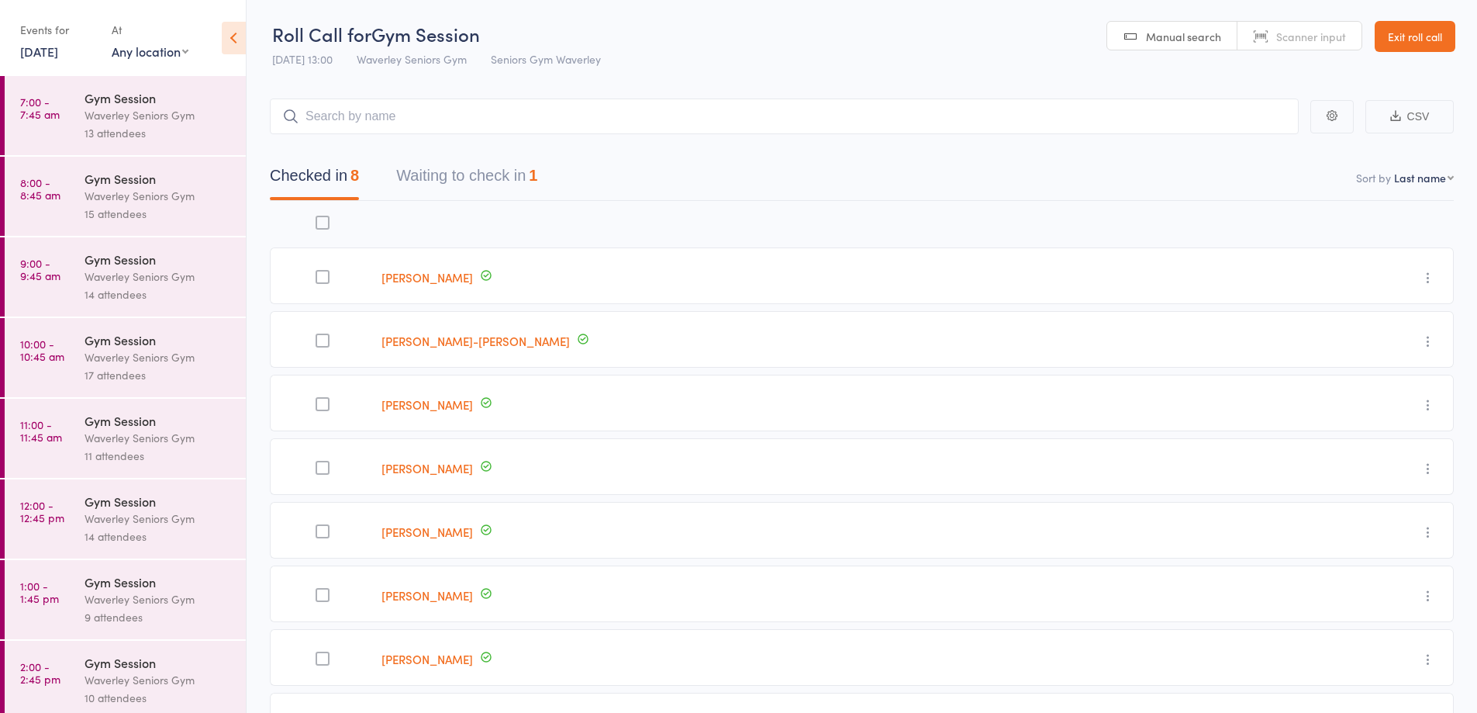
click at [143, 109] on div "Waverley Seniors Gym" at bounding box center [159, 115] width 148 height 18
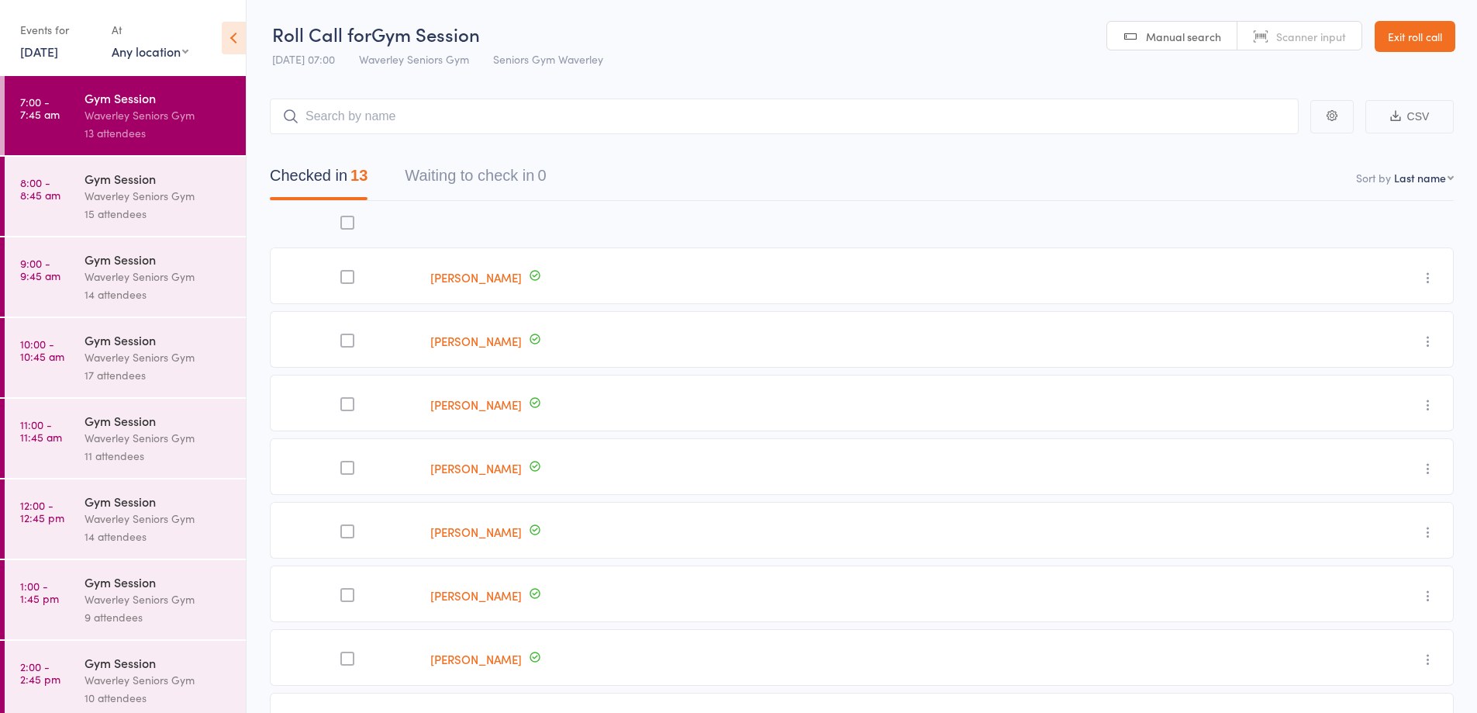
click at [155, 188] on div "Waverley Seniors Gym" at bounding box center [159, 196] width 148 height 18
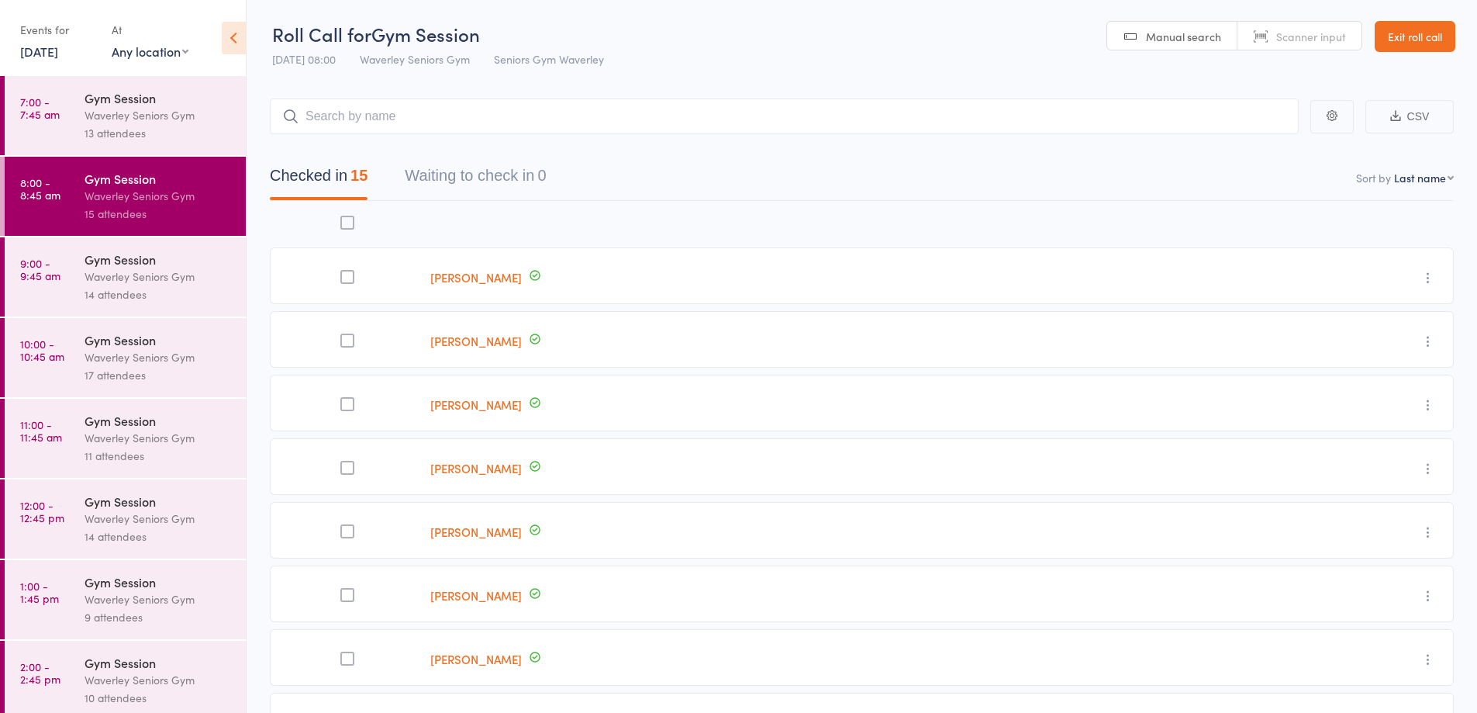
click at [166, 258] on div "Gym Session" at bounding box center [159, 258] width 148 height 17
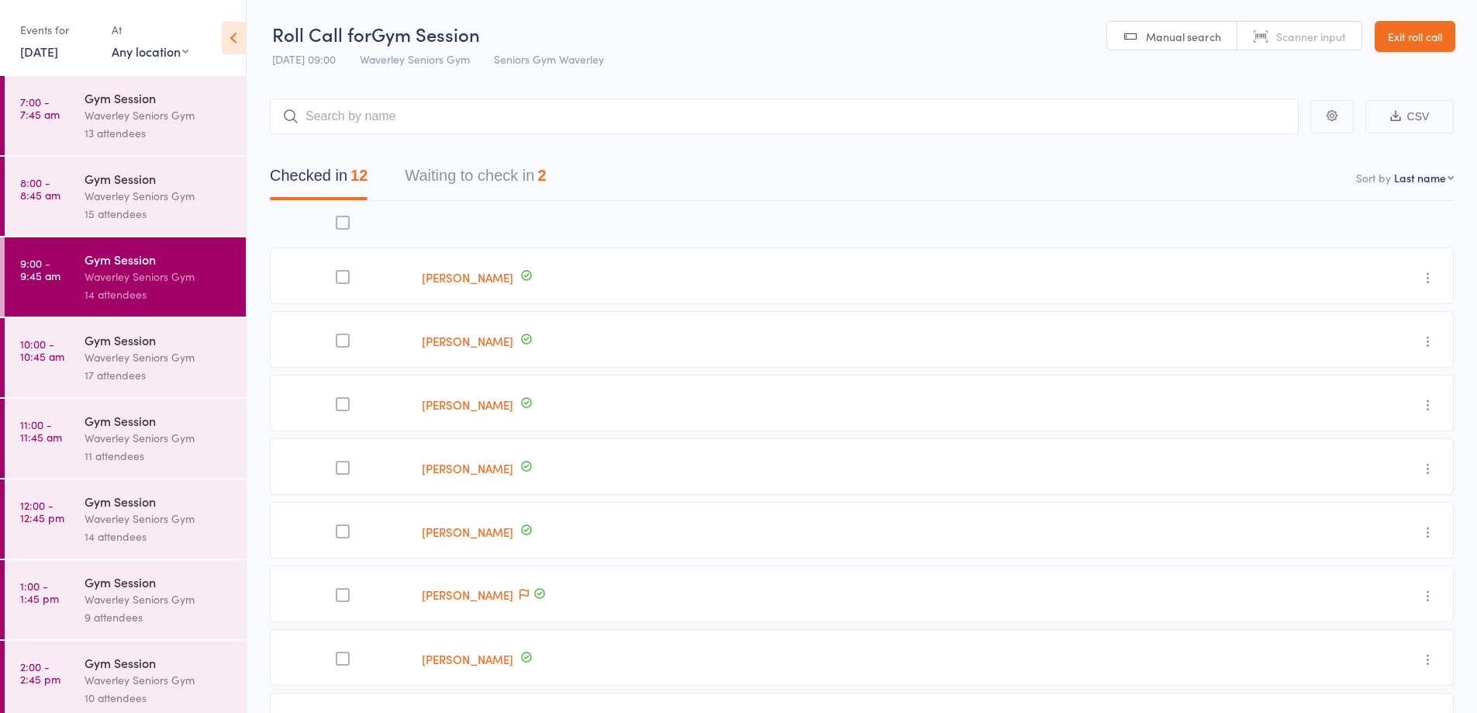
click at [151, 366] on div "17 attendees" at bounding box center [159, 375] width 148 height 18
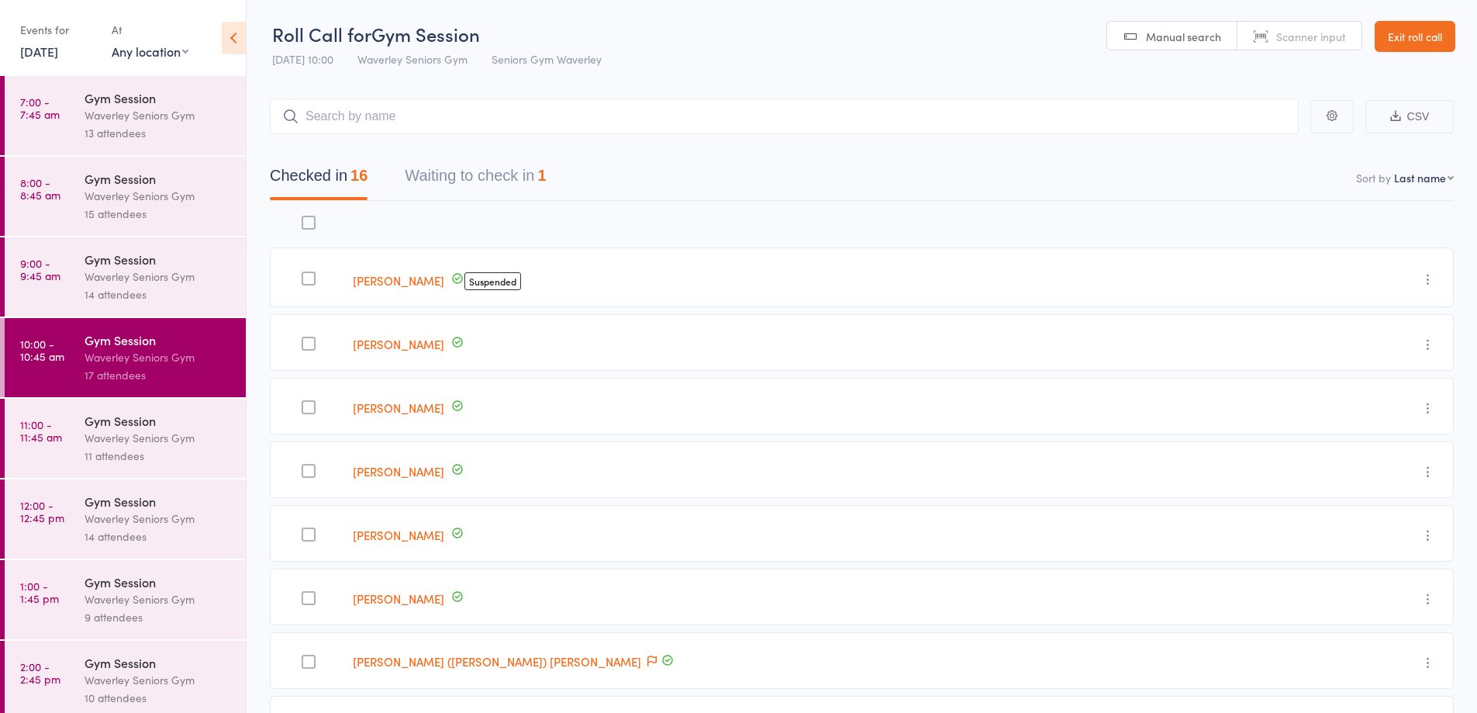
click at [140, 422] on div "Gym Session" at bounding box center [159, 420] width 148 height 17
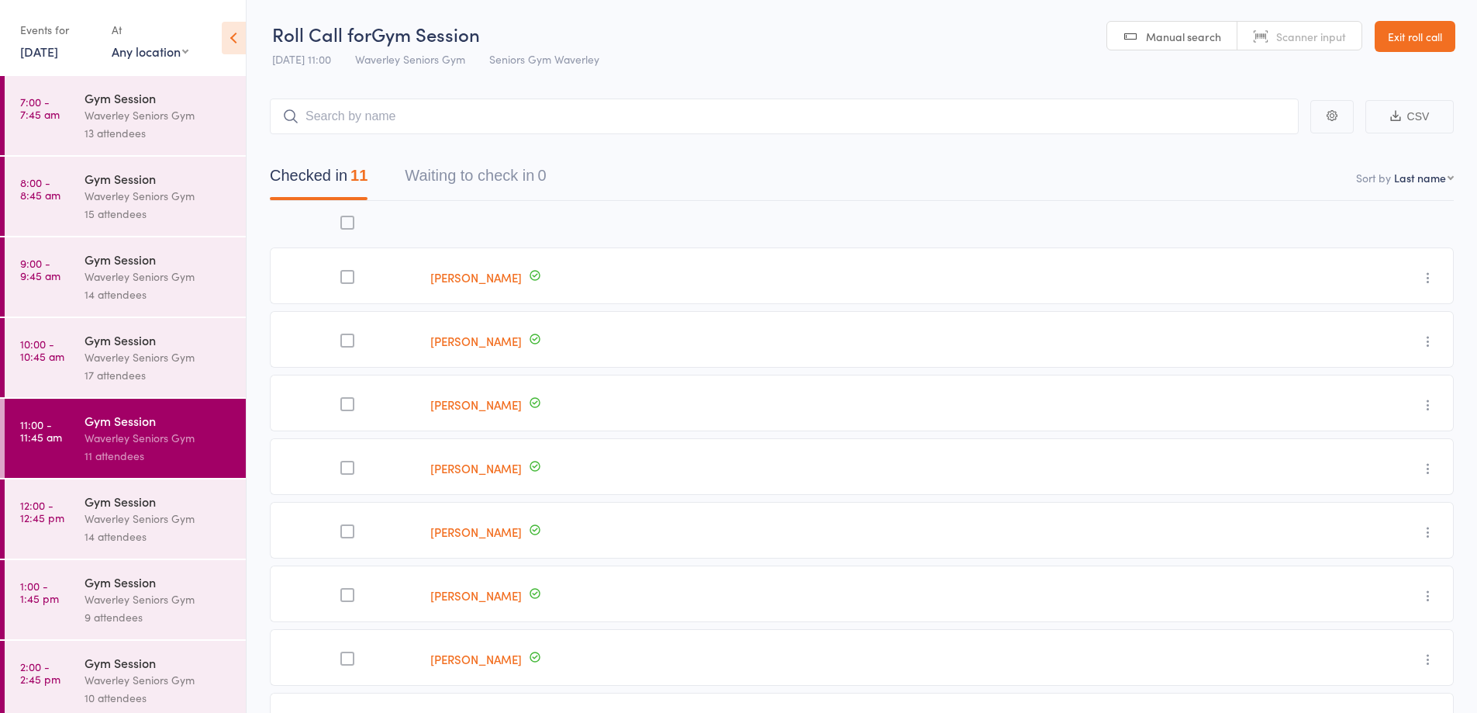
click at [146, 507] on div "Gym Session" at bounding box center [159, 500] width 148 height 17
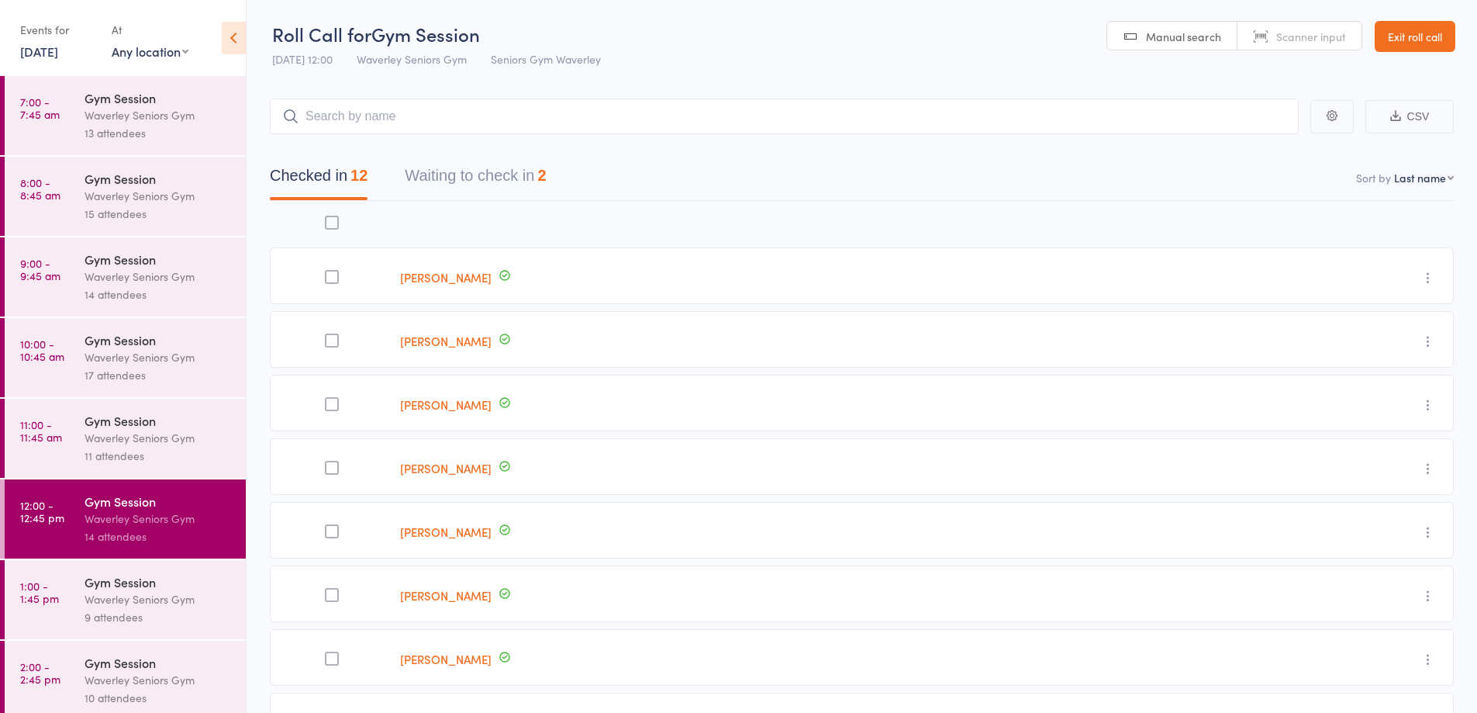
click at [123, 591] on div "Waverley Seniors Gym" at bounding box center [159, 599] width 148 height 18
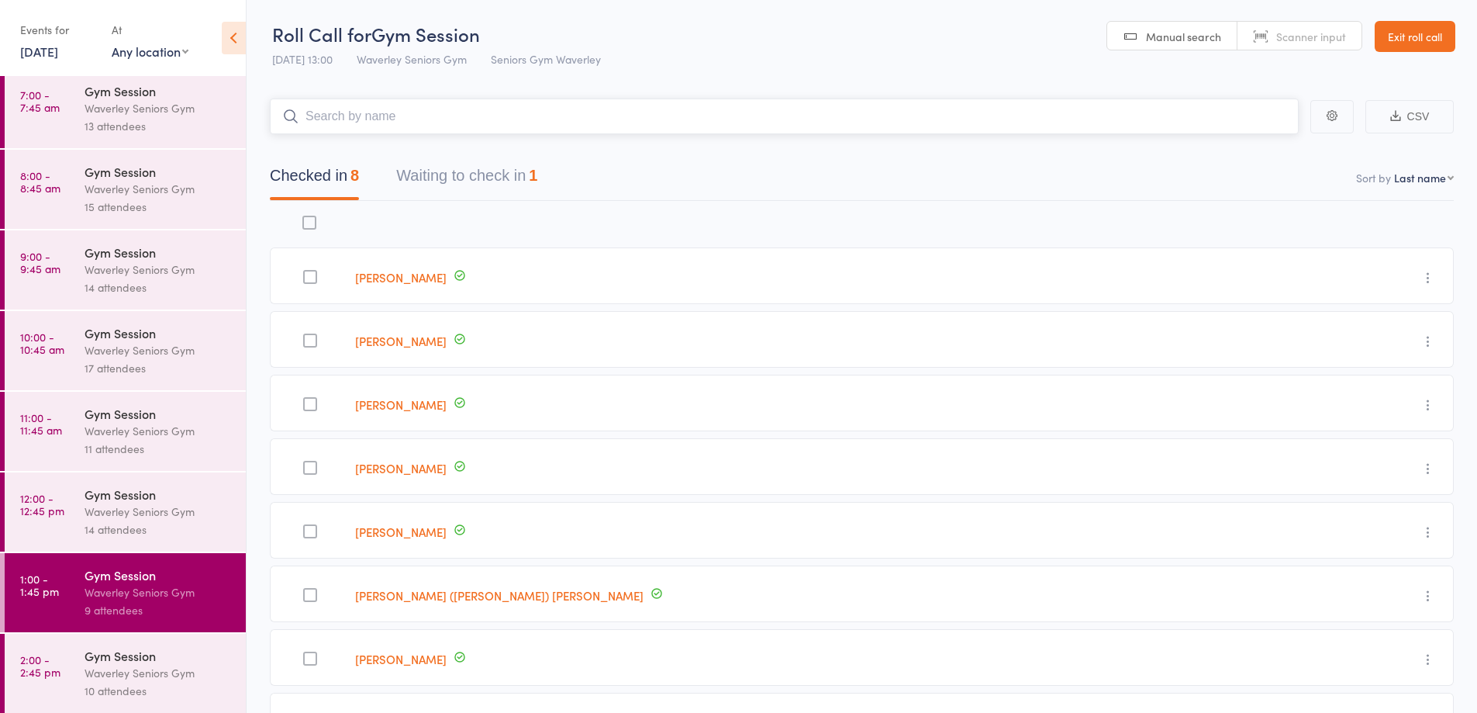
scroll to position [9, 0]
click at [158, 660] on div "Gym Session" at bounding box center [159, 653] width 148 height 17
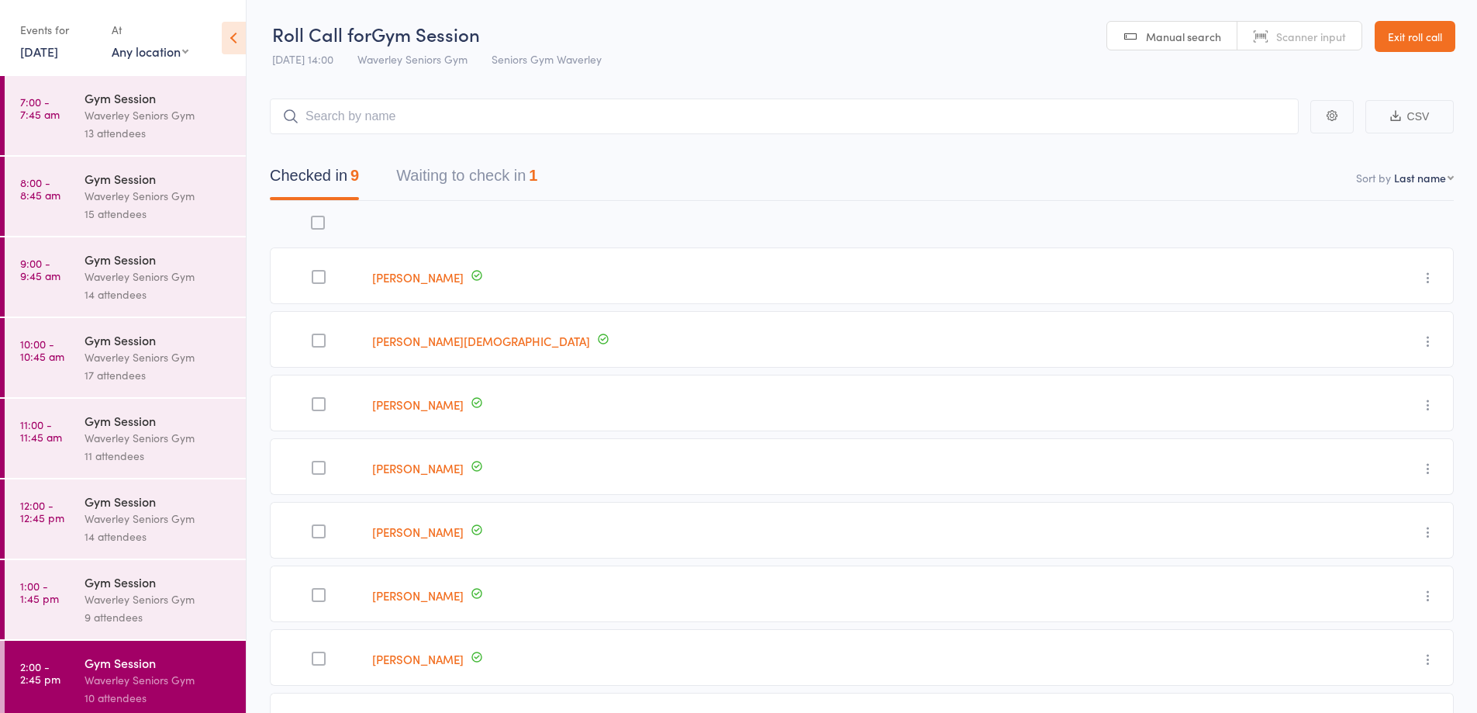
click at [38, 48] on link "12 Sep, 2025" at bounding box center [39, 51] width 38 height 17
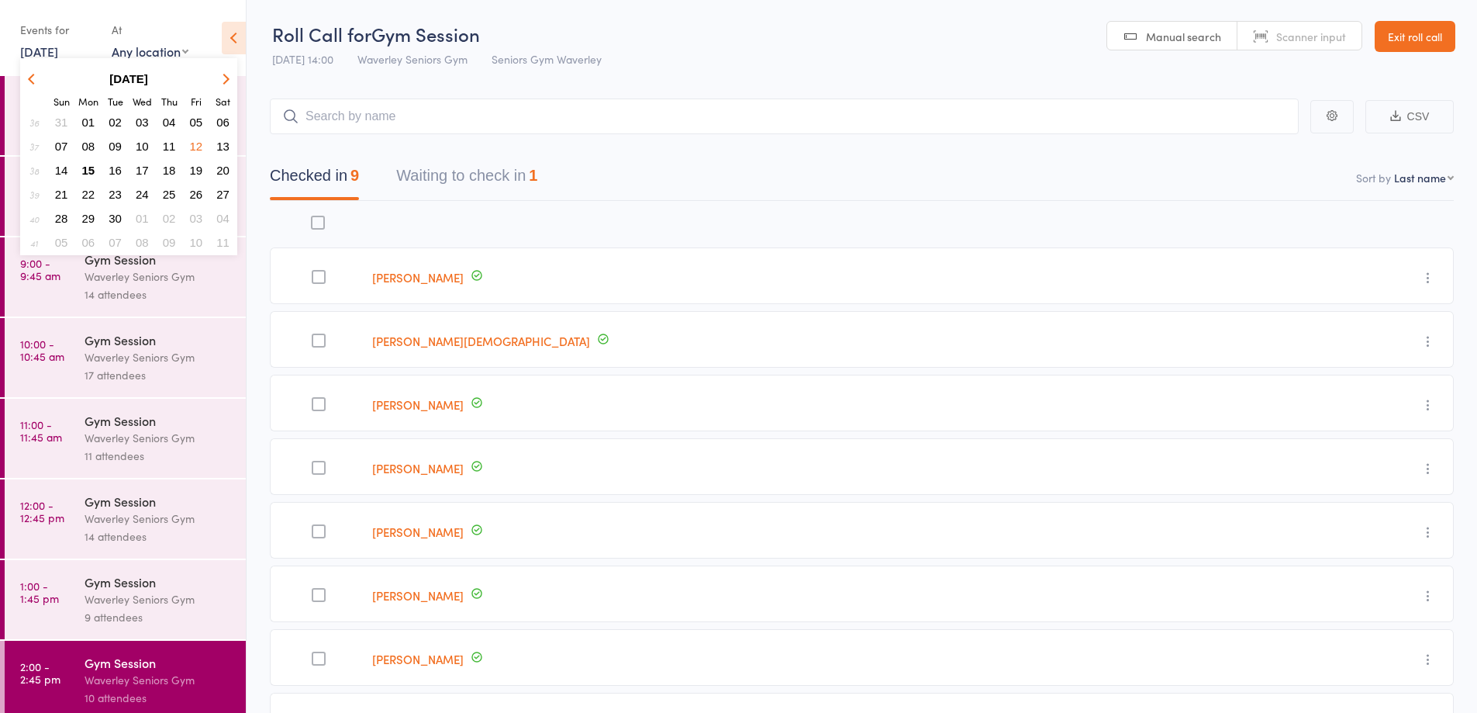
click at [89, 171] on span "15" at bounding box center [88, 170] width 13 height 13
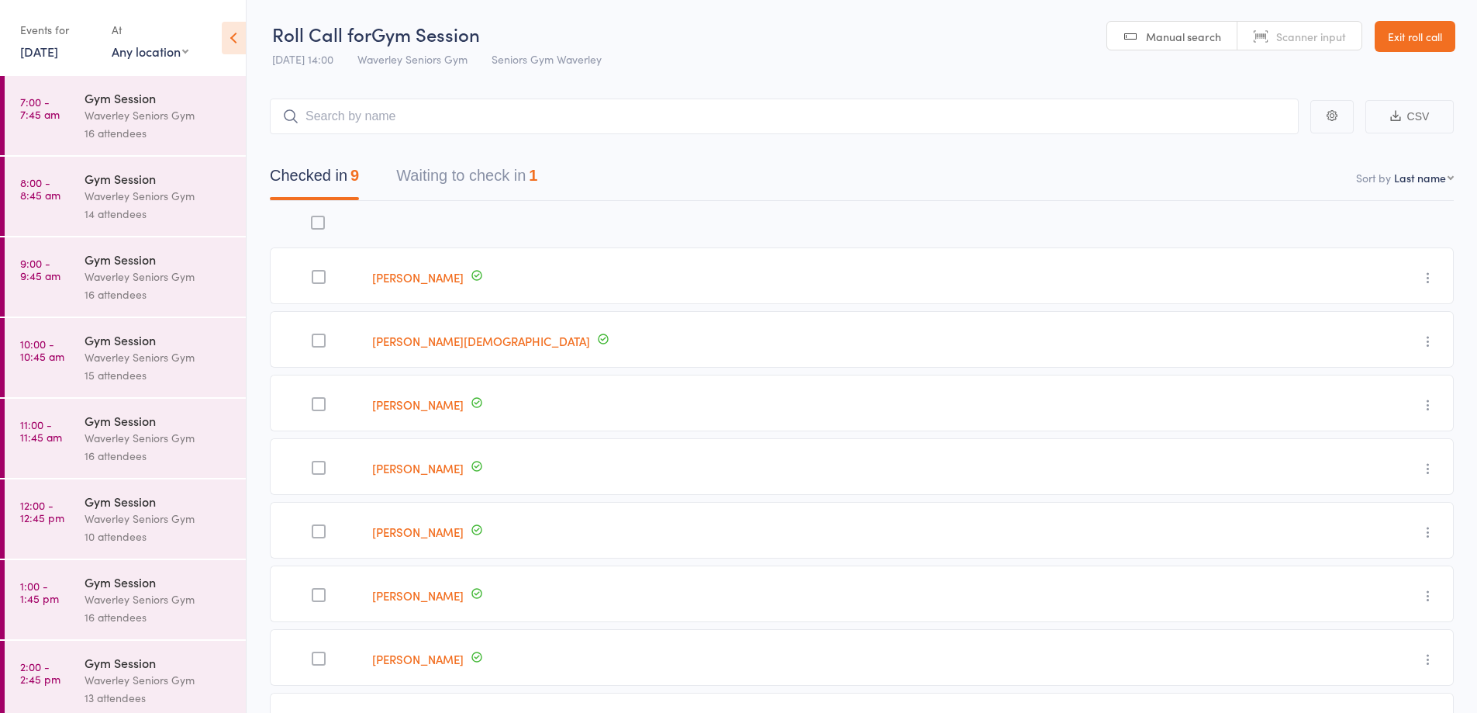
click at [102, 103] on div "Gym Session" at bounding box center [159, 97] width 148 height 17
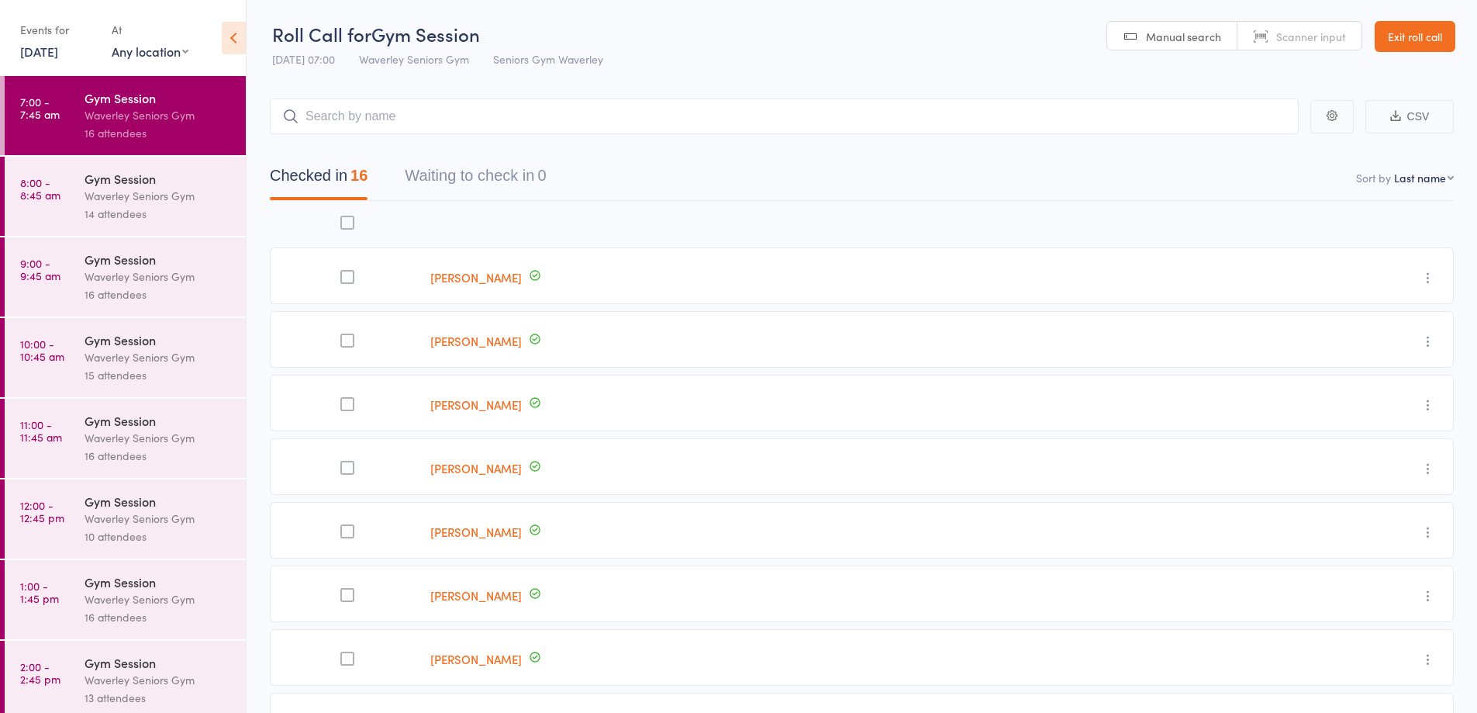
click at [96, 192] on div "Waverley Seniors Gym" at bounding box center [159, 196] width 148 height 18
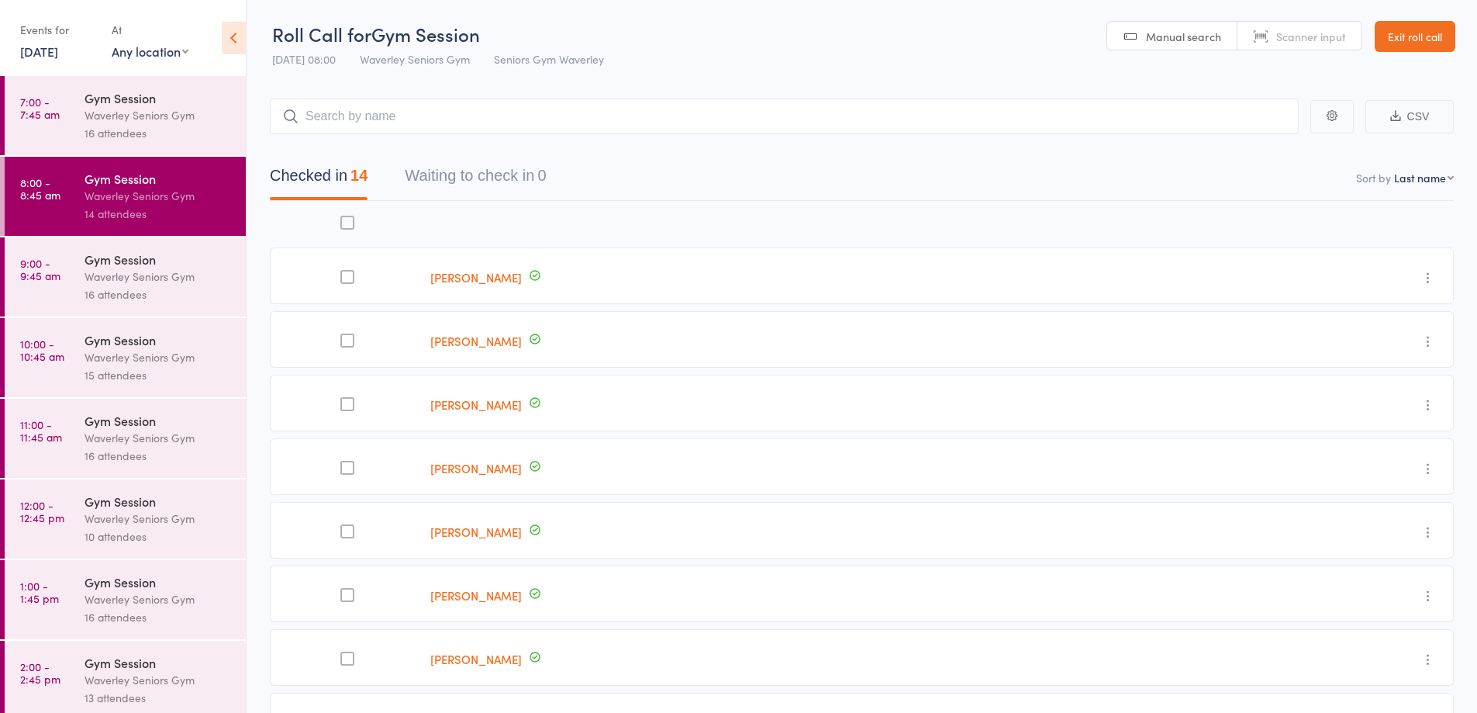
click at [119, 282] on div "Waverley Seniors Gym" at bounding box center [159, 277] width 148 height 18
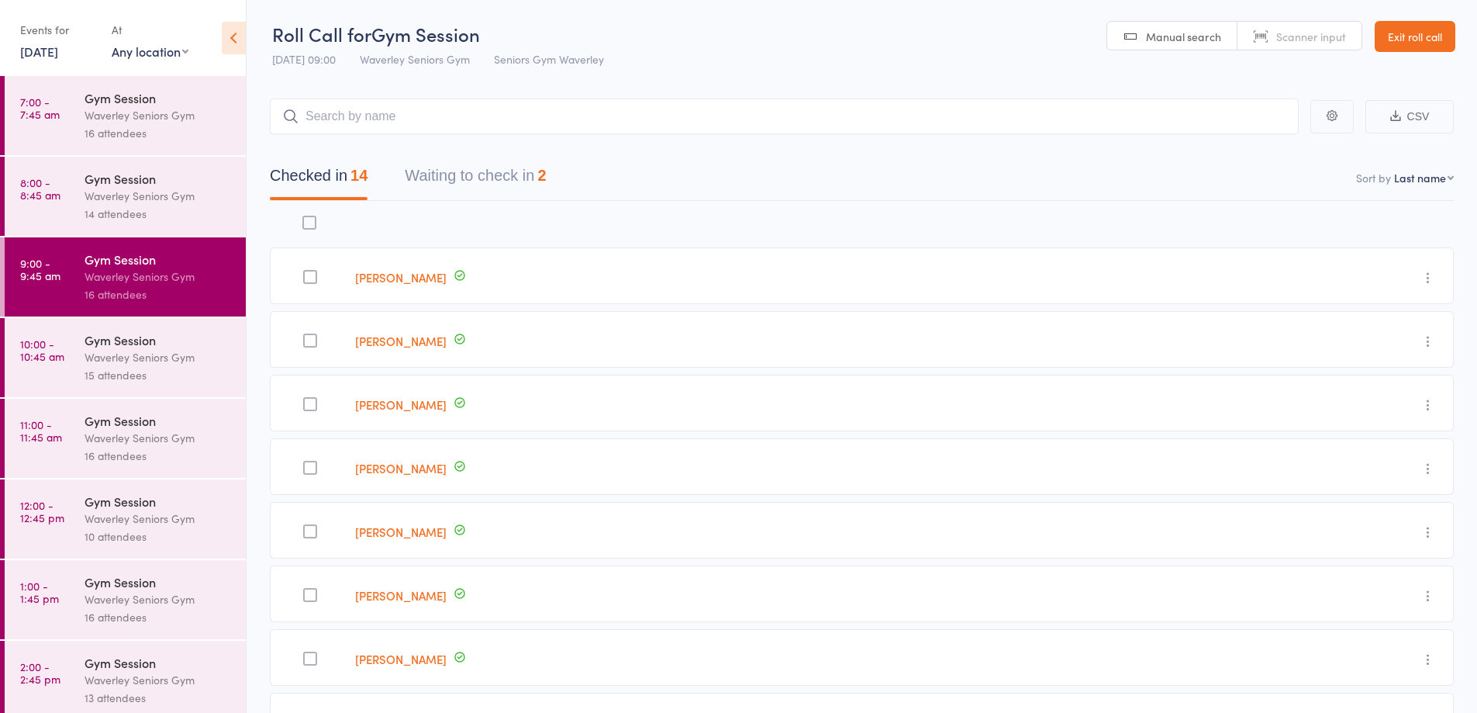
click at [133, 375] on div "15 attendees" at bounding box center [159, 375] width 148 height 18
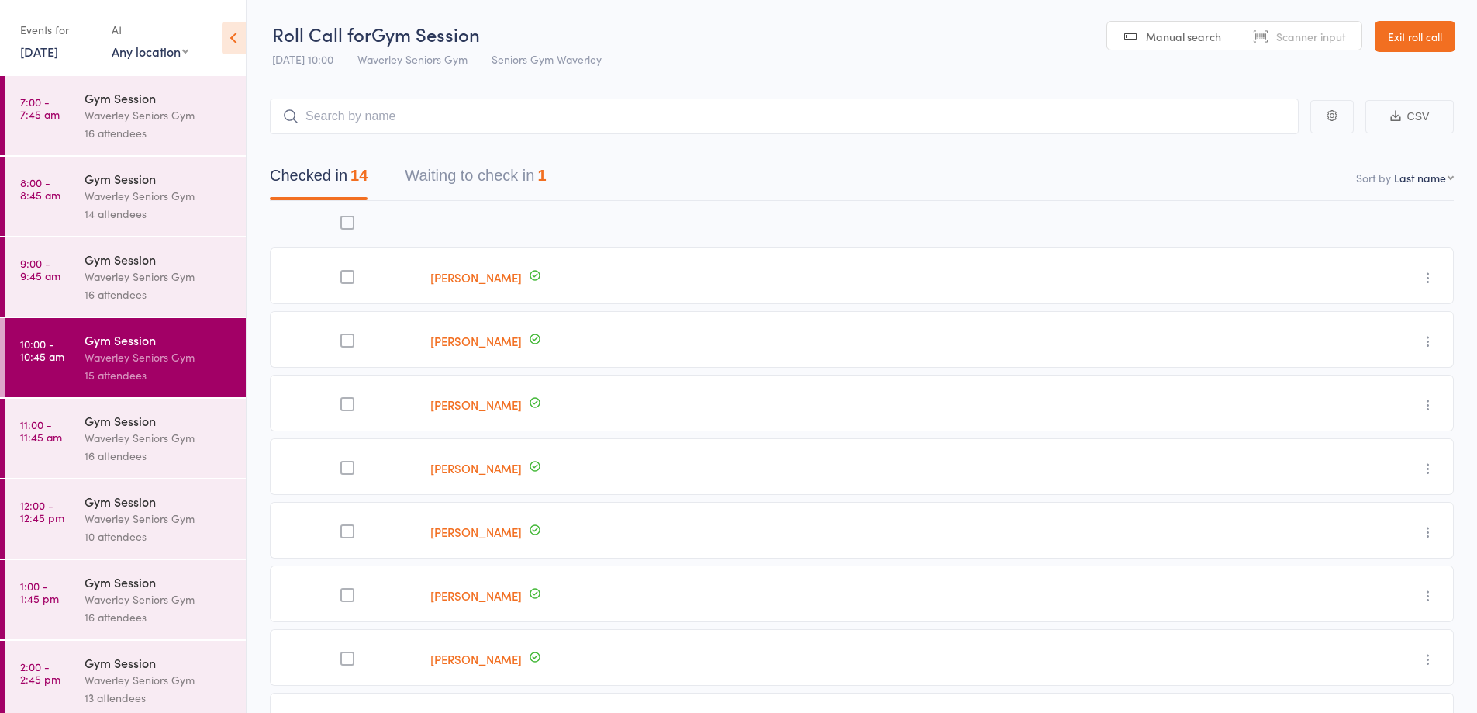
click at [143, 438] on div "Waverley Seniors Gym" at bounding box center [159, 438] width 148 height 18
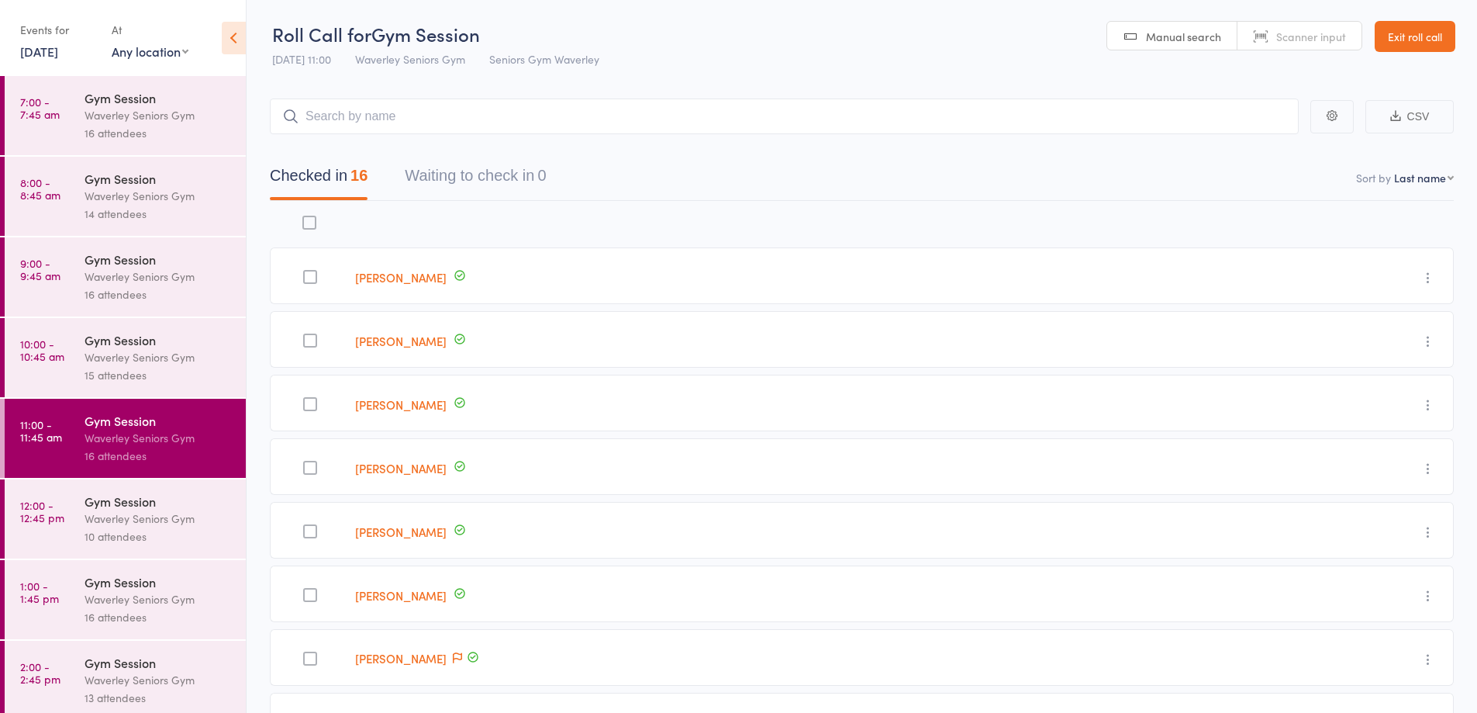
click at [152, 508] on div "Gym Session" at bounding box center [159, 500] width 148 height 17
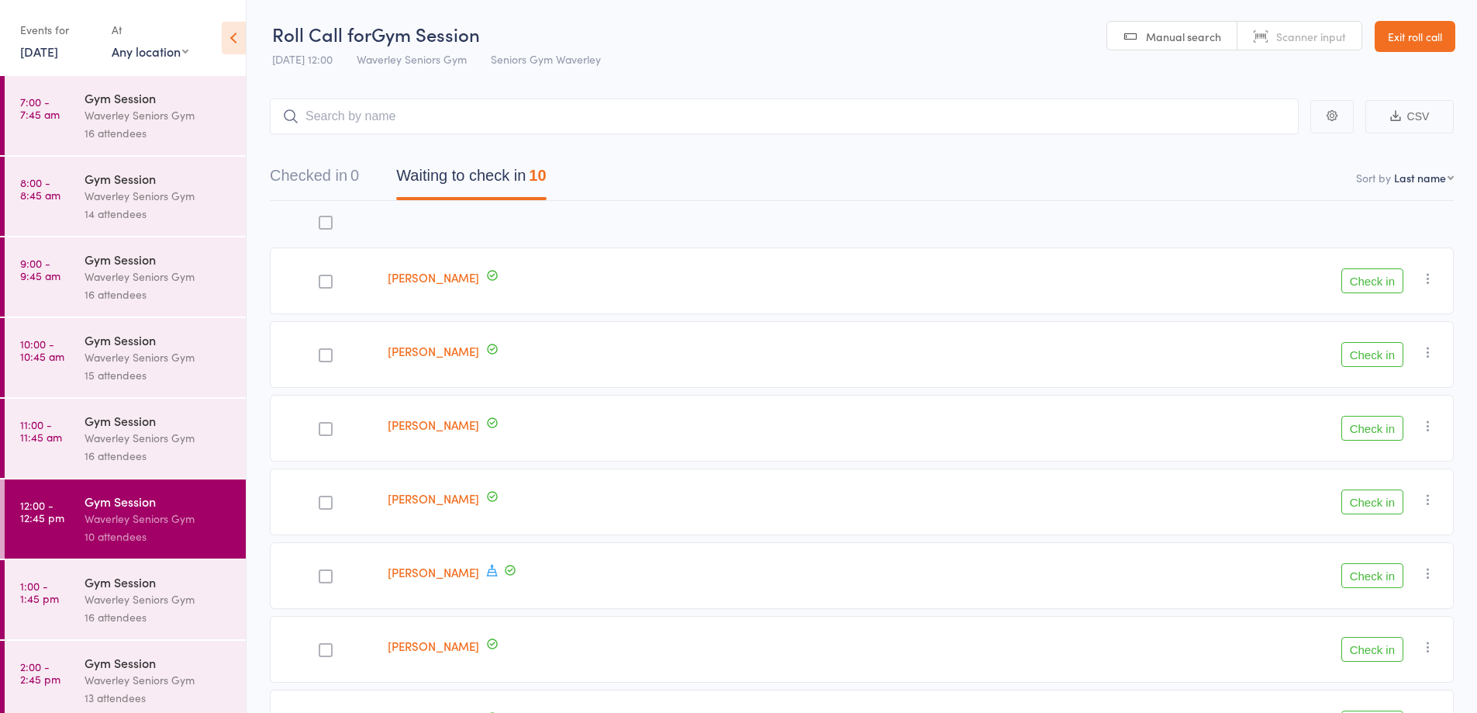
click at [33, 51] on link "15 Sep, 2025" at bounding box center [39, 51] width 38 height 17
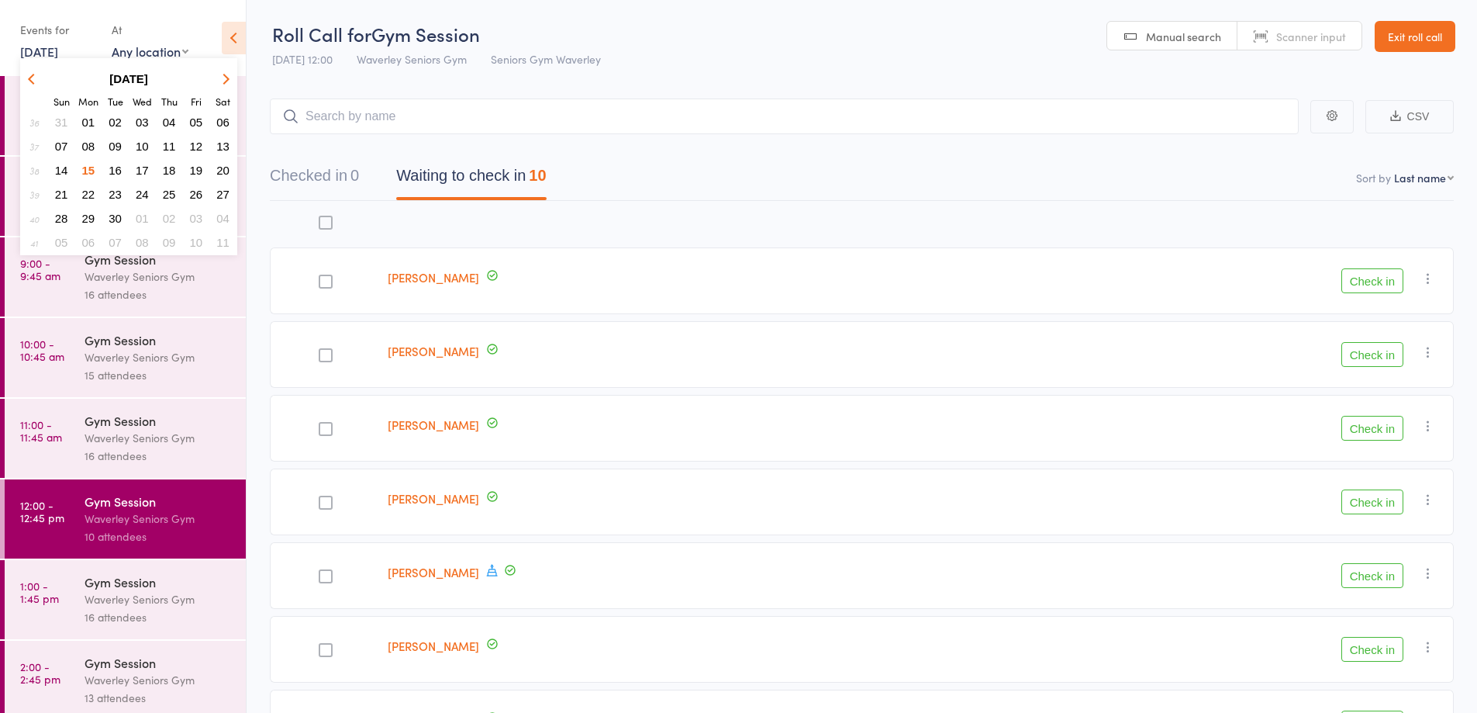
click at [460, 79] on main "CSV Checked in 0 Waiting to check in 10 Sort by Last name First name Last name …" at bounding box center [862, 560] width 1231 height 971
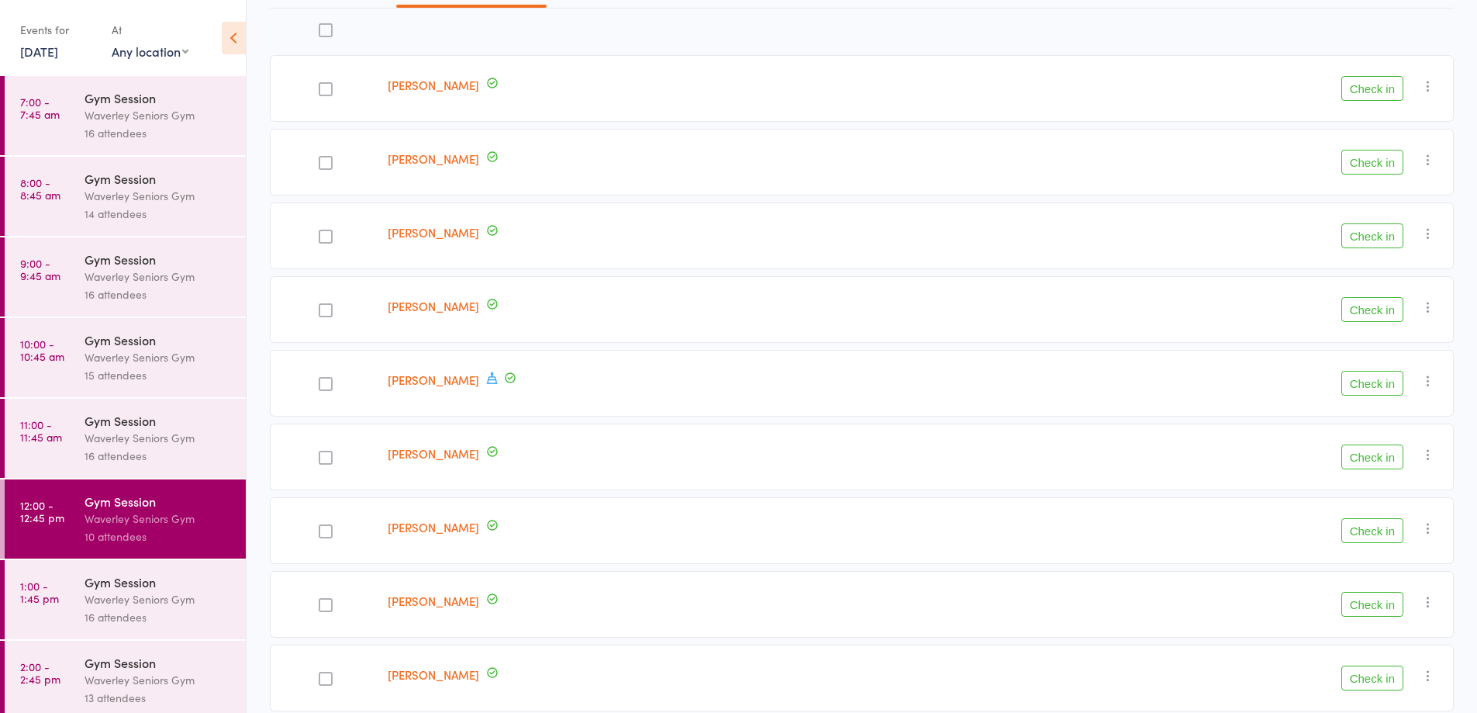
scroll to position [334, 0]
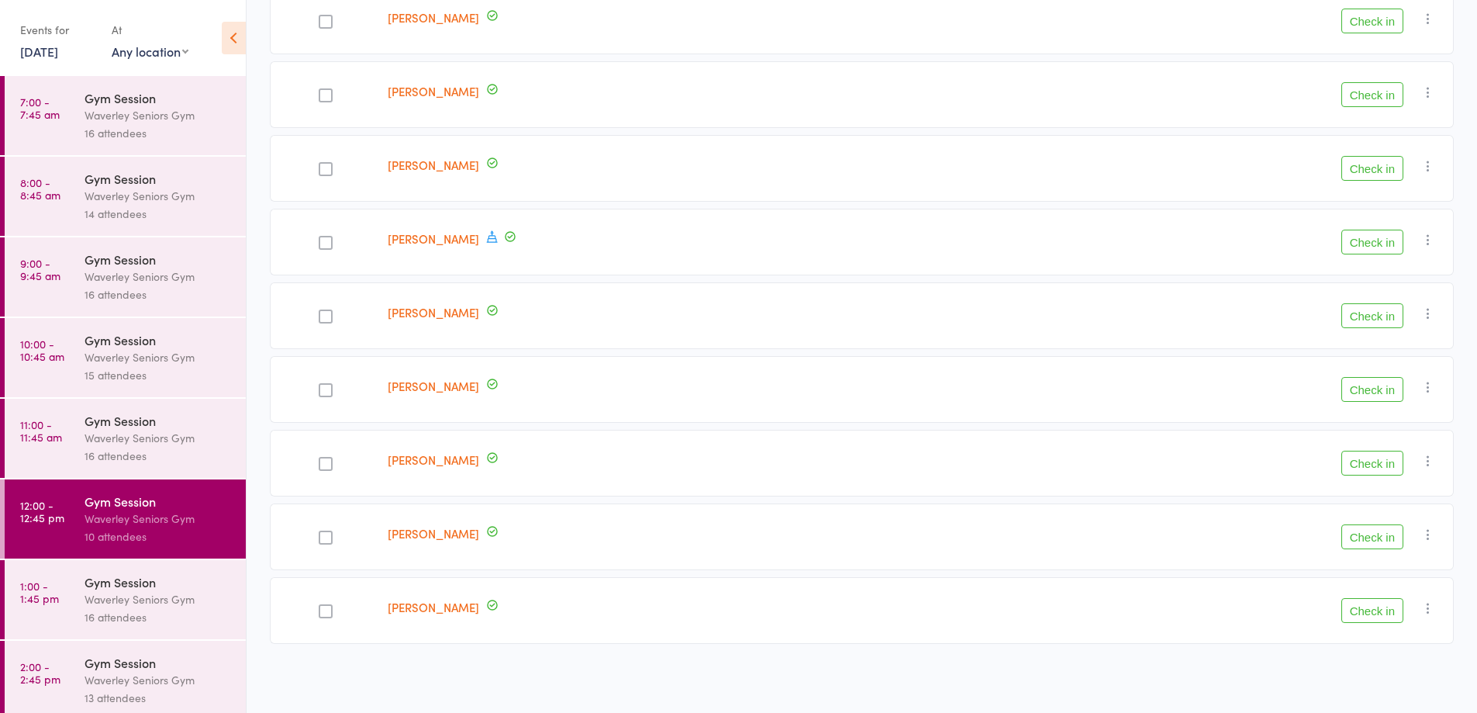
click at [1425, 385] on icon "button" at bounding box center [1429, 387] width 16 height 16
click at [1400, 541] on li "Mark absent" at bounding box center [1373, 542] width 128 height 21
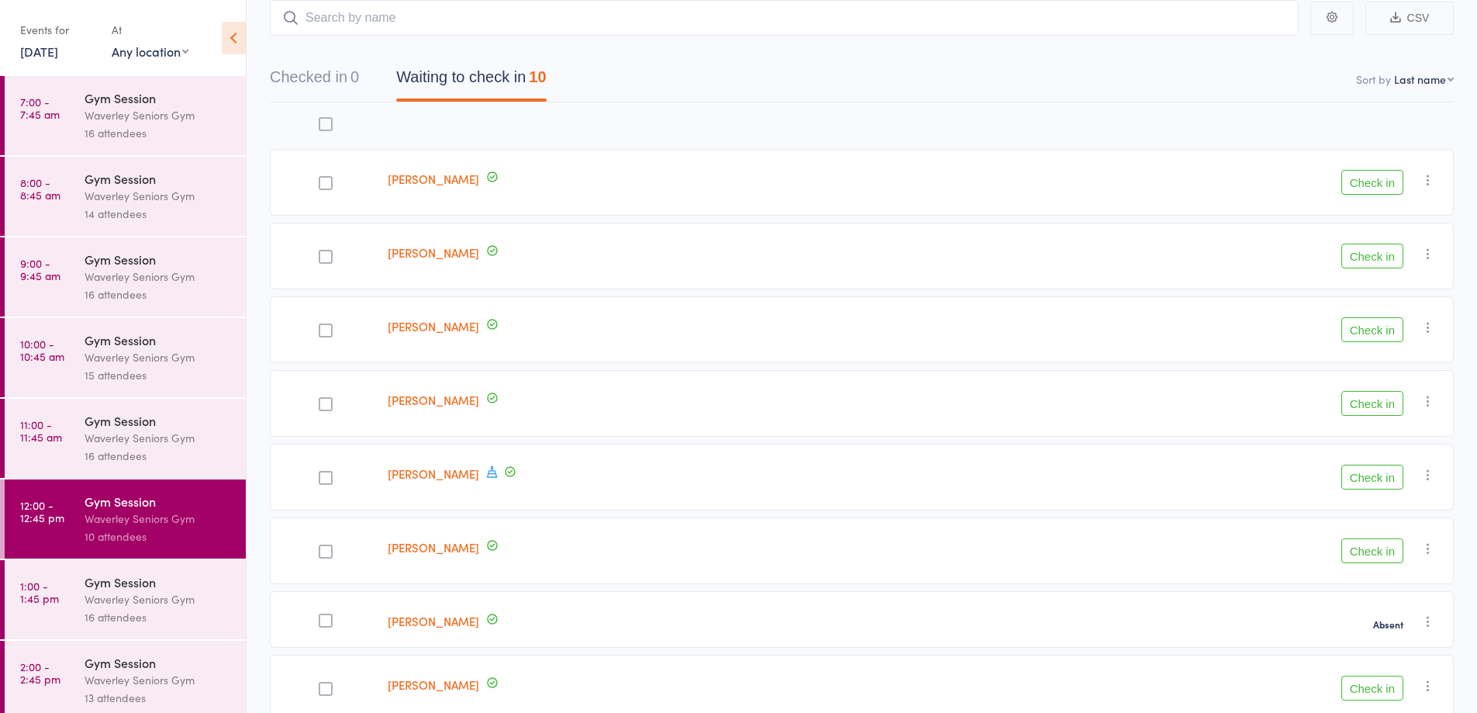
scroll to position [92, 0]
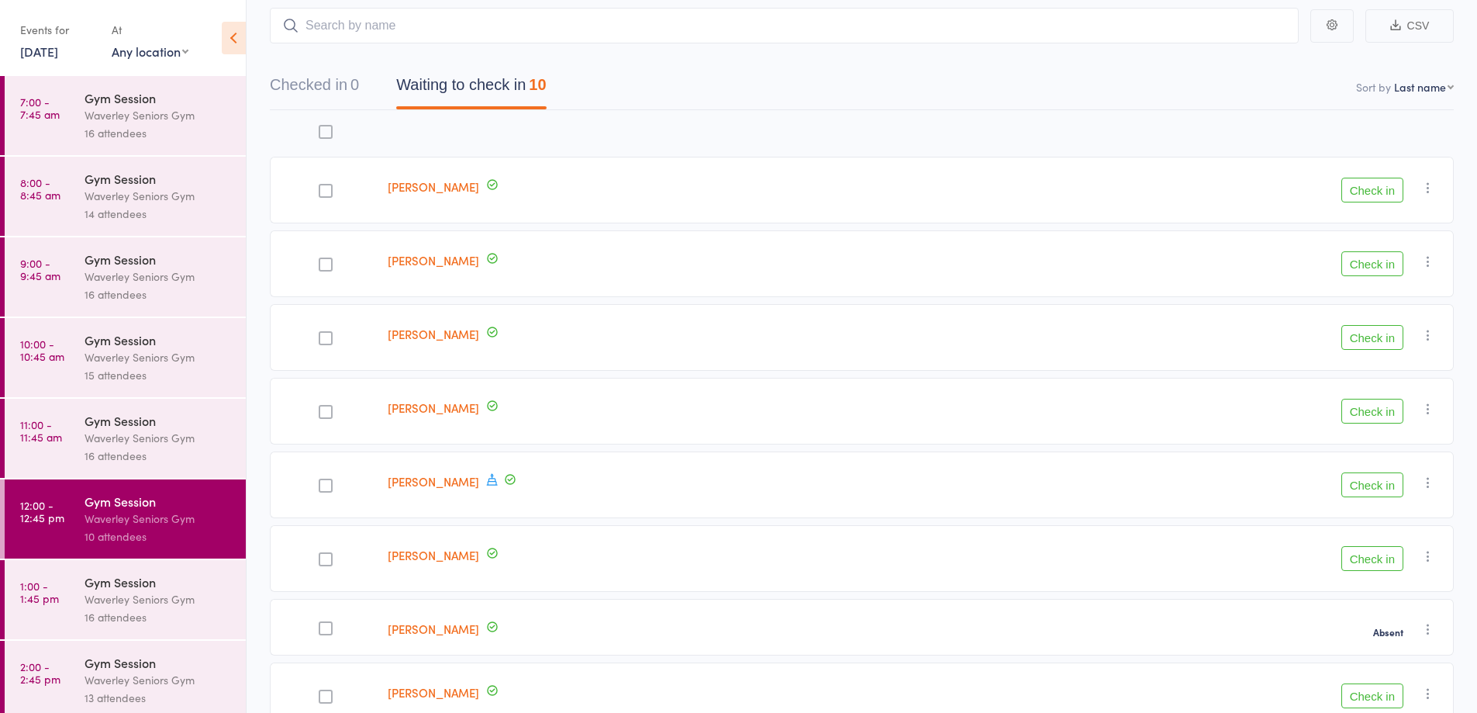
click at [146, 590] on div "Waverley Seniors Gym" at bounding box center [159, 599] width 148 height 18
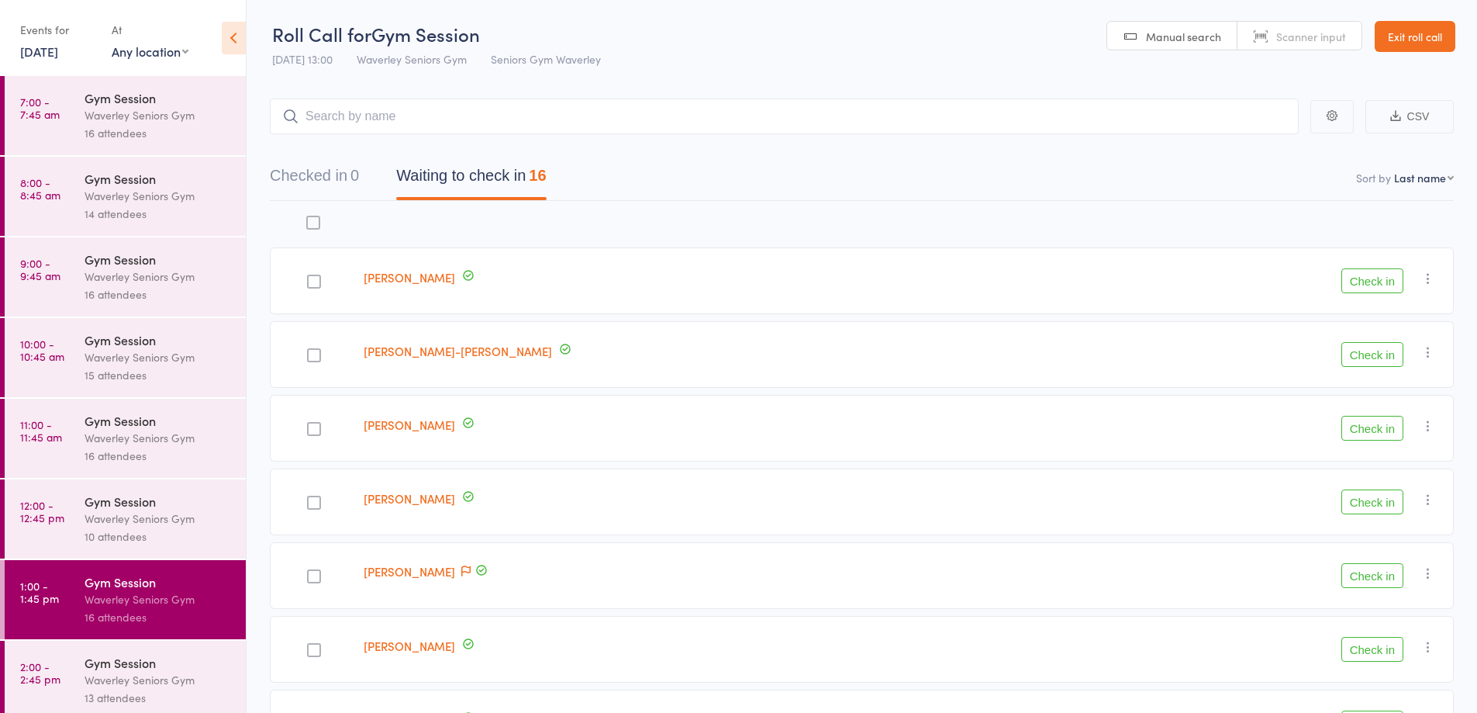
click at [158, 669] on div "Gym Session" at bounding box center [159, 662] width 148 height 17
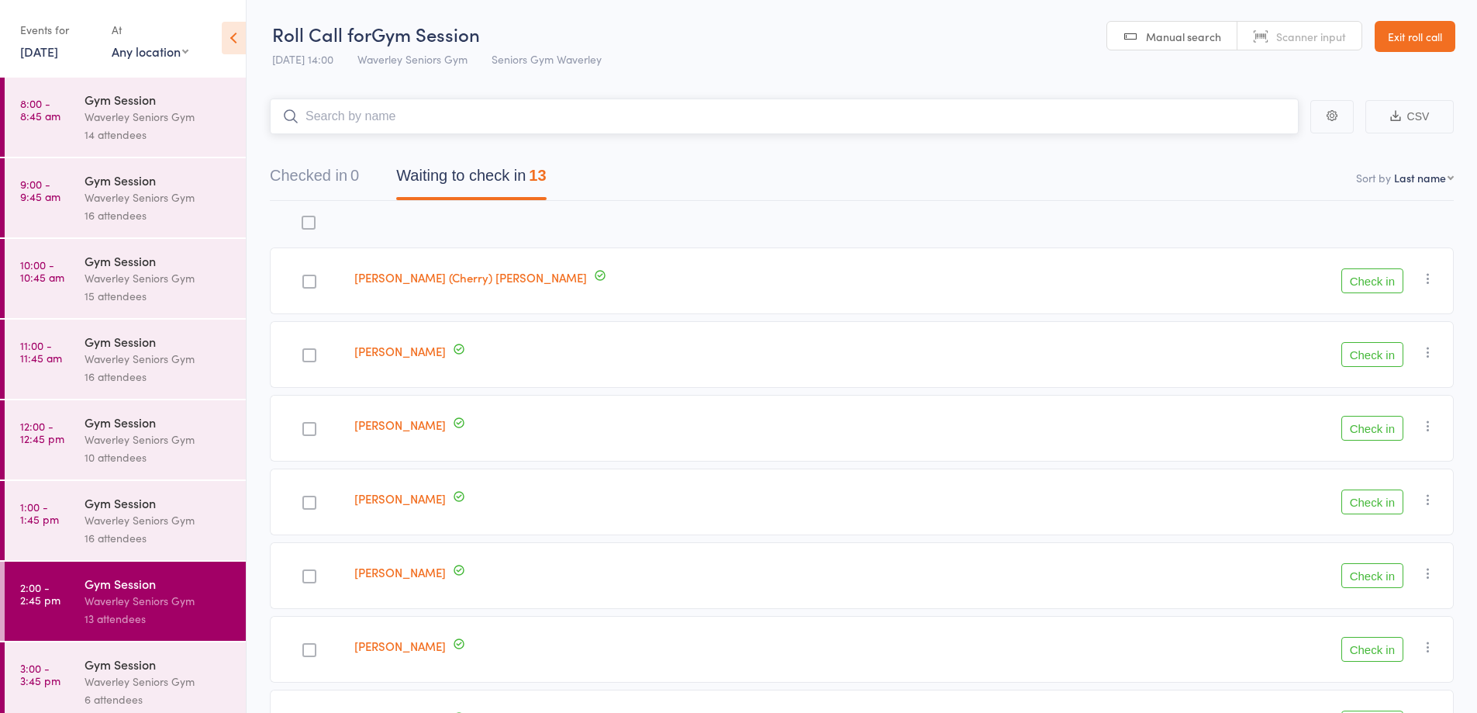
scroll to position [89, 0]
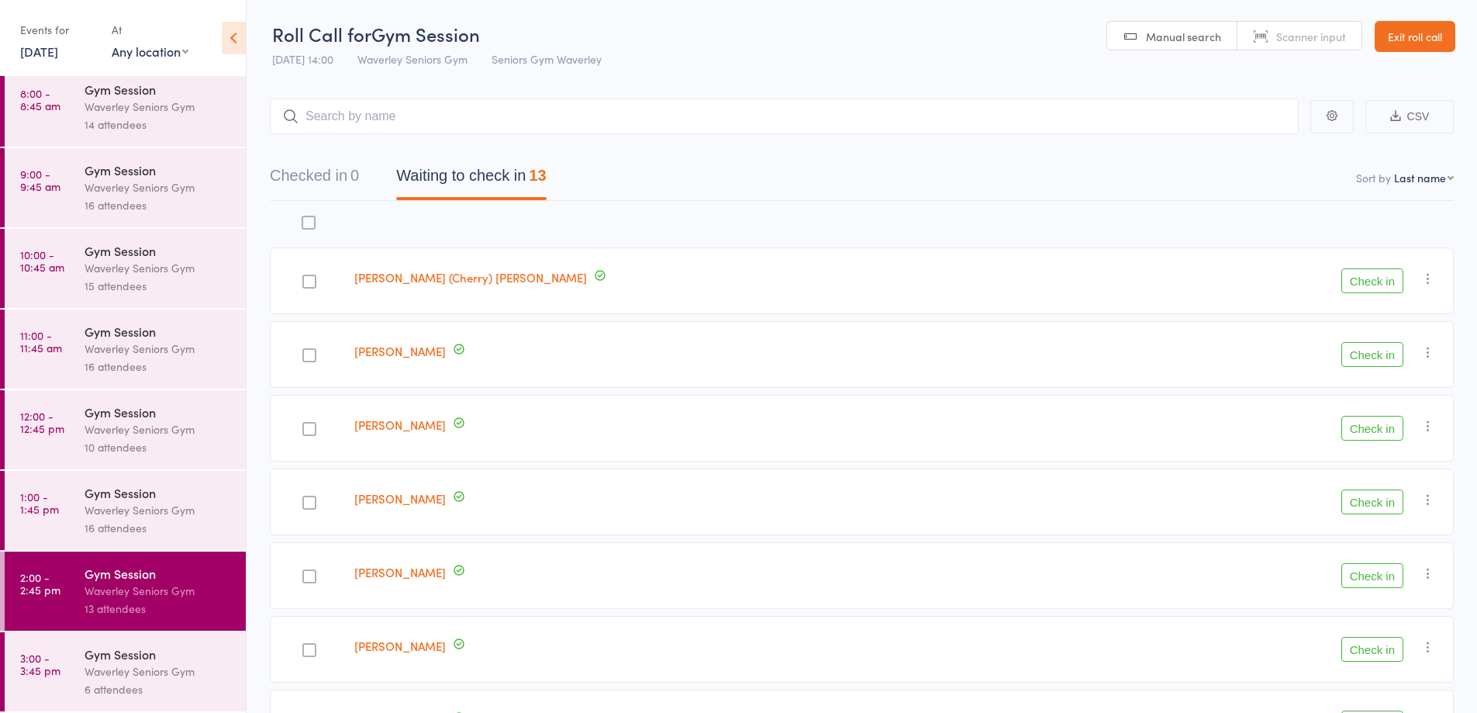
click at [154, 673] on div "Waverley Seniors Gym" at bounding box center [159, 671] width 148 height 18
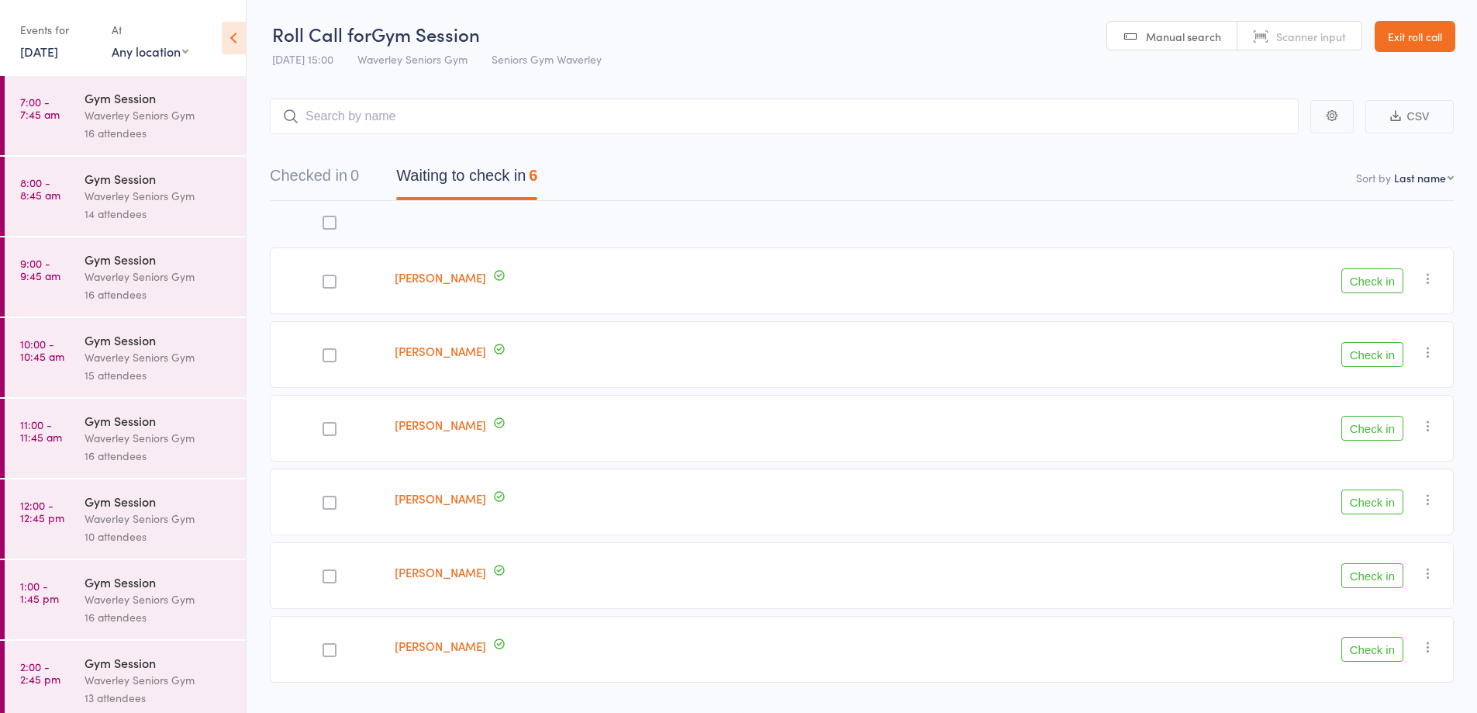
click at [48, 57] on link "15 Sep, 2025" at bounding box center [39, 51] width 38 height 17
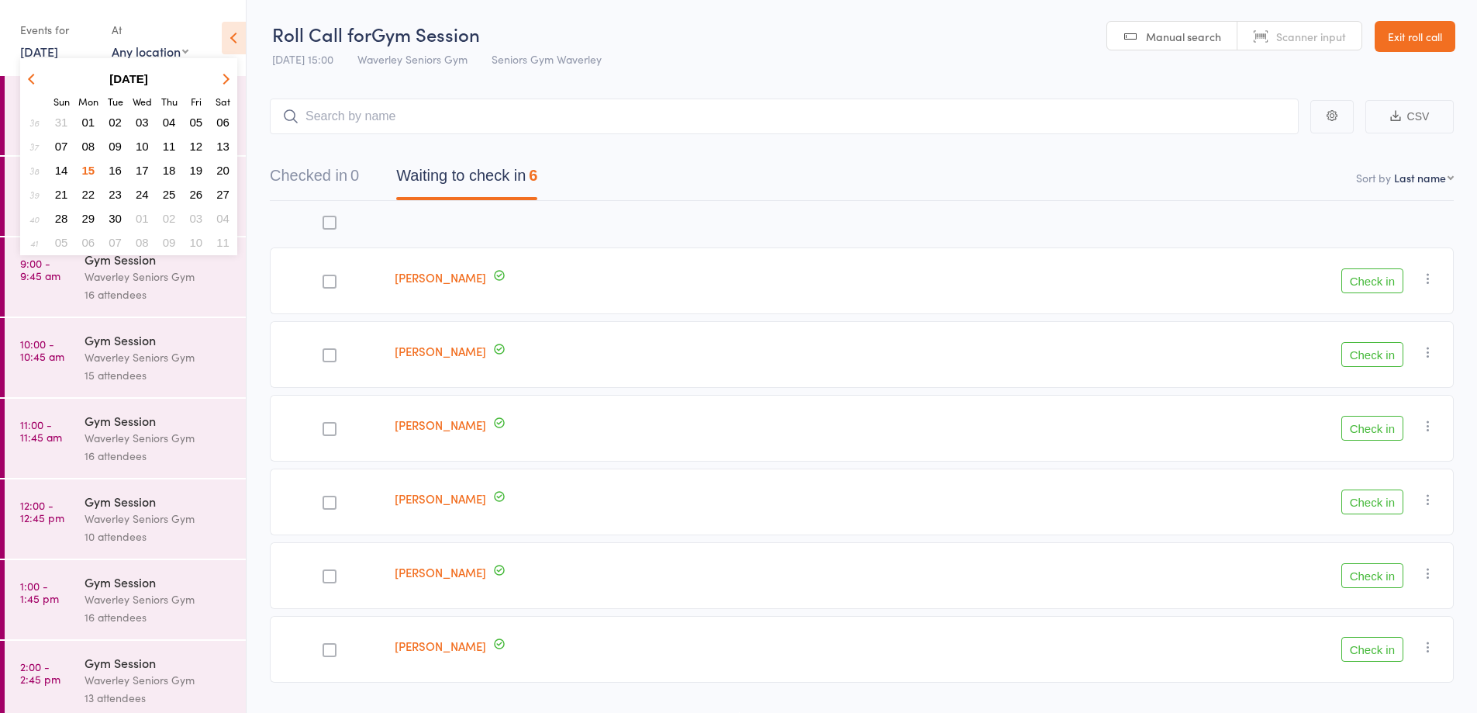
click at [713, 178] on nav "Checked in 0 Waiting to check in 6" at bounding box center [861, 179] width 1221 height 41
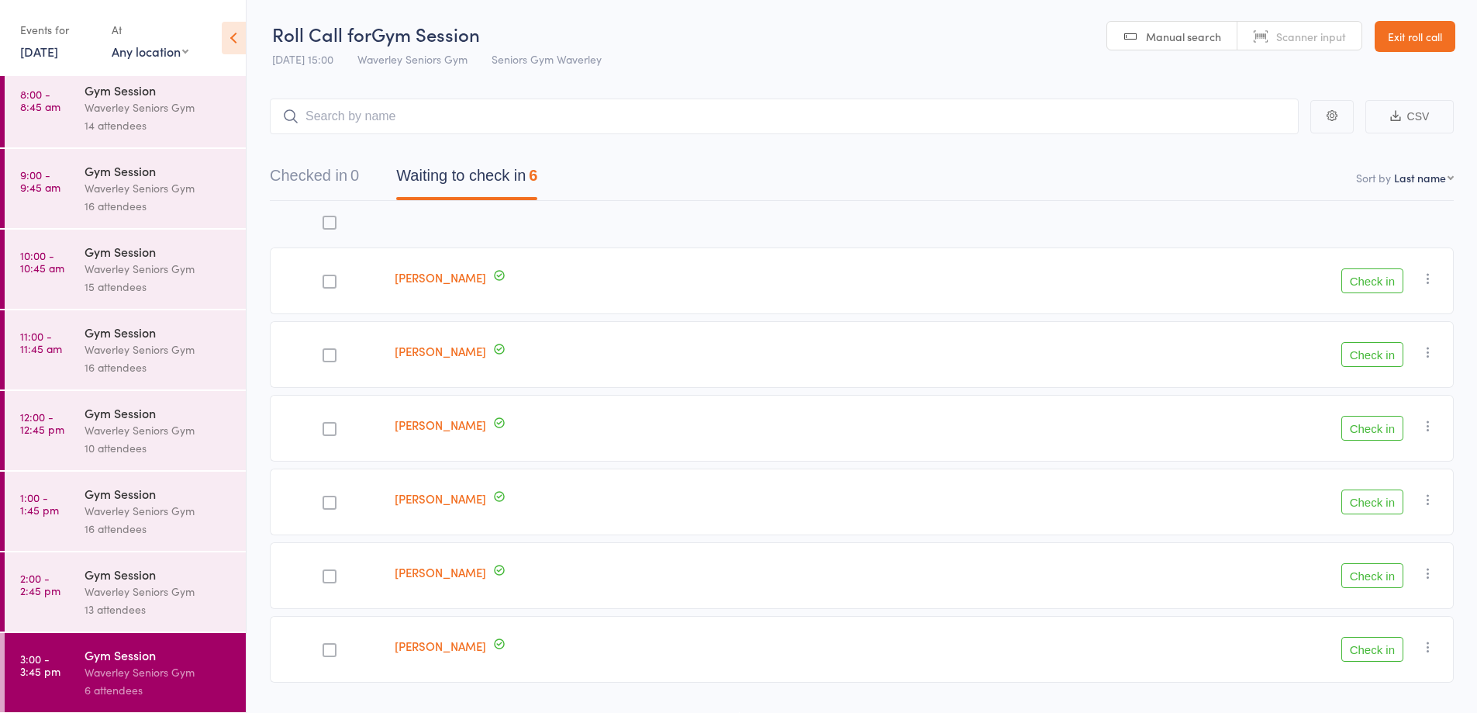
scroll to position [89, 0]
click at [102, 430] on div "Waverley Seniors Gym" at bounding box center [159, 429] width 148 height 18
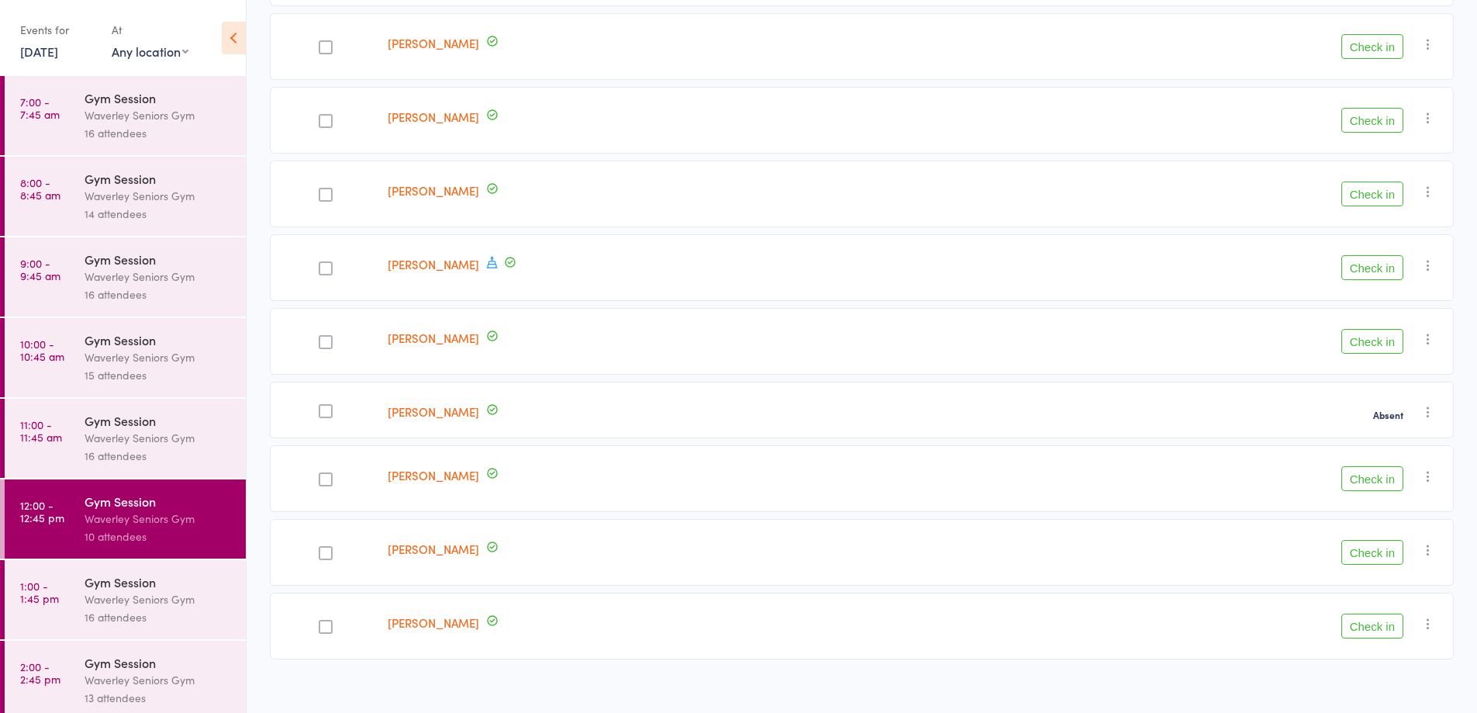
scroll to position [324, 0]
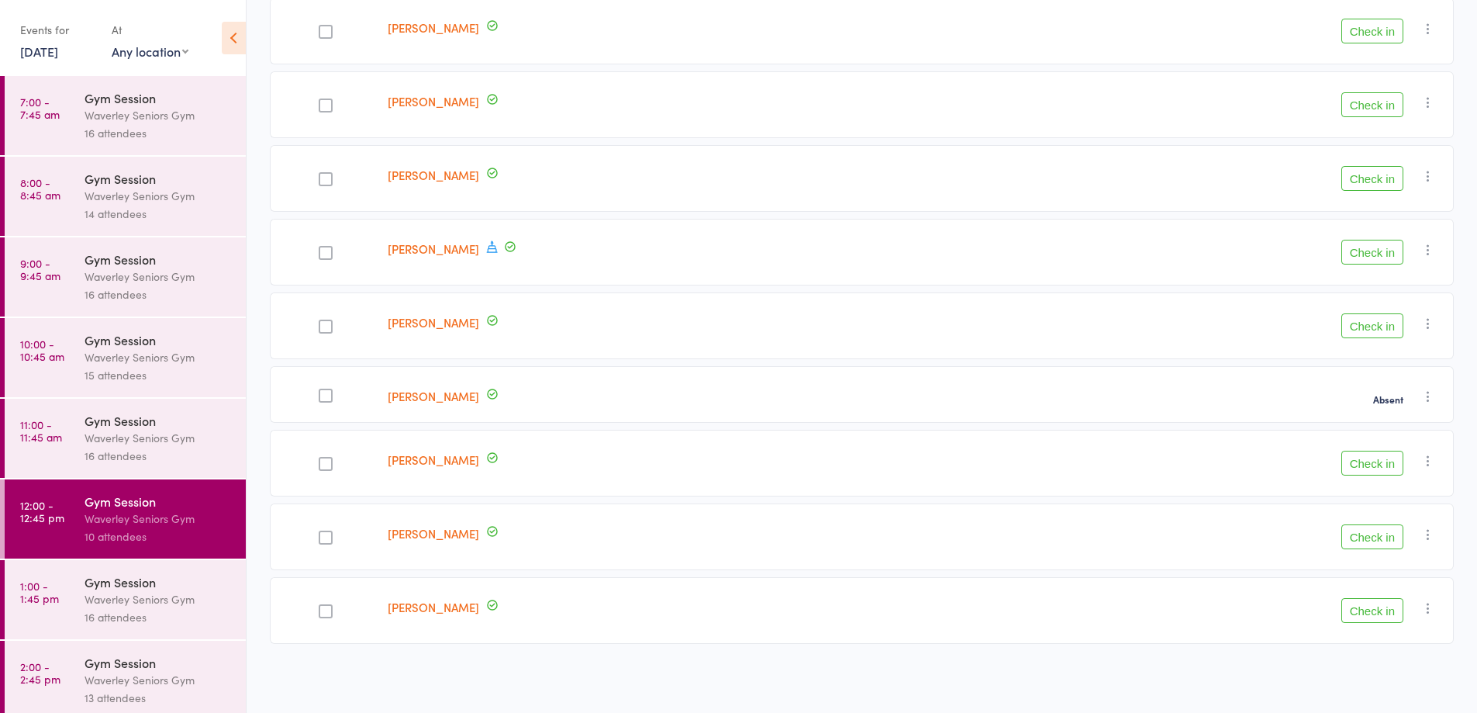
click at [1430, 392] on icon "button" at bounding box center [1429, 397] width 16 height 16
click at [1373, 533] on li "Remove" at bounding box center [1373, 530] width 128 height 21
click at [1427, 390] on icon "button" at bounding box center [1429, 397] width 16 height 16
click at [1398, 430] on li "Check in" at bounding box center [1373, 426] width 128 height 19
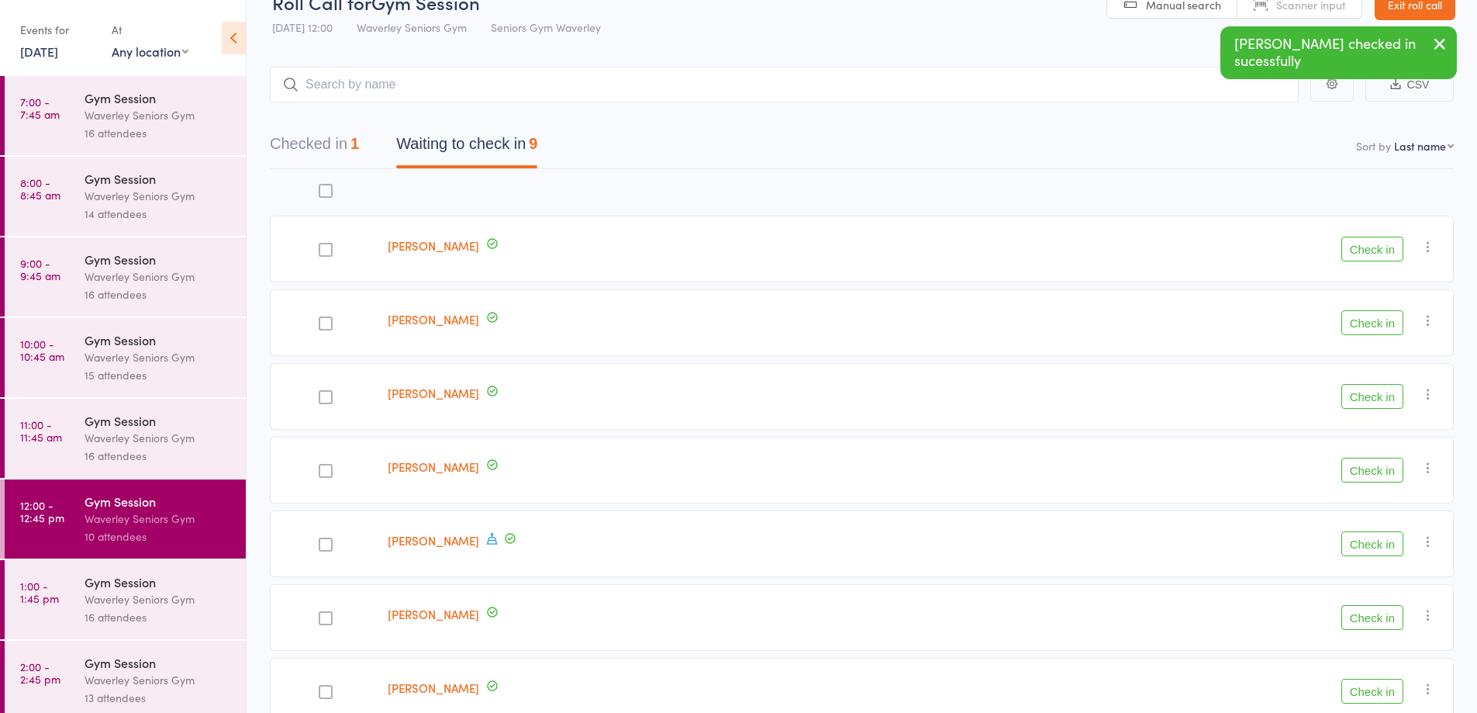
scroll to position [0, 0]
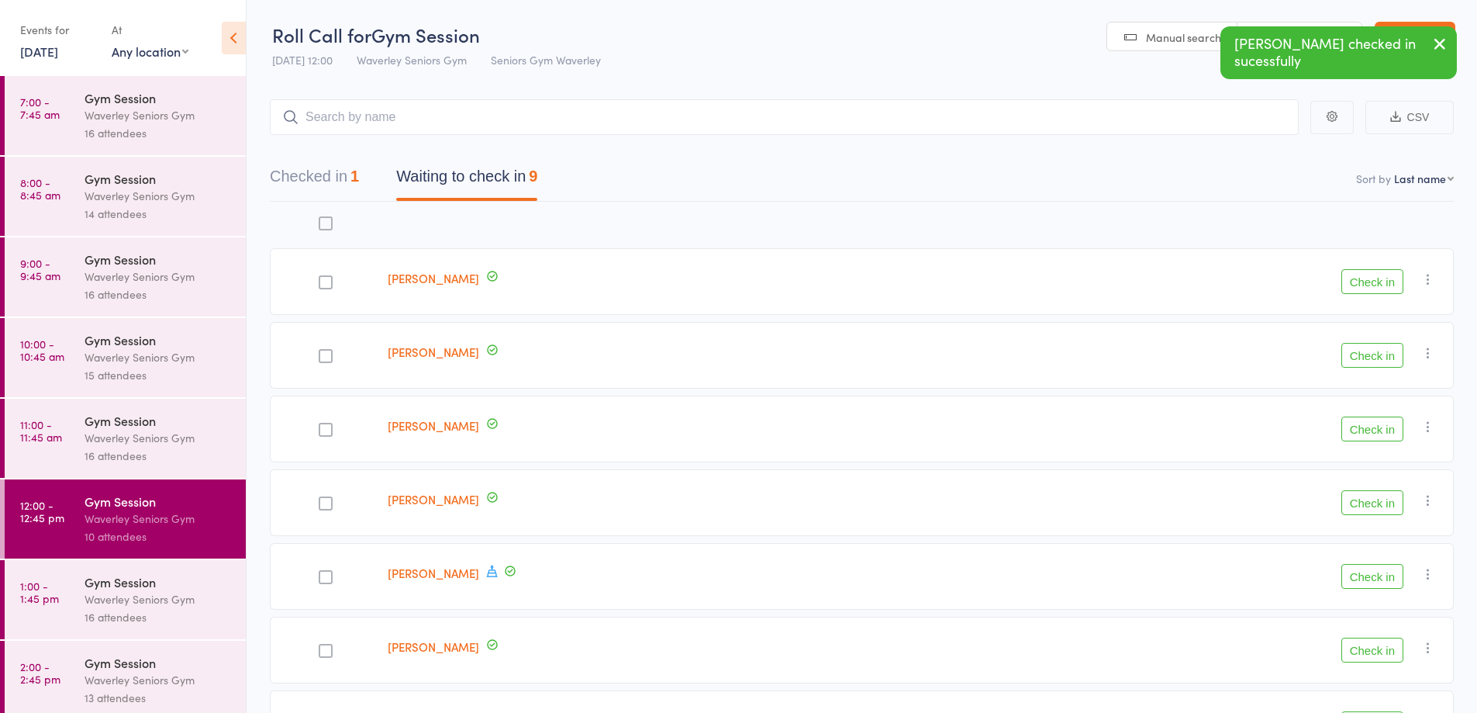
click at [342, 180] on button "Checked in 1" at bounding box center [314, 180] width 89 height 41
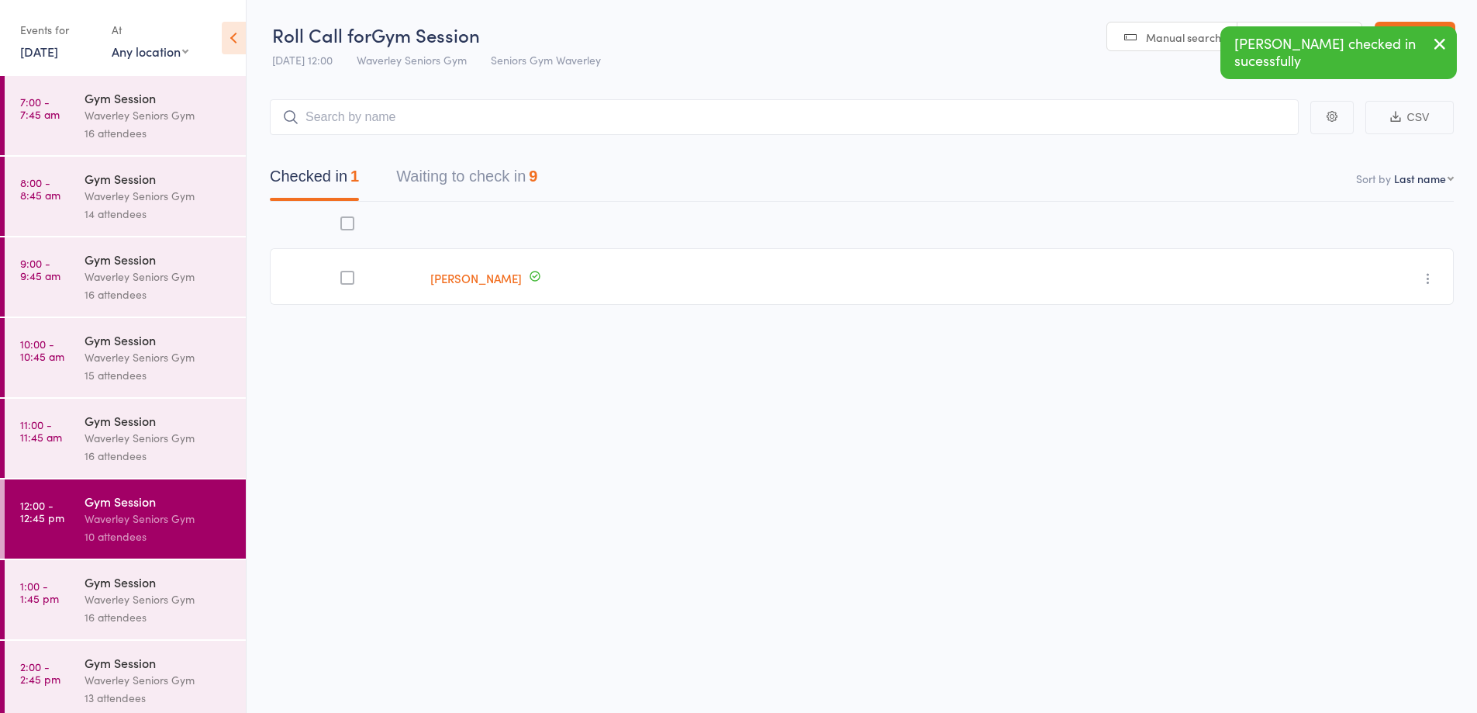
drag, startPoint x: 1429, startPoint y: 270, endPoint x: 1425, endPoint y: 280, distance: 10.5
click at [1429, 274] on button "button" at bounding box center [1428, 278] width 19 height 19
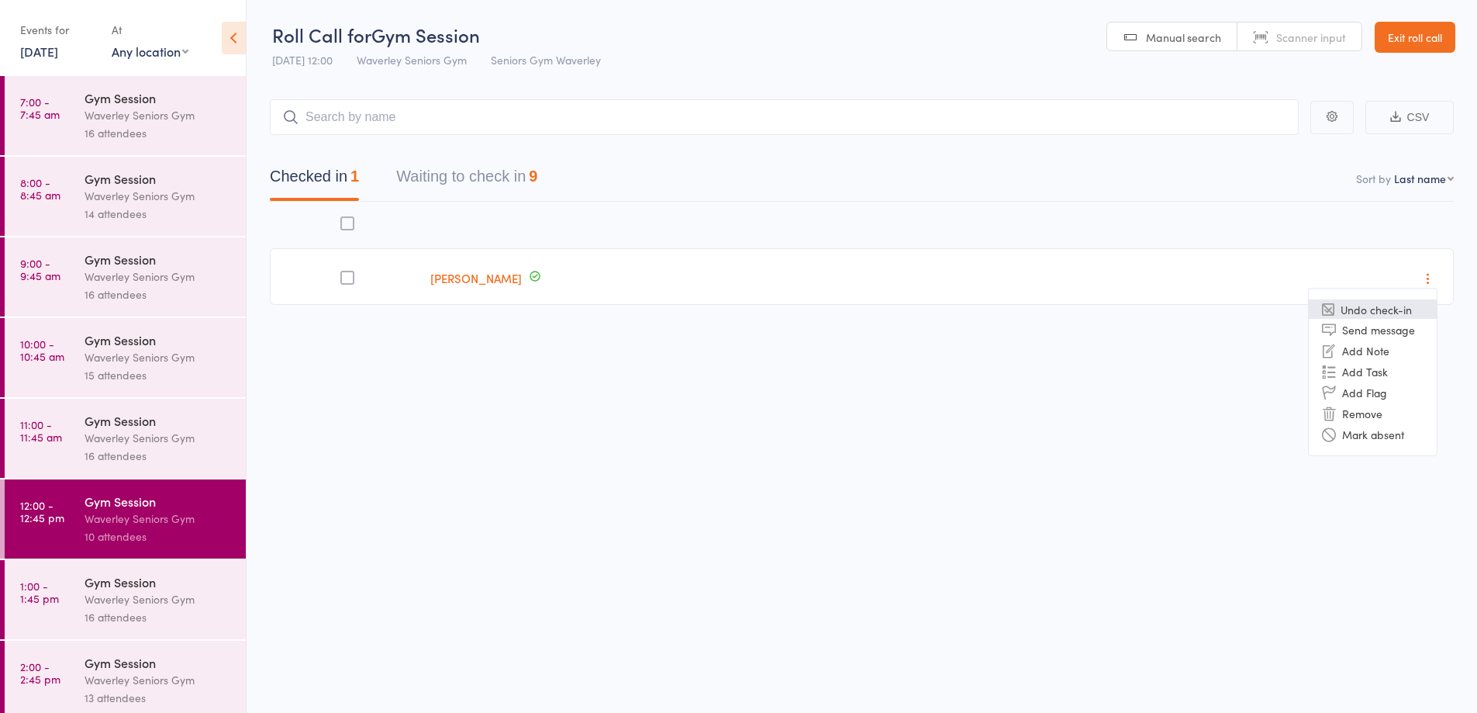
click at [1383, 304] on li "Undo check-in" at bounding box center [1373, 308] width 128 height 19
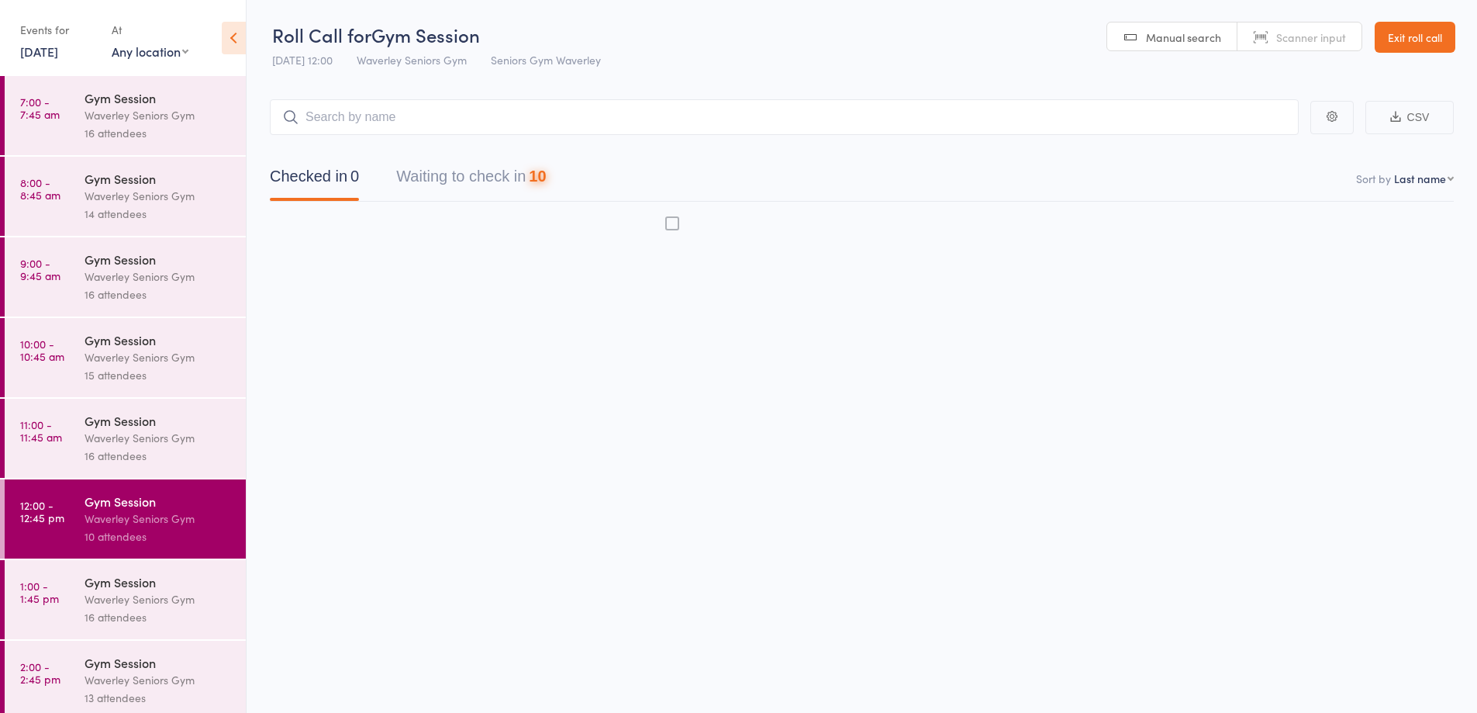
click at [510, 174] on button "Waiting to check in 10" at bounding box center [471, 180] width 150 height 41
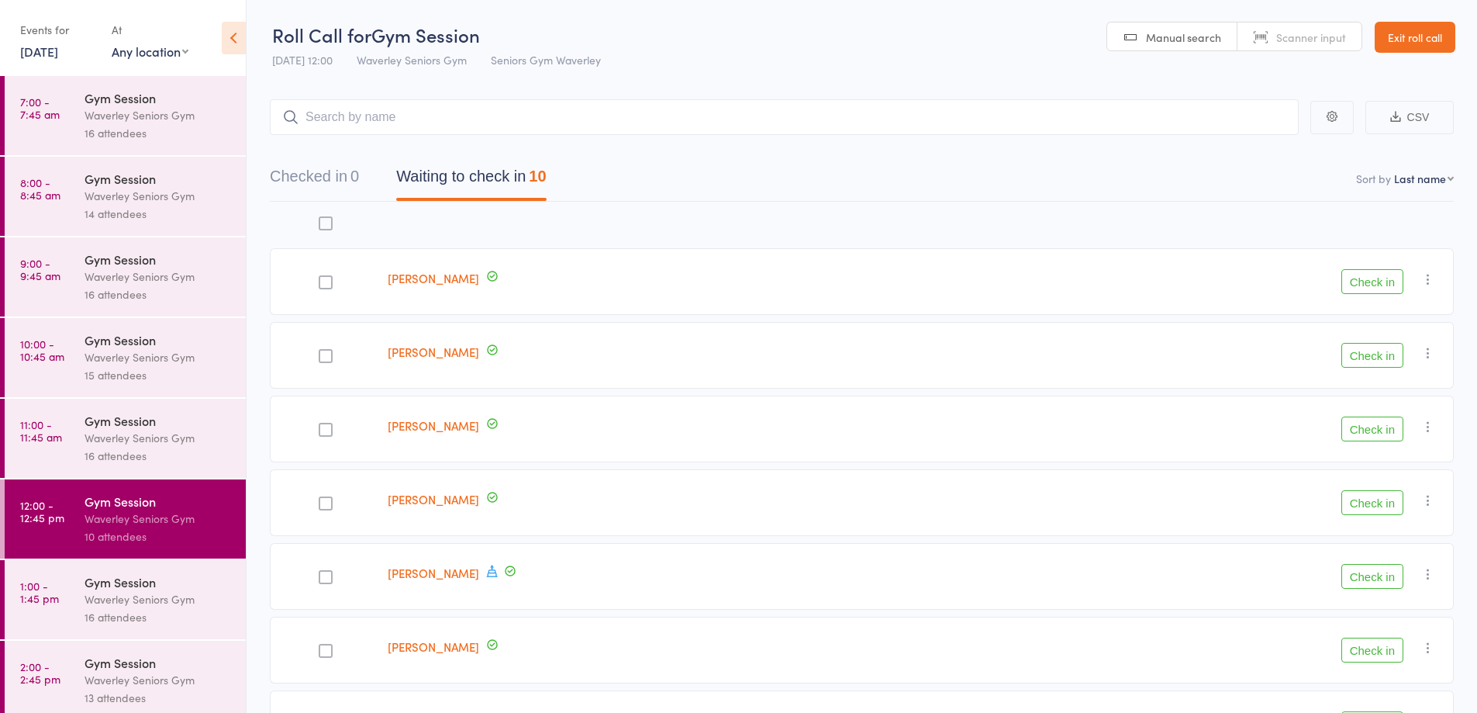
click at [1428, 26] on link "Exit roll call" at bounding box center [1415, 37] width 81 height 31
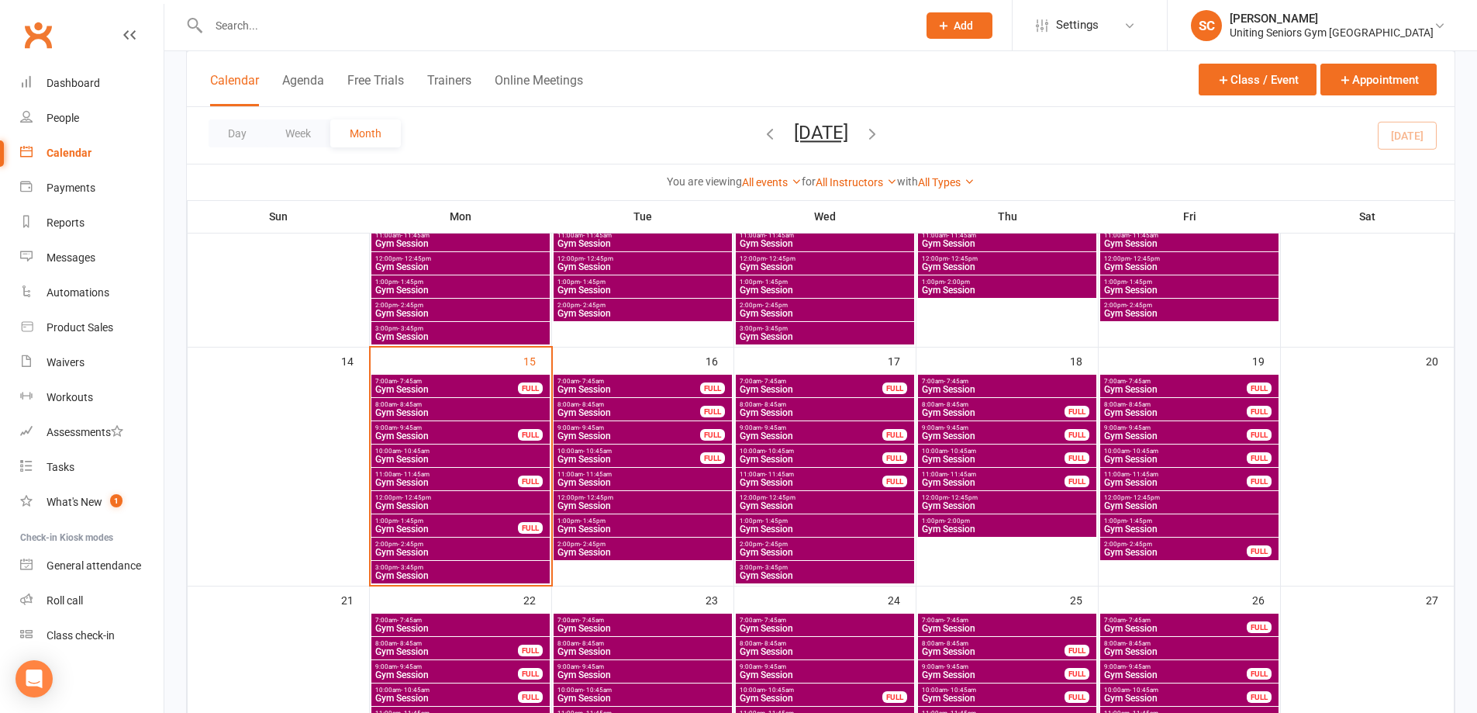
scroll to position [465, 0]
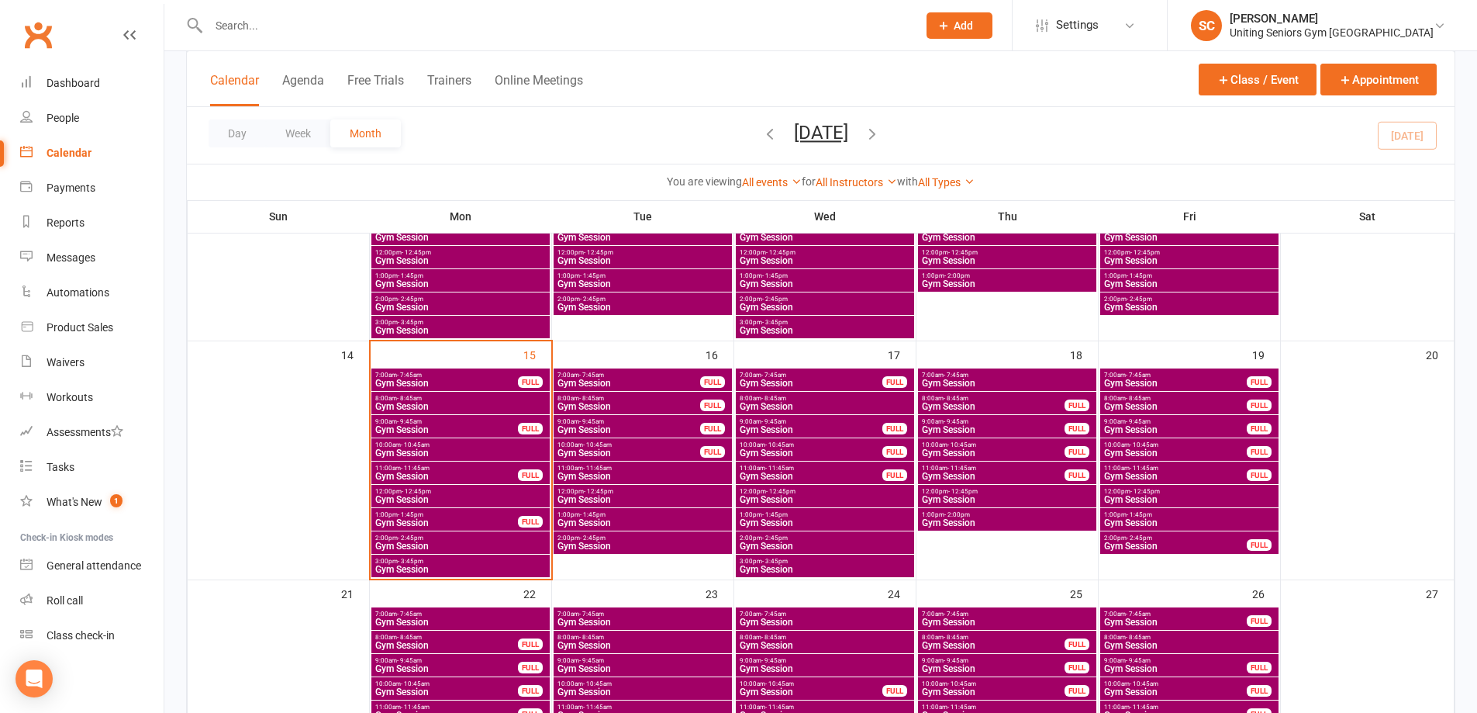
click at [662, 382] on span "Gym Session" at bounding box center [629, 382] width 144 height 9
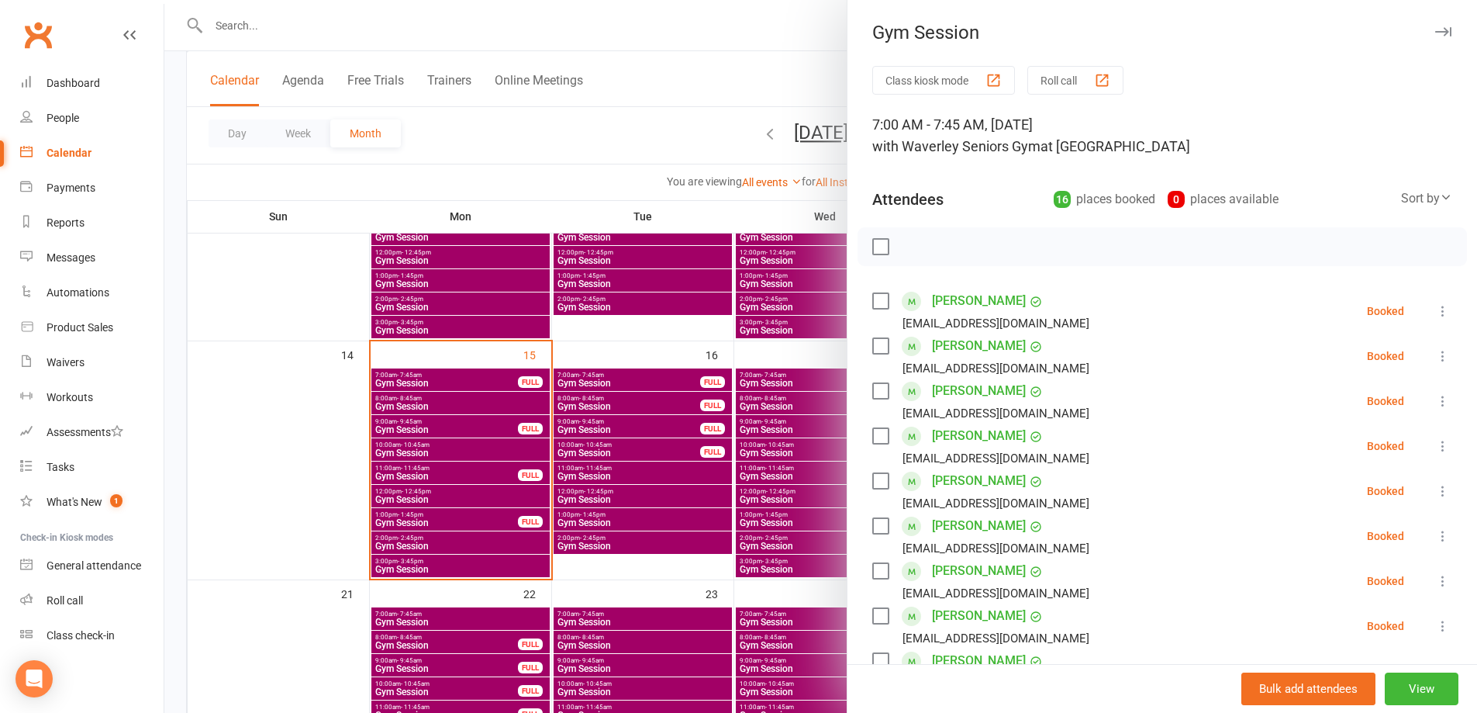
click at [631, 408] on div at bounding box center [820, 356] width 1313 height 713
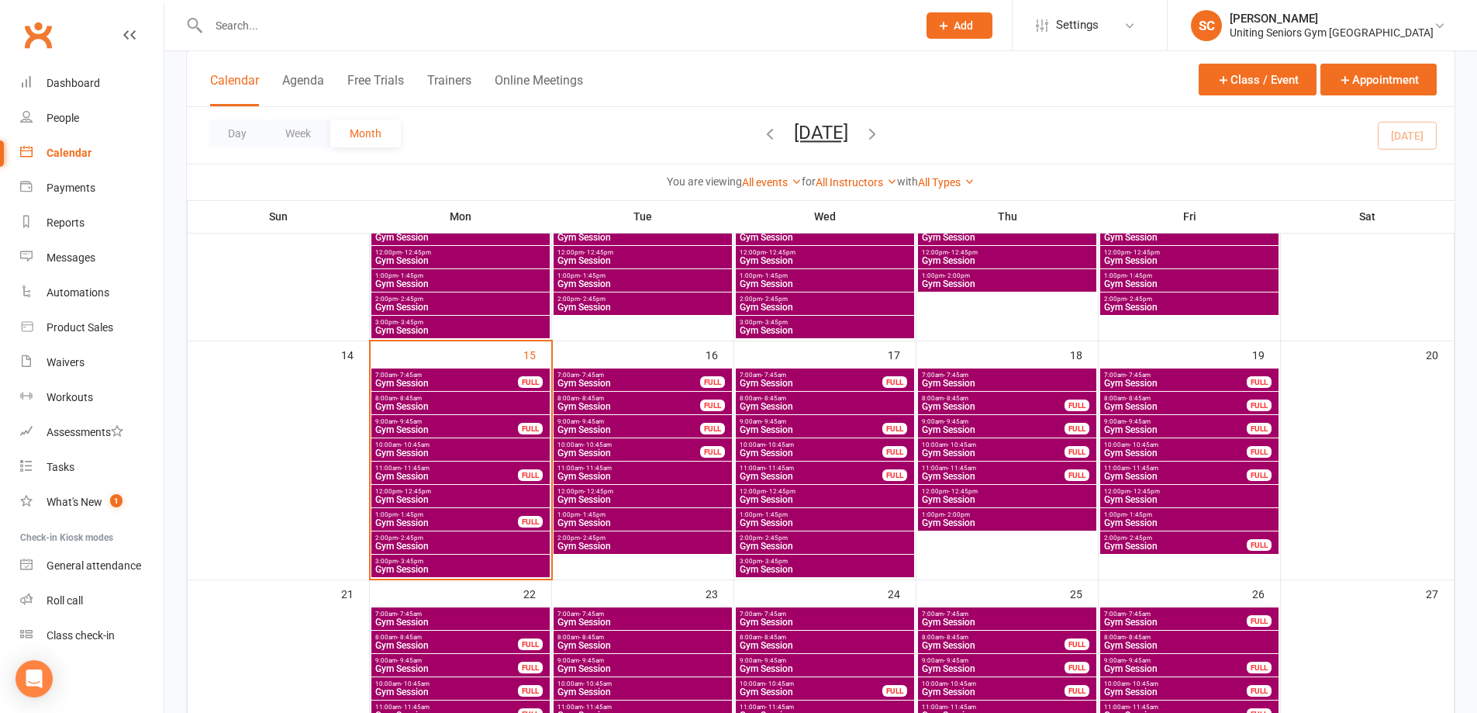
click at [631, 402] on span "Gym Session" at bounding box center [629, 406] width 144 height 9
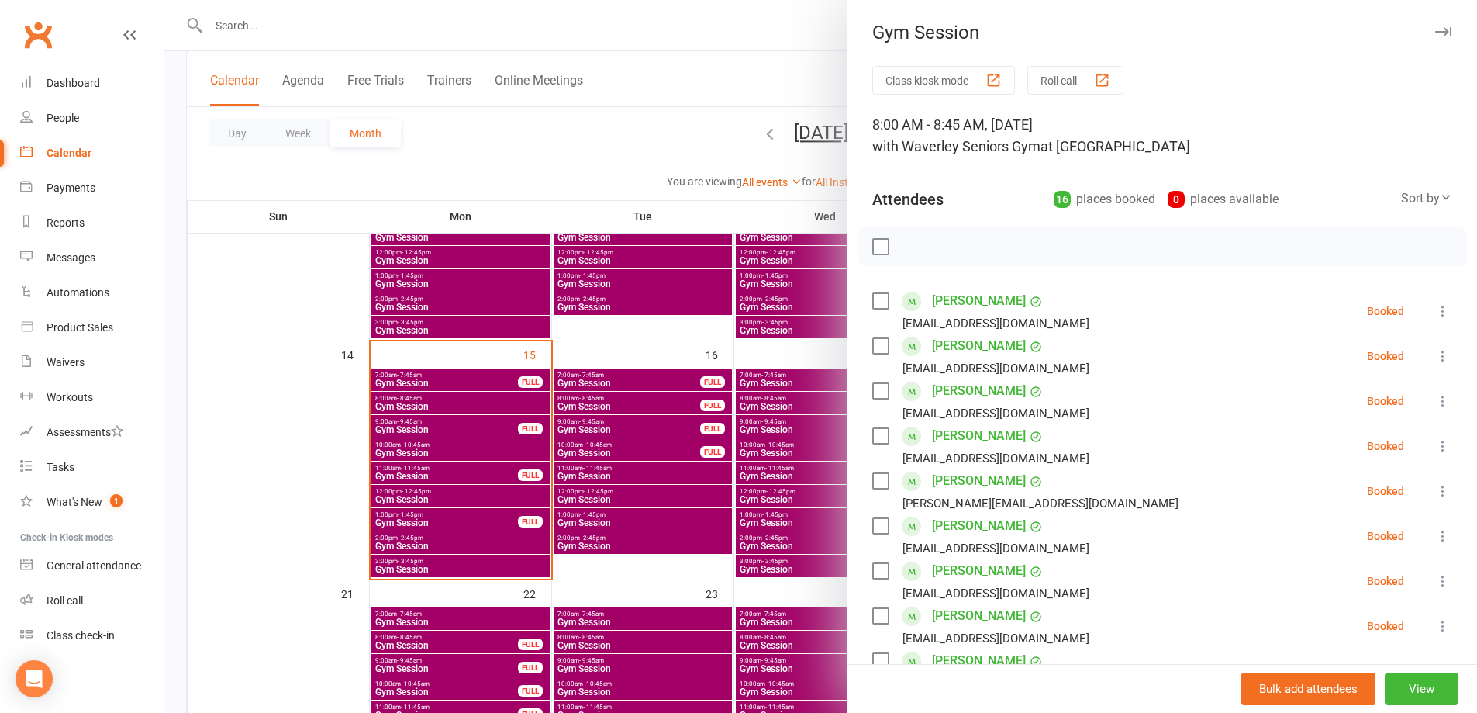
click at [620, 424] on div at bounding box center [820, 356] width 1313 height 713
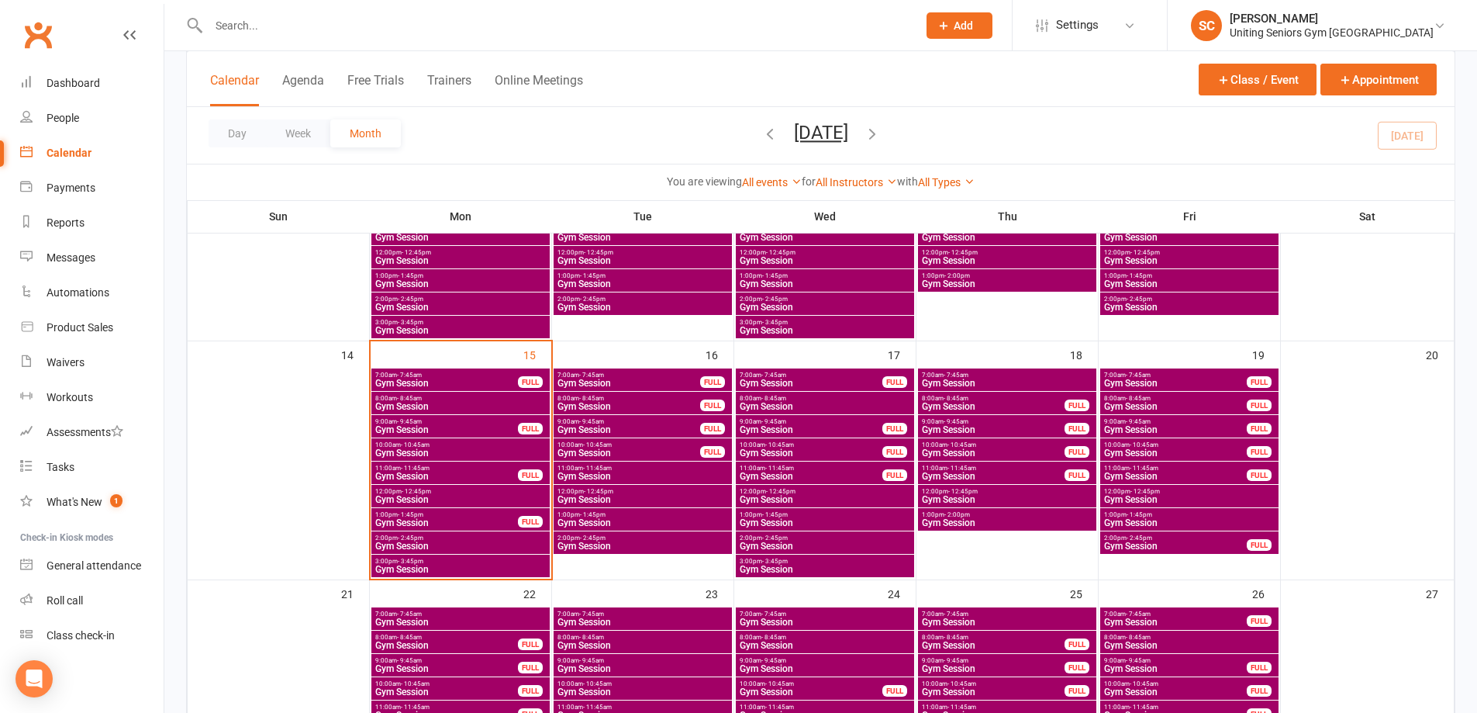
click at [620, 430] on span "Gym Session" at bounding box center [629, 429] width 144 height 9
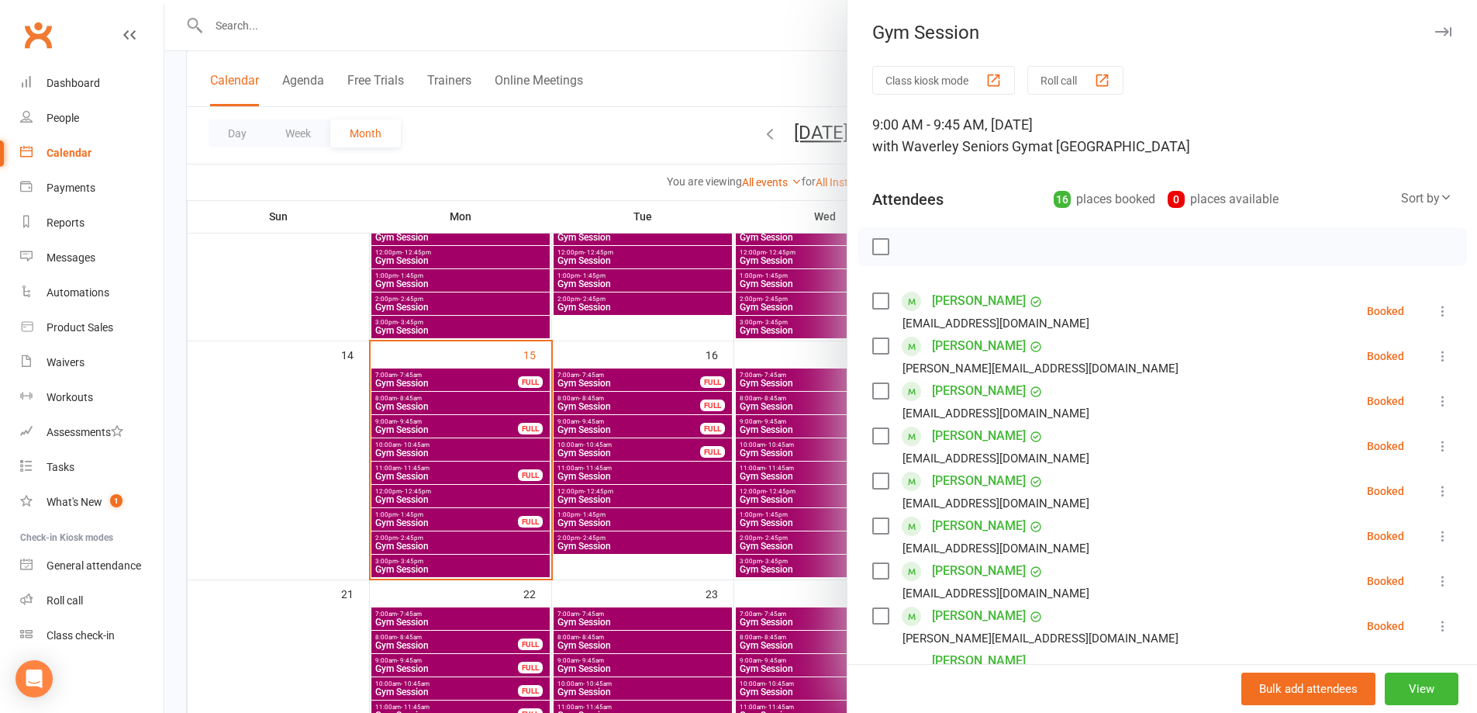
click at [621, 447] on div at bounding box center [820, 356] width 1313 height 713
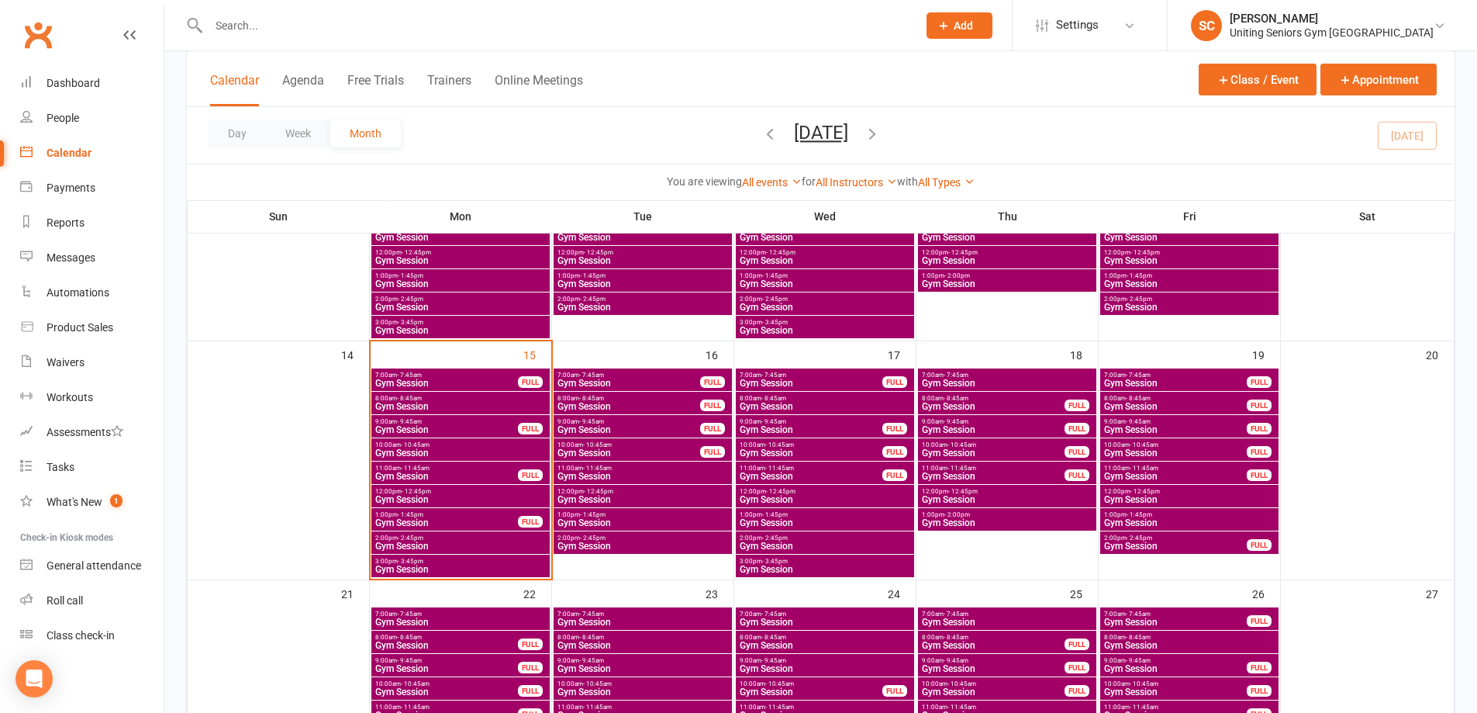
click at [620, 452] on span "Gym Session" at bounding box center [629, 452] width 144 height 9
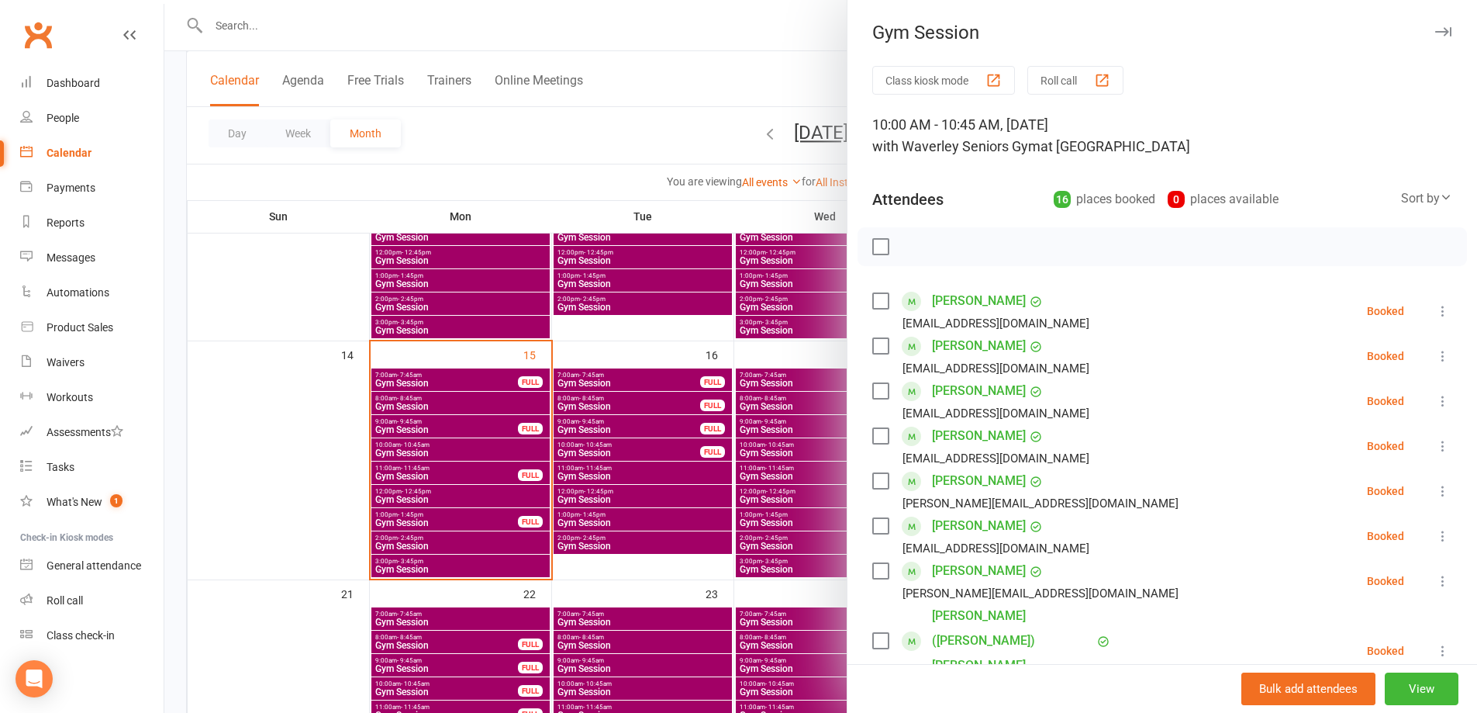
click at [762, 349] on div at bounding box center [820, 356] width 1313 height 713
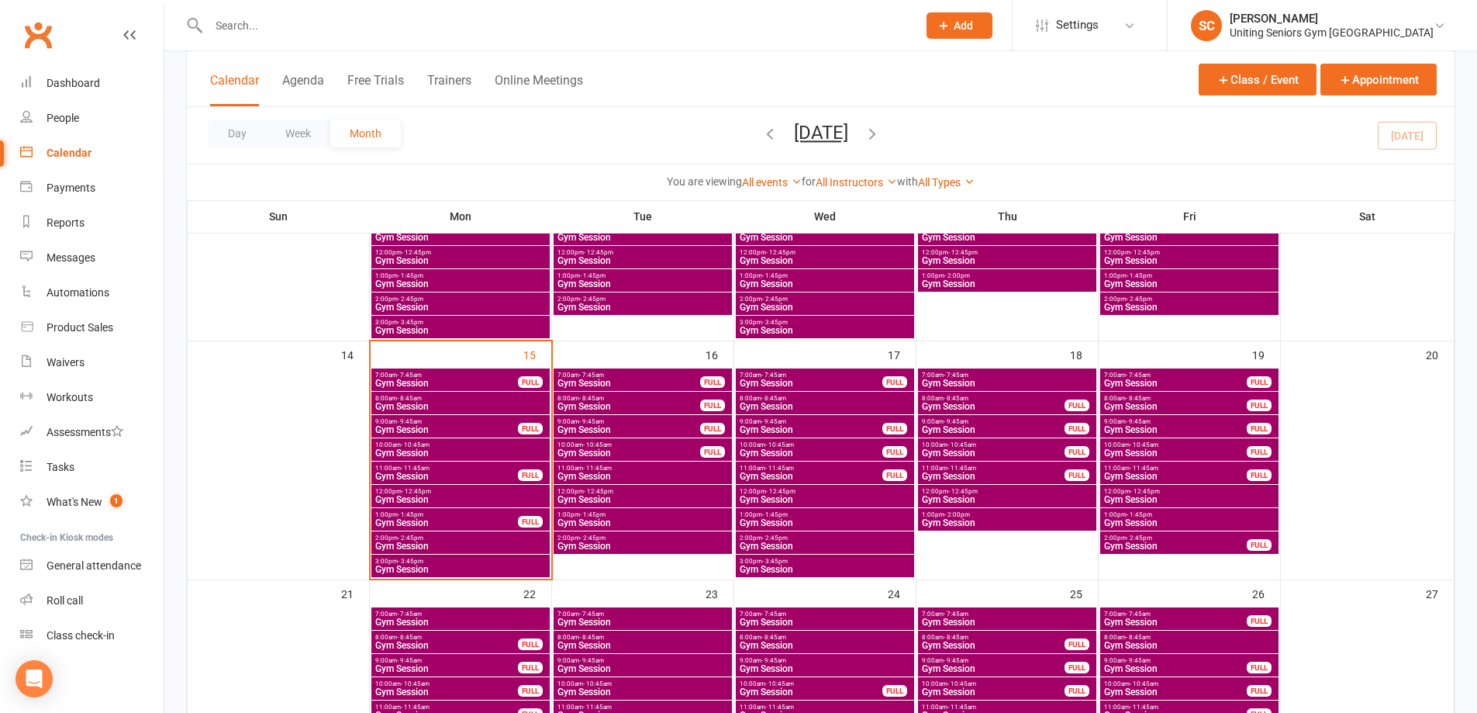
click at [855, 382] on span "Gym Session" at bounding box center [811, 382] width 144 height 9
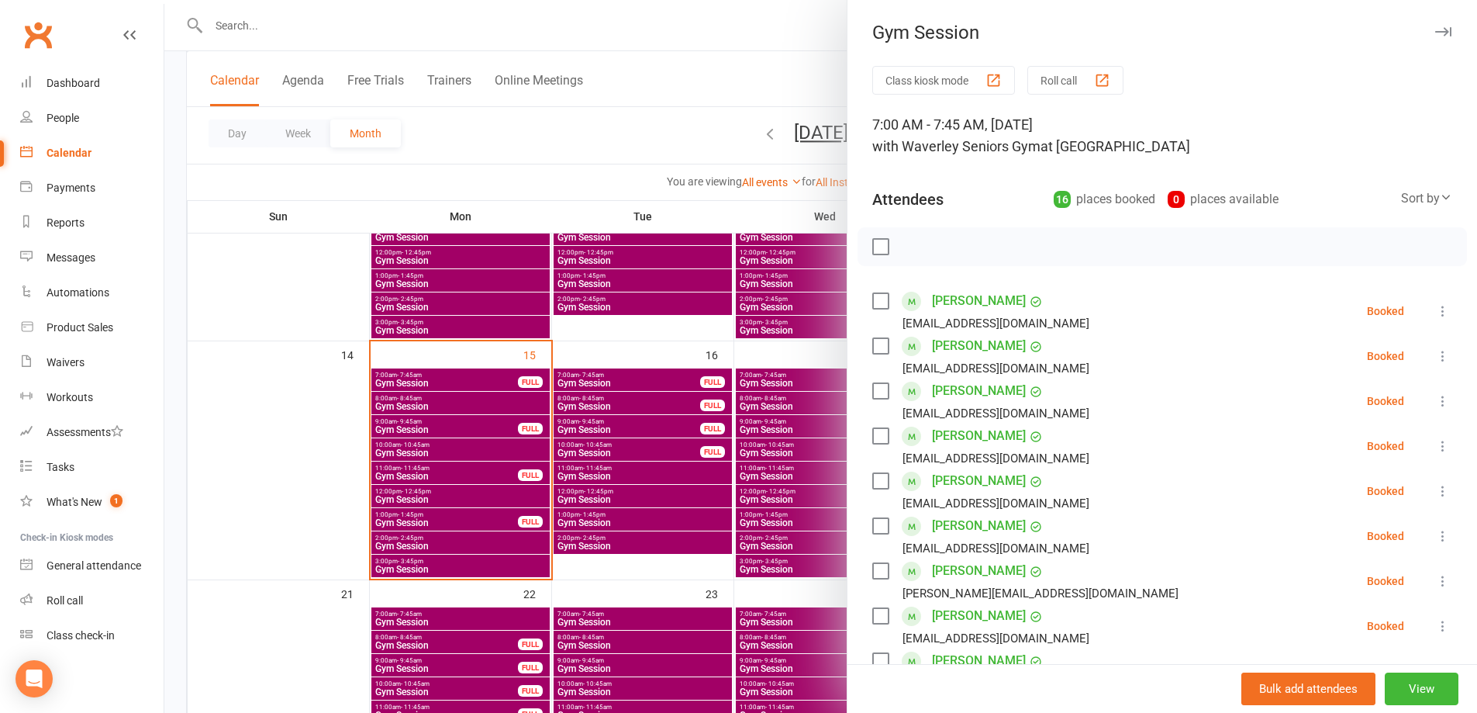
click at [789, 434] on div at bounding box center [820, 356] width 1313 height 713
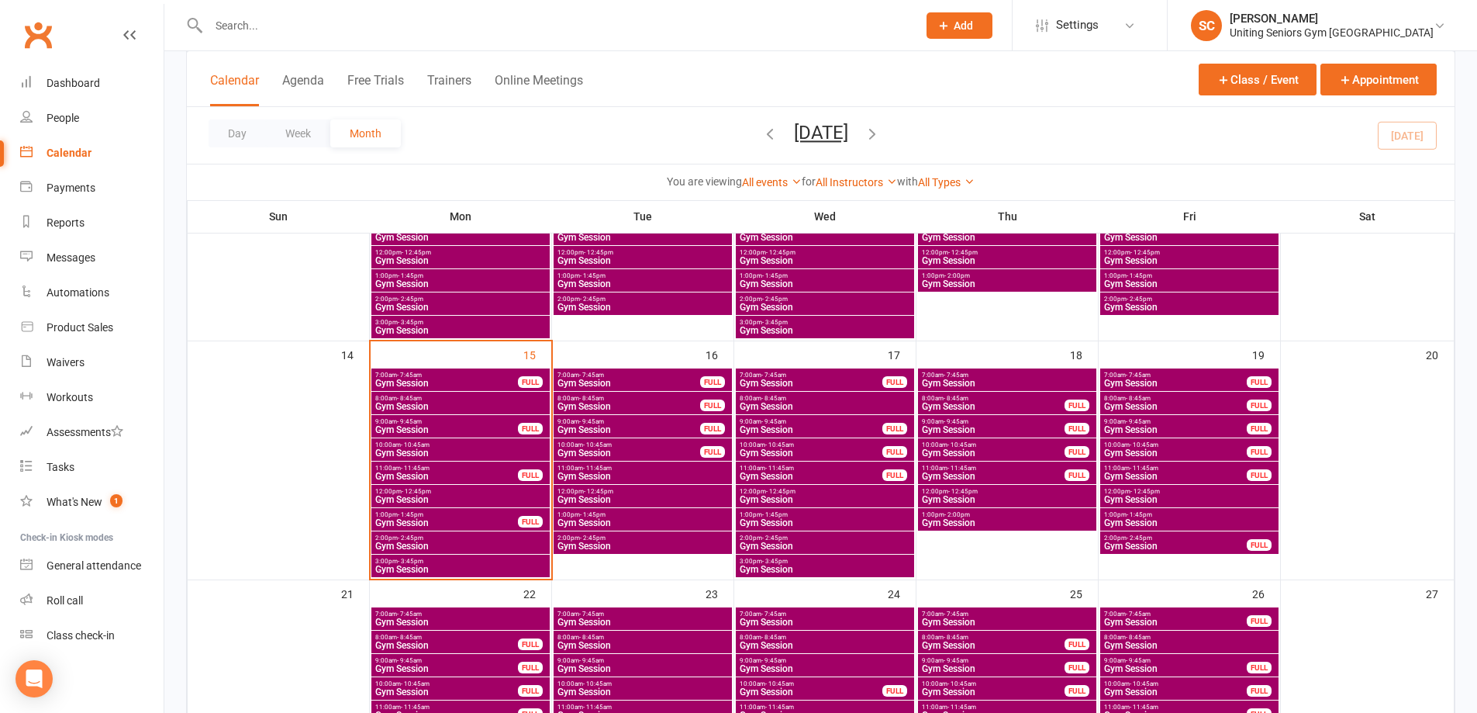
click at [795, 426] on span "Gym Session" at bounding box center [811, 429] width 144 height 9
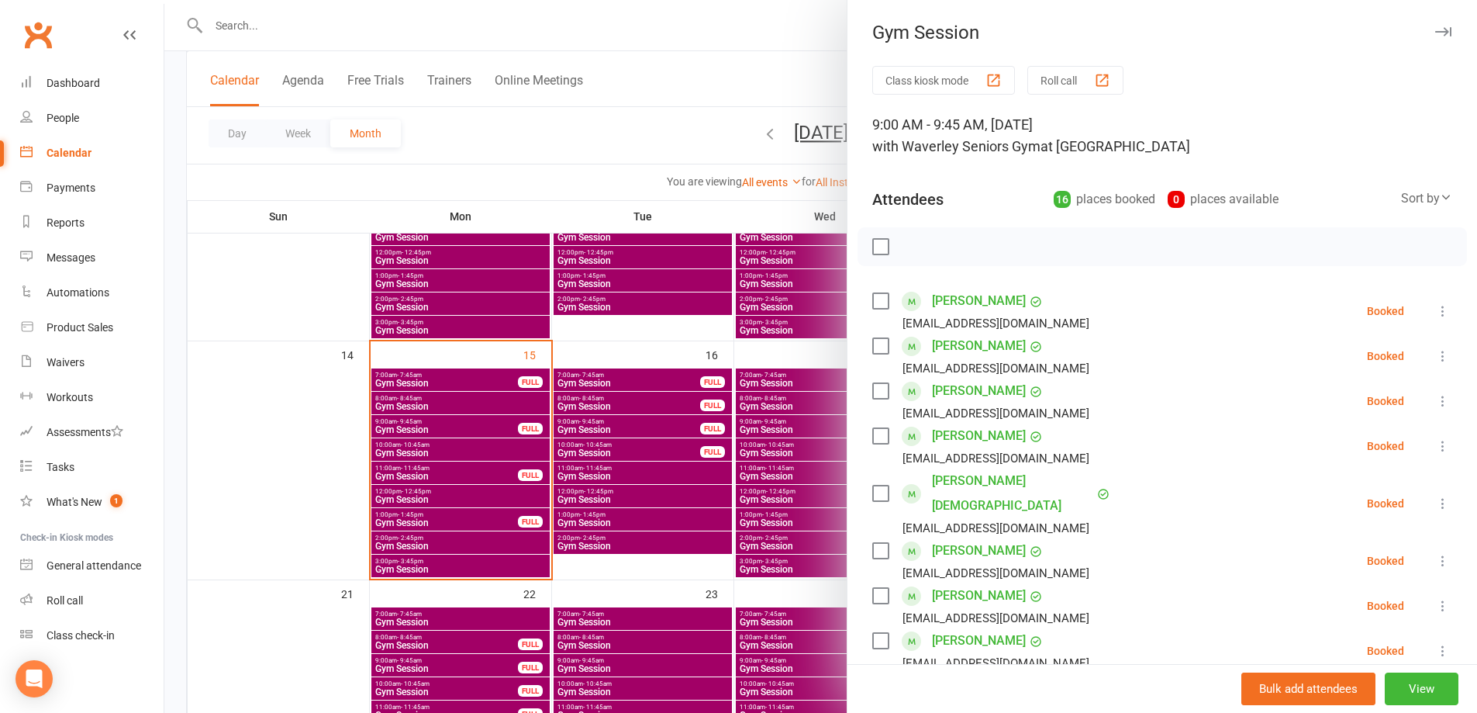
click at [793, 445] on div at bounding box center [820, 356] width 1313 height 713
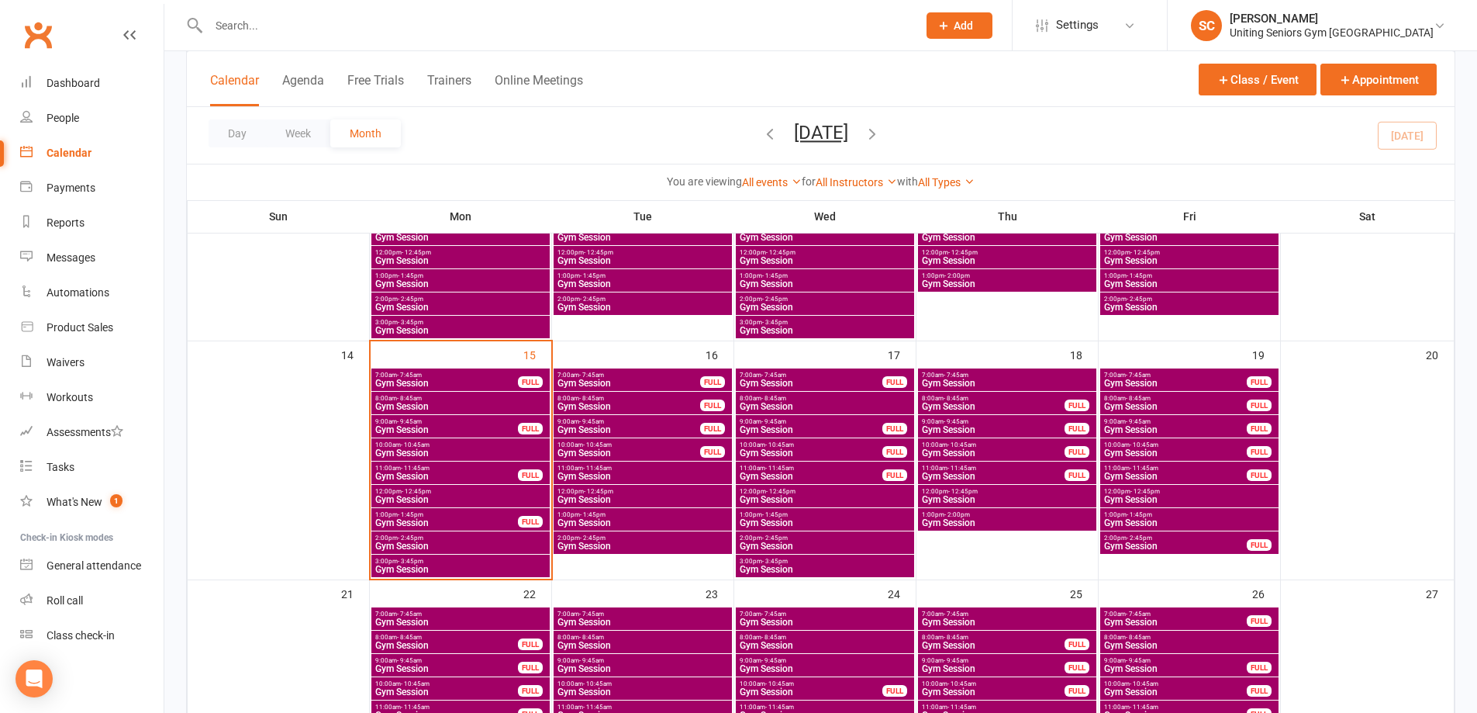
click at [793, 454] on span "Gym Session" at bounding box center [811, 452] width 144 height 9
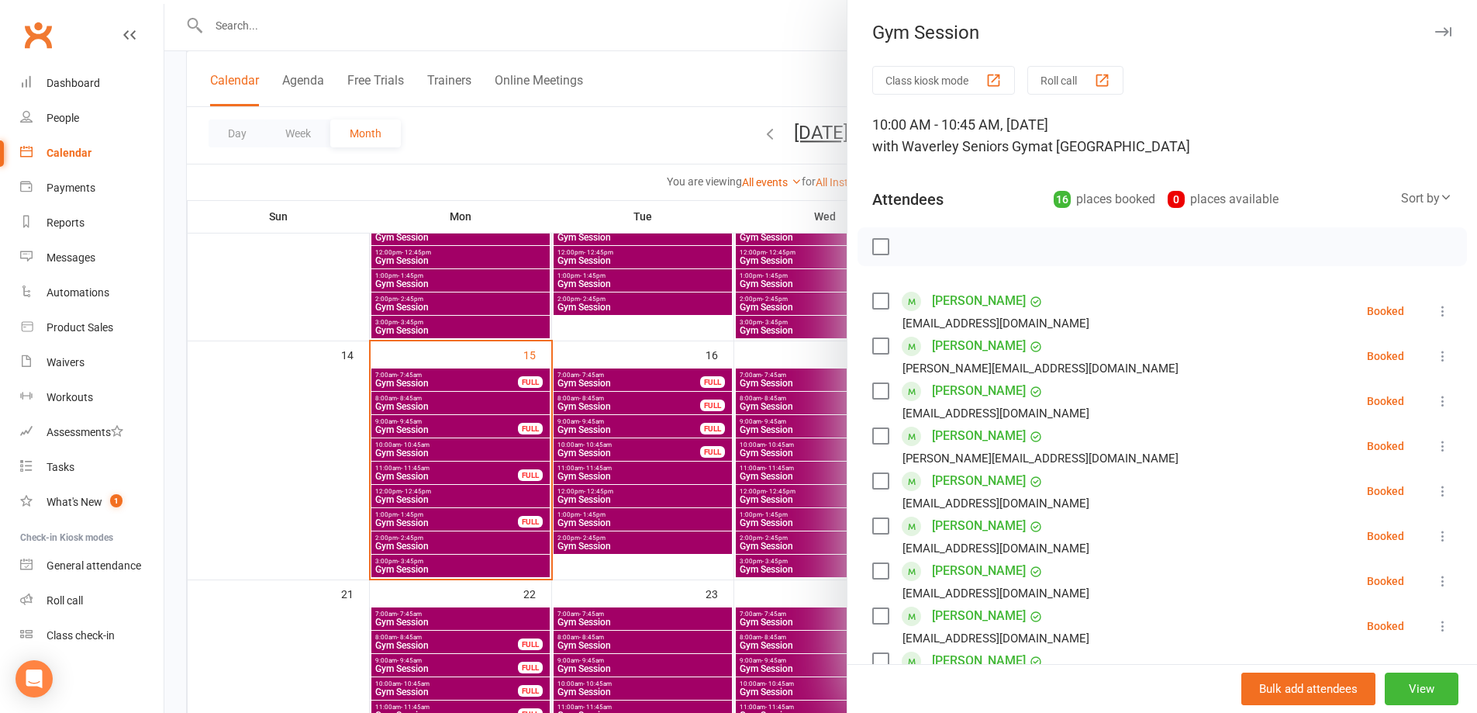
scroll to position [543, 0]
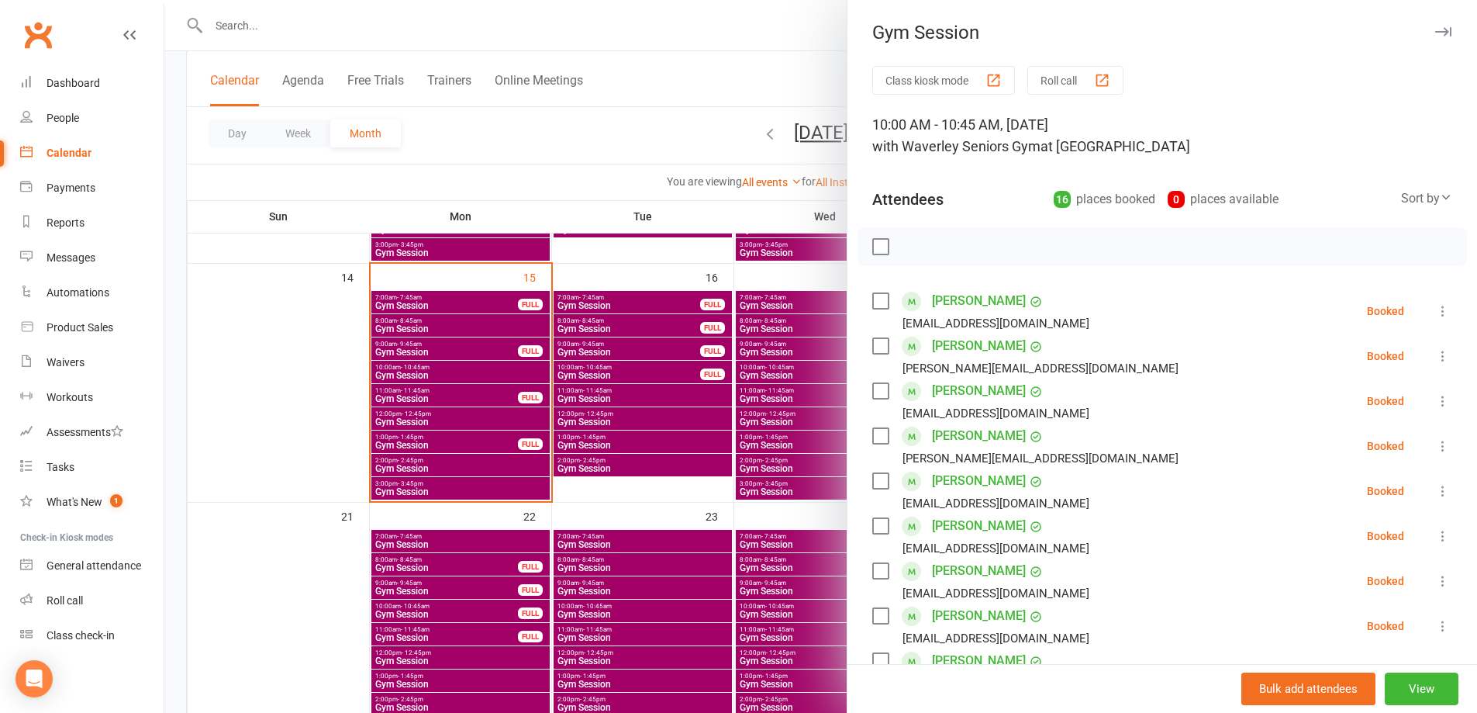
click at [791, 405] on div at bounding box center [820, 356] width 1313 height 713
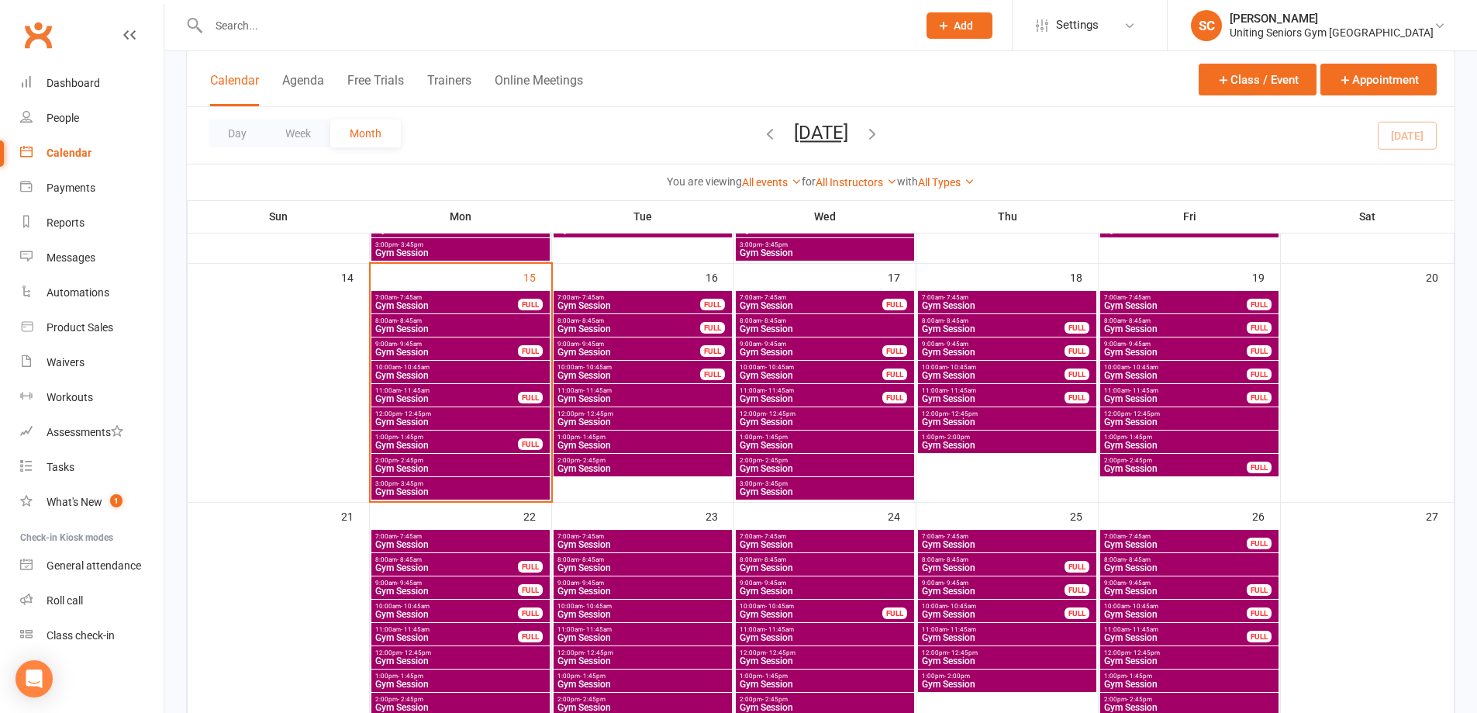
click at [800, 396] on span "Gym Session" at bounding box center [811, 398] width 144 height 9
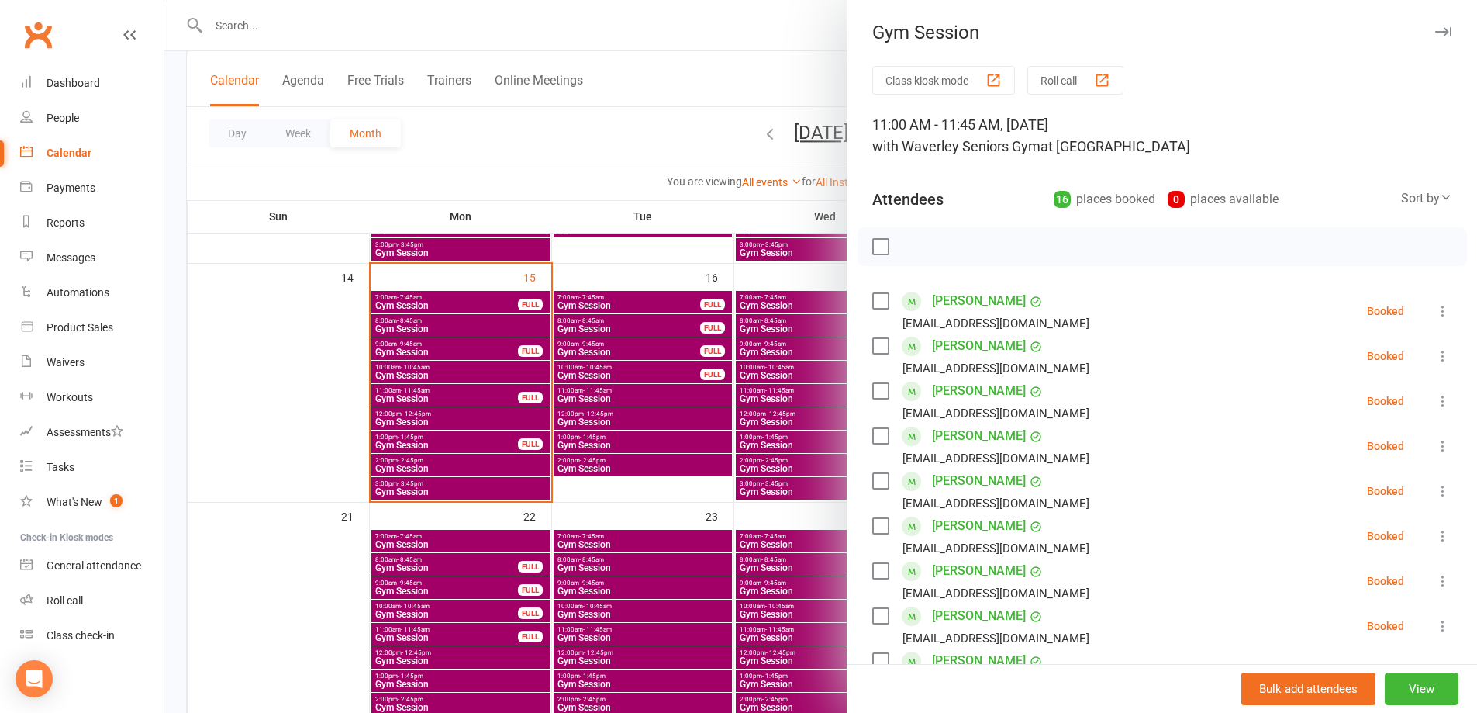
click at [802, 384] on div at bounding box center [820, 356] width 1313 height 713
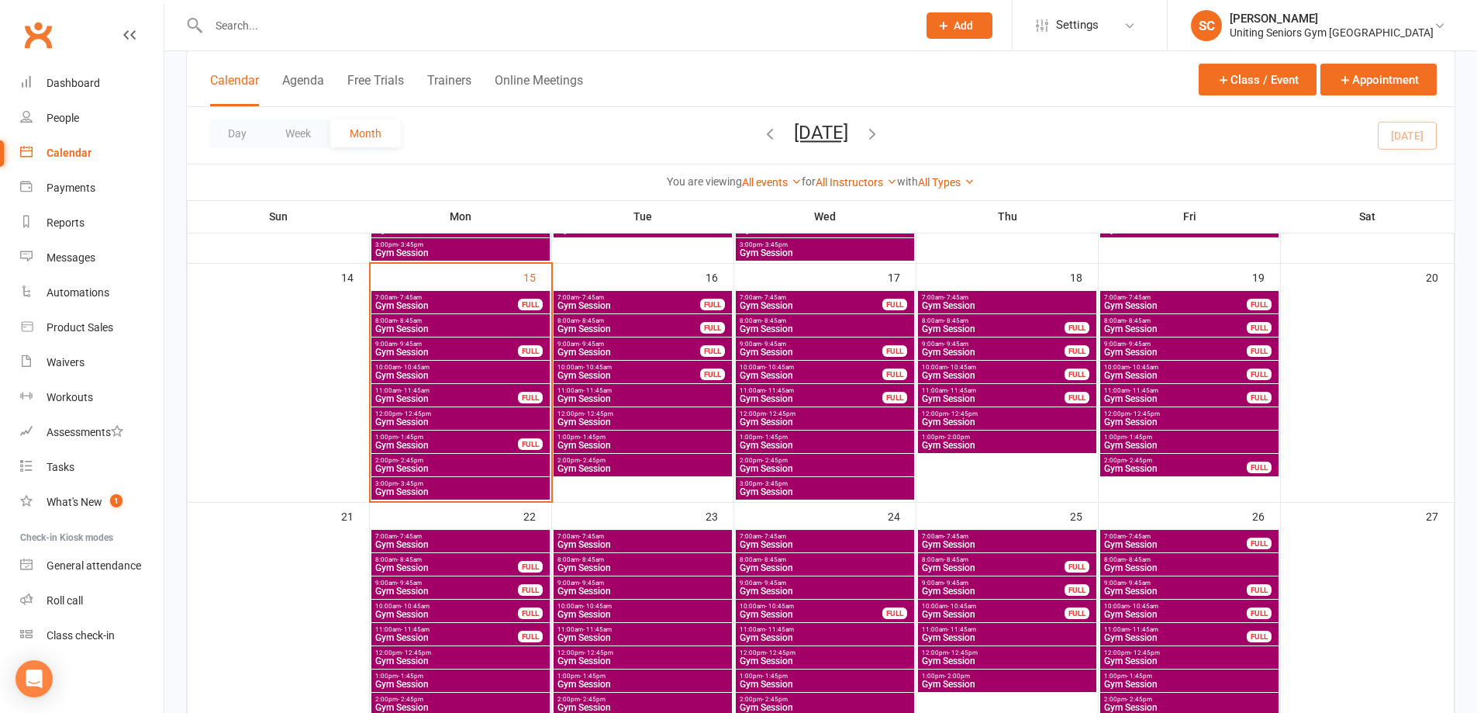
click at [1156, 302] on span "Gym Session" at bounding box center [1176, 305] width 144 height 9
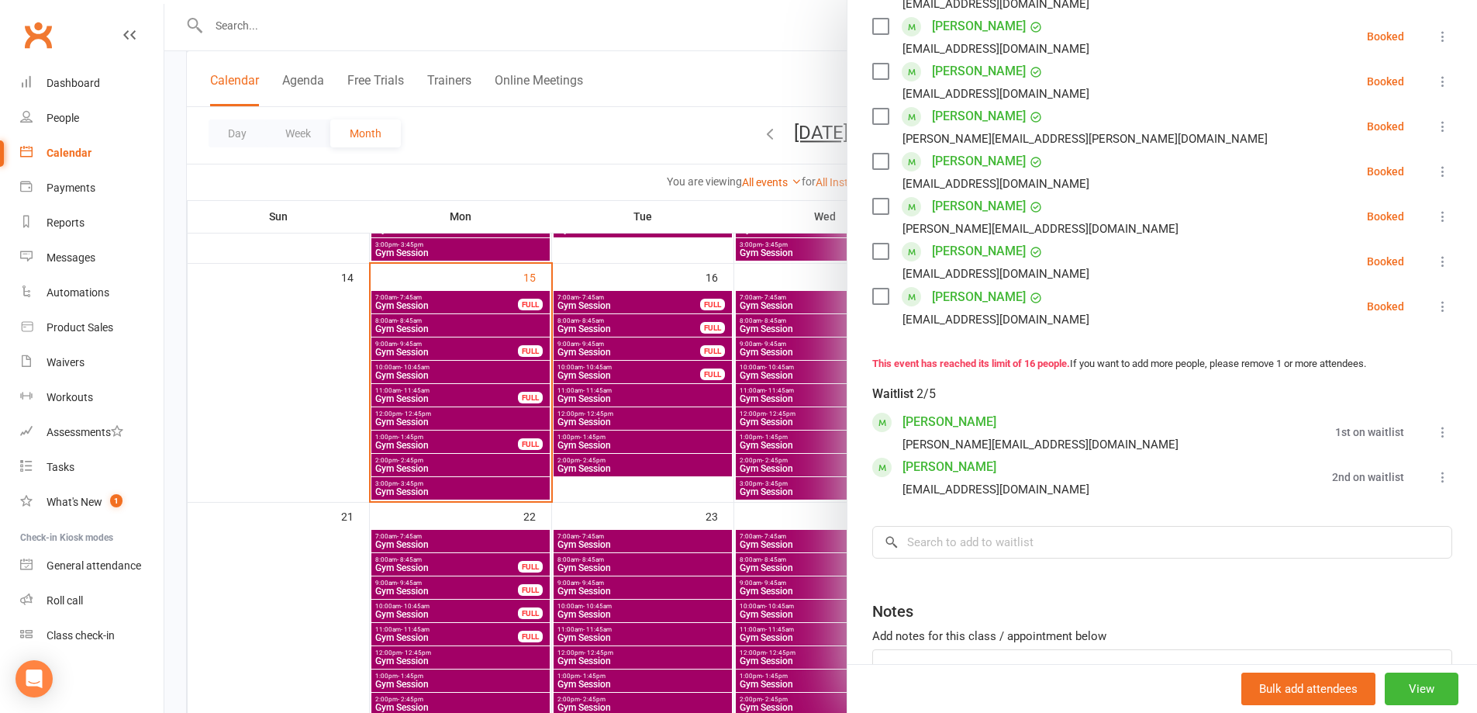
scroll to position [698, 0]
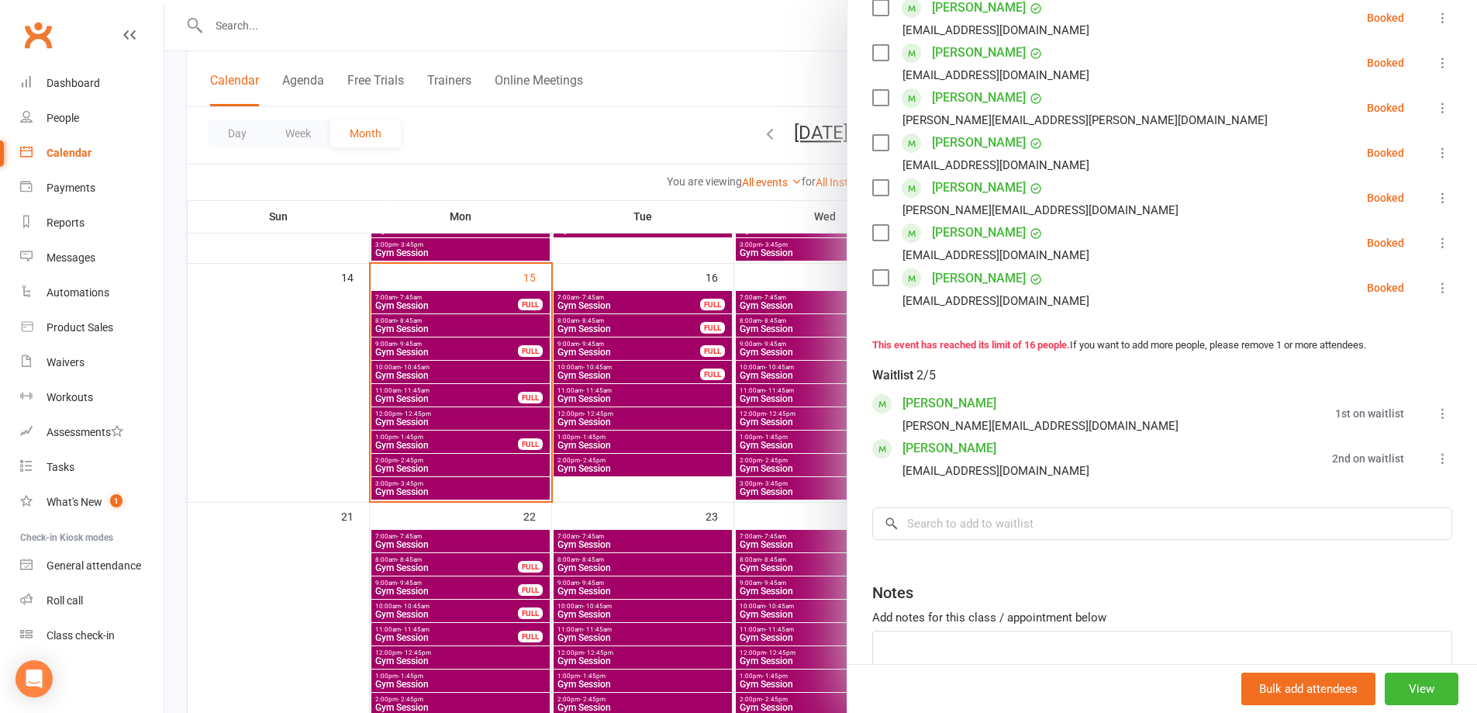
click at [737, 209] on div at bounding box center [820, 356] width 1313 height 713
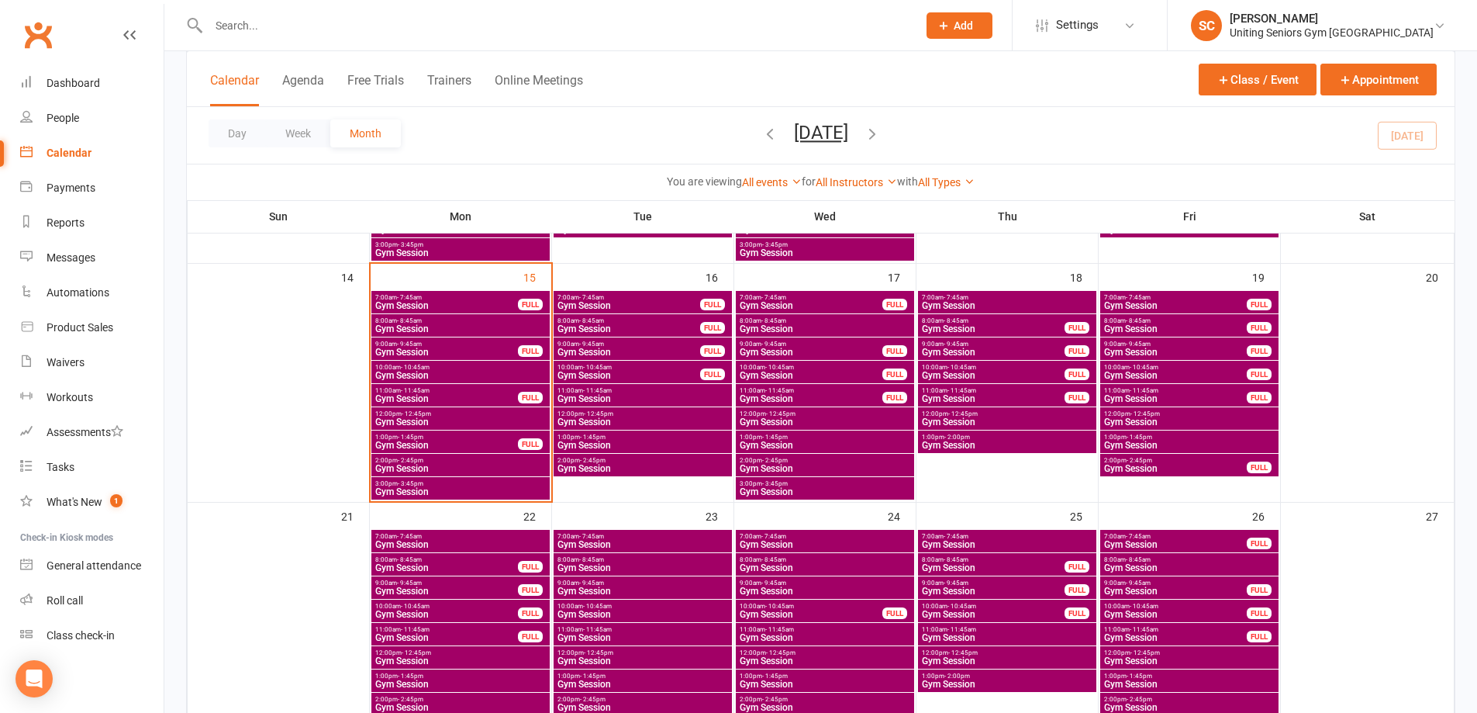
click at [1178, 320] on span "8:00am - 8:45am" at bounding box center [1176, 320] width 144 height 7
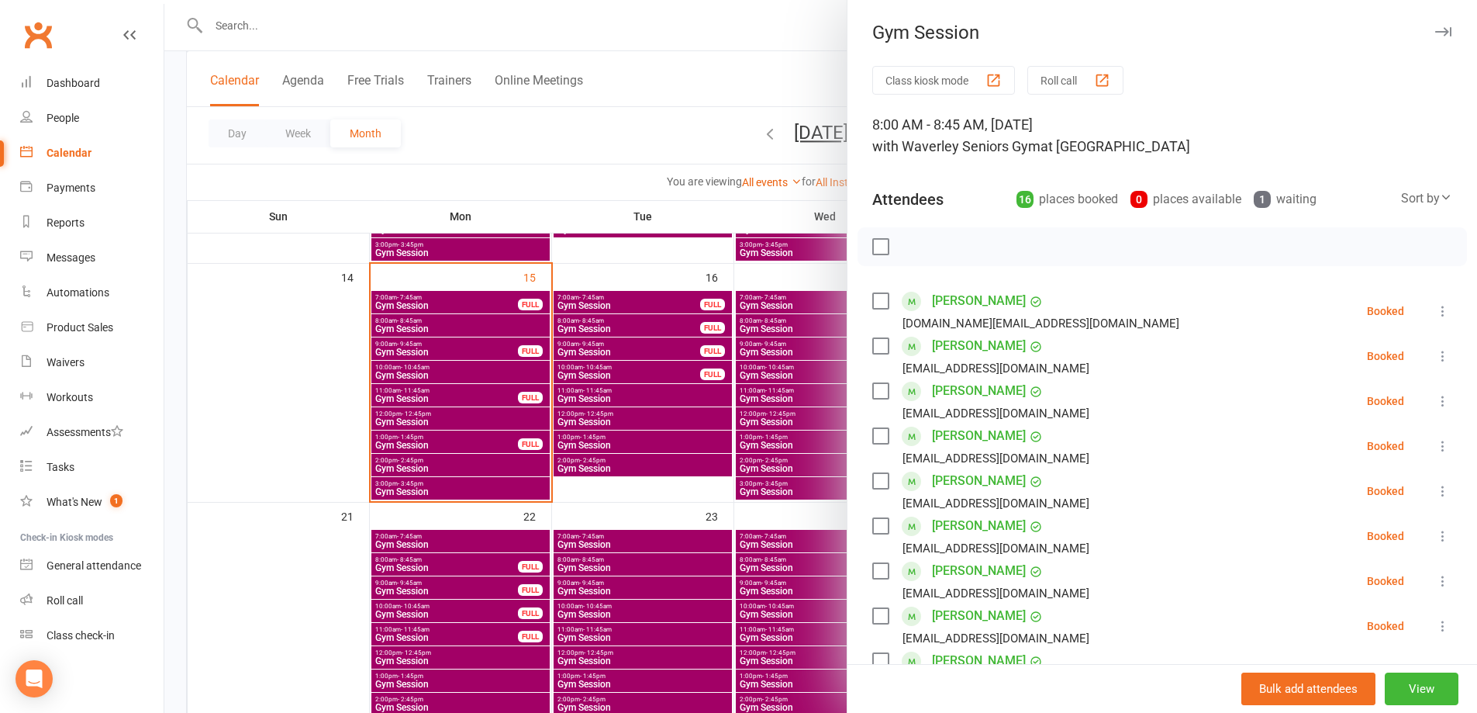
click at [738, 216] on div at bounding box center [820, 356] width 1313 height 713
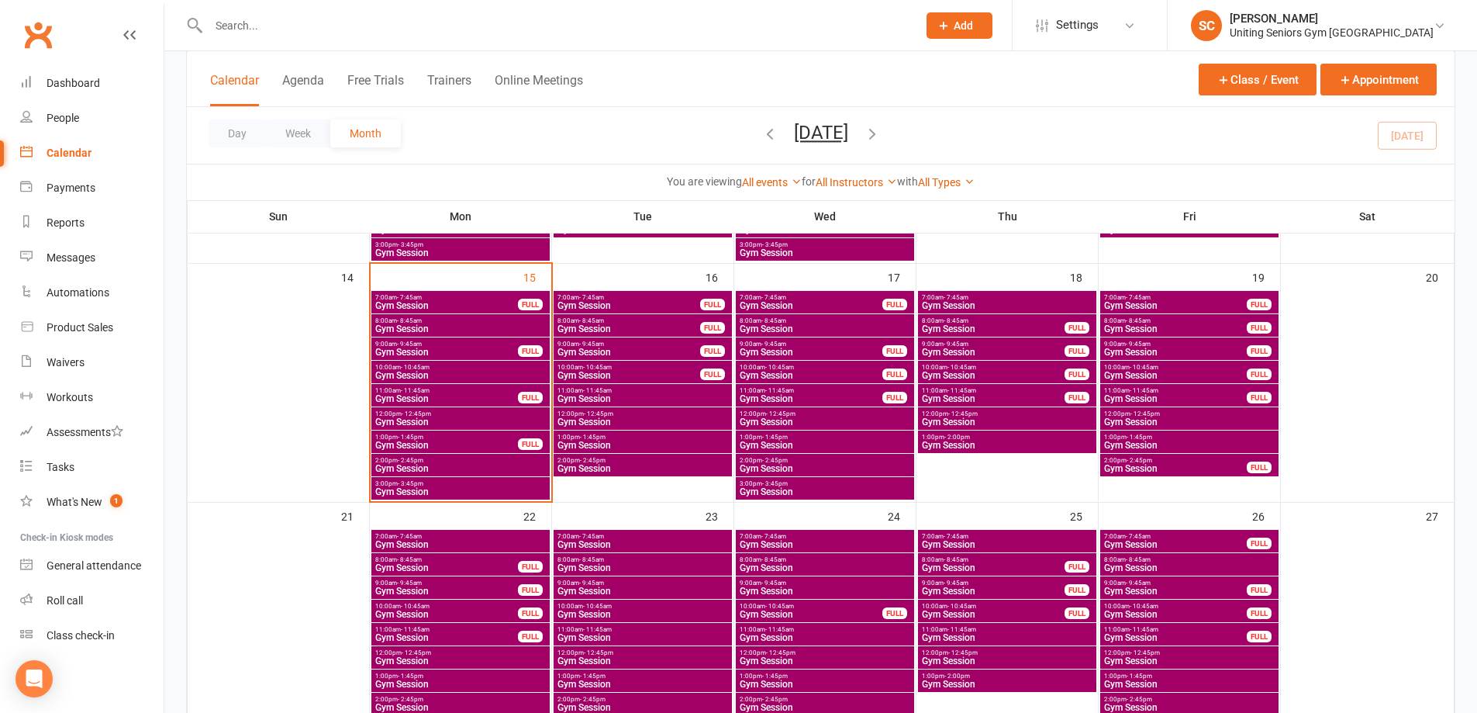
click at [1178, 371] on span "Gym Session" at bounding box center [1176, 375] width 144 height 9
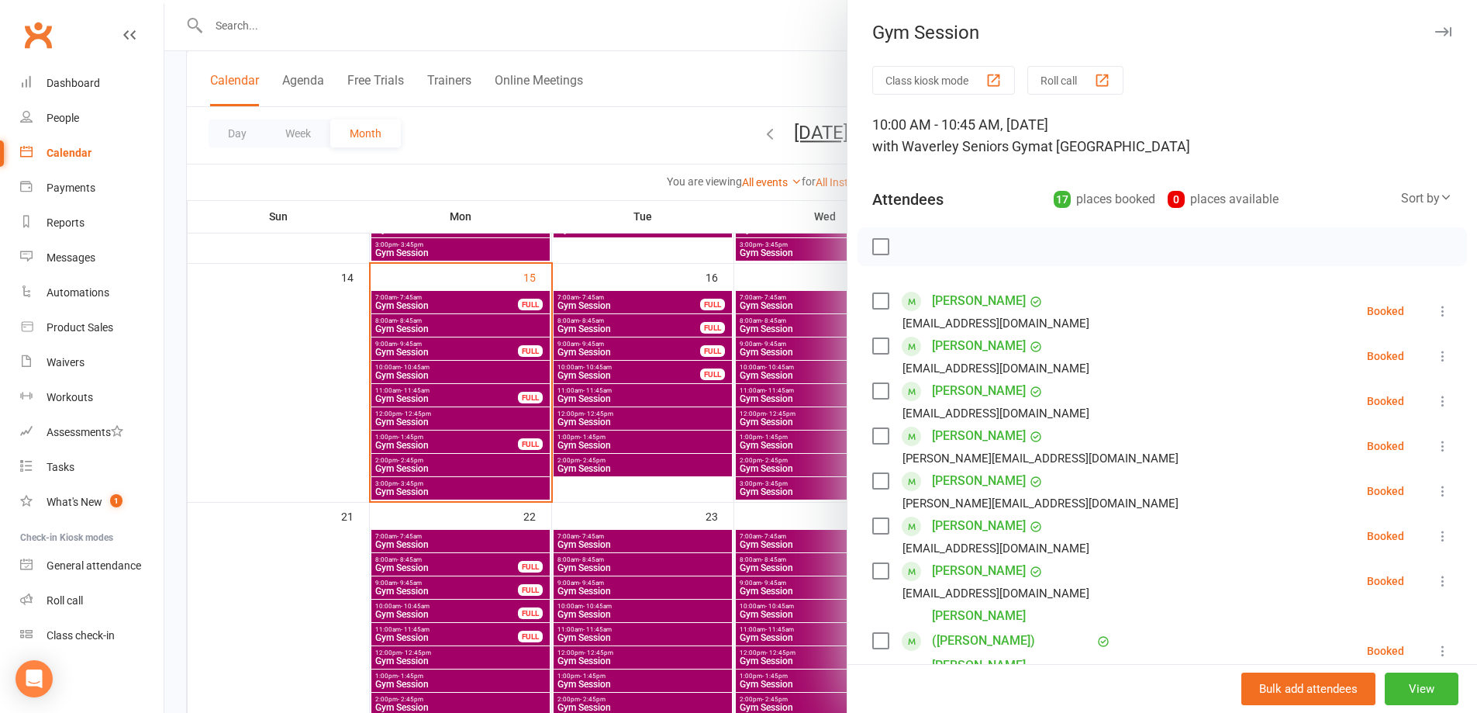
click at [762, 209] on div at bounding box center [820, 356] width 1313 height 713
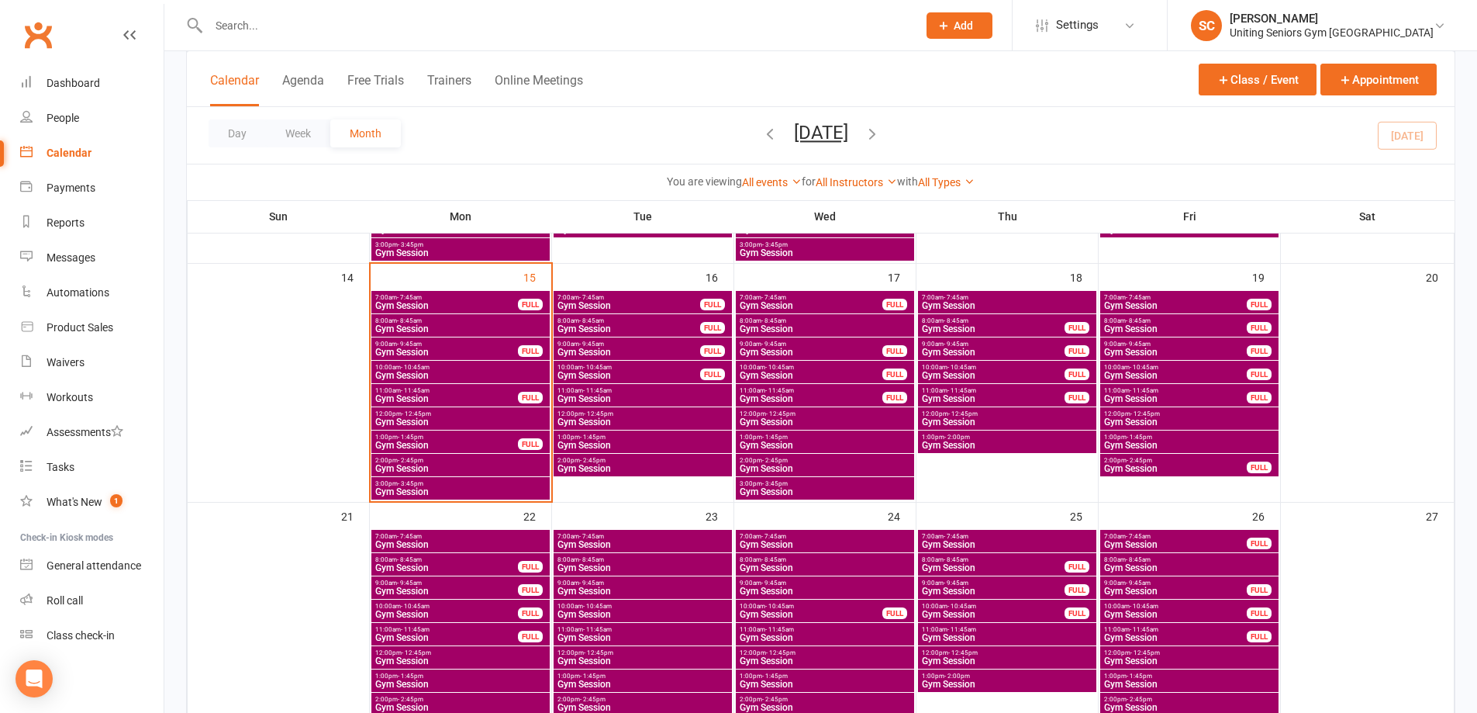
click at [1149, 395] on span "Gym Session" at bounding box center [1176, 398] width 144 height 9
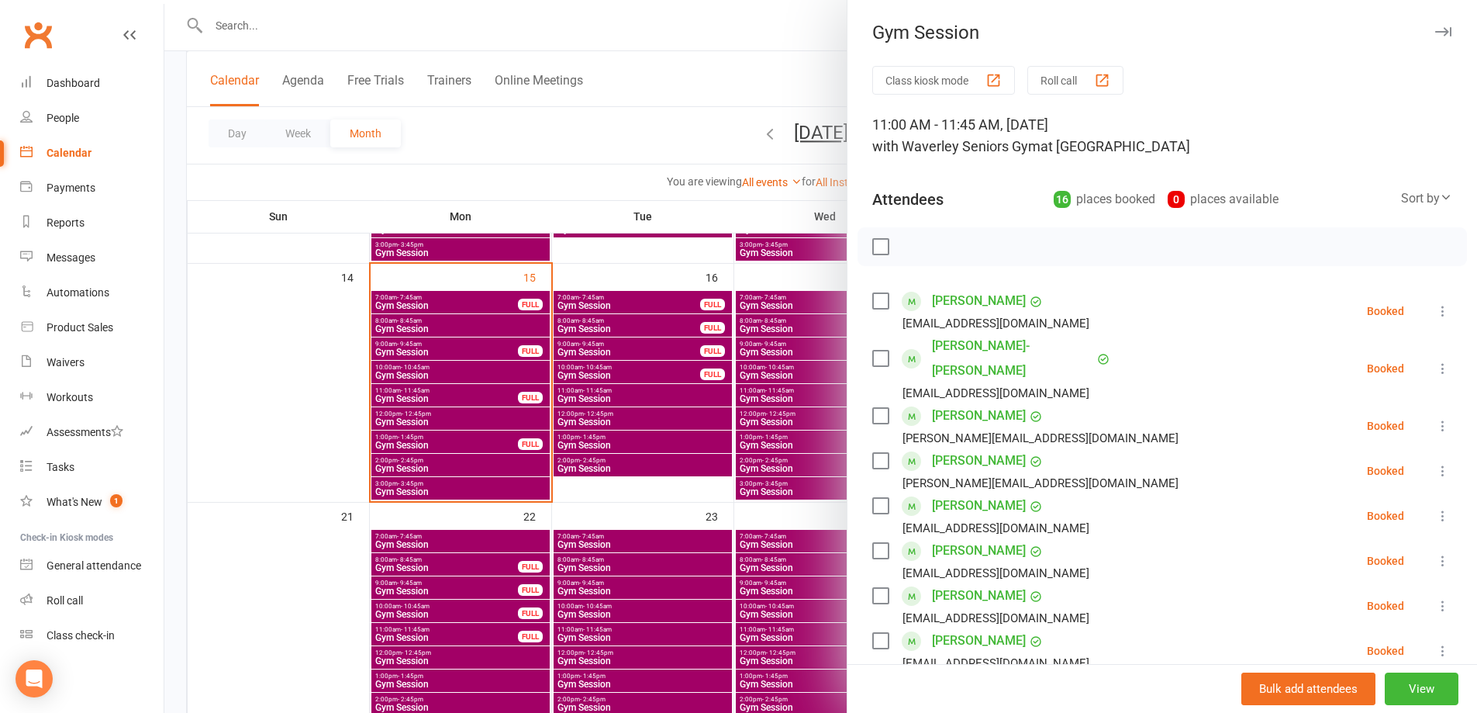
click at [599, 158] on div at bounding box center [820, 356] width 1313 height 713
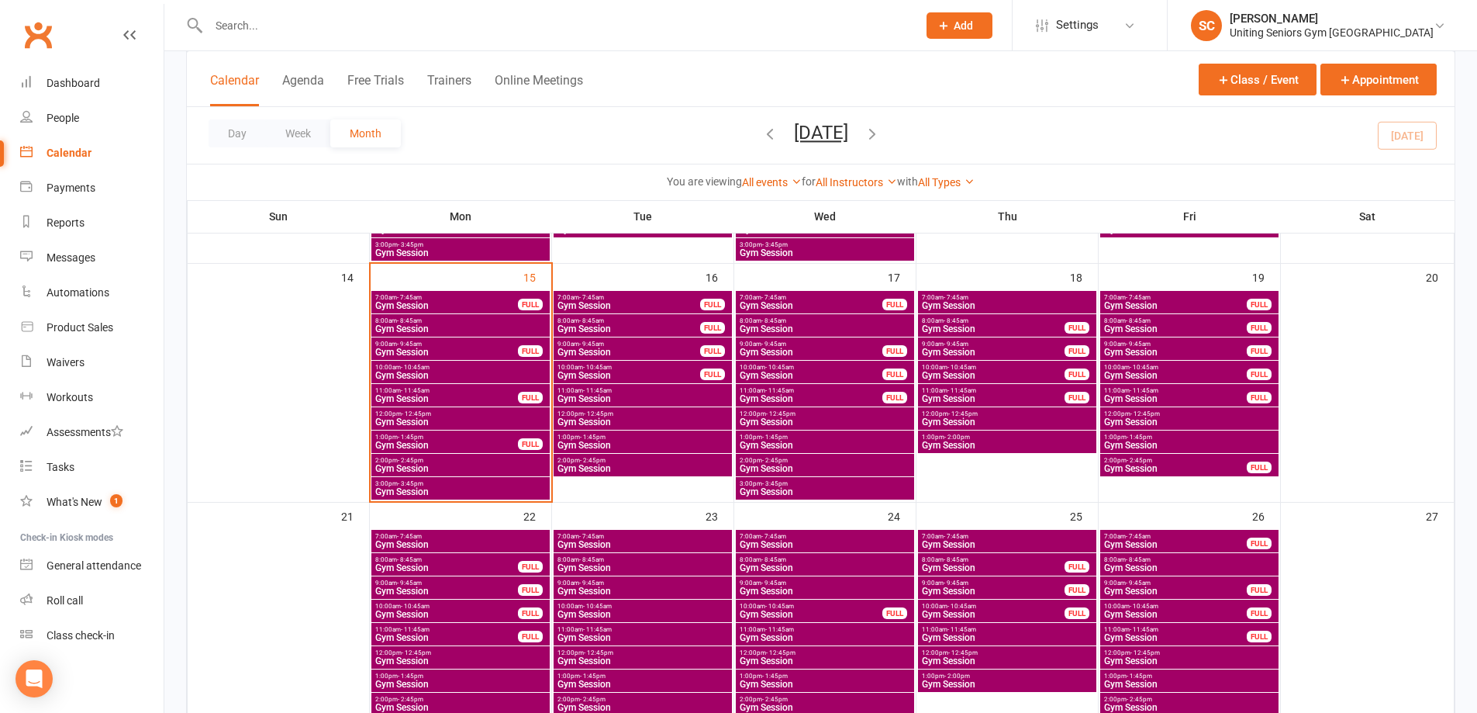
click at [468, 301] on span "Gym Session" at bounding box center [447, 305] width 144 height 9
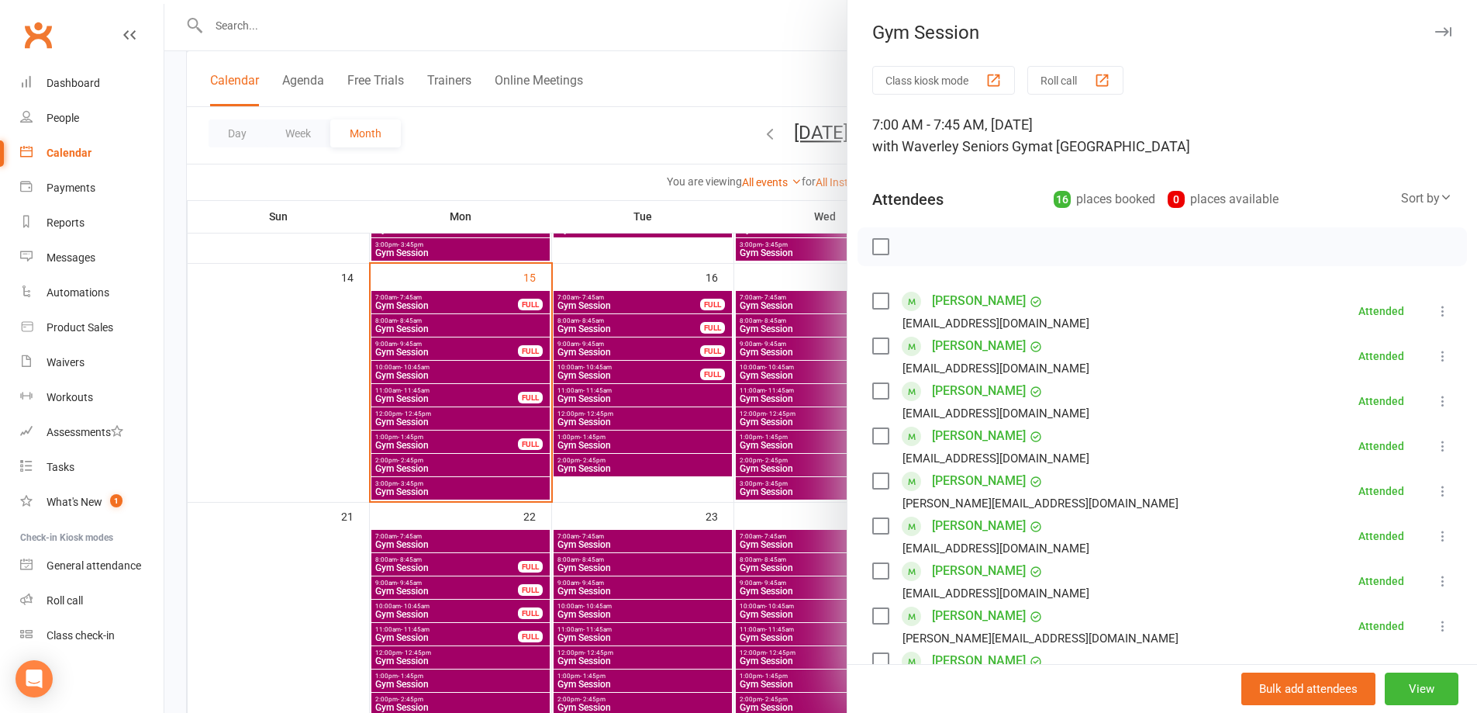
click at [465, 332] on div at bounding box center [820, 356] width 1313 height 713
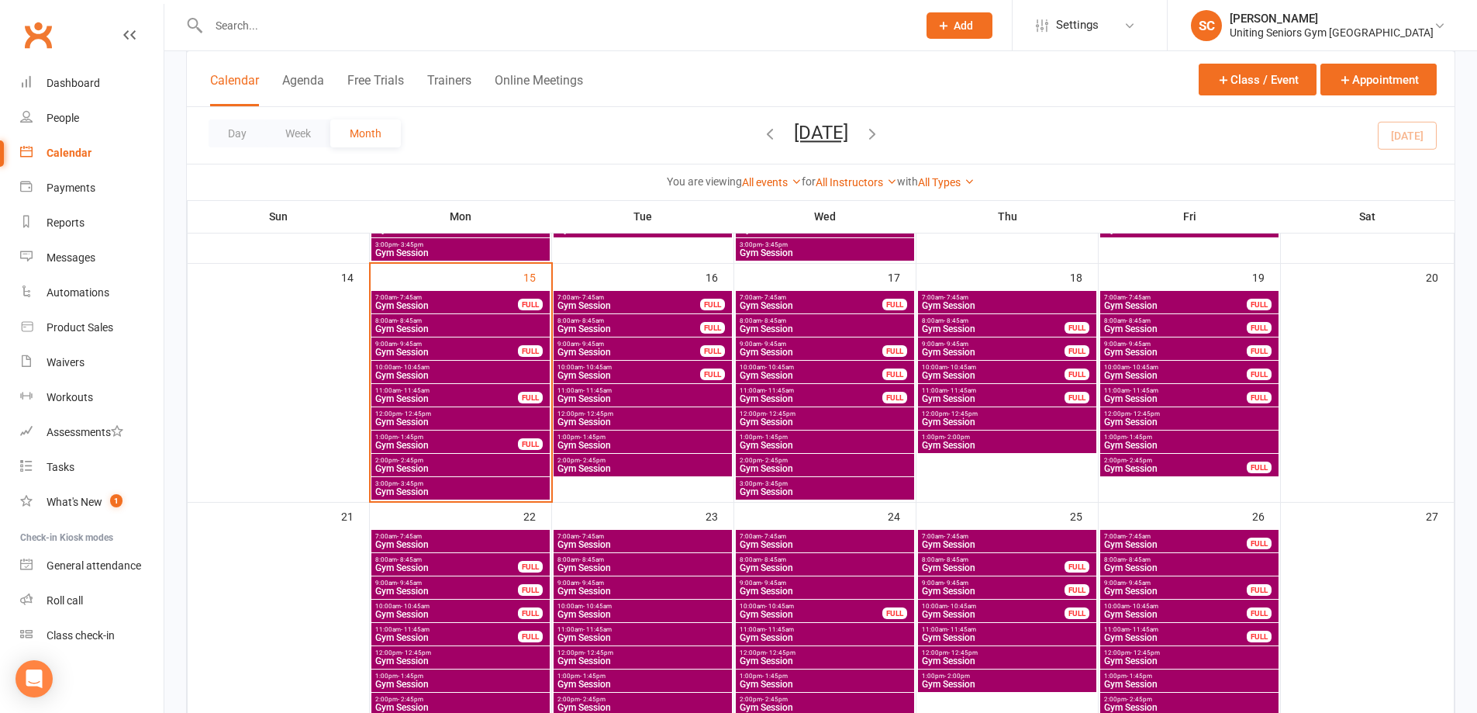
click at [461, 348] on span "Gym Session" at bounding box center [447, 351] width 144 height 9
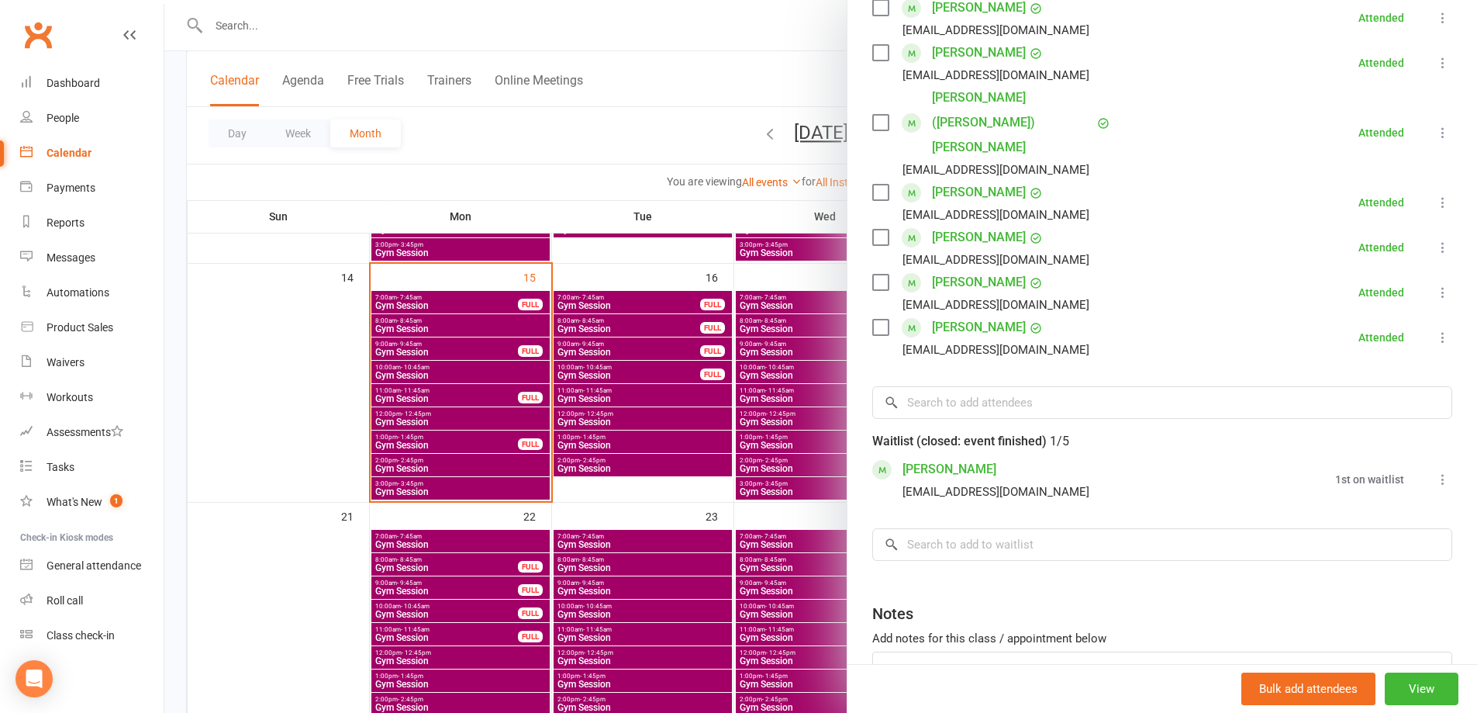
click at [1420, 457] on li "[PERSON_NAME] [EMAIL_ADDRESS][DOMAIN_NAME] 1st on waitlist Book now Remove All …" at bounding box center [1162, 479] width 580 height 45
click at [1436, 472] on icon at bounding box center [1444, 480] width 16 height 16
click at [1401, 494] on link "Book now" at bounding box center [1368, 509] width 167 height 31
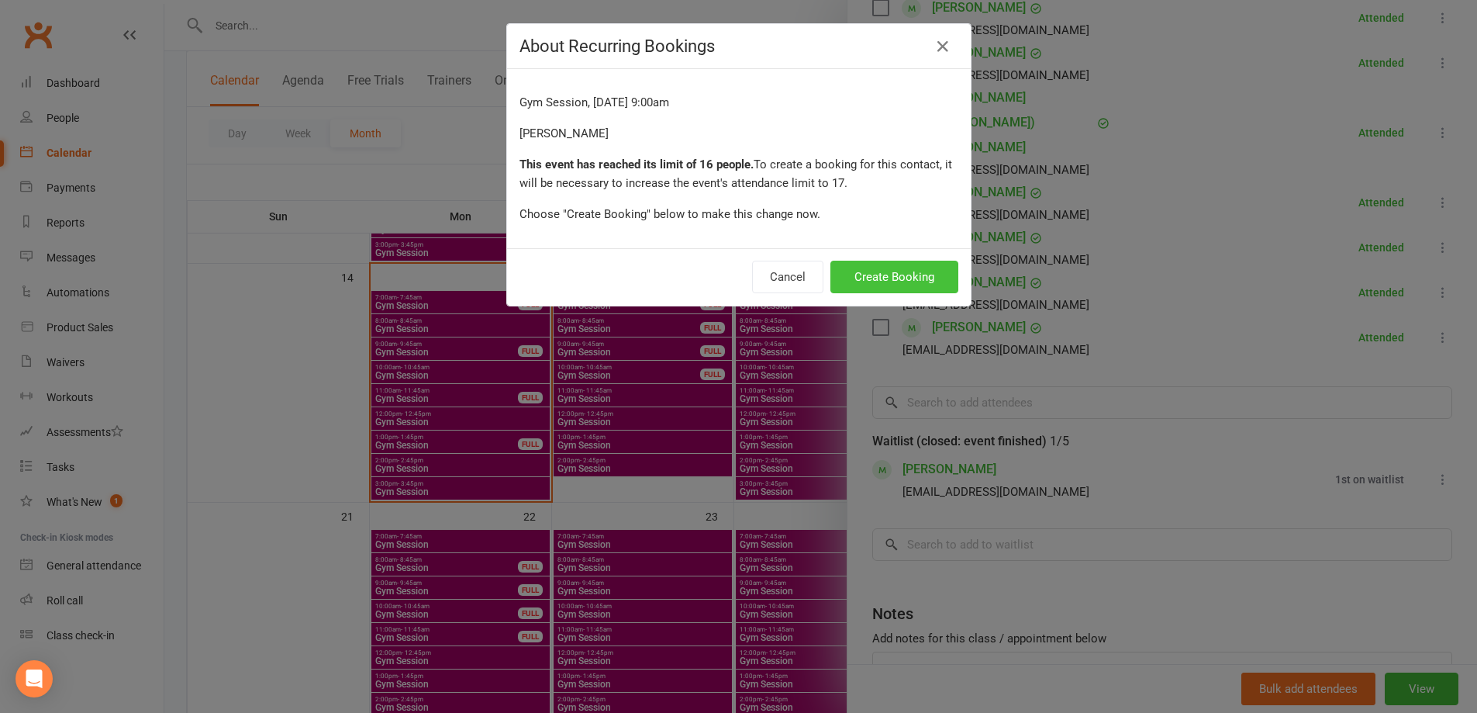
click at [908, 275] on button "Create Booking" at bounding box center [895, 277] width 128 height 33
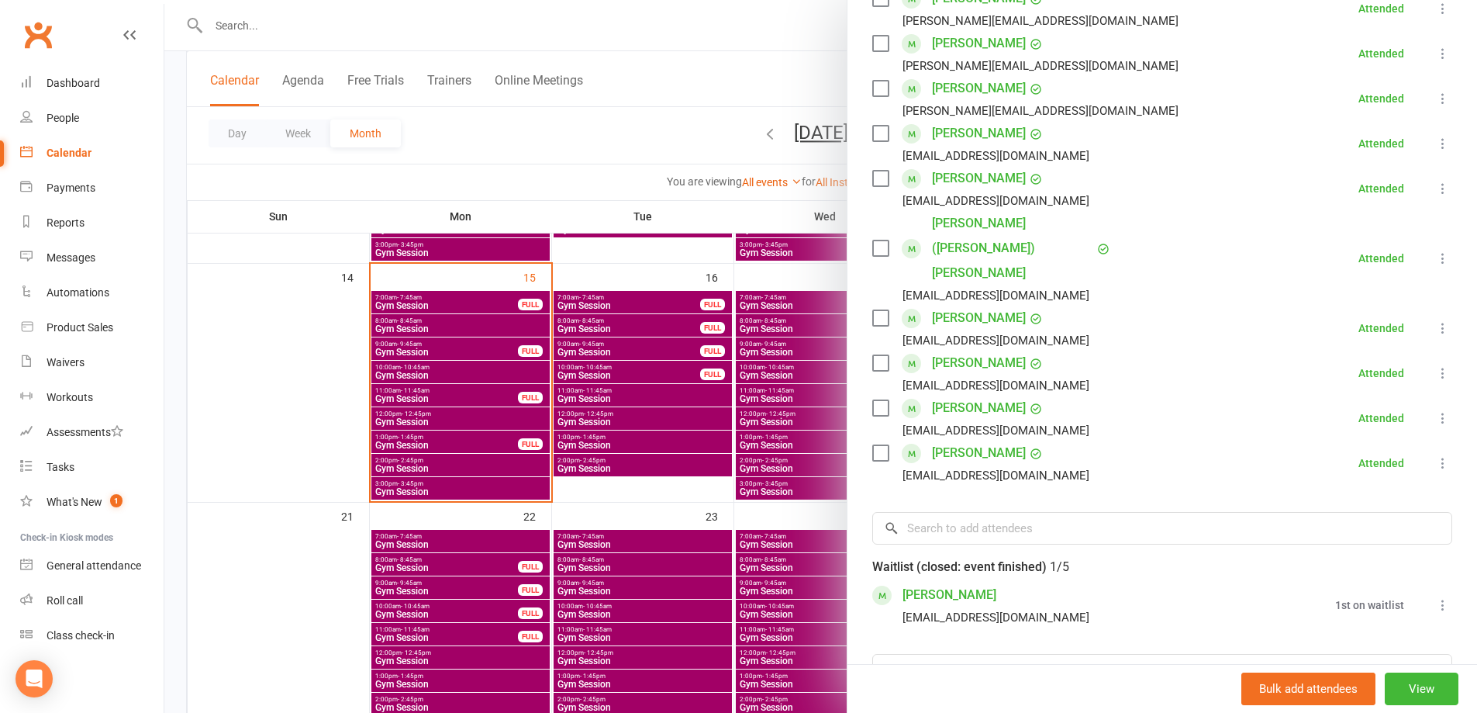
scroll to position [620, 0]
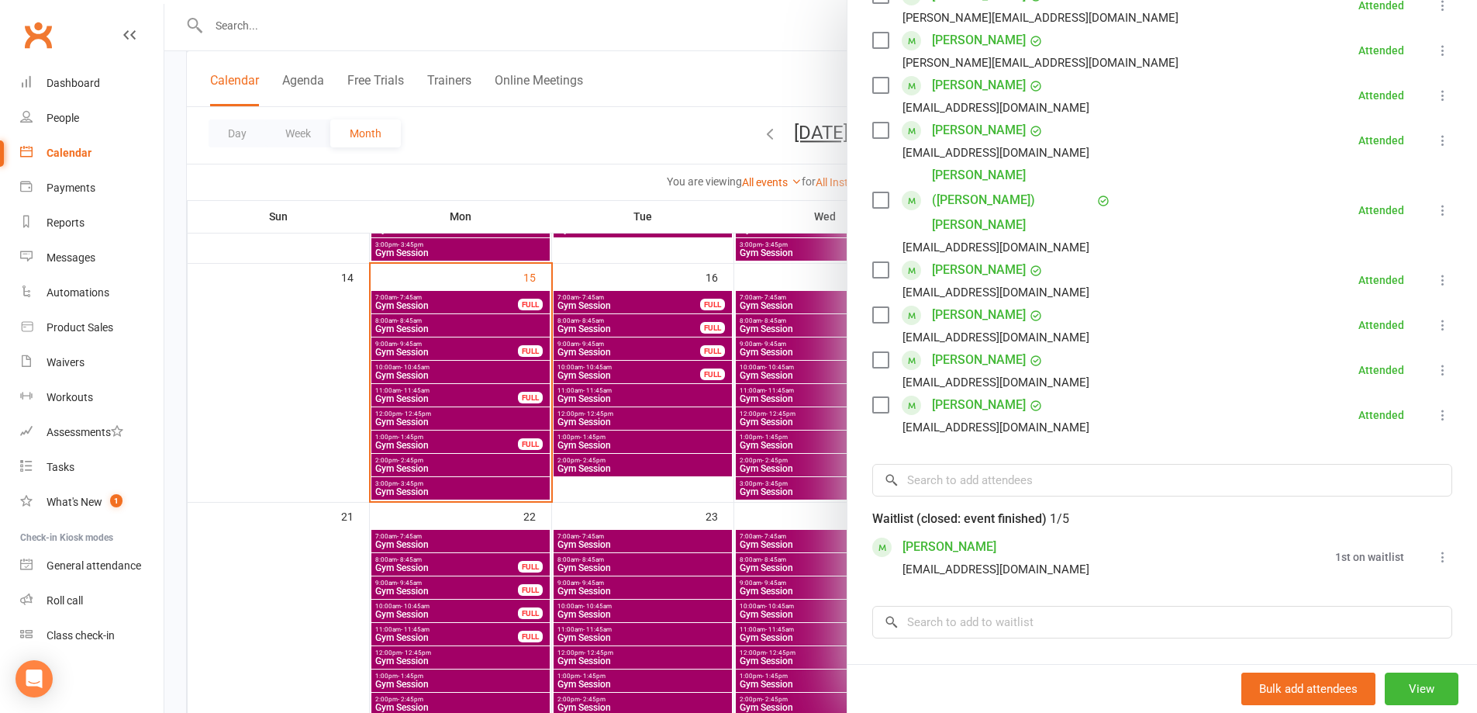
click at [467, 342] on div at bounding box center [820, 356] width 1313 height 713
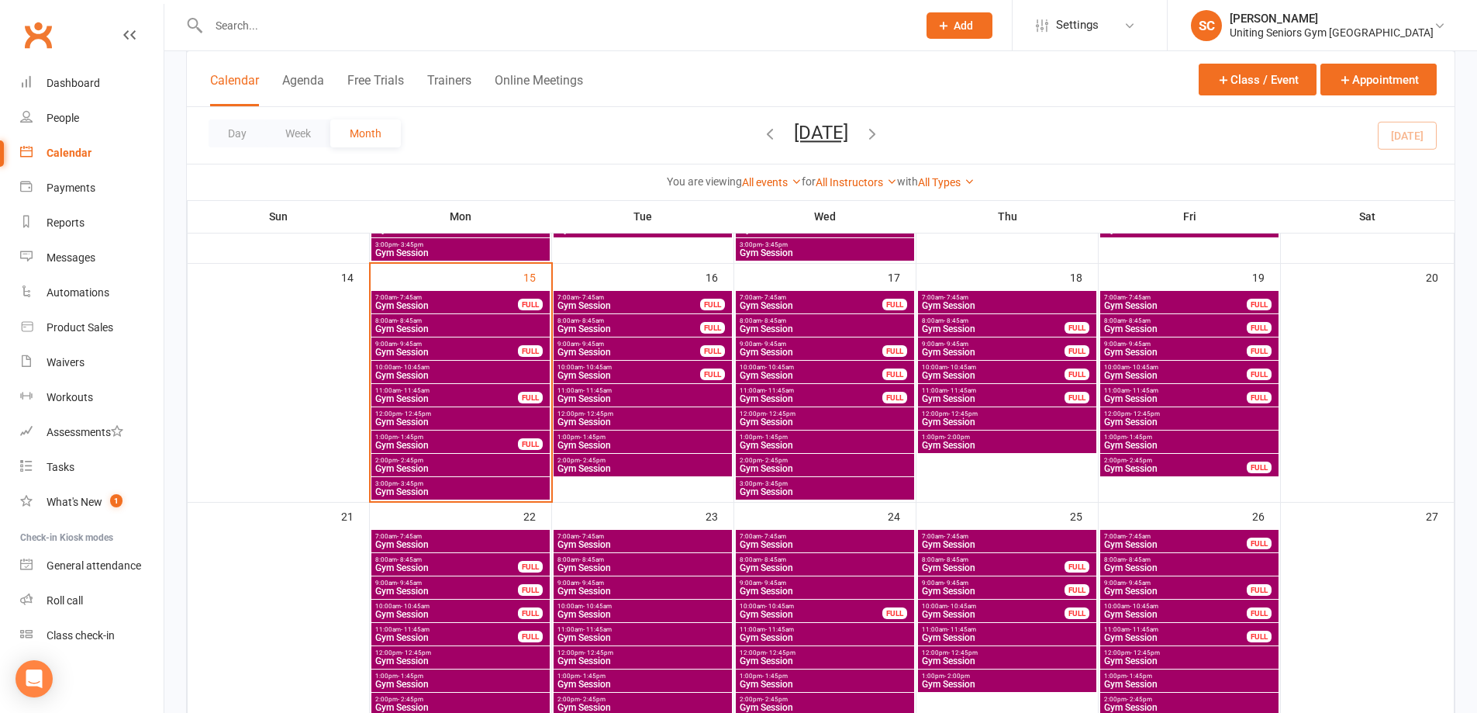
click at [417, 375] on span "Gym Session" at bounding box center [461, 375] width 172 height 9
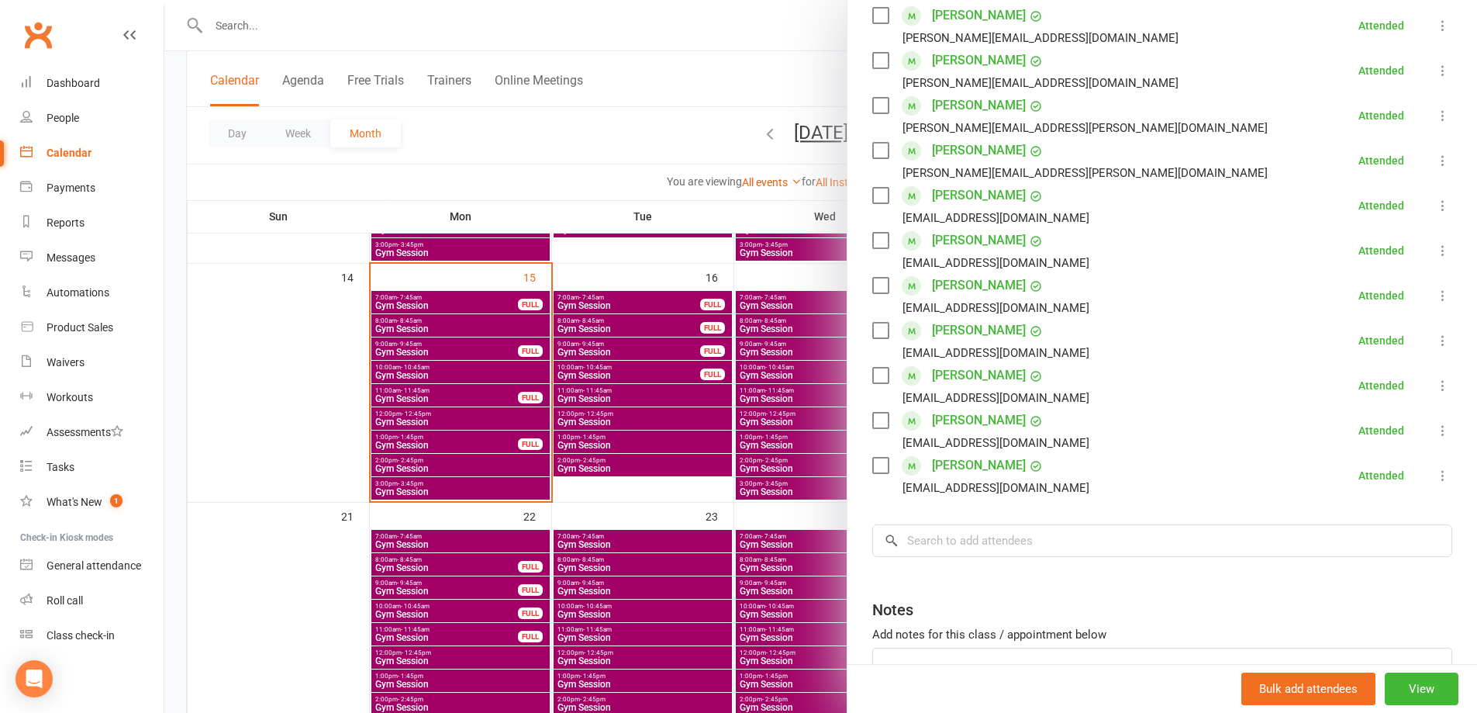
scroll to position [155, 0]
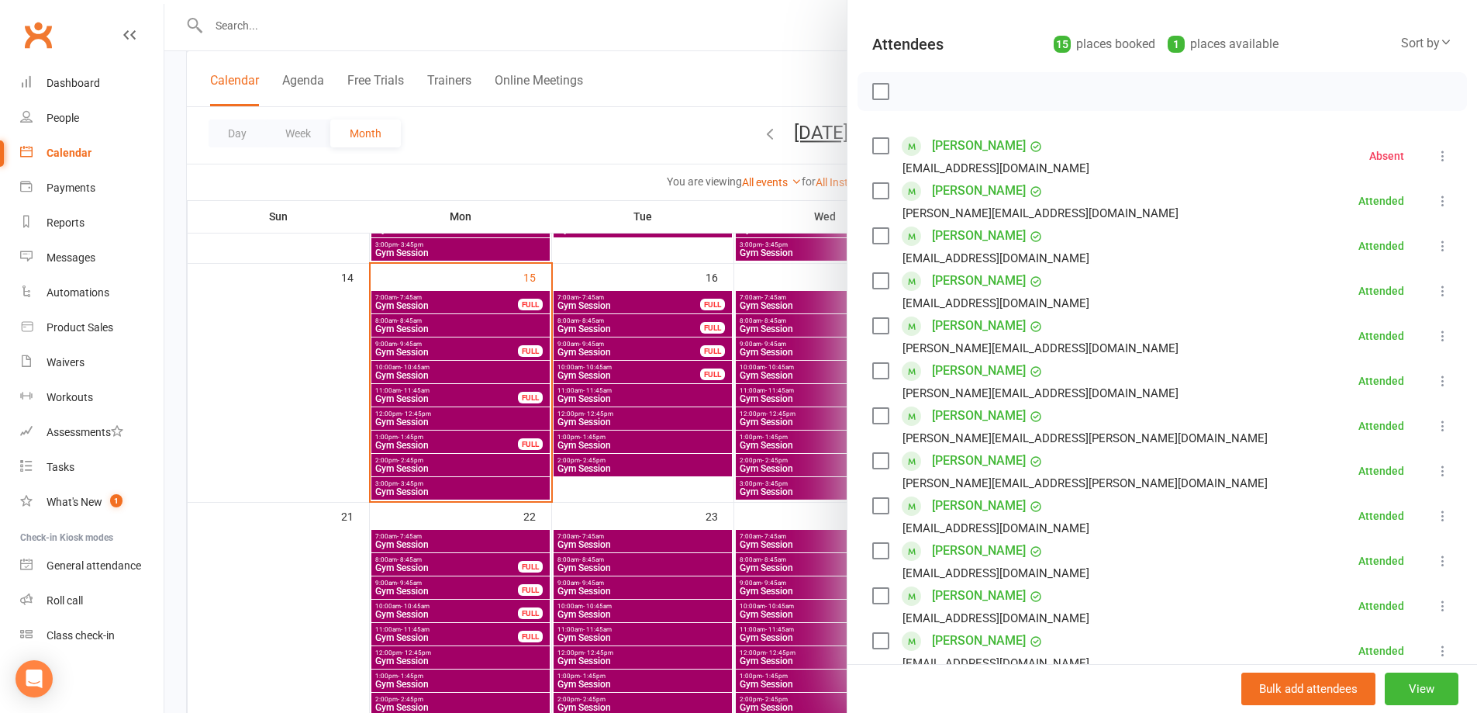
click at [503, 230] on div at bounding box center [820, 356] width 1313 height 713
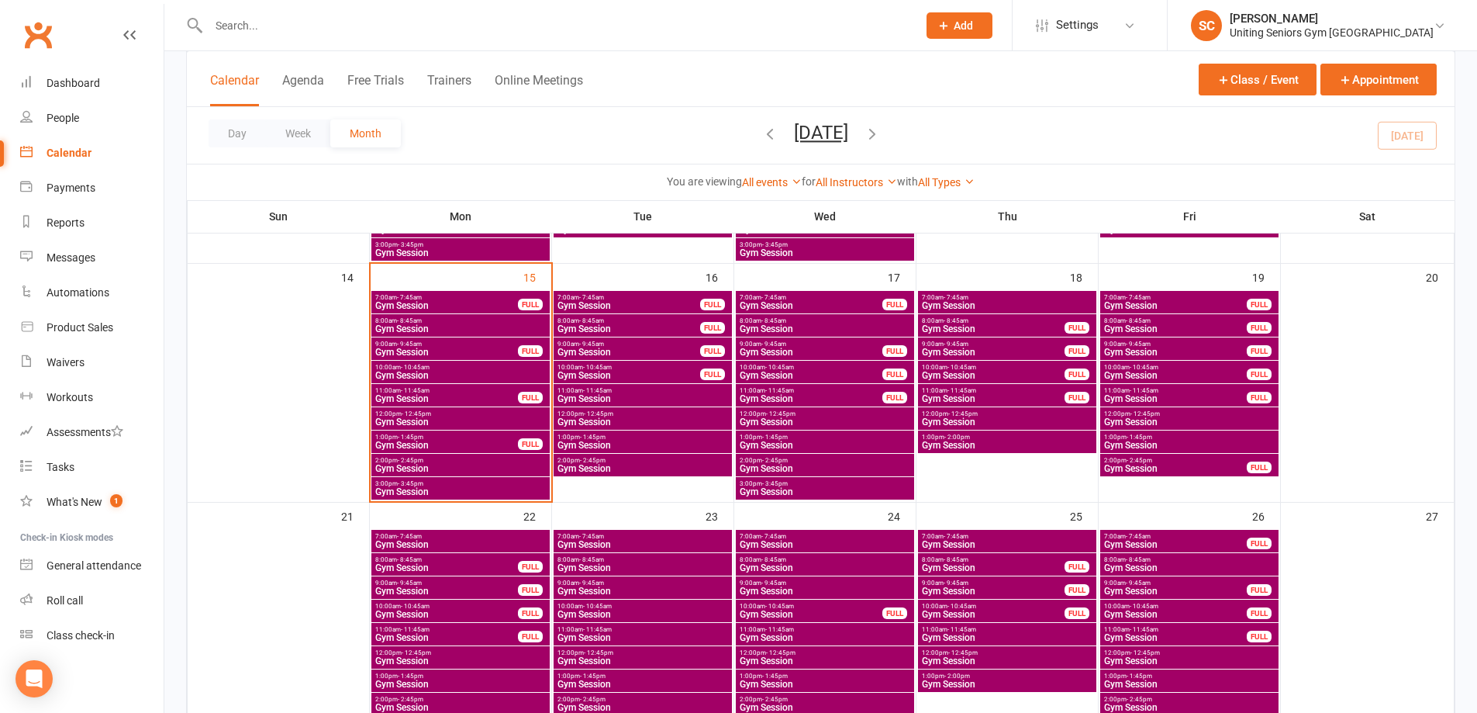
click at [451, 398] on span "Gym Session" at bounding box center [447, 398] width 144 height 9
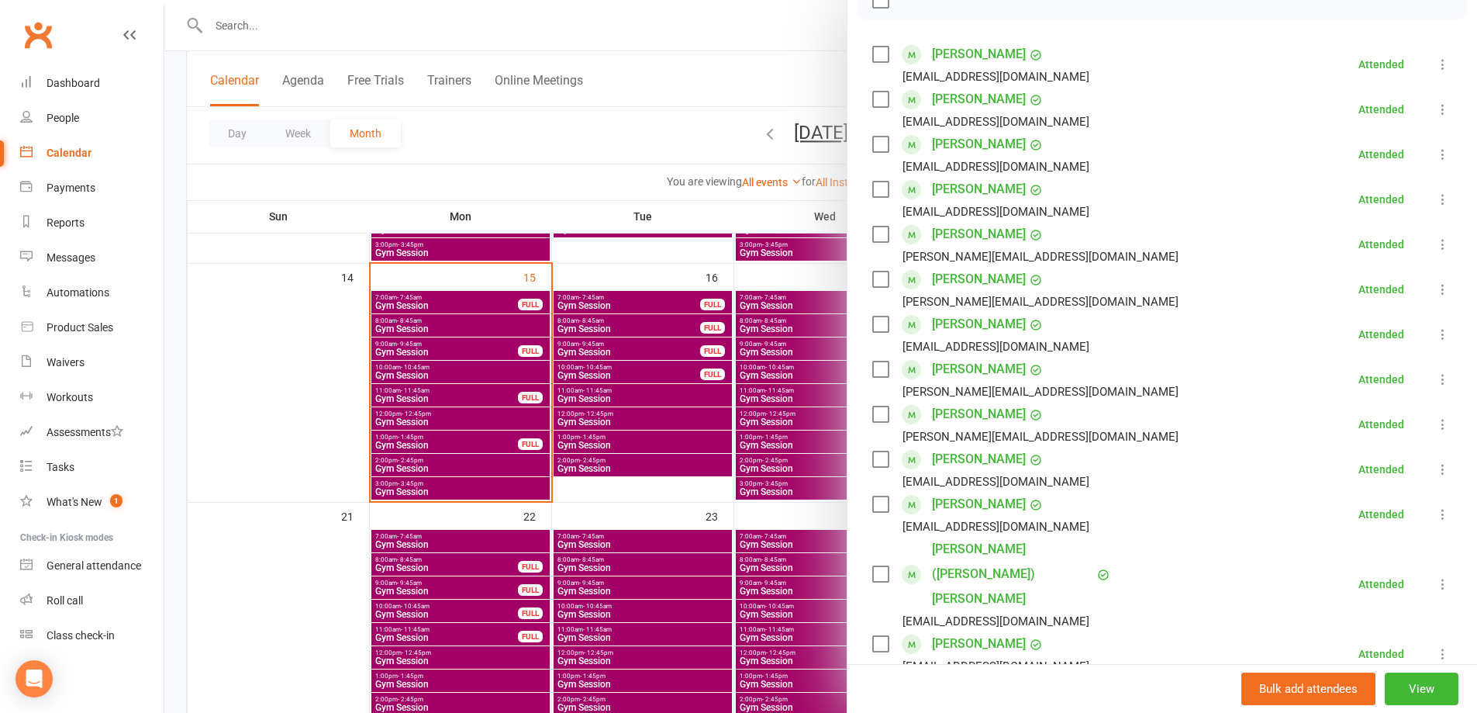
scroll to position [0, 0]
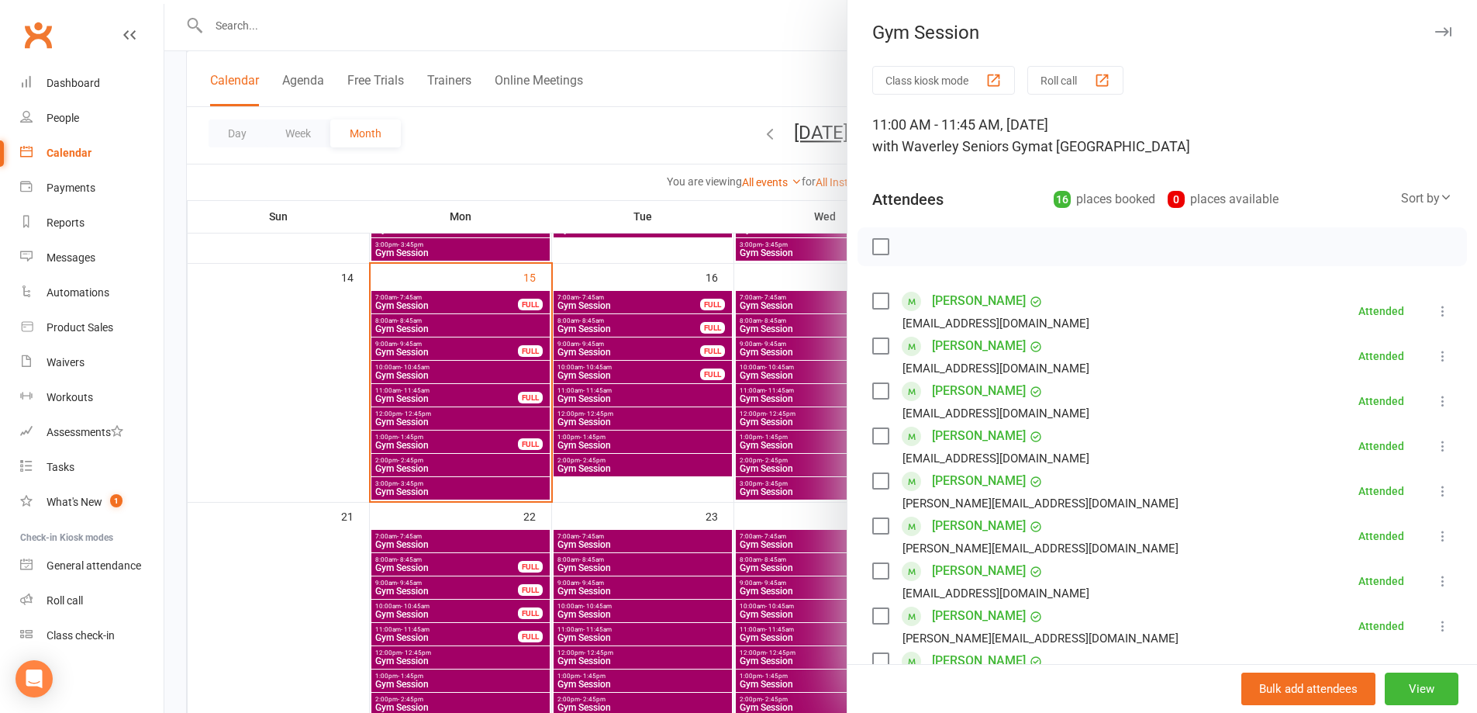
click at [476, 421] on div at bounding box center [820, 356] width 1313 height 713
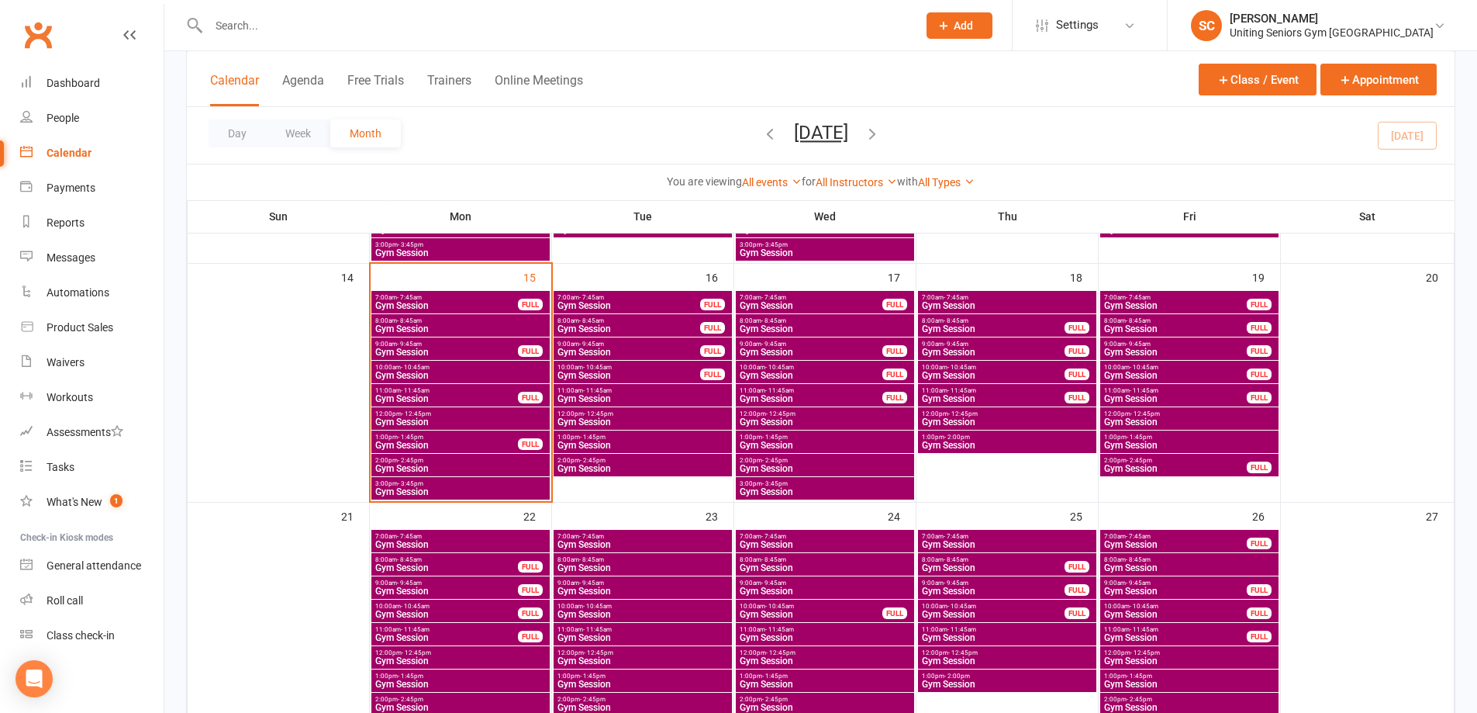
click at [436, 444] on span "Gym Session" at bounding box center [447, 445] width 144 height 9
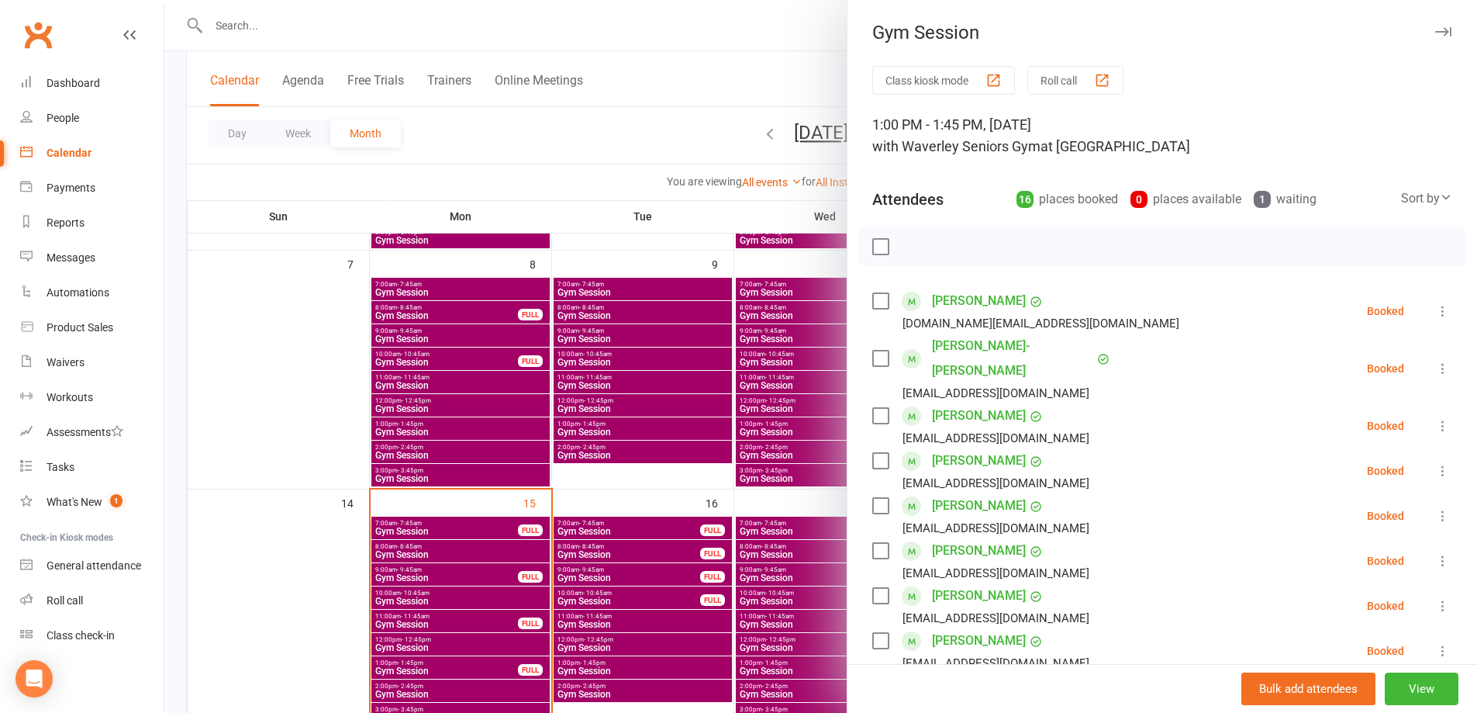
scroll to position [310, 0]
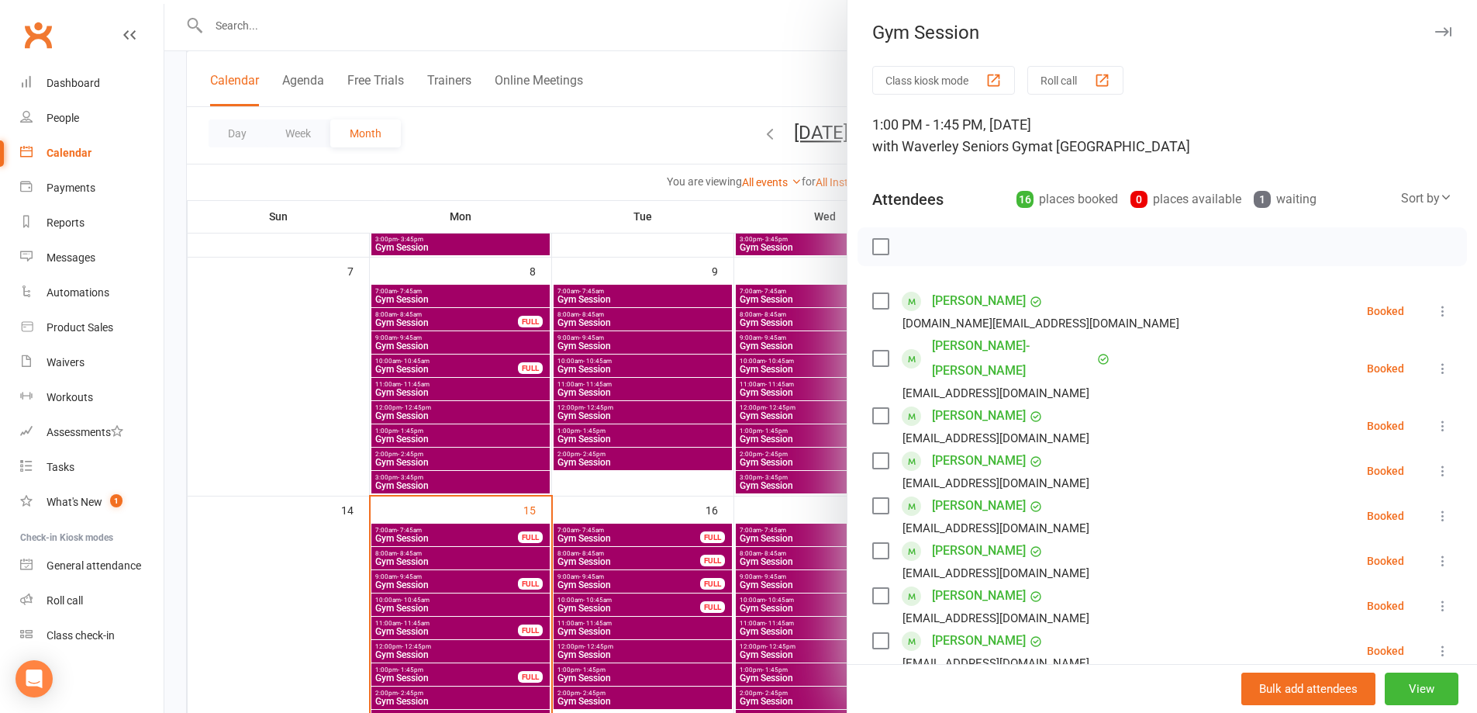
click at [576, 138] on div at bounding box center [820, 356] width 1313 height 713
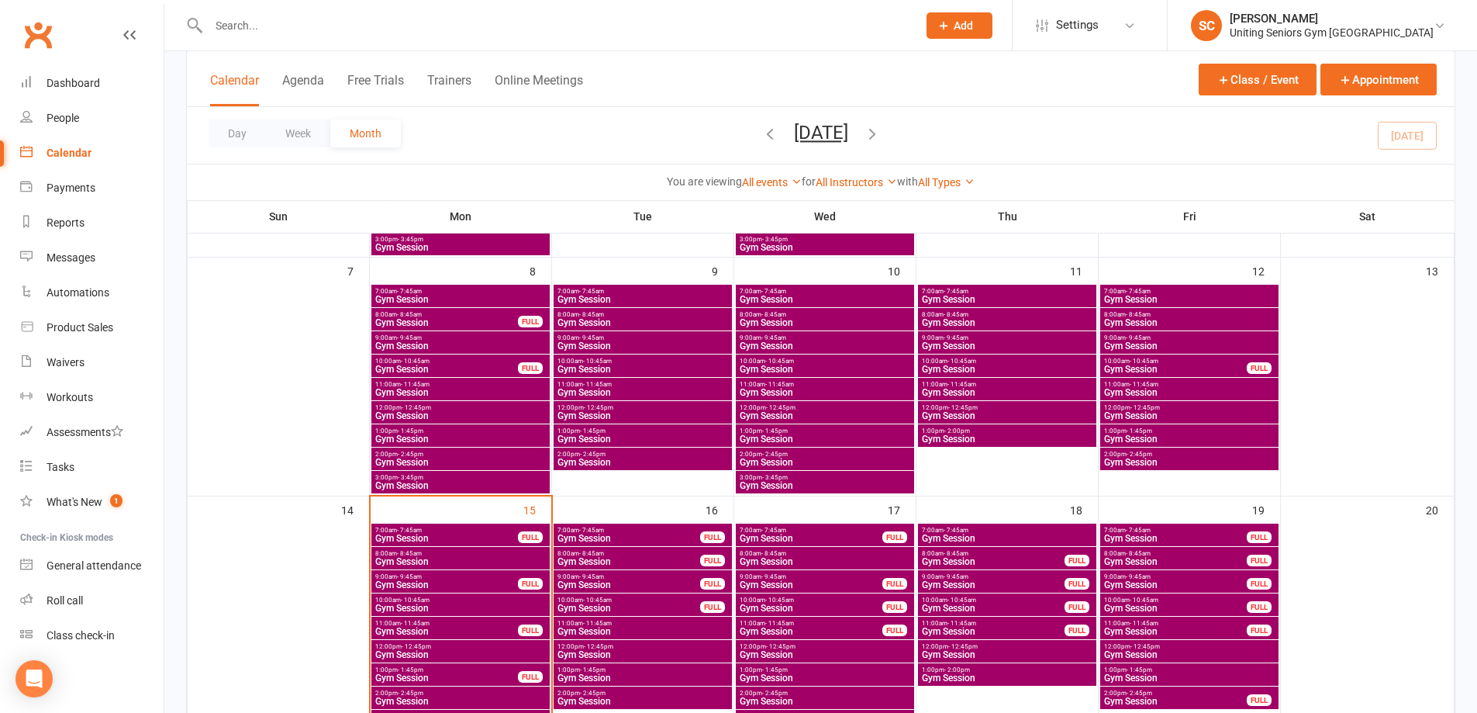
drag, startPoint x: 613, startPoint y: 134, endPoint x: 416, endPoint y: 143, distance: 197.9
click at [610, 134] on div "Day Week Month [DATE] [DATE] Sun Mon Tue Wed Thu Fri Sat 31 01 02 03 04 05 06 0…" at bounding box center [821, 135] width 1268 height 57
click at [58, 116] on div "People" at bounding box center [63, 118] width 33 height 12
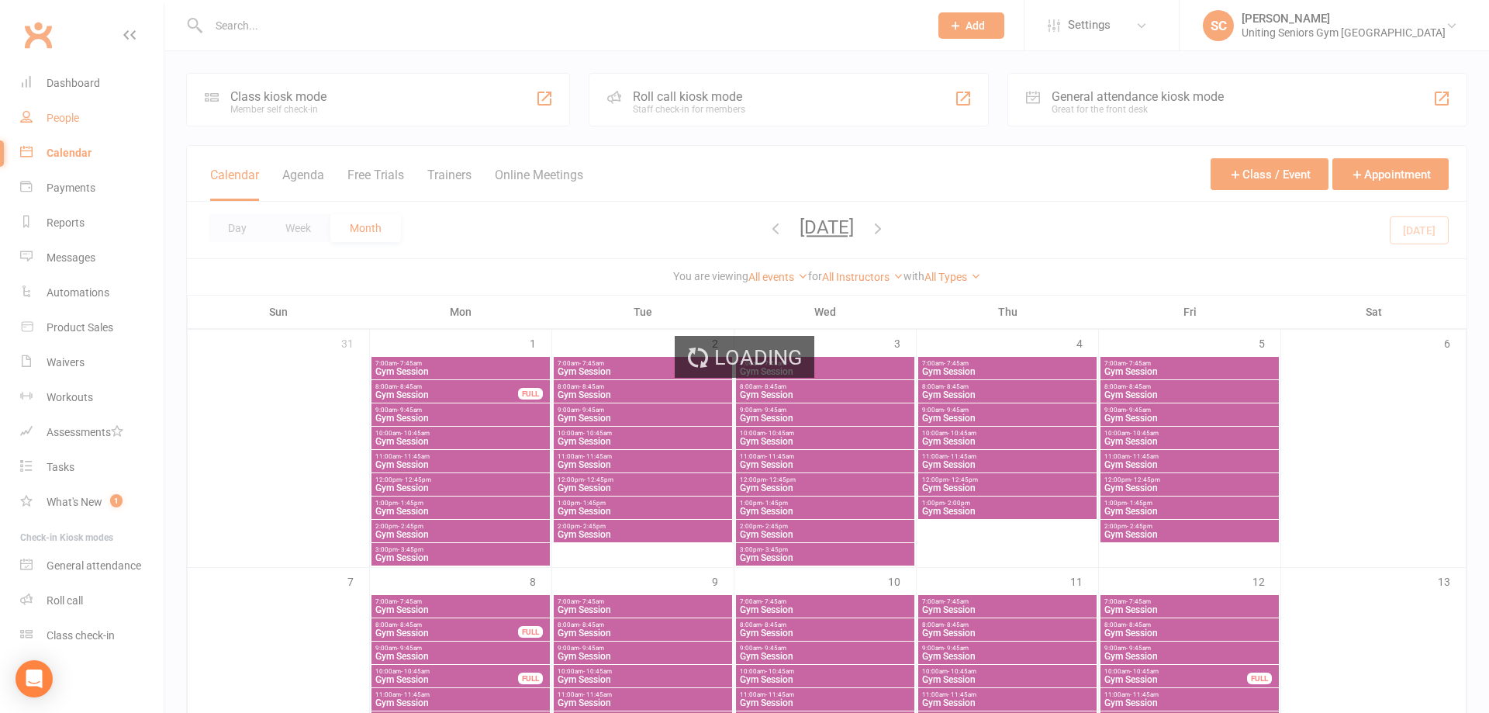
select select "100"
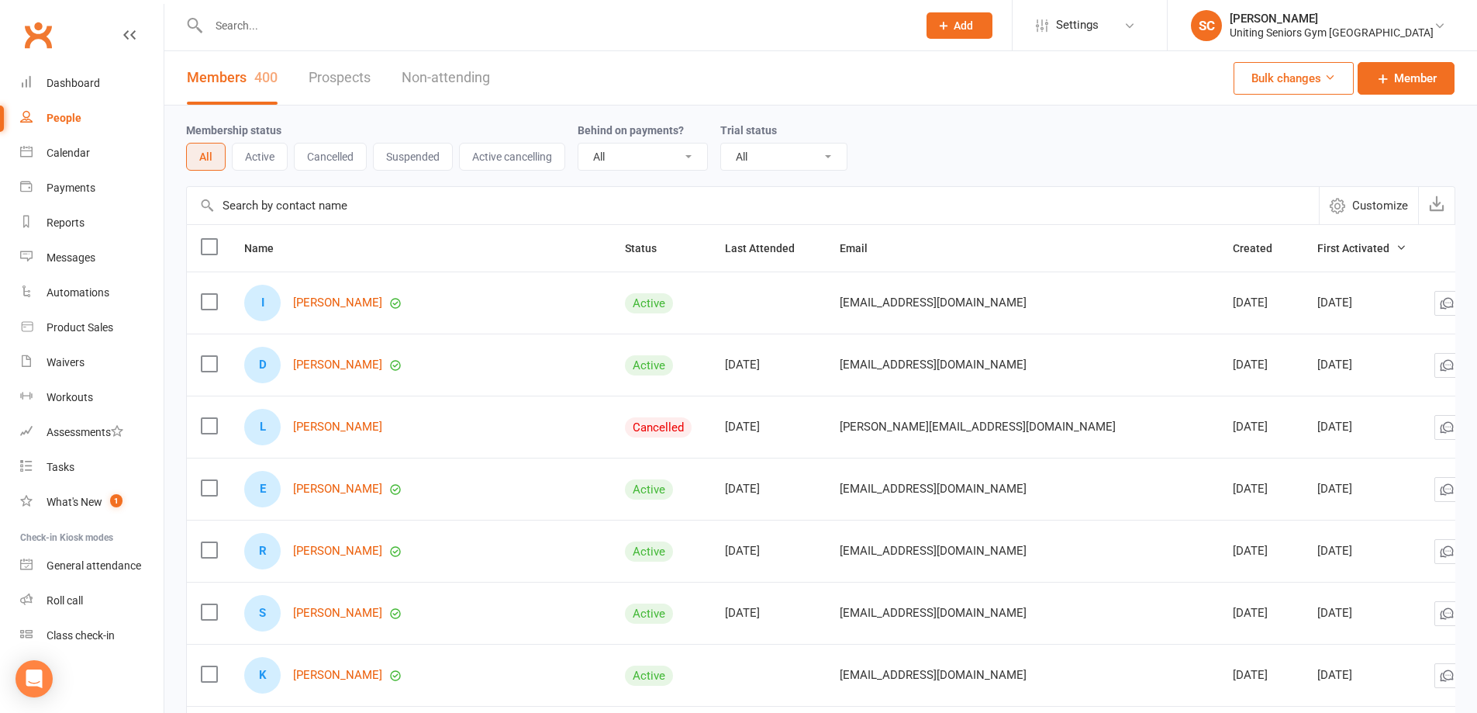
click at [260, 155] on button "Active" at bounding box center [260, 157] width 56 height 28
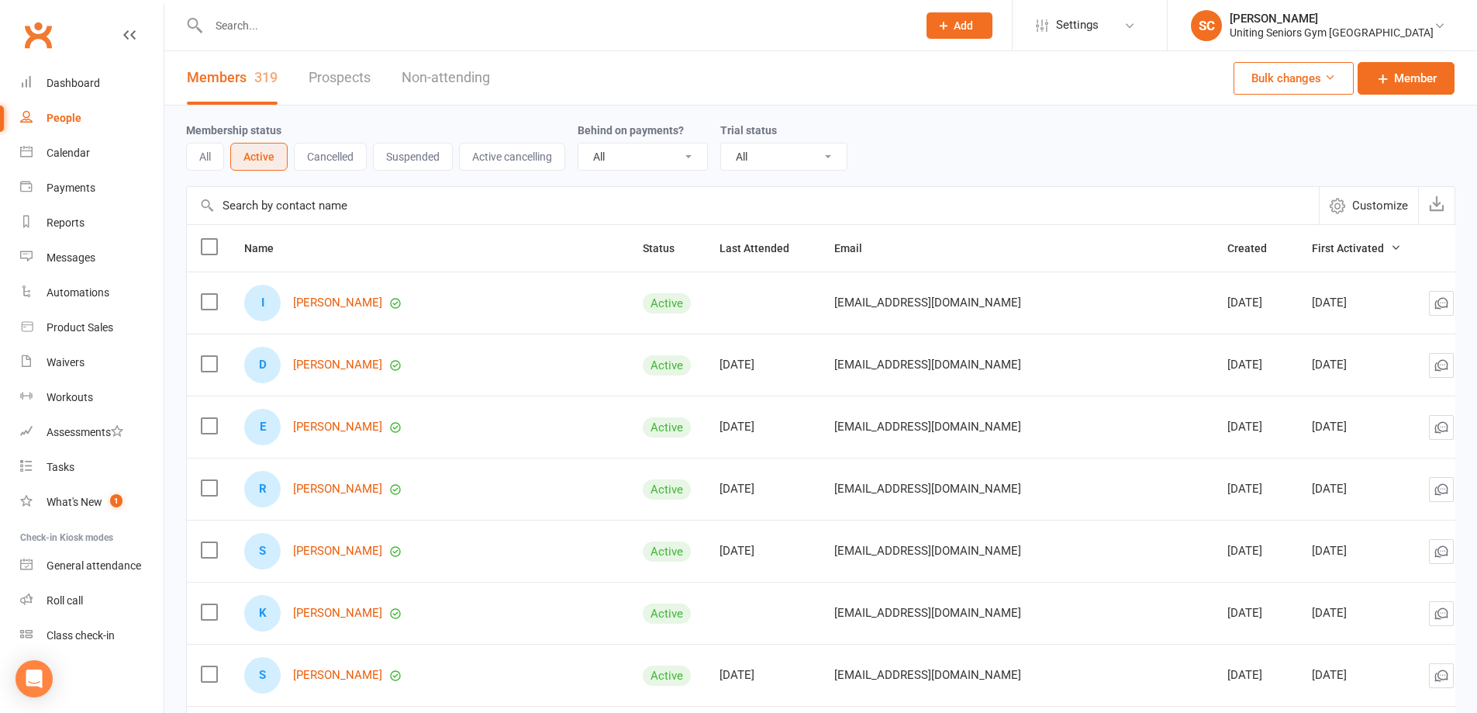
click at [430, 157] on button "Suspended" at bounding box center [413, 157] width 80 height 28
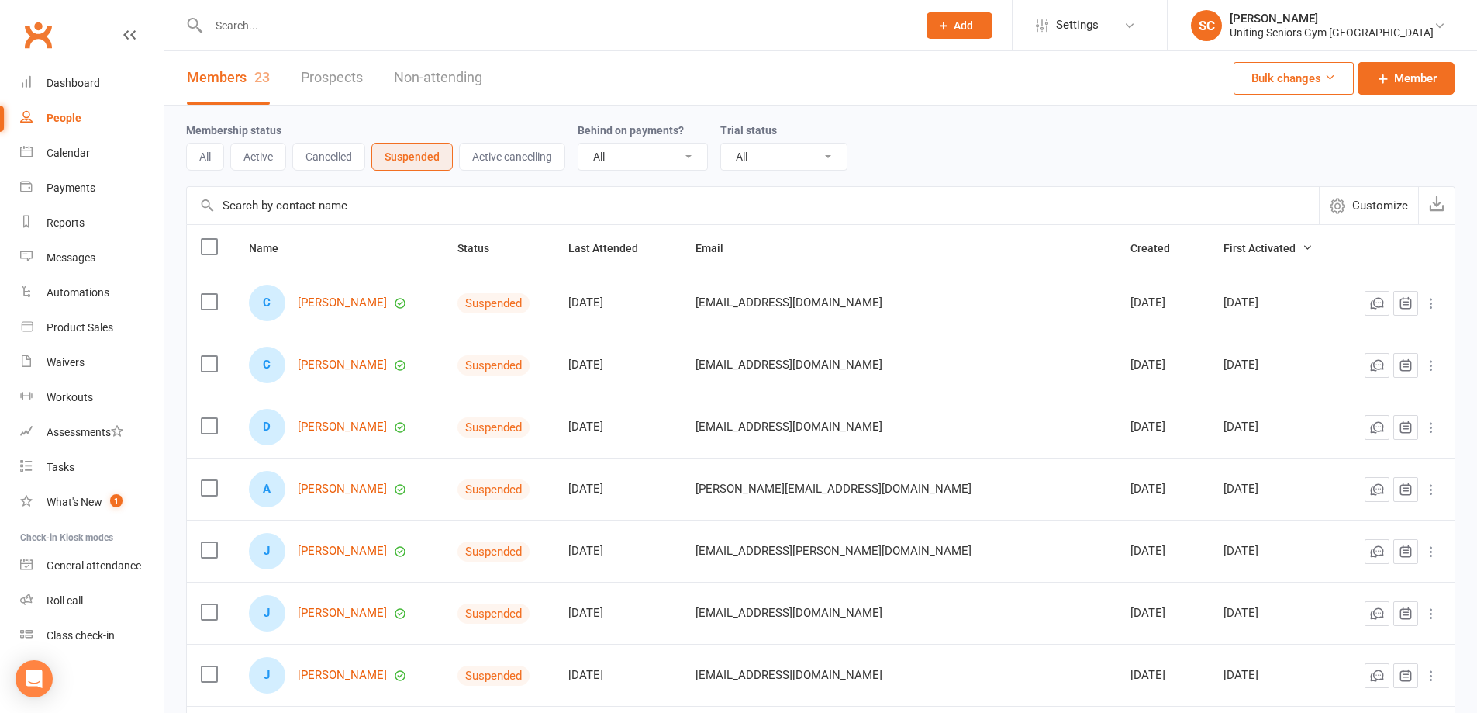
click at [265, 157] on button "Active" at bounding box center [258, 157] width 56 height 28
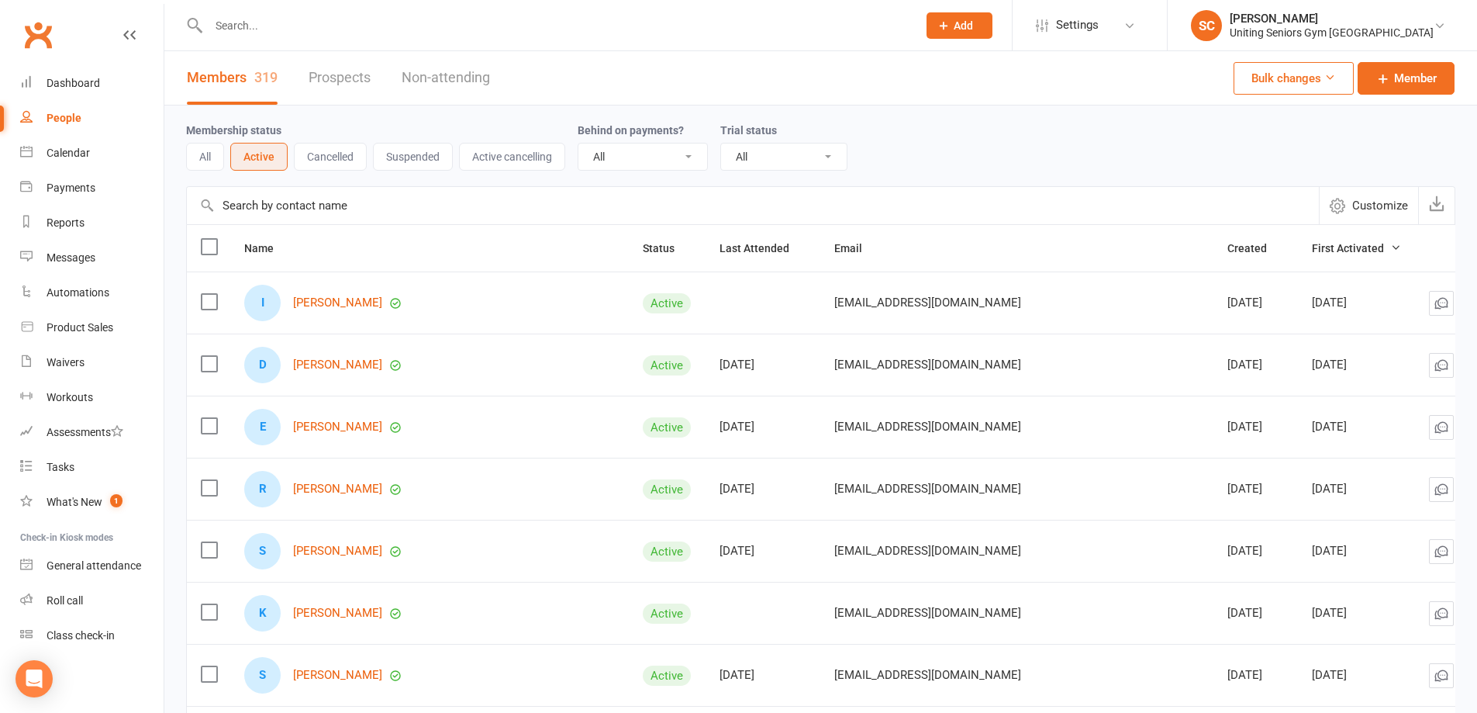
click at [1335, 209] on icon "button" at bounding box center [1338, 206] width 16 height 16
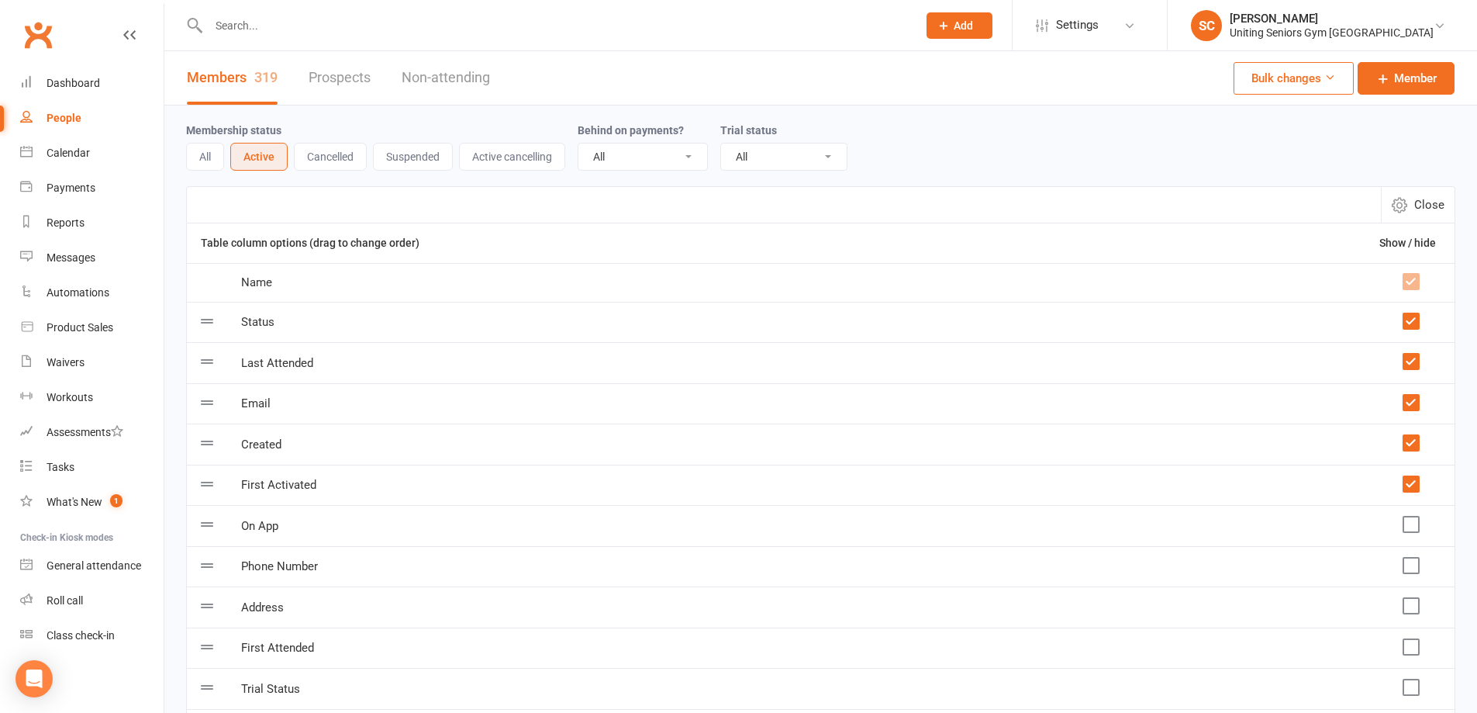
click at [1407, 211] on icon "button" at bounding box center [1400, 205] width 16 height 16
select select "100"
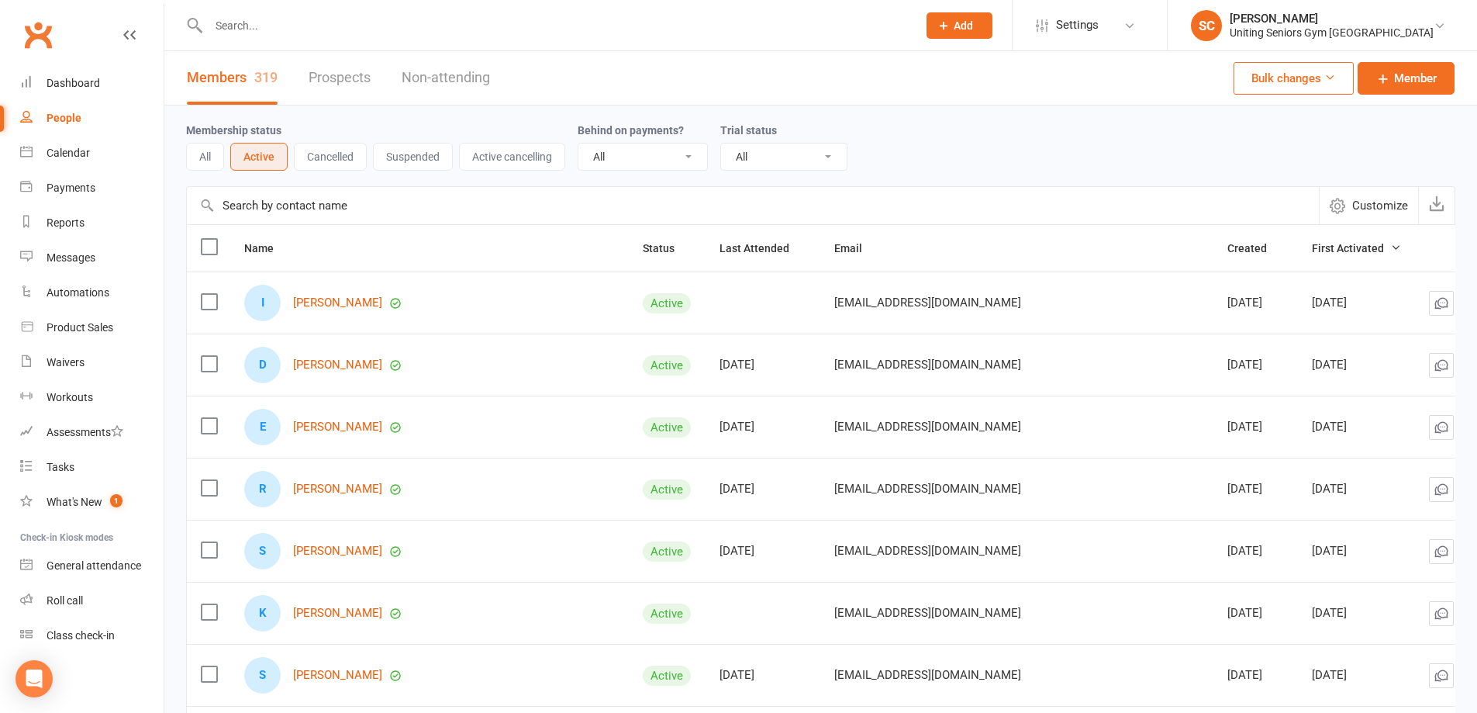
click at [355, 154] on button "Cancelled" at bounding box center [330, 157] width 73 height 28
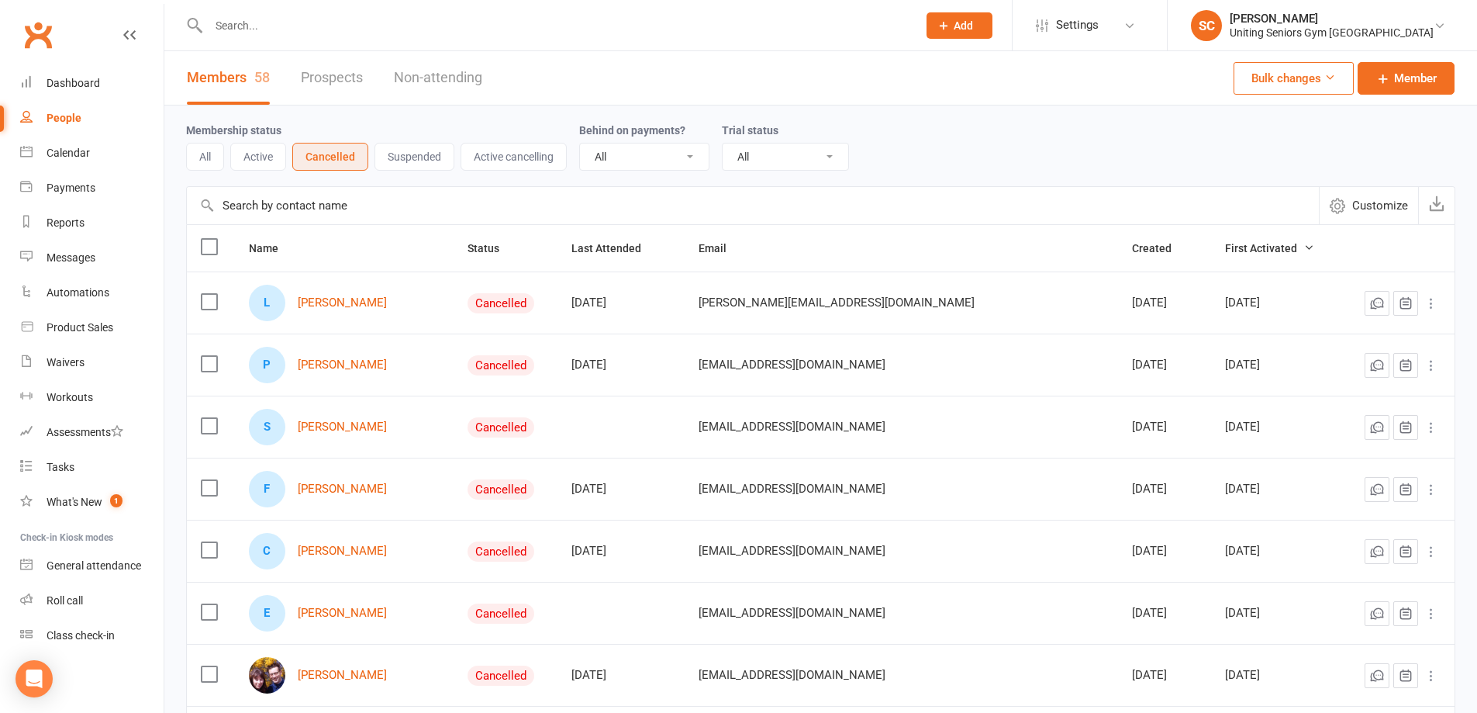
click at [423, 161] on button "Suspended" at bounding box center [415, 157] width 80 height 28
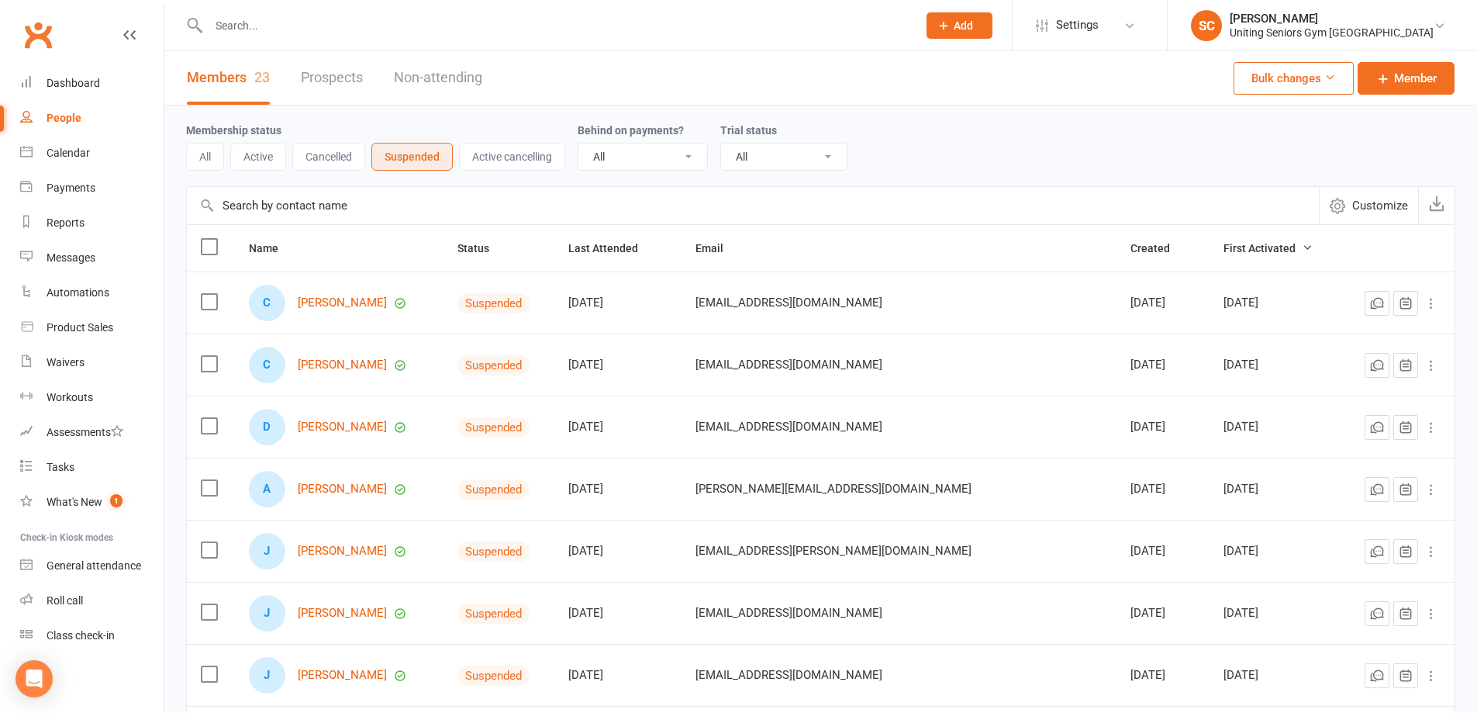
click at [263, 150] on button "Active" at bounding box center [258, 157] width 56 height 28
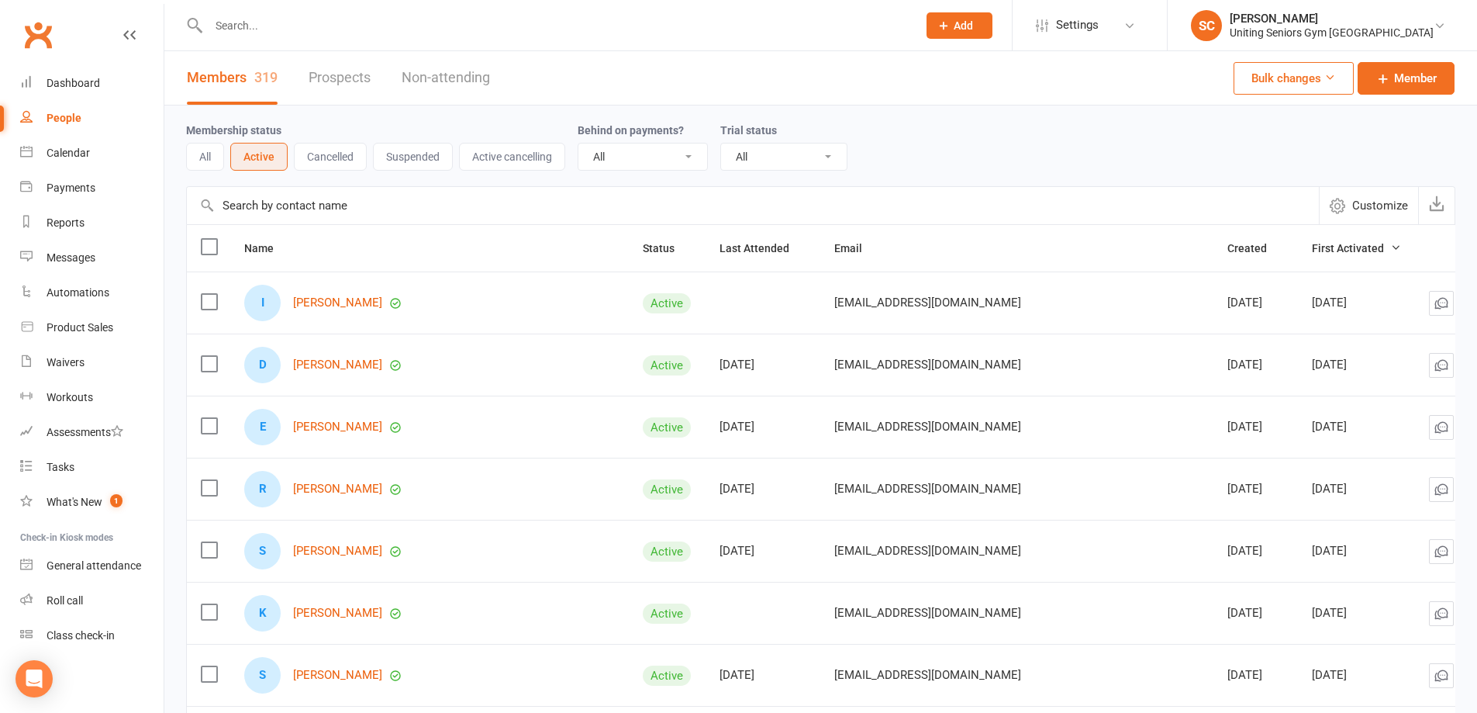
click at [412, 157] on button "Suspended" at bounding box center [413, 157] width 80 height 28
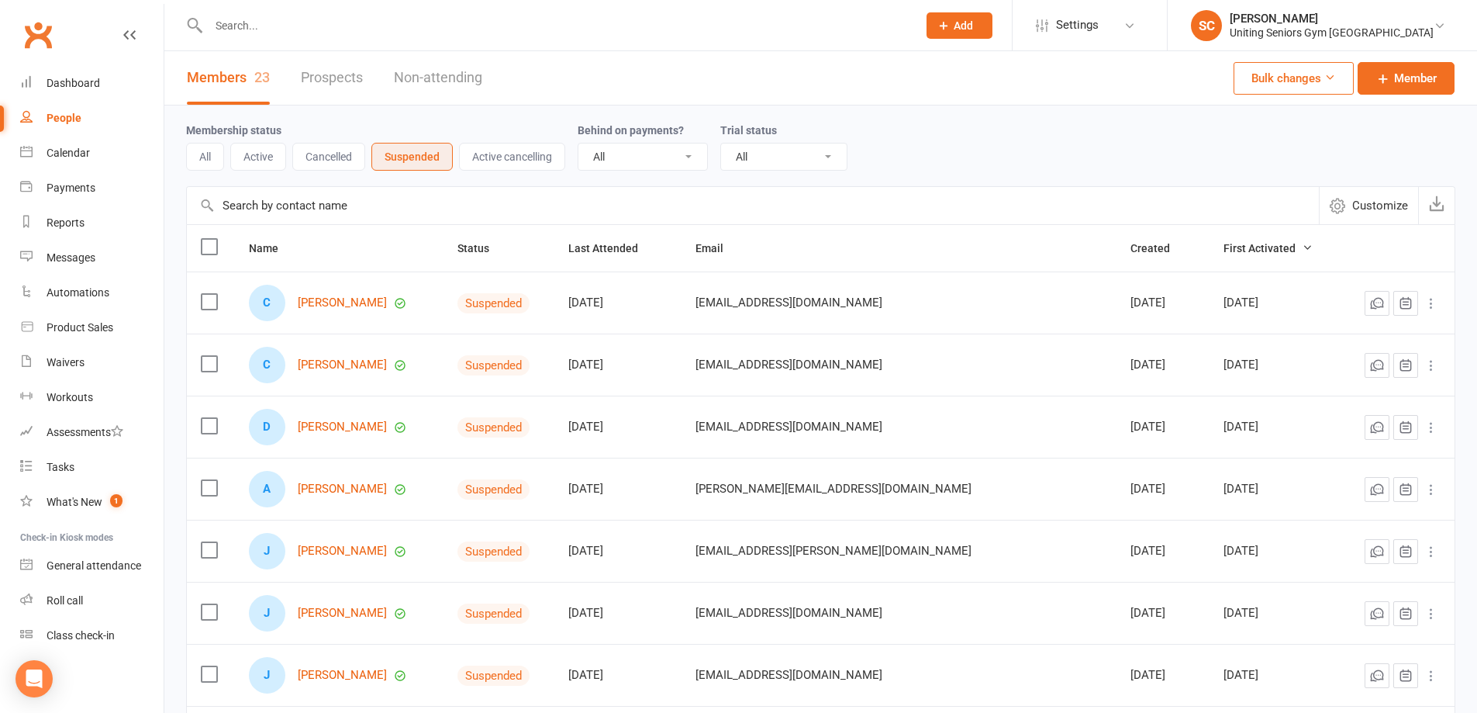
click at [268, 154] on button "Active" at bounding box center [258, 157] width 56 height 28
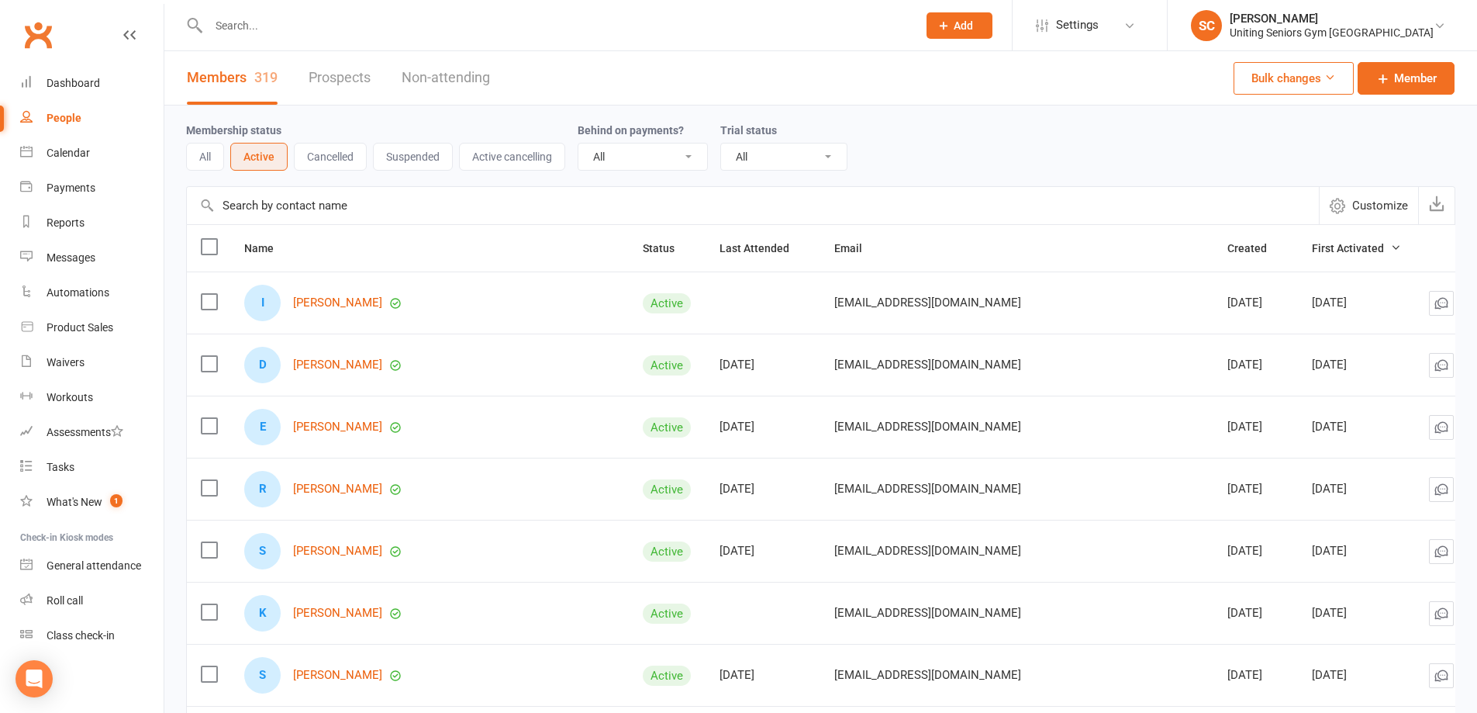
click at [443, 68] on link "Non-attending" at bounding box center [446, 78] width 88 height 54
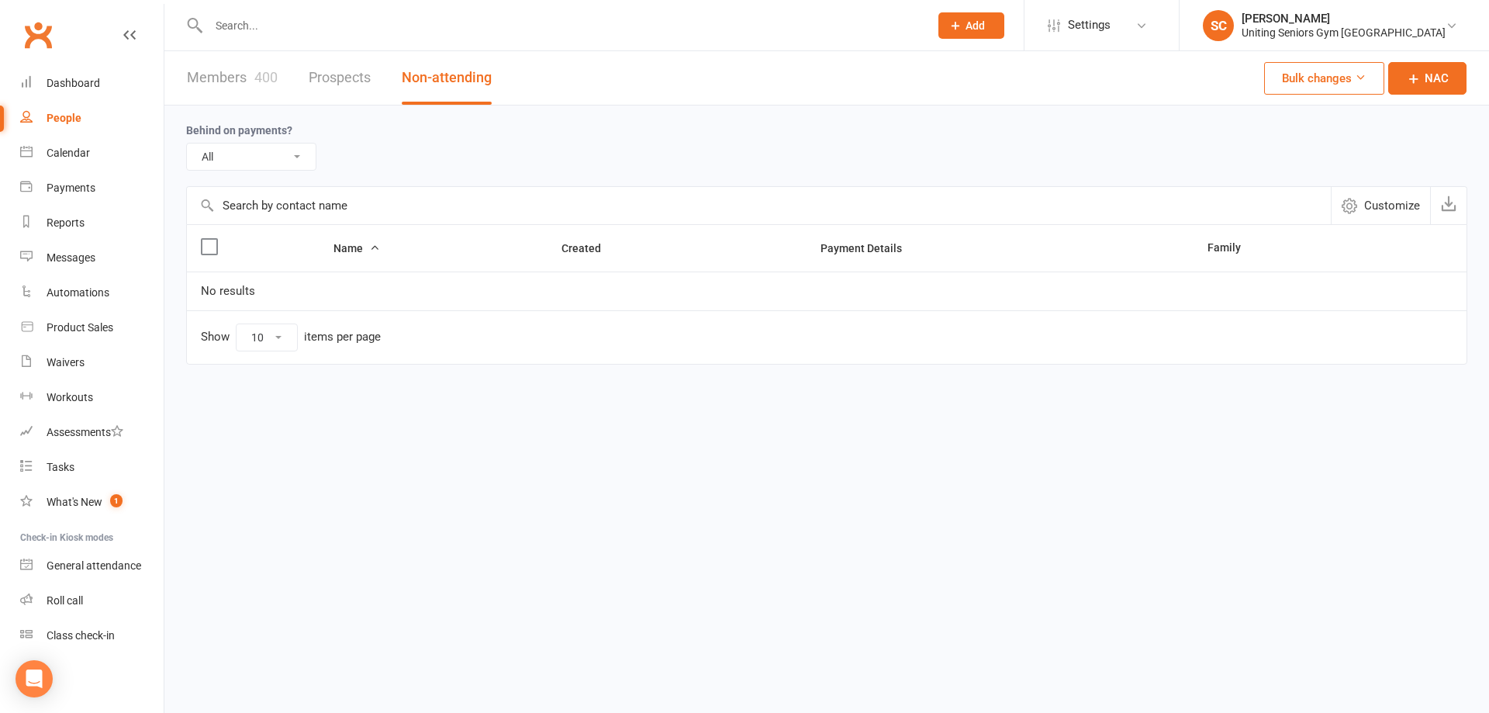
click at [253, 79] on link "Members 400" at bounding box center [232, 78] width 91 height 54
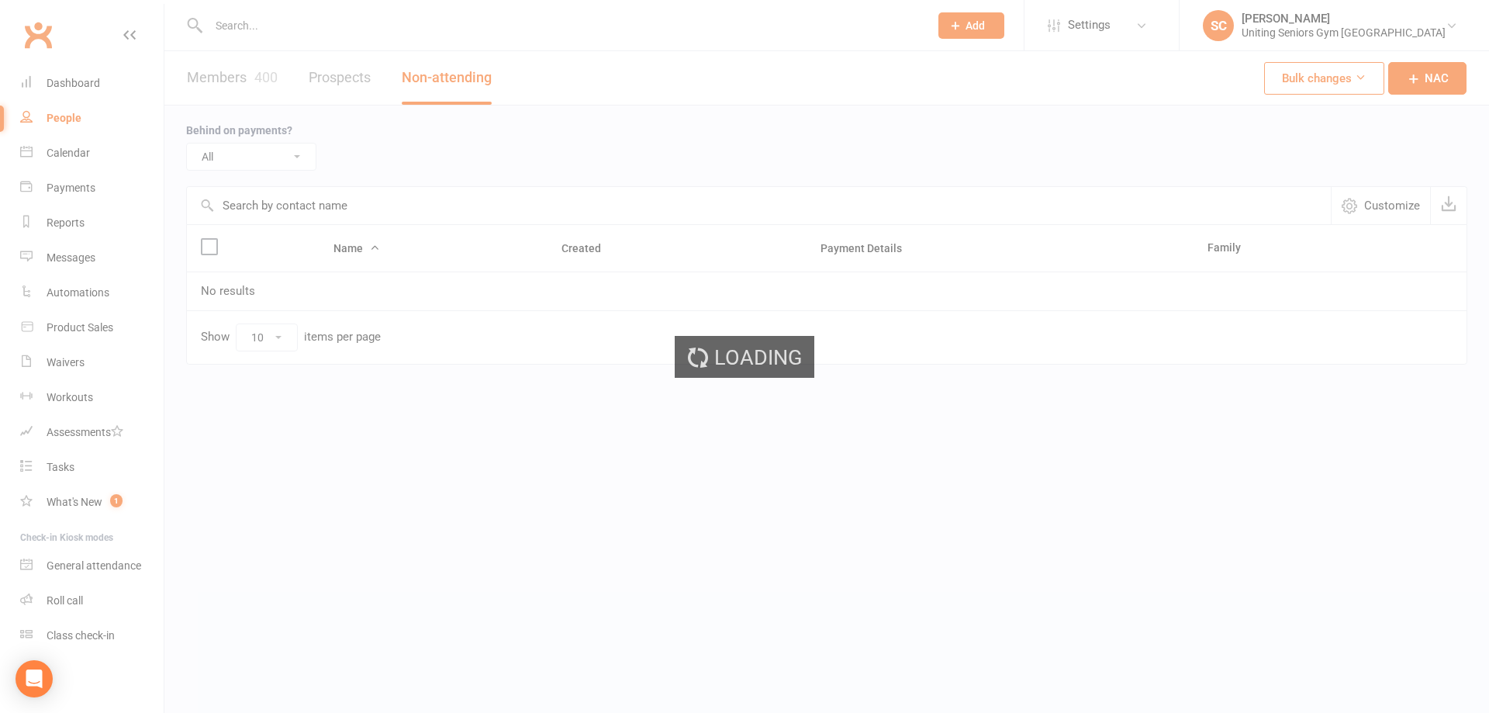
select select "100"
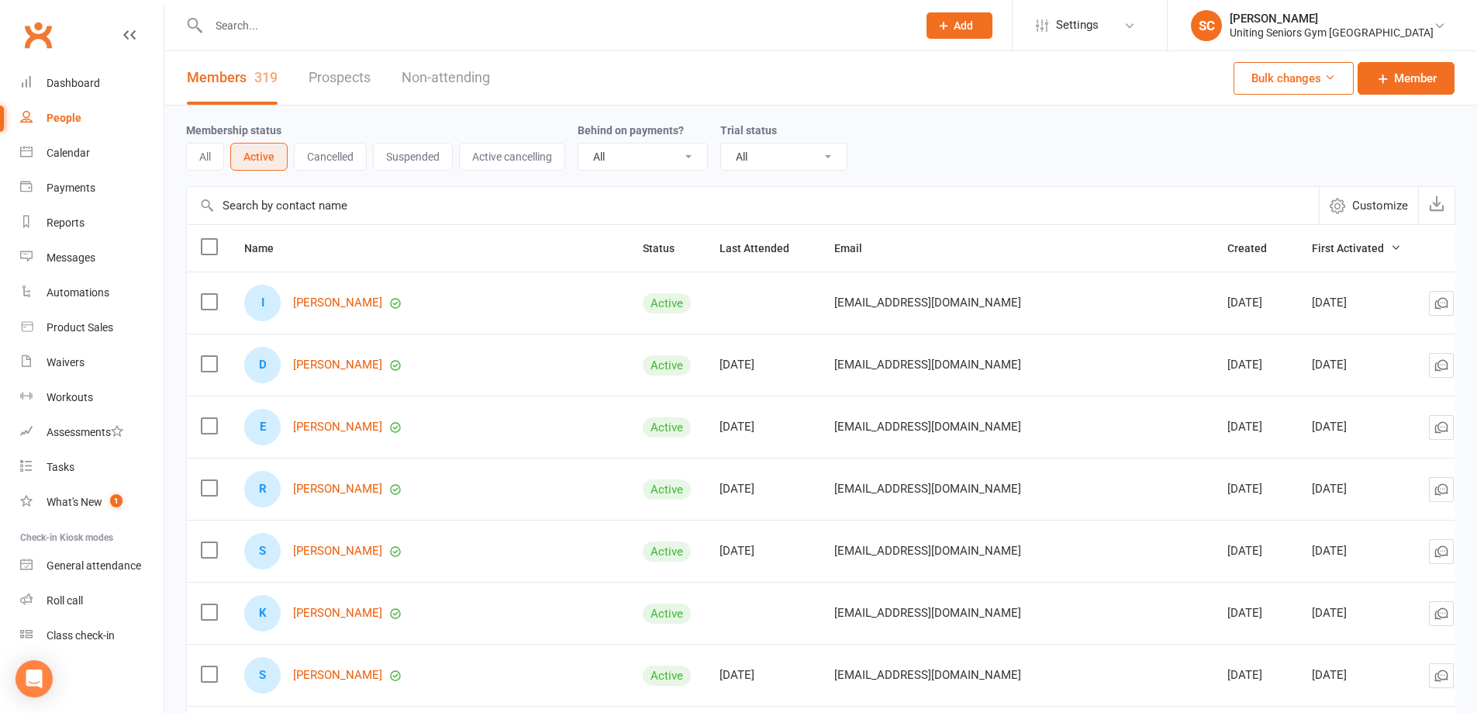
click at [380, 23] on input "text" at bounding box center [555, 26] width 703 height 22
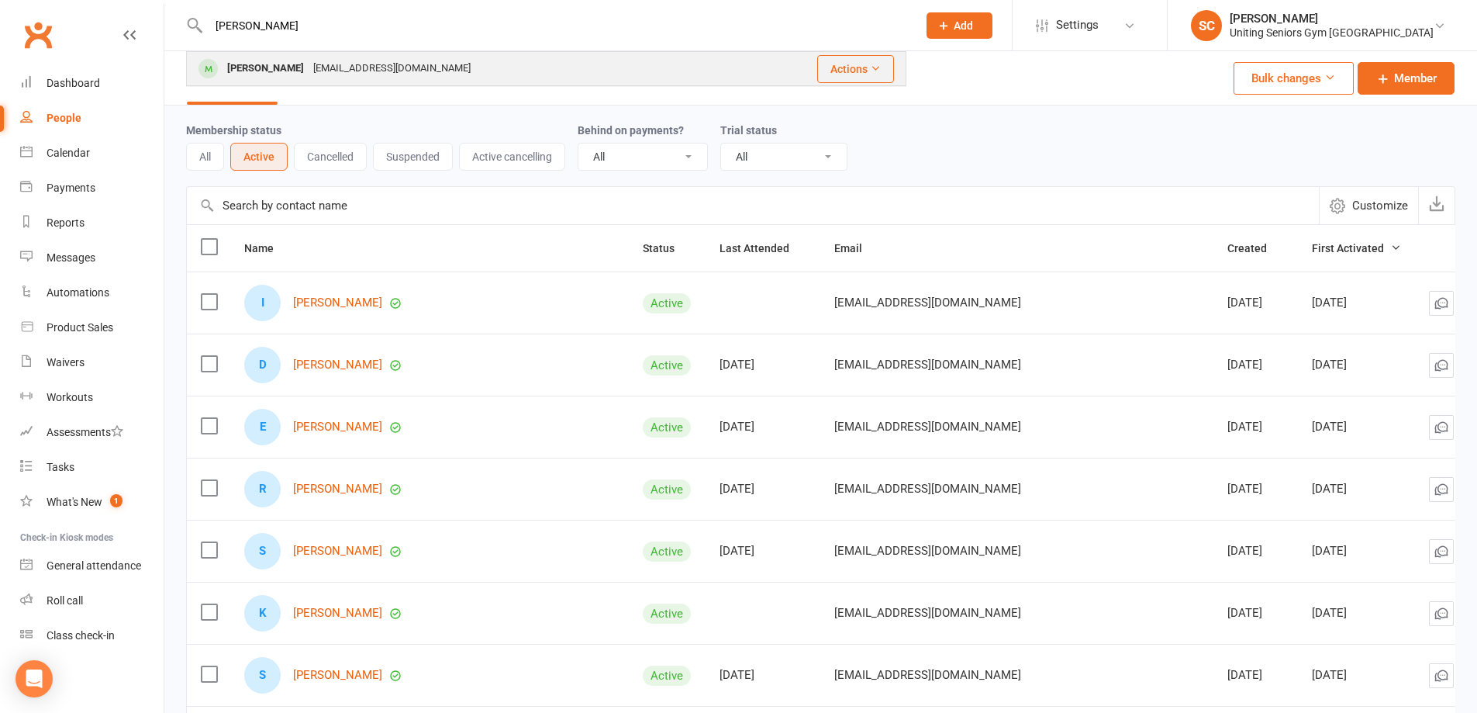
type input "[PERSON_NAME]"
click at [375, 74] on div "[EMAIL_ADDRESS][DOMAIN_NAME]" at bounding box center [392, 68] width 167 height 22
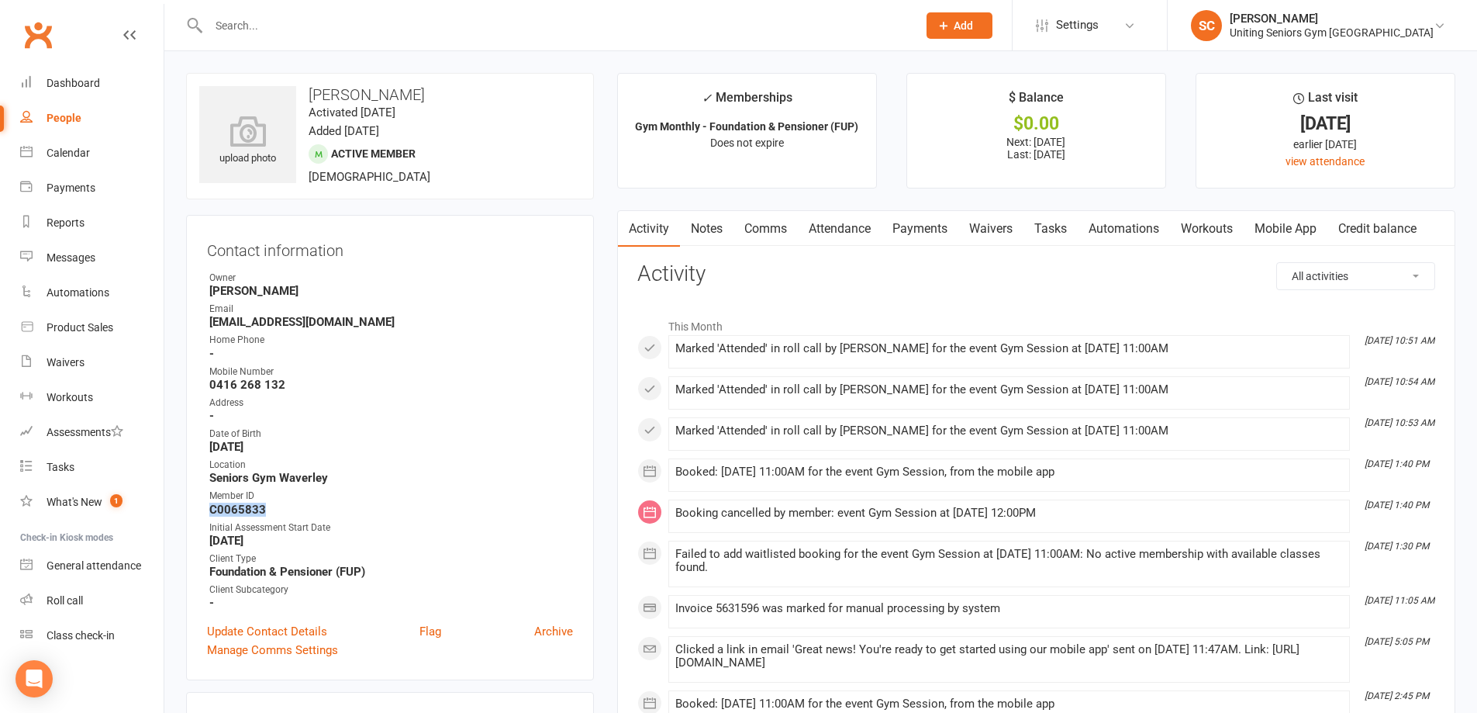
drag, startPoint x: 278, startPoint y: 511, endPoint x: 212, endPoint y: 509, distance: 66.0
click at [203, 510] on div "Contact information Owner [PERSON_NAME] Email [EMAIL_ADDRESS][DOMAIN_NAME] Home…" at bounding box center [390, 447] width 408 height 465
copy strong "C0065833"
click at [297, 22] on input "text" at bounding box center [555, 26] width 703 height 22
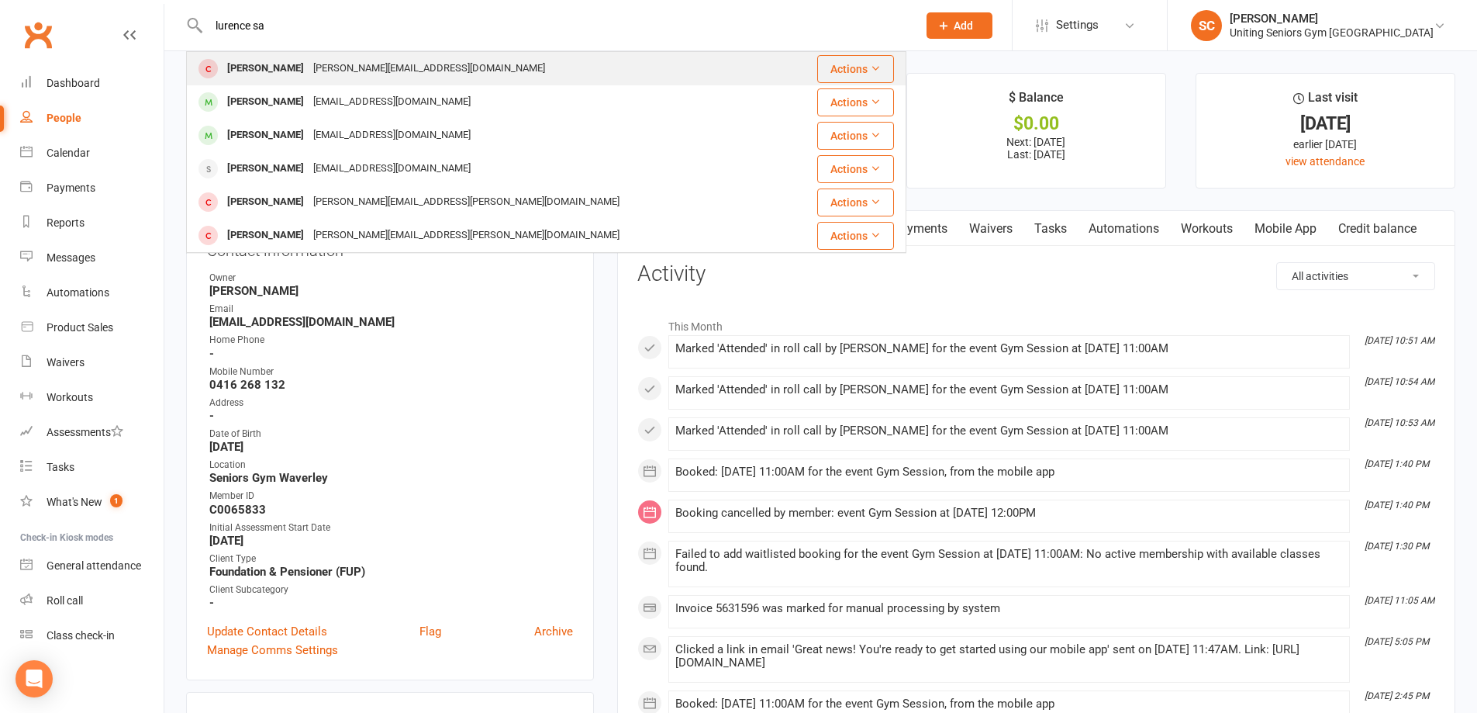
type input "lurence sa"
click at [291, 72] on div "[PERSON_NAME]" at bounding box center [266, 68] width 86 height 22
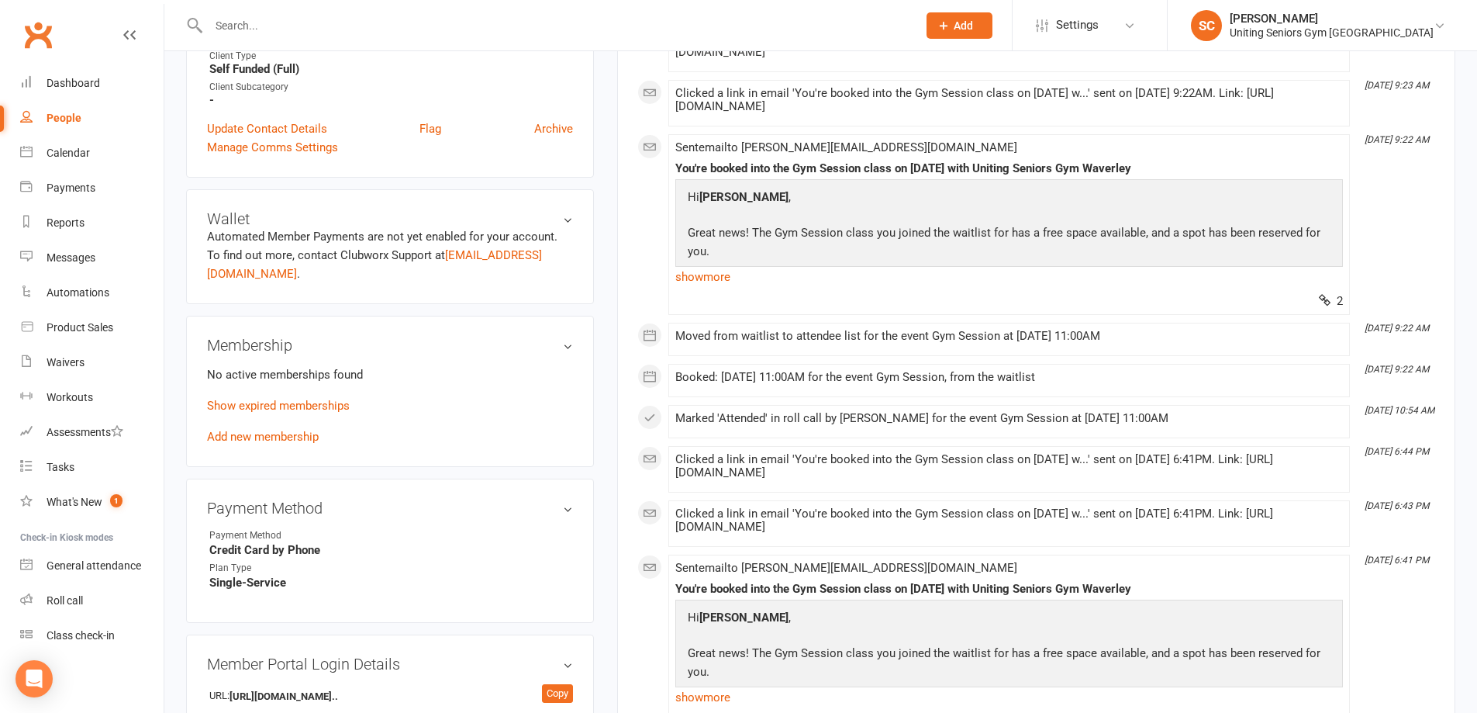
scroll to position [543, 0]
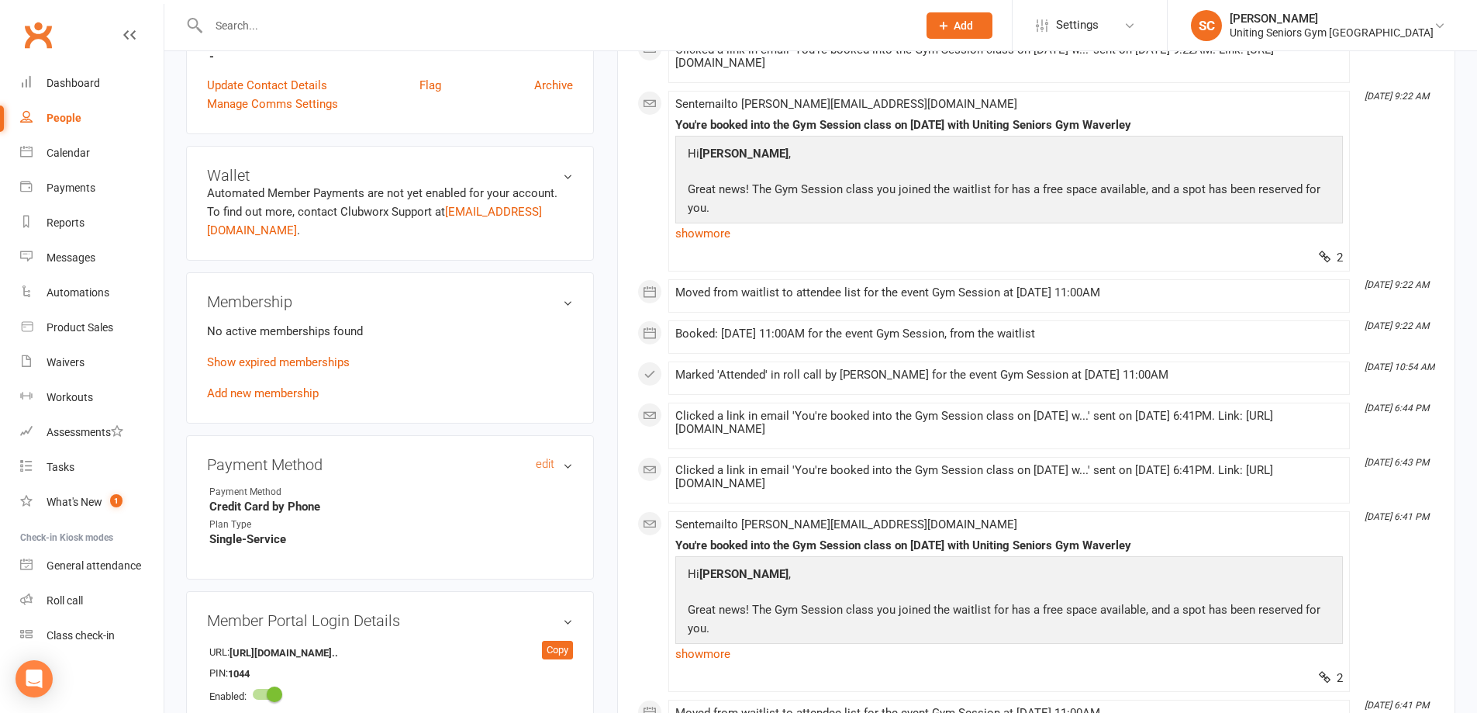
click at [534, 456] on h3 "Payment Method edit" at bounding box center [390, 464] width 366 height 17
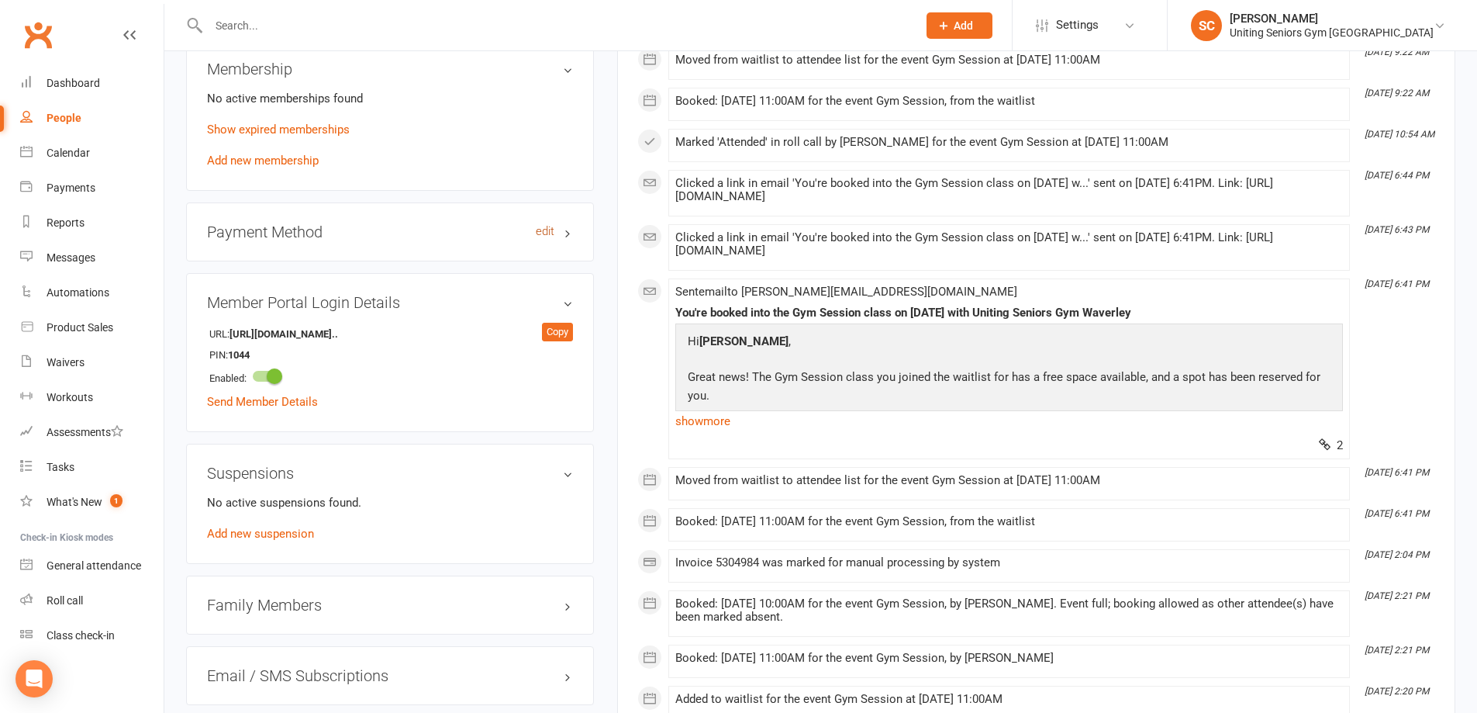
click at [542, 225] on link "edit" at bounding box center [545, 231] width 19 height 13
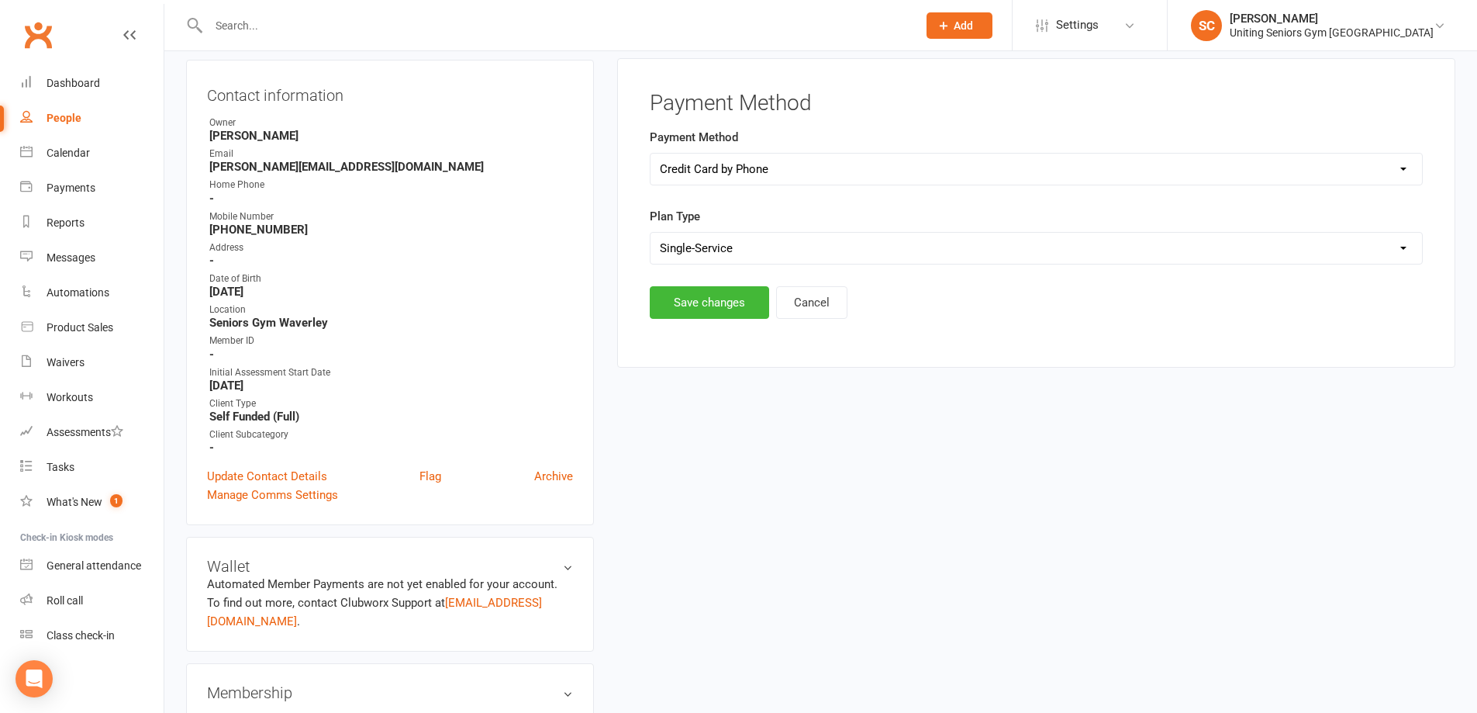
scroll to position [133, 0]
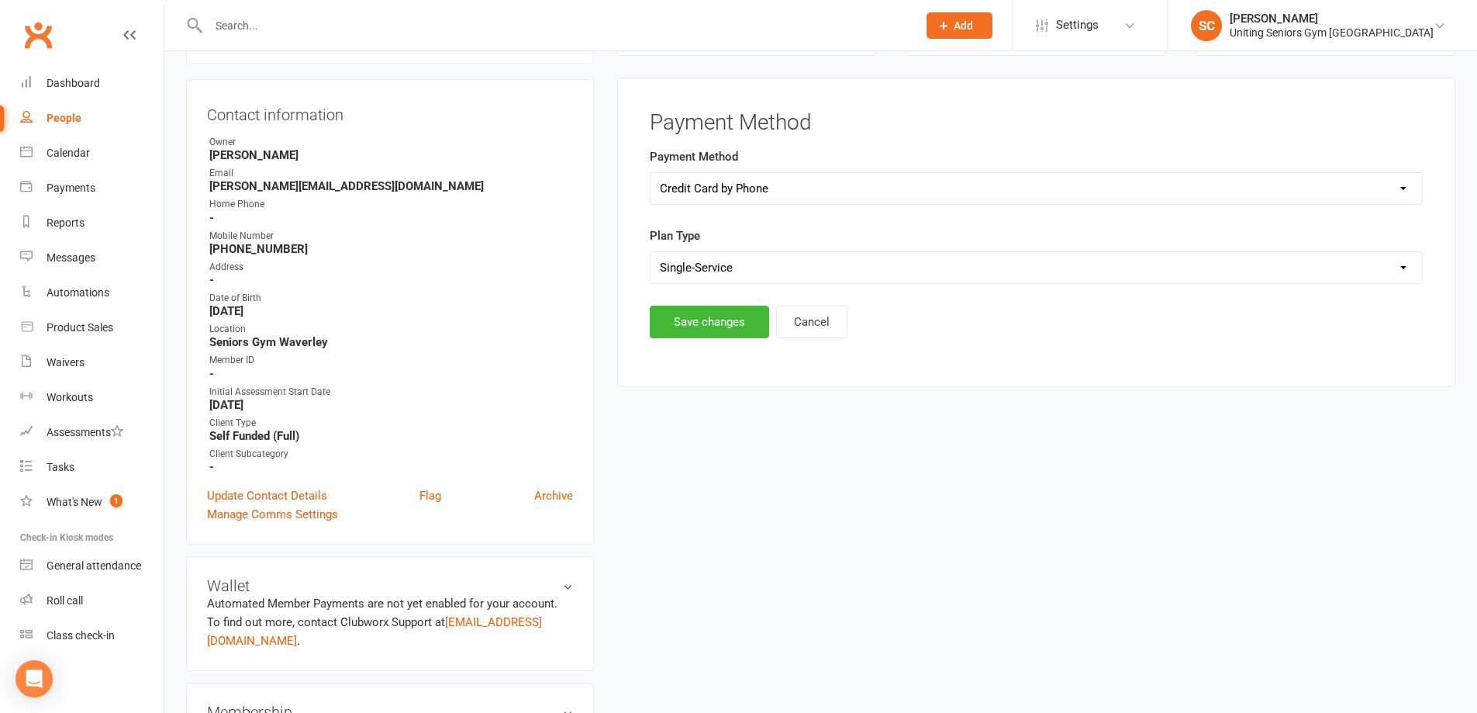
click at [735, 275] on select "Select Ongoing Single-Service" at bounding box center [1037, 267] width 772 height 31
click at [863, 218] on form "Payment Method Select Direct Debit Credit Card by Phone Cheque BPay Direct Depo…" at bounding box center [1036, 215] width 773 height 136
click at [800, 334] on button "Cancel" at bounding box center [811, 322] width 71 height 33
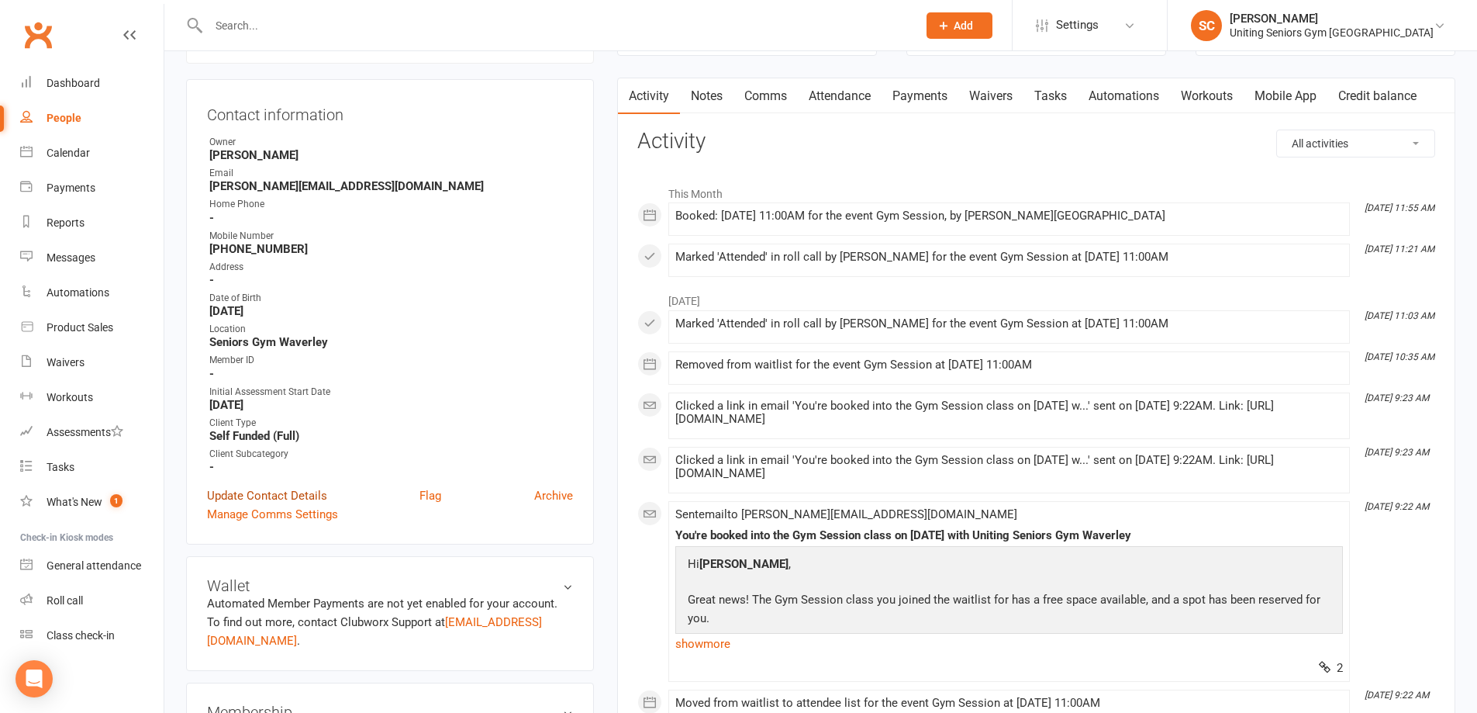
click at [298, 496] on link "Update Contact Details" at bounding box center [267, 495] width 120 height 19
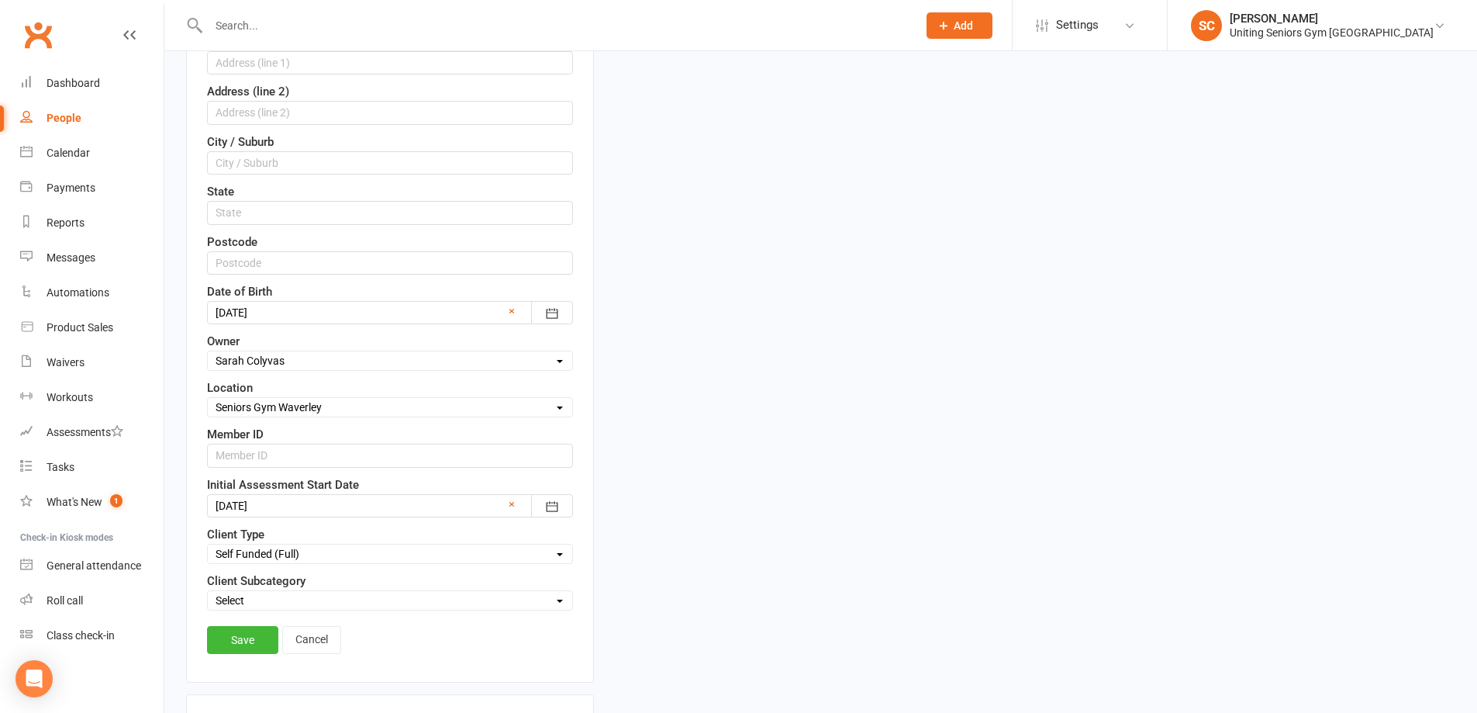
scroll to position [538, 0]
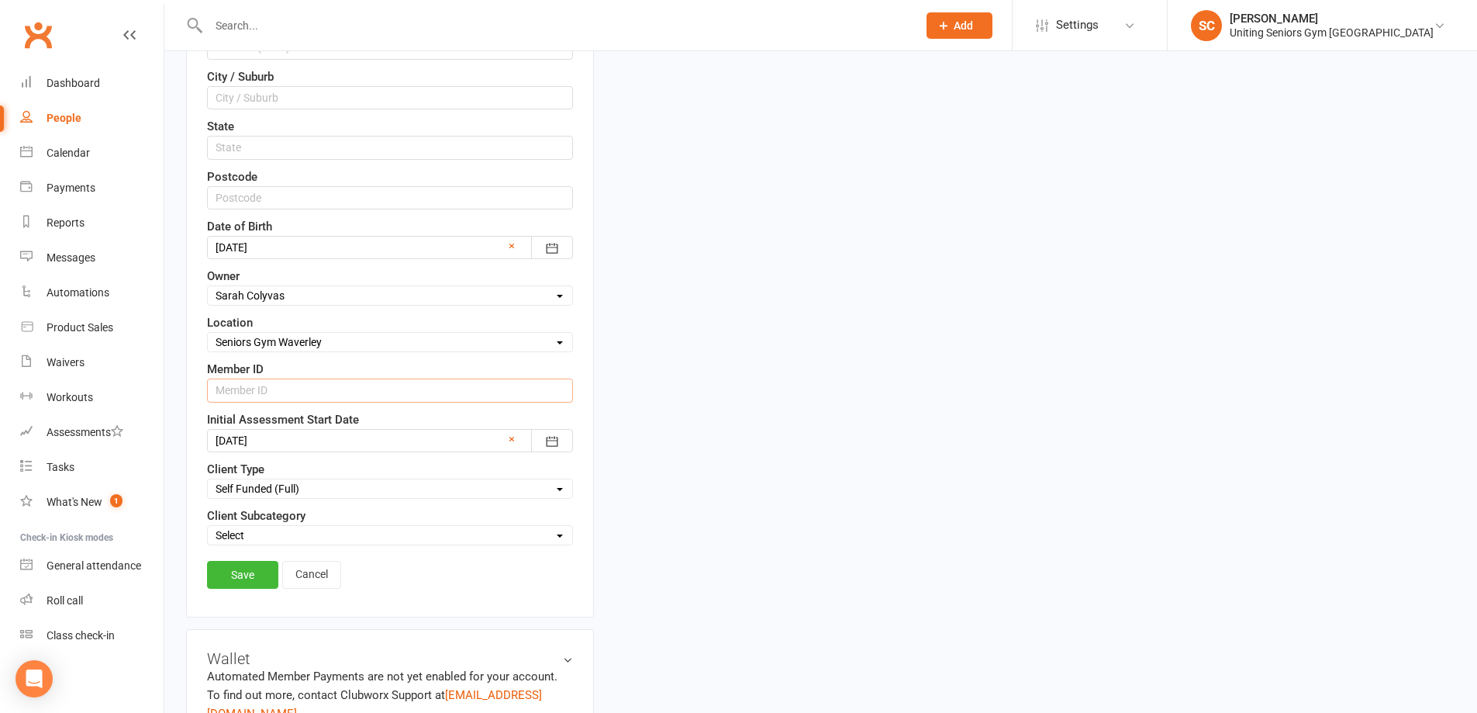
click at [265, 395] on input "text" at bounding box center [390, 389] width 366 height 23
paste input "C0113482"
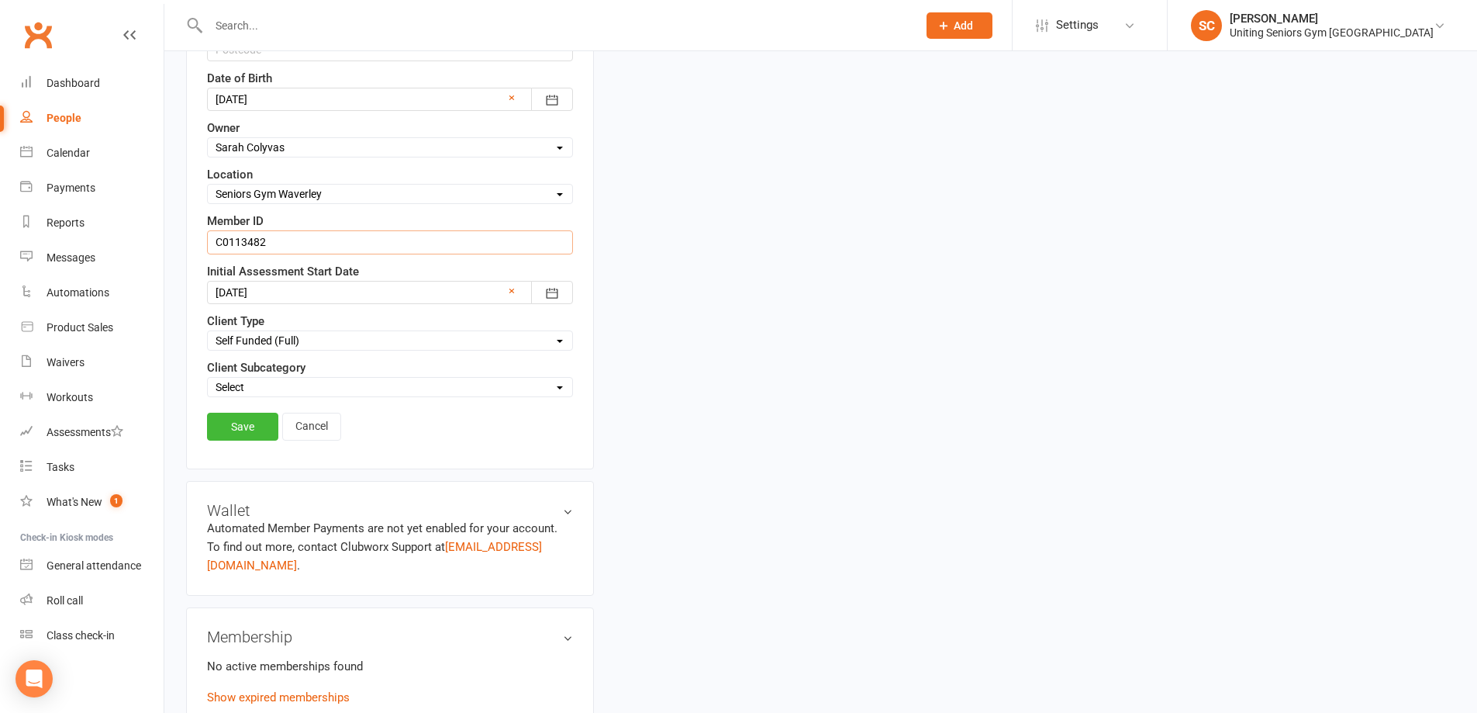
scroll to position [693, 0]
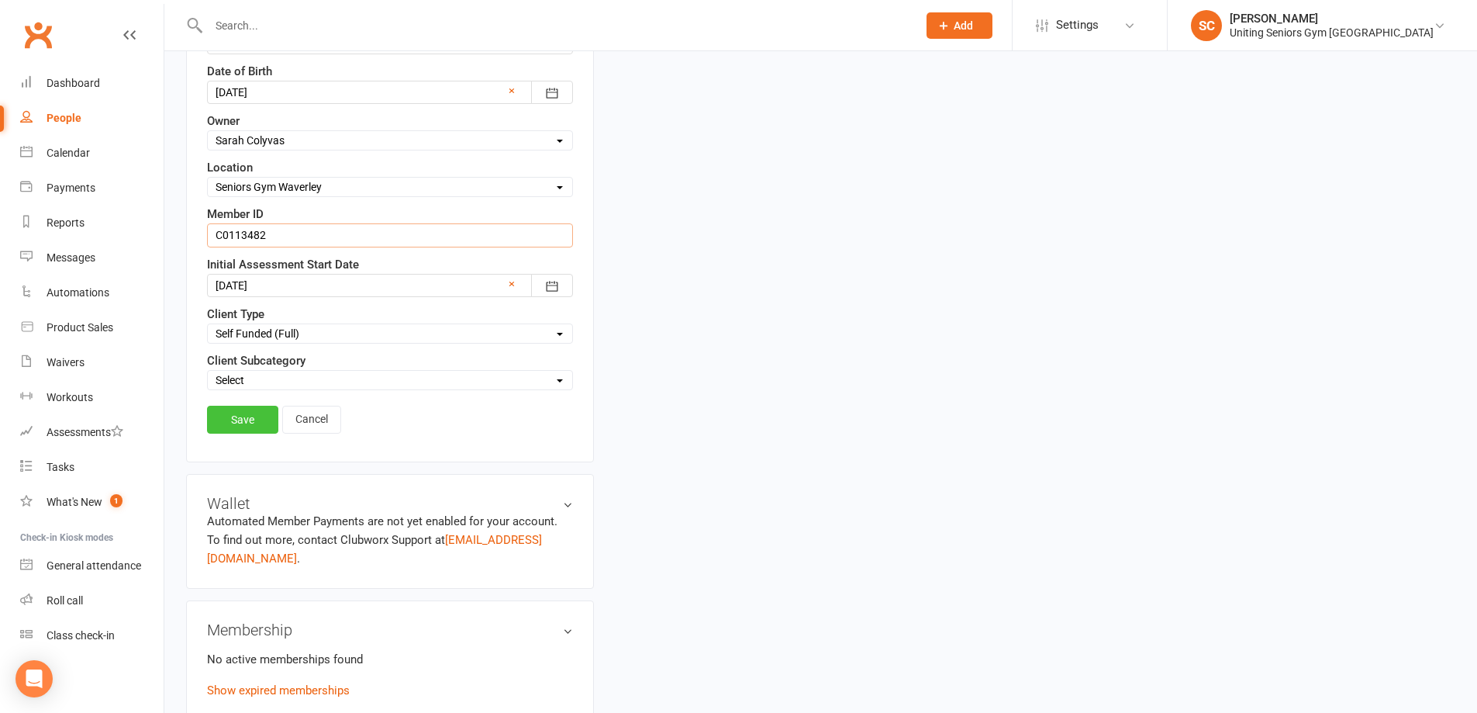
type input "C0113482"
click at [246, 423] on link "Save" at bounding box center [242, 420] width 71 height 28
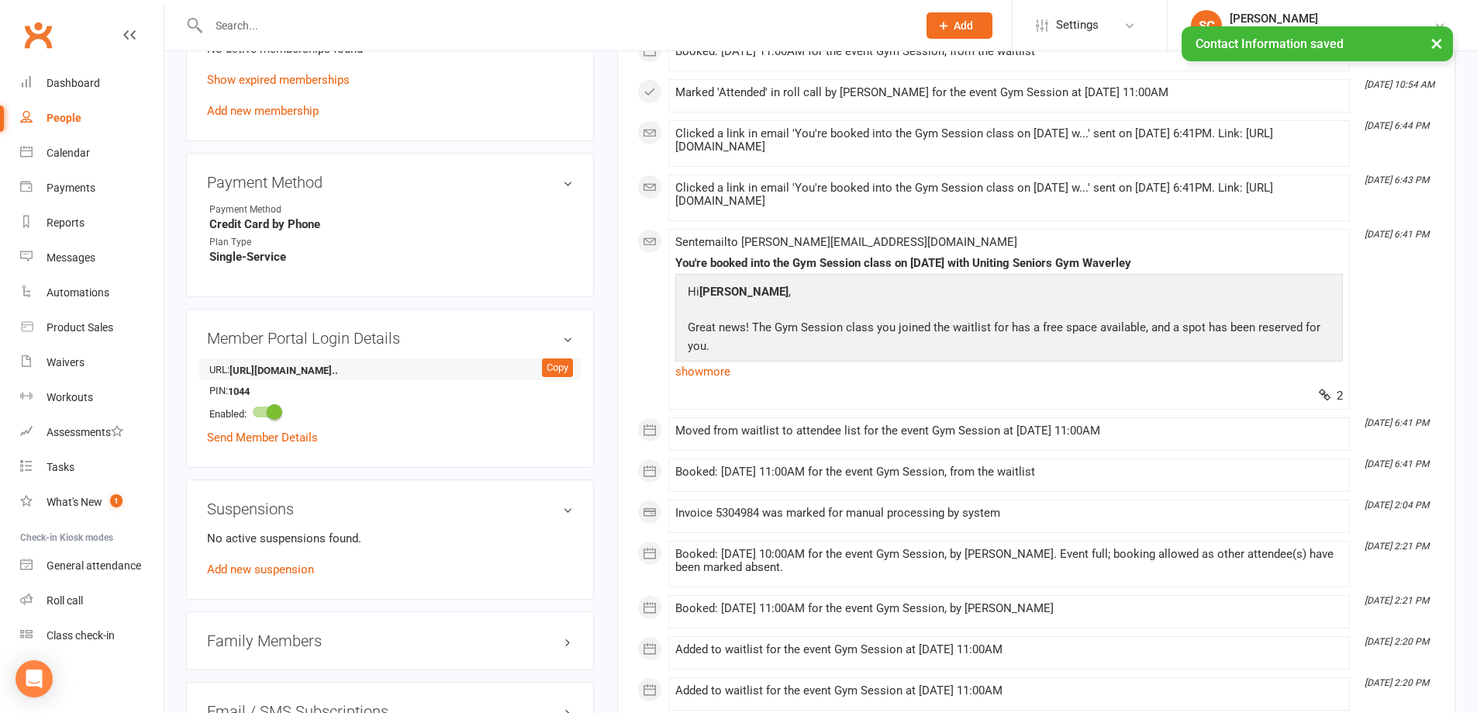
scroll to position [1134, 0]
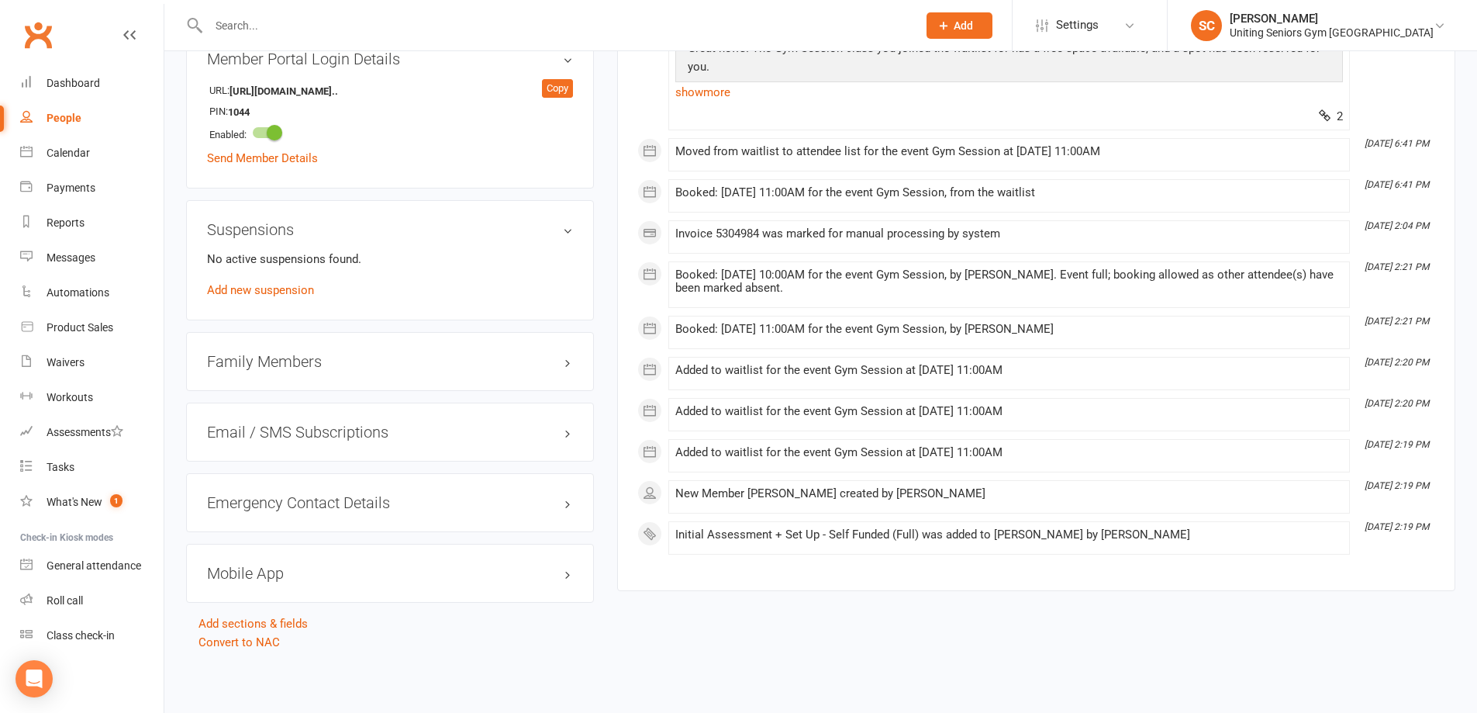
click at [322, 25] on input "text" at bounding box center [555, 26] width 703 height 22
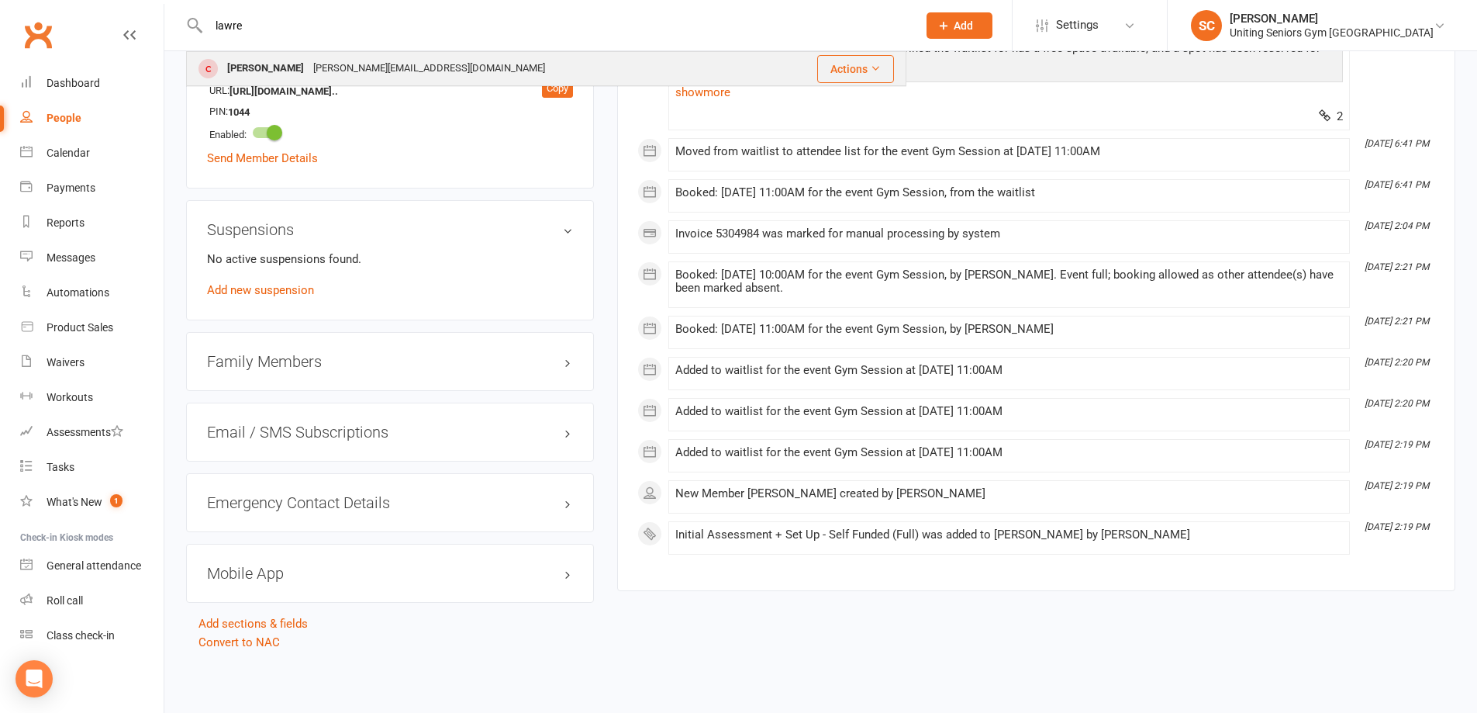
type input "lawre"
click at [325, 58] on div "[PERSON_NAME][EMAIL_ADDRESS][DOMAIN_NAME]" at bounding box center [429, 68] width 241 height 22
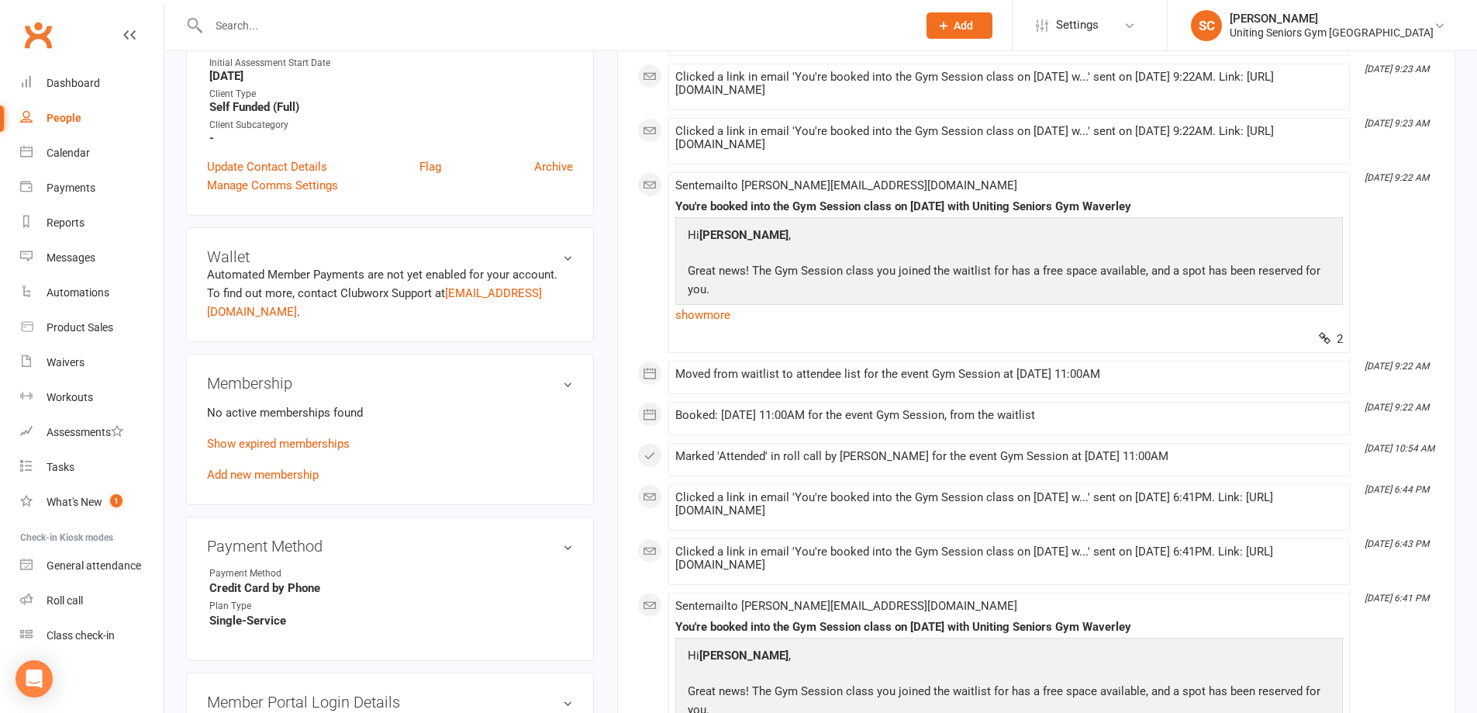
scroll to position [465, 0]
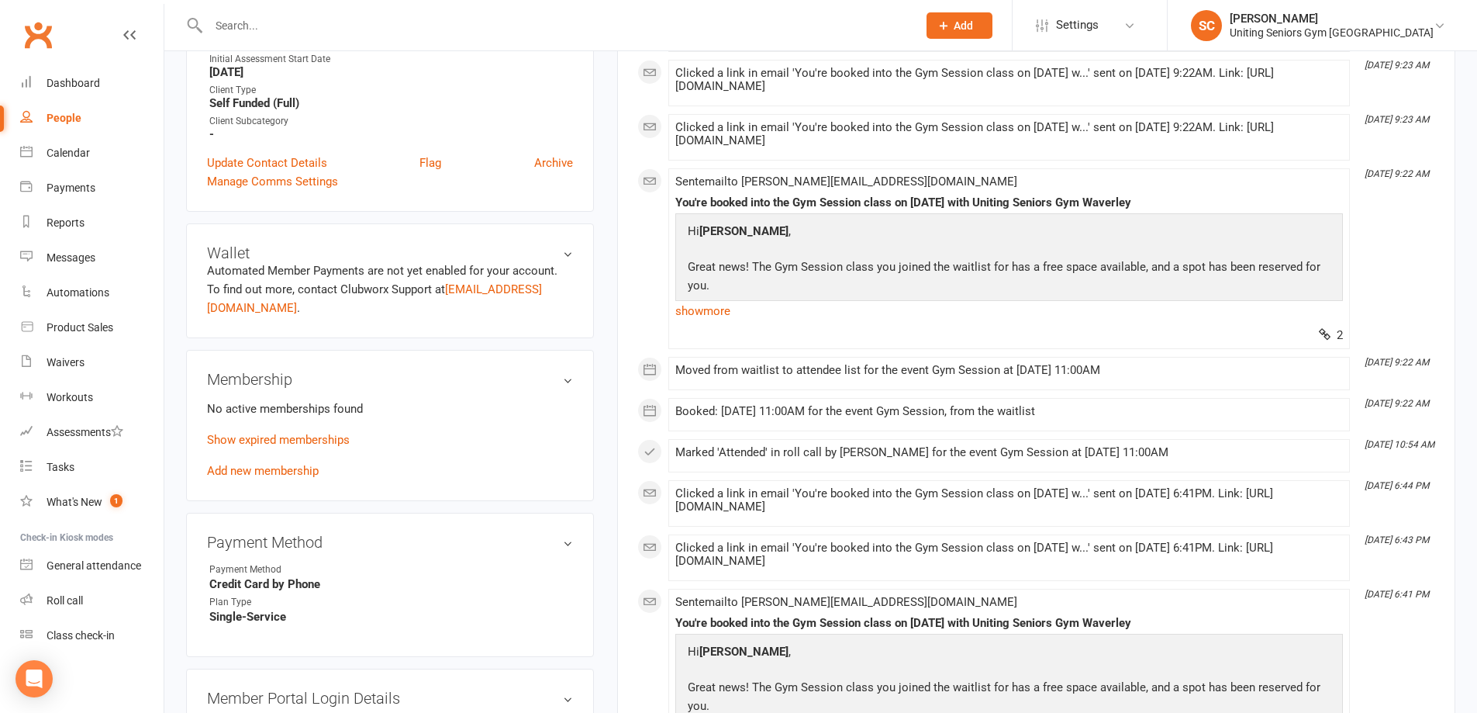
click at [288, 430] on p "Show expired memberships" at bounding box center [390, 439] width 366 height 19
click at [305, 433] on link "Show expired memberships" at bounding box center [278, 440] width 143 height 14
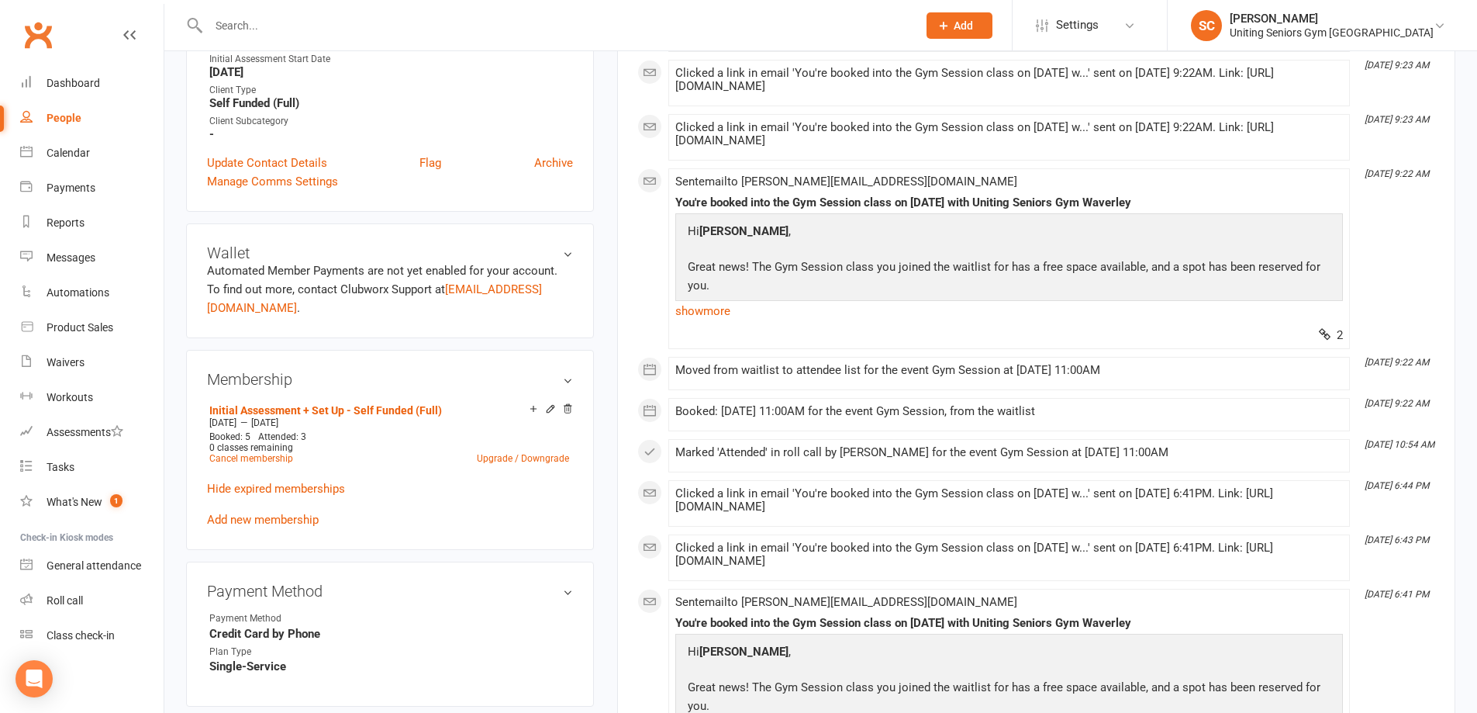
click at [312, 36] on div at bounding box center [546, 25] width 720 height 50
click at [310, 24] on input "text" at bounding box center [555, 26] width 703 height 22
paste input "[PERSON_NAME]"
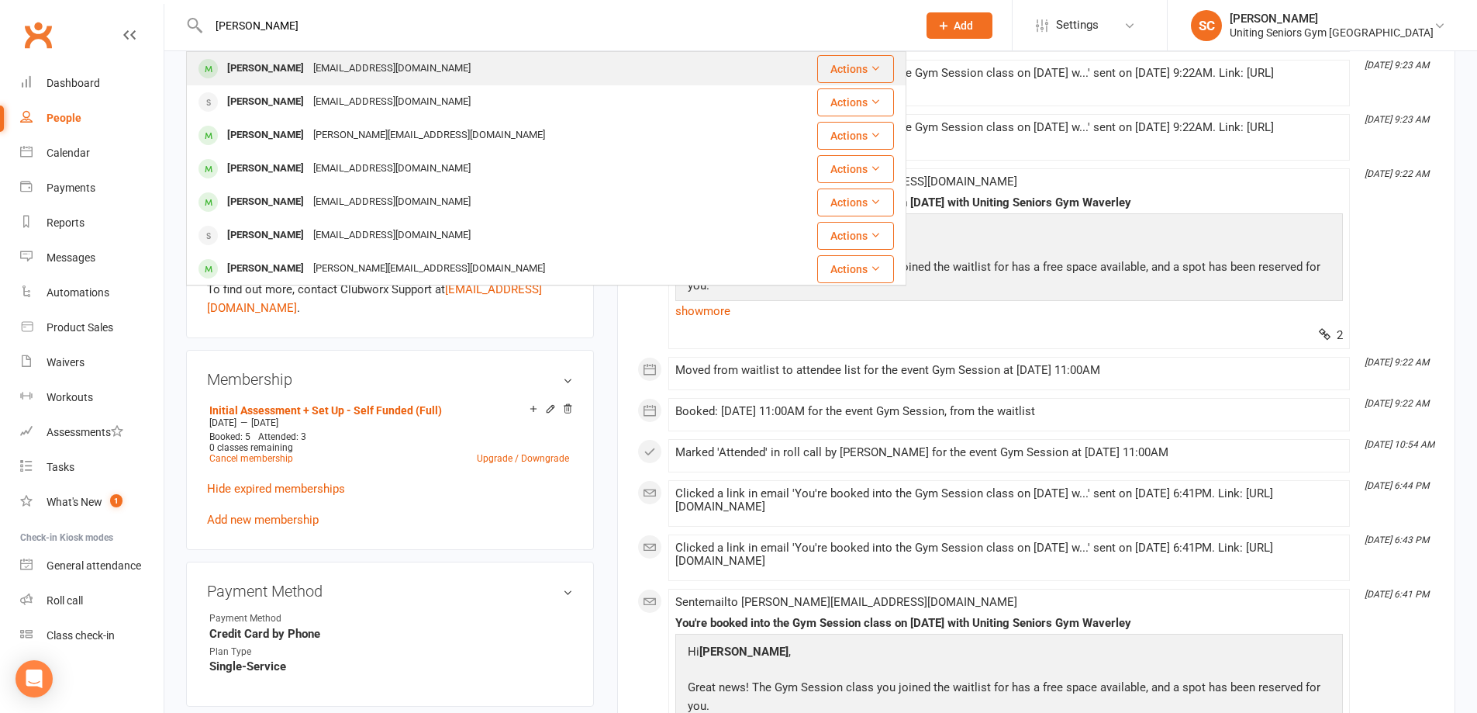
type input "[PERSON_NAME]"
click at [311, 76] on div "[EMAIL_ADDRESS][DOMAIN_NAME]" at bounding box center [392, 68] width 167 height 22
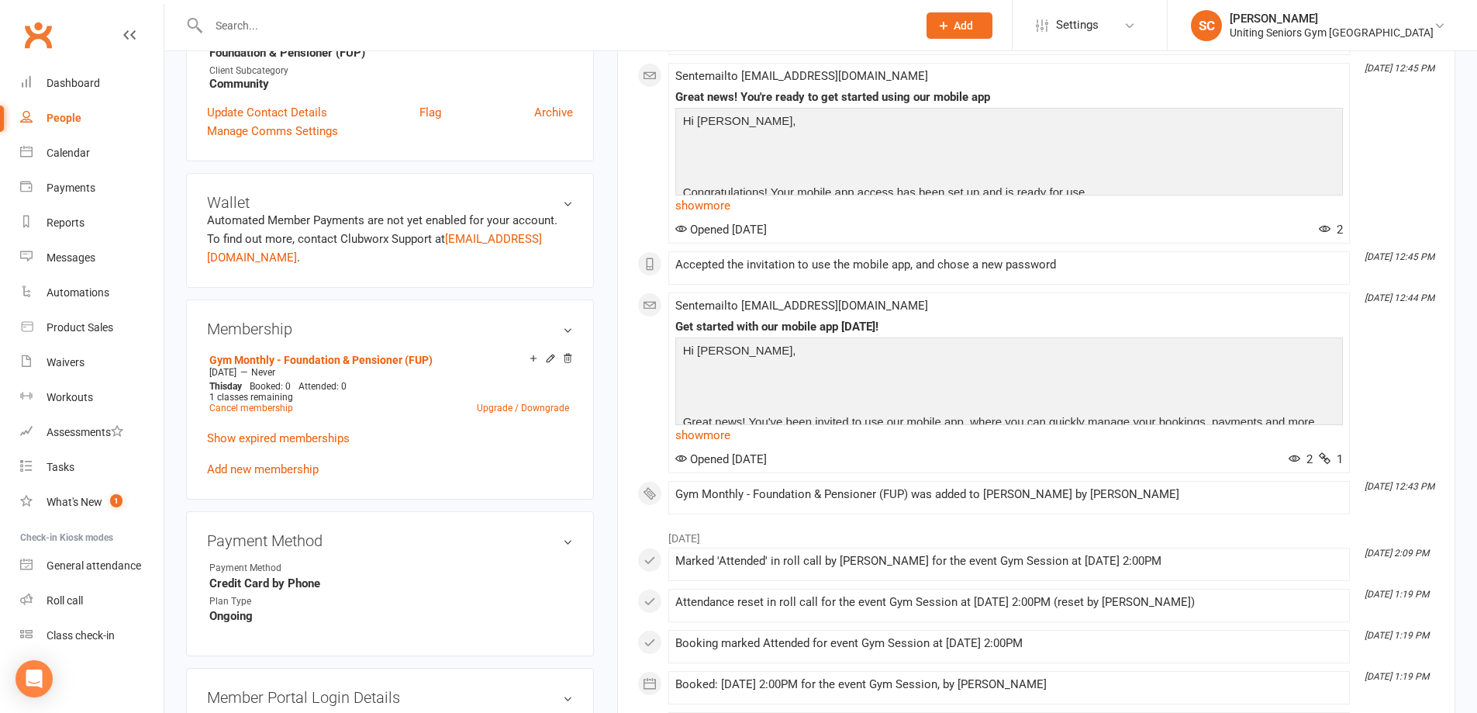
scroll to position [543, 0]
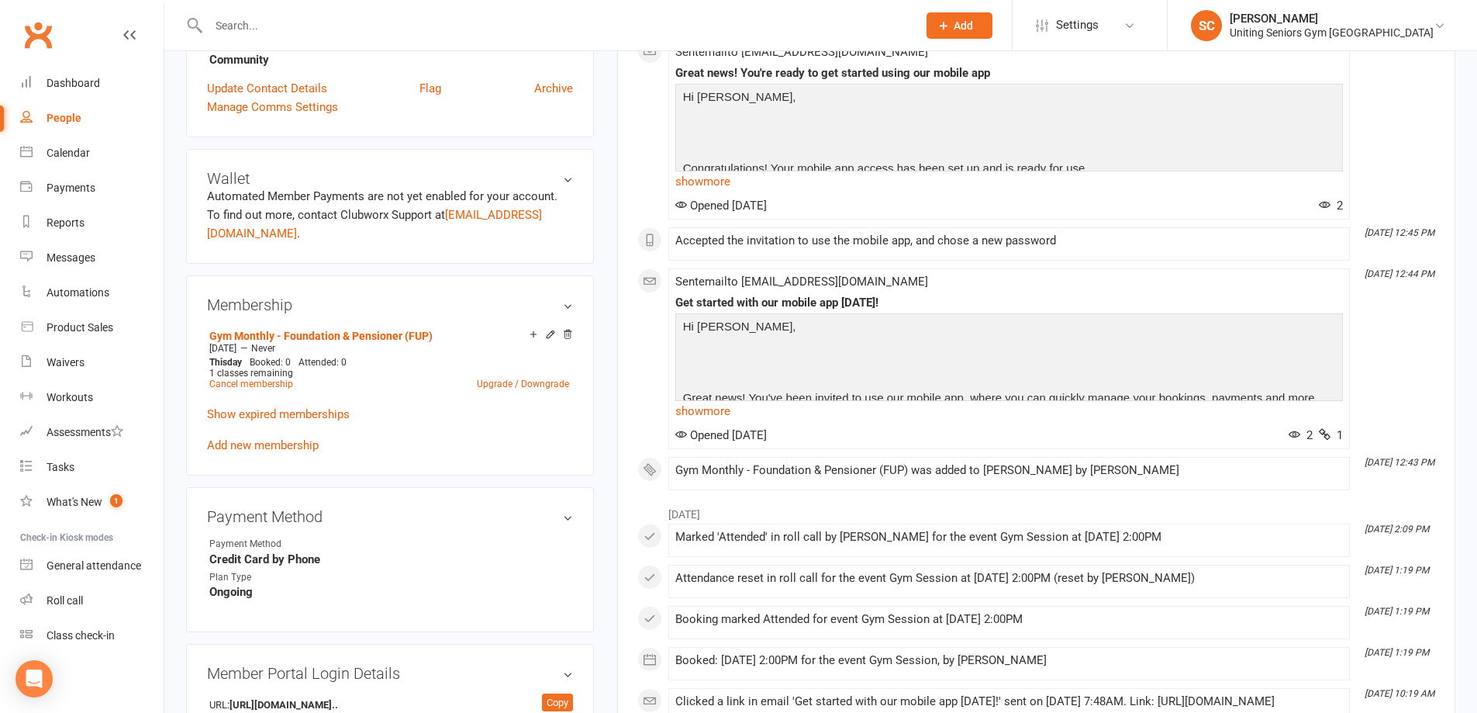
click at [289, 27] on input "text" at bounding box center [555, 26] width 703 height 22
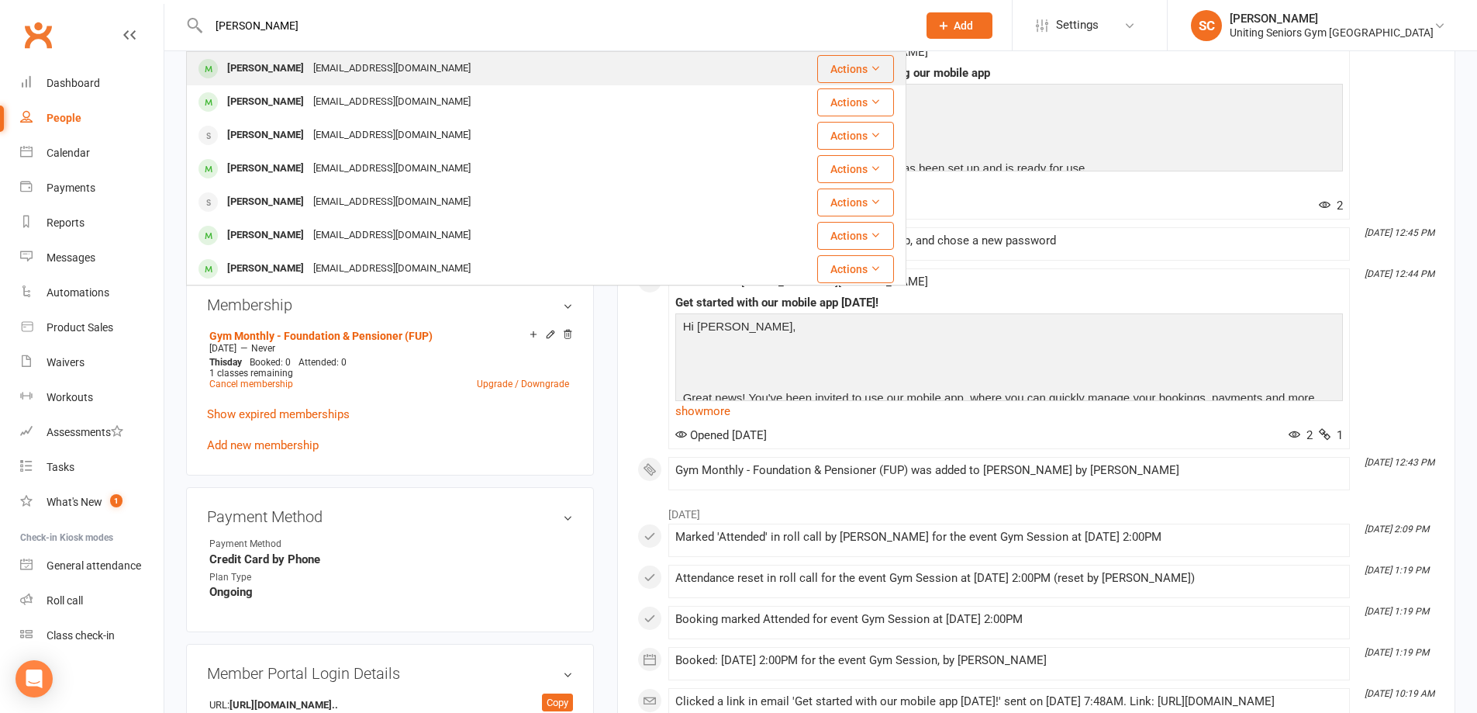
type input "[PERSON_NAME]"
click at [309, 68] on div "[EMAIL_ADDRESS][DOMAIN_NAME]" at bounding box center [392, 68] width 167 height 22
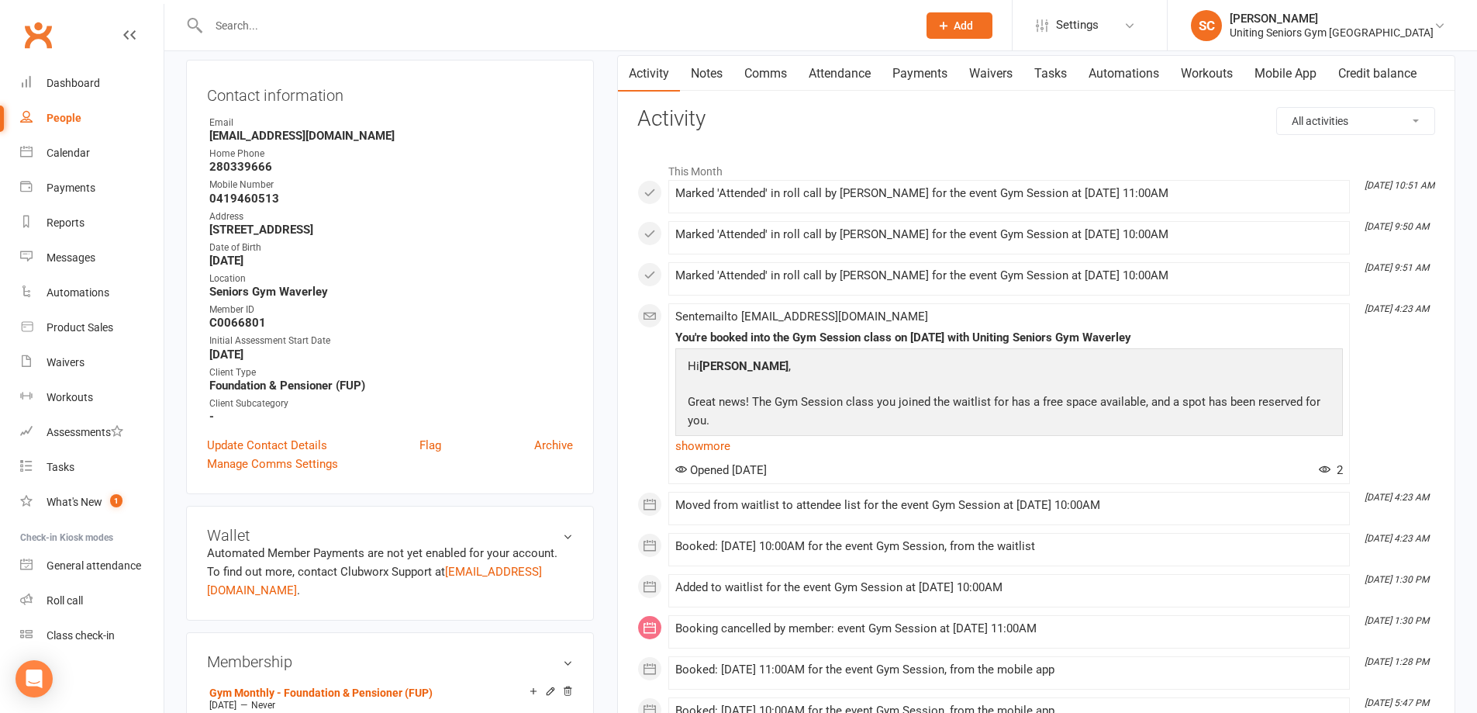
scroll to position [543, 0]
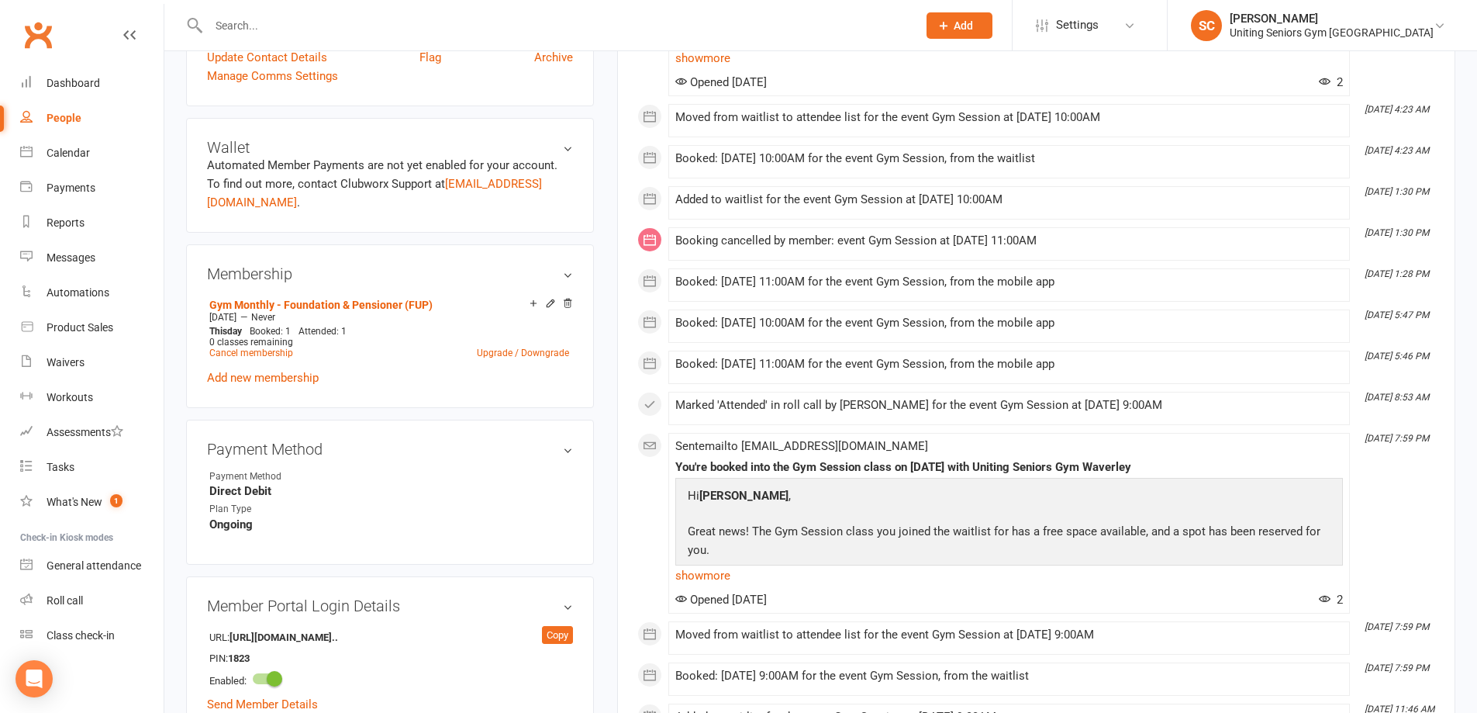
click at [330, 26] on input "text" at bounding box center [555, 26] width 703 height 22
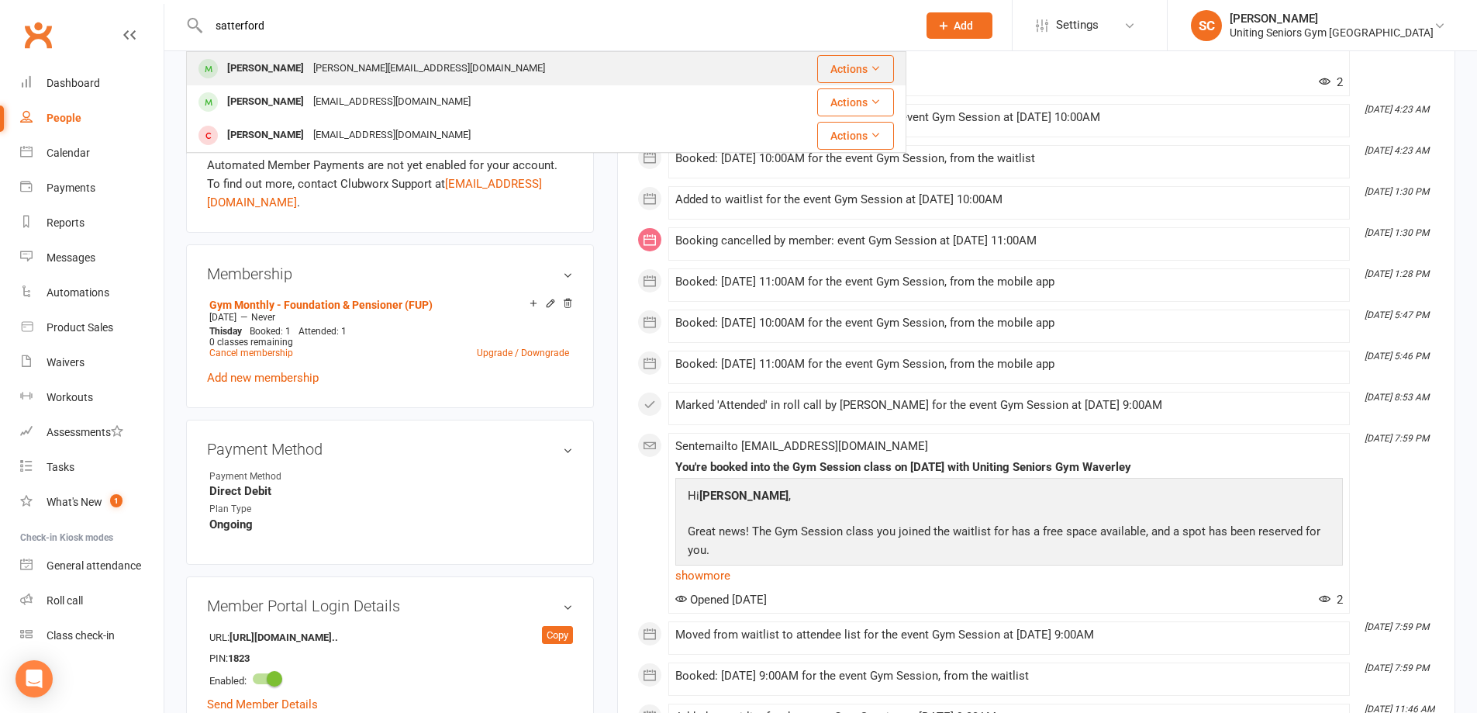
type input "satterford"
click at [347, 71] on div "[PERSON_NAME][EMAIL_ADDRESS][DOMAIN_NAME]" at bounding box center [429, 68] width 241 height 22
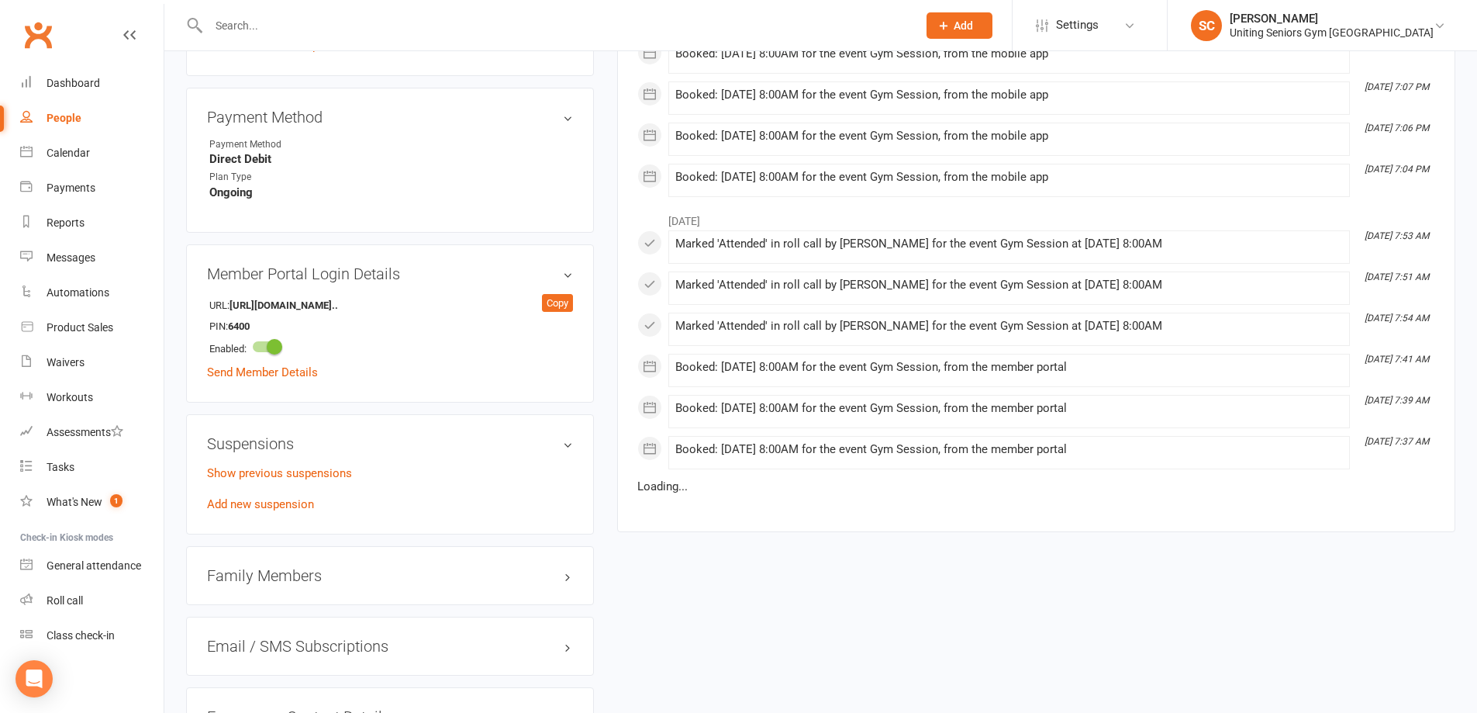
scroll to position [1008, 0]
